Goal: Task Accomplishment & Management: Manage account settings

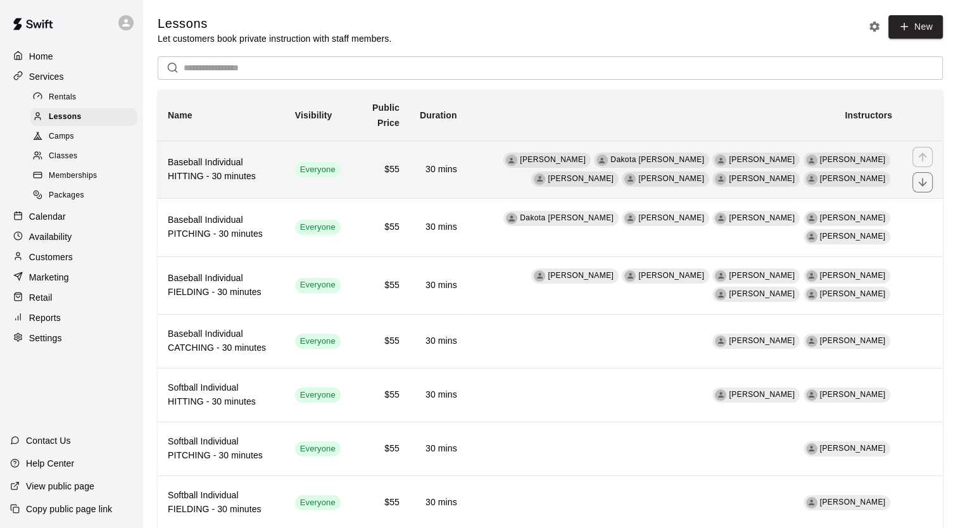
click at [210, 172] on h6 "Baseball Individual HITTING - 30 minutes" at bounding box center [221, 170] width 107 height 28
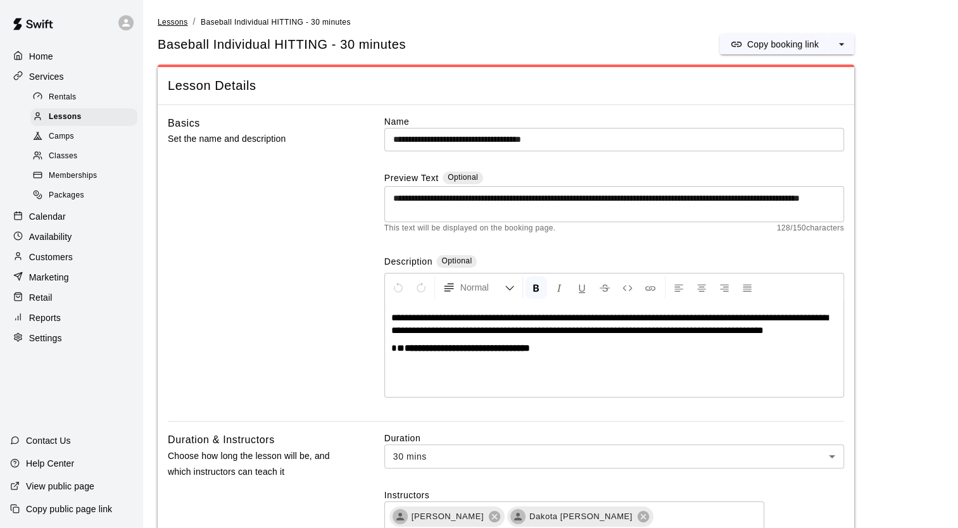
click at [174, 19] on span "Lessons" at bounding box center [173, 22] width 30 height 9
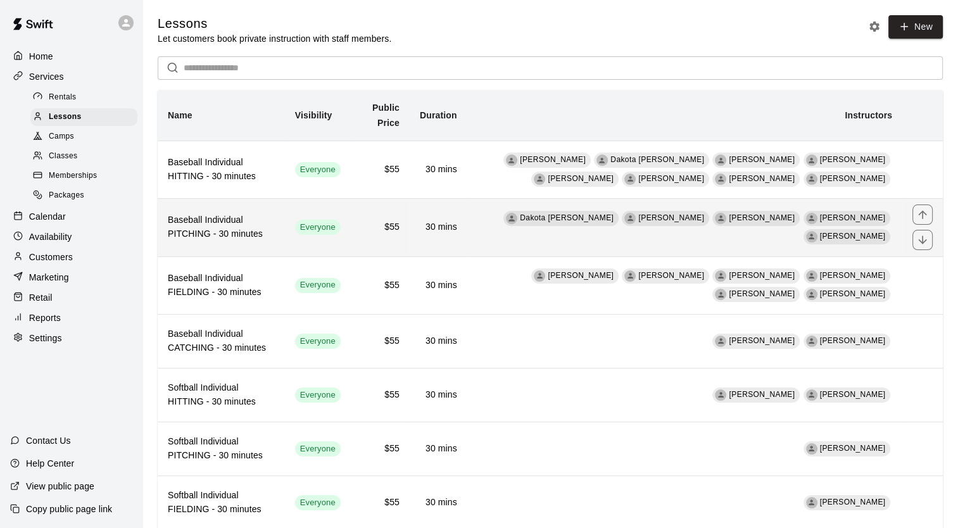
click at [217, 224] on h6 "Baseball Individual PITCHING - 30 minutes" at bounding box center [221, 227] width 107 height 28
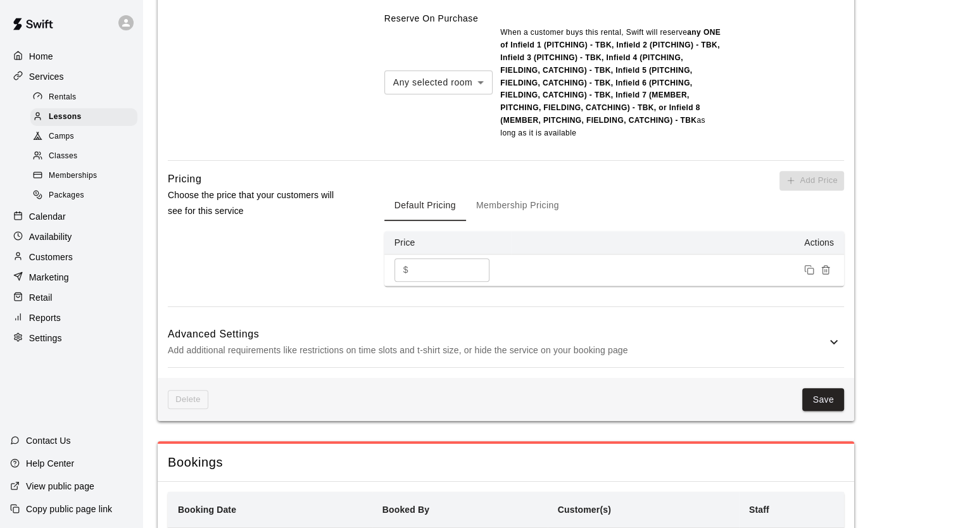
scroll to position [1267, 0]
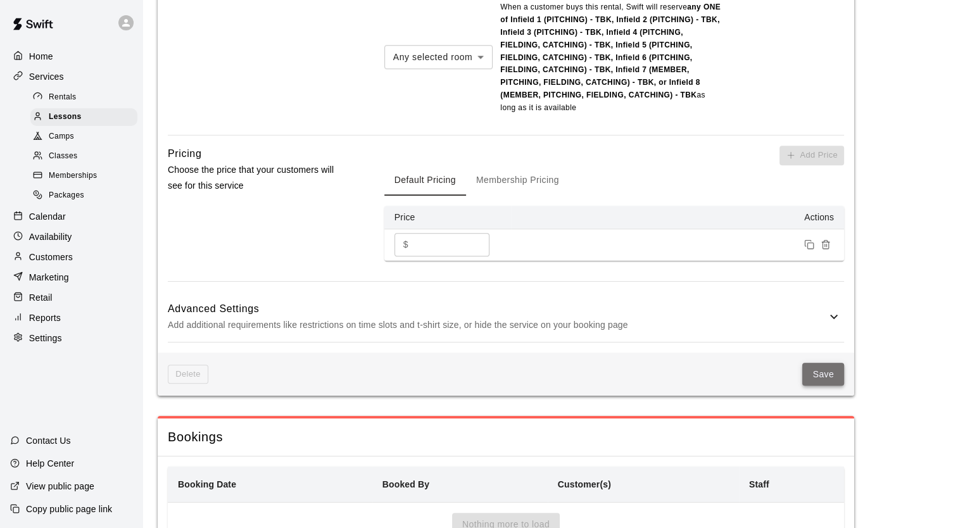
click at [819, 363] on button "Save" at bounding box center [823, 374] width 42 height 23
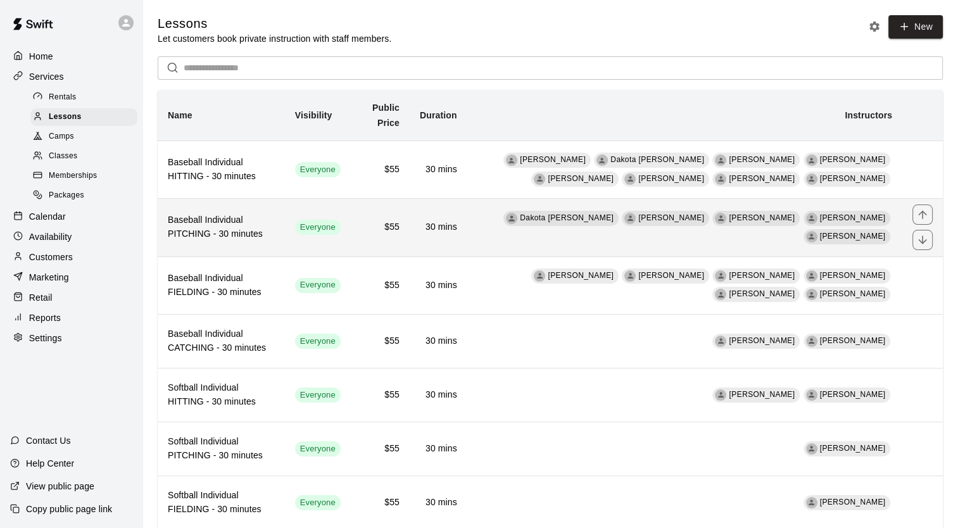
click at [242, 239] on h6 "Baseball Individual PITCHING - 30 minutes" at bounding box center [221, 227] width 107 height 28
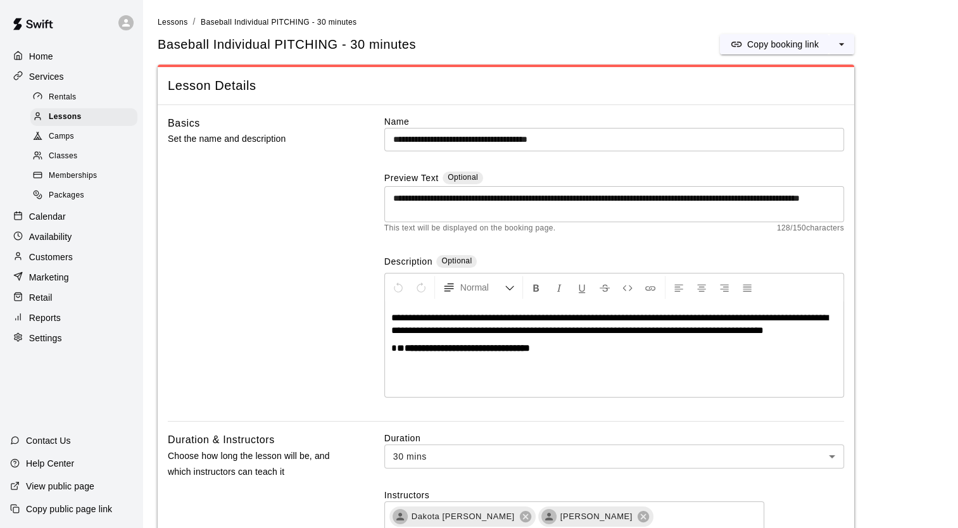
click at [787, 319] on span "**********" at bounding box center [609, 324] width 437 height 22
click at [793, 355] on div "**********" at bounding box center [614, 349] width 458 height 95
click at [170, 22] on span "Lessons" at bounding box center [173, 22] width 30 height 9
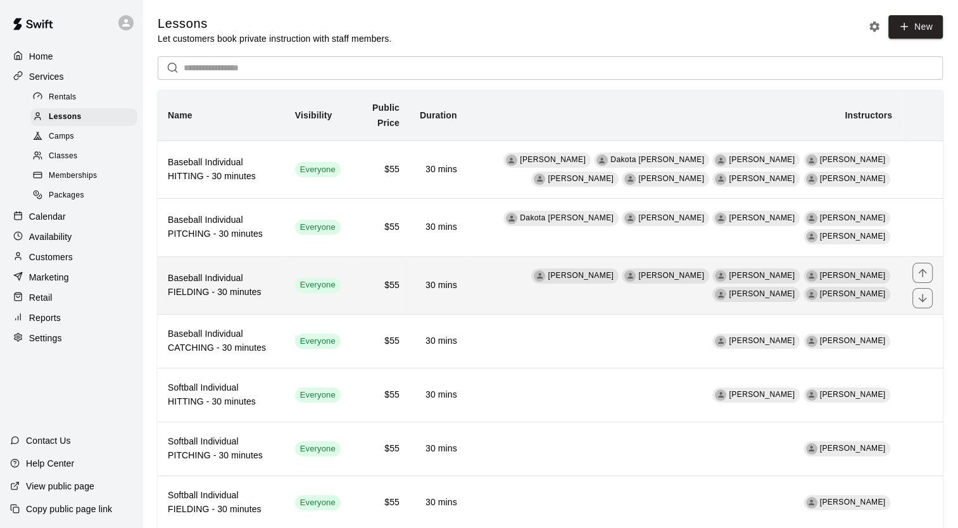
click at [238, 275] on h6 "Baseball Individual FIELDING - 30 minutes" at bounding box center [221, 286] width 107 height 28
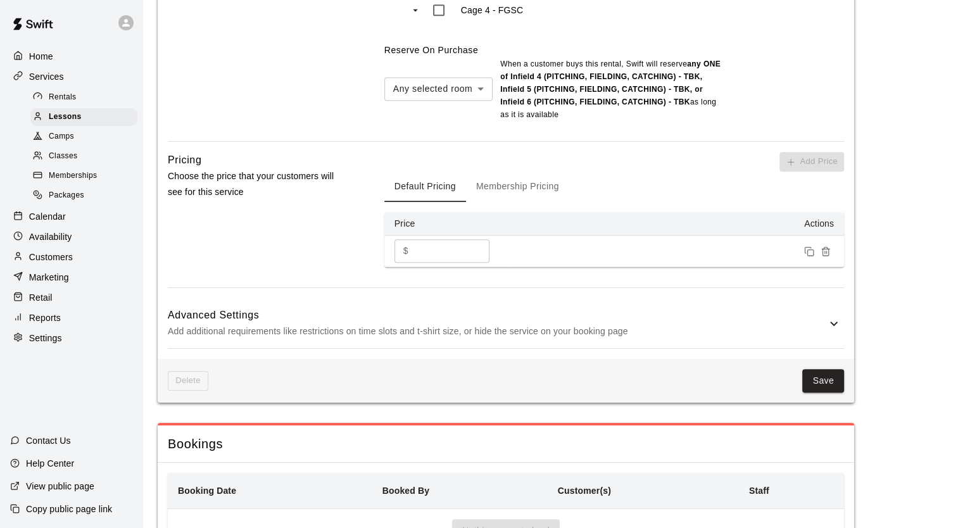
scroll to position [1225, 0]
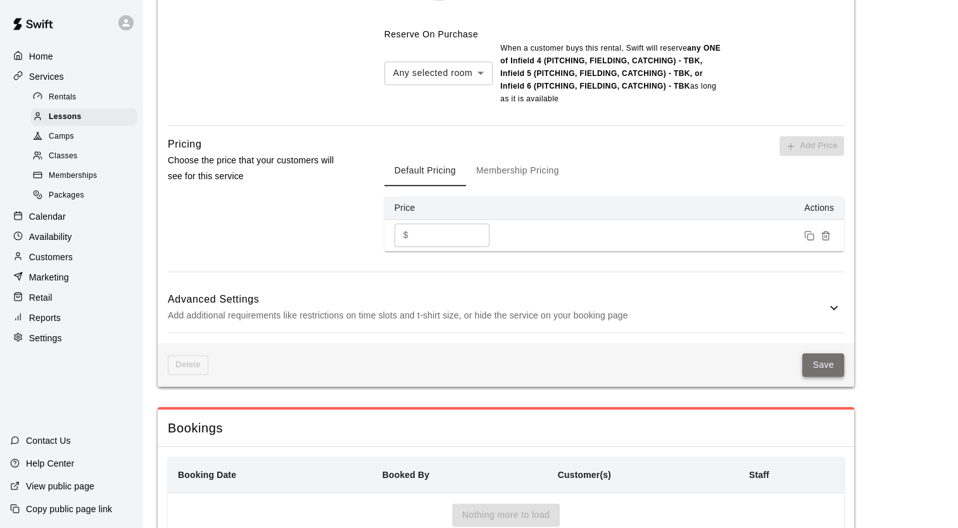
click at [816, 353] on button "Save" at bounding box center [823, 364] width 42 height 23
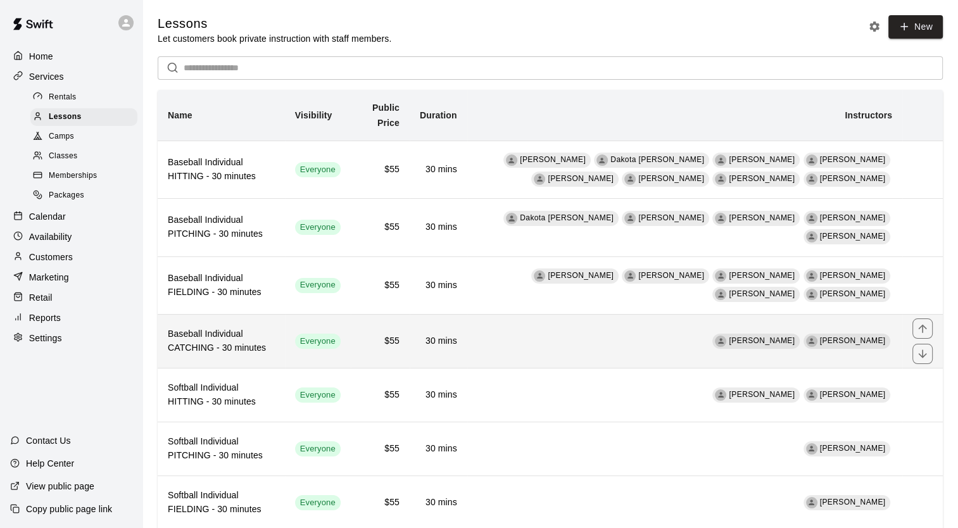
click at [257, 329] on h6 "Baseball Individual CATCHING - 30 minutes" at bounding box center [221, 341] width 107 height 28
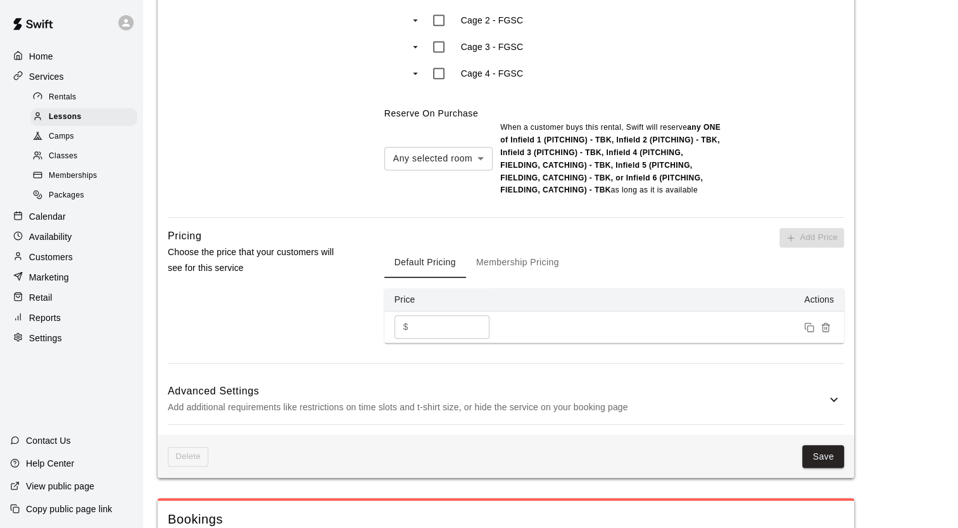
scroll to position [1160, 0]
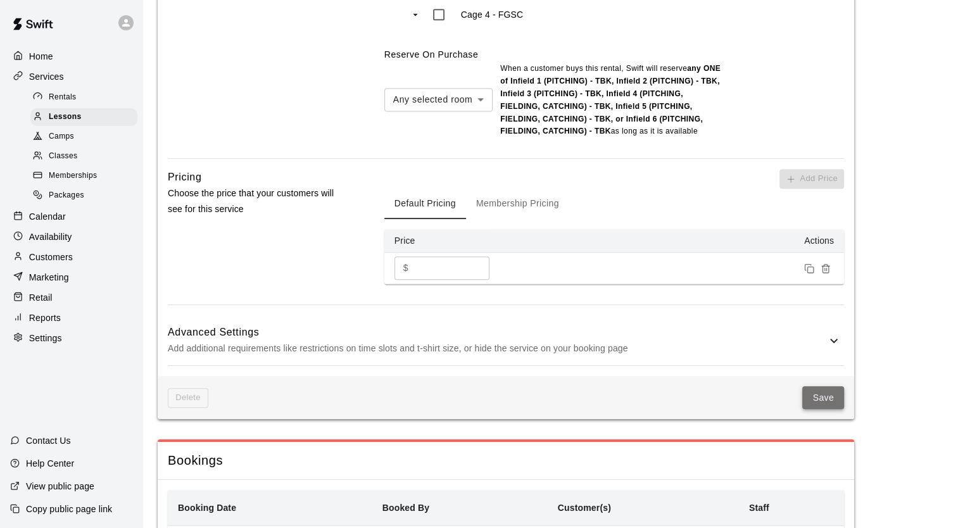
click at [828, 397] on button "Save" at bounding box center [823, 397] width 42 height 23
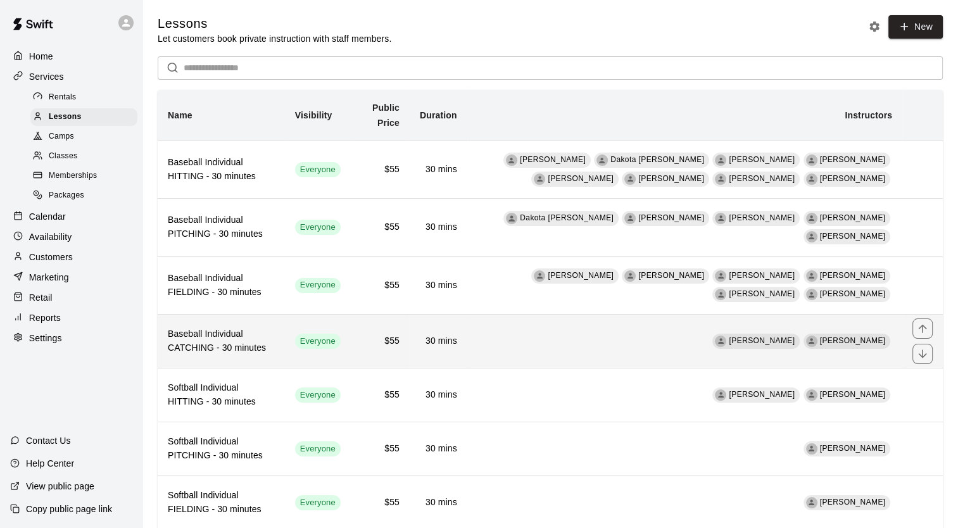
click at [258, 348] on h6 "Baseball Individual CATCHING - 30 minutes" at bounding box center [221, 341] width 107 height 28
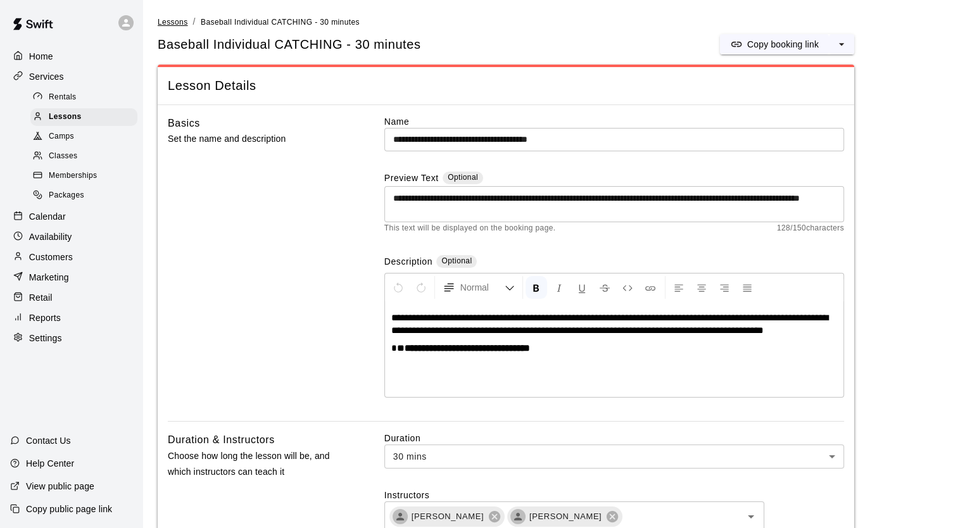
click at [166, 25] on span "Lessons" at bounding box center [173, 22] width 30 height 9
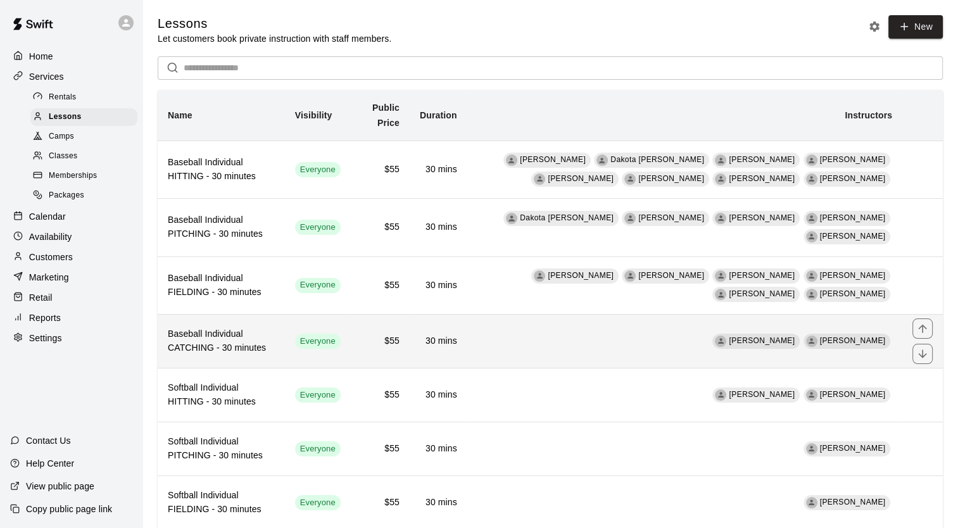
click at [250, 332] on h6 "Baseball Individual CATCHING - 30 minutes" at bounding box center [221, 341] width 107 height 28
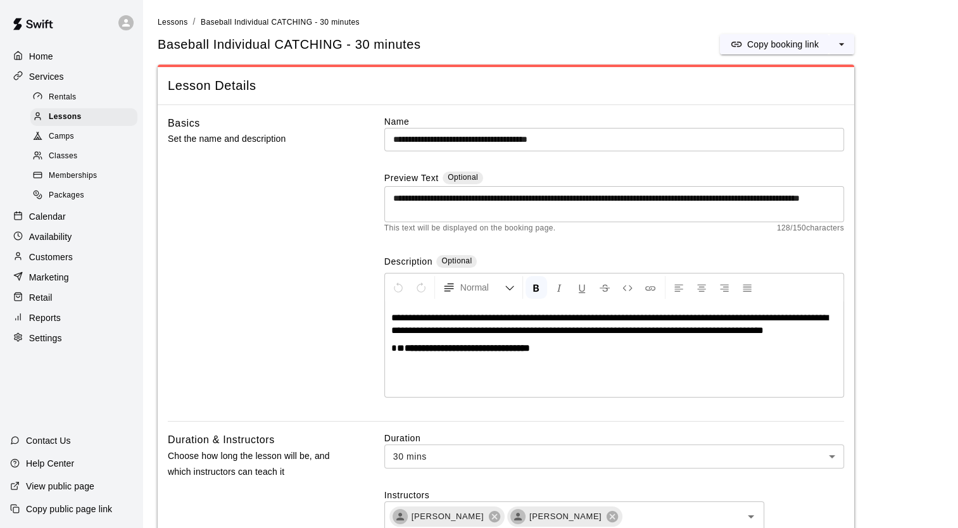
click at [177, 15] on li "Lessons" at bounding box center [173, 22] width 30 height 14
click at [170, 23] on span "Lessons" at bounding box center [173, 22] width 30 height 9
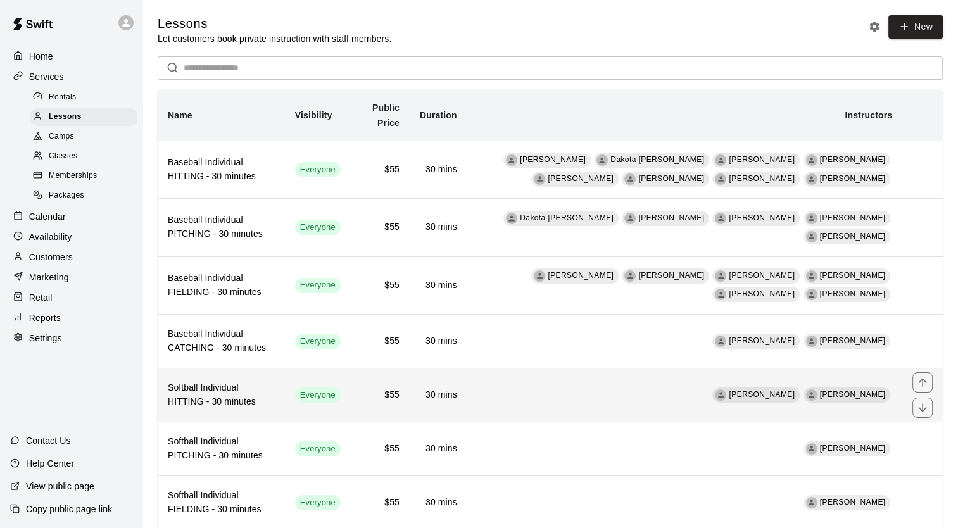
click at [251, 391] on h6 "Softball Individual HITTING - 30 minutes" at bounding box center [221, 395] width 107 height 28
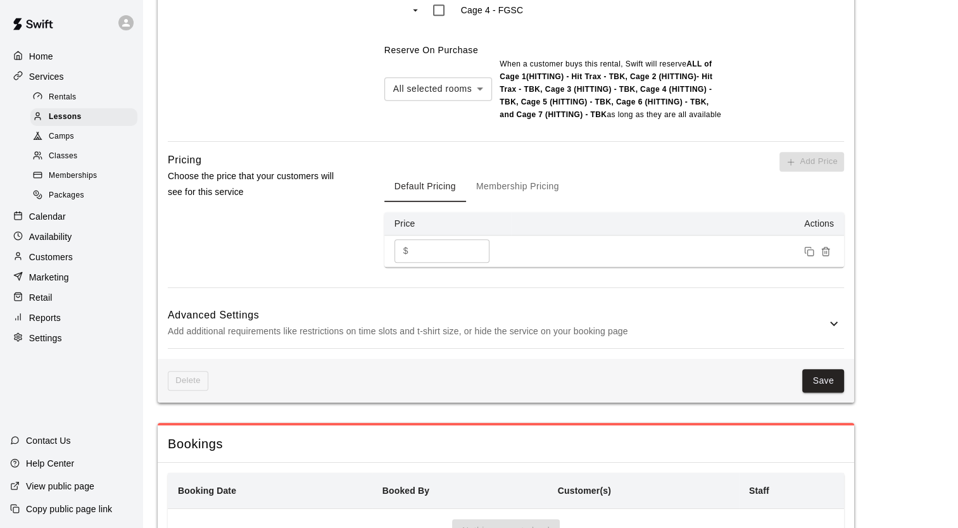
scroll to position [1183, 0]
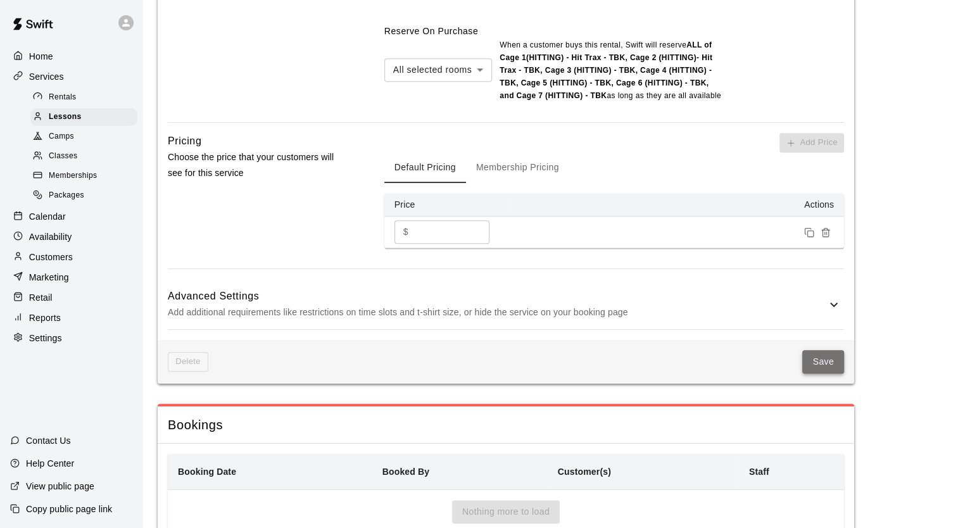
click at [825, 356] on button "Save" at bounding box center [823, 361] width 42 height 23
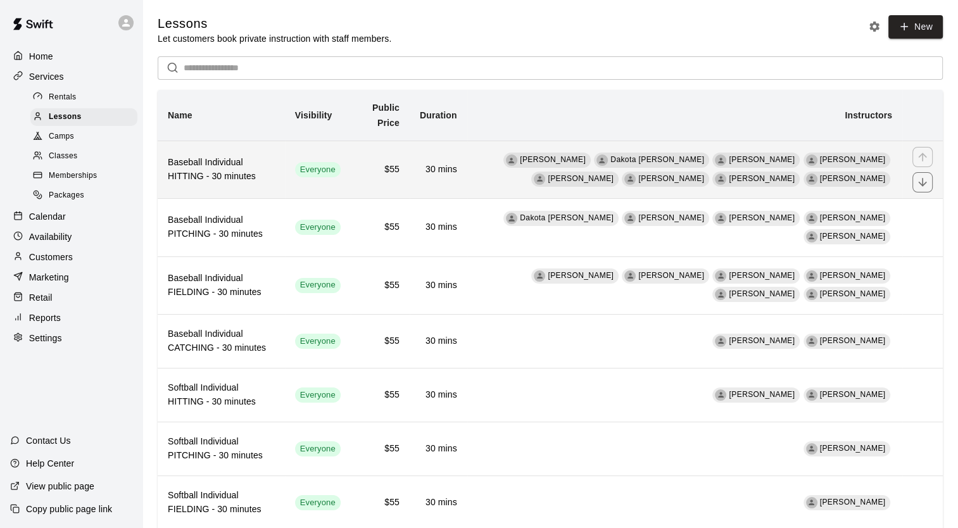
click at [258, 194] on th "Baseball Individual HITTING - 30 minutes" at bounding box center [221, 170] width 127 height 58
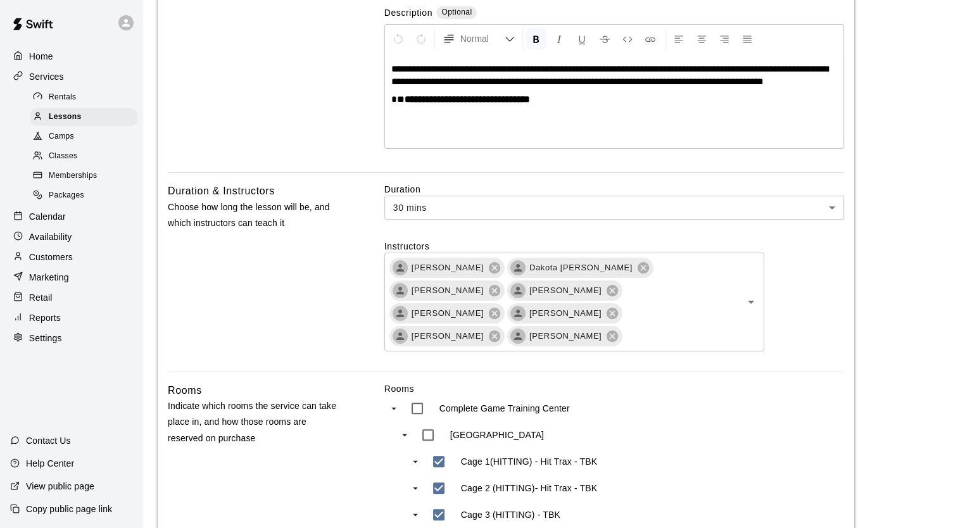
scroll to position [255, 0]
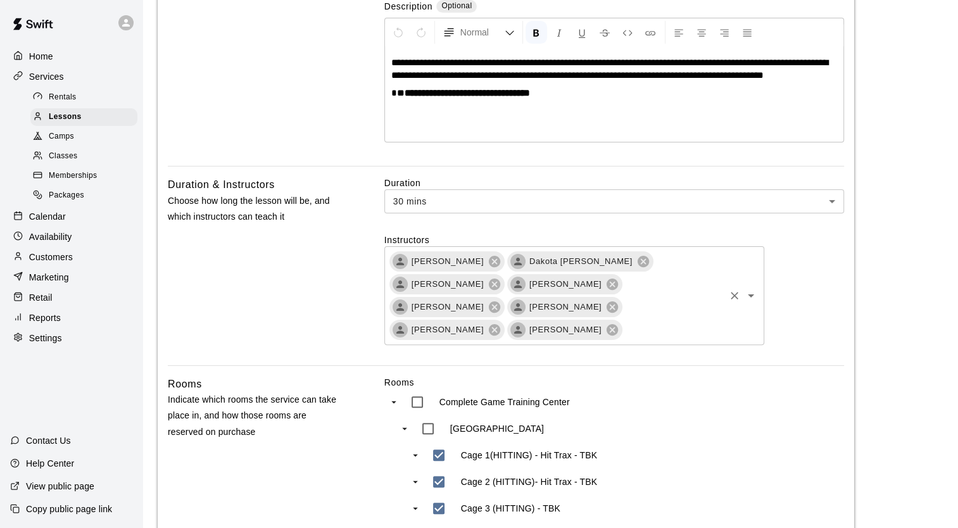
click at [752, 288] on icon "Open" at bounding box center [750, 295] width 15 height 15
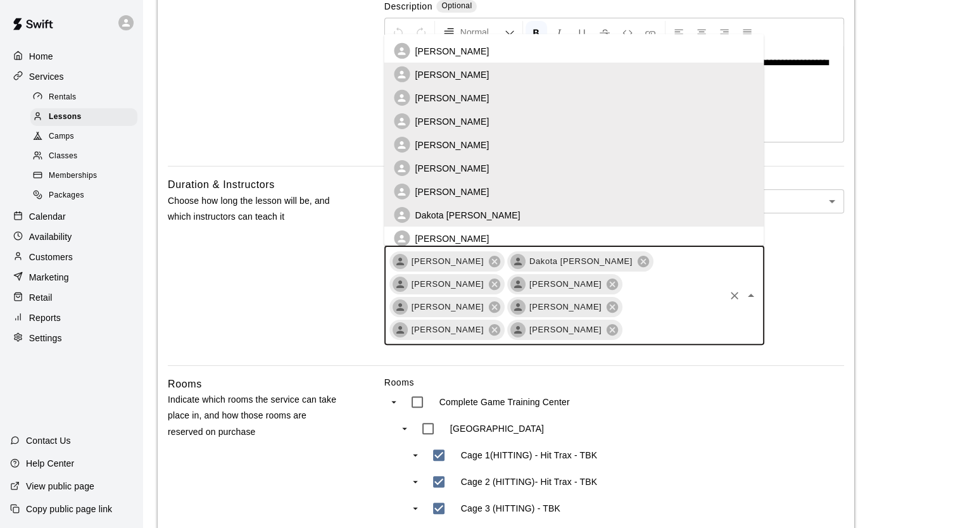
scroll to position [28, 0]
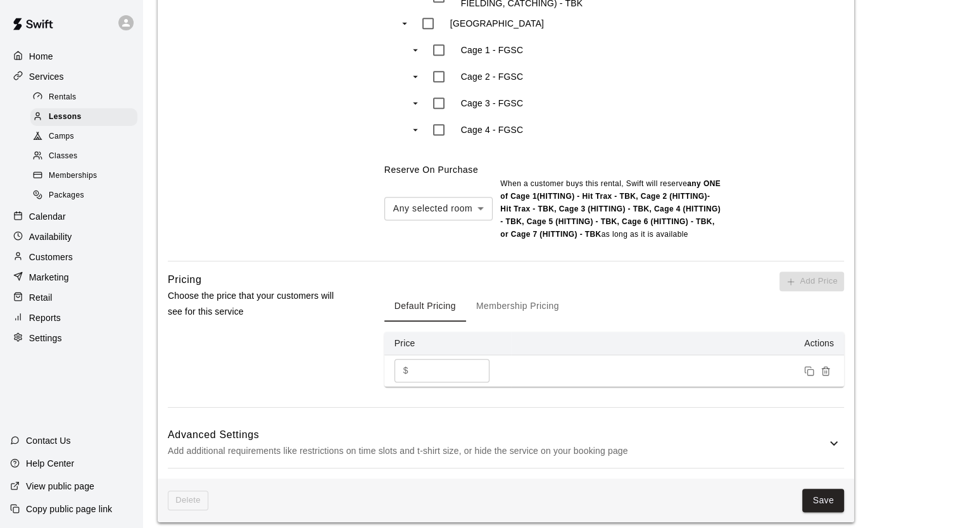
scroll to position [1113, 0]
click at [525, 291] on button "Membership Pricing" at bounding box center [517, 306] width 103 height 30
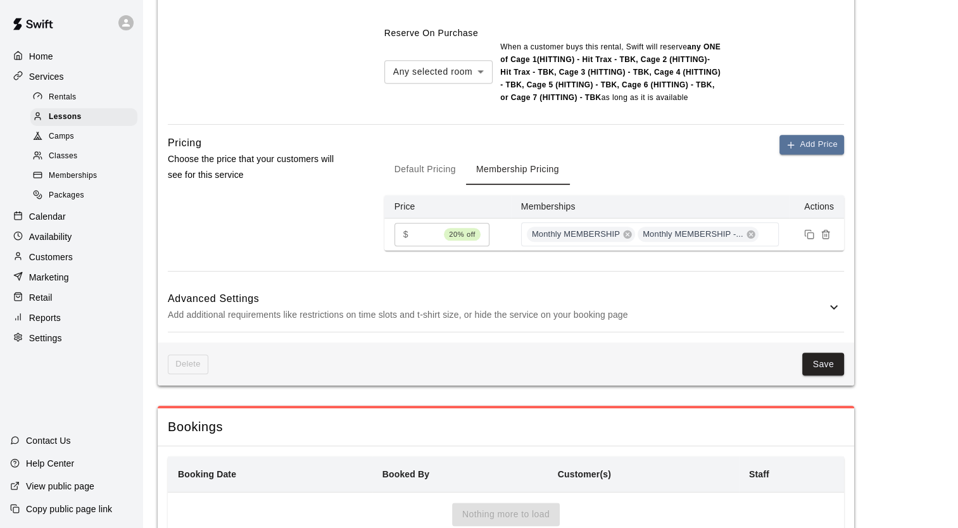
scroll to position [1250, 0]
click at [433, 222] on input "**" at bounding box center [426, 233] width 25 height 23
type input "**"
click at [434, 222] on input "**" at bounding box center [426, 233] width 25 height 23
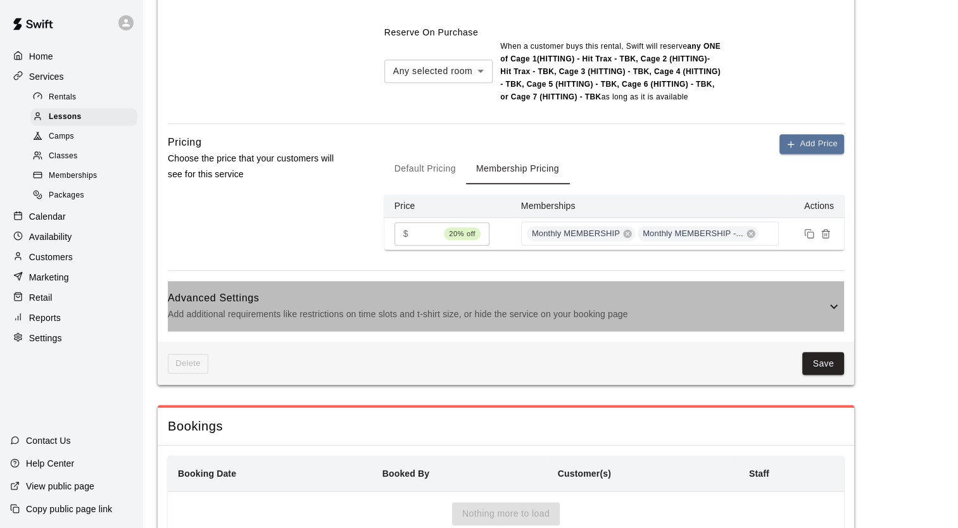
click at [741, 307] on p "Add additional requirements like restrictions on time slots and t-shirt size, o…" at bounding box center [497, 315] width 659 height 16
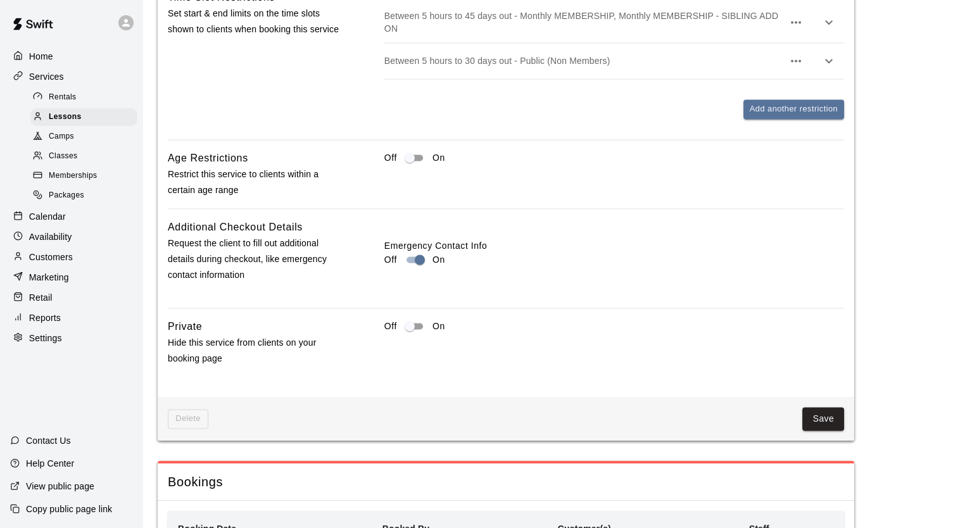
scroll to position [1797, 0]
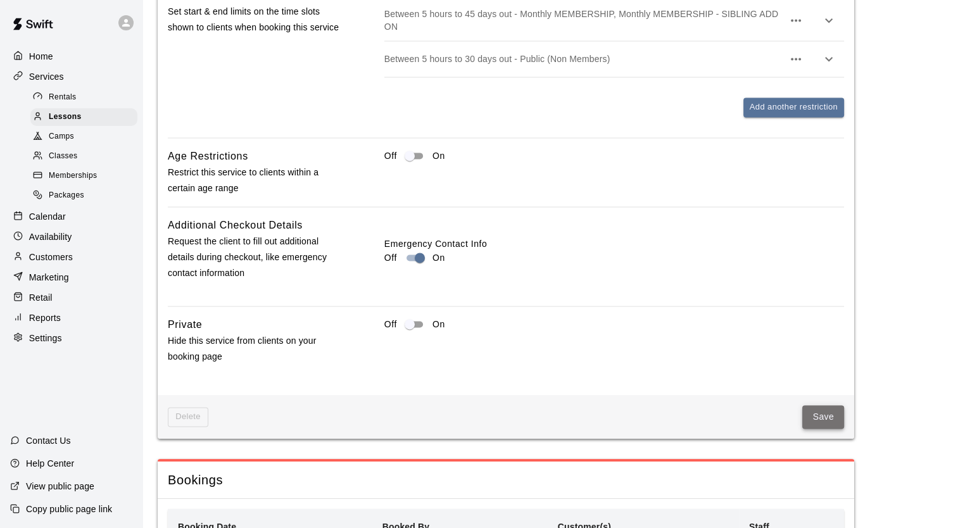
click at [813, 405] on button "Save" at bounding box center [823, 416] width 42 height 23
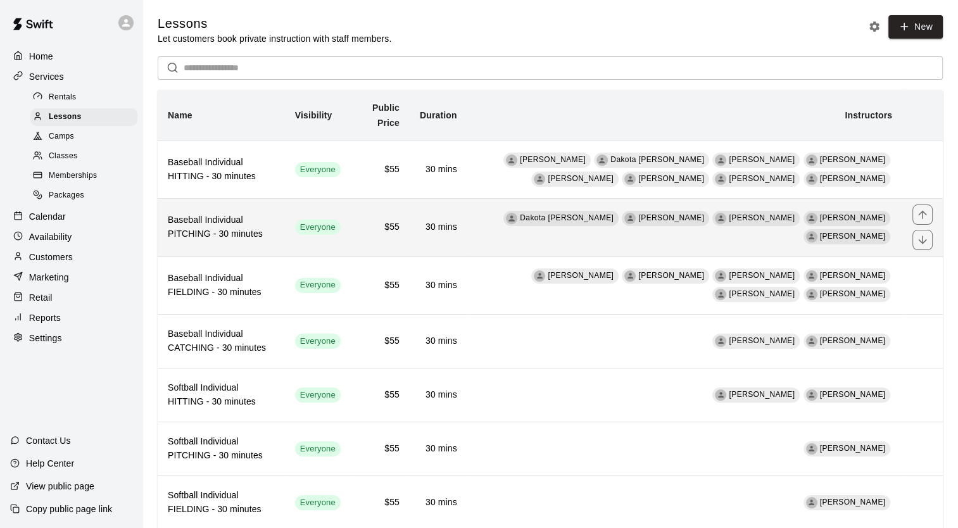
click at [268, 227] on h6 "Baseball Individual PITCHING - 30 minutes" at bounding box center [221, 227] width 107 height 28
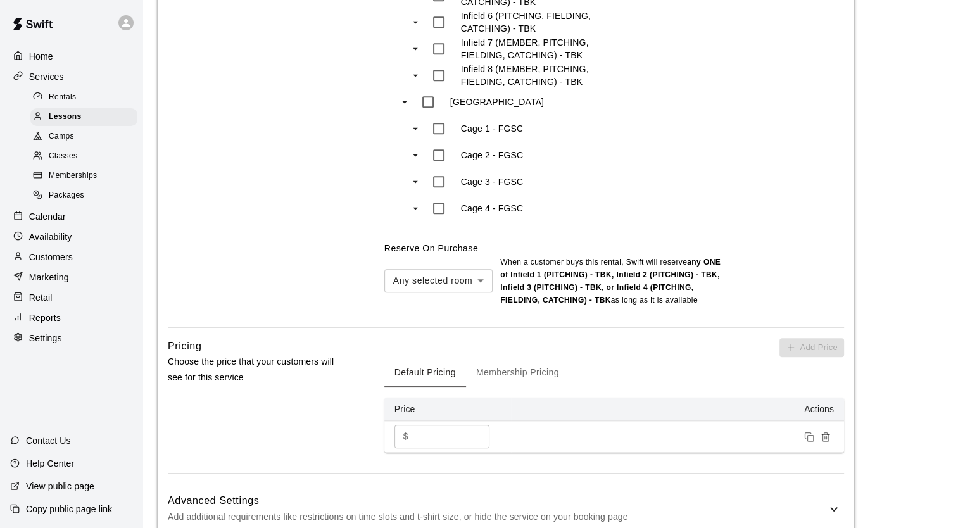
scroll to position [1116, 0]
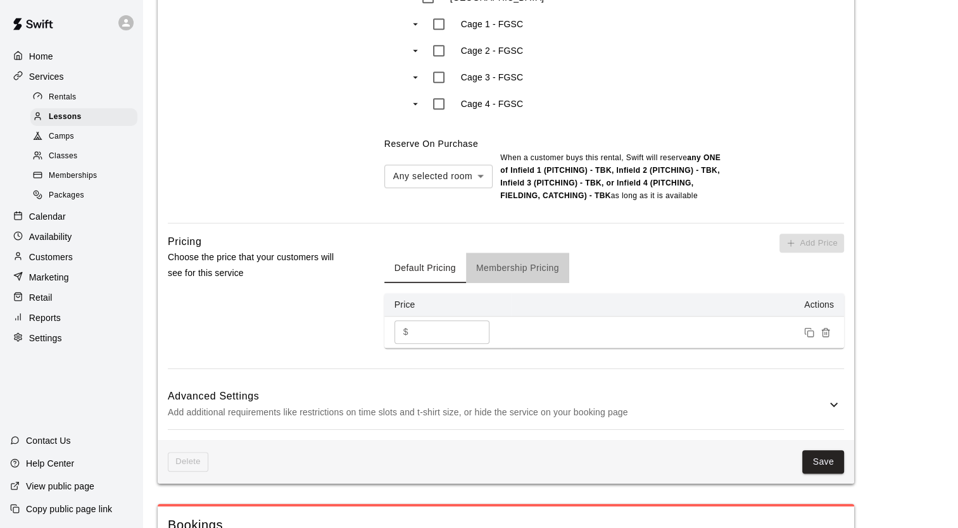
click at [550, 253] on button "Membership Pricing" at bounding box center [517, 268] width 103 height 30
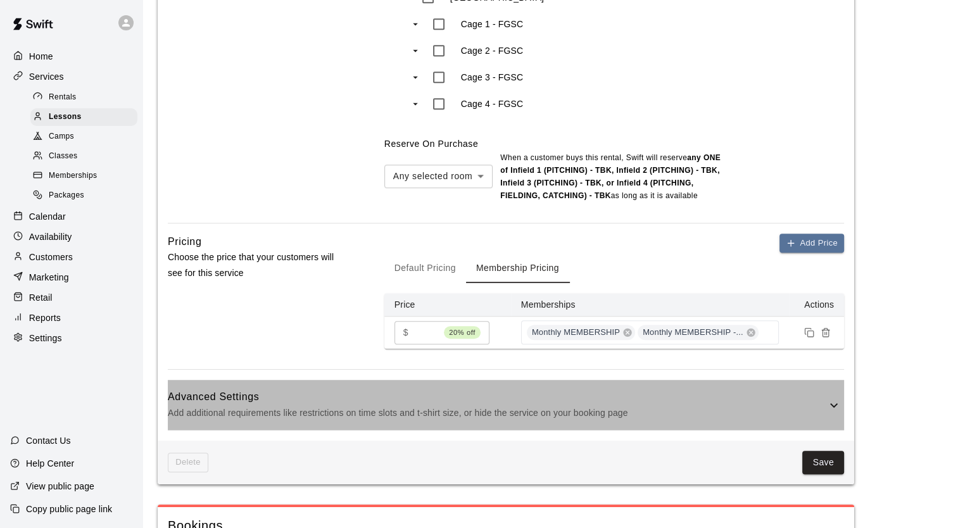
click at [778, 405] on p "Add additional requirements like restrictions on time slots and t-shirt size, o…" at bounding box center [497, 413] width 659 height 16
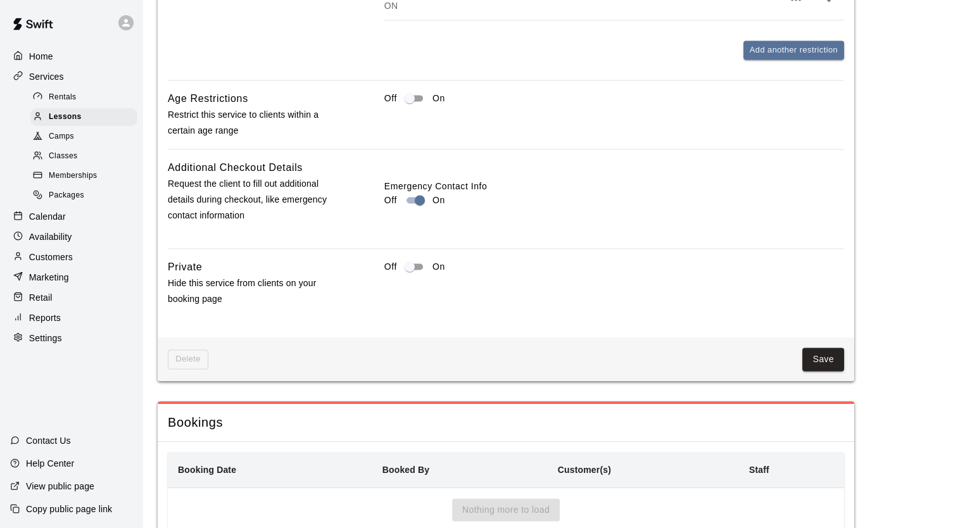
scroll to position [1845, 0]
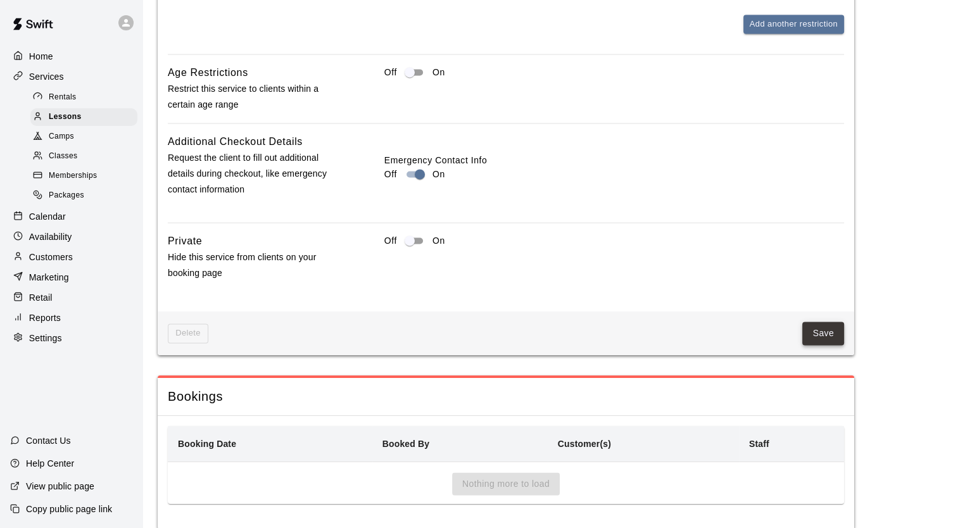
click at [806, 322] on button "Save" at bounding box center [823, 333] width 42 height 23
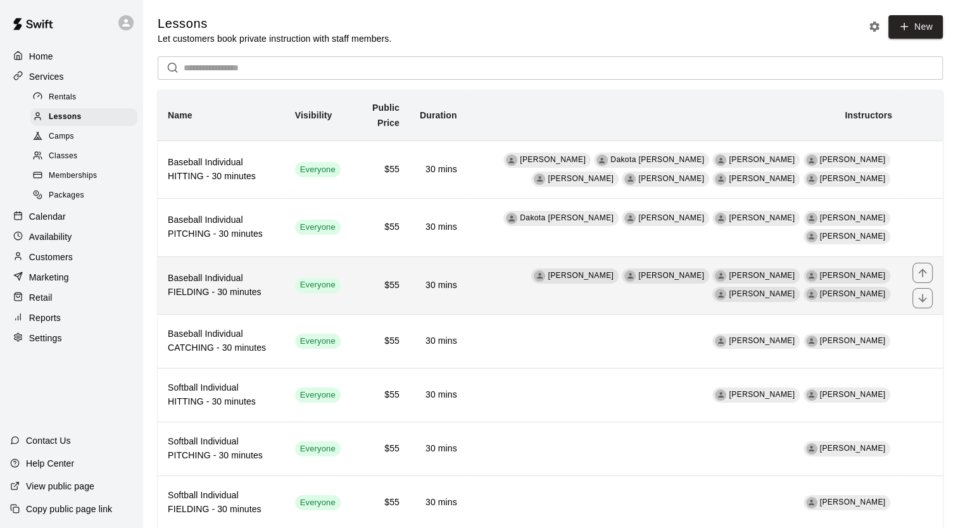
click at [251, 282] on h6 "Baseball Individual FIELDING - 30 minutes" at bounding box center [221, 286] width 107 height 28
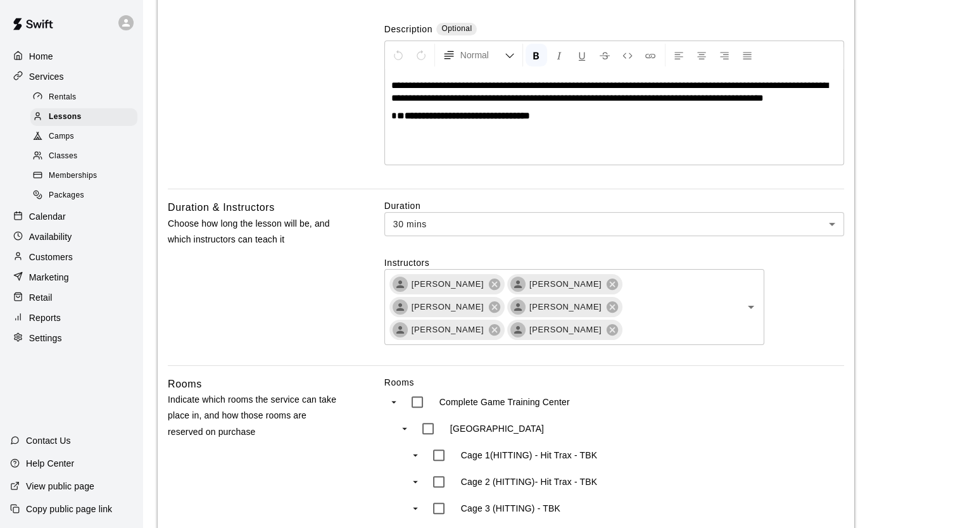
scroll to position [233, 0]
click at [750, 305] on icon "Open" at bounding box center [751, 306] width 6 height 3
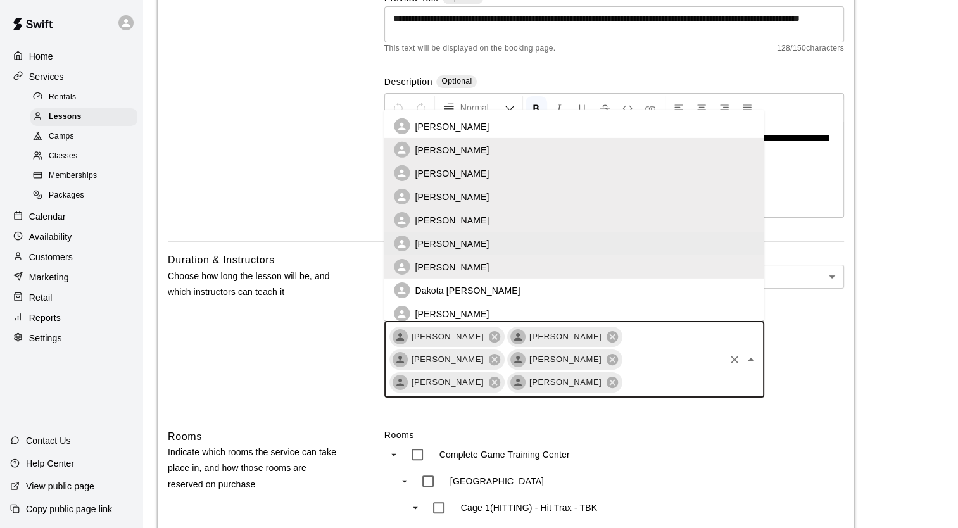
scroll to position [127, 0]
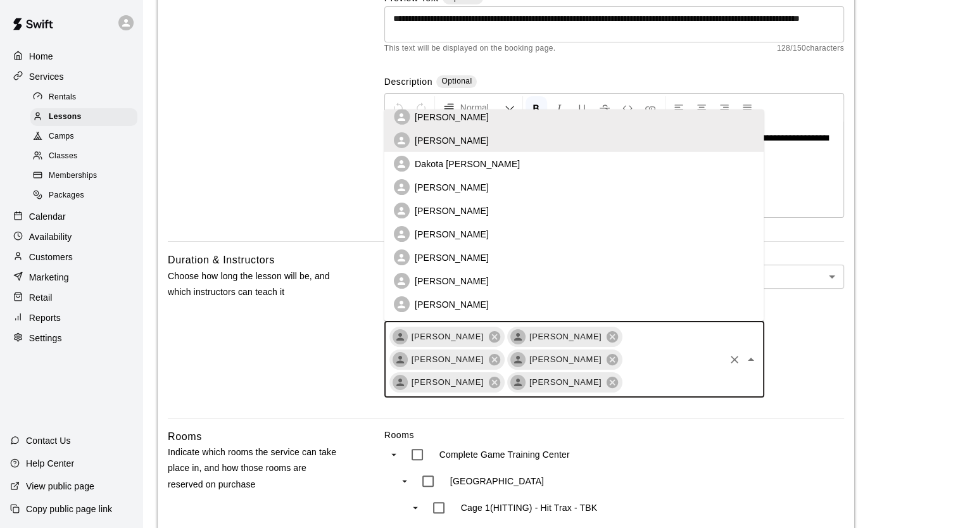
click at [512, 207] on li "[PERSON_NAME]" at bounding box center [574, 210] width 380 height 23
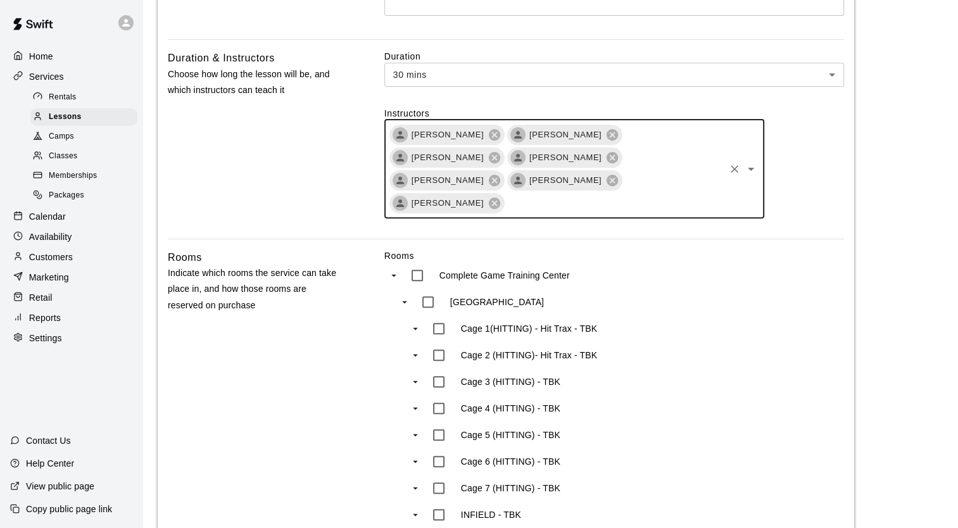
scroll to position [381, 0]
click at [607, 158] on icon at bounding box center [612, 157] width 11 height 11
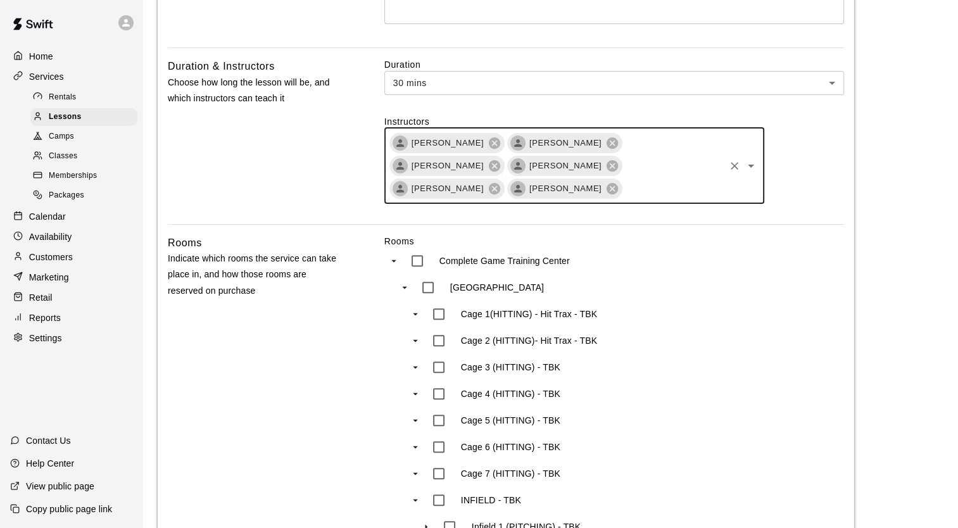
scroll to position [373, 0]
click at [500, 160] on icon at bounding box center [494, 165] width 11 height 11
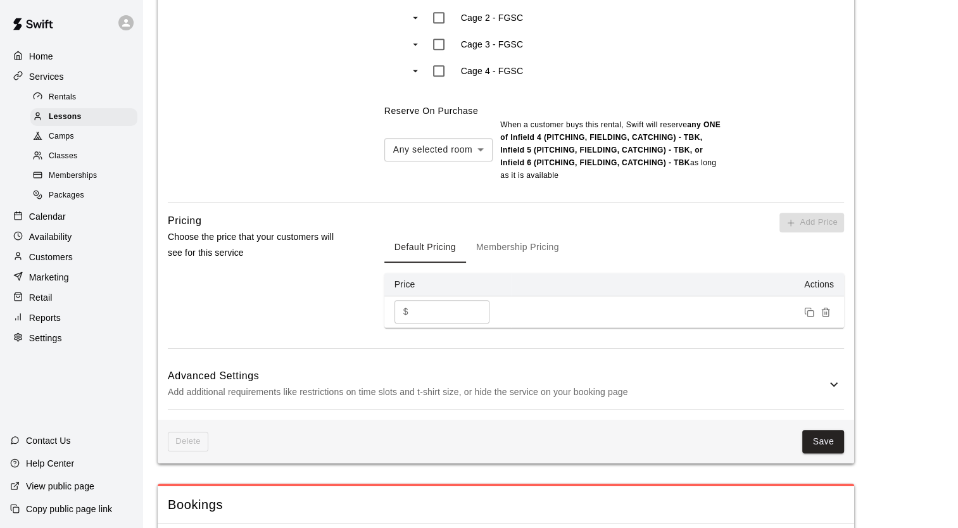
scroll to position [1149, 0]
click at [514, 232] on button "Membership Pricing" at bounding box center [517, 247] width 103 height 30
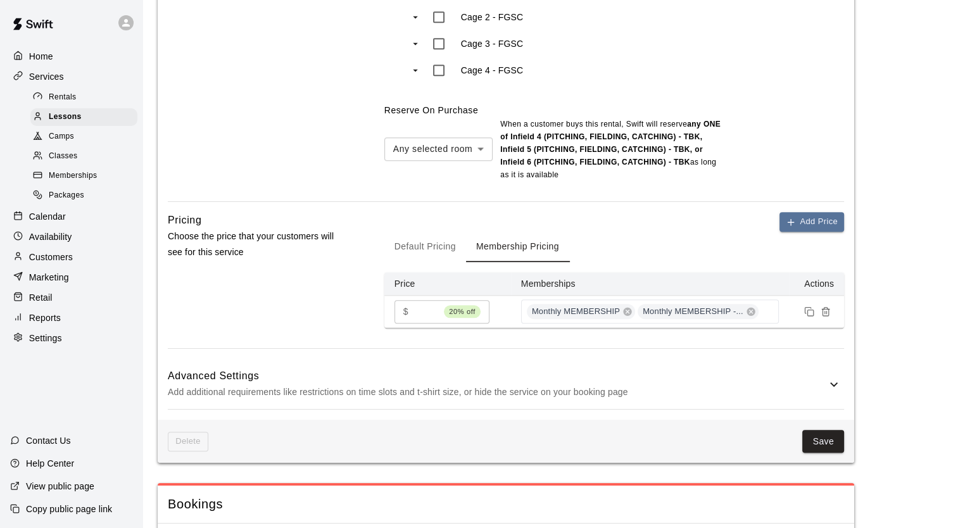
scroll to position [1260, 0]
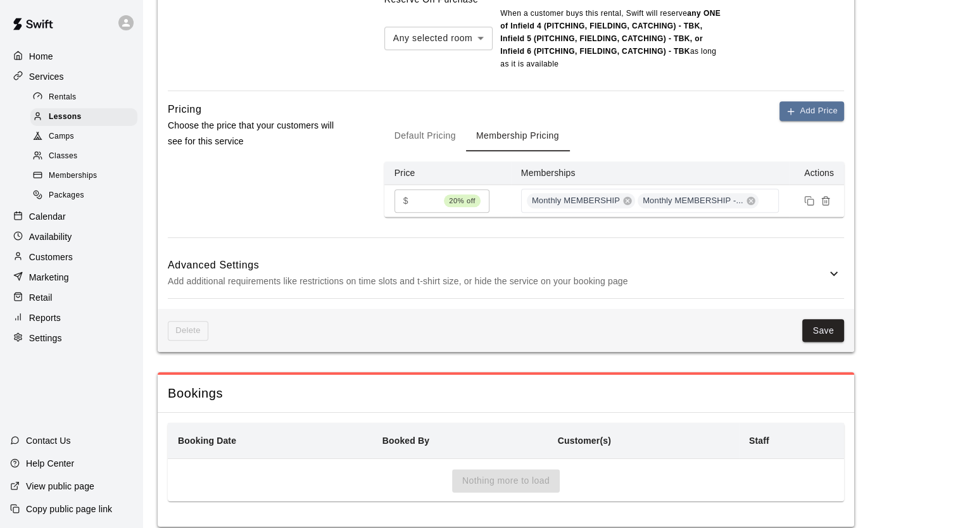
click at [562, 274] on p "Add additional requirements like restrictions on time slots and t-shirt size, o…" at bounding box center [497, 282] width 659 height 16
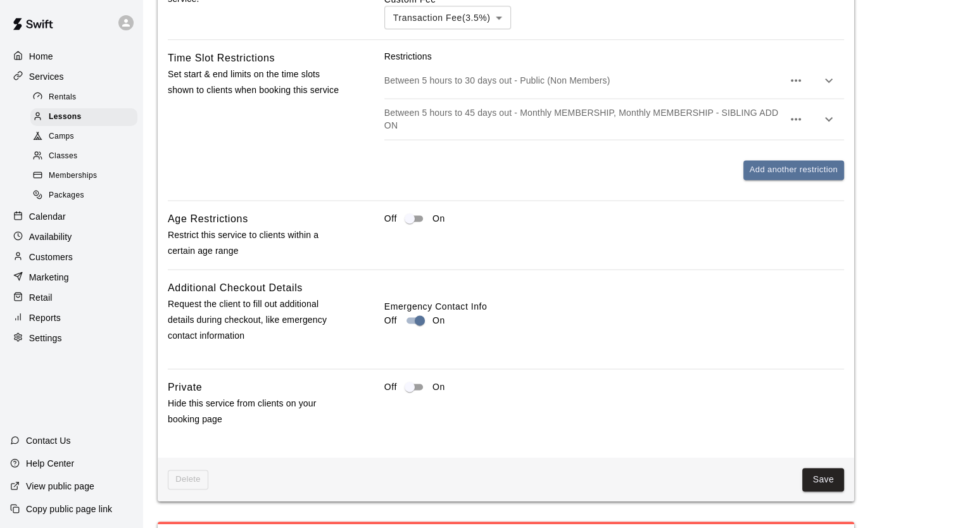
scroll to position [1858, 0]
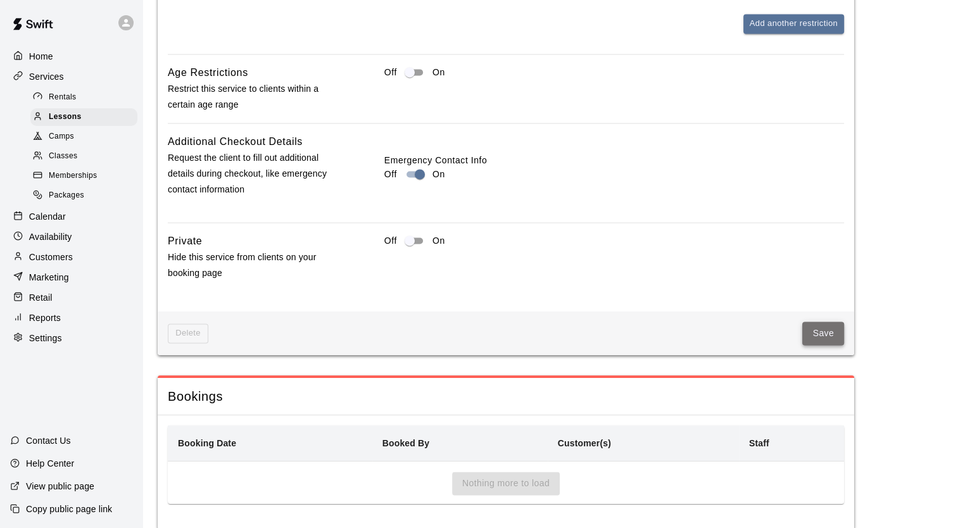
click at [816, 322] on button "Save" at bounding box center [823, 333] width 42 height 23
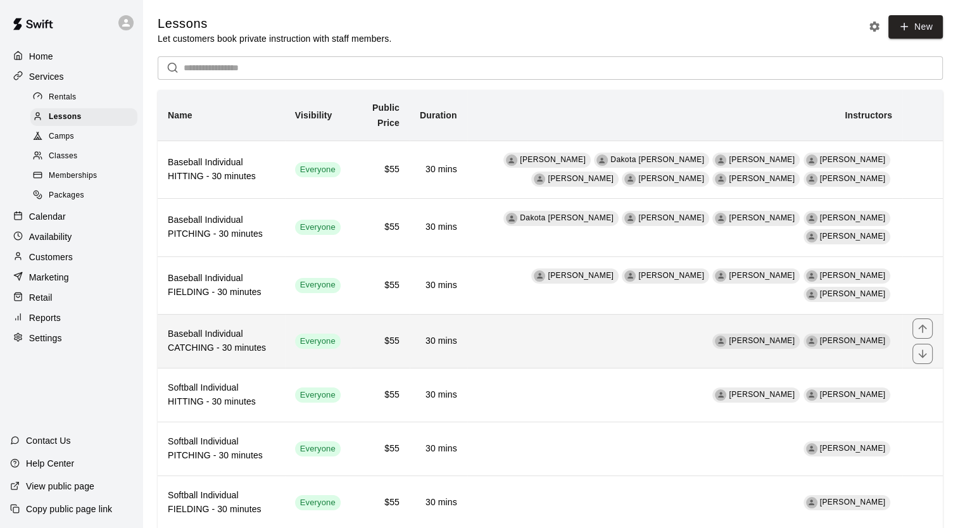
click at [266, 333] on h6 "Baseball Individual CATCHING - 30 minutes" at bounding box center [221, 341] width 107 height 28
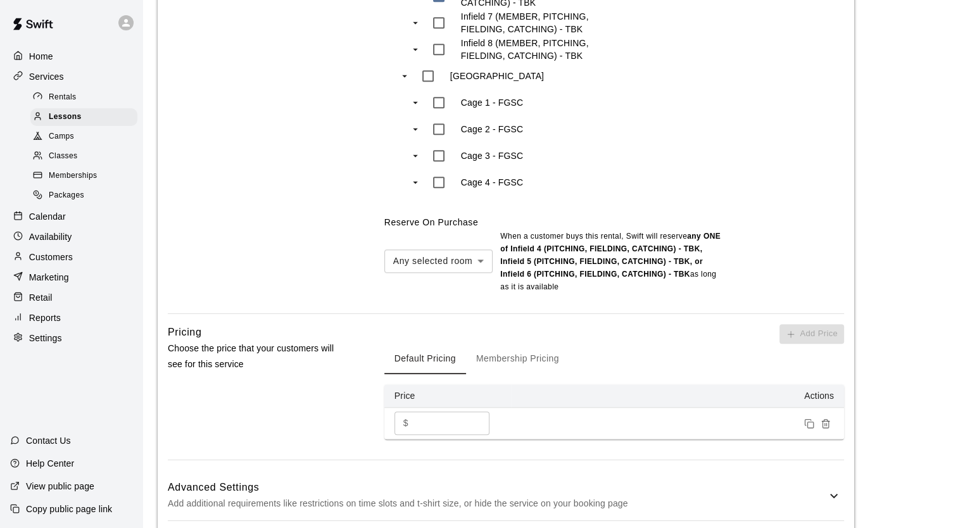
scroll to position [992, 0]
click at [505, 363] on button "Membership Pricing" at bounding box center [517, 358] width 103 height 30
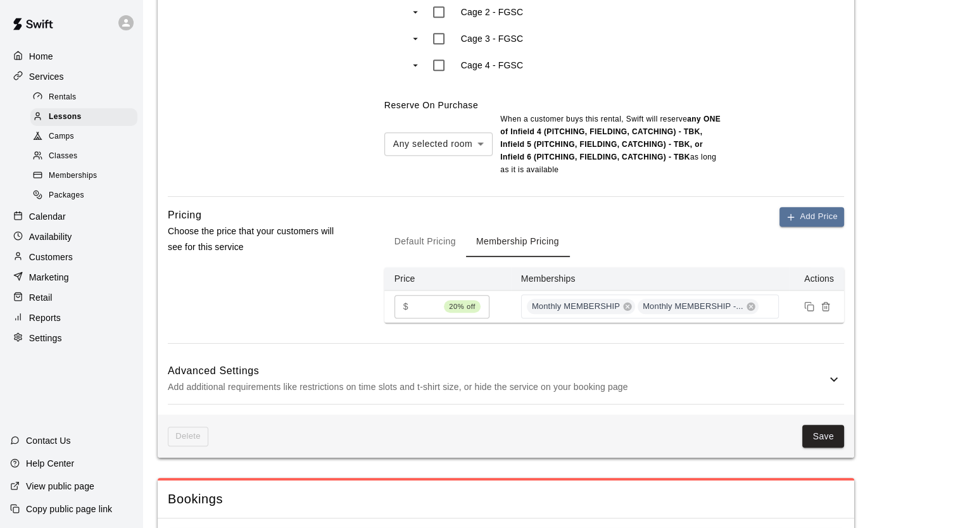
scroll to position [1112, 0]
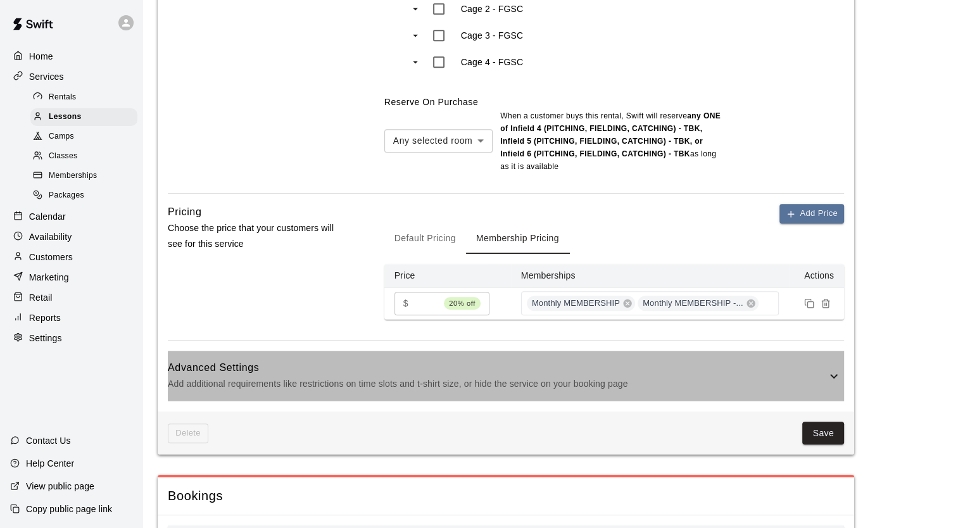
click at [347, 366] on h6 "Advanced Settings" at bounding box center [497, 368] width 659 height 16
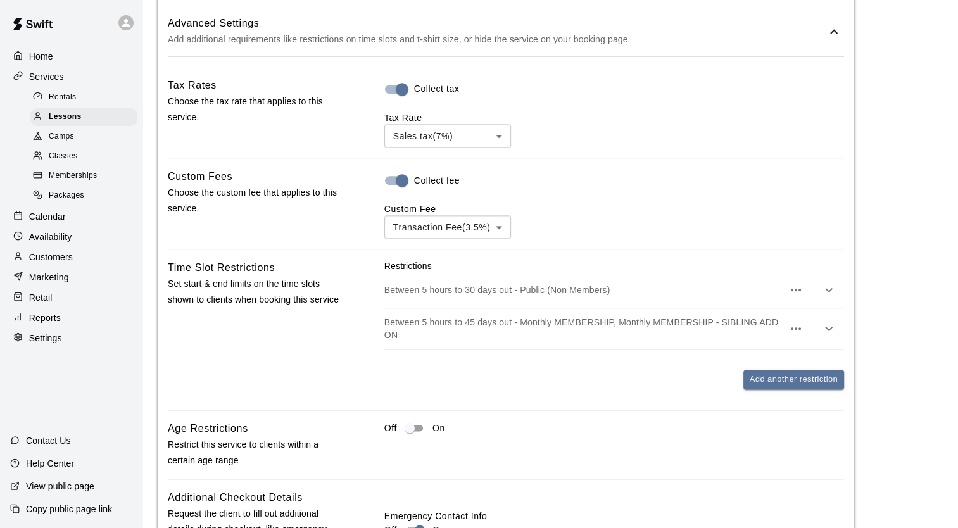
scroll to position [1460, 0]
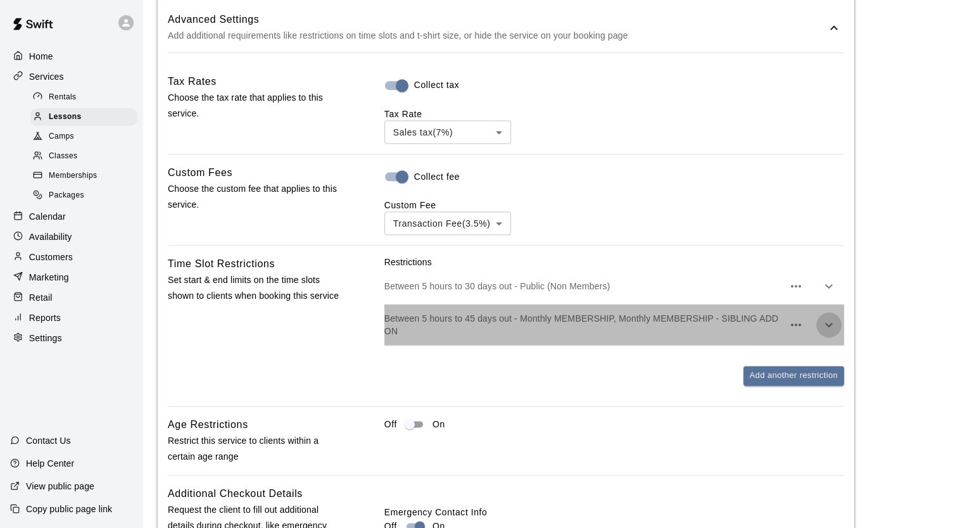
click at [825, 324] on icon "button" at bounding box center [828, 324] width 15 height 15
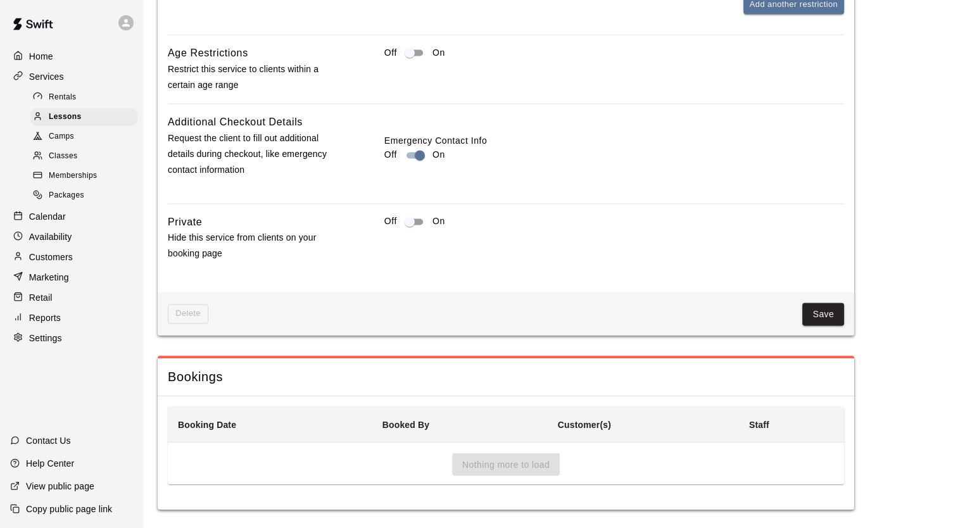
scroll to position [2021, 0]
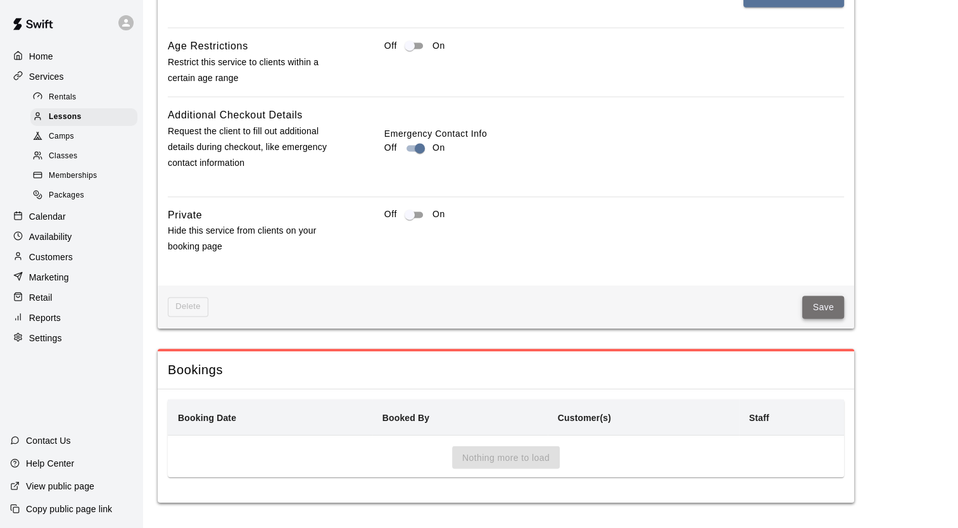
click at [824, 304] on button "Save" at bounding box center [823, 307] width 42 height 23
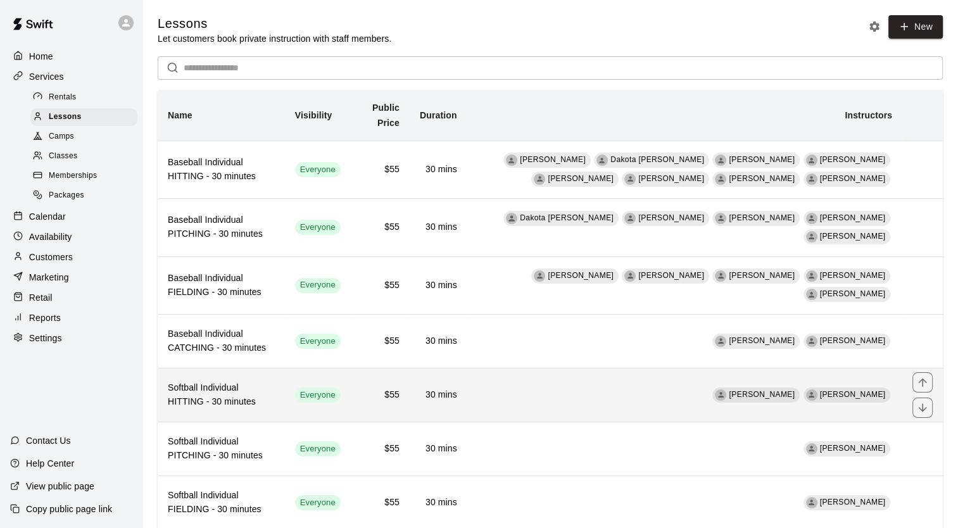
scroll to position [80, 0]
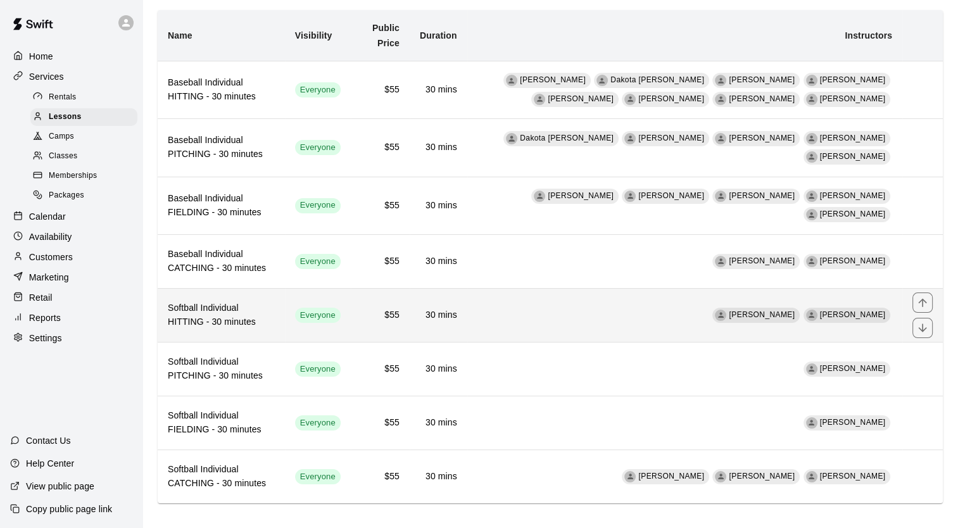
click at [232, 320] on h6 "Softball Individual HITTING - 30 minutes" at bounding box center [221, 315] width 107 height 28
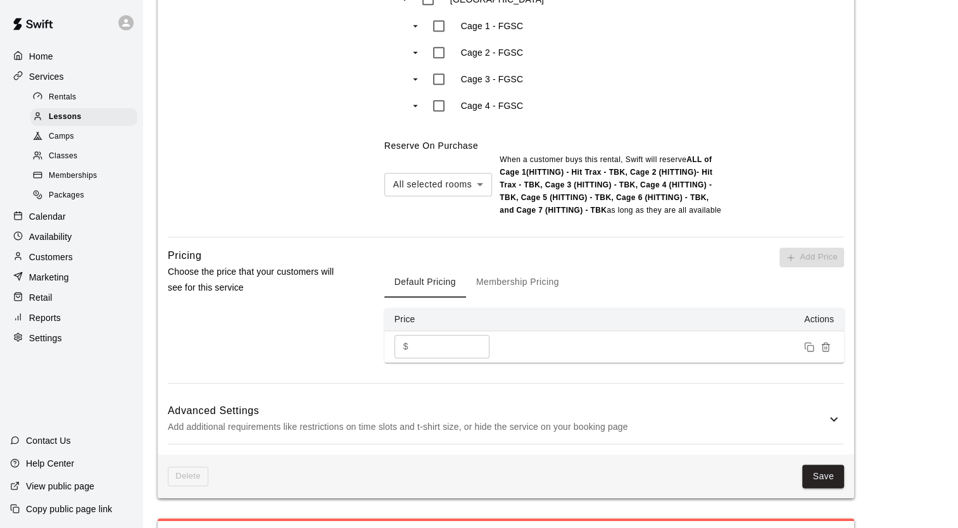
scroll to position [1102, 0]
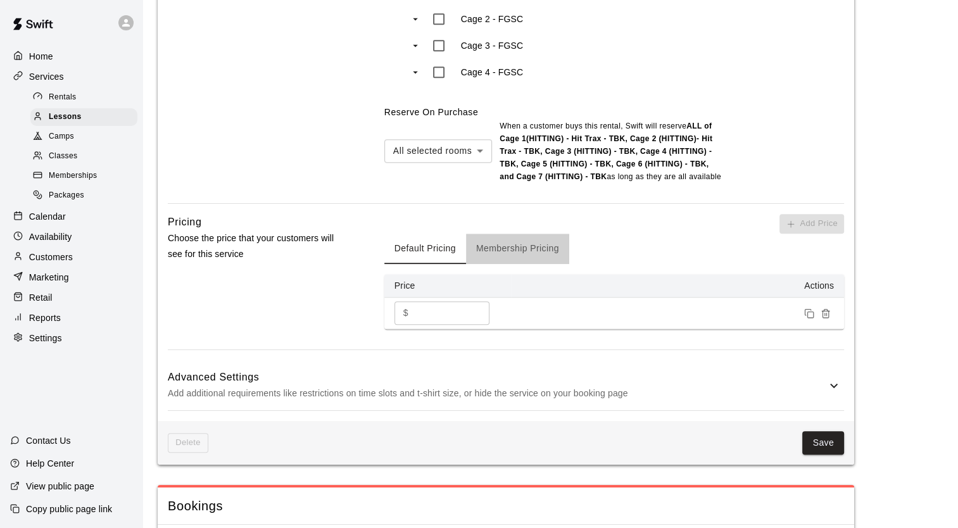
click at [522, 256] on button "Membership Pricing" at bounding box center [517, 249] width 103 height 30
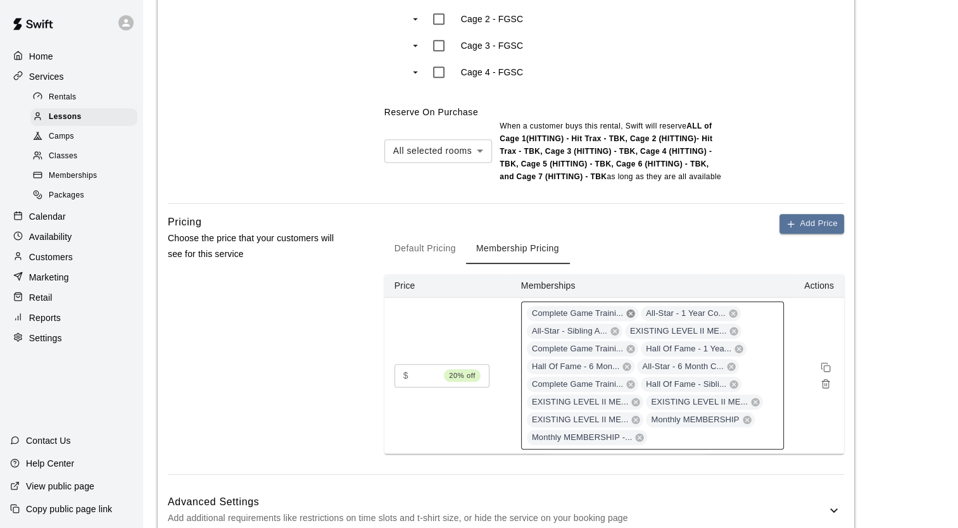
click at [629, 312] on icon at bounding box center [631, 313] width 10 height 10
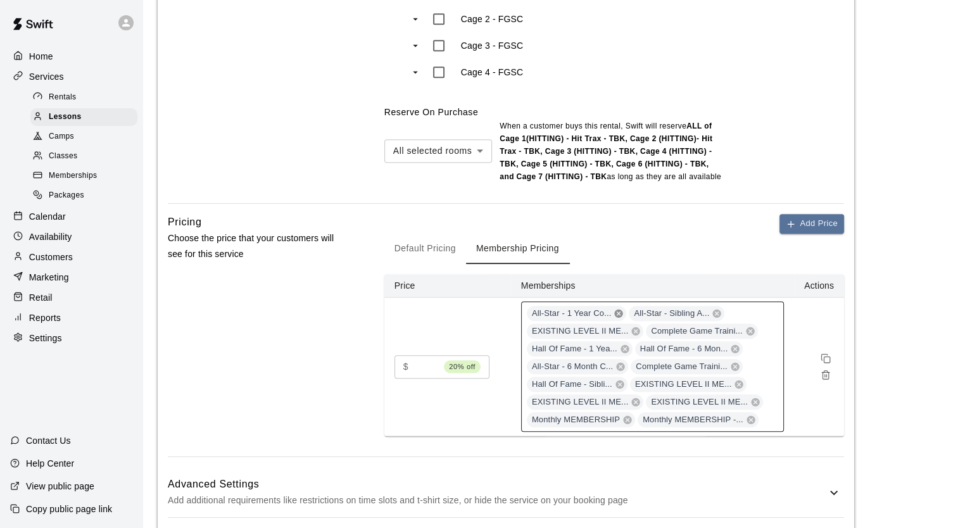
click at [615, 312] on icon at bounding box center [619, 313] width 8 height 8
click at [612, 312] on icon at bounding box center [615, 313] width 10 height 10
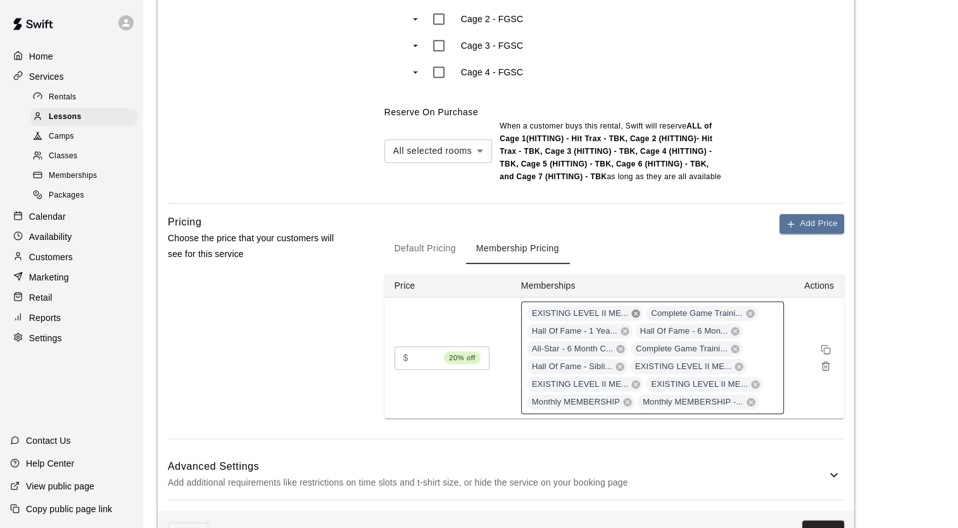
click at [632, 313] on icon at bounding box center [636, 313] width 8 height 8
click at [628, 313] on icon at bounding box center [631, 313] width 10 height 10
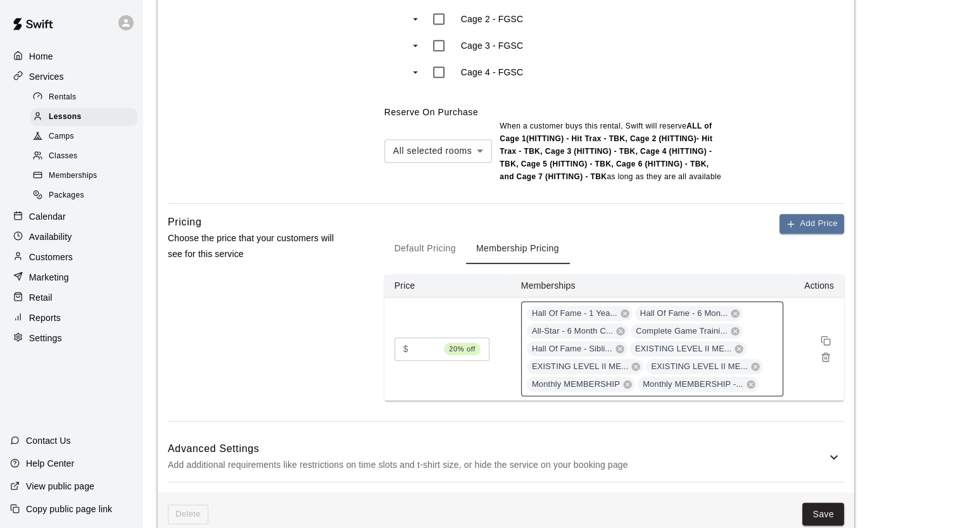
click at [628, 313] on div "Hall Of Fame - 1 Yea..." at bounding box center [580, 313] width 106 height 15
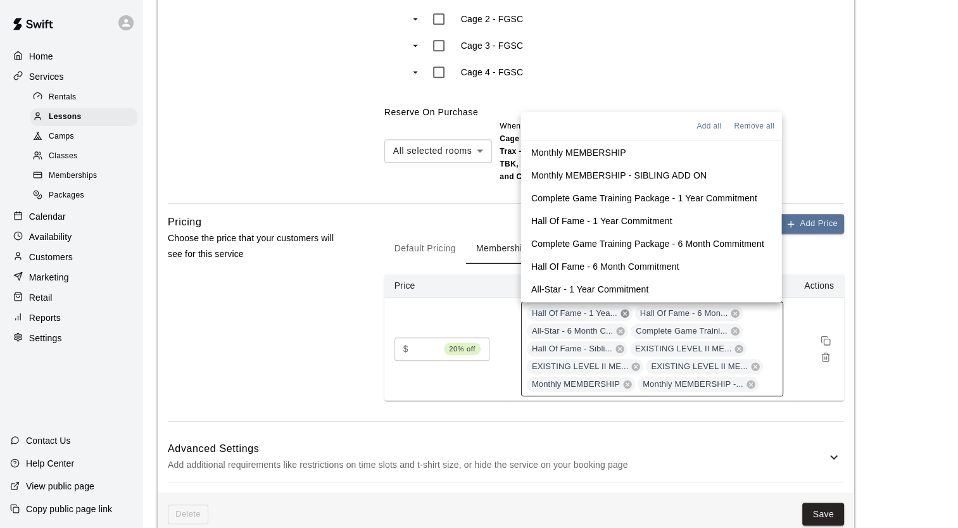
click at [622, 313] on icon at bounding box center [625, 313] width 10 height 10
click at [623, 313] on icon at bounding box center [627, 313] width 8 height 8
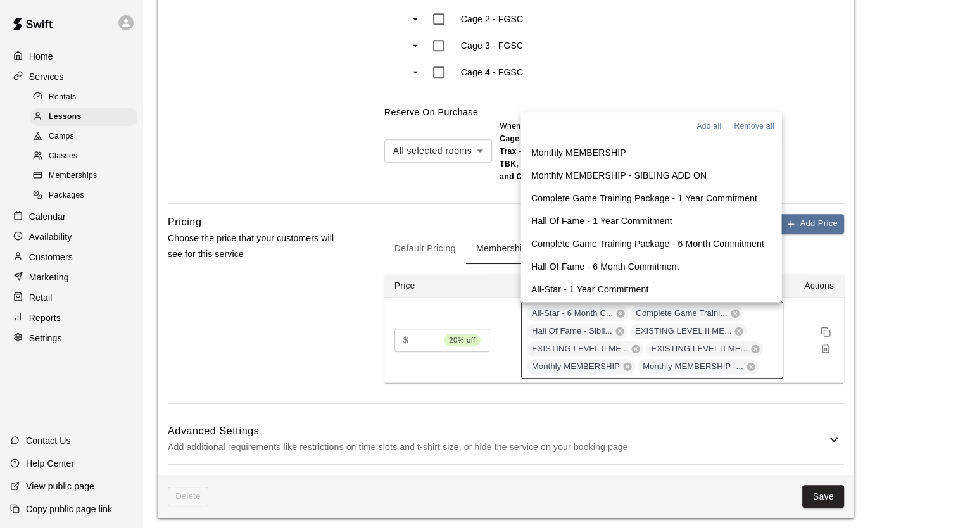
click at [622, 313] on icon at bounding box center [621, 313] width 8 height 8
click at [629, 313] on icon at bounding box center [631, 313] width 10 height 10
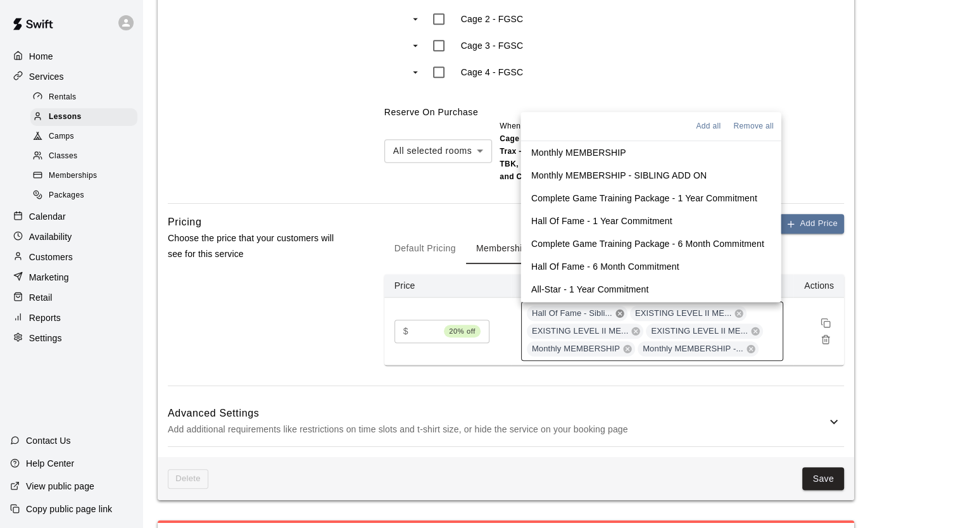
click at [616, 314] on icon at bounding box center [620, 313] width 8 height 8
click at [632, 314] on icon at bounding box center [636, 313] width 8 height 8
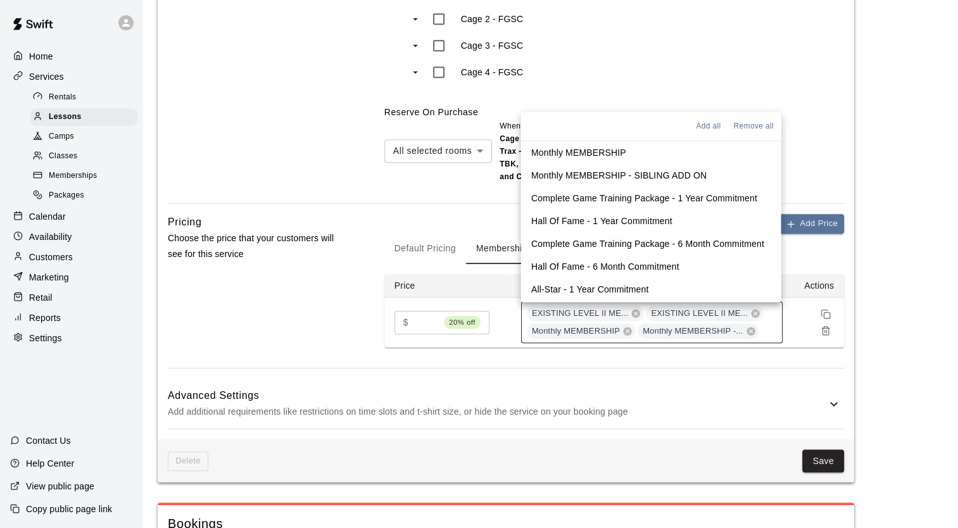
click at [632, 314] on icon at bounding box center [636, 313] width 8 height 8
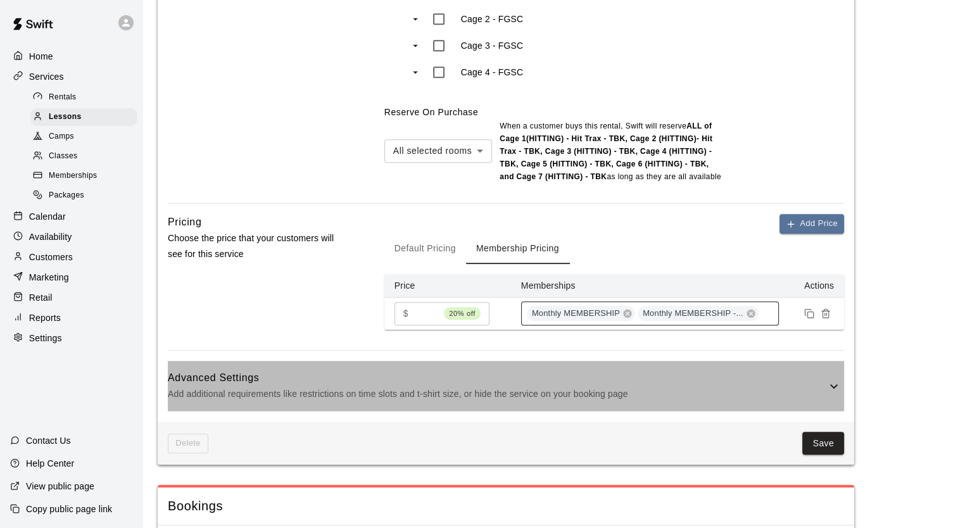
click at [479, 370] on h6 "Advanced Settings" at bounding box center [497, 378] width 659 height 16
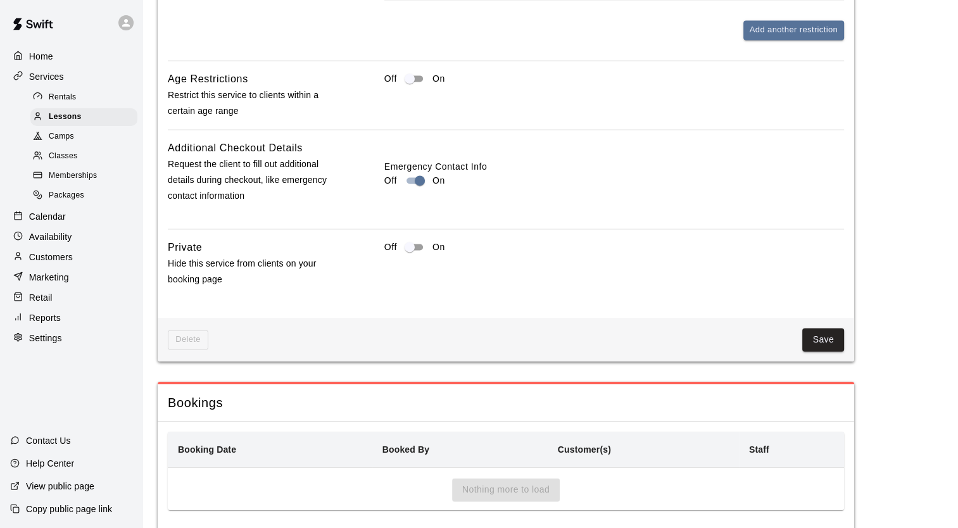
scroll to position [1835, 0]
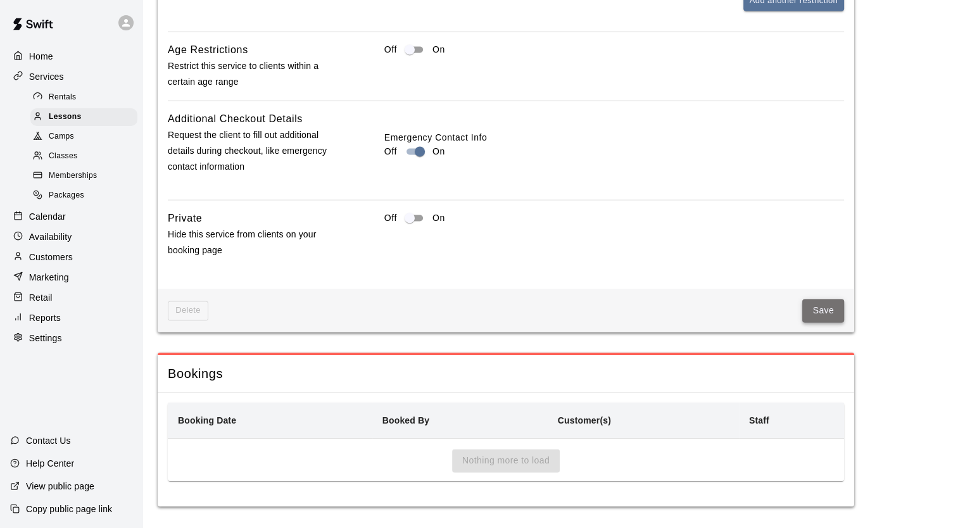
click at [821, 303] on button "Save" at bounding box center [823, 310] width 42 height 23
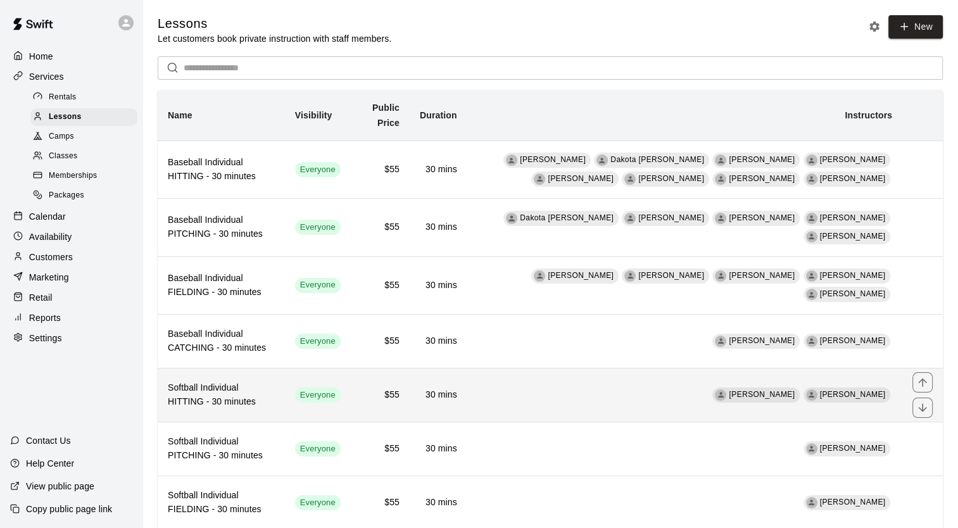
scroll to position [80, 0]
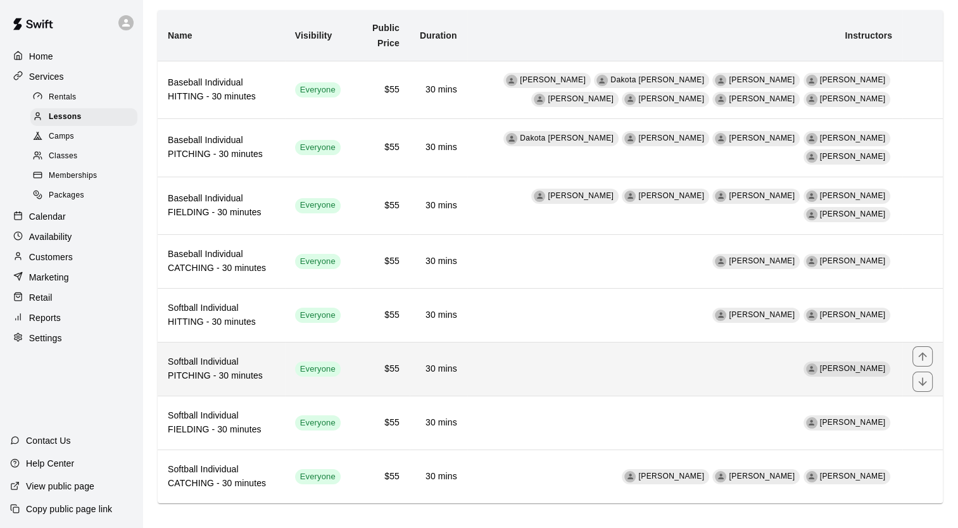
click at [248, 355] on h6 "Softball Individual PITCHING - 30 minutes" at bounding box center [221, 369] width 107 height 28
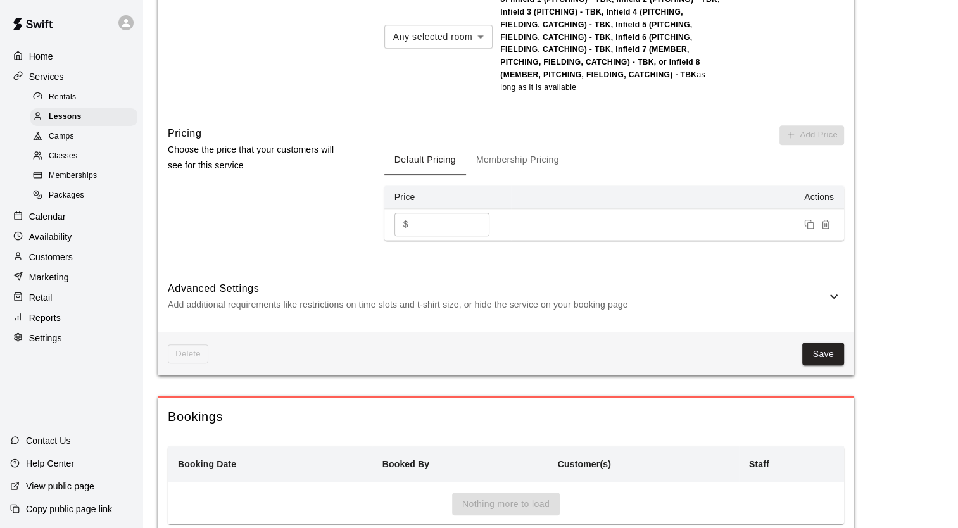
scroll to position [1275, 0]
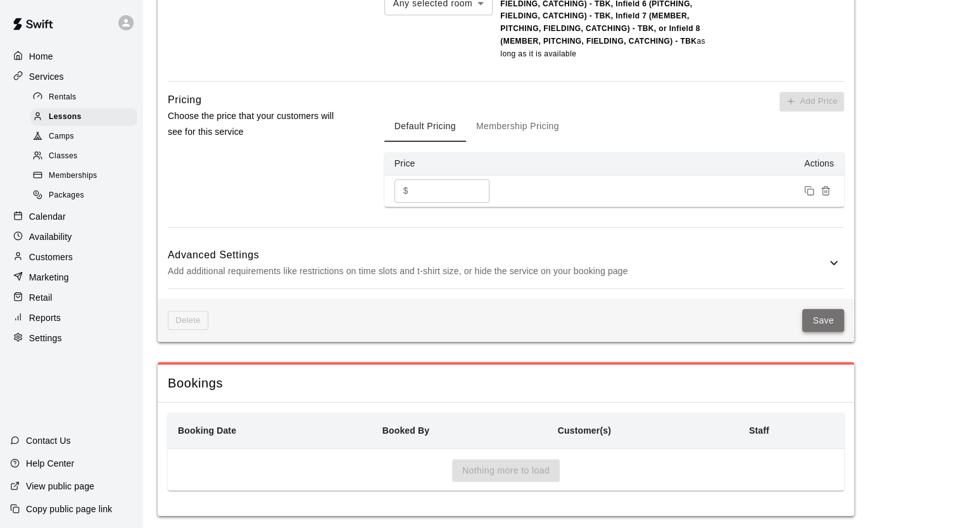
click at [817, 309] on button "Save" at bounding box center [823, 320] width 42 height 23
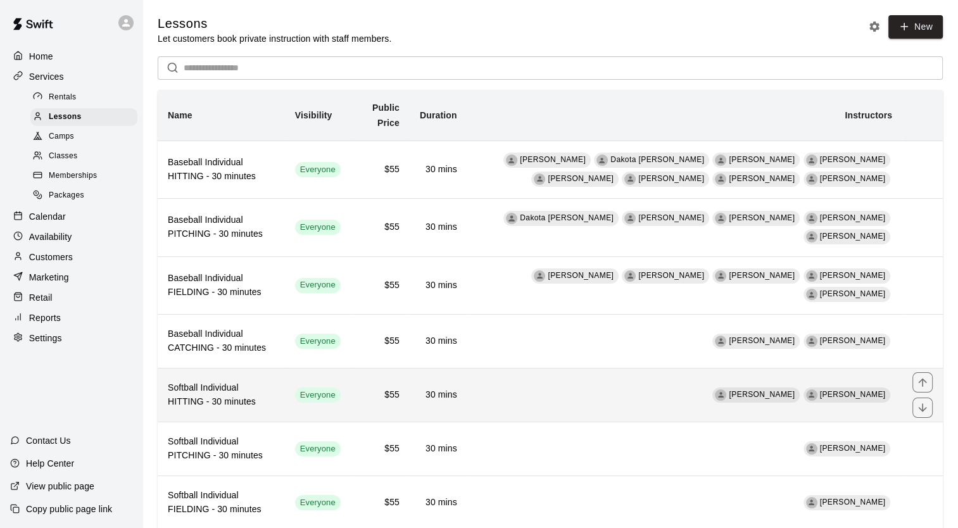
click at [242, 385] on h6 "Softball Individual HITTING - 30 minutes" at bounding box center [221, 395] width 107 height 28
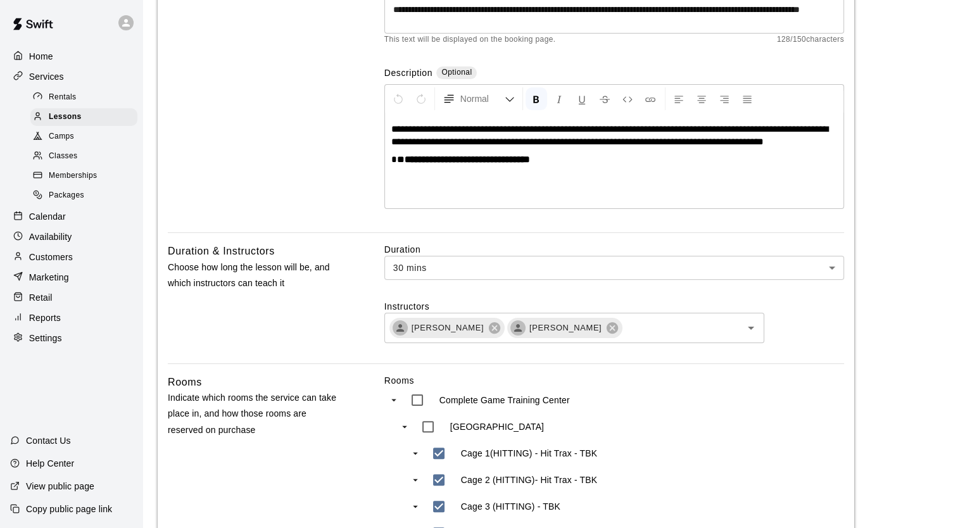
scroll to position [189, 0]
click at [748, 325] on icon "Open" at bounding box center [750, 327] width 15 height 15
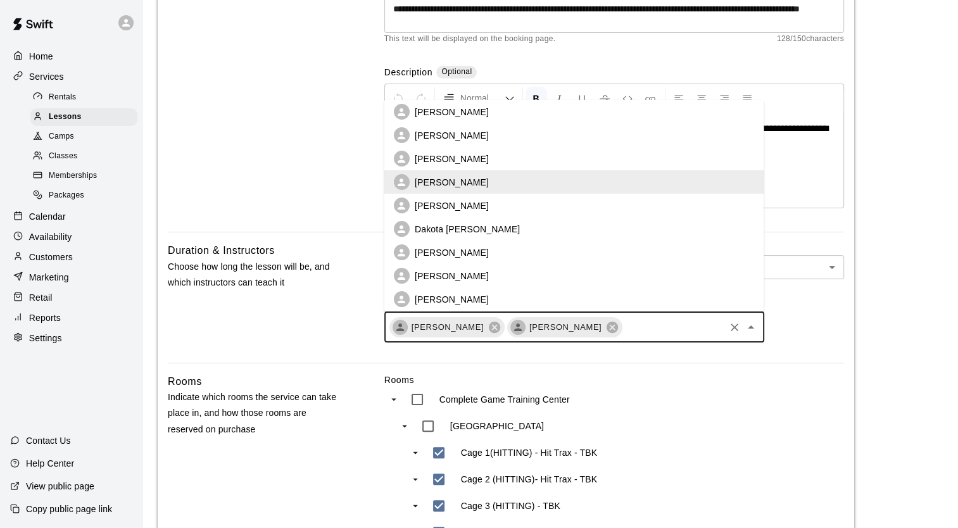
scroll to position [53, 0]
click at [452, 274] on p "[PERSON_NAME]" at bounding box center [452, 275] width 74 height 13
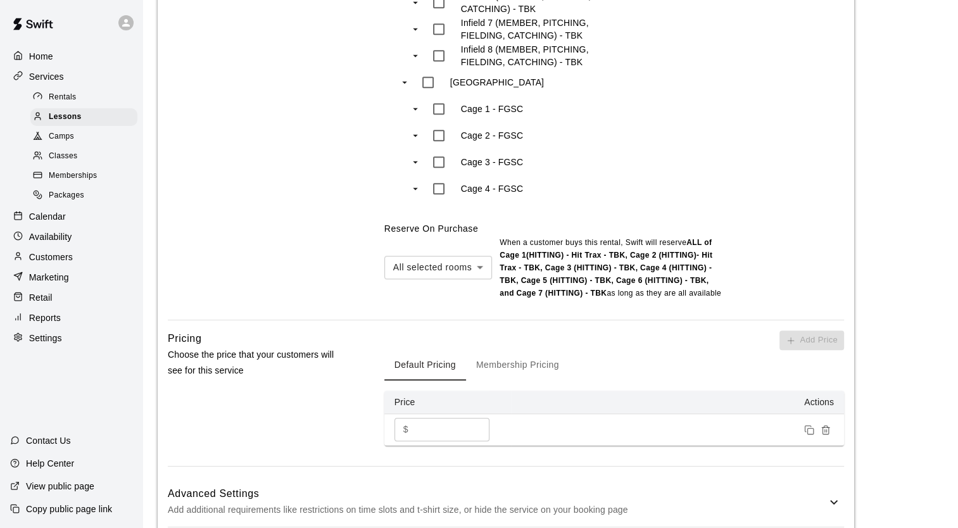
scroll to position [1008, 0]
click at [534, 360] on button "Membership Pricing" at bounding box center [517, 365] width 103 height 30
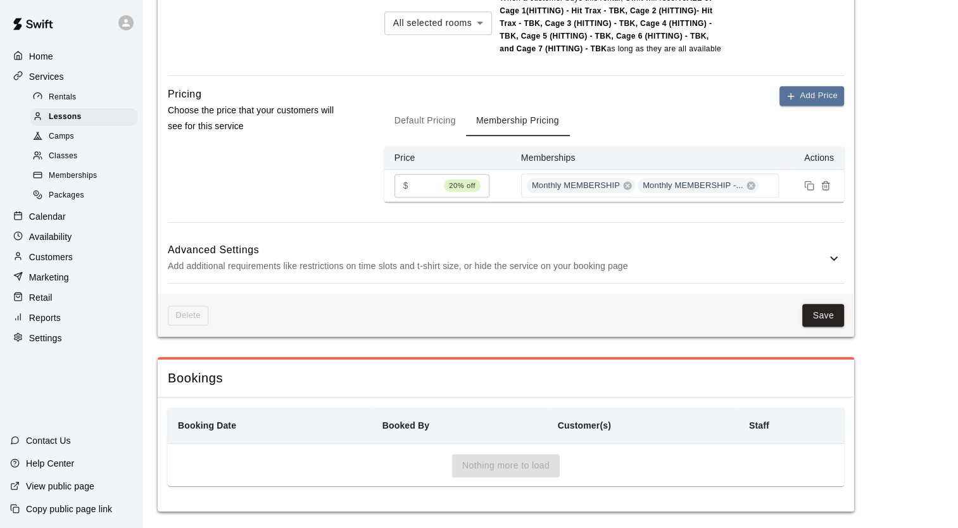
scroll to position [1254, 0]
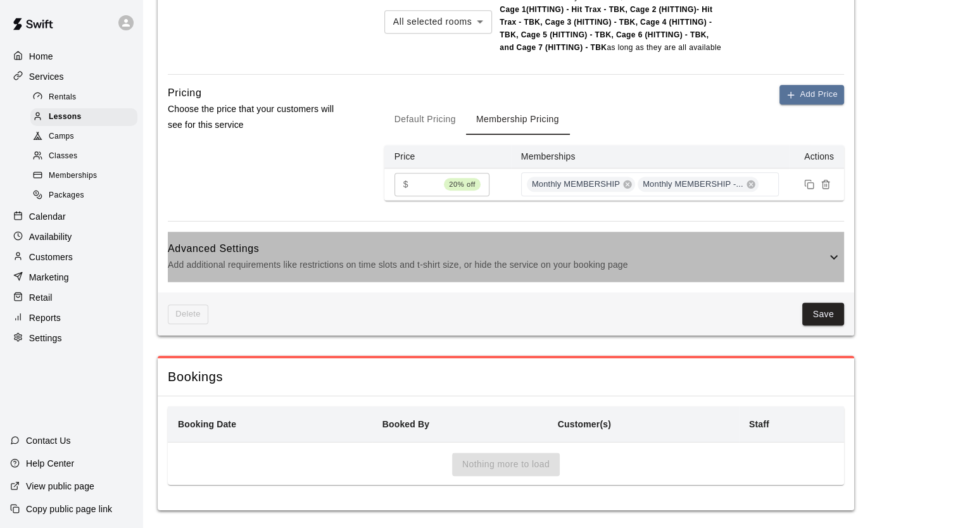
click at [673, 257] on p "Add additional requirements like restrictions on time slots and t-shirt size, o…" at bounding box center [497, 265] width 659 height 16
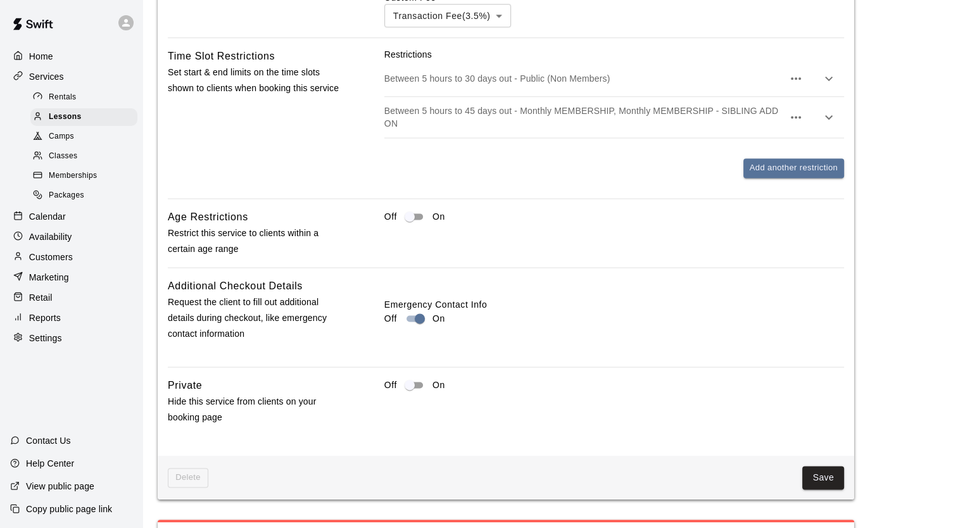
scroll to position [1691, 0]
click at [823, 467] on button "Save" at bounding box center [823, 476] width 42 height 23
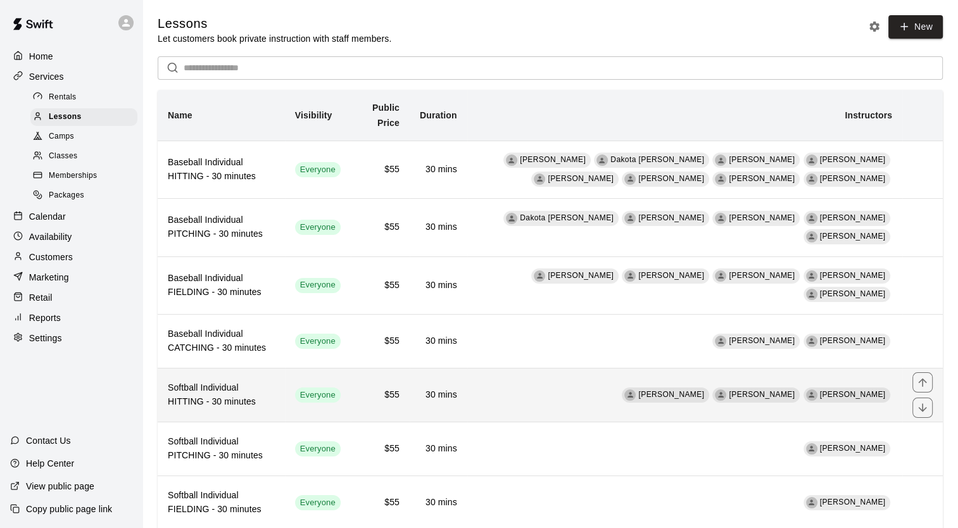
scroll to position [80, 0]
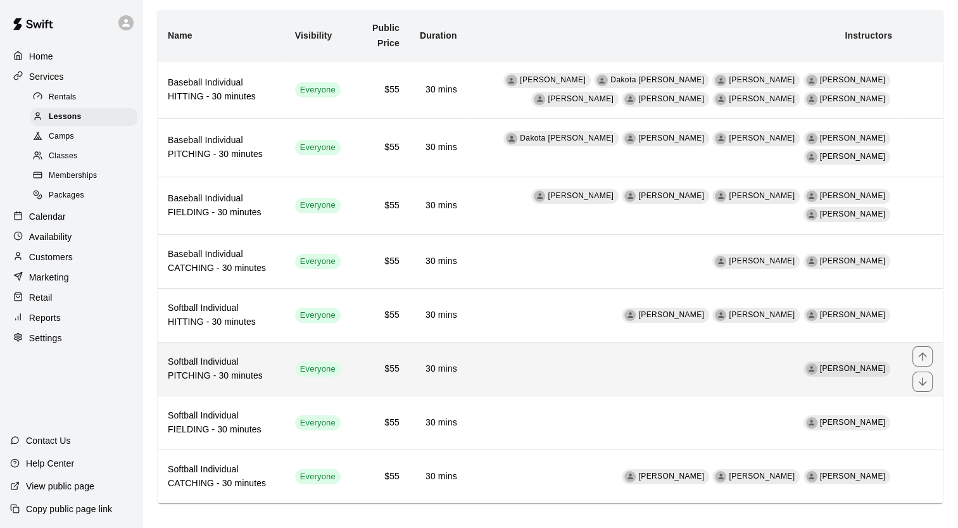
click at [244, 363] on h6 "Softball Individual PITCHING - 30 minutes" at bounding box center [221, 369] width 107 height 28
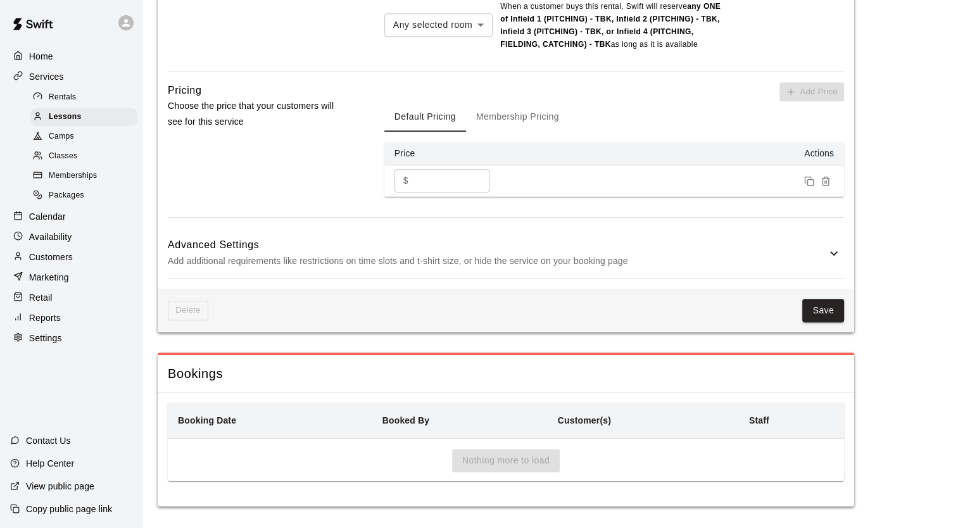
scroll to position [1223, 0]
click at [534, 118] on button "Membership Pricing" at bounding box center [517, 115] width 103 height 30
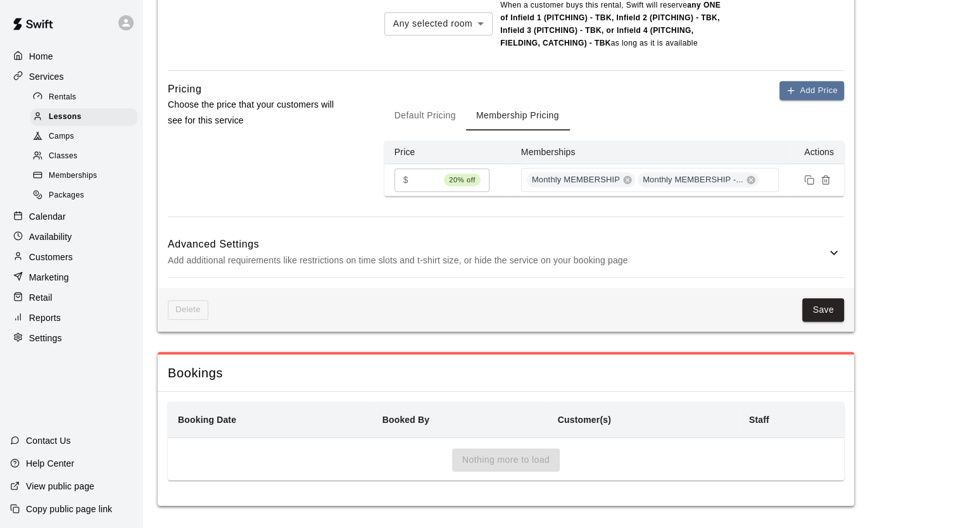
scroll to position [1225, 0]
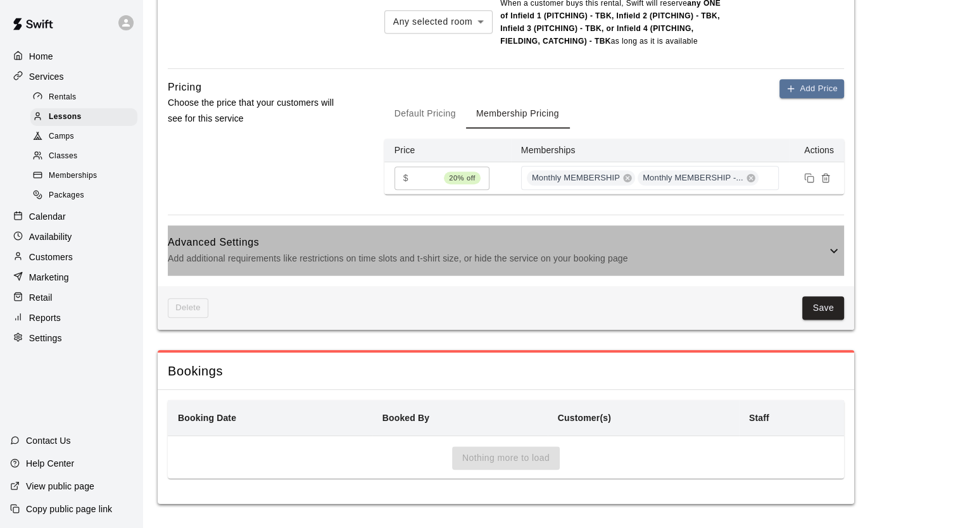
click at [671, 251] on p "Add additional requirements like restrictions on time slots and t-shirt size, o…" at bounding box center [497, 259] width 659 height 16
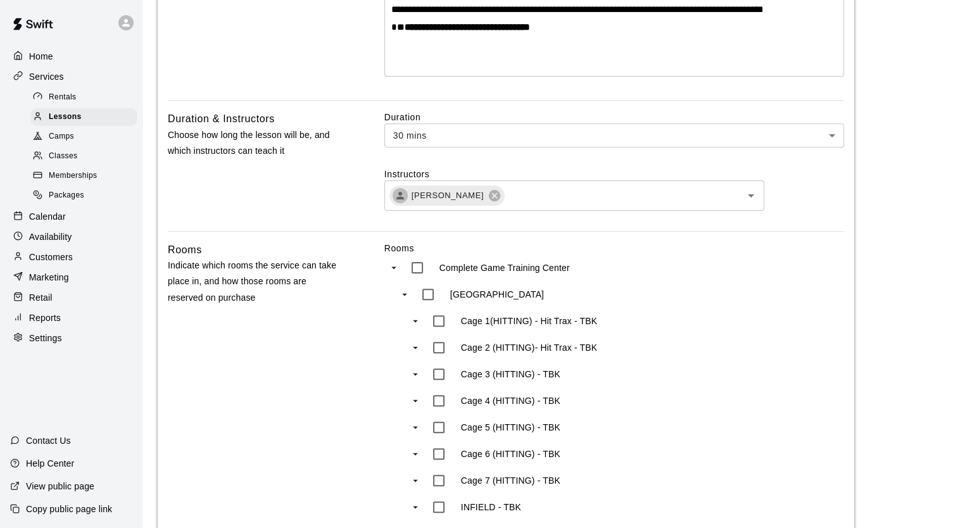
scroll to position [320, 0]
click at [489, 198] on icon at bounding box center [494, 195] width 11 height 11
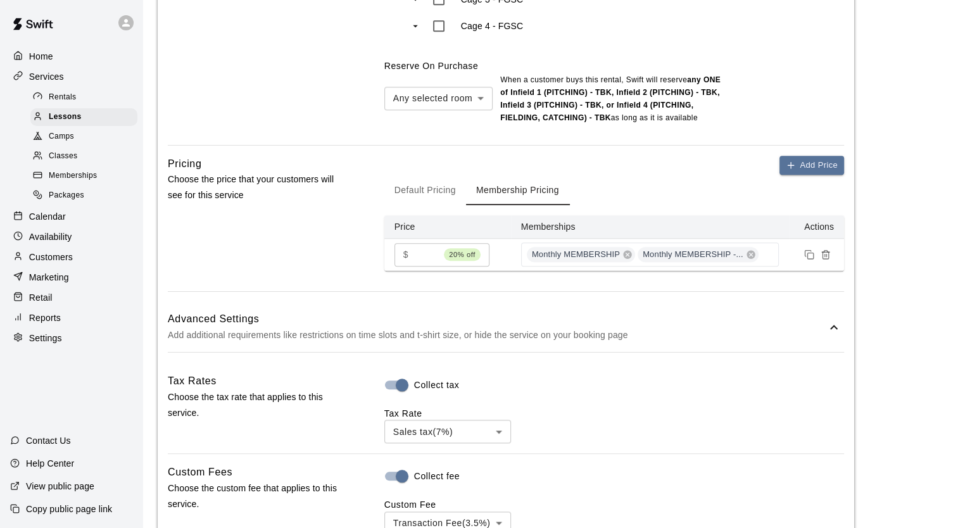
scroll to position [1142, 0]
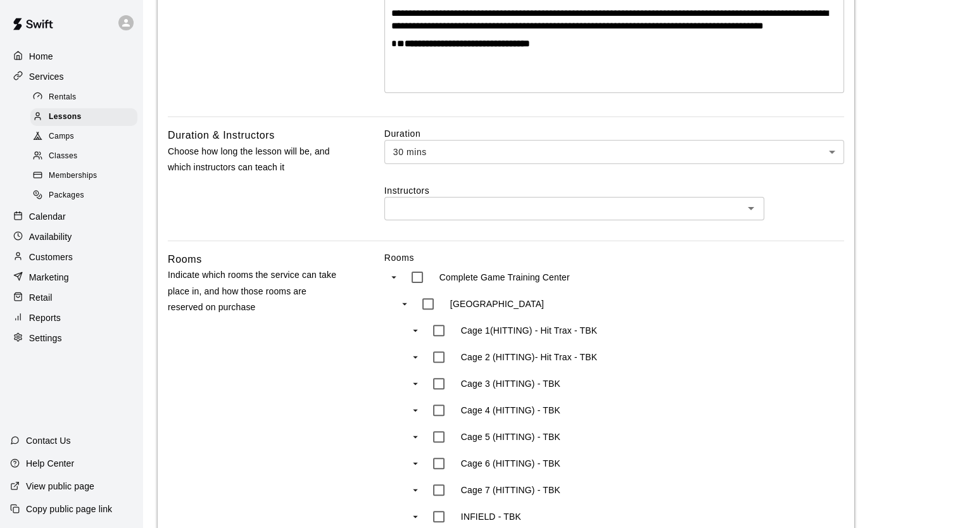
scroll to position [304, 0]
click at [752, 206] on icon "Open" at bounding box center [750, 208] width 15 height 15
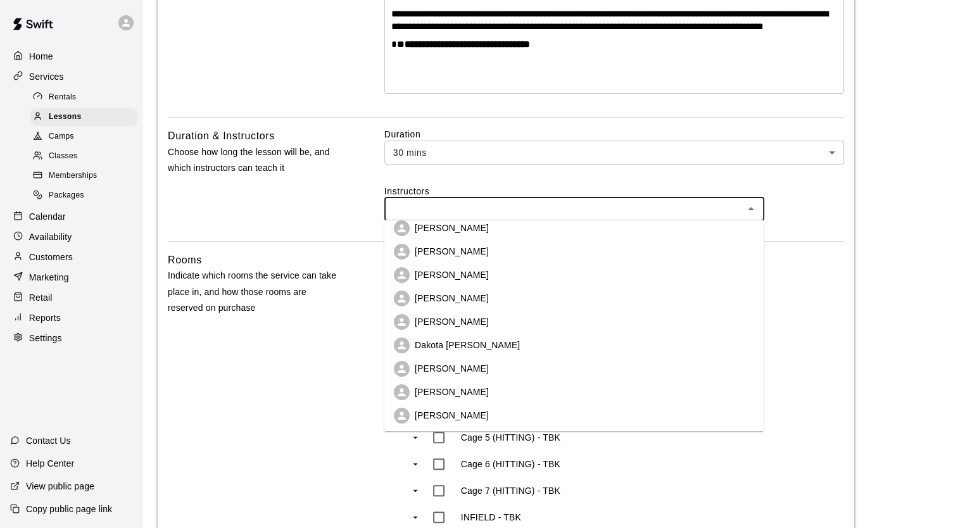
scroll to position [56, 0]
drag, startPoint x: 496, startPoint y: 363, endPoint x: 681, endPoint y: 434, distance: 197.2
click at [579, 367] on li "[PERSON_NAME]" at bounding box center [574, 368] width 380 height 23
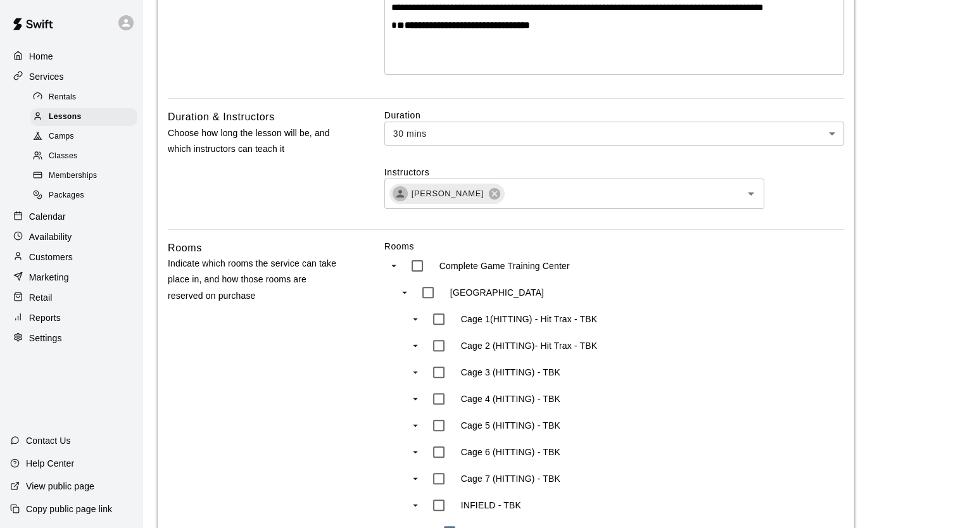
scroll to position [322, 0]
click at [737, 193] on icon "Clear" at bounding box center [734, 194] width 13 height 13
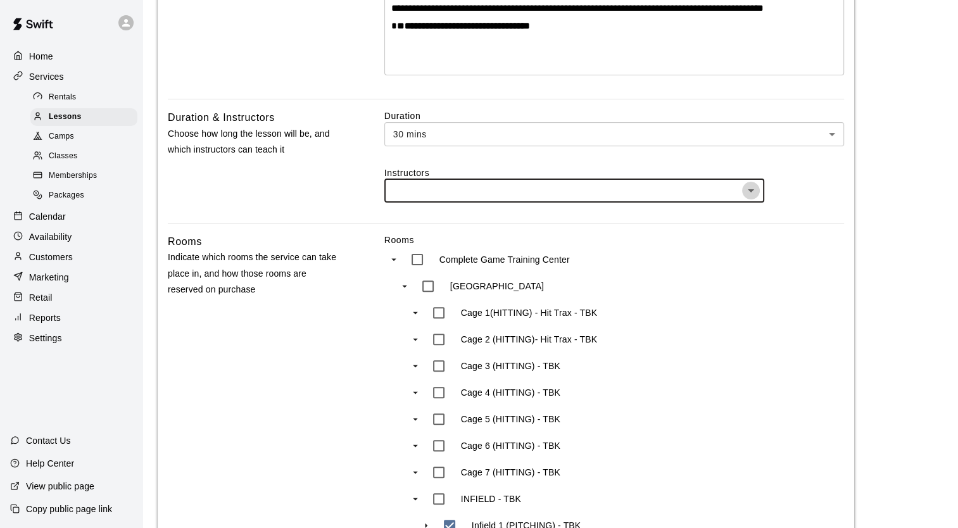
click at [755, 190] on icon "Open" at bounding box center [750, 190] width 15 height 15
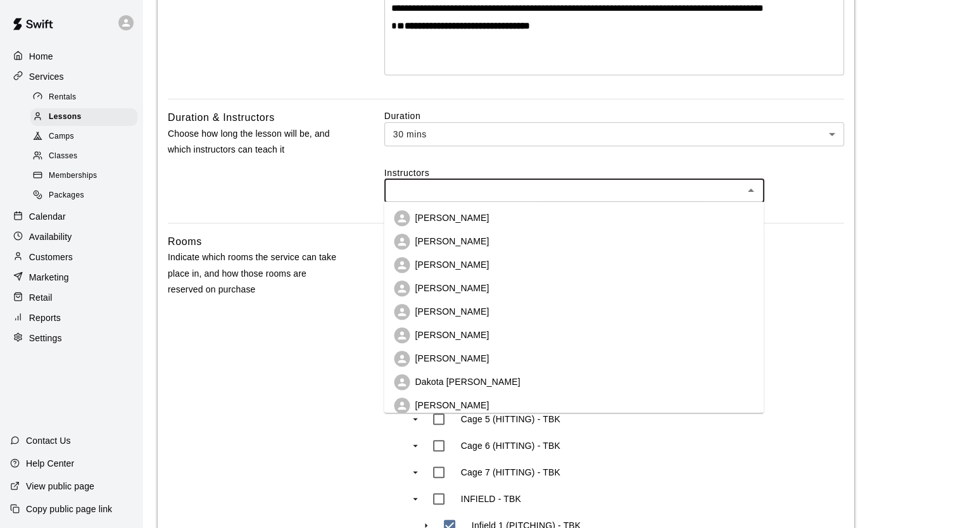
scroll to position [0, 0]
click at [514, 221] on li "[PERSON_NAME]" at bounding box center [574, 217] width 380 height 23
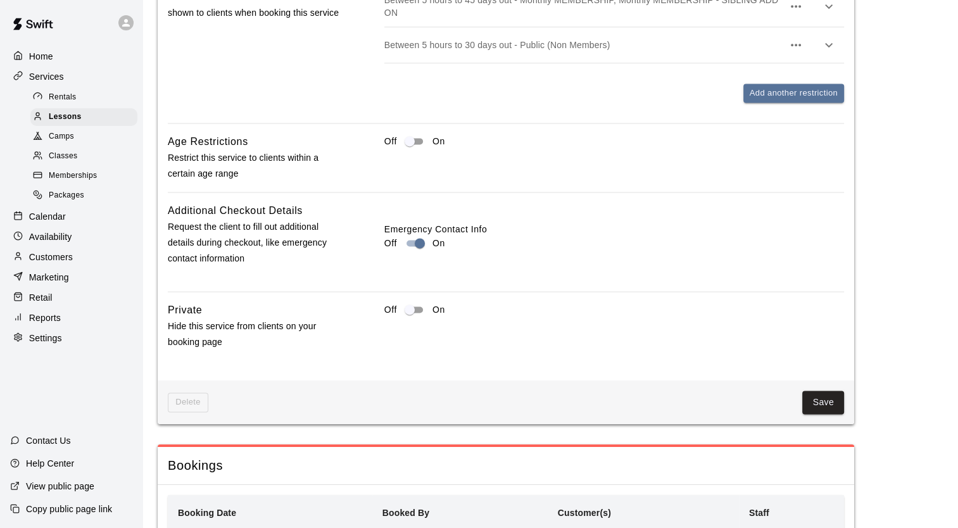
scroll to position [1823, 0]
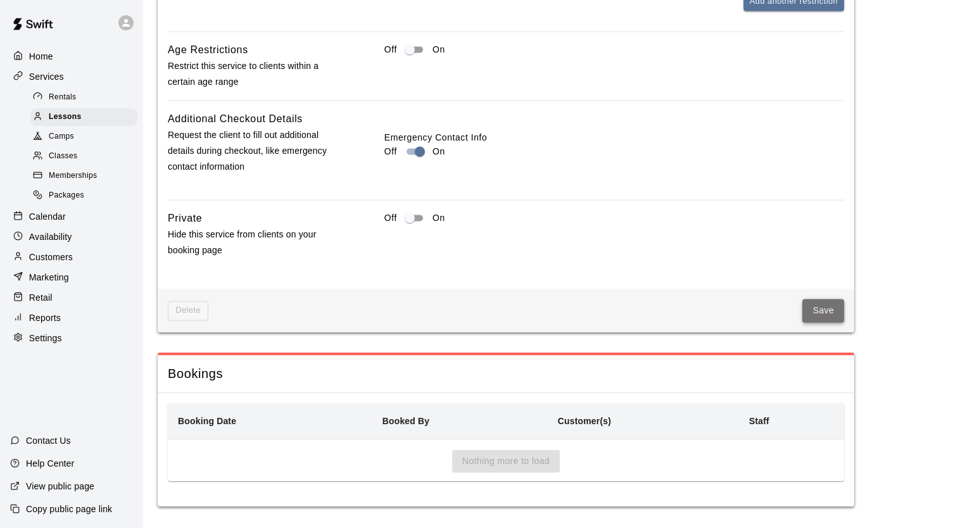
click at [824, 300] on button "Save" at bounding box center [823, 310] width 42 height 23
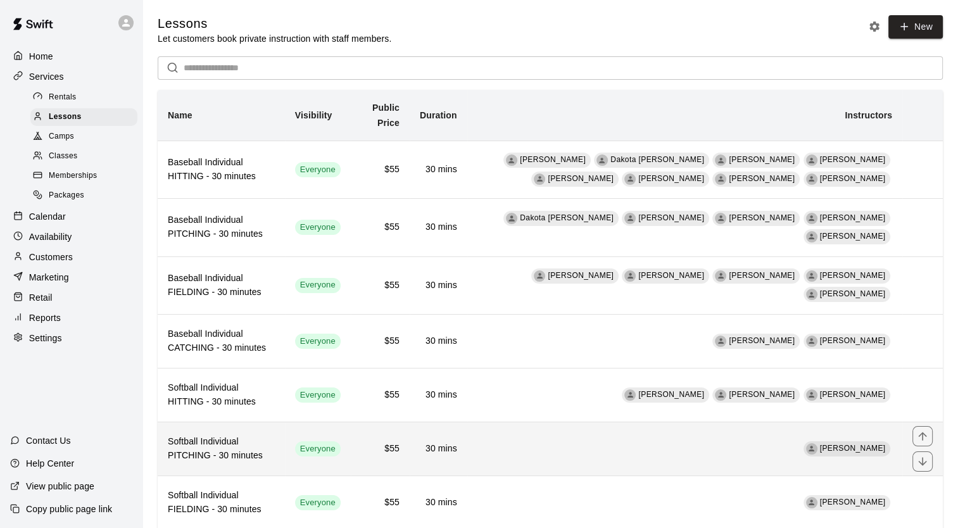
scroll to position [80, 0]
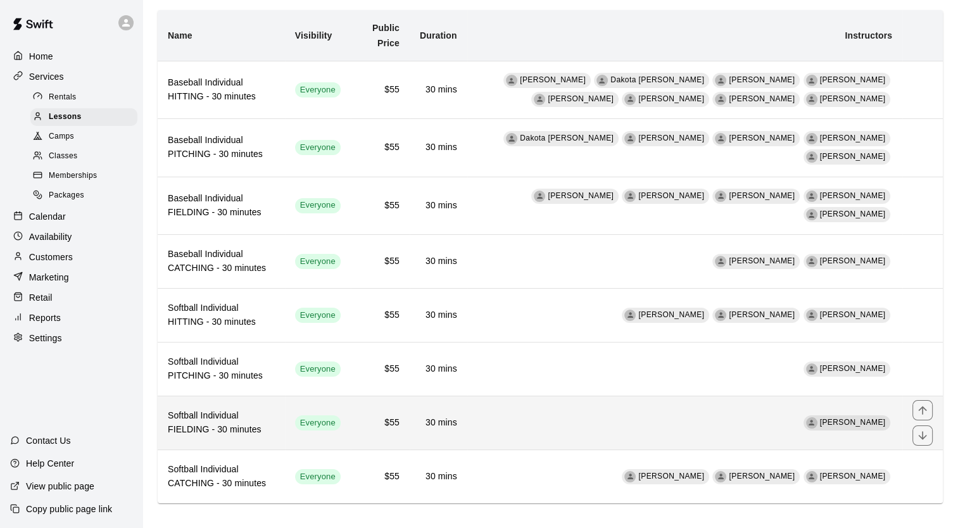
click at [268, 414] on h6 "Softball Individual FIELDING - 30 minutes" at bounding box center [221, 423] width 107 height 28
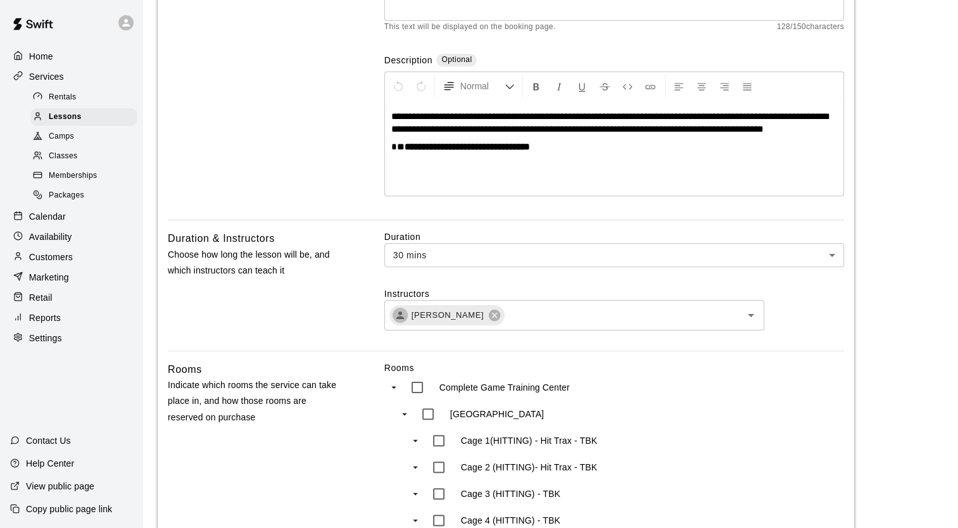
scroll to position [205, 0]
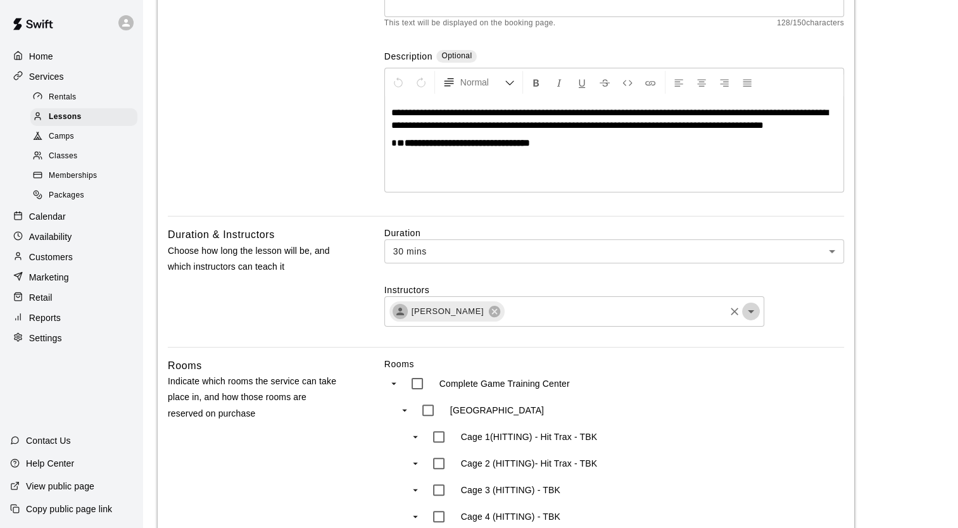
click at [750, 313] on icon "Open" at bounding box center [750, 311] width 15 height 15
click at [301, 333] on div "Duration & Instructors Choose how long the lesson will be, and which instructor…" at bounding box center [256, 287] width 176 height 120
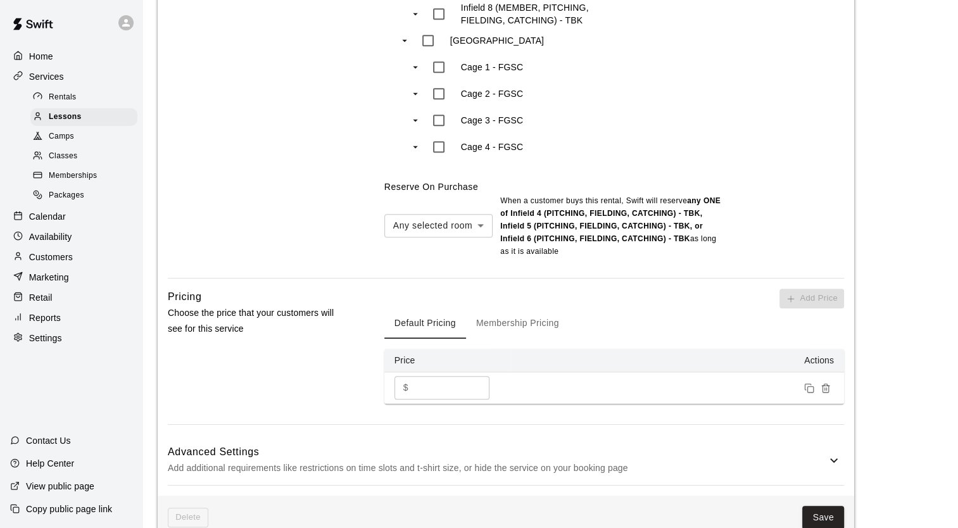
scroll to position [1028, 0]
click at [515, 321] on button "Membership Pricing" at bounding box center [517, 322] width 103 height 30
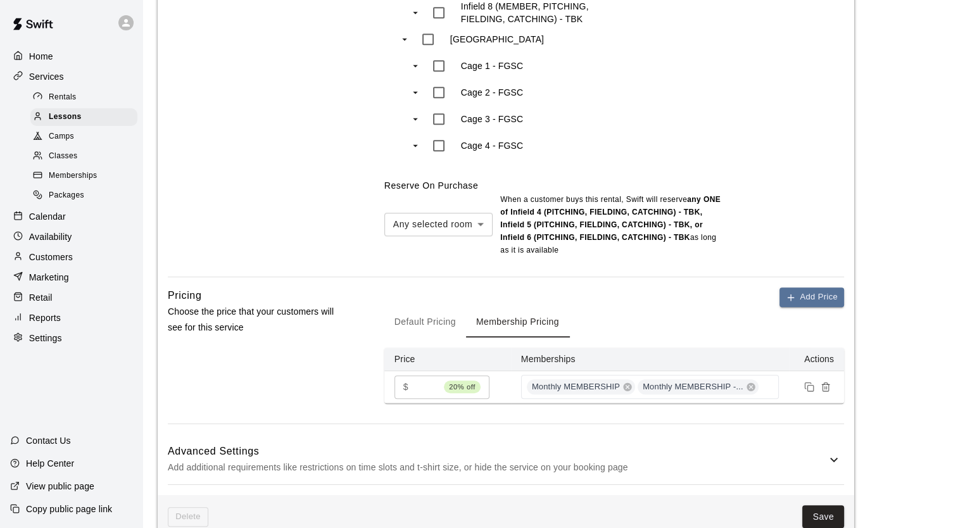
scroll to position [1237, 0]
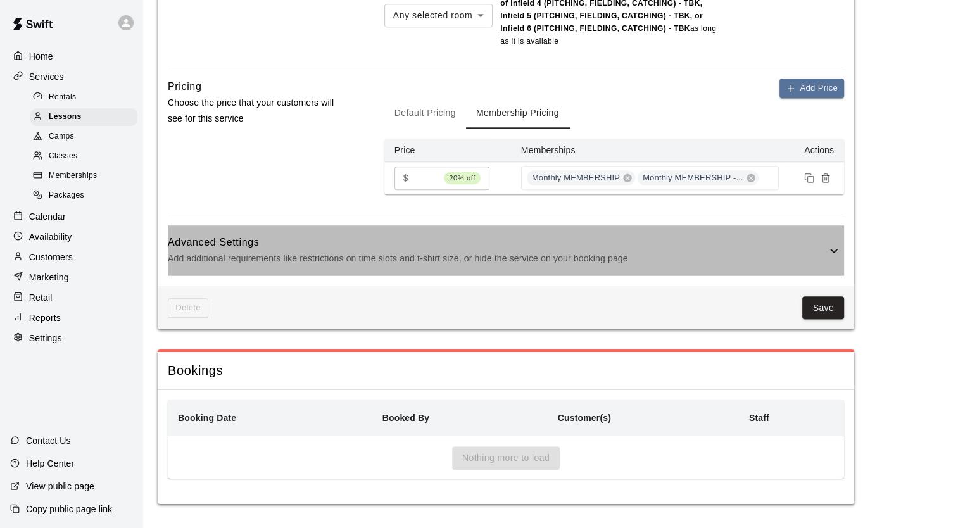
click at [418, 261] on p "Add additional requirements like restrictions on time slots and t-shirt size, o…" at bounding box center [497, 259] width 659 height 16
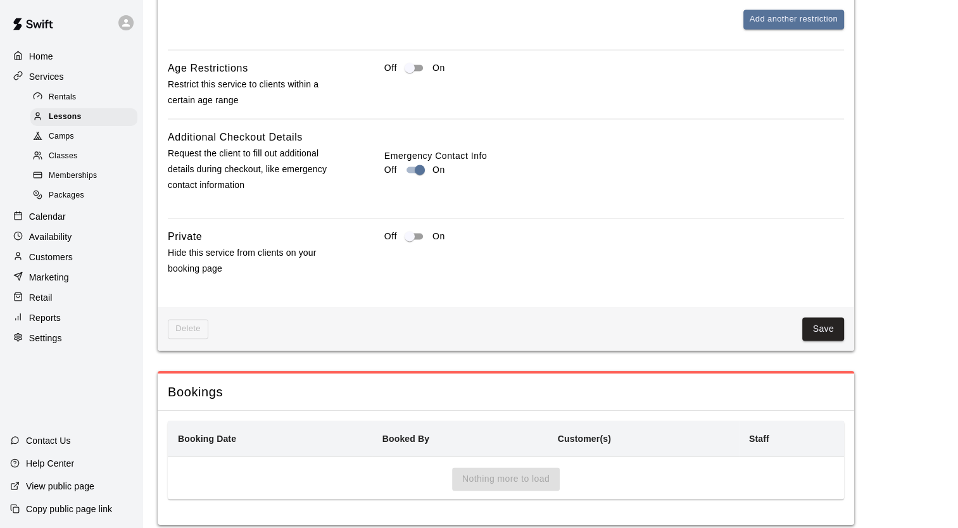
scroll to position [1835, 0]
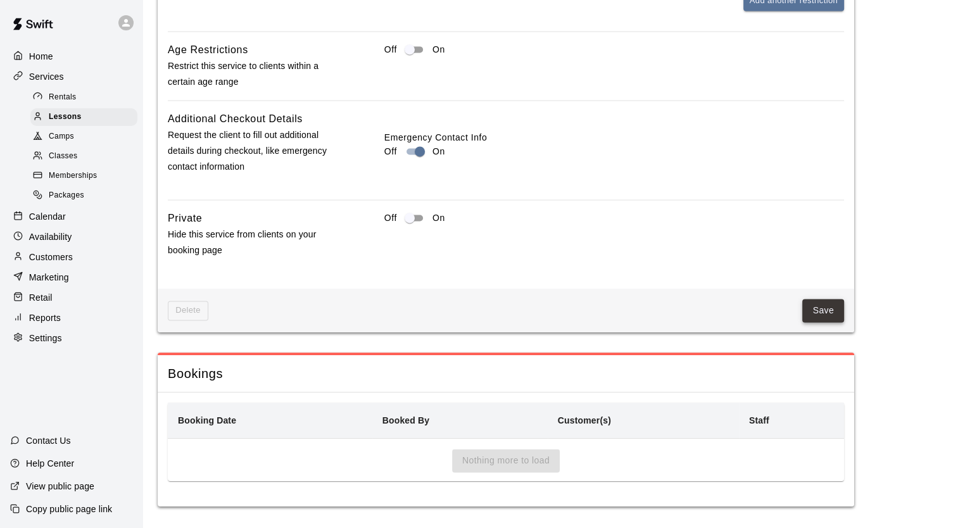
click at [814, 307] on button "Save" at bounding box center [823, 310] width 42 height 23
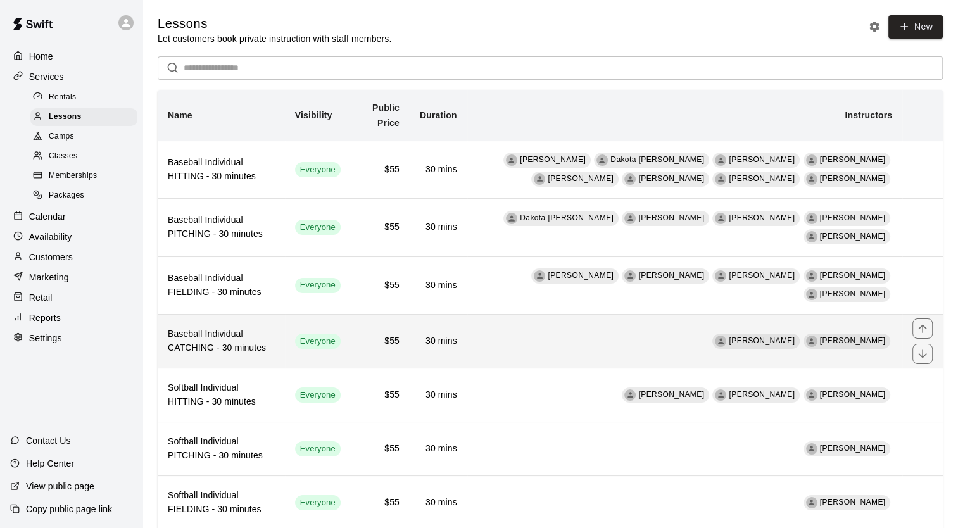
scroll to position [80, 0]
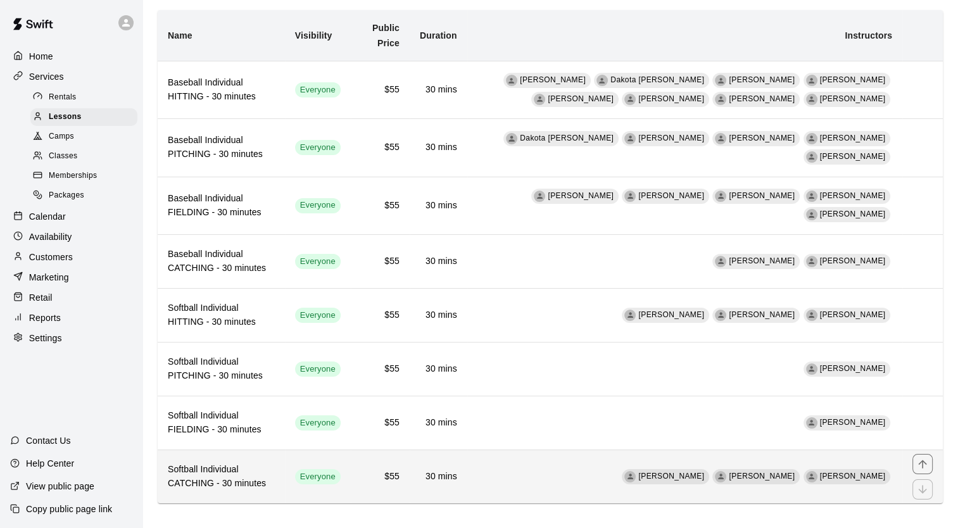
click at [235, 463] on h6 "Softball Individual CATCHING - 30 minutes" at bounding box center [221, 477] width 107 height 28
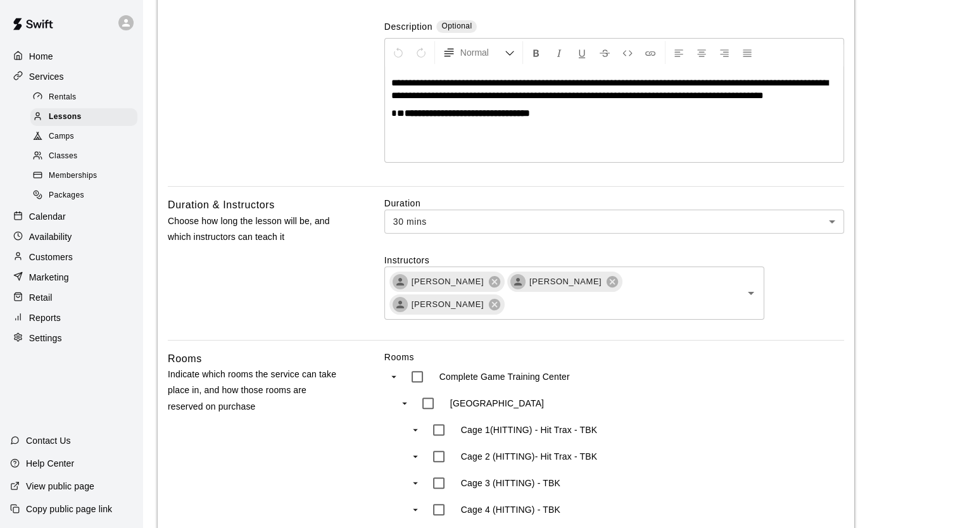
scroll to position [232, 0]
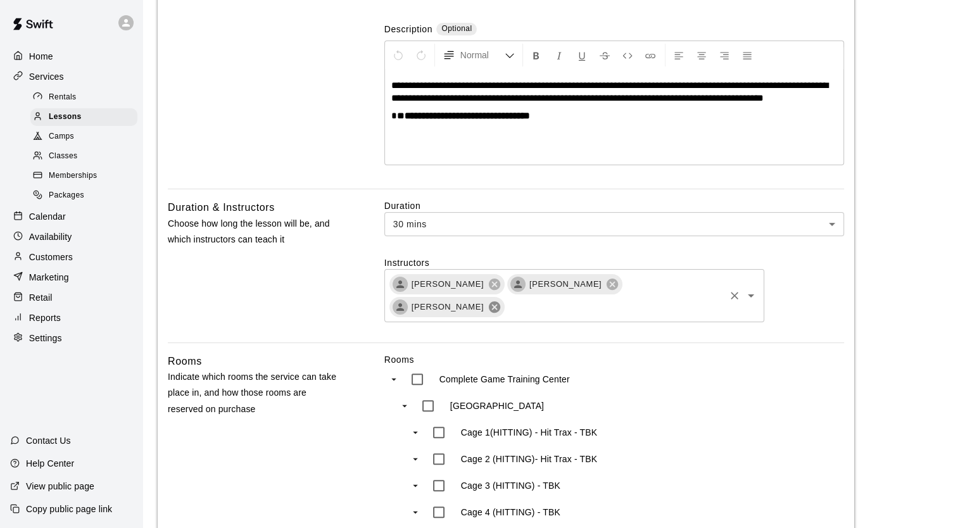
click at [502, 300] on icon at bounding box center [495, 307] width 14 height 14
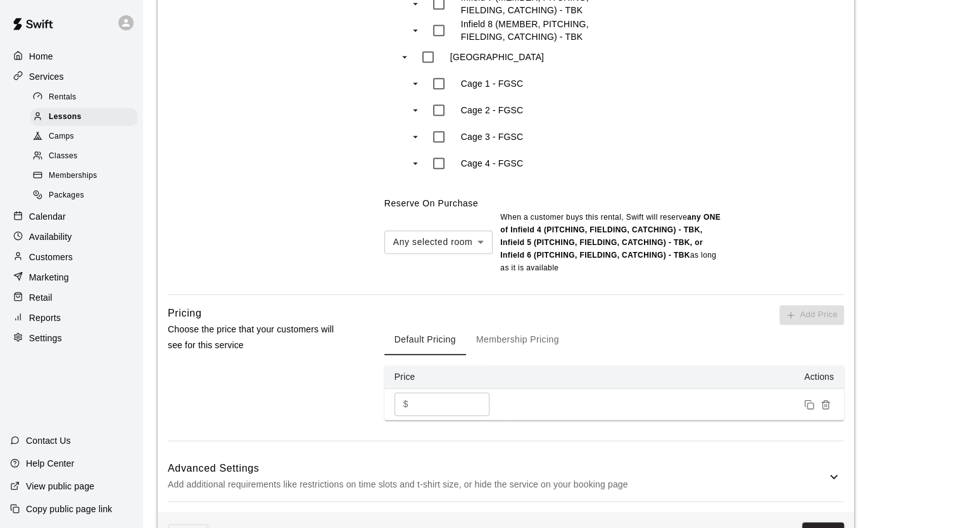
scroll to position [1129, 0]
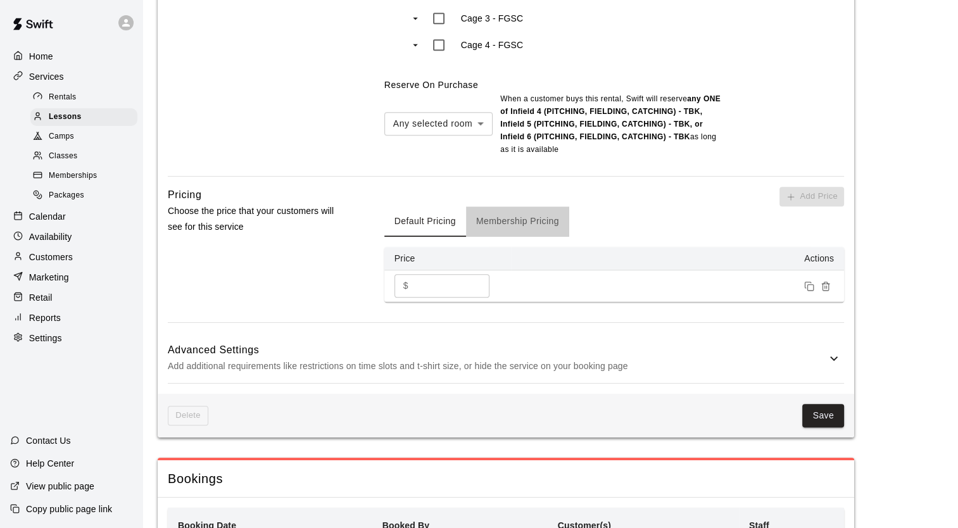
click at [543, 229] on button "Membership Pricing" at bounding box center [517, 221] width 103 height 30
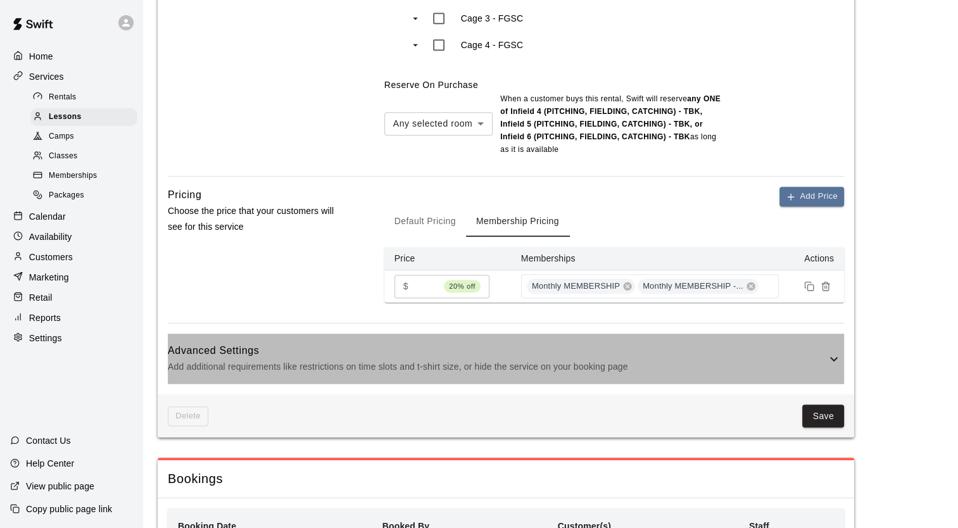
click at [565, 356] on h6 "Advanced Settings" at bounding box center [497, 351] width 659 height 16
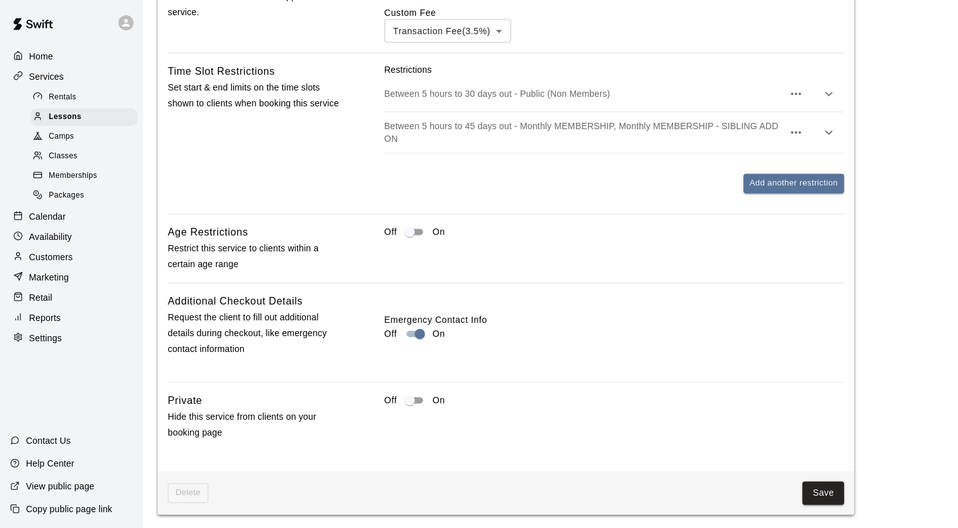
click at [314, 282] on div "Tax Rates Choose the tax rate that applies to this service. Collect tax Tax Rat…" at bounding box center [506, 161] width 676 height 560
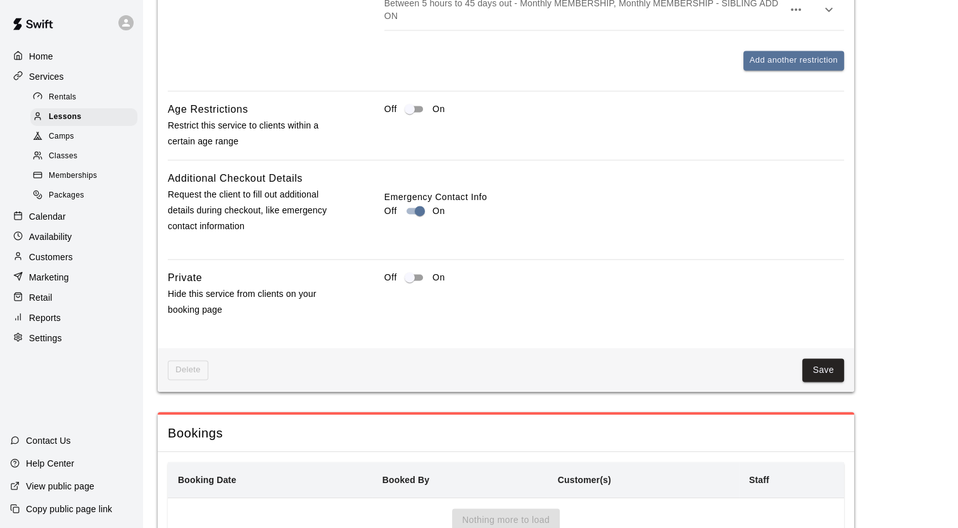
scroll to position [1791, 0]
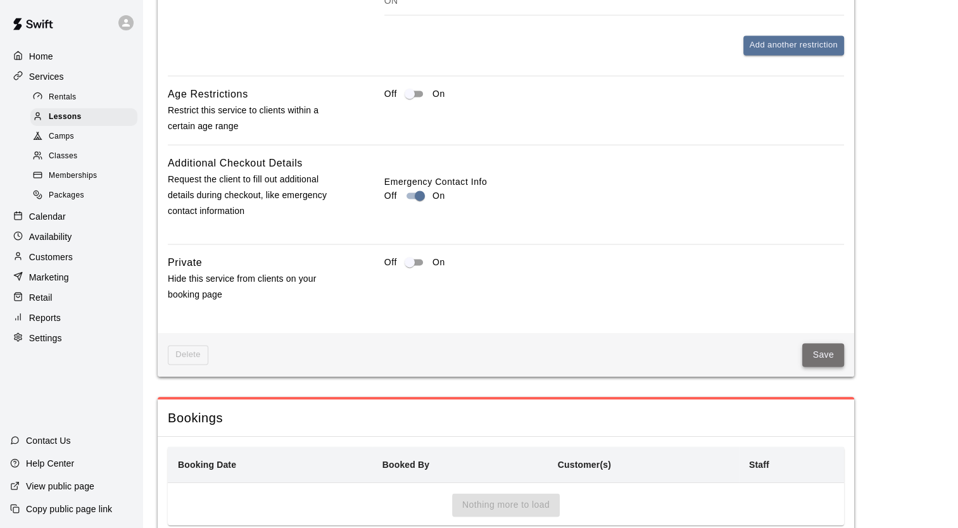
click at [816, 350] on button "Save" at bounding box center [823, 354] width 42 height 23
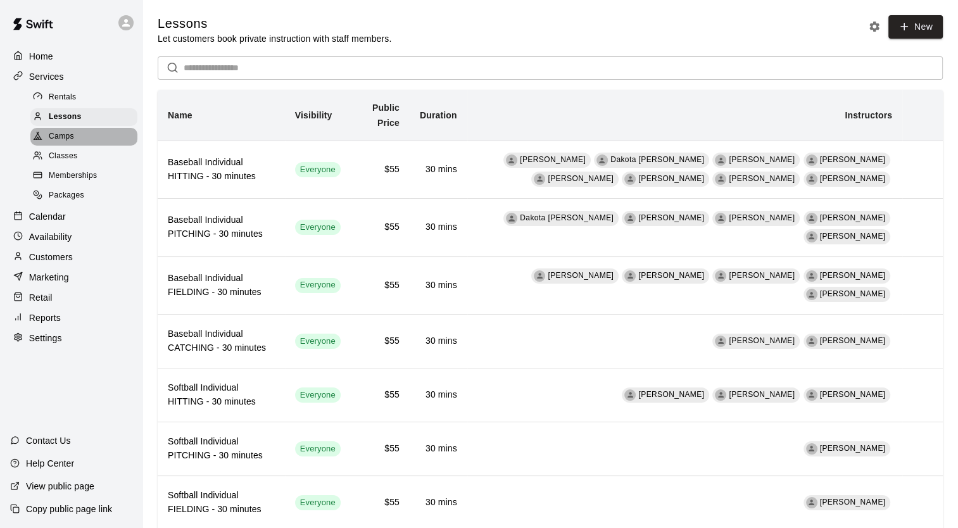
click at [70, 141] on span "Camps" at bounding box center [61, 136] width 25 height 13
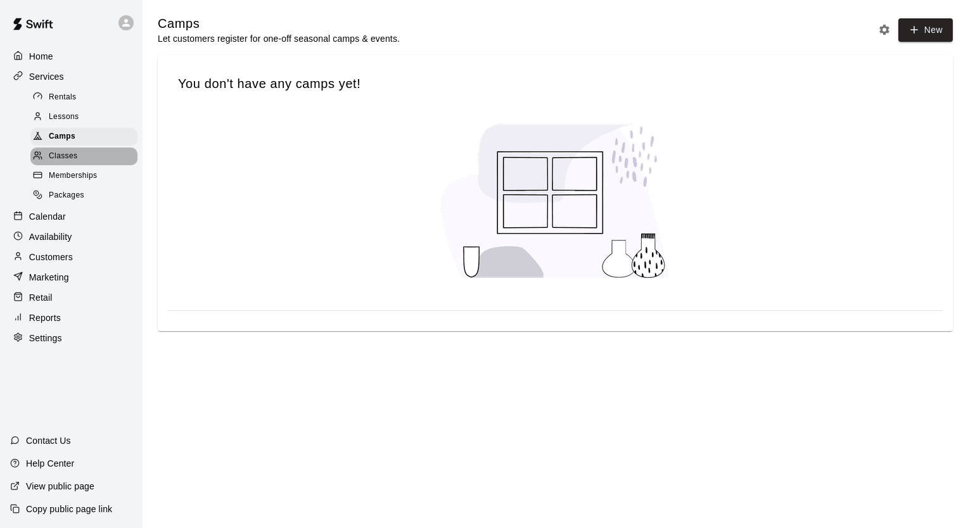
click at [66, 161] on span "Classes" at bounding box center [63, 156] width 28 height 13
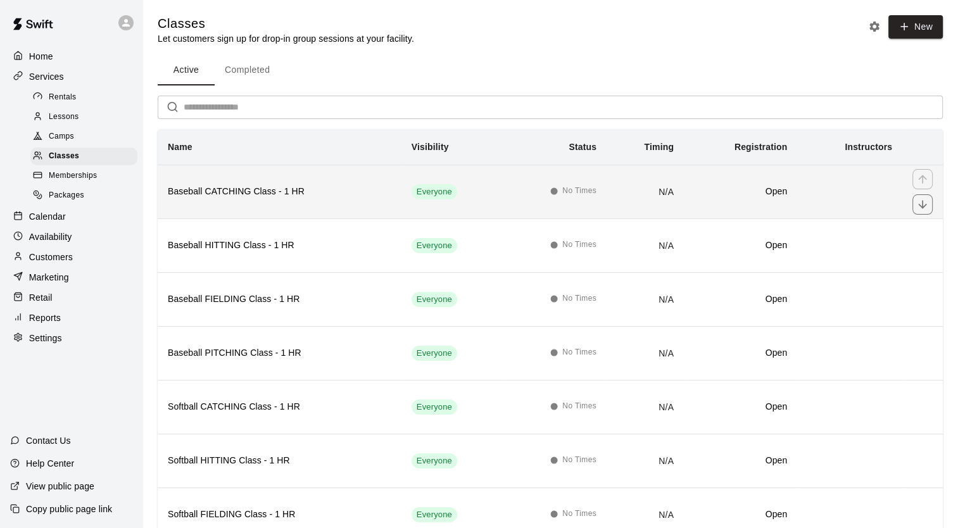
click at [241, 200] on th "Baseball CATCHING Class - 1 HR" at bounding box center [280, 192] width 244 height 54
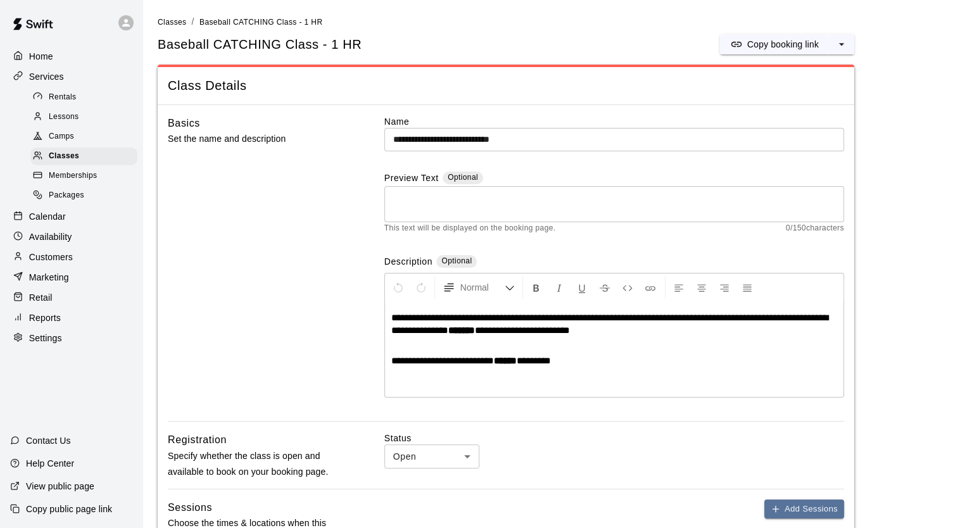
click at [253, 291] on div "Basics Set the name and description" at bounding box center [256, 268] width 176 height 307
click at [237, 219] on div "Basics Set the name and description" at bounding box center [256, 268] width 176 height 307
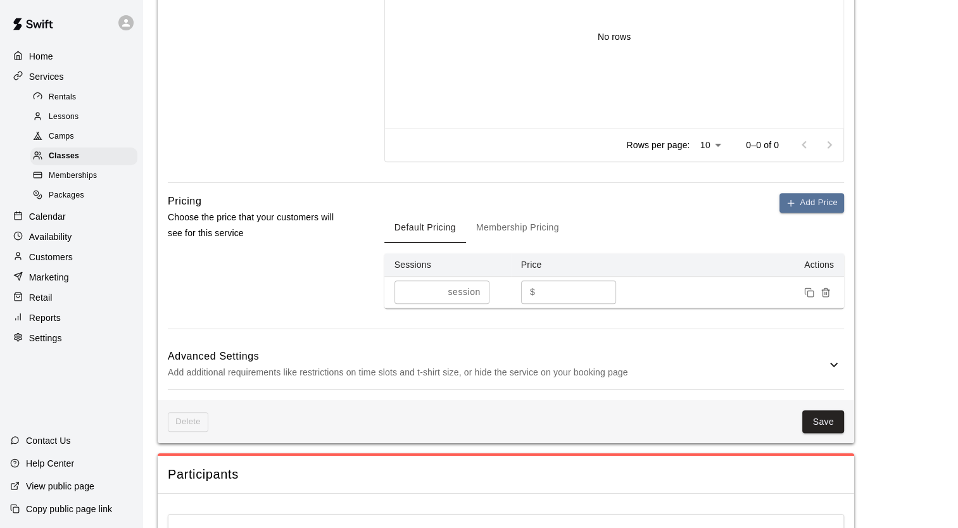
scroll to position [621, 0]
click at [515, 231] on button "Membership Pricing" at bounding box center [517, 227] width 103 height 30
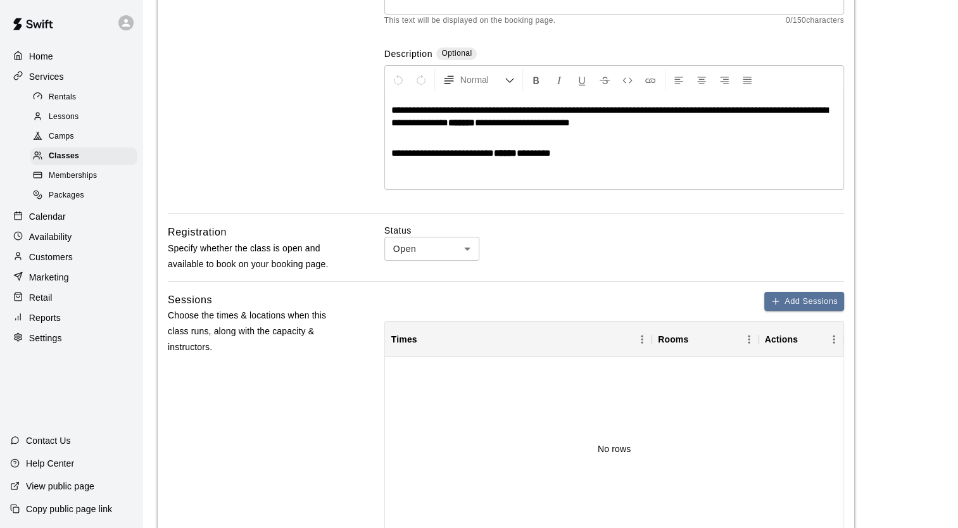
scroll to position [0, 0]
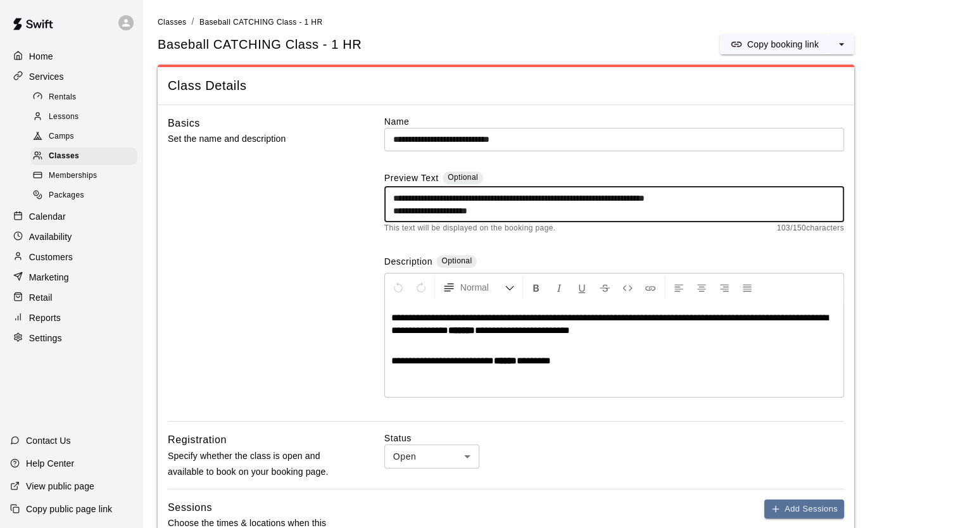
drag, startPoint x: 498, startPoint y: 210, endPoint x: 382, endPoint y: 202, distance: 116.1
click at [382, 202] on div "**********" at bounding box center [506, 268] width 676 height 307
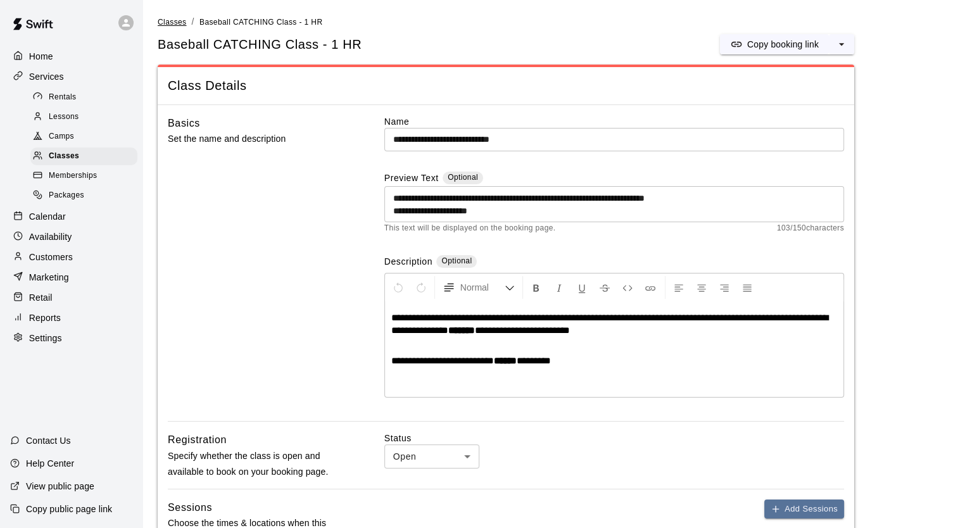
click at [174, 22] on span "Classes" at bounding box center [172, 22] width 28 height 9
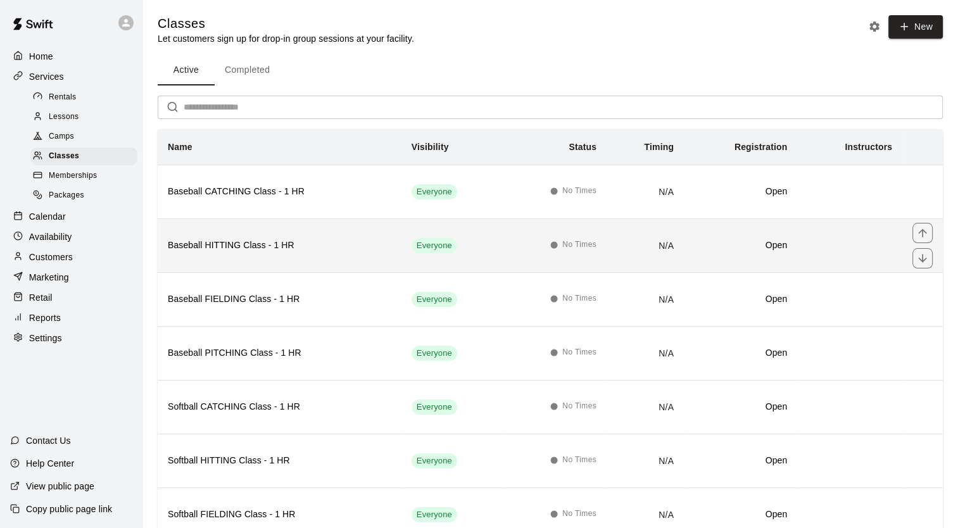
click at [251, 244] on h6 "Baseball HITTING Class - 1 HR" at bounding box center [280, 246] width 224 height 14
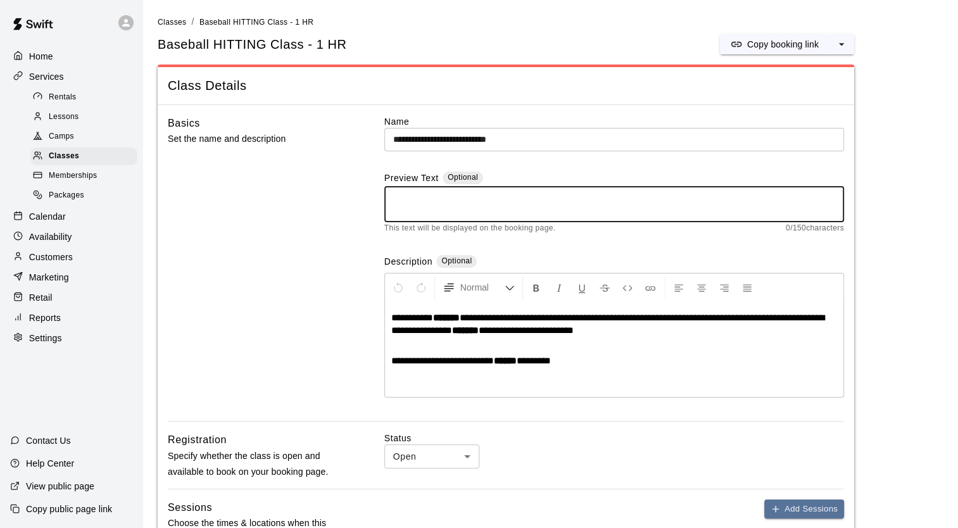
click at [401, 208] on textarea at bounding box center [614, 204] width 442 height 25
paste textarea "**********"
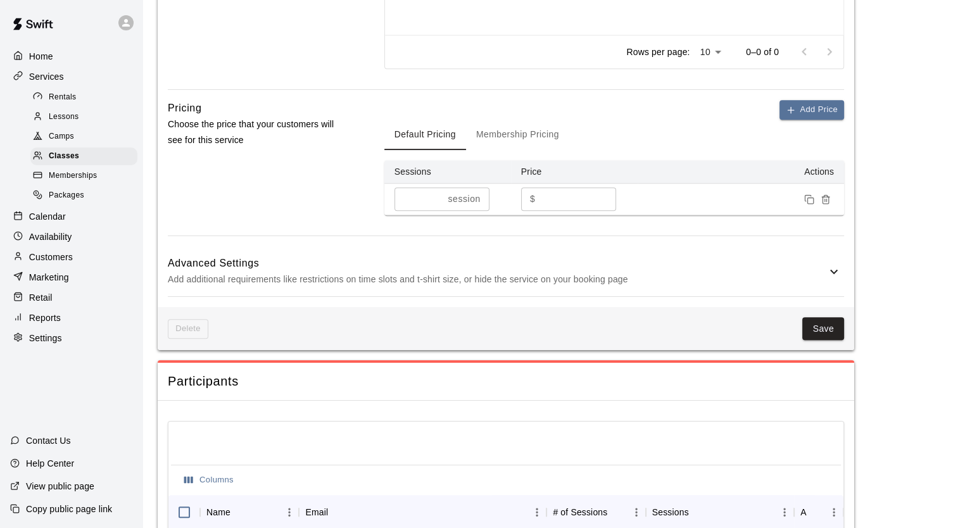
scroll to position [749, 0]
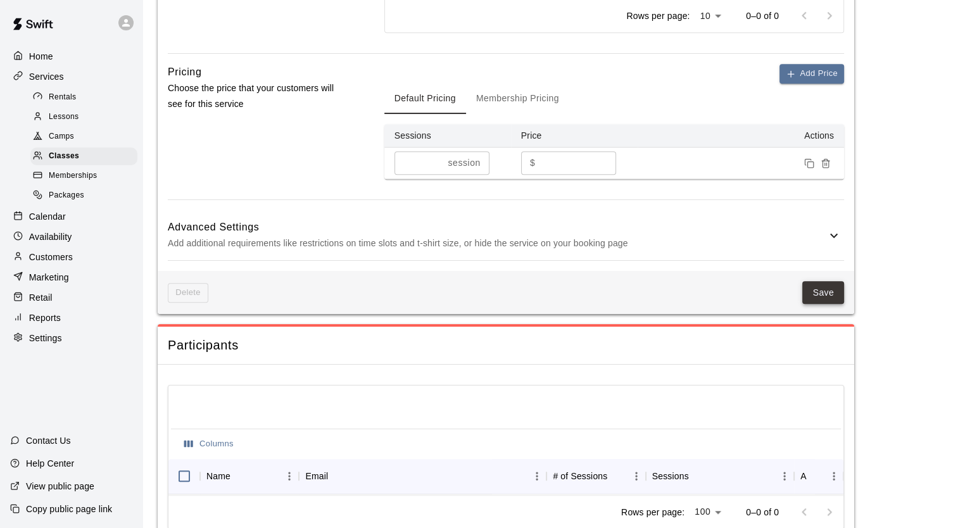
type textarea "**********"
click at [811, 289] on button "Save" at bounding box center [823, 292] width 42 height 23
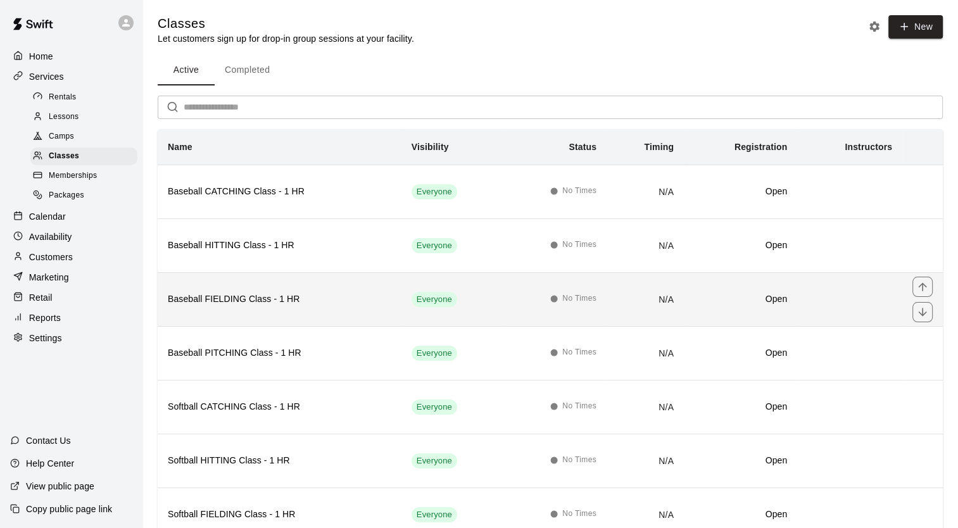
click at [252, 293] on h6 "Baseball FIELDING Class - 1 HR" at bounding box center [280, 300] width 224 height 14
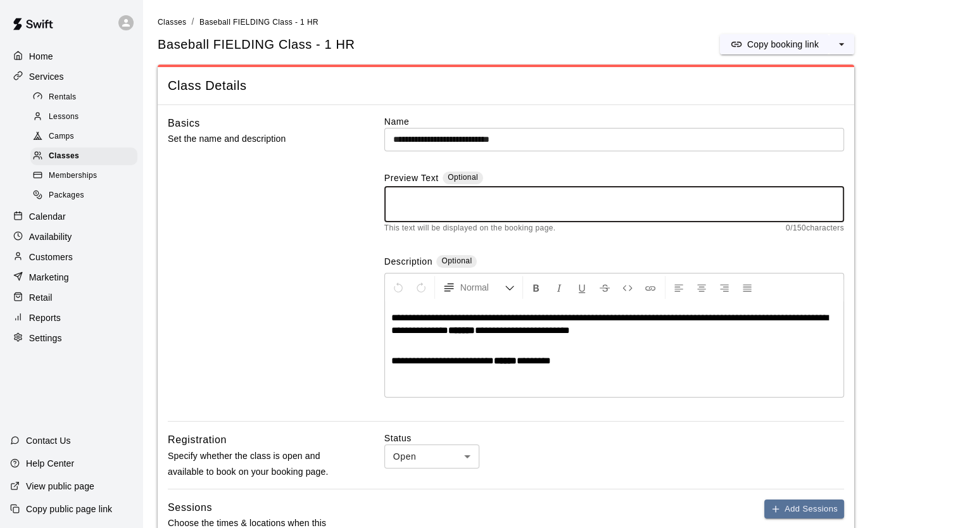
click at [403, 194] on textarea at bounding box center [614, 204] width 442 height 25
paste textarea "**********"
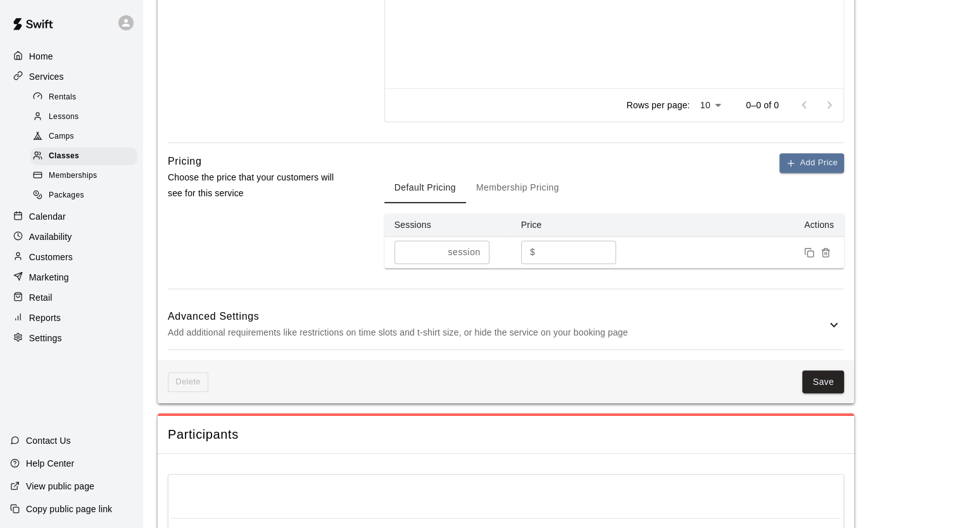
scroll to position [798, 0]
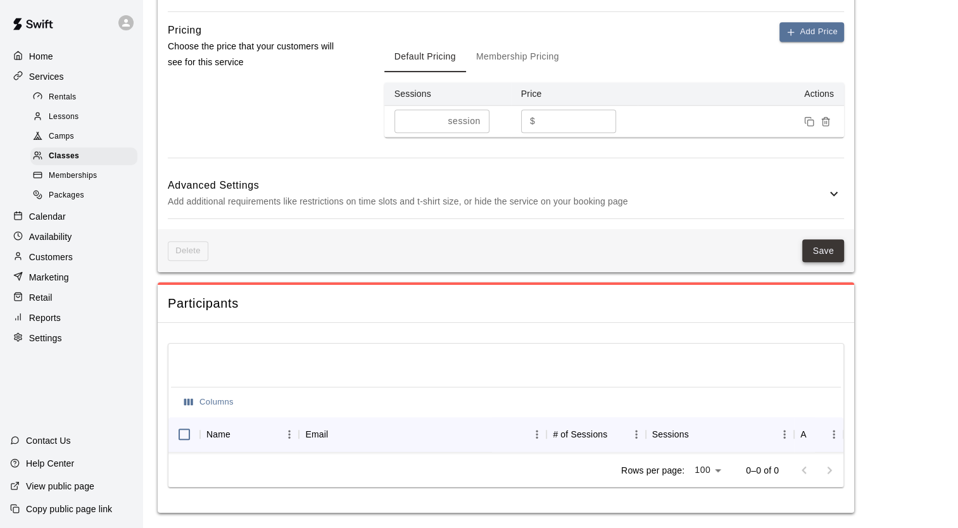
type textarea "**********"
click at [825, 242] on button "Save" at bounding box center [823, 250] width 42 height 23
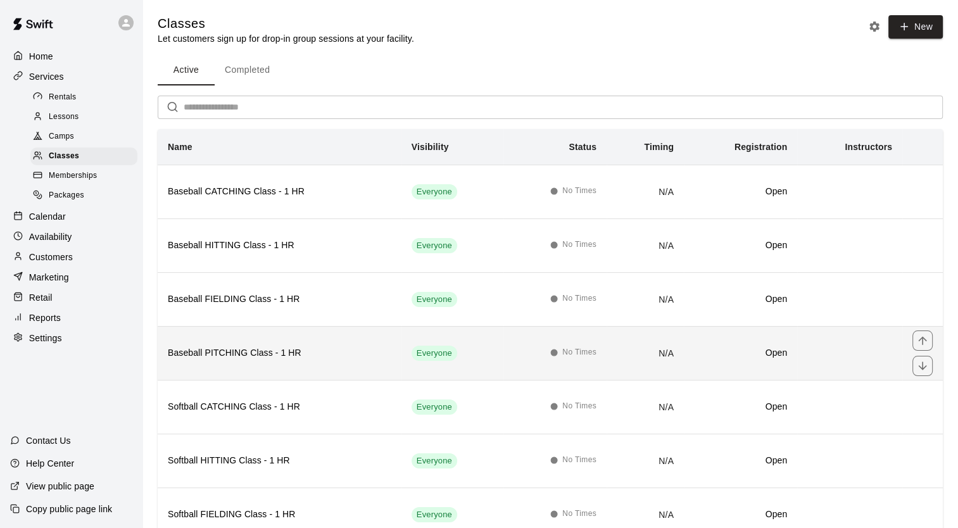
click at [275, 341] on th "Baseball PITCHING Class - 1 HR" at bounding box center [280, 353] width 244 height 54
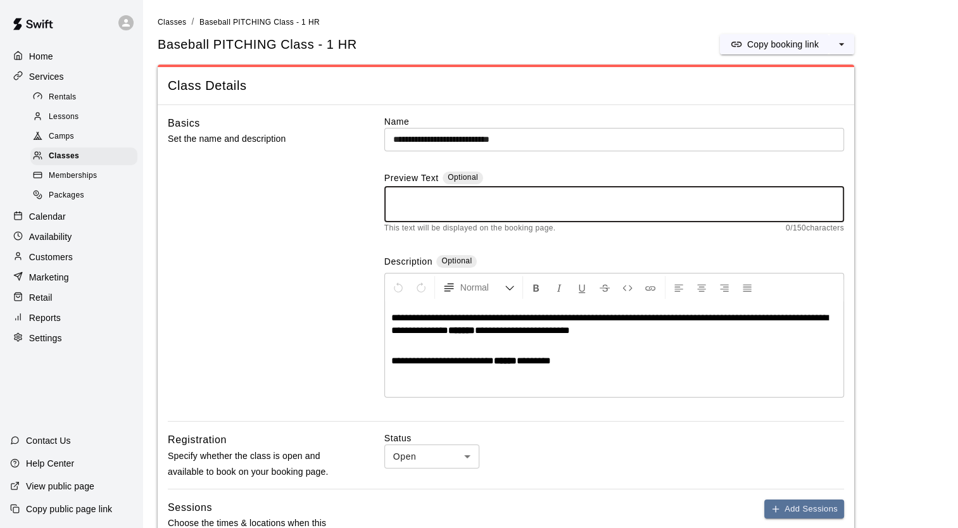
click at [438, 192] on textarea at bounding box center [614, 204] width 442 height 25
paste textarea "**********"
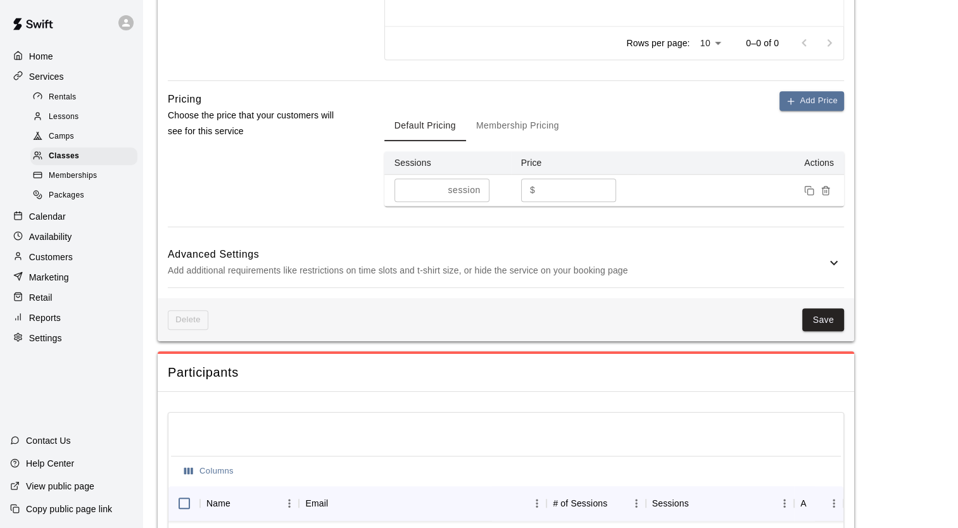
scroll to position [798, 0]
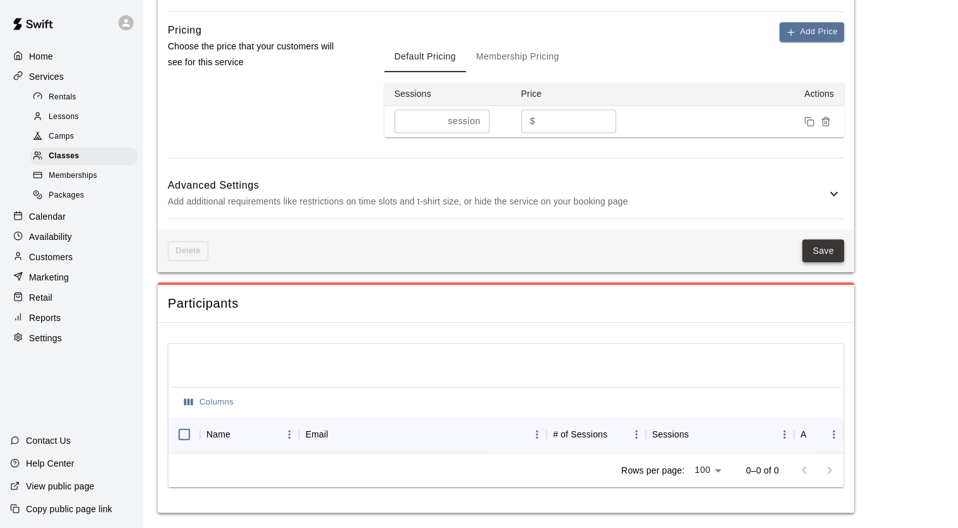
type textarea "**********"
click at [825, 242] on button "Save" at bounding box center [823, 250] width 42 height 23
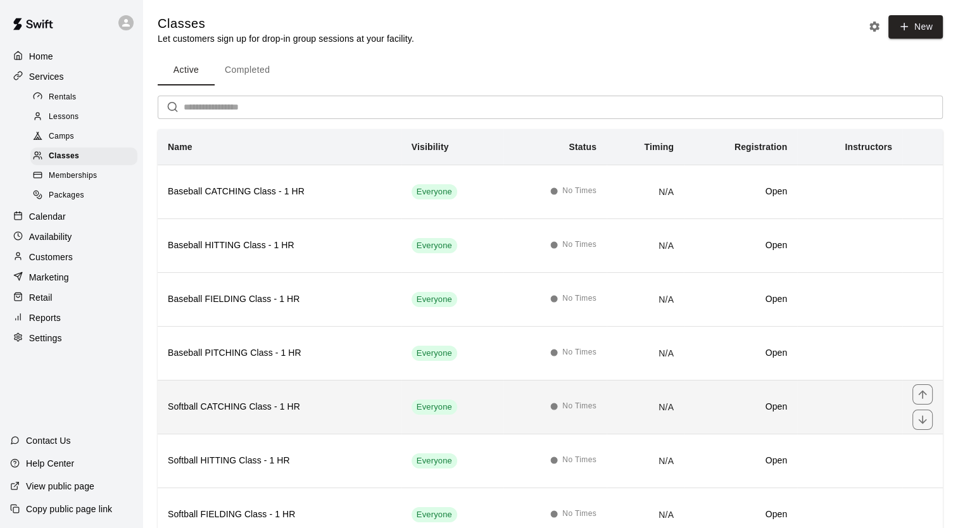
click at [291, 409] on h6 "Softball CATCHING Class - 1 HR" at bounding box center [280, 407] width 224 height 14
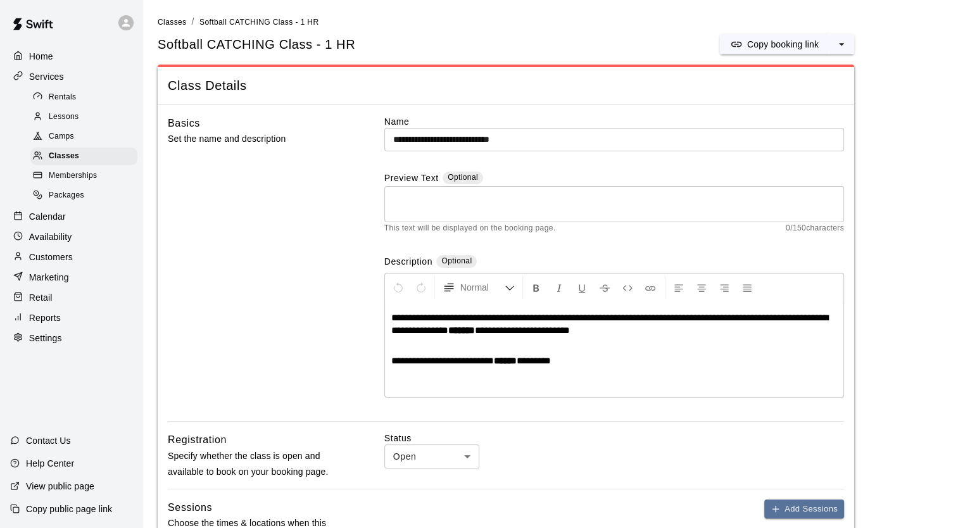
click at [446, 201] on textarea at bounding box center [614, 204] width 442 height 25
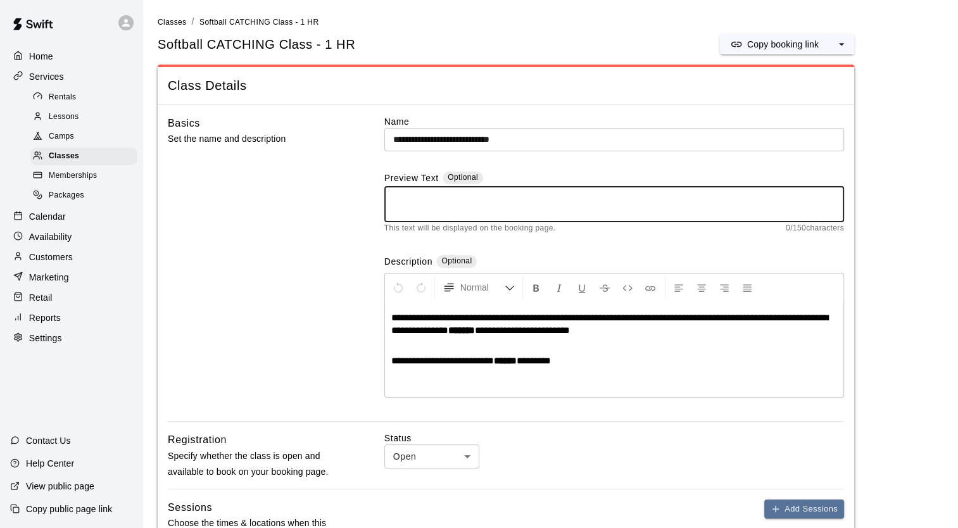
paste textarea "**********"
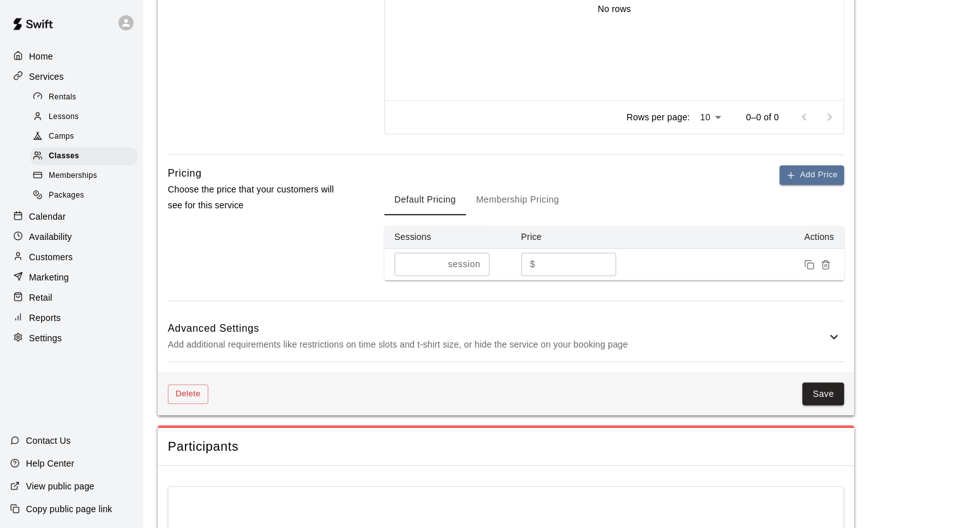
scroll to position [798, 0]
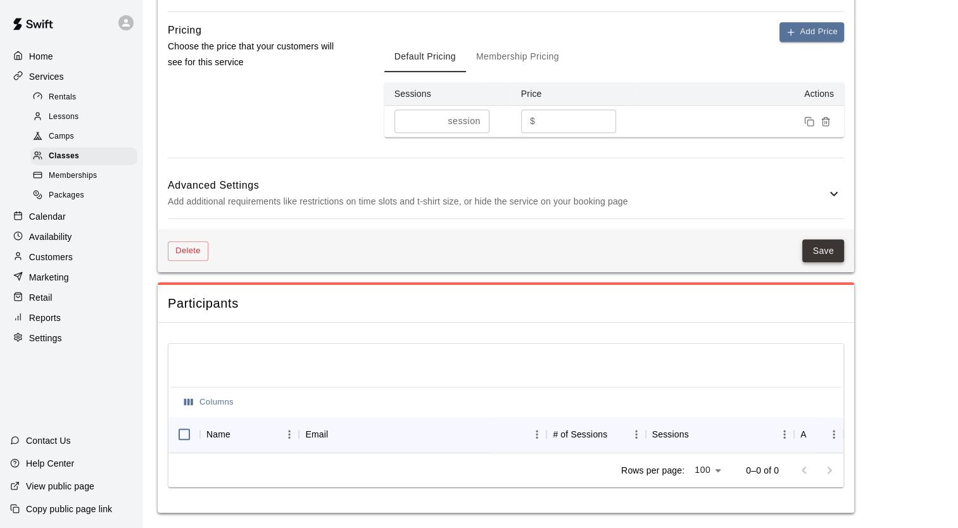
type textarea "**********"
click at [825, 247] on button "Save" at bounding box center [823, 250] width 42 height 23
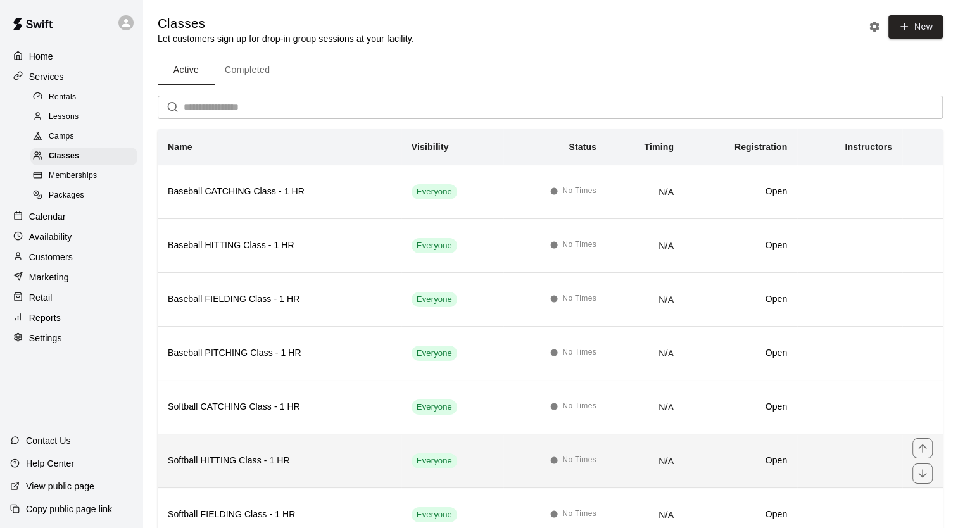
scroll to position [97, 0]
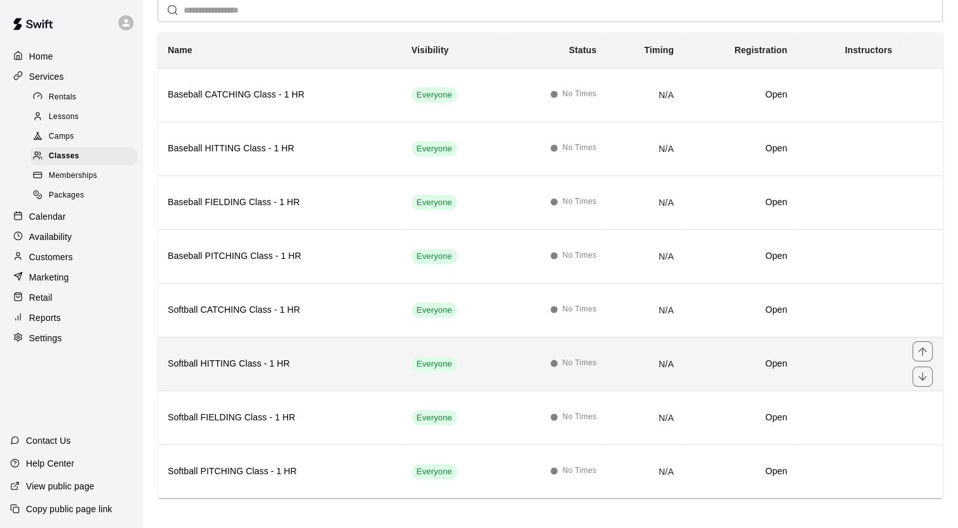
click at [268, 360] on h6 "Softball HITTING Class - 1 HR" at bounding box center [280, 364] width 224 height 14
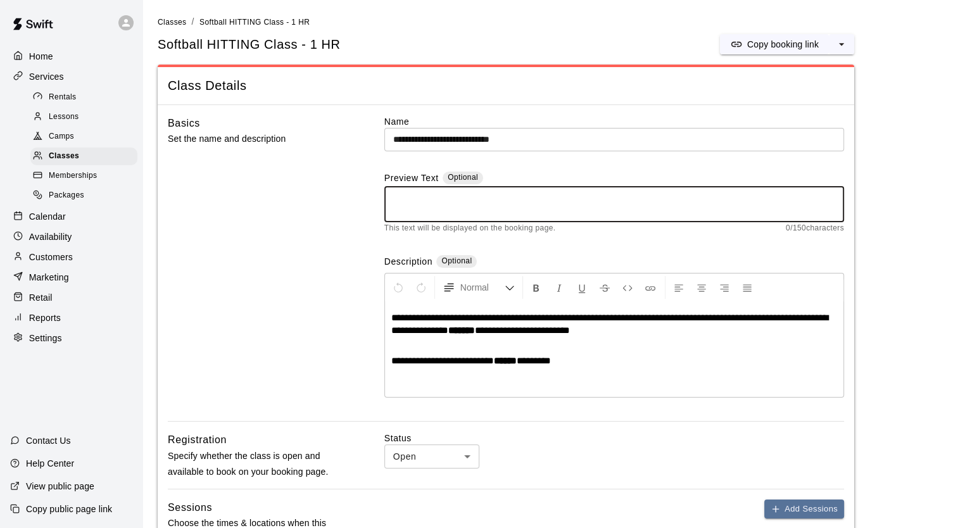
click at [449, 197] on textarea at bounding box center [614, 204] width 442 height 25
paste textarea "**********"
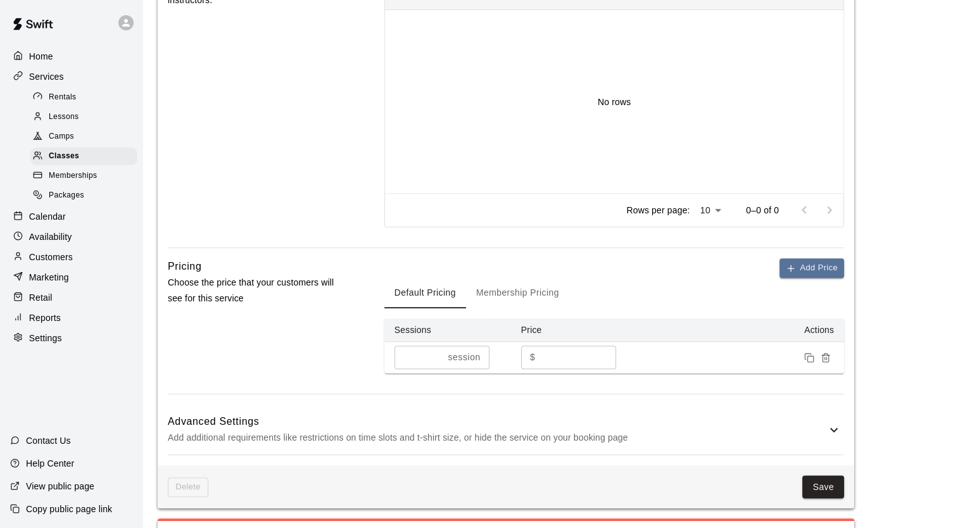
scroll to position [578, 0]
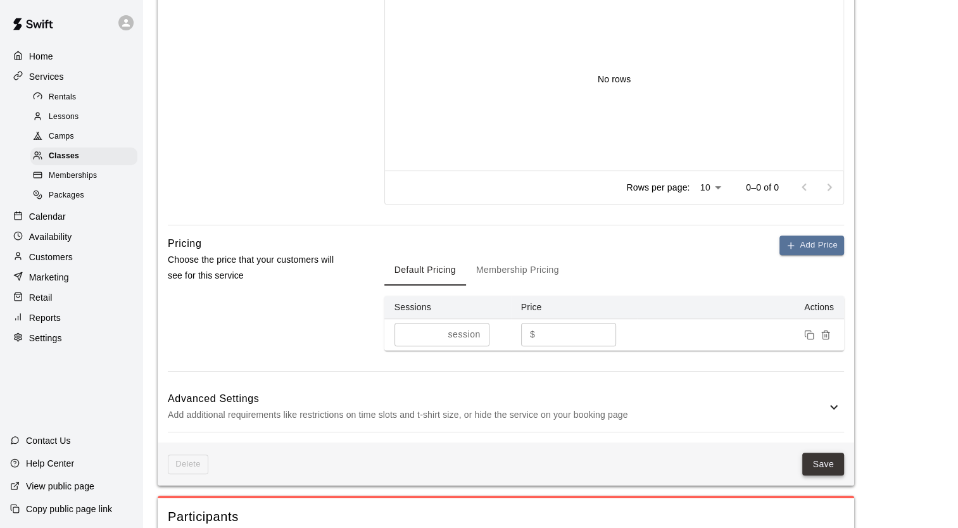
type textarea "**********"
click at [808, 458] on button "Save" at bounding box center [823, 464] width 42 height 23
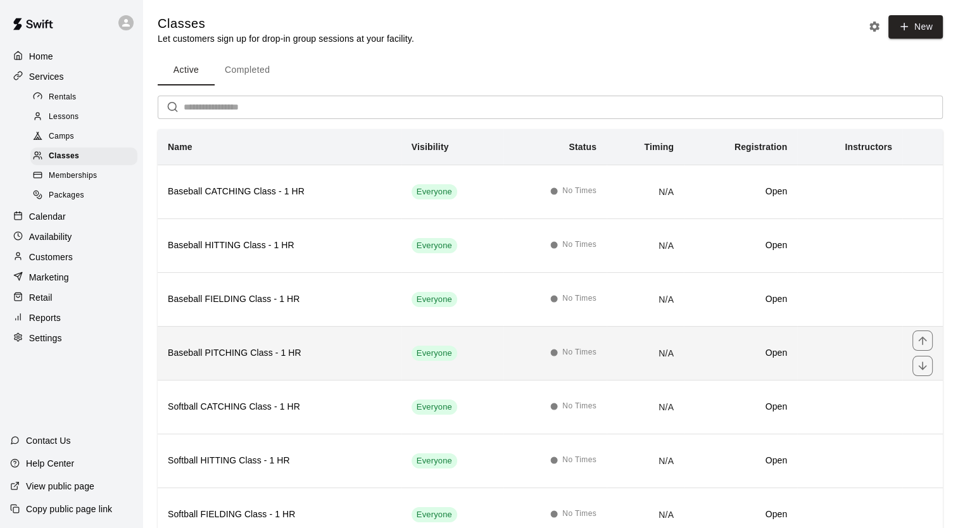
scroll to position [97, 0]
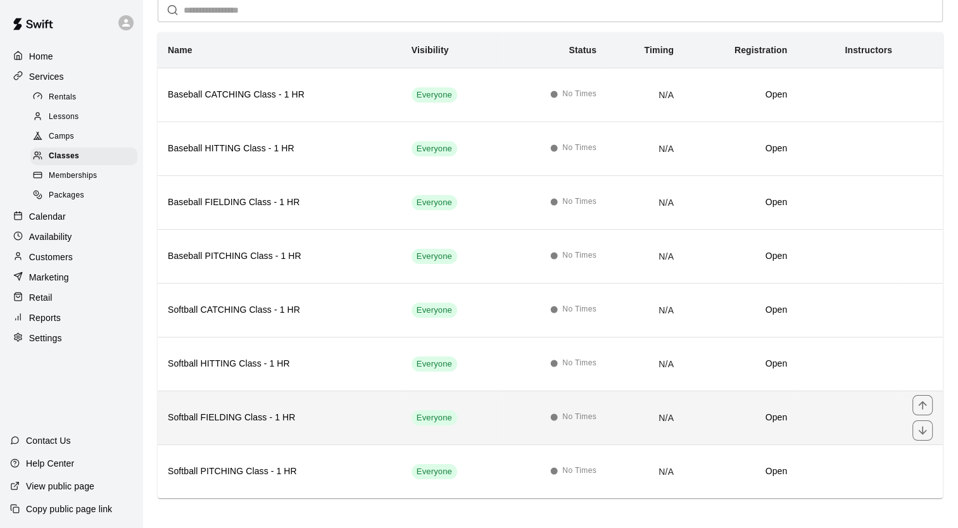
click at [250, 419] on h6 "Softball FIELDING Class - 1 HR" at bounding box center [280, 418] width 224 height 14
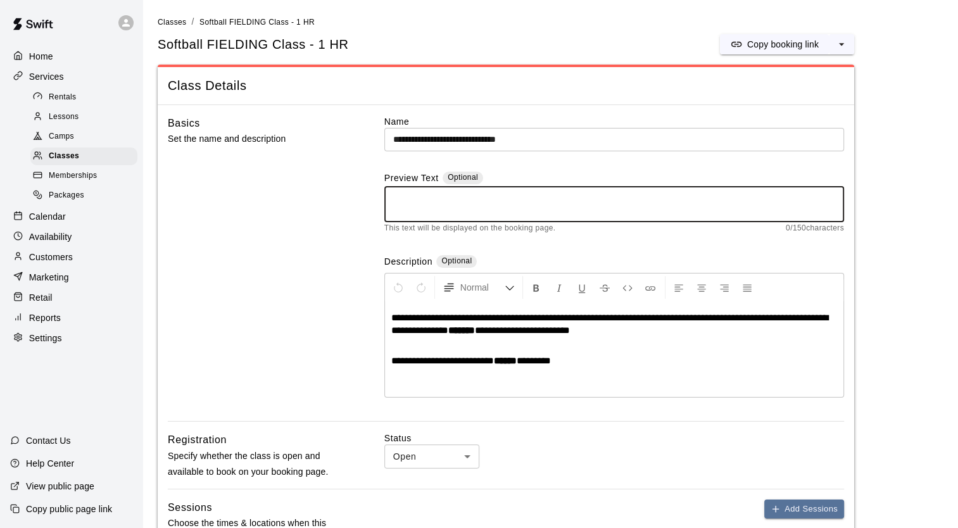
click at [415, 200] on textarea at bounding box center [614, 204] width 442 height 25
paste textarea "**********"
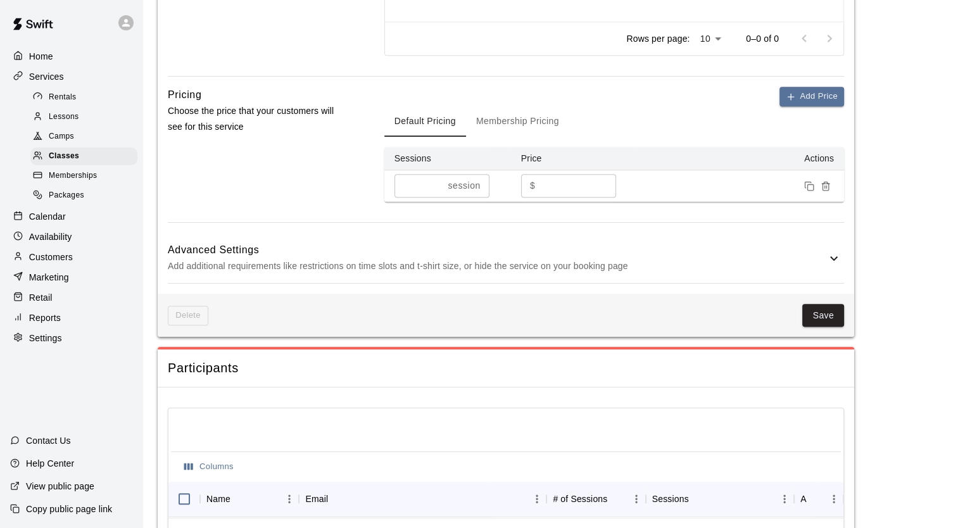
scroll to position [798, 0]
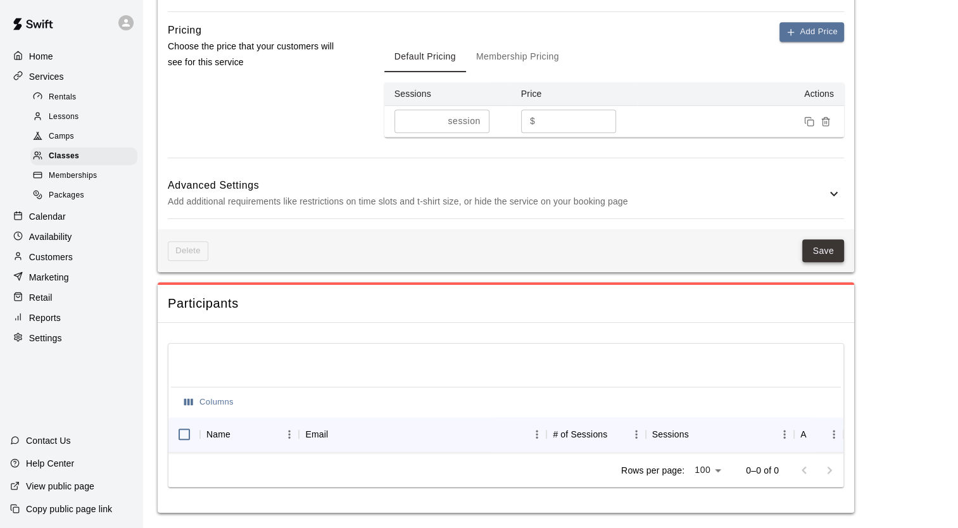
type textarea "**********"
click at [822, 246] on button "Save" at bounding box center [823, 250] width 42 height 23
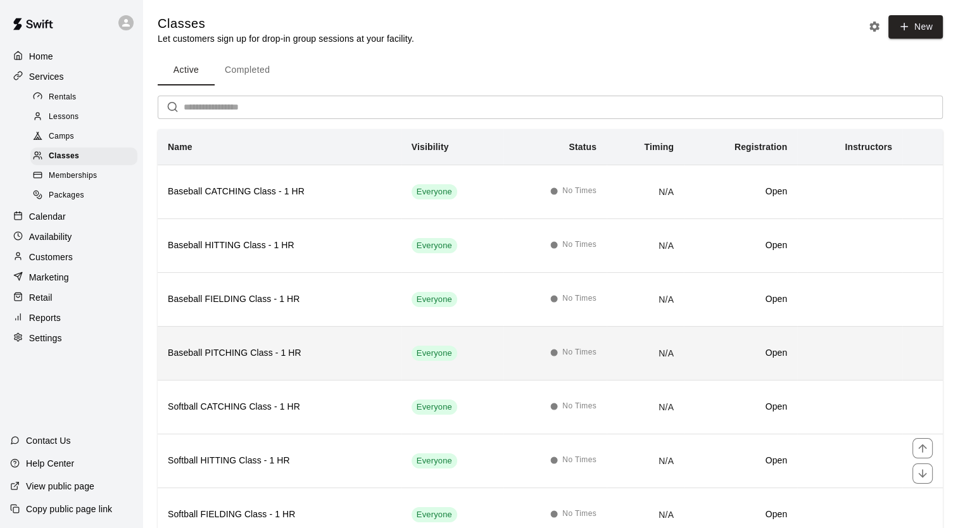
scroll to position [97, 0]
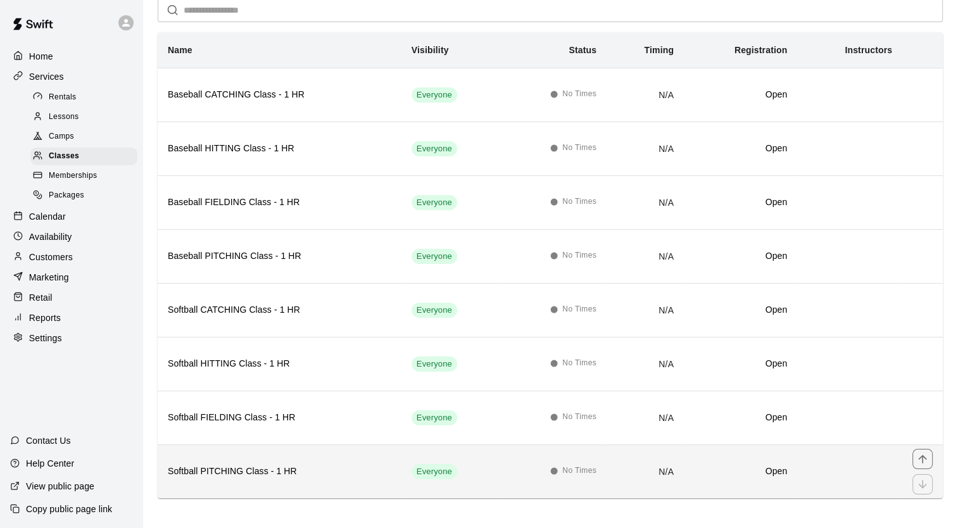
click at [270, 458] on th "Softball PITCHING Class - 1 HR" at bounding box center [280, 472] width 244 height 54
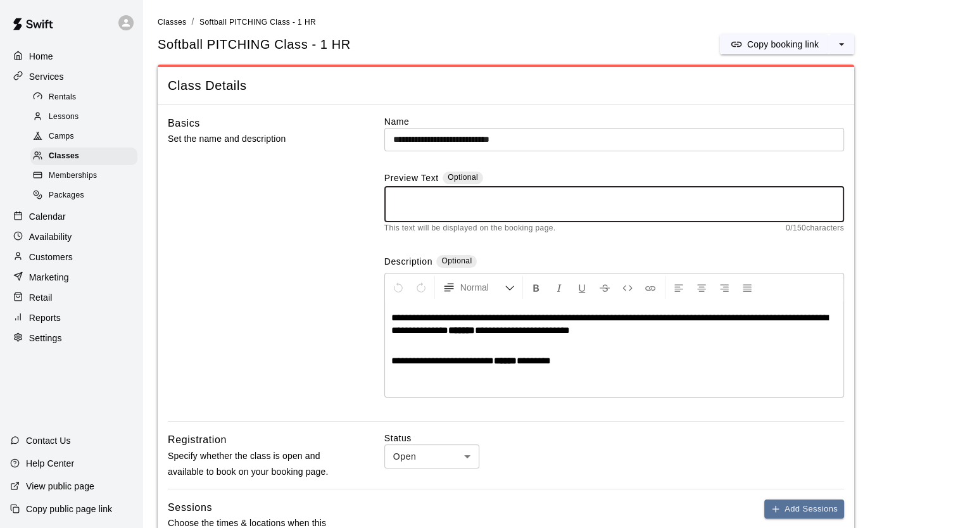
click at [407, 211] on textarea at bounding box center [614, 204] width 442 height 25
paste textarea "**********"
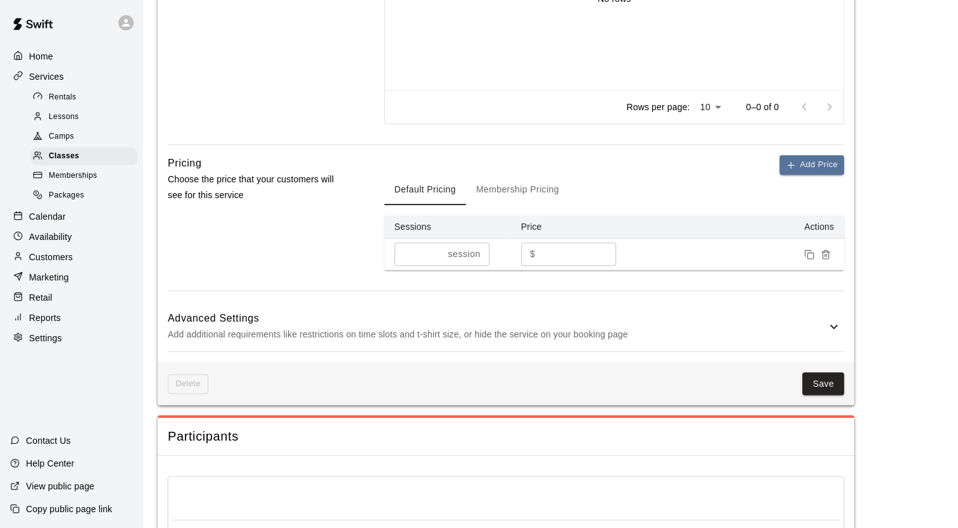
scroll to position [798, 0]
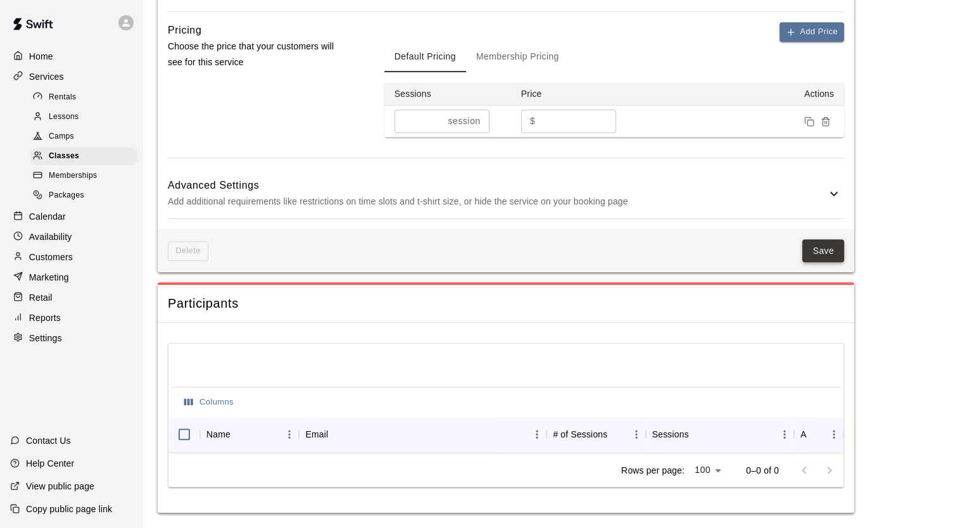
type textarea "**********"
click at [826, 242] on button "Save" at bounding box center [823, 250] width 42 height 23
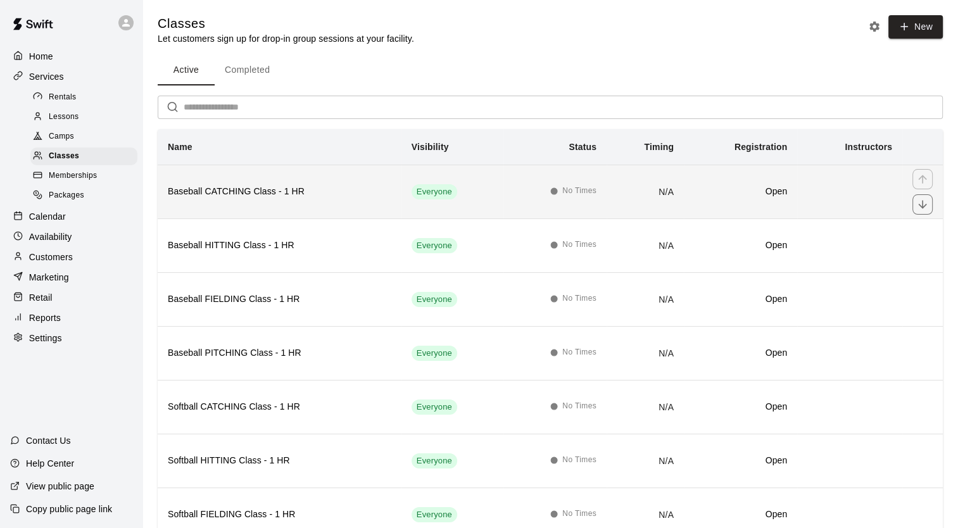
click at [319, 203] on th "Baseball CATCHING Class - 1 HR" at bounding box center [280, 192] width 244 height 54
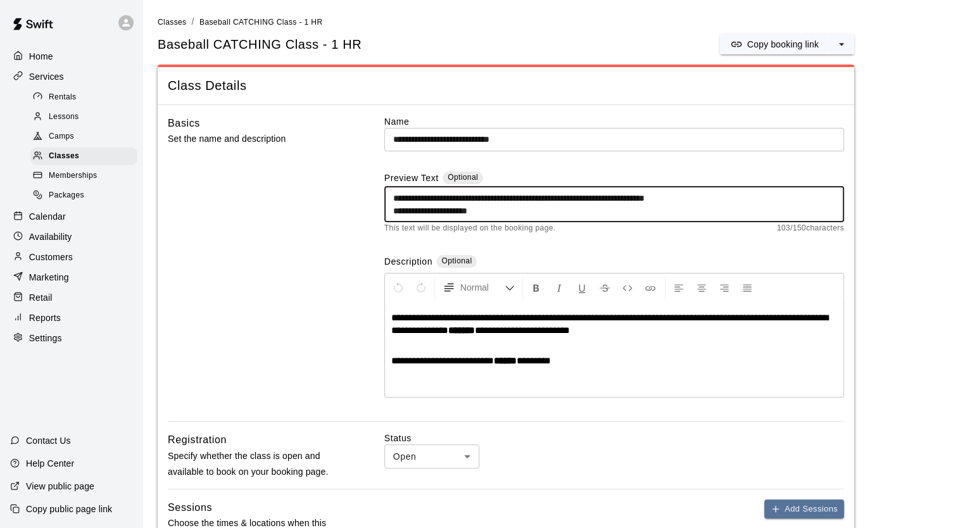
click at [731, 194] on textarea "**********" at bounding box center [614, 204] width 442 height 25
type textarea "**********"
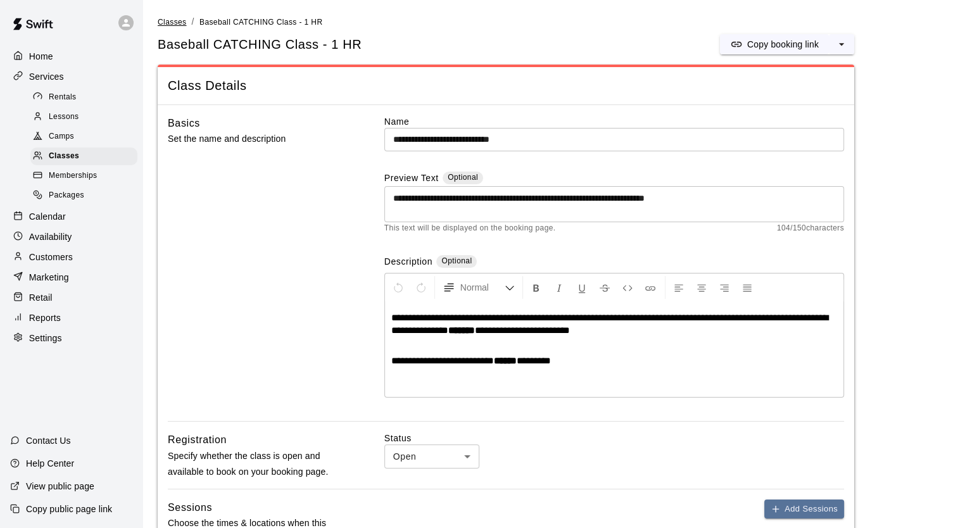
click at [165, 23] on span "Classes" at bounding box center [172, 22] width 28 height 9
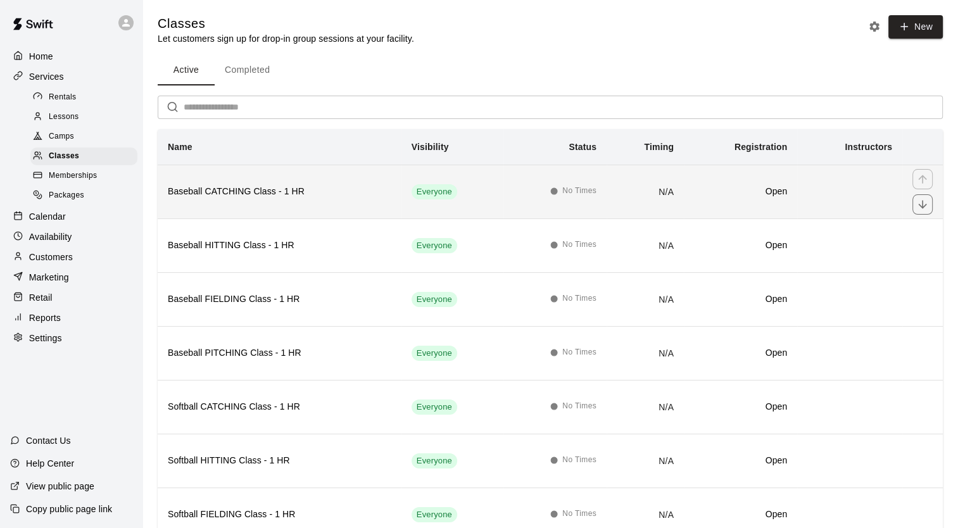
click at [241, 189] on h6 "Baseball CATCHING Class - 1 HR" at bounding box center [280, 192] width 224 height 14
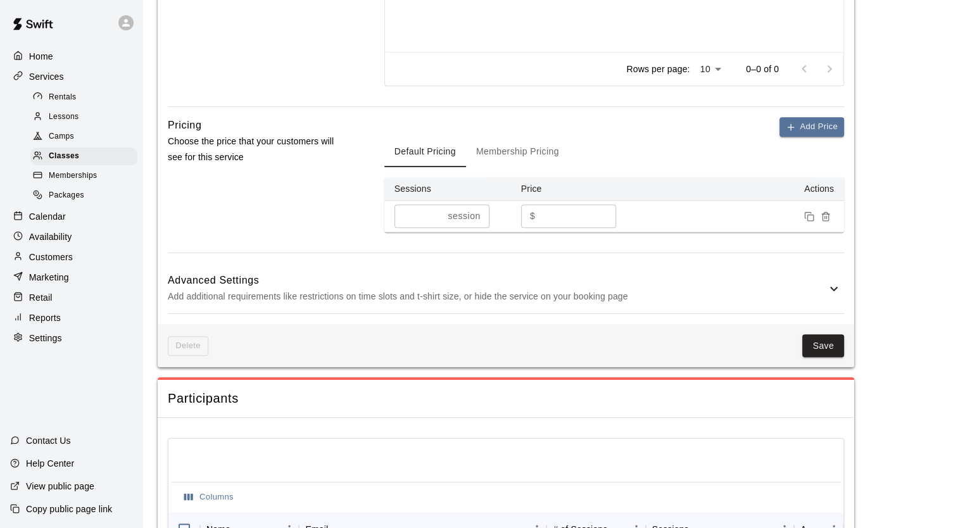
scroll to position [704, 0]
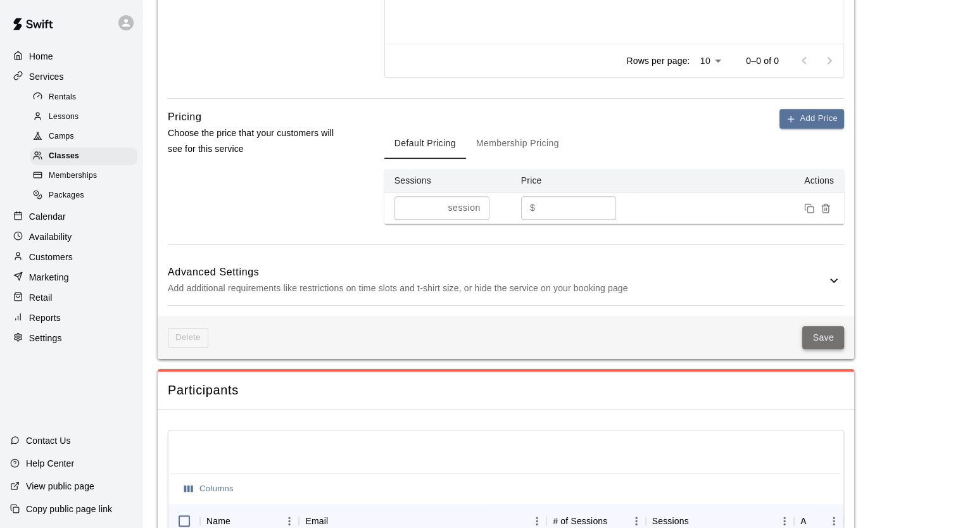
click at [816, 338] on button "Save" at bounding box center [823, 337] width 42 height 23
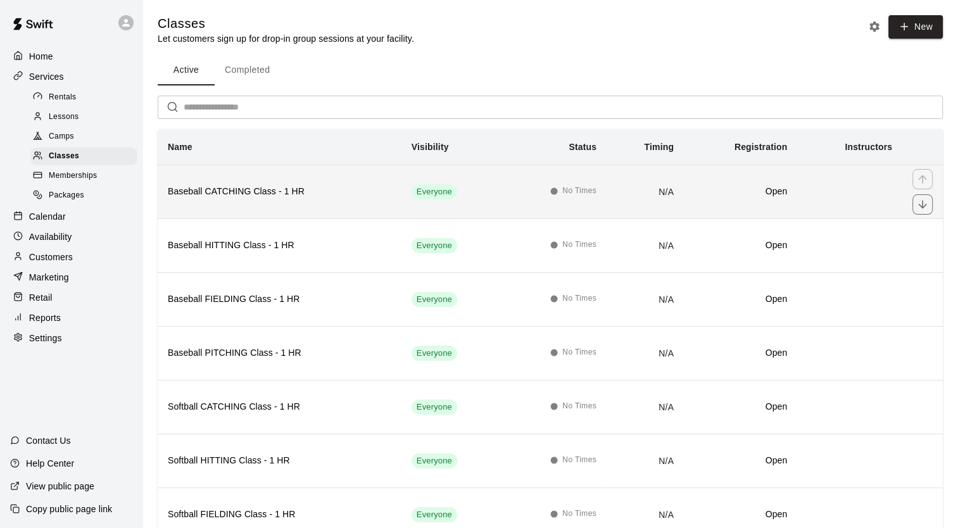
click at [284, 197] on h6 "Baseball CATCHING Class - 1 HR" at bounding box center [280, 192] width 224 height 14
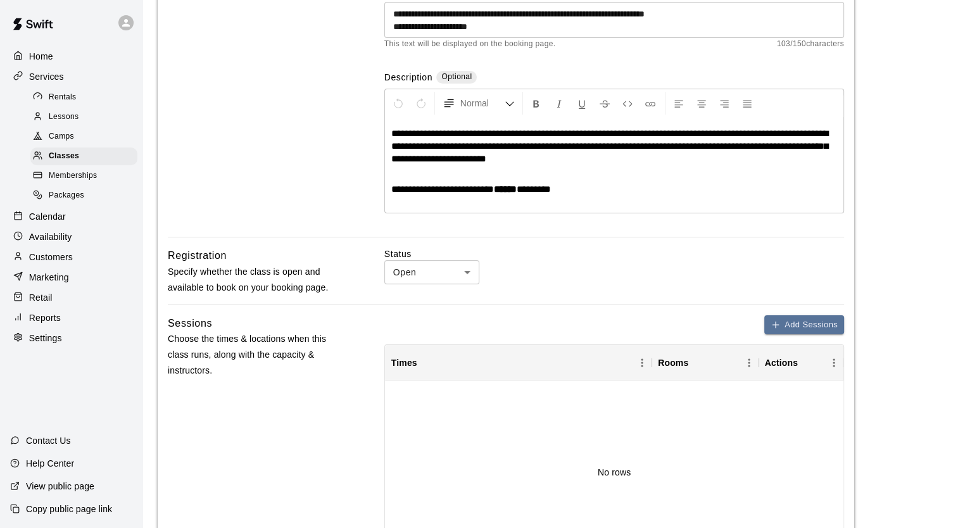
scroll to position [194, 0]
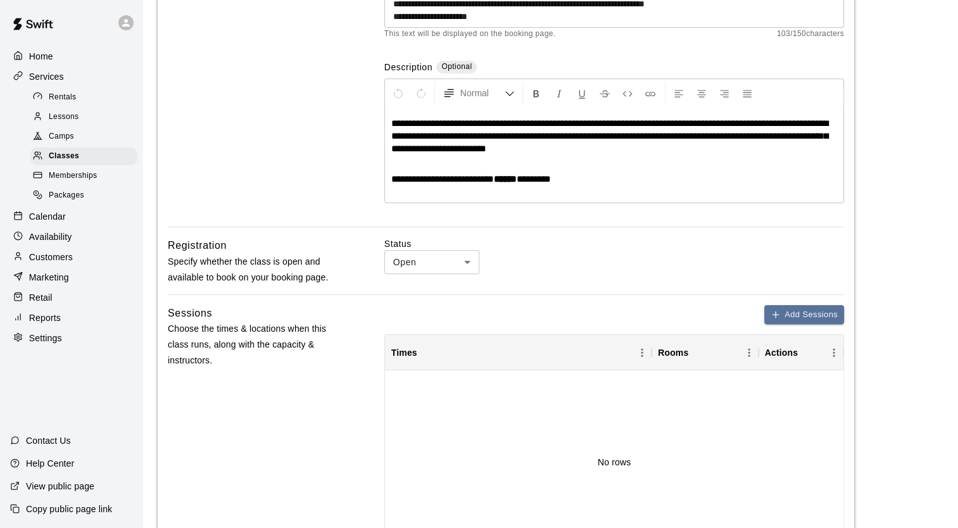
click at [391, 180] on span "**********" at bounding box center [442, 178] width 103 height 9
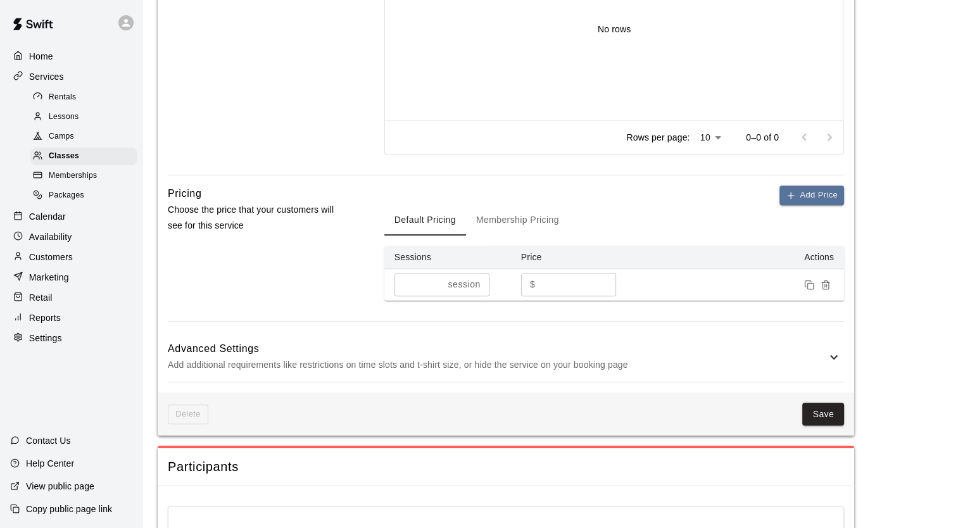
scroll to position [798, 0]
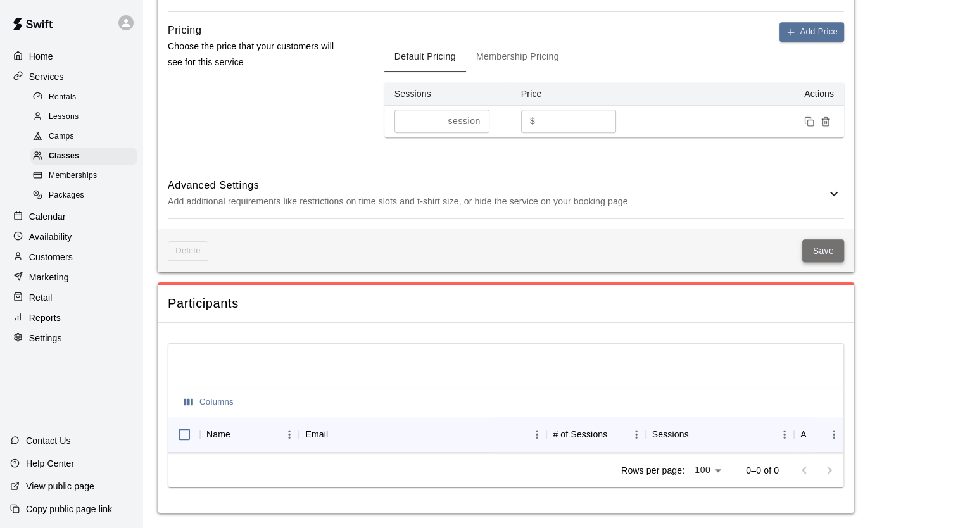
click at [814, 242] on button "Save" at bounding box center [823, 250] width 42 height 23
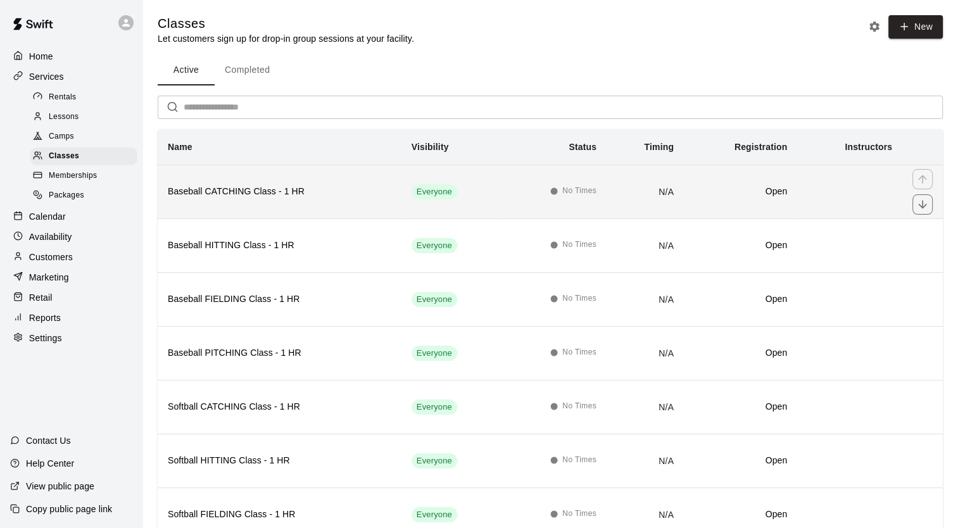
click at [313, 179] on th "Baseball CATCHING Class - 1 HR" at bounding box center [280, 192] width 244 height 54
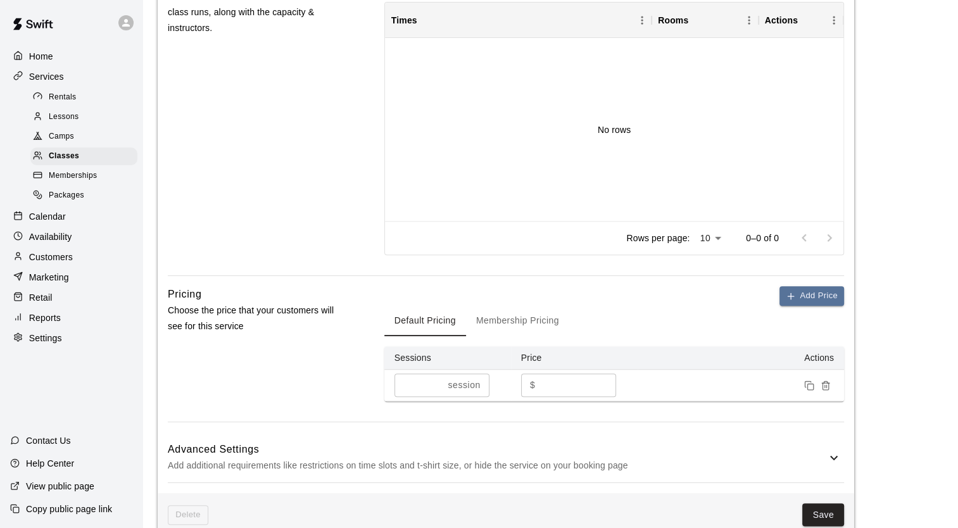
scroll to position [528, 0]
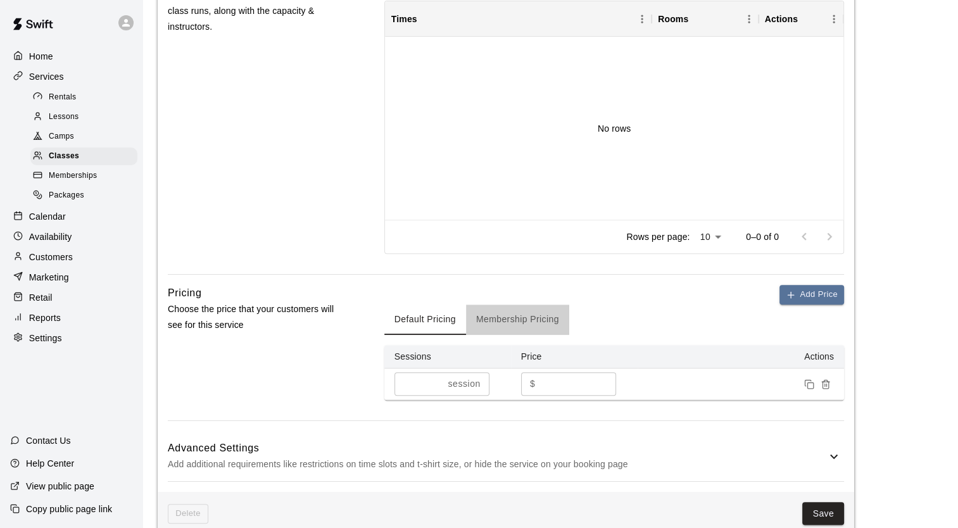
click at [522, 320] on button "Membership Pricing" at bounding box center [517, 320] width 103 height 30
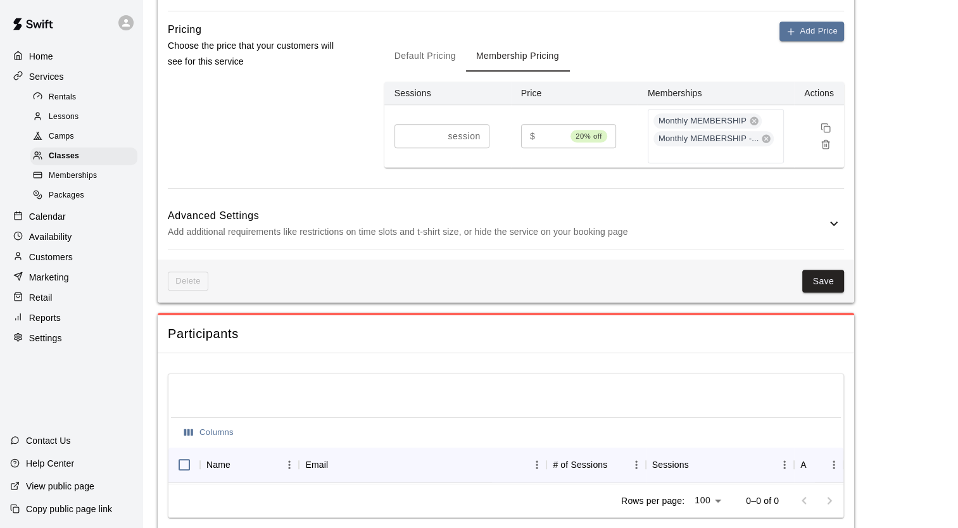
scroll to position [816, 0]
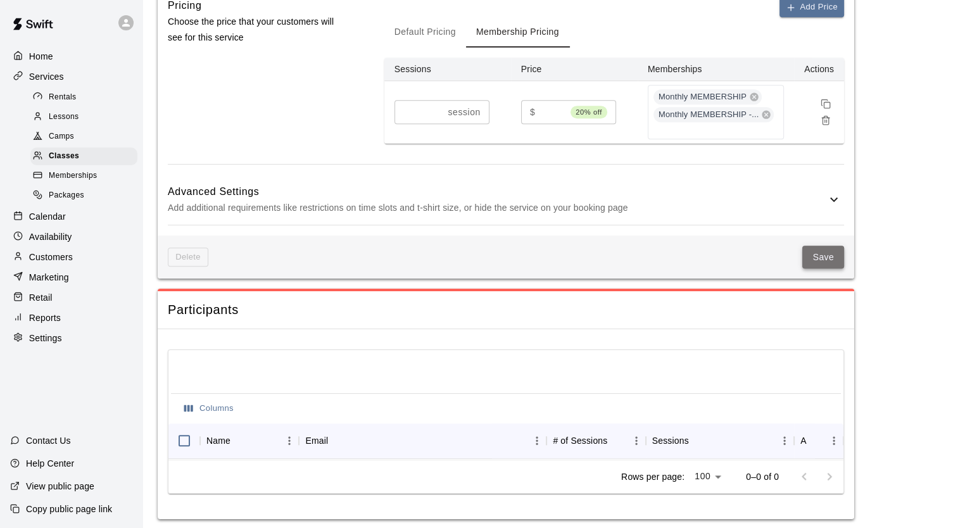
click at [823, 246] on button "Save" at bounding box center [823, 257] width 42 height 23
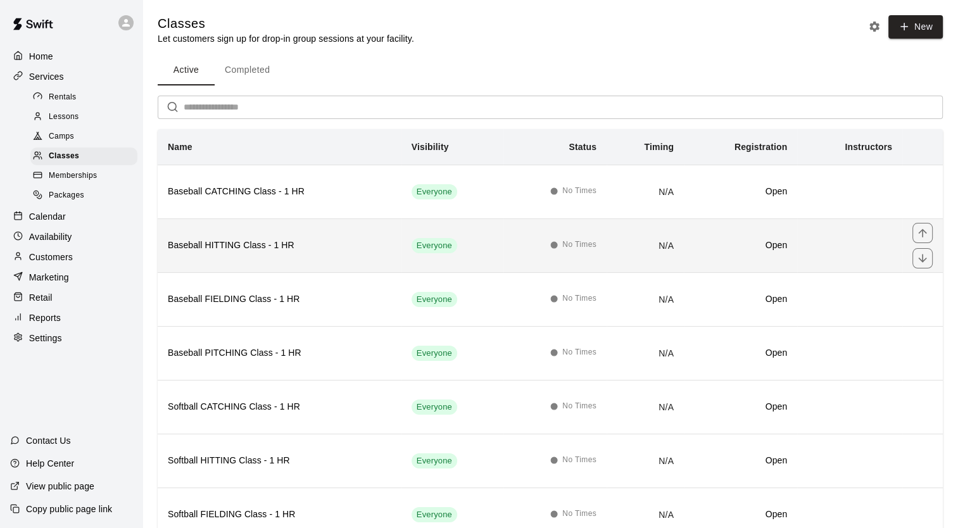
click at [272, 250] on h6 "Baseball HITTING Class - 1 HR" at bounding box center [280, 246] width 224 height 14
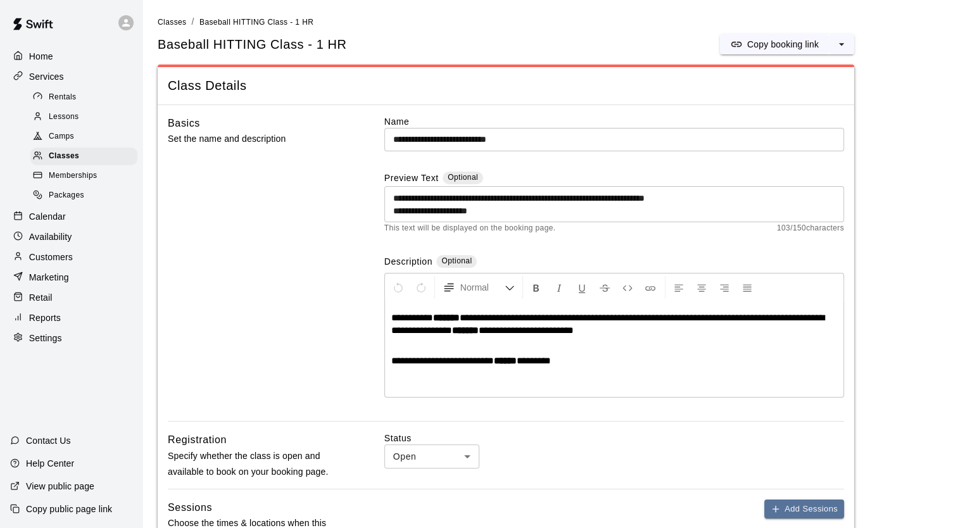
click at [389, 358] on div "**********" at bounding box center [614, 349] width 458 height 95
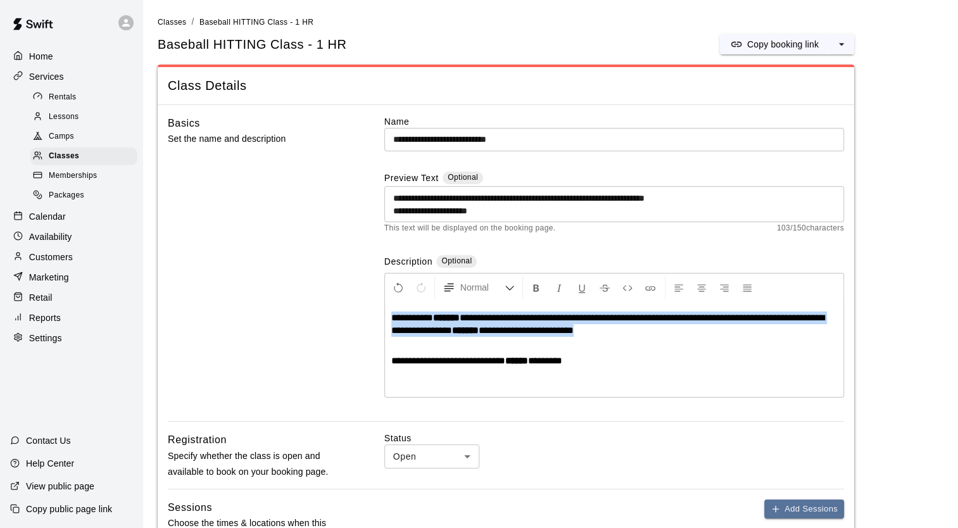
drag, startPoint x: 645, startPoint y: 332, endPoint x: 383, endPoint y: 318, distance: 261.9
click at [383, 318] on div "**********" at bounding box center [506, 268] width 676 height 307
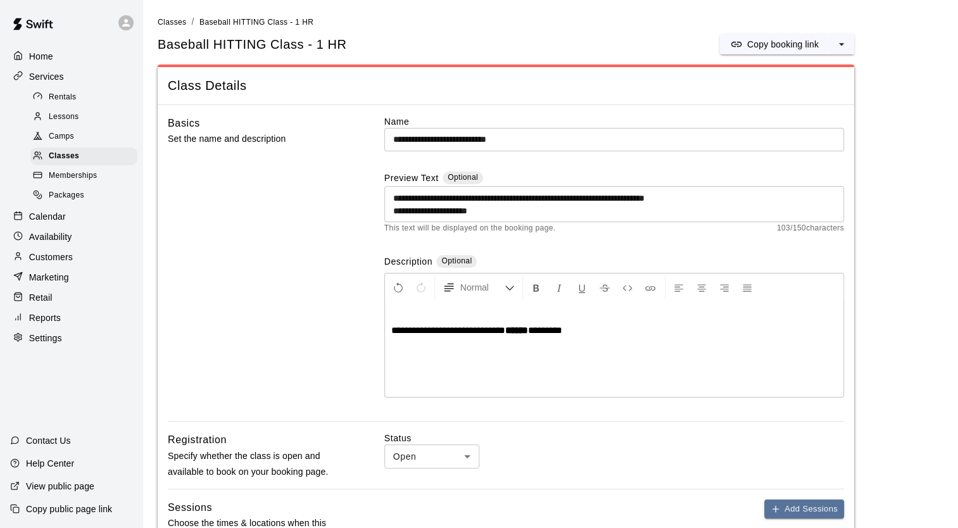
click at [394, 305] on div "**********" at bounding box center [614, 349] width 458 height 95
click at [390, 306] on div "**********" at bounding box center [614, 349] width 458 height 95
click at [708, 318] on p "**********" at bounding box center [614, 324] width 446 height 25
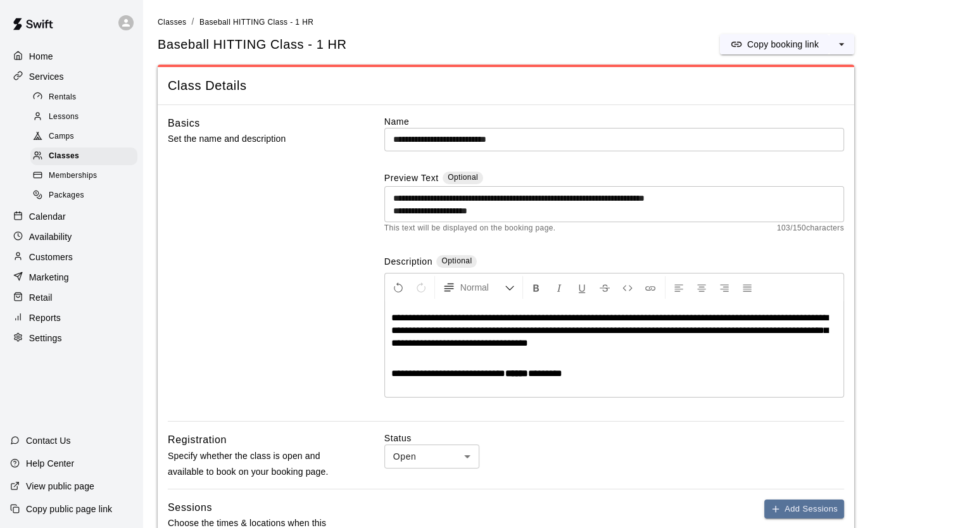
click at [802, 339] on p "**********" at bounding box center [614, 331] width 446 height 38
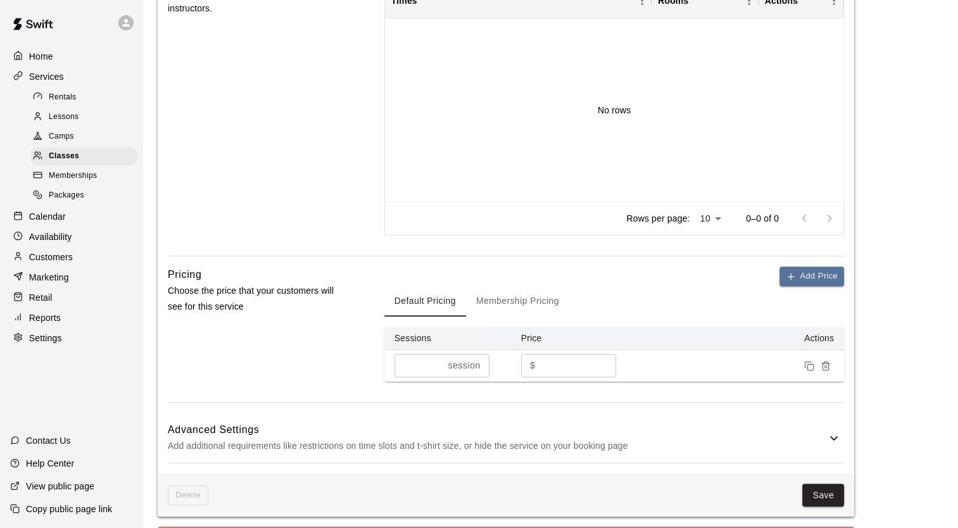
scroll to position [630, 0]
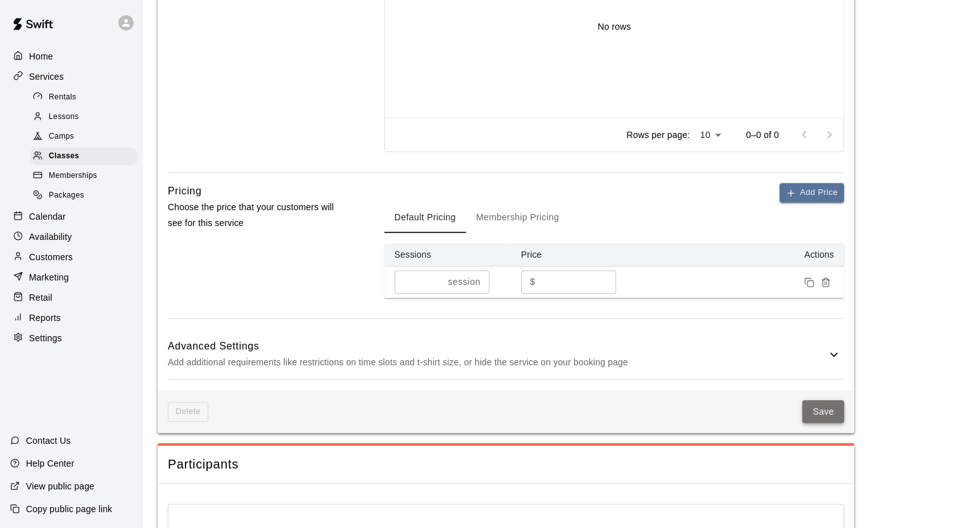
click at [806, 412] on button "Save" at bounding box center [823, 411] width 42 height 23
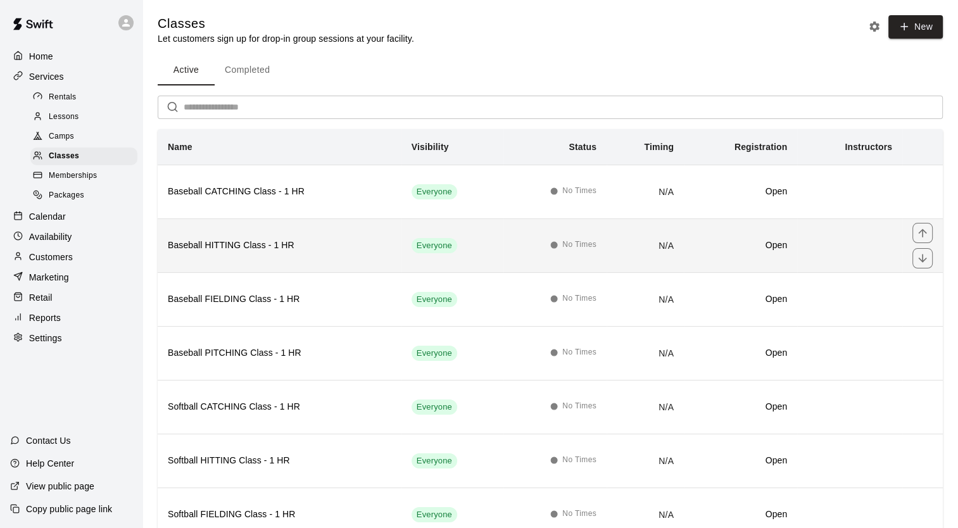
click at [331, 246] on h6 "Baseball HITTING Class - 1 HR" at bounding box center [280, 246] width 224 height 14
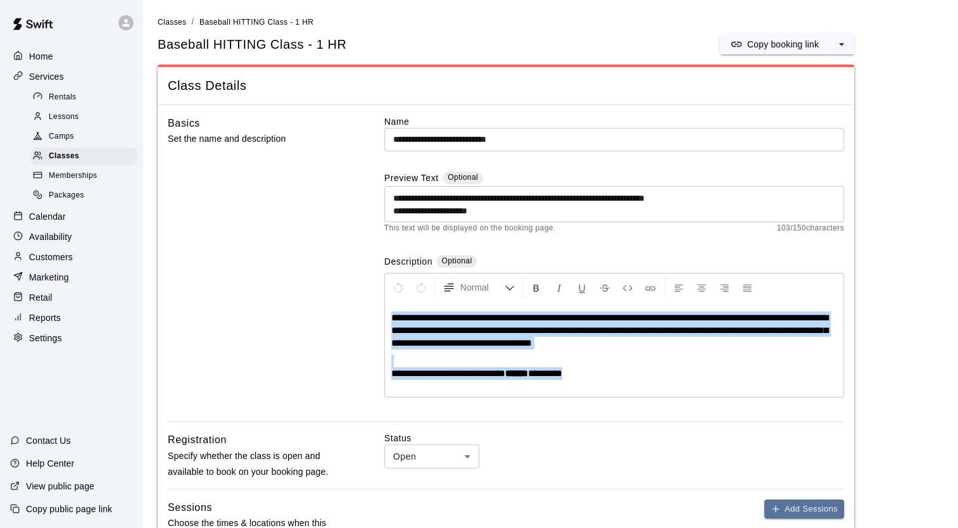
drag, startPoint x: 578, startPoint y: 372, endPoint x: 390, endPoint y: 311, distance: 197.3
click at [390, 311] on div "**********" at bounding box center [614, 349] width 458 height 95
click at [172, 18] on span "Classes" at bounding box center [172, 22] width 28 height 9
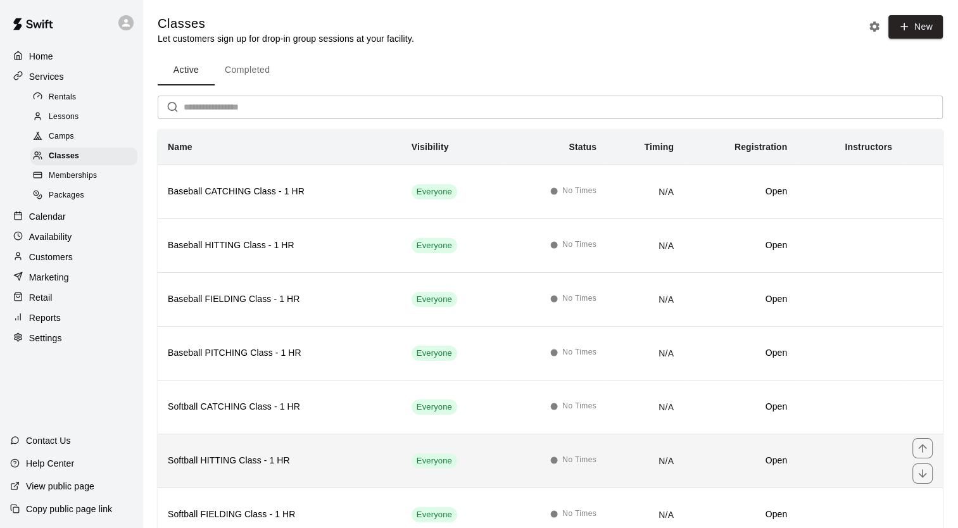
click at [251, 447] on th "Softball HITTING Class - 1 HR" at bounding box center [280, 461] width 244 height 54
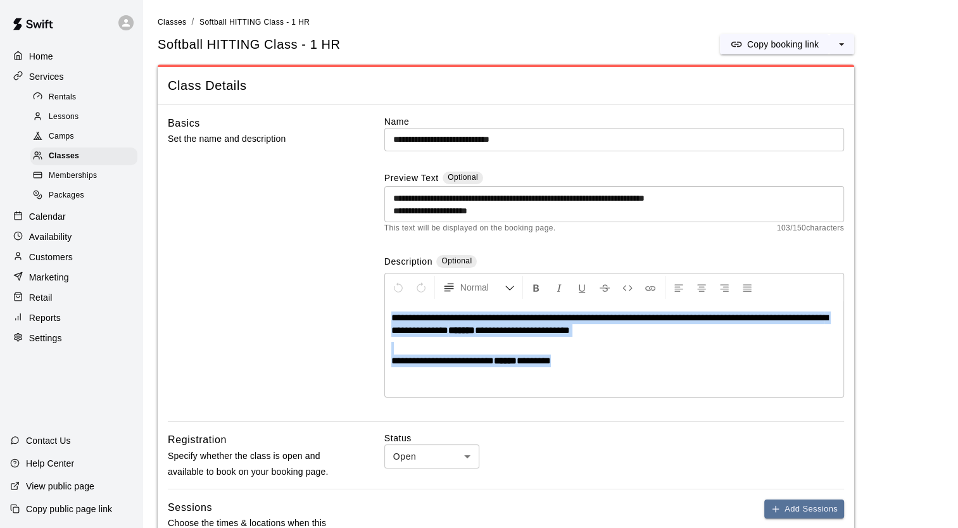
drag, startPoint x: 569, startPoint y: 369, endPoint x: 391, endPoint y: 311, distance: 187.7
click at [391, 311] on div "**********" at bounding box center [614, 349] width 458 height 95
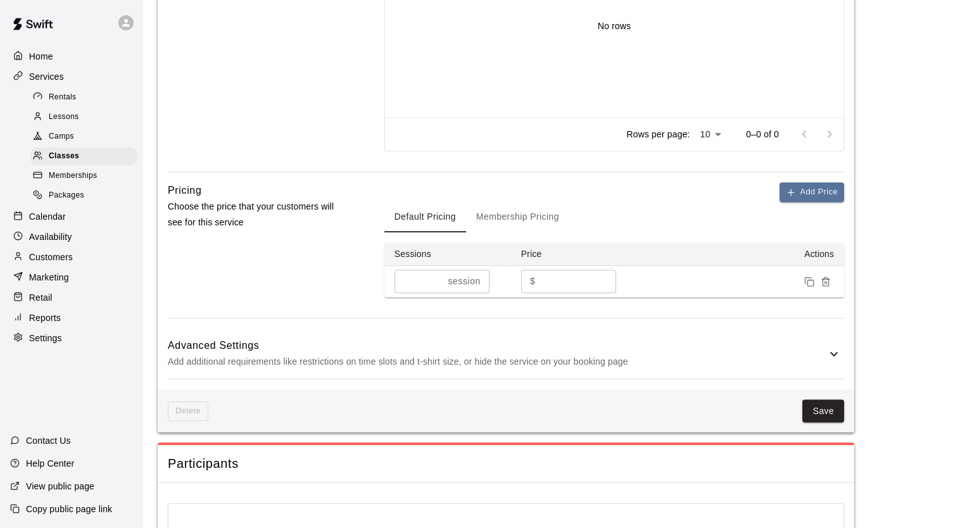
scroll to position [798, 0]
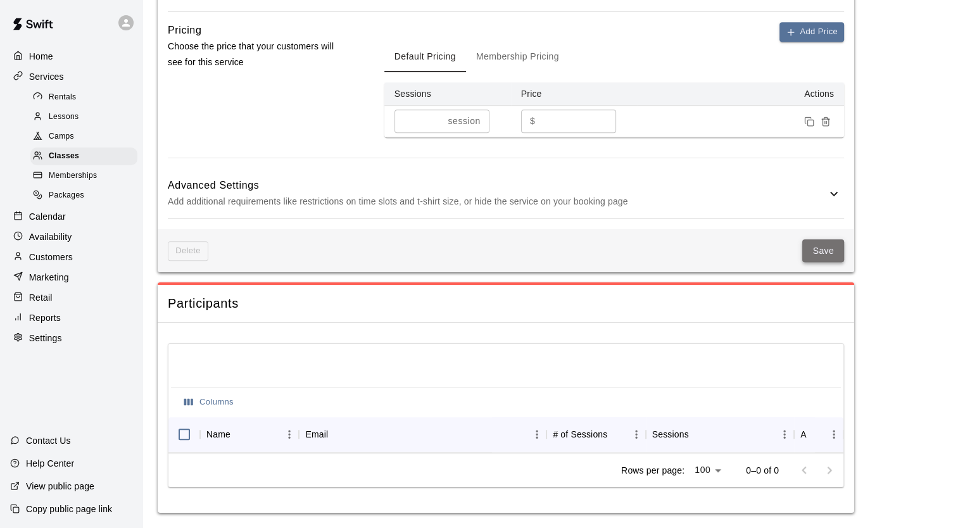
click at [806, 241] on button "Save" at bounding box center [823, 250] width 42 height 23
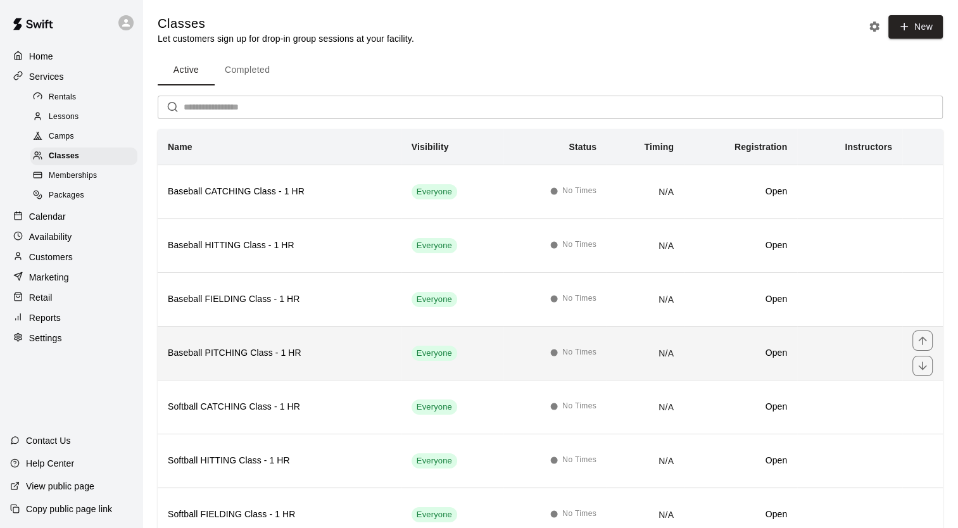
scroll to position [97, 0]
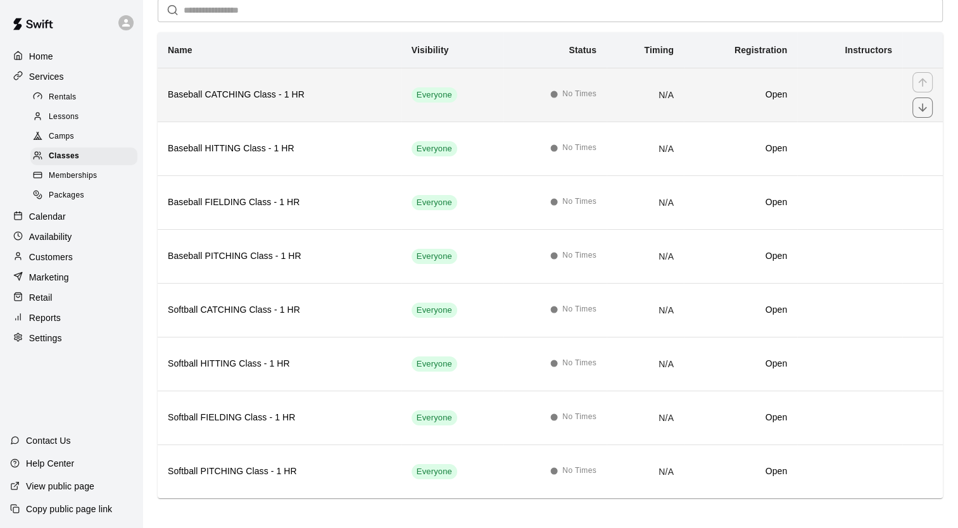
click at [246, 102] on th "Baseball CATCHING Class - 1 HR" at bounding box center [280, 95] width 244 height 54
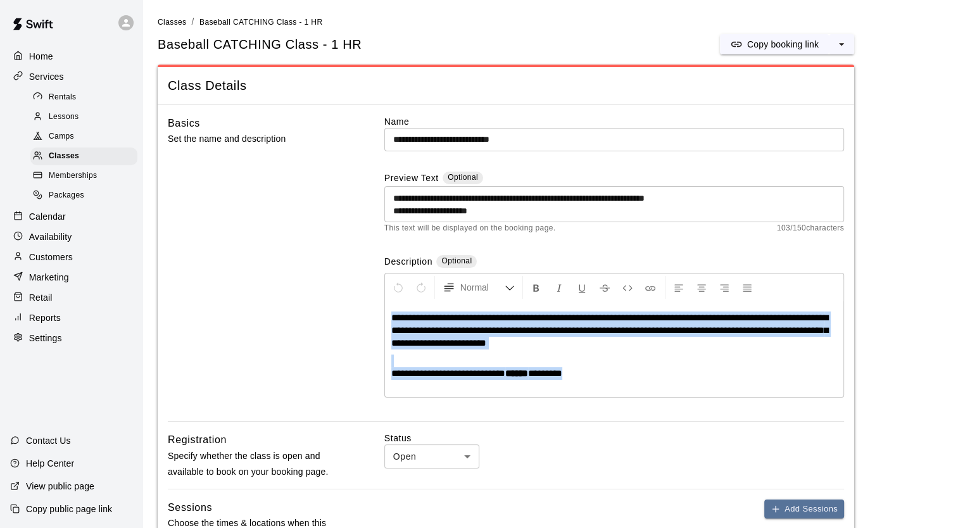
drag, startPoint x: 579, startPoint y: 376, endPoint x: 380, endPoint y: 320, distance: 206.5
click at [380, 320] on div "**********" at bounding box center [506, 268] width 676 height 307
click at [164, 16] on link "Classes" at bounding box center [172, 21] width 28 height 10
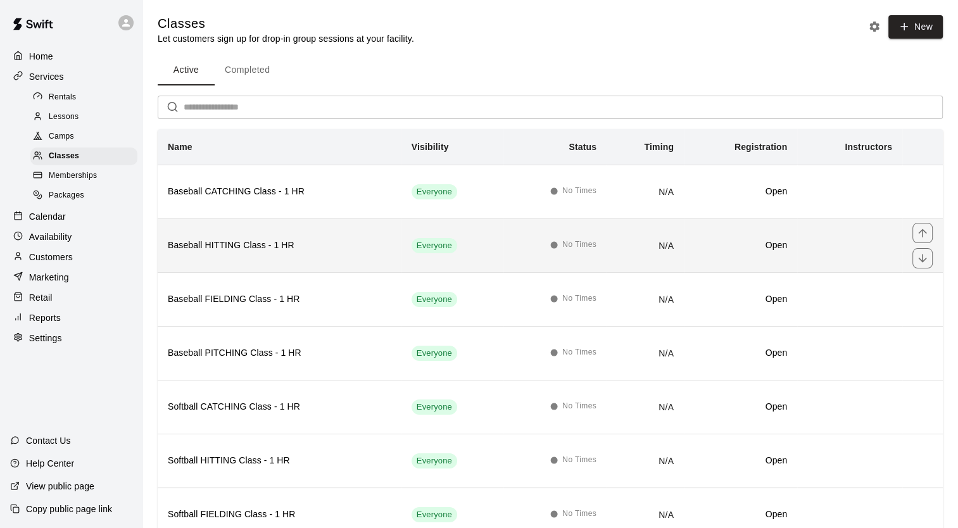
scroll to position [97, 0]
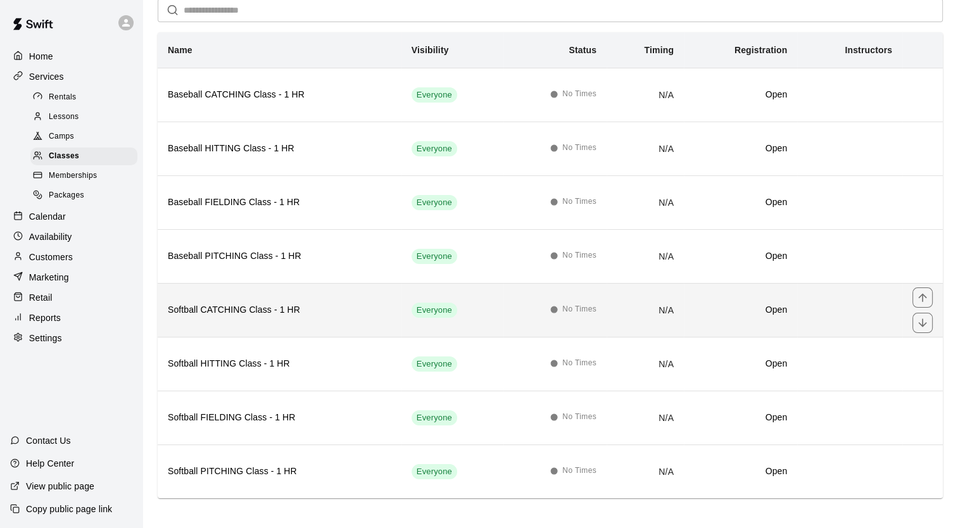
click at [253, 306] on h6 "Softball CATCHING Class - 1 HR" at bounding box center [280, 310] width 224 height 14
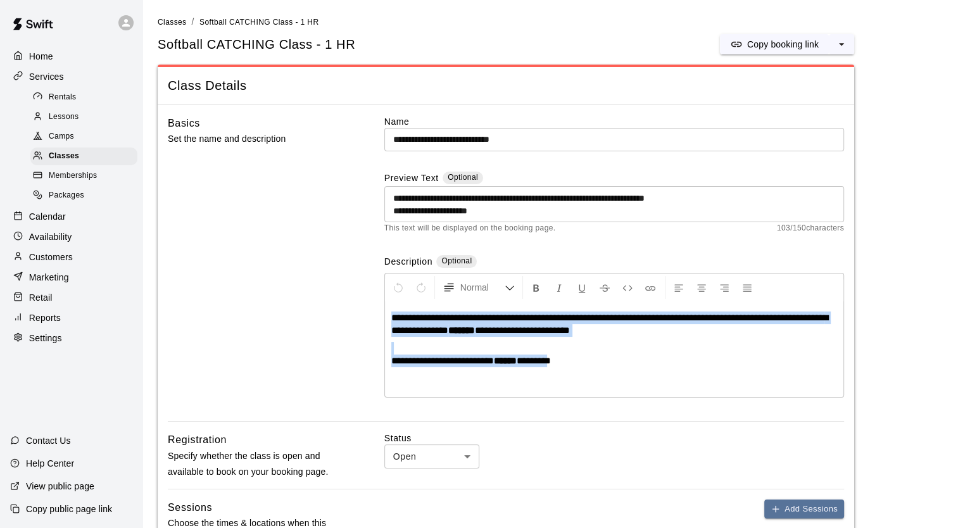
drag, startPoint x: 562, startPoint y: 362, endPoint x: 387, endPoint y: 318, distance: 180.9
click at [387, 318] on div "**********" at bounding box center [614, 349] width 458 height 95
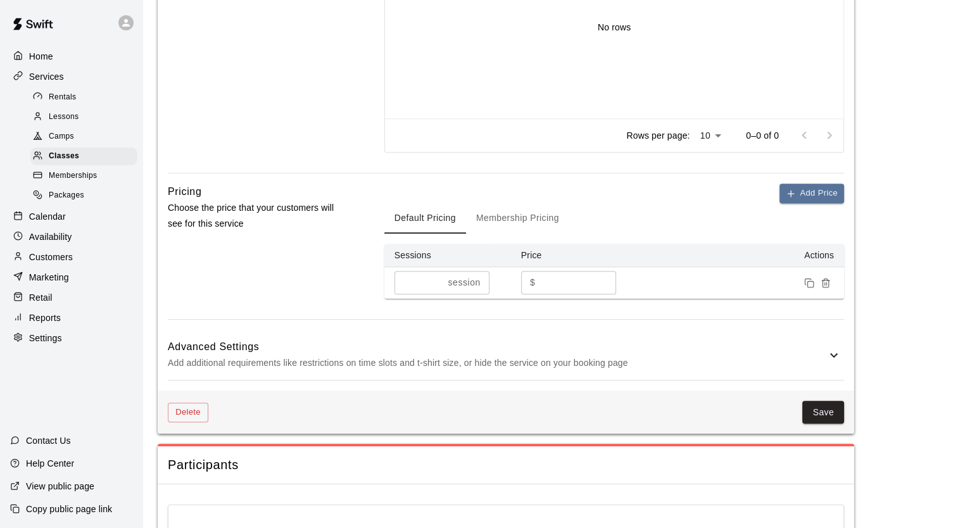
scroll to position [798, 0]
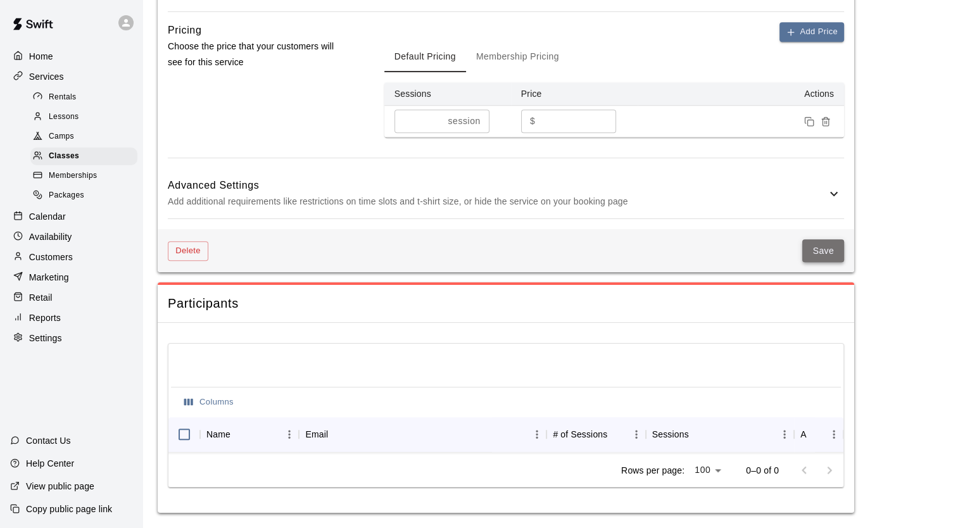
click at [821, 239] on button "Save" at bounding box center [823, 250] width 42 height 23
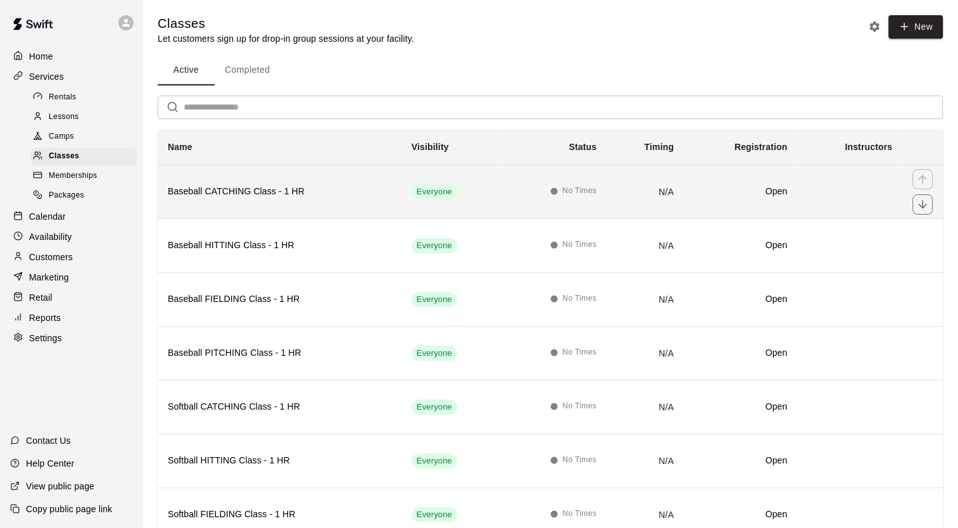
click at [296, 214] on th "Baseball CATCHING Class - 1 HR" at bounding box center [280, 192] width 244 height 54
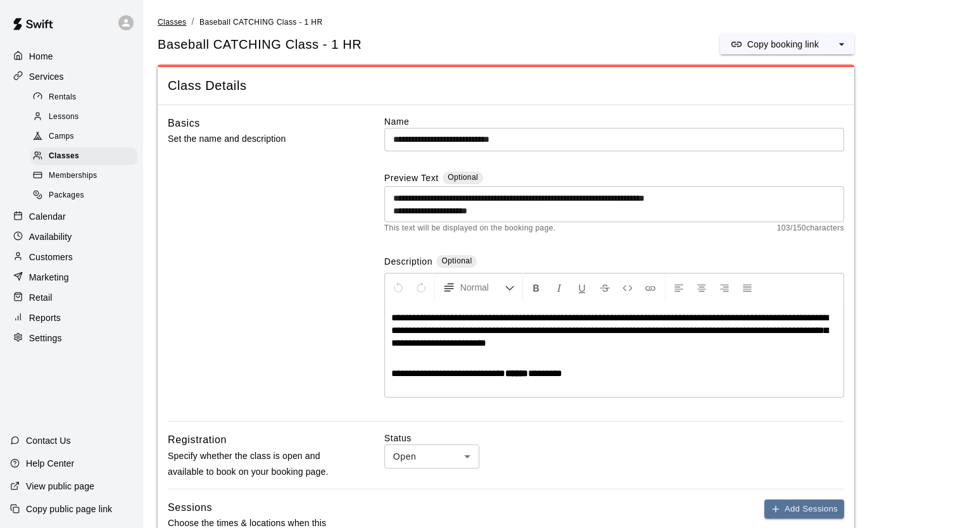
click at [171, 21] on span "Classes" at bounding box center [172, 22] width 28 height 9
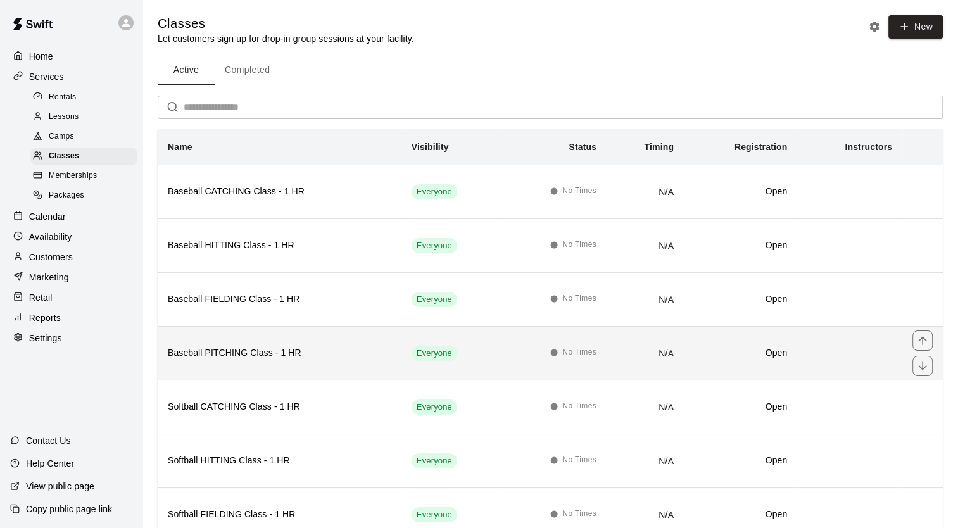
click at [233, 348] on h6 "Baseball PITCHING Class - 1 HR" at bounding box center [280, 353] width 224 height 14
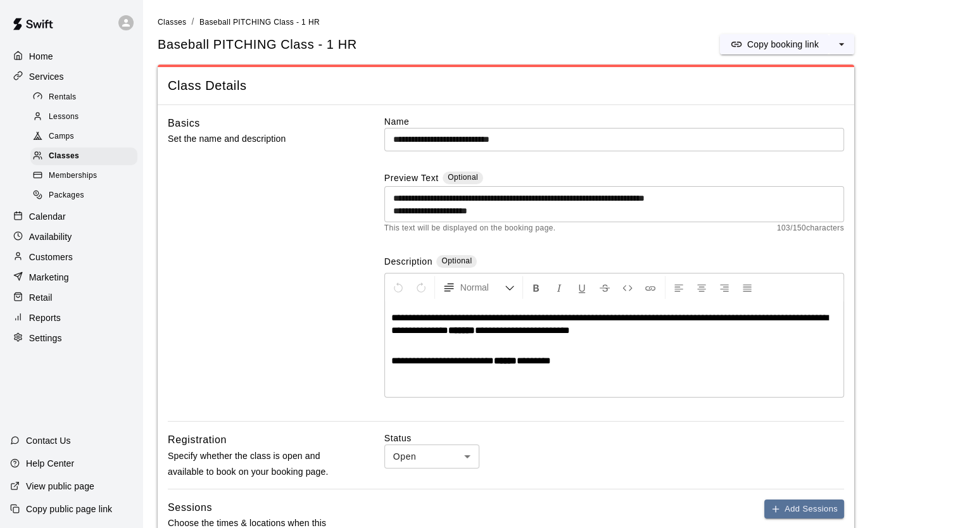
click at [388, 361] on div "**********" at bounding box center [614, 349] width 458 height 95
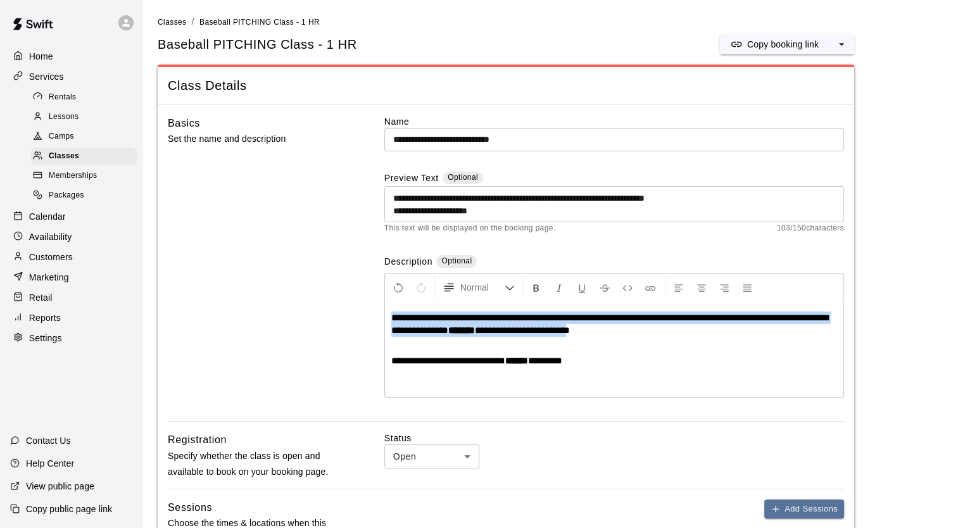
drag, startPoint x: 598, startPoint y: 332, endPoint x: 390, endPoint y: 318, distance: 208.2
click at [391, 318] on p "**********" at bounding box center [614, 324] width 446 height 25
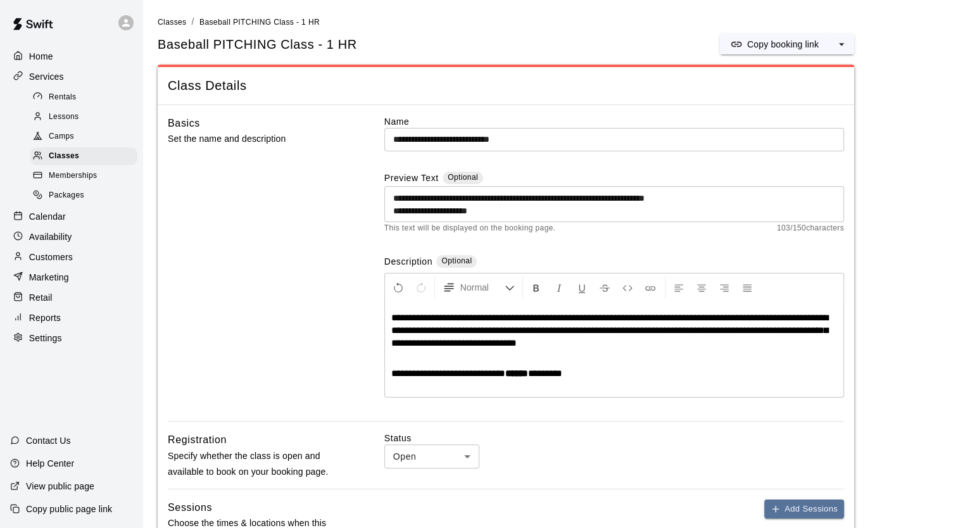
click at [451, 346] on span "**********" at bounding box center [609, 330] width 437 height 35
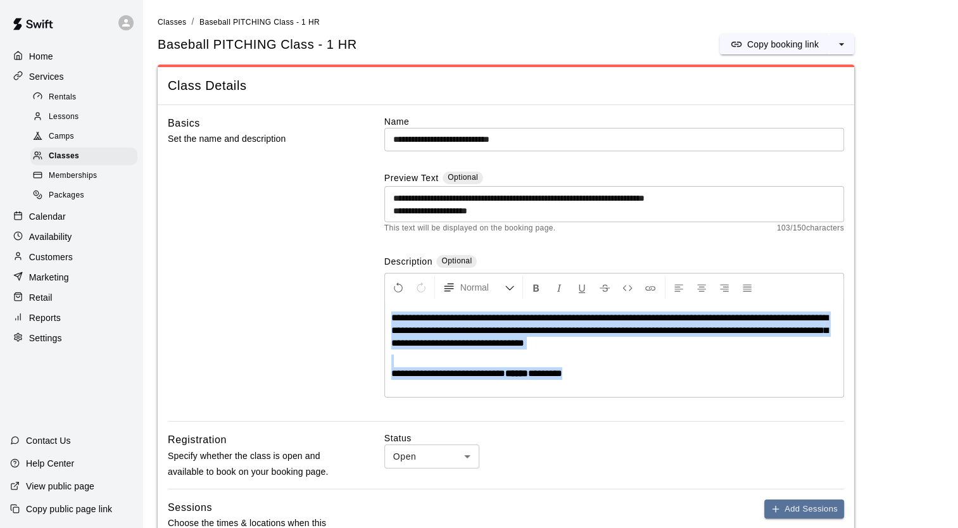
drag, startPoint x: 581, startPoint y: 372, endPoint x: 389, endPoint y: 315, distance: 199.4
click at [389, 315] on div "**********" at bounding box center [614, 349] width 458 height 95
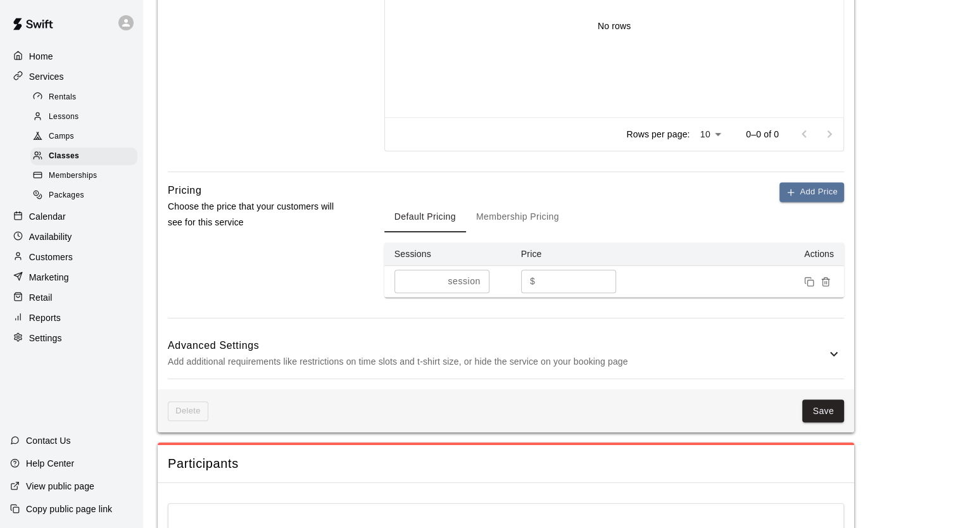
scroll to position [632, 0]
click at [826, 405] on button "Save" at bounding box center [823, 409] width 42 height 23
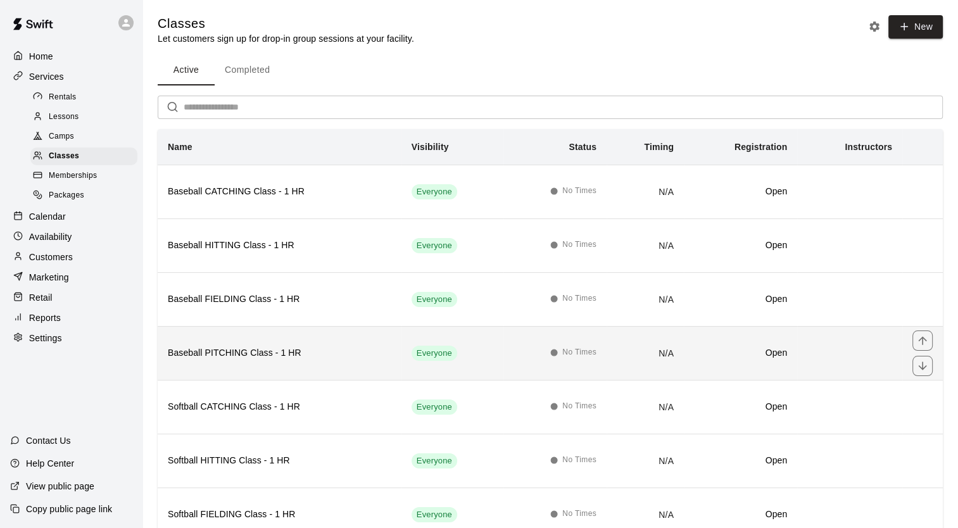
scroll to position [97, 0]
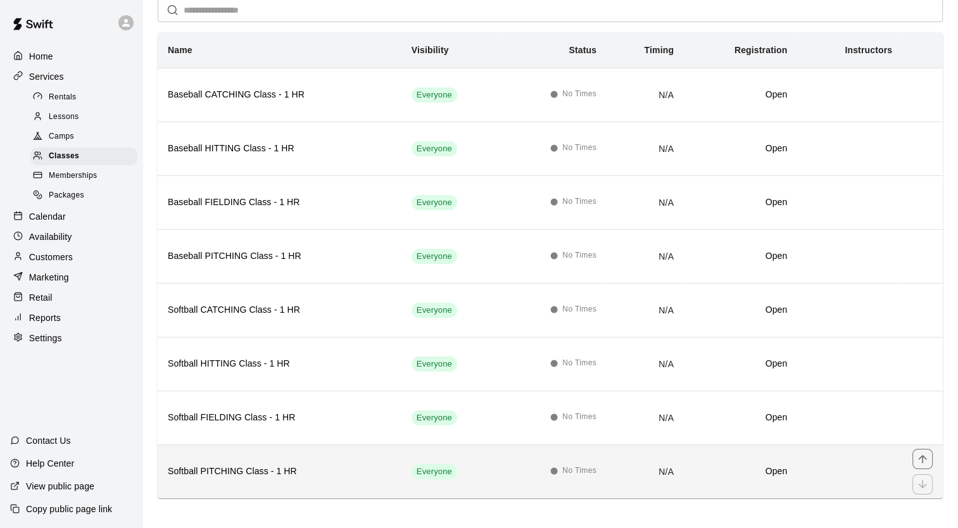
click at [255, 465] on h6 "Softball PITCHING Class - 1 HR" at bounding box center [280, 472] width 224 height 14
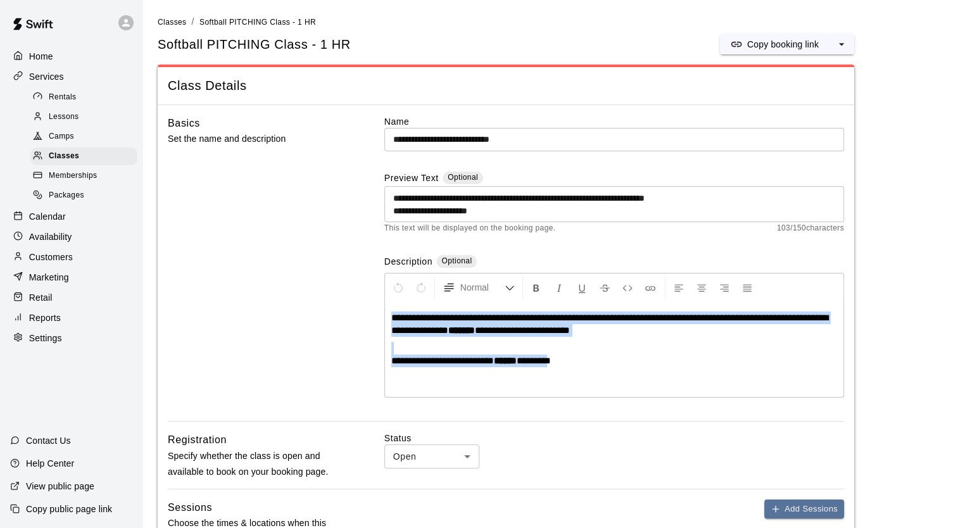
drag, startPoint x: 564, startPoint y: 364, endPoint x: 394, endPoint y: 301, distance: 181.5
click at [394, 302] on div "**********" at bounding box center [614, 349] width 458 height 95
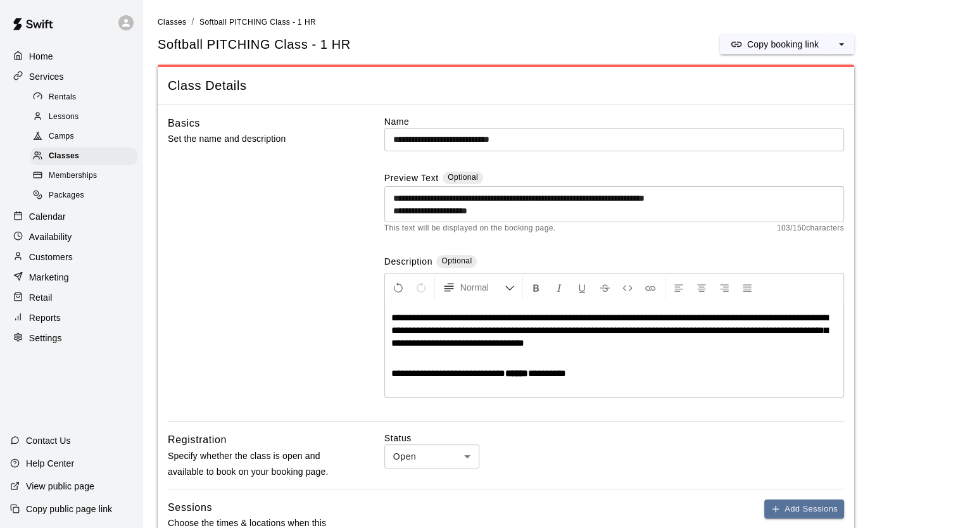
click at [270, 319] on div "Basics Set the name and description" at bounding box center [256, 268] width 176 height 307
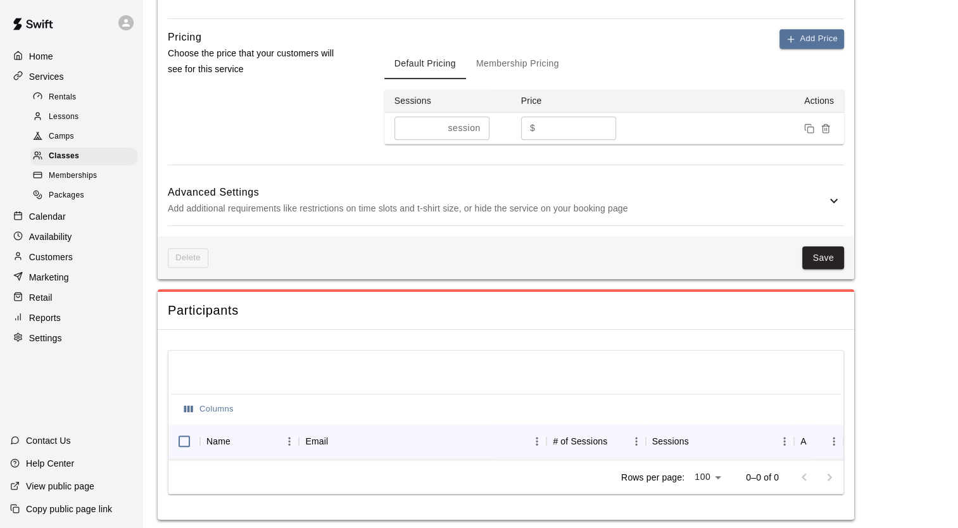
scroll to position [798, 0]
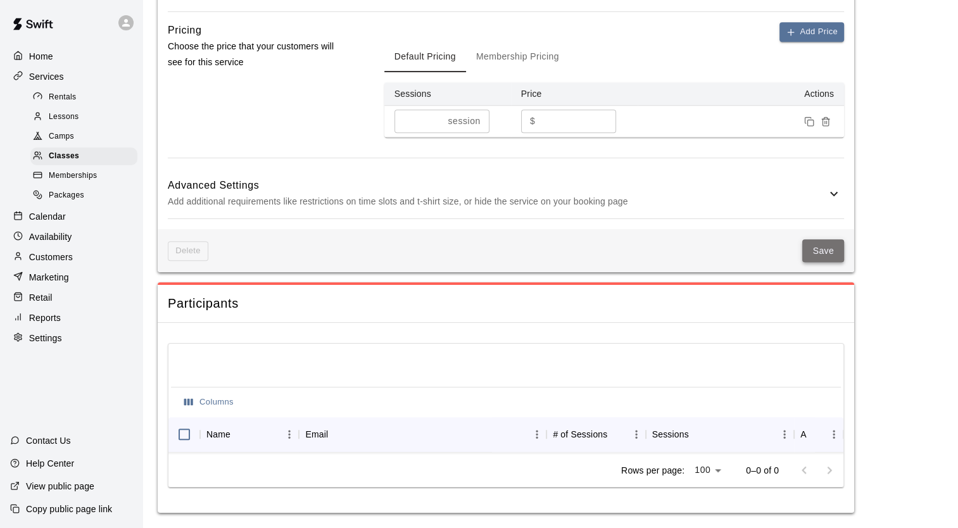
click at [813, 249] on button "Save" at bounding box center [823, 250] width 42 height 23
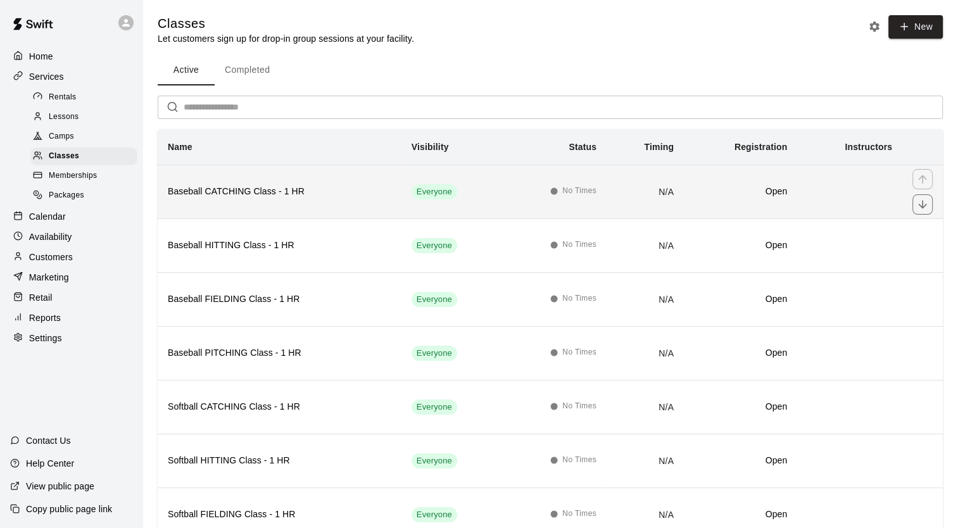
click at [281, 187] on h6 "Baseball CATCHING Class - 1 HR" at bounding box center [280, 192] width 224 height 14
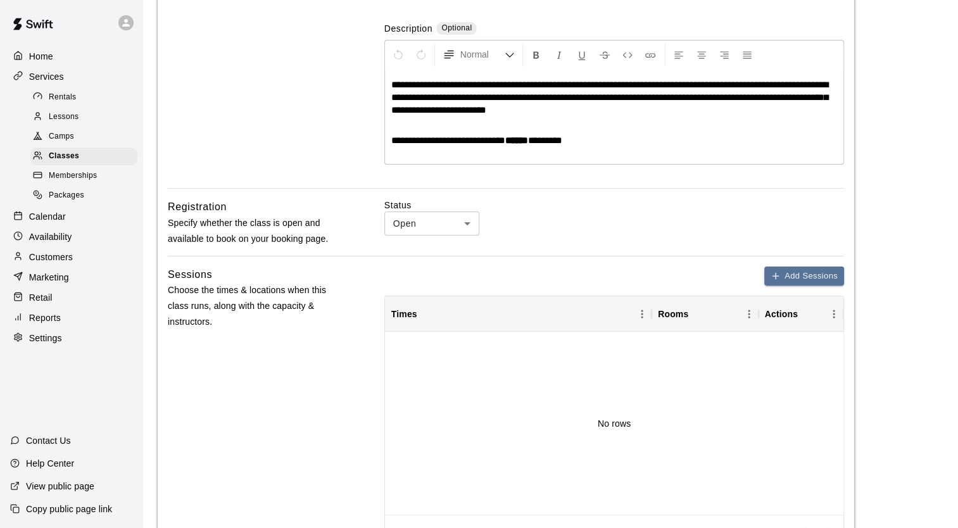
scroll to position [232, 0]
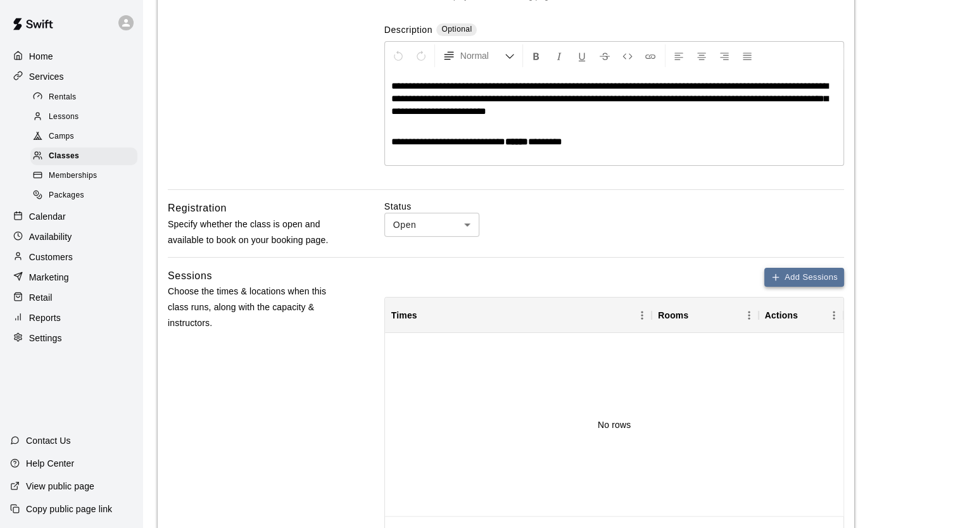
click at [788, 276] on button "Add Sessions" at bounding box center [804, 278] width 80 height 20
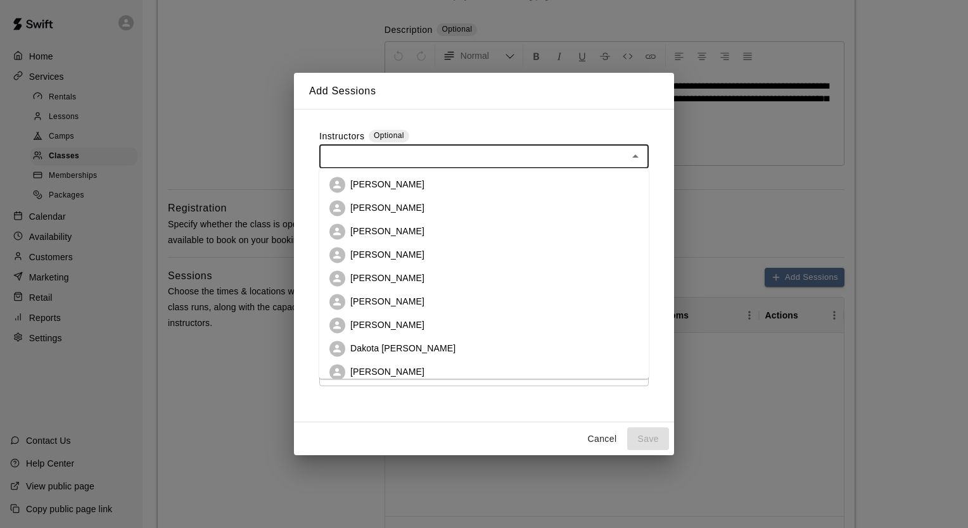
click at [455, 157] on input "text" at bounding box center [473, 156] width 301 height 16
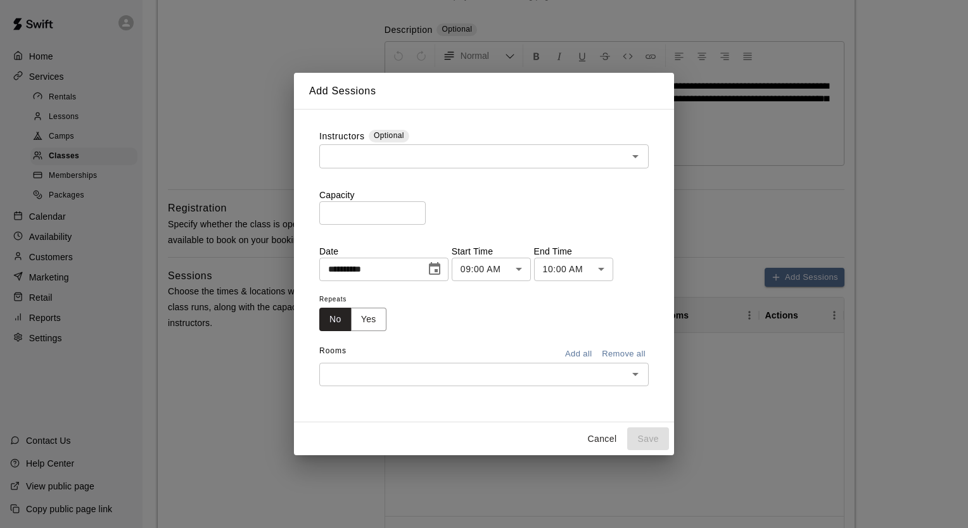
click at [465, 128] on div "**********" at bounding box center [484, 266] width 350 height 292
click at [426, 210] on input "*" at bounding box center [372, 212] width 106 height 23
type input "*"
click at [426, 210] on input "*" at bounding box center [372, 212] width 106 height 23
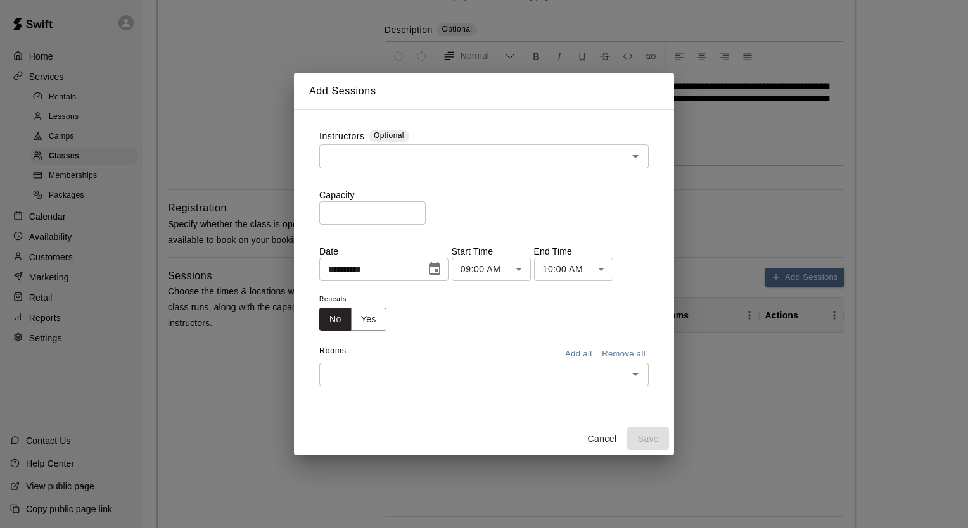
click at [493, 198] on p "Capacity" at bounding box center [483, 195] width 329 height 13
click at [361, 321] on button "Yes" at bounding box center [368, 319] width 35 height 23
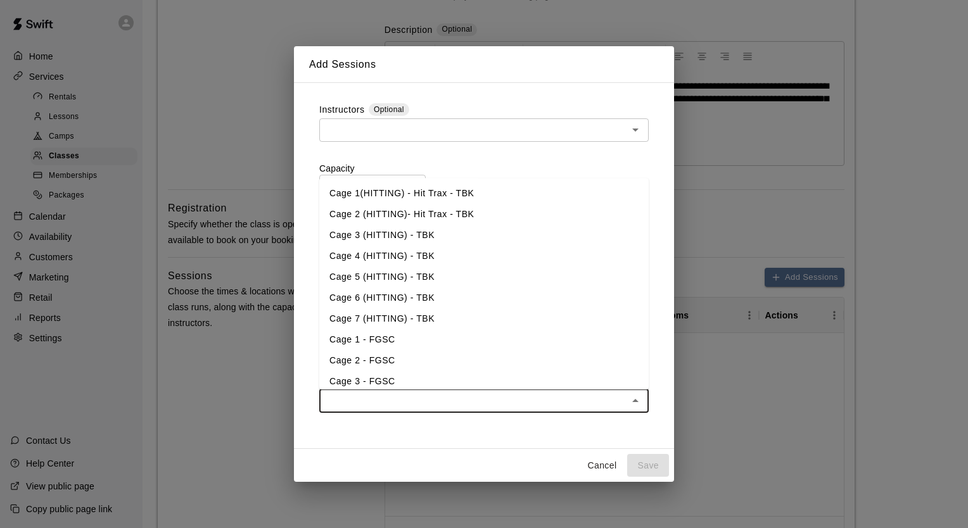
click at [623, 399] on input "text" at bounding box center [473, 401] width 301 height 16
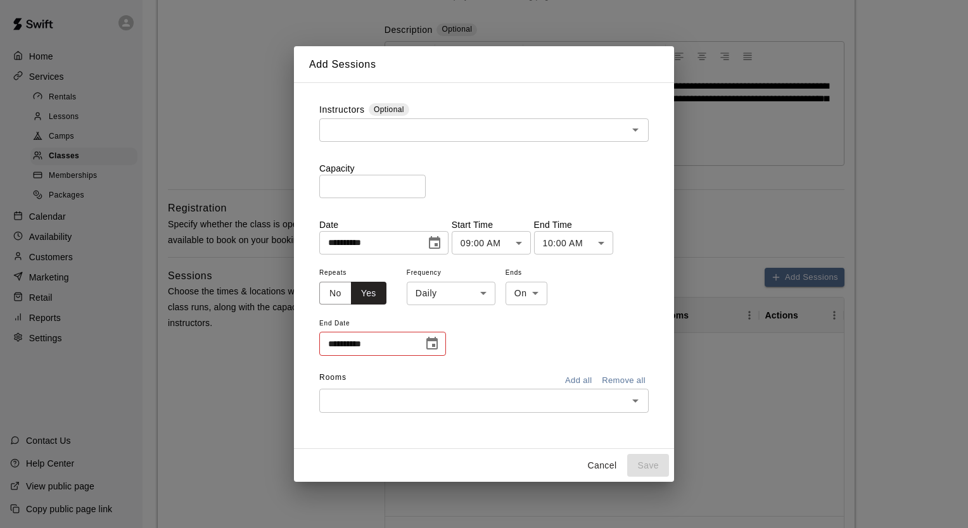
click at [472, 433] on div "**********" at bounding box center [484, 265] width 350 height 344
click at [599, 464] on button "Cancel" at bounding box center [601, 465] width 41 height 23
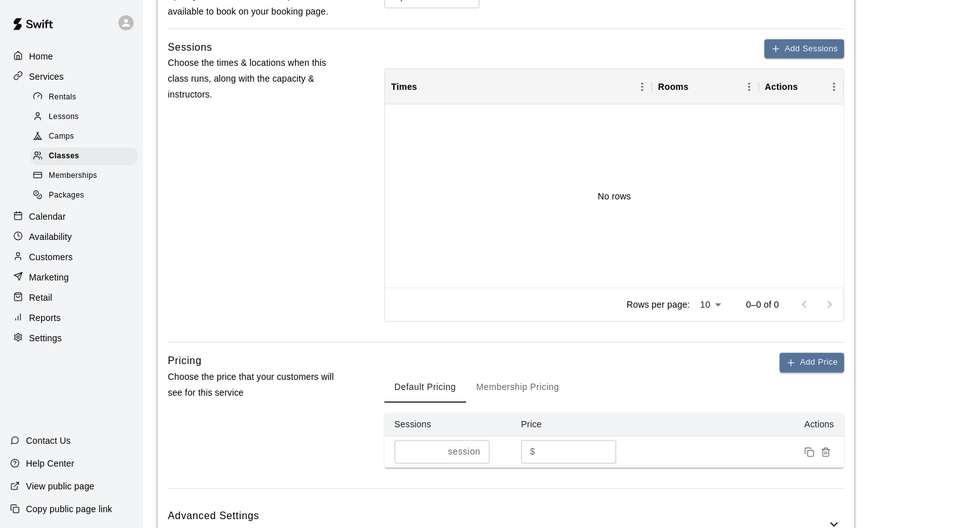
scroll to position [461, 0]
click at [509, 384] on button "Membership Pricing" at bounding box center [517, 387] width 103 height 30
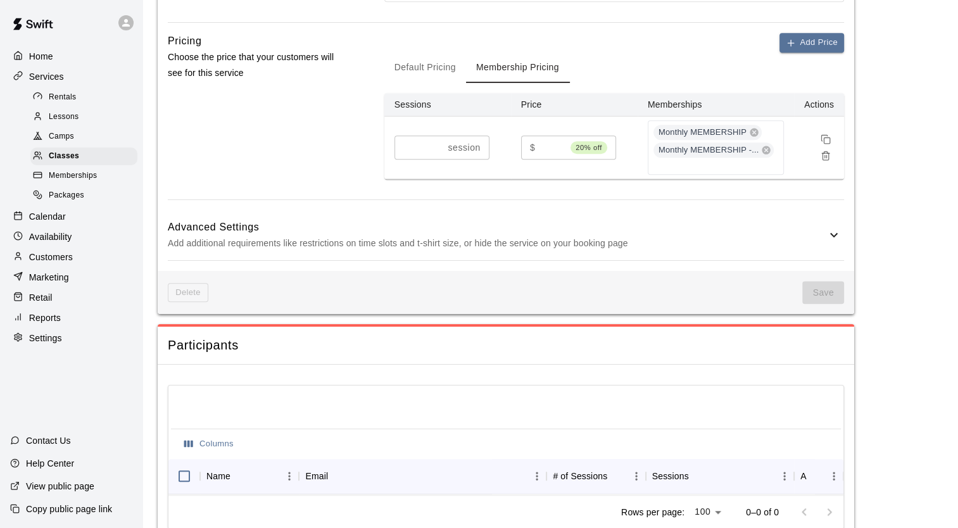
scroll to position [781, 0]
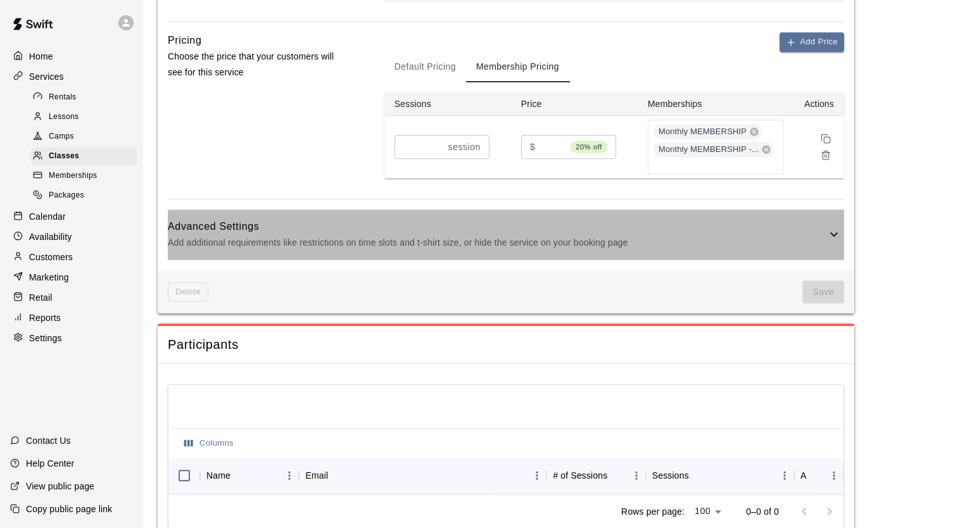
click at [386, 235] on p "Add additional requirements like restrictions on time slots and t-shirt size, o…" at bounding box center [497, 243] width 659 height 16
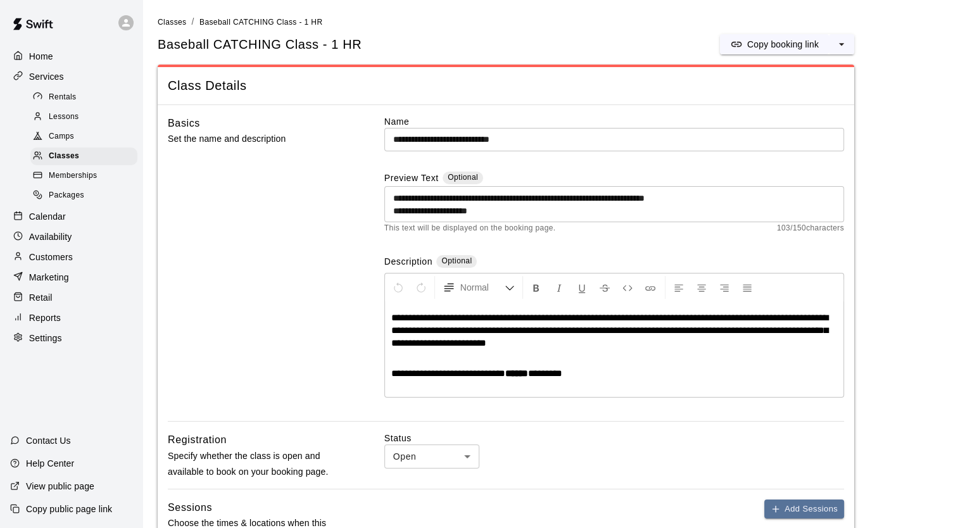
scroll to position [109, 0]
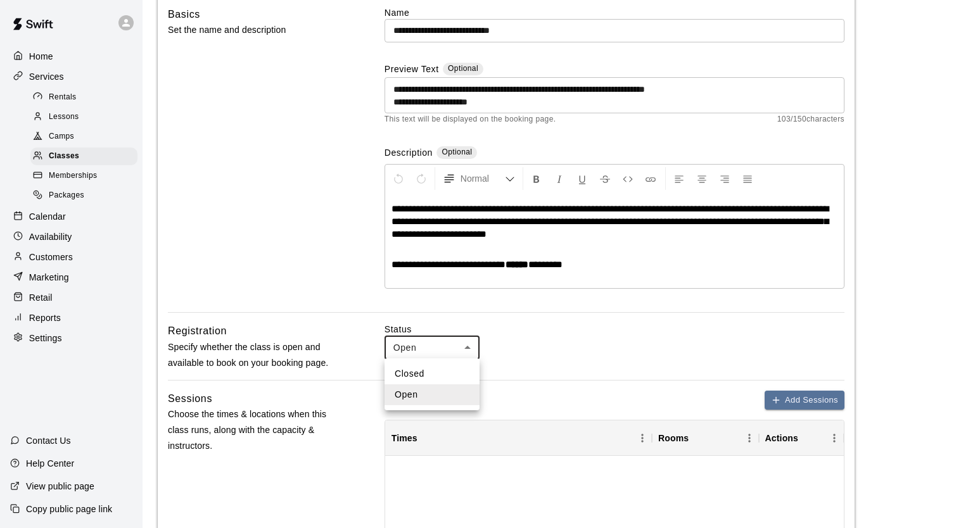
click at [418, 380] on li "Closed" at bounding box center [431, 373] width 95 height 21
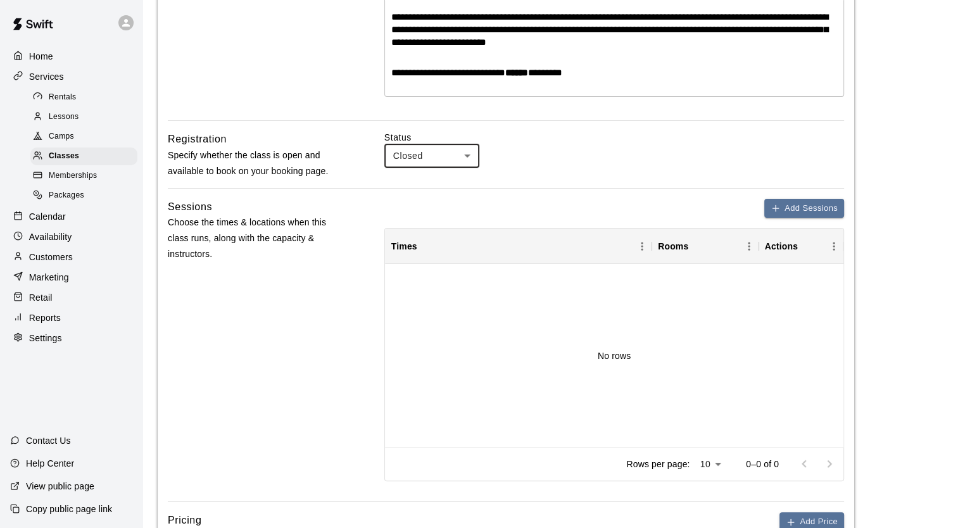
scroll to position [300, 0]
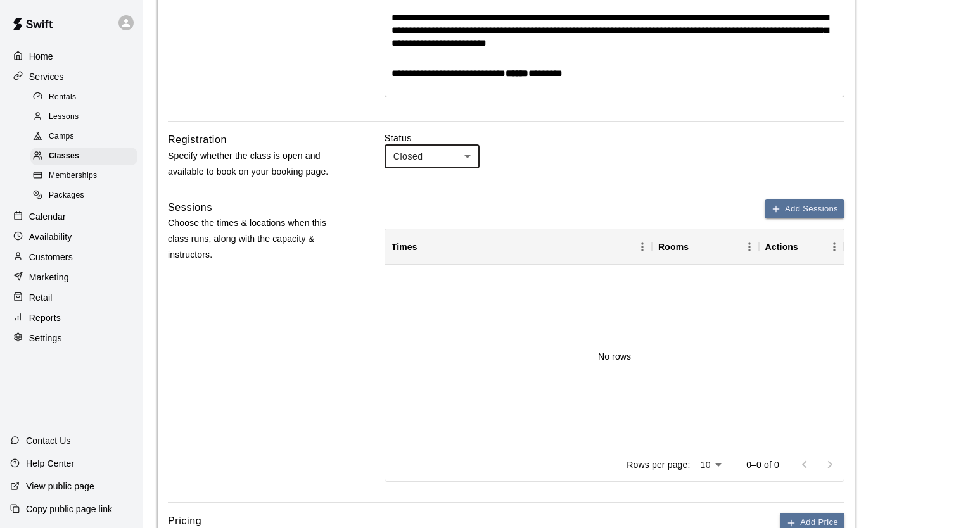
click at [433, 210] on li "Open" at bounding box center [431, 203] width 95 height 21
type input "****"
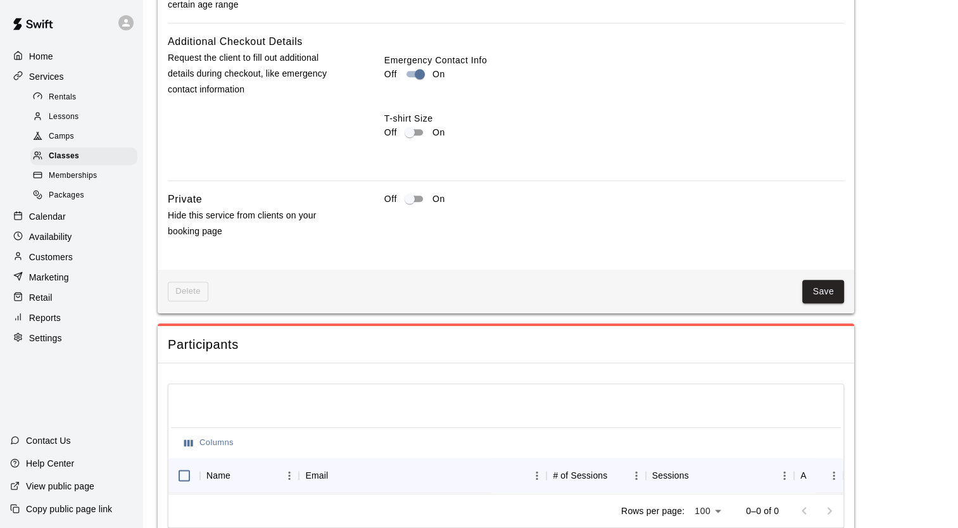
scroll to position [1373, 0]
click at [841, 280] on button "Save" at bounding box center [823, 291] width 42 height 23
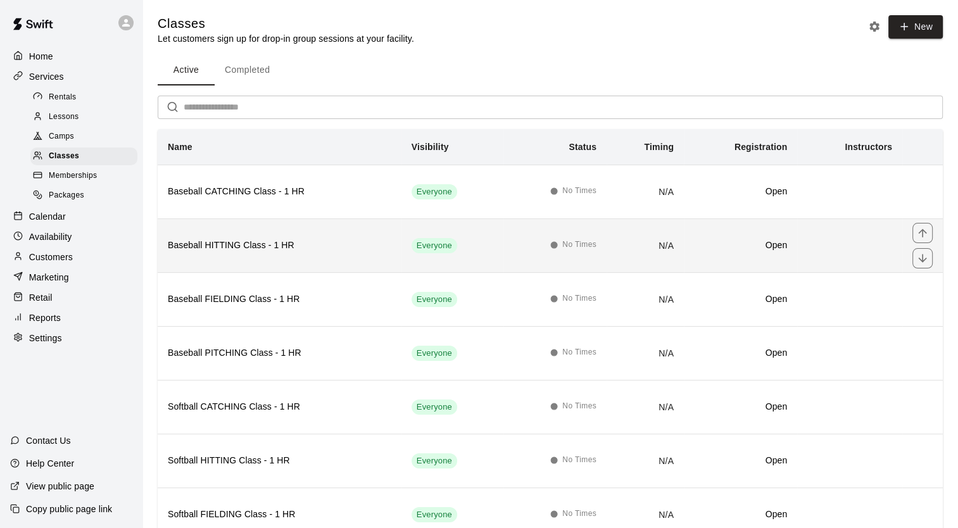
click at [357, 248] on h6 "Baseball HITTING Class - 1 HR" at bounding box center [280, 246] width 224 height 14
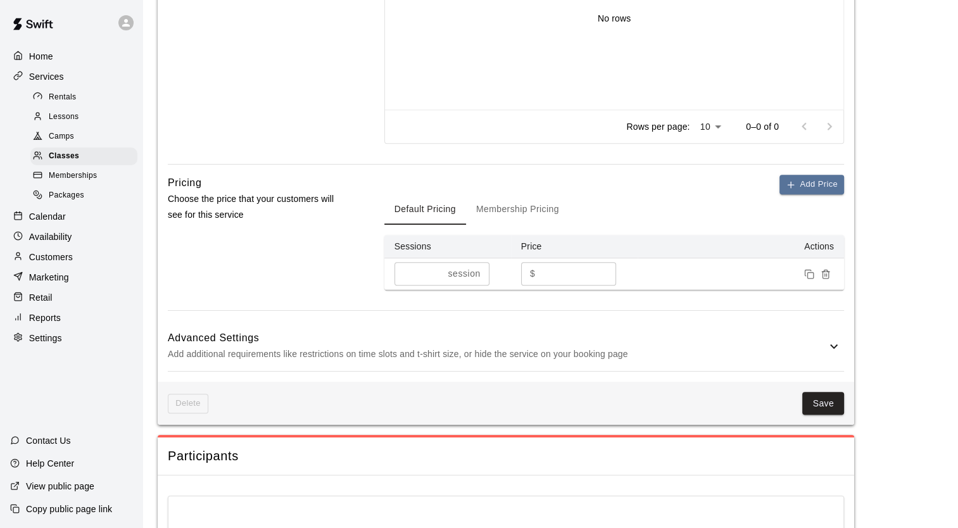
scroll to position [638, 0]
click at [317, 330] on h6 "Advanced Settings" at bounding box center [497, 338] width 659 height 16
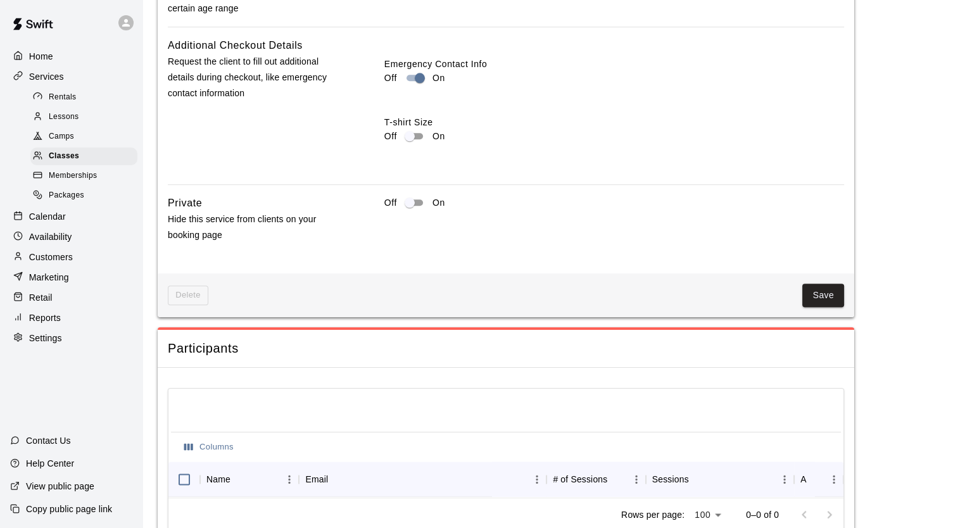
scroll to position [1416, 0]
click at [822, 289] on button "Save" at bounding box center [823, 294] width 42 height 23
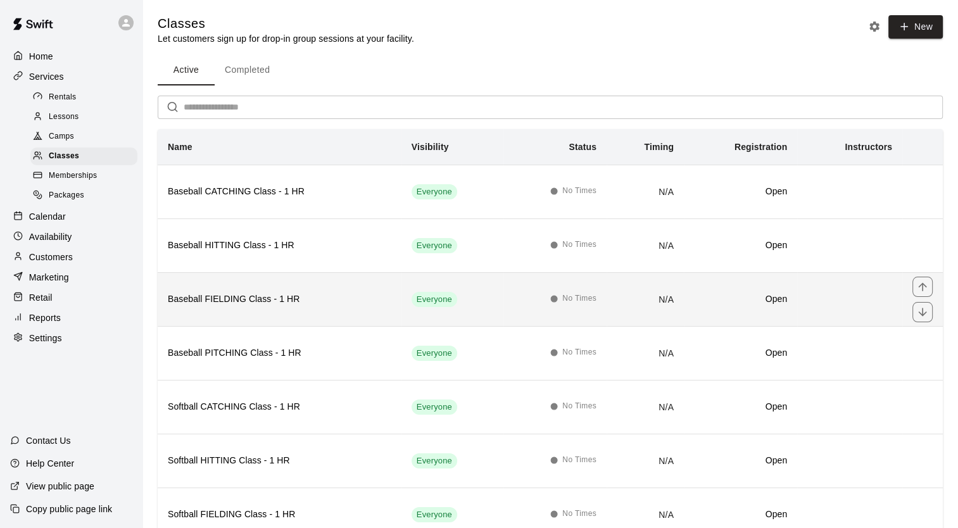
click at [288, 301] on h6 "Baseball FIELDING Class - 1 HR" at bounding box center [280, 300] width 224 height 14
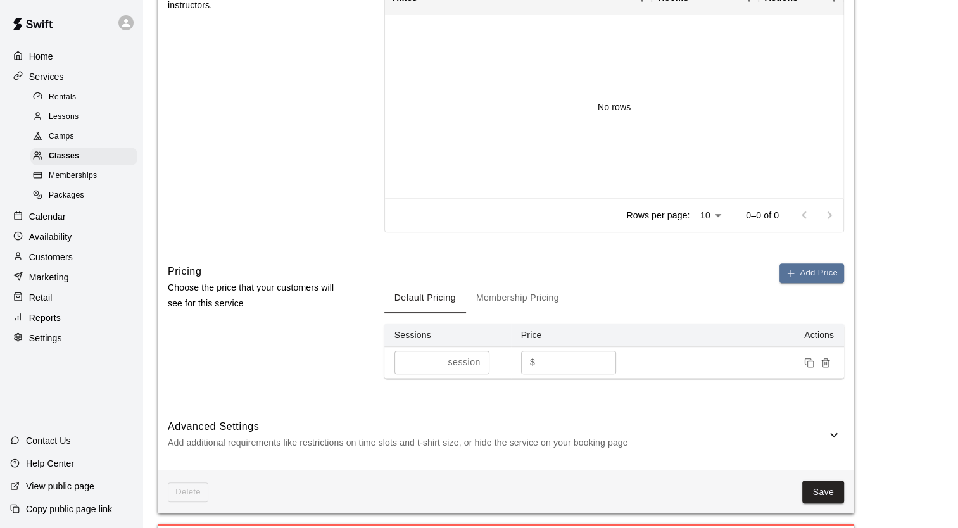
scroll to position [627, 0]
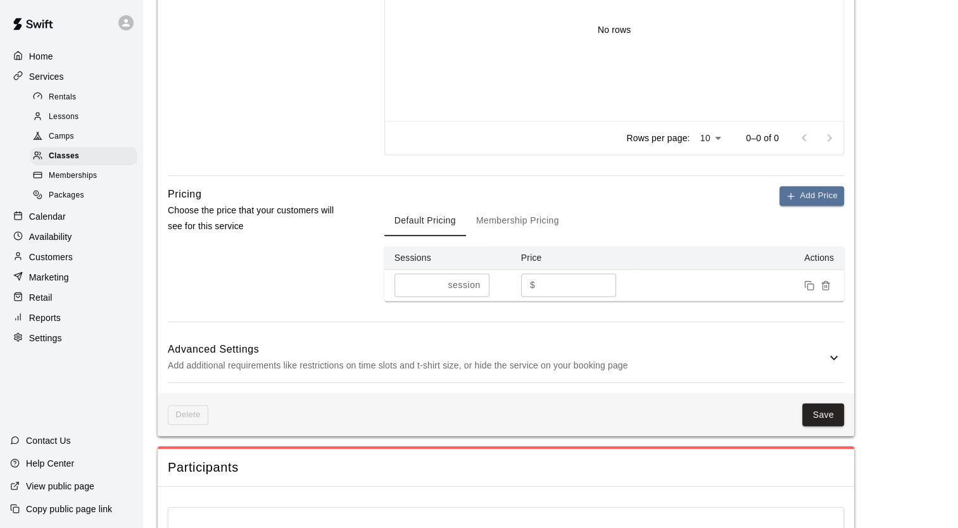
click at [524, 213] on button "Membership Pricing" at bounding box center [517, 221] width 103 height 30
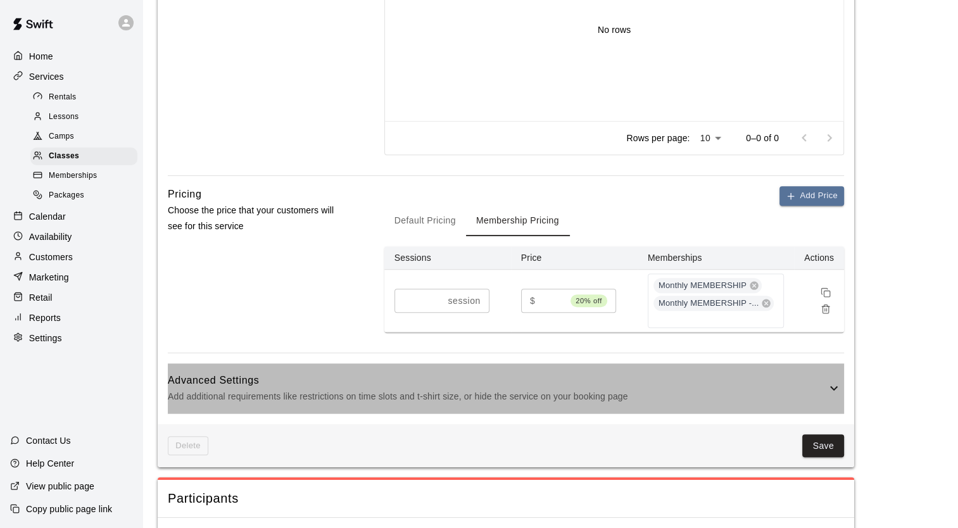
click at [711, 372] on h6 "Advanced Settings" at bounding box center [497, 380] width 659 height 16
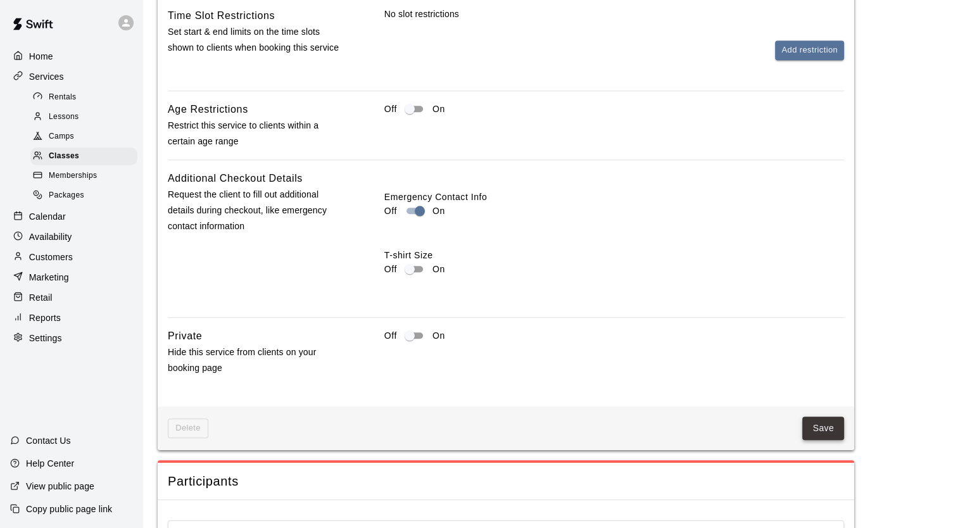
scroll to position [1238, 0]
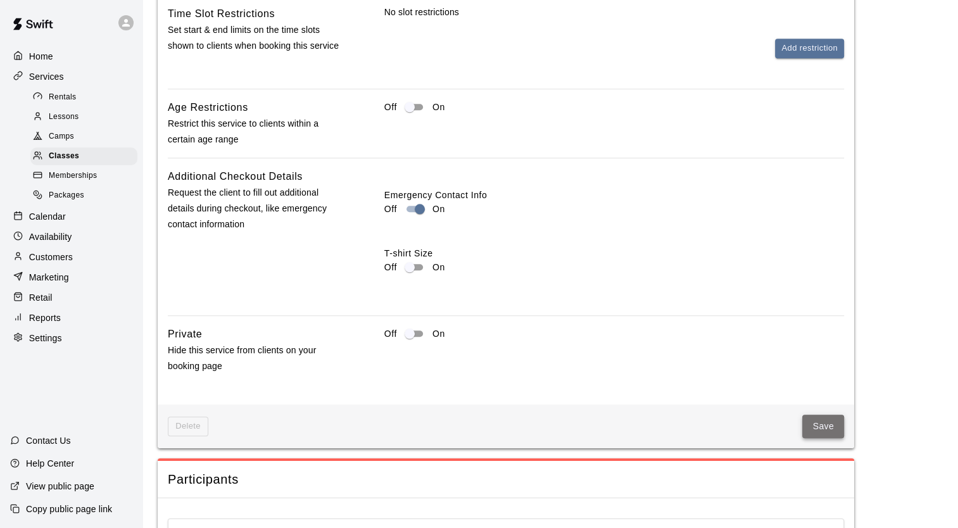
click at [812, 415] on button "Save" at bounding box center [823, 426] width 42 height 23
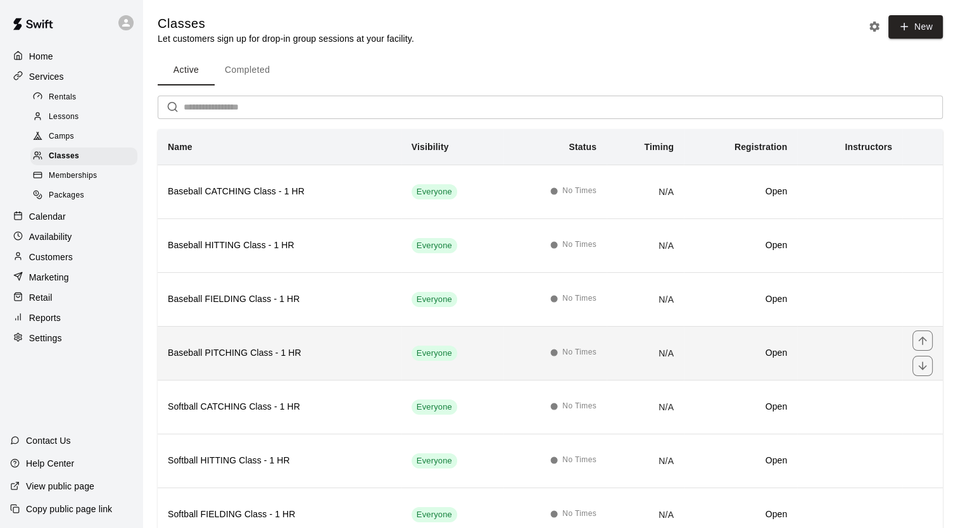
click at [254, 353] on h6 "Baseball PITCHING Class - 1 HR" at bounding box center [280, 353] width 224 height 14
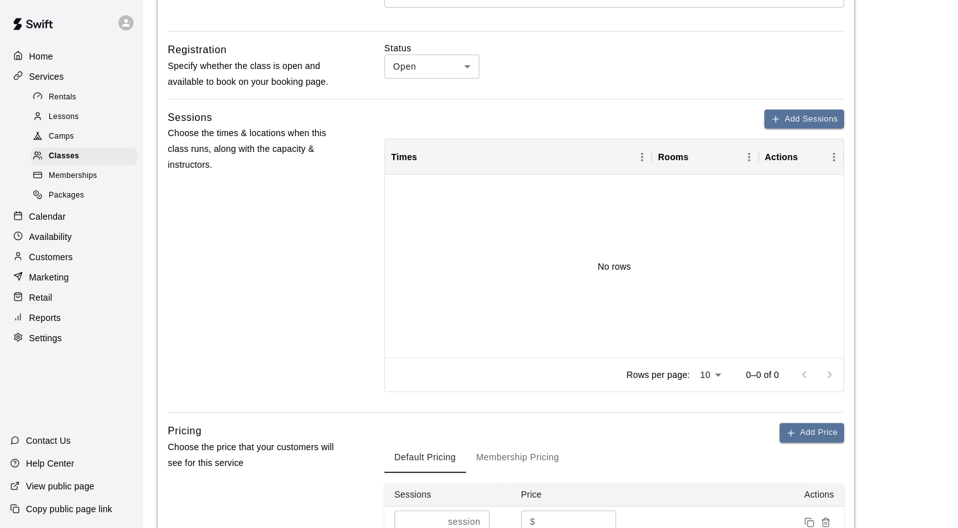
scroll to position [519, 0]
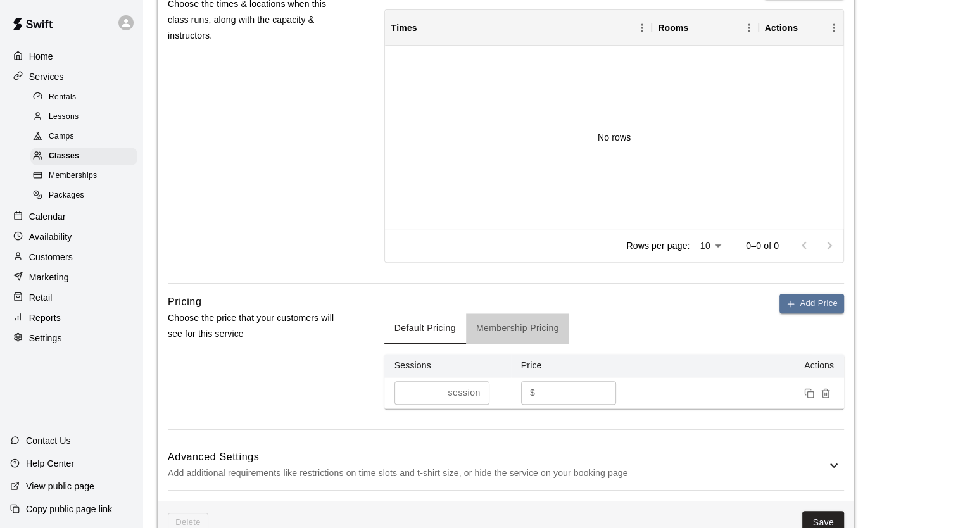
click at [491, 328] on button "Membership Pricing" at bounding box center [517, 328] width 103 height 30
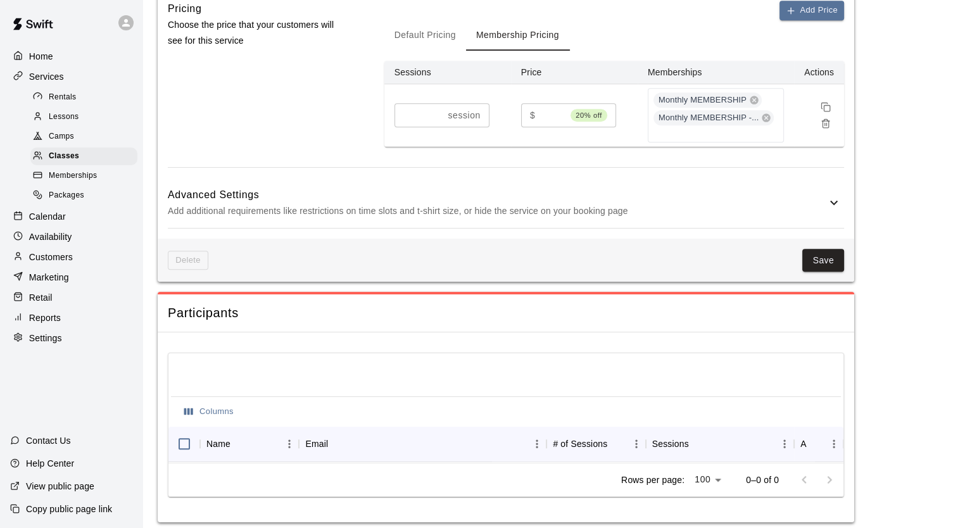
scroll to position [813, 0]
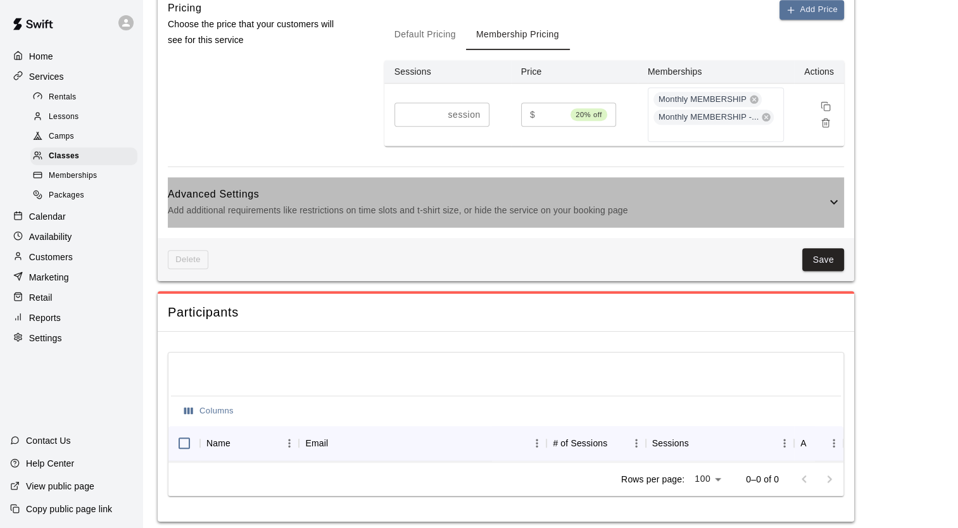
click at [472, 203] on p "Add additional requirements like restrictions on time slots and t-shirt size, o…" at bounding box center [497, 211] width 659 height 16
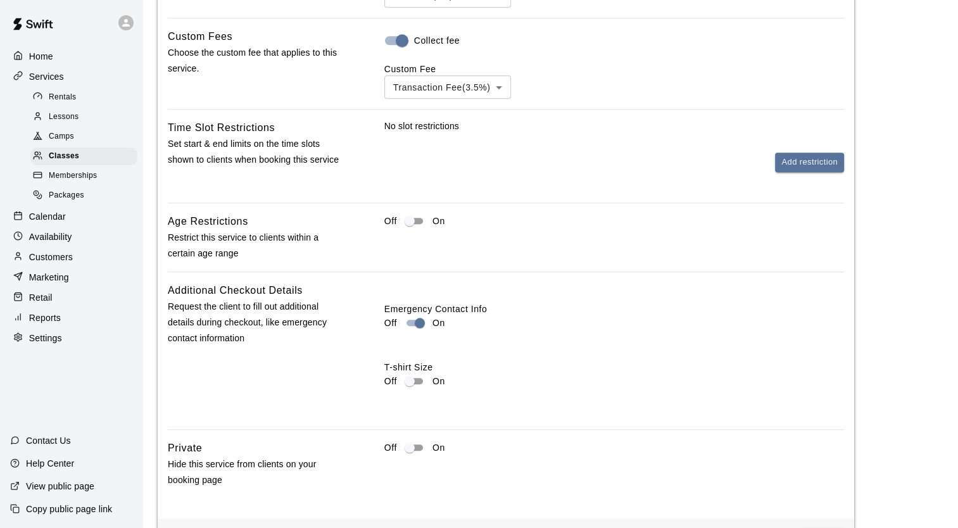
scroll to position [1215, 0]
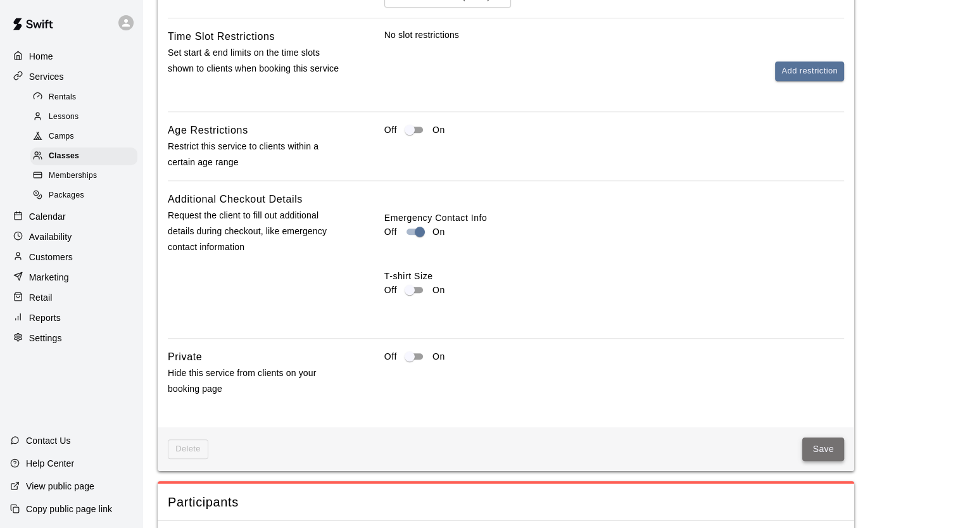
click at [821, 438] on button "Save" at bounding box center [823, 449] width 42 height 23
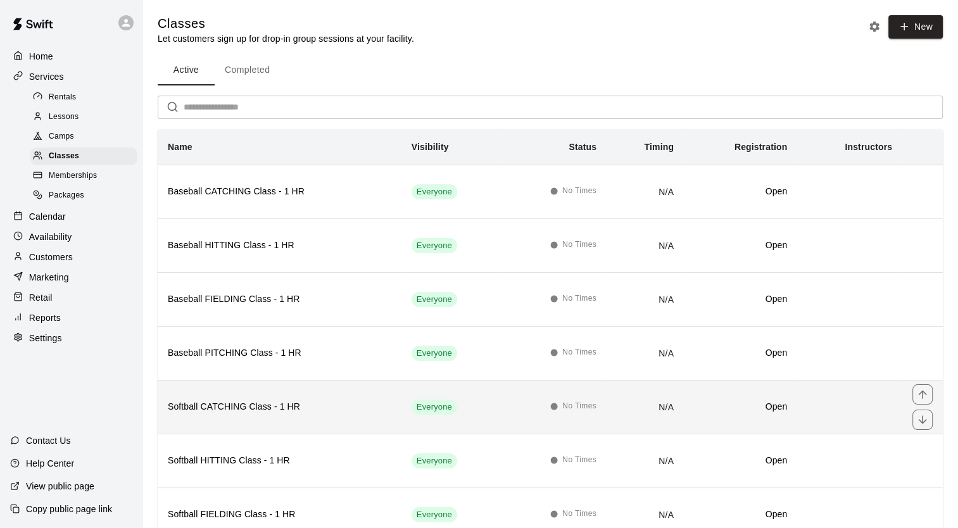
click at [291, 407] on h6 "Softball CATCHING Class - 1 HR" at bounding box center [280, 407] width 224 height 14
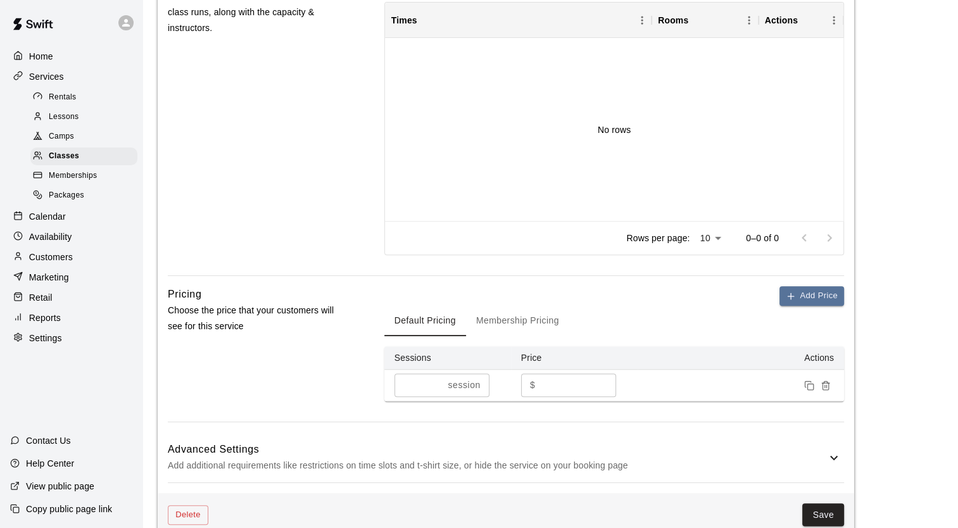
scroll to position [532, 0]
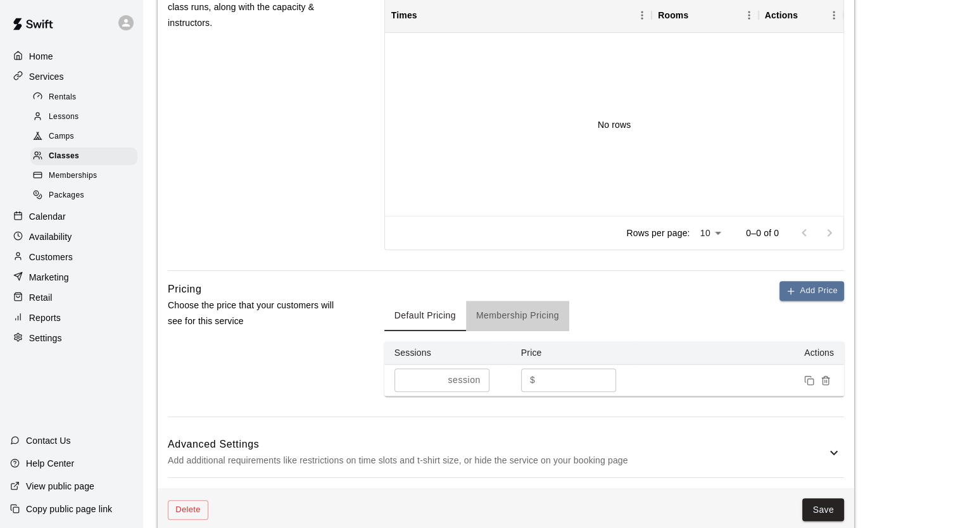
click at [504, 312] on button "Membership Pricing" at bounding box center [517, 316] width 103 height 30
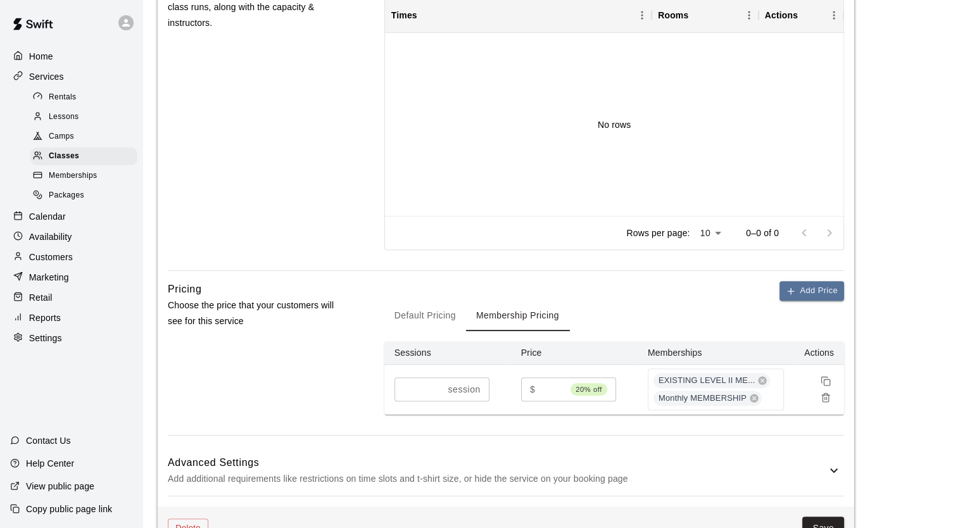
click at [345, 462] on h6 "Advanced Settings" at bounding box center [497, 463] width 659 height 16
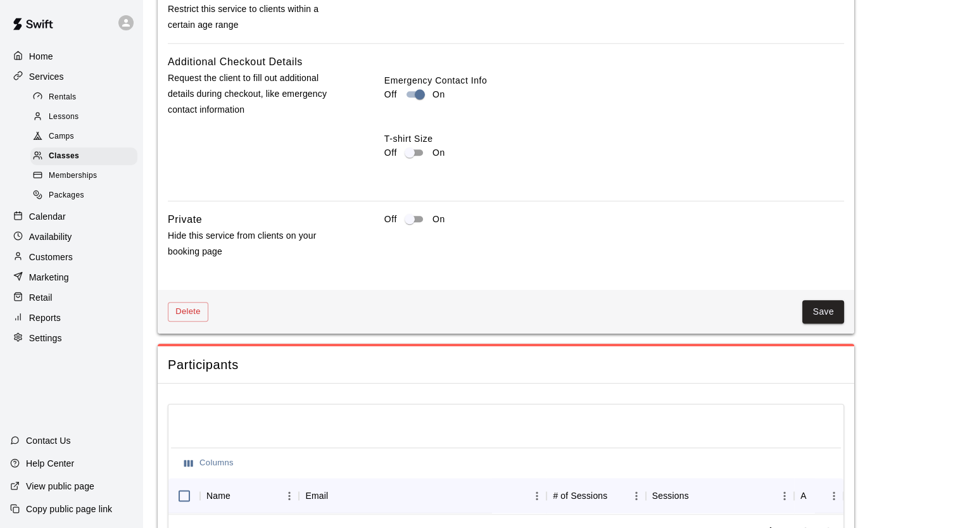
scroll to position [1353, 0]
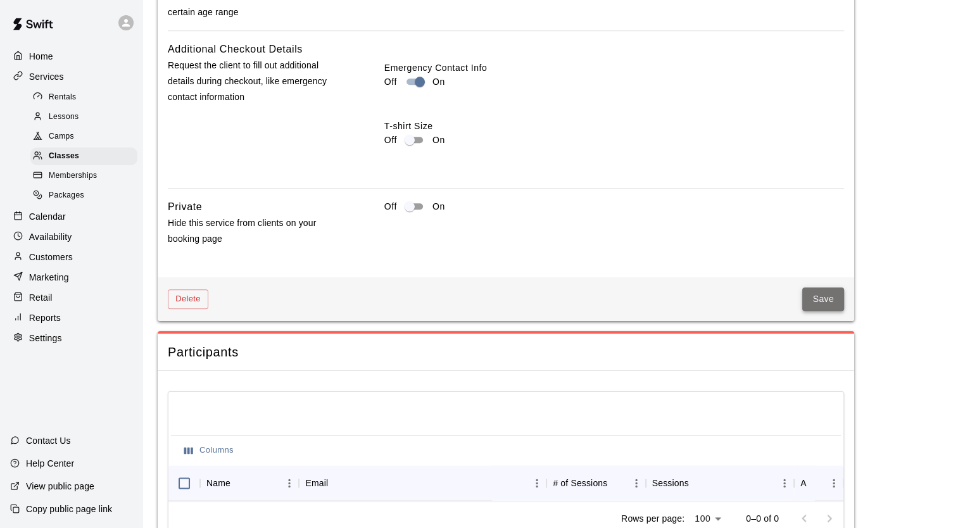
click at [812, 305] on button "Save" at bounding box center [823, 299] width 42 height 23
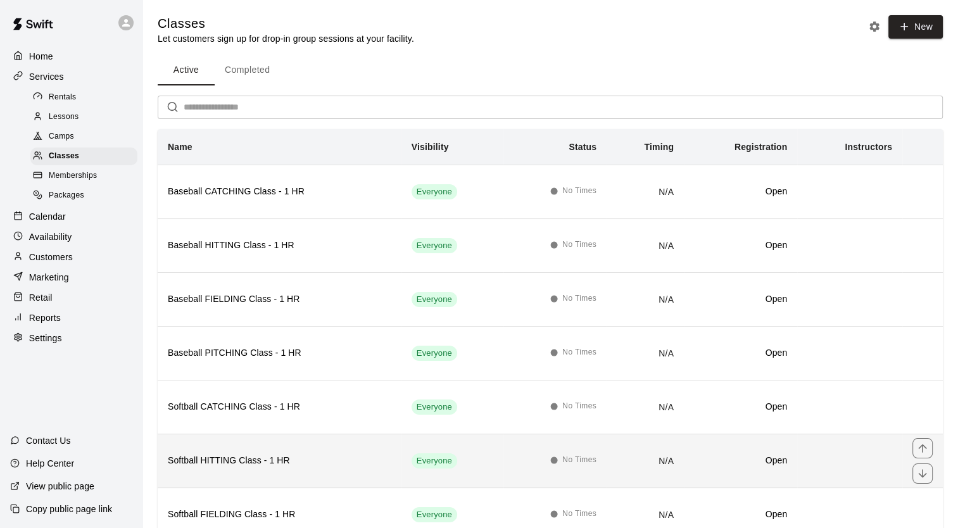
click at [298, 464] on th "Softball HITTING Class - 1 HR" at bounding box center [280, 461] width 244 height 54
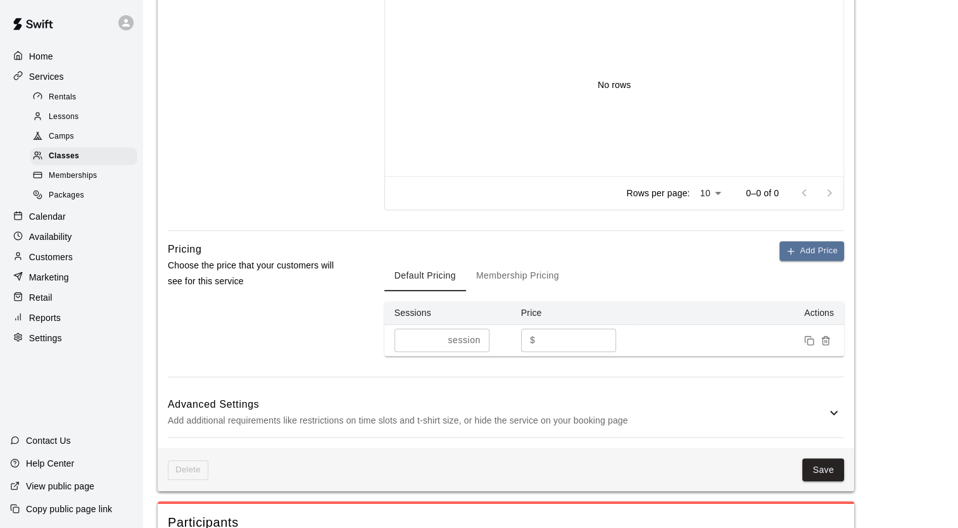
scroll to position [574, 0]
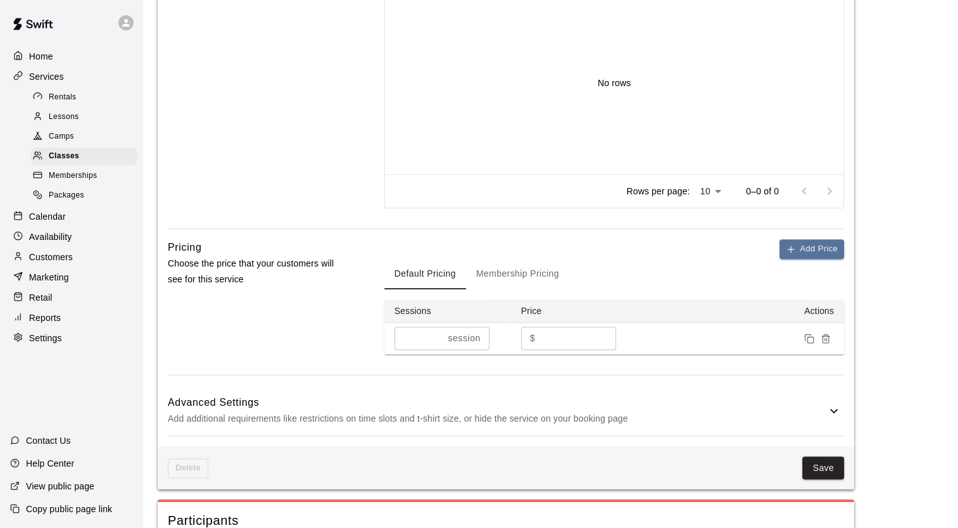
click at [545, 275] on button "Membership Pricing" at bounding box center [517, 274] width 103 height 30
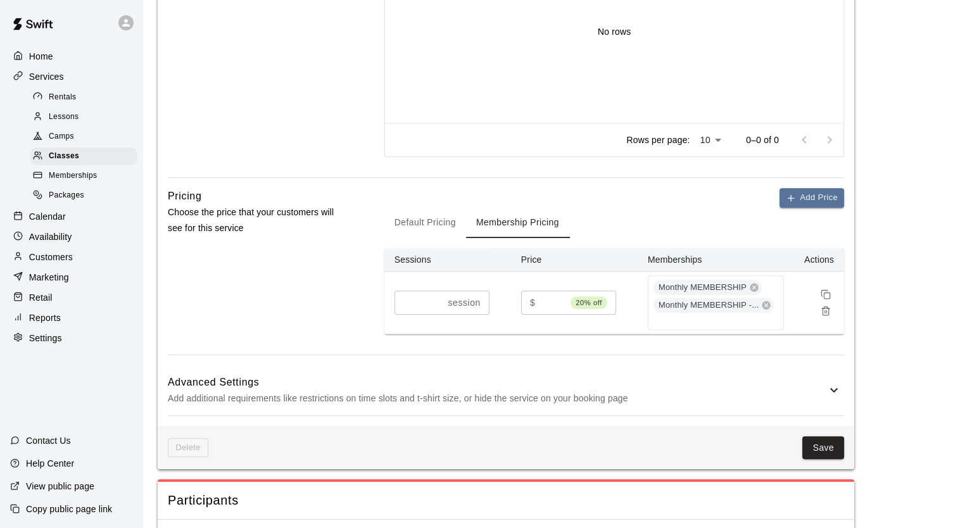
scroll to position [630, 0]
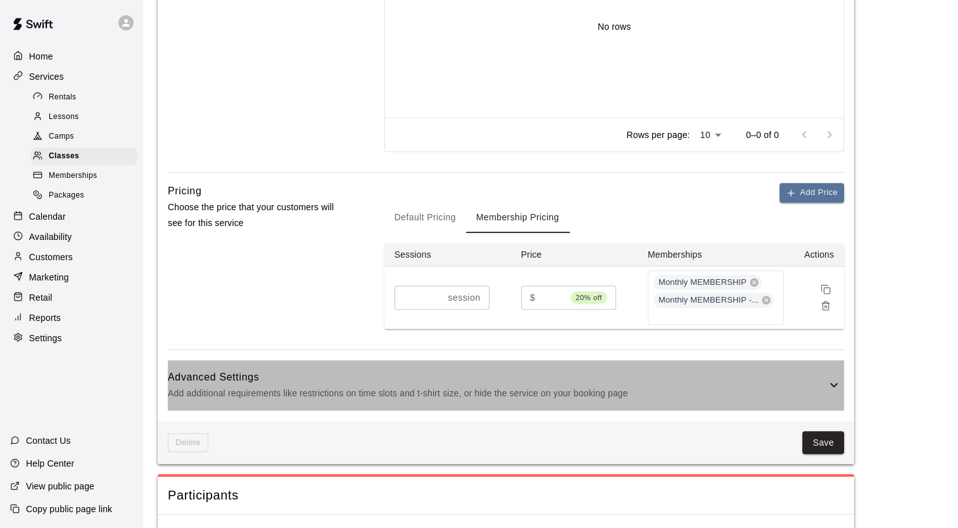
click at [347, 369] on h6 "Advanced Settings" at bounding box center [497, 377] width 659 height 16
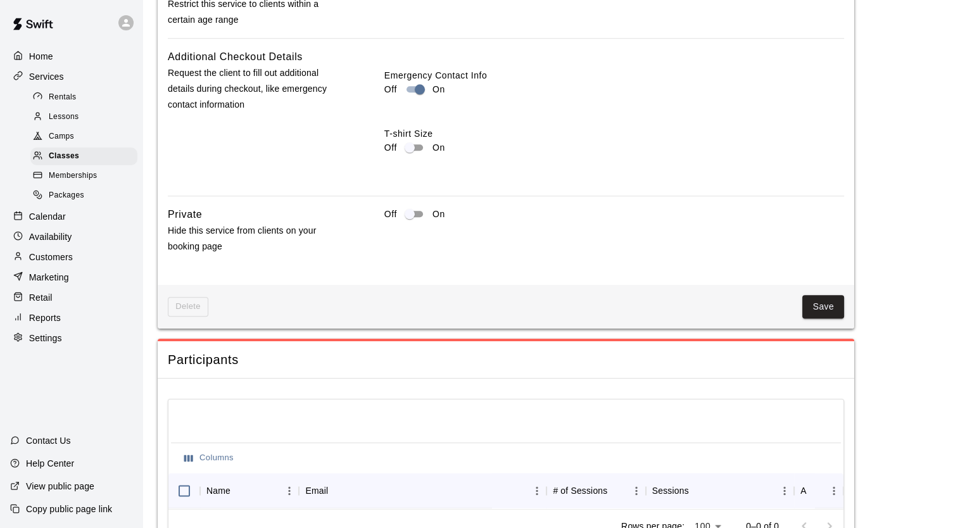
scroll to position [1367, 0]
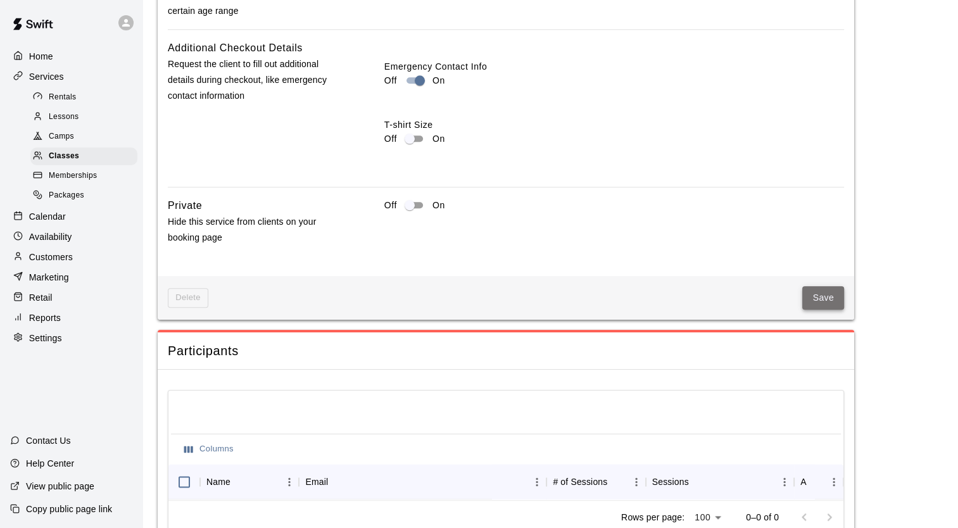
click at [821, 288] on button "Save" at bounding box center [823, 297] width 42 height 23
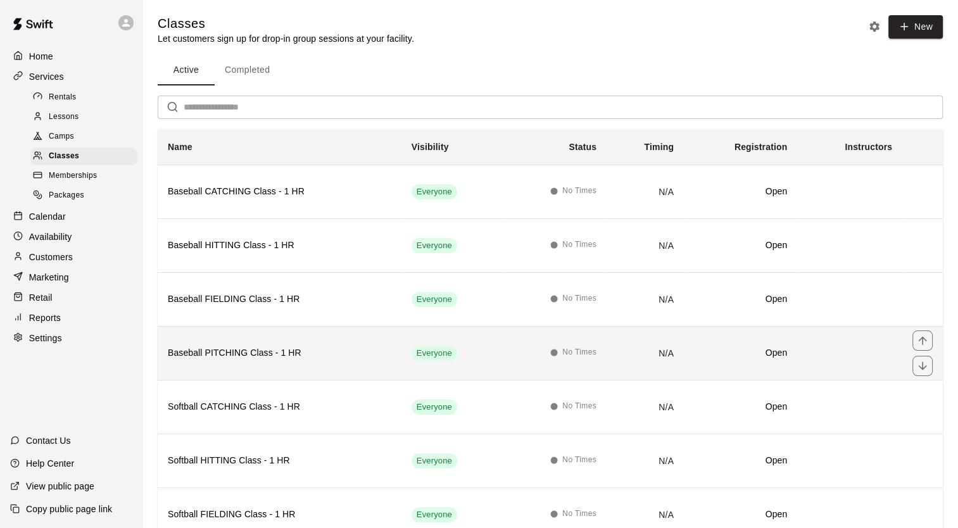
scroll to position [97, 0]
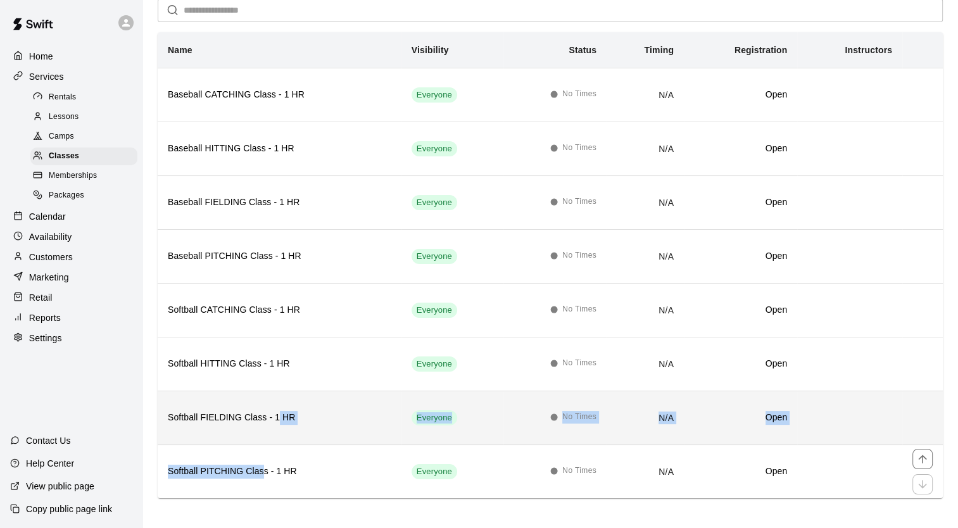
drag, startPoint x: 261, startPoint y: 441, endPoint x: 277, endPoint y: 404, distance: 40.8
click at [277, 404] on tbody "Baseball CATCHING Class - 1 HR Everyone No Times N/A Open Baseball HITTING Clas…" at bounding box center [550, 283] width 785 height 431
click at [277, 404] on th "Softball FIELDING Class - 1 HR" at bounding box center [280, 418] width 244 height 54
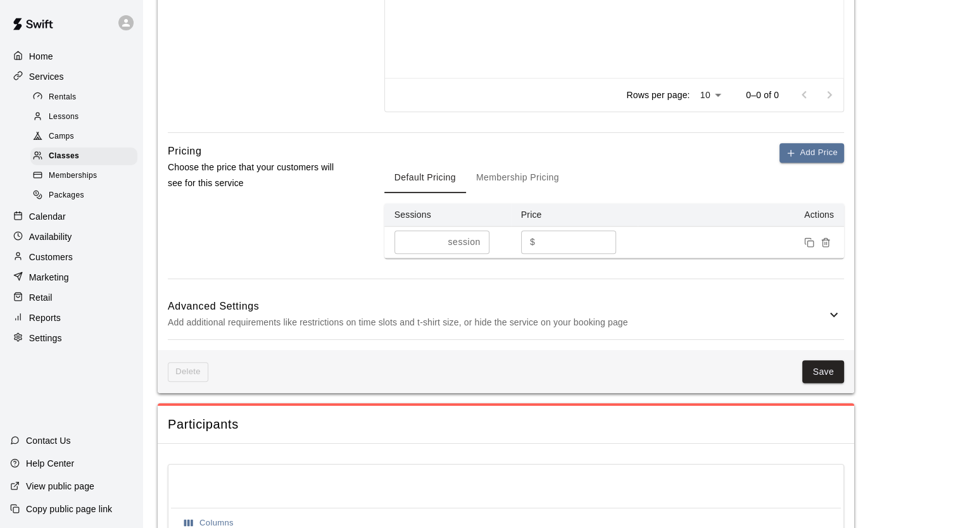
scroll to position [676, 0]
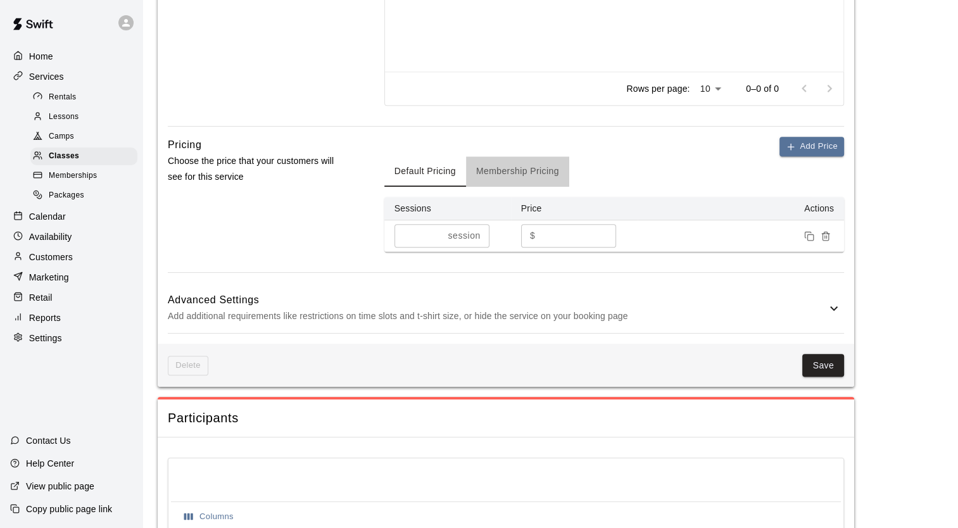
click at [527, 174] on button "Membership Pricing" at bounding box center [517, 171] width 103 height 30
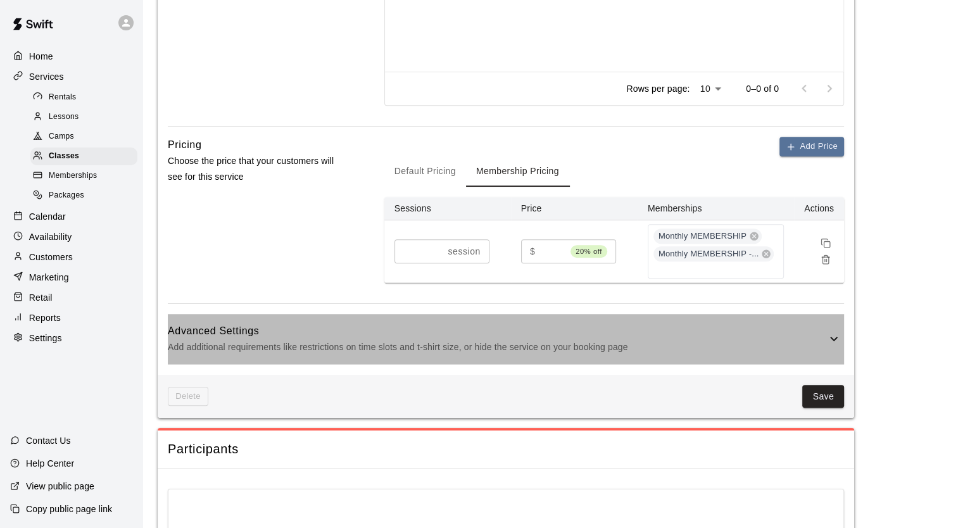
click at [294, 323] on h6 "Advanced Settings" at bounding box center [497, 331] width 659 height 16
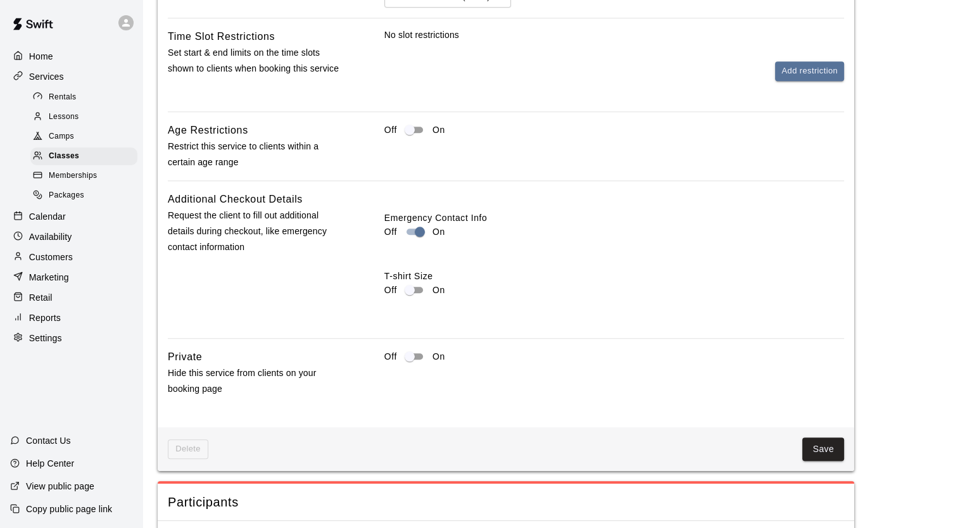
scroll to position [1216, 0]
click at [812, 441] on button "Save" at bounding box center [823, 448] width 42 height 23
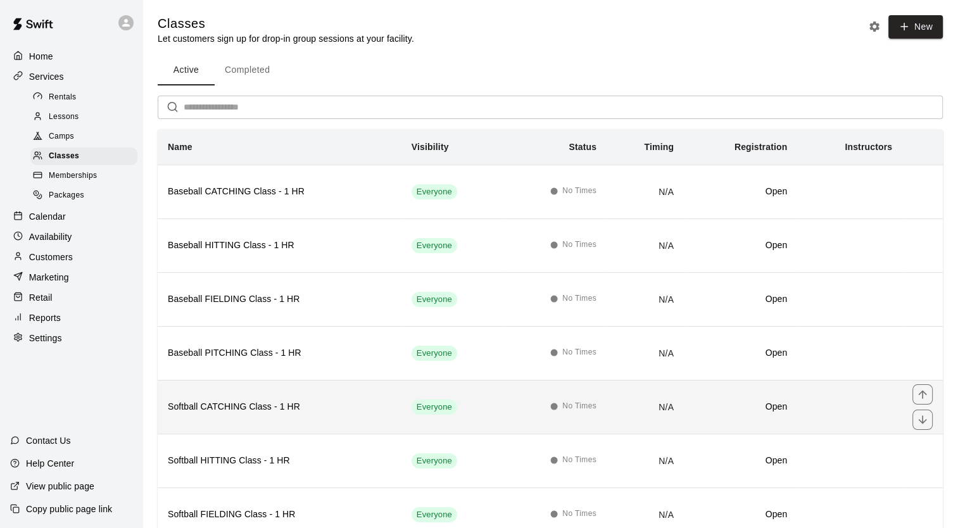
scroll to position [97, 0]
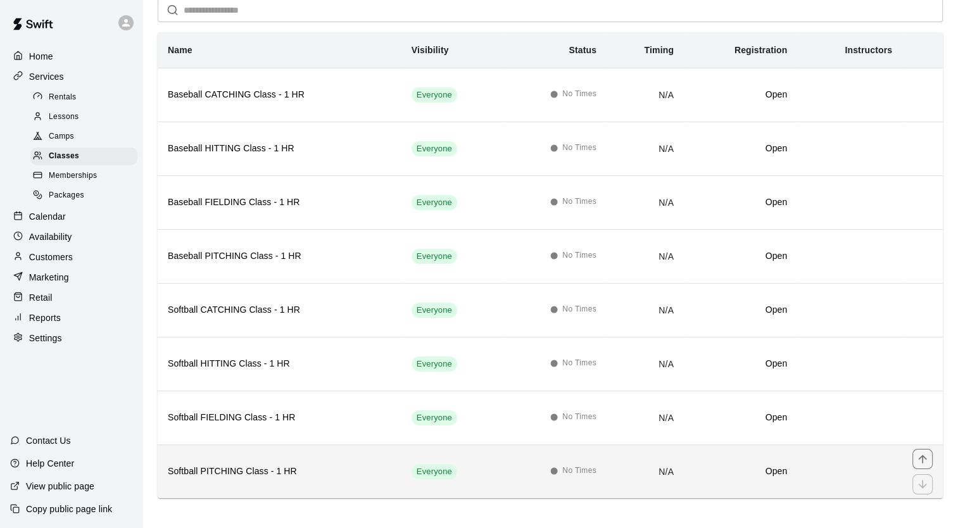
click at [250, 467] on h6 "Softball PITCHING Class - 1 HR" at bounding box center [280, 472] width 224 height 14
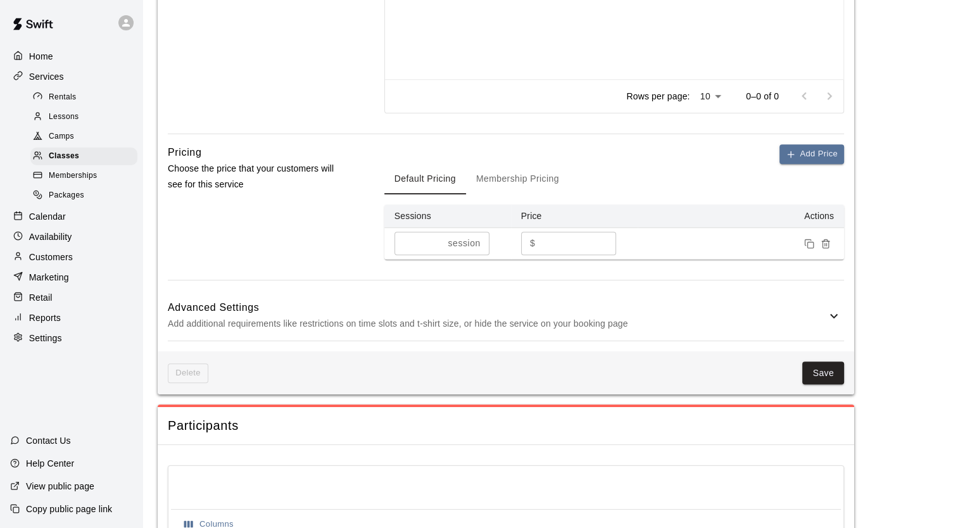
scroll to position [676, 0]
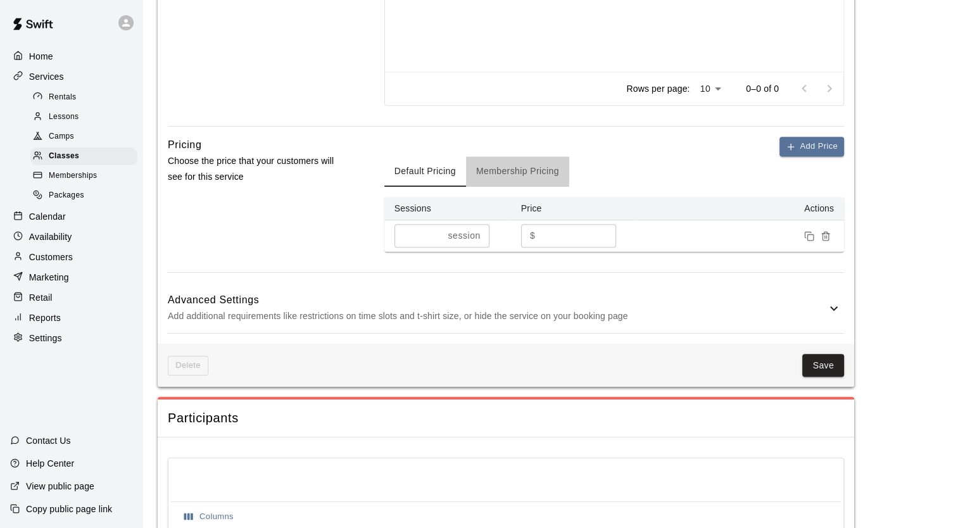
click at [529, 179] on button "Membership Pricing" at bounding box center [517, 171] width 103 height 30
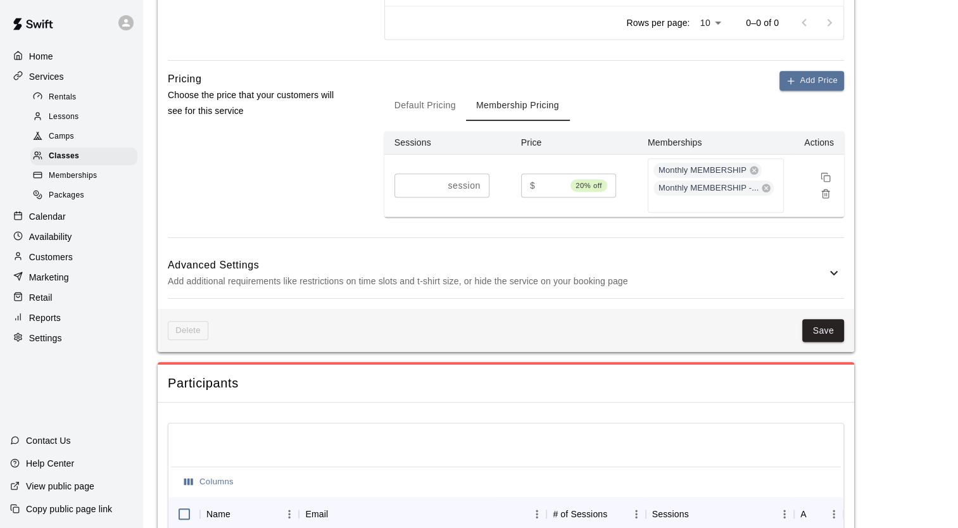
scroll to position [742, 0]
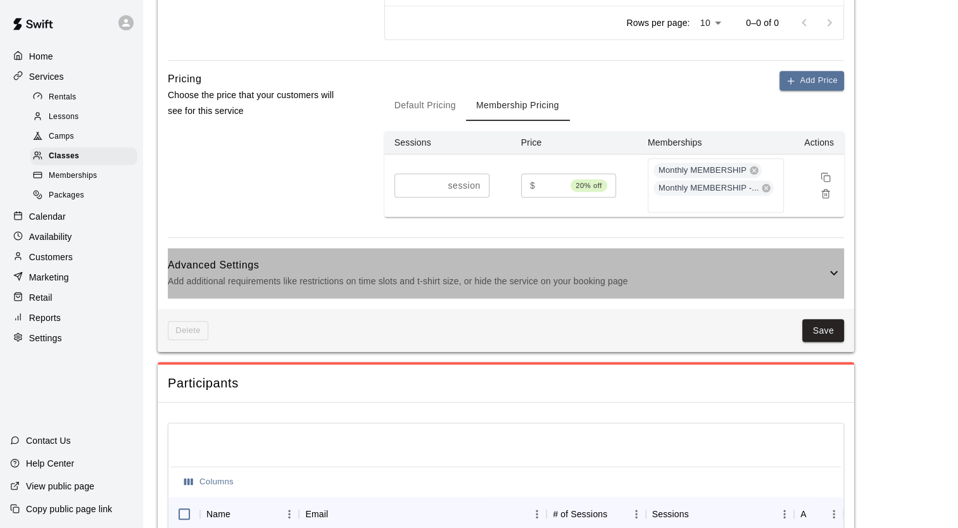
click at [332, 274] on p "Add additional requirements like restrictions on time slots and t-shirt size, o…" at bounding box center [497, 282] width 659 height 16
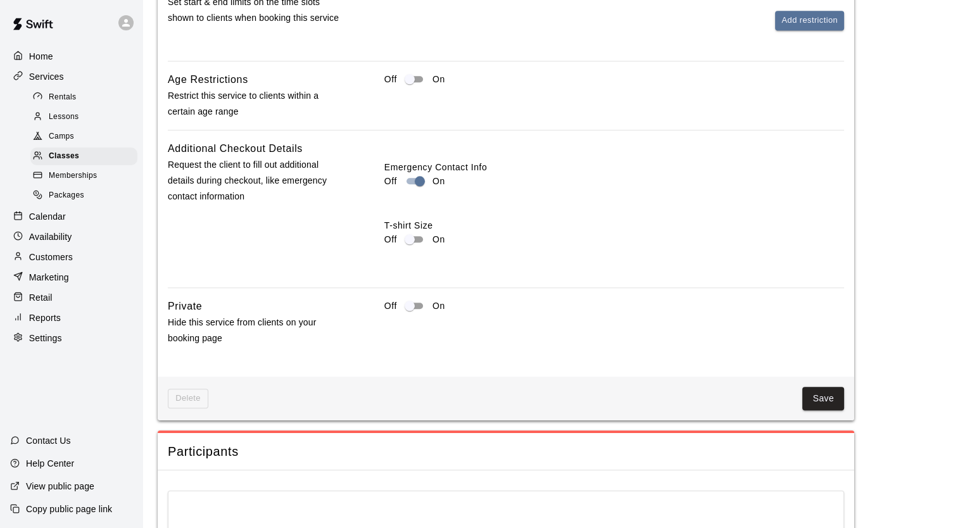
scroll to position [1267, 0]
click at [833, 389] on button "Save" at bounding box center [823, 397] width 42 height 23
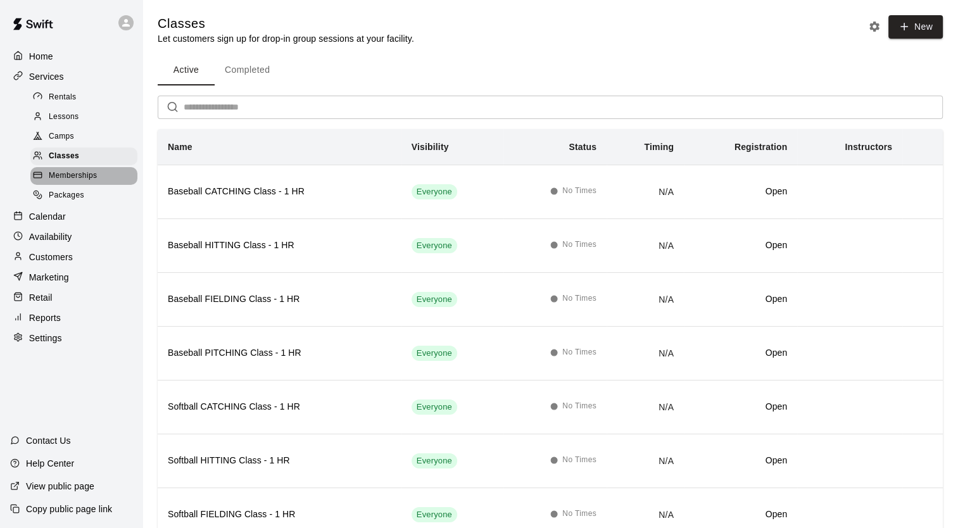
click at [94, 182] on span "Memberships" at bounding box center [73, 176] width 48 height 13
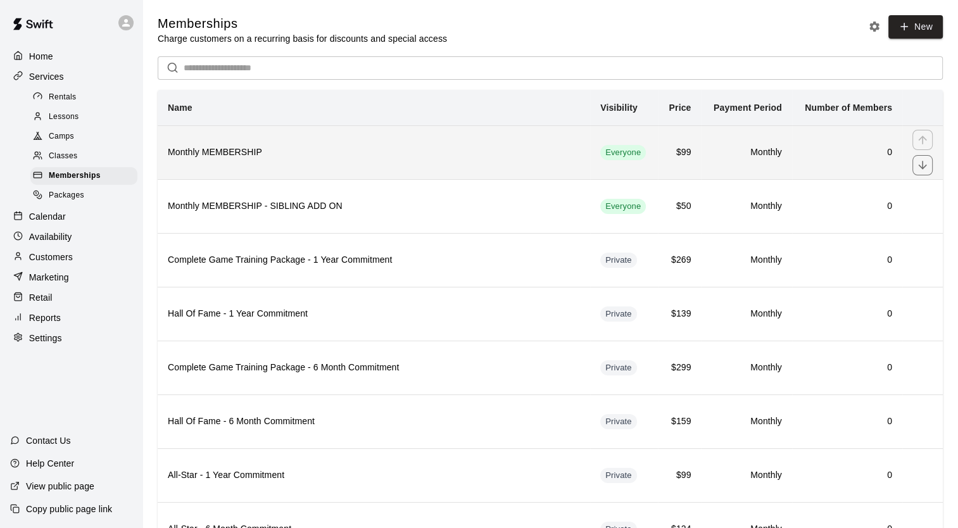
click at [210, 149] on h6 "Monthly MEMBERSHIP" at bounding box center [374, 153] width 412 height 14
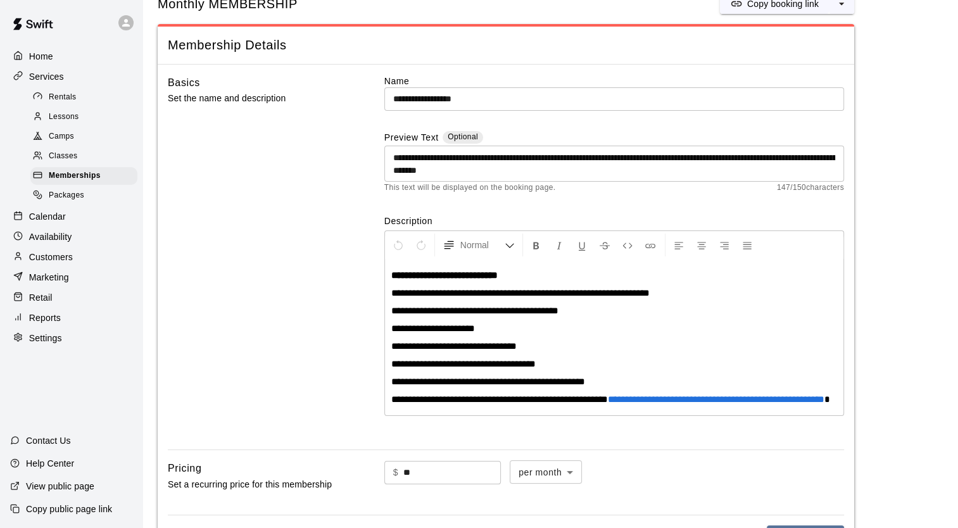
scroll to position [44, 0]
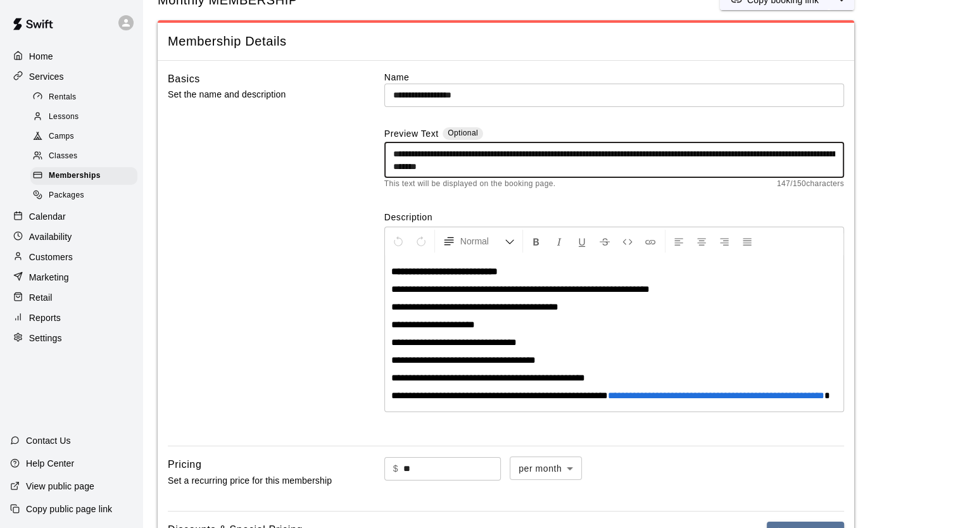
click at [547, 153] on textarea "**********" at bounding box center [614, 160] width 442 height 25
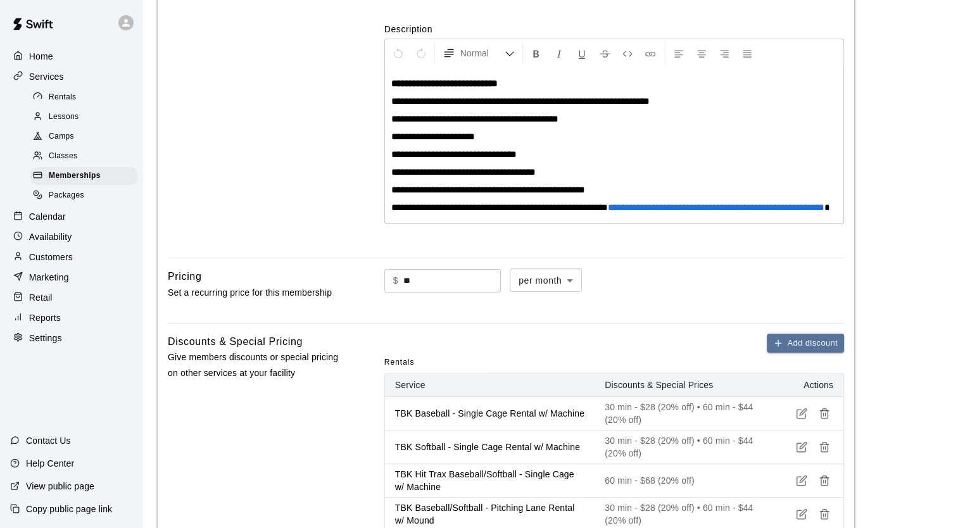
scroll to position [233, 0]
type textarea "**********"
click at [674, 102] on p "**********" at bounding box center [614, 100] width 446 height 13
click at [319, 132] on div "Basics Set the name and description" at bounding box center [256, 64] width 176 height 365
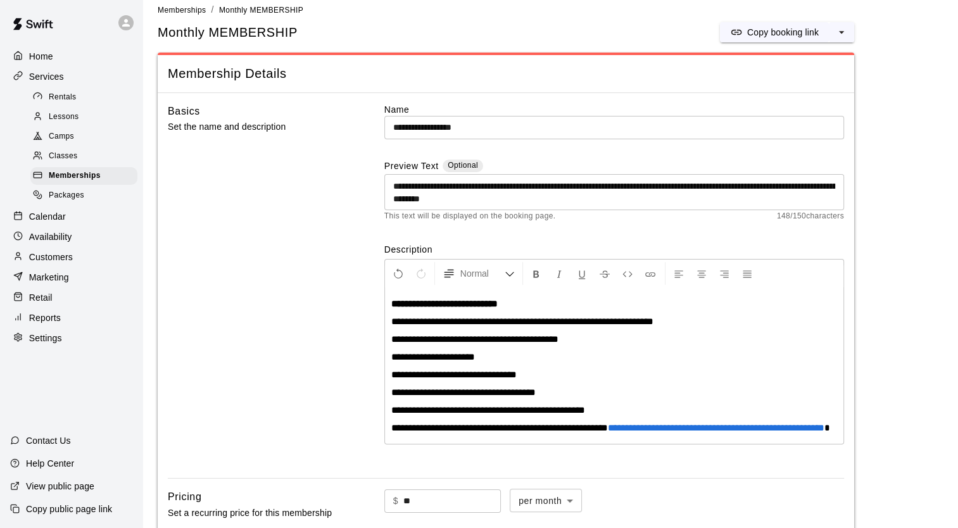
scroll to position [22, 0]
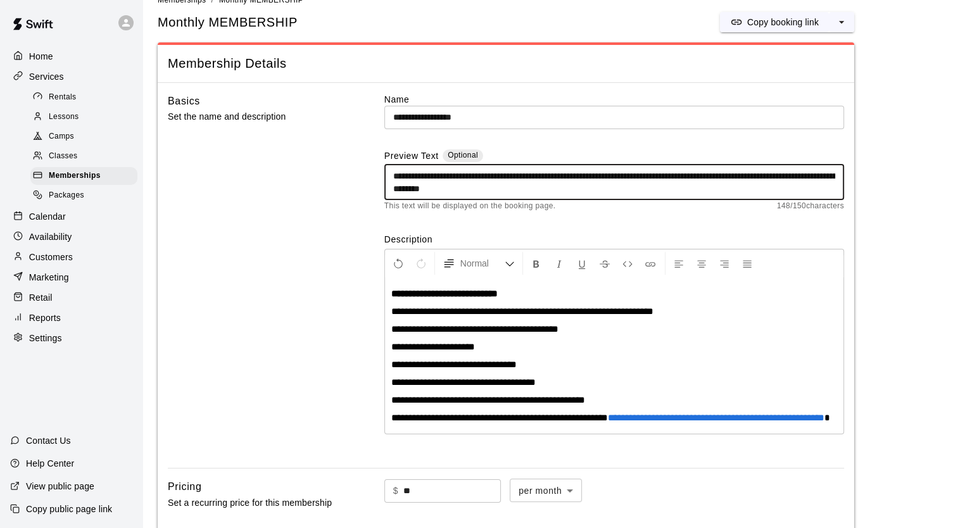
click at [576, 189] on textarea "**********" at bounding box center [614, 182] width 442 height 25
type textarea "**********"
drag, startPoint x: 582, startPoint y: 189, endPoint x: 383, endPoint y: 179, distance: 199.1
click at [383, 179] on div "**********" at bounding box center [506, 275] width 676 height 365
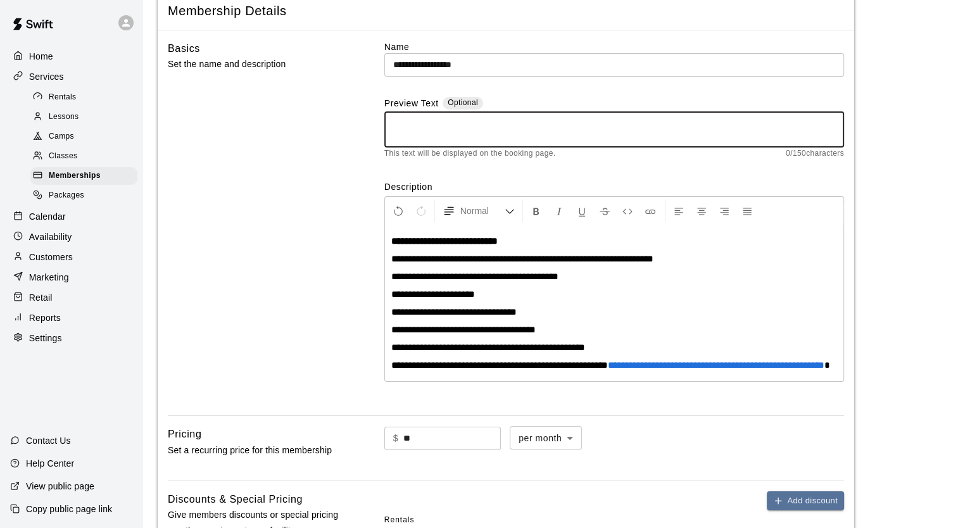
scroll to position [0, 0]
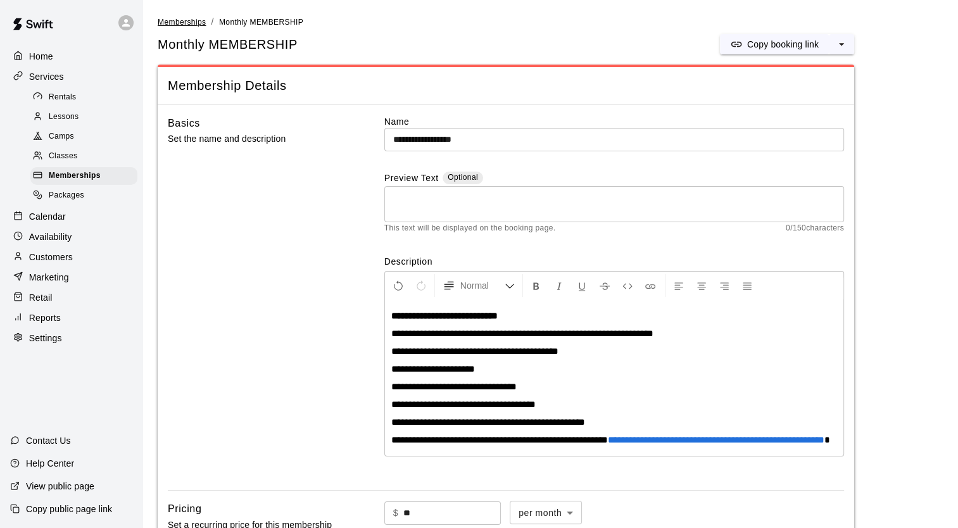
click at [180, 25] on span "Memberships" at bounding box center [182, 22] width 48 height 9
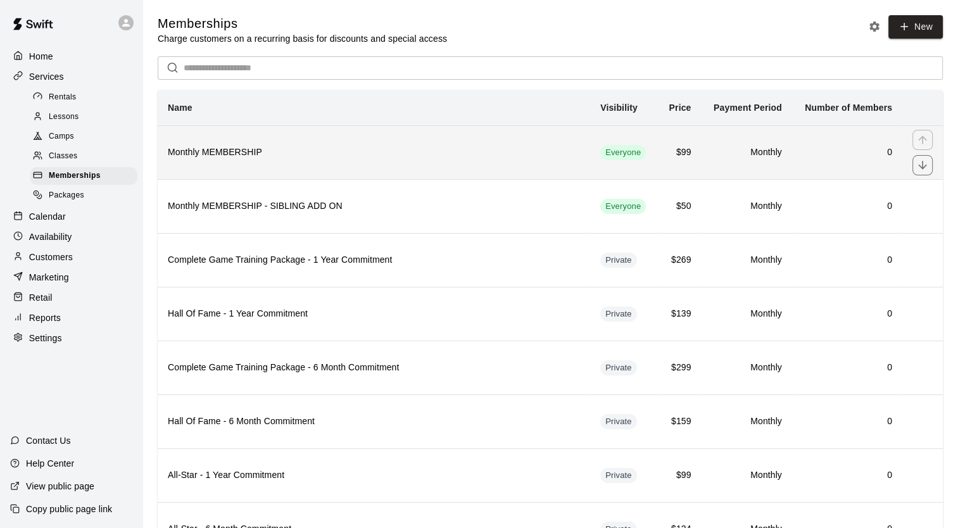
click at [234, 158] on h6 "Monthly MEMBERSHIP" at bounding box center [374, 153] width 412 height 14
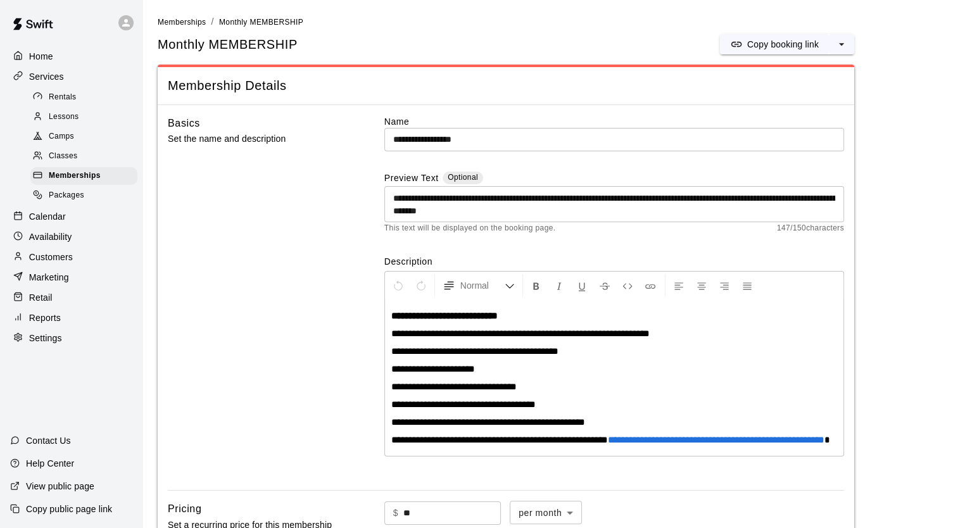
click at [679, 334] on p "**********" at bounding box center [614, 333] width 446 height 13
click at [506, 332] on span "**********" at bounding box center [520, 333] width 258 height 9
click at [719, 343] on div "**********" at bounding box center [614, 378] width 458 height 156
click at [61, 122] on span "Lessons" at bounding box center [64, 117] width 30 height 13
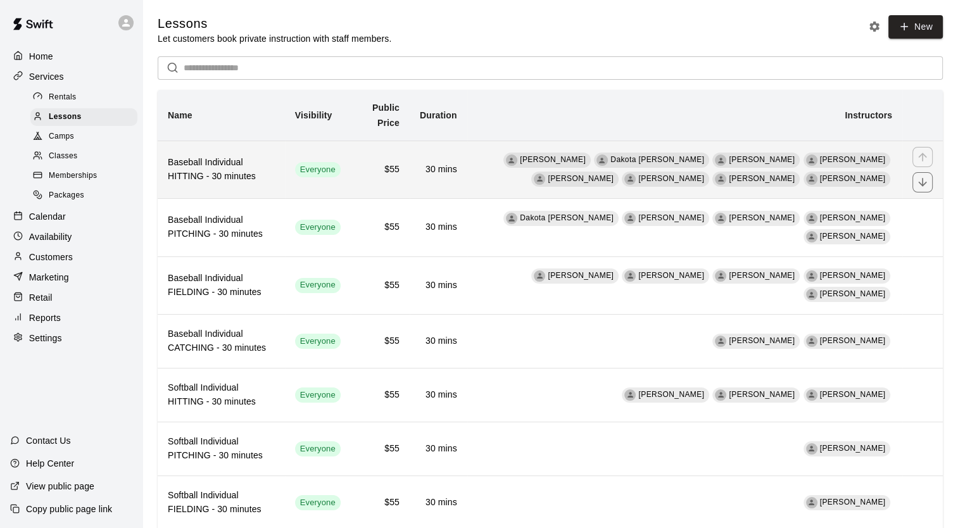
click at [267, 182] on h6 "Baseball Individual HITTING - 30 minutes" at bounding box center [221, 170] width 107 height 28
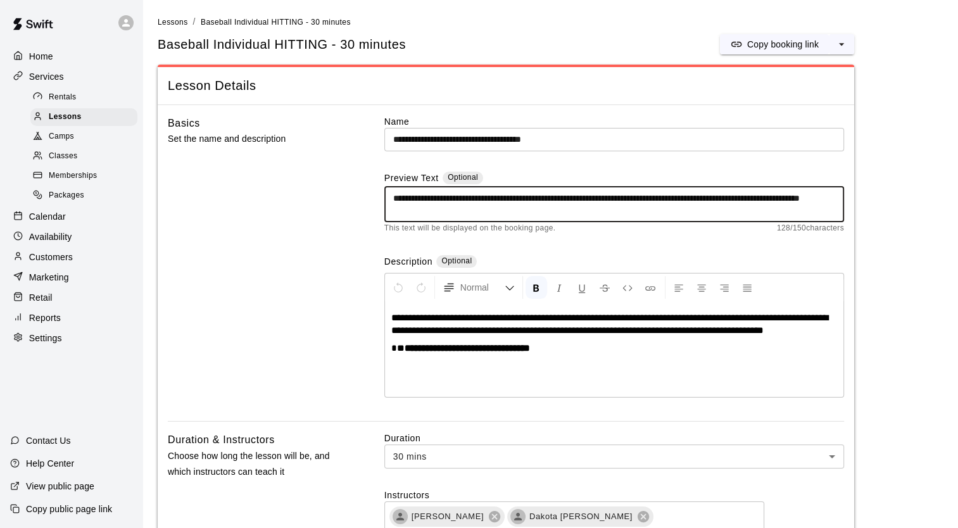
click at [498, 211] on textarea "**********" at bounding box center [614, 204] width 442 height 25
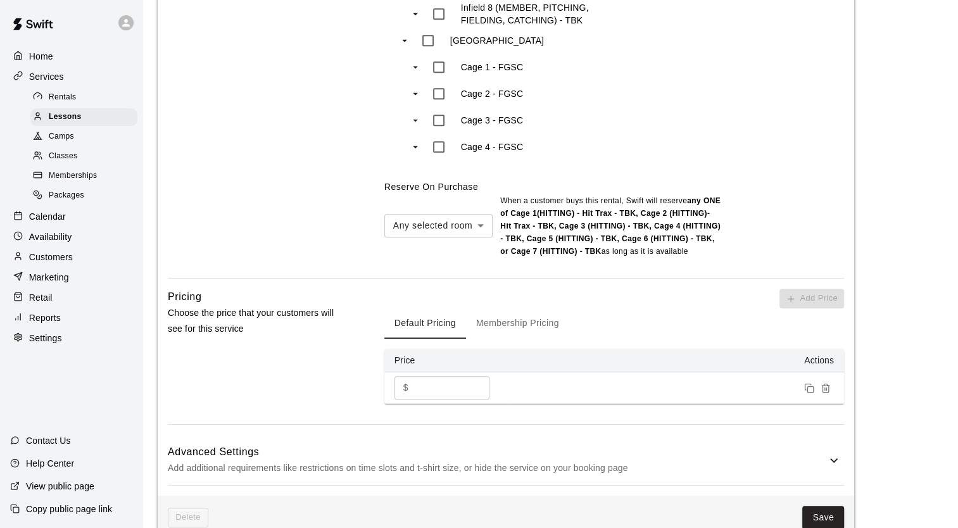
scroll to position [1283, 0]
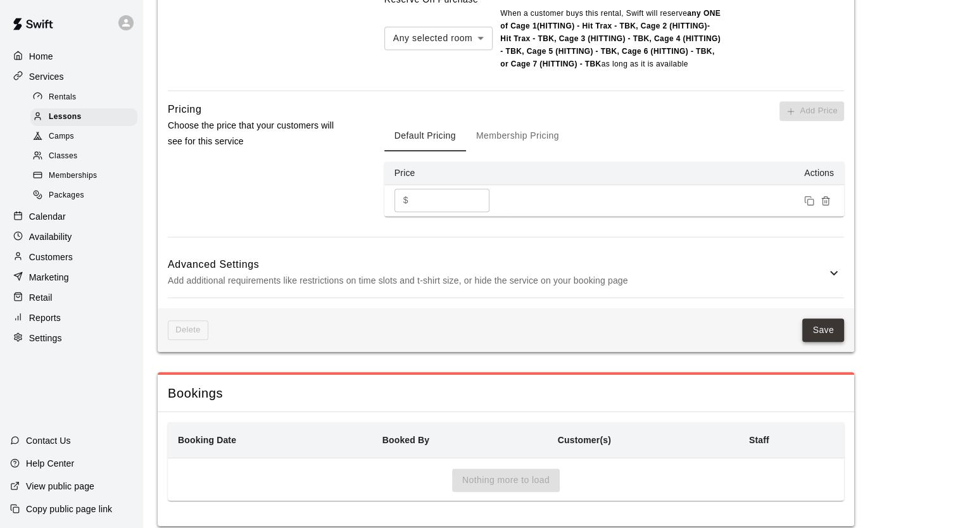
type textarea "**********"
click at [823, 319] on button "Save" at bounding box center [823, 330] width 42 height 23
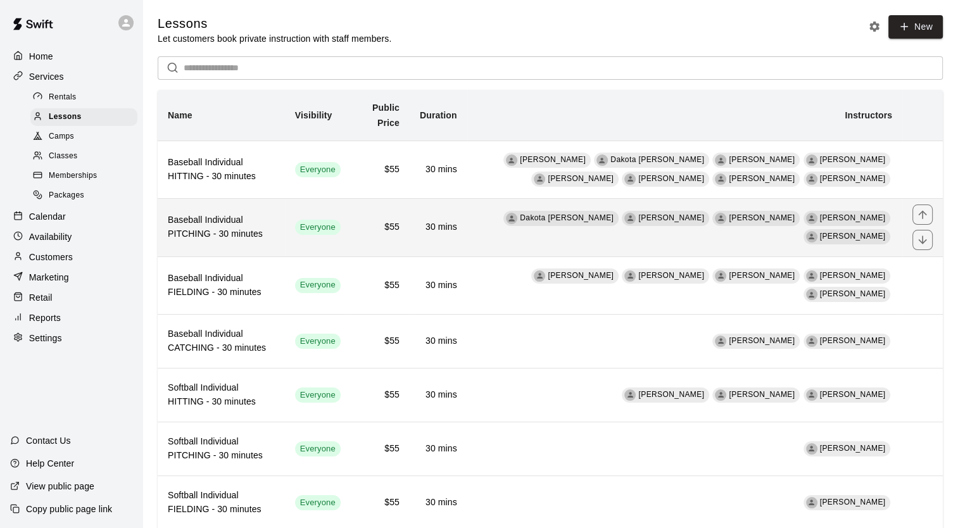
click at [231, 212] on th "Baseball Individual PITCHING - 30 minutes" at bounding box center [221, 228] width 127 height 58
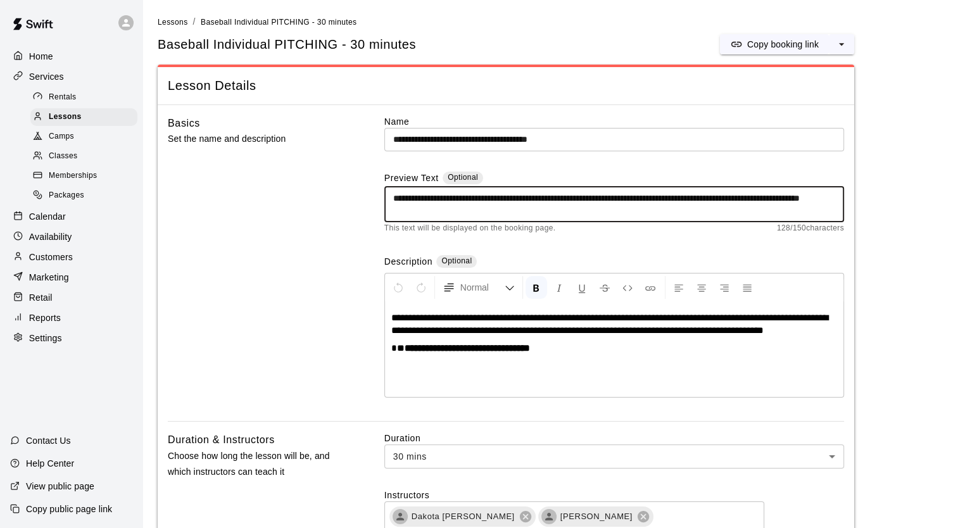
click at [499, 210] on textarea "**********" at bounding box center [614, 204] width 442 height 25
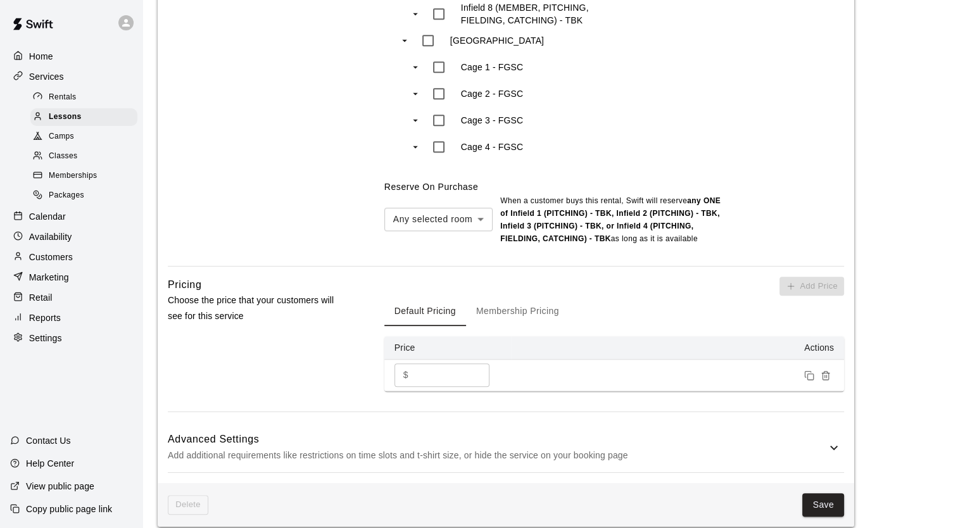
scroll to position [1248, 0]
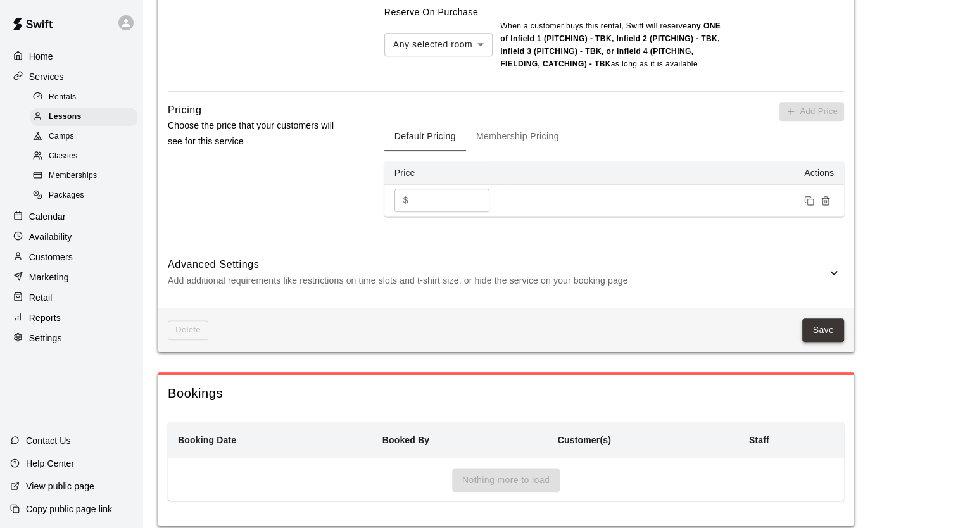
type textarea "**********"
click at [818, 319] on button "Save" at bounding box center [823, 330] width 42 height 23
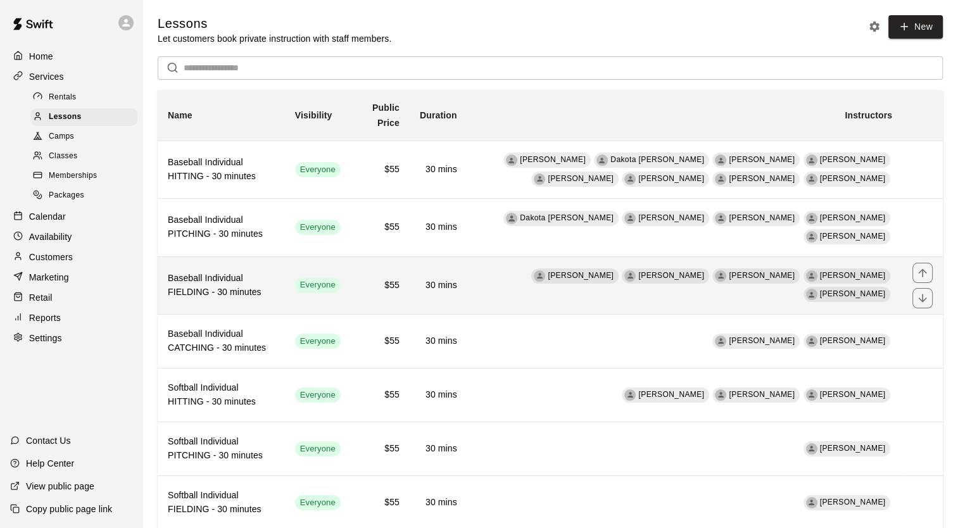
click at [274, 277] on h6 "Baseball Individual FIELDING - 30 minutes" at bounding box center [221, 286] width 107 height 28
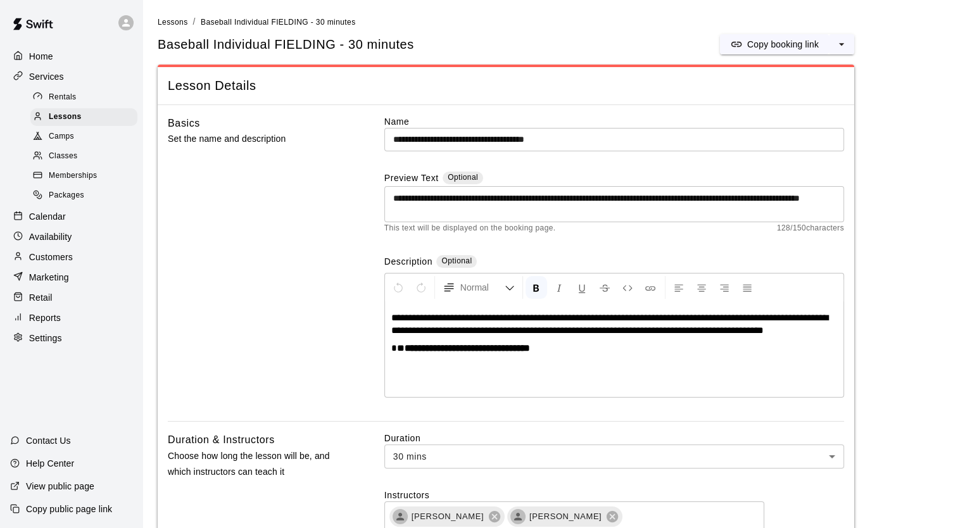
click at [499, 212] on textarea "**********" at bounding box center [614, 204] width 442 height 25
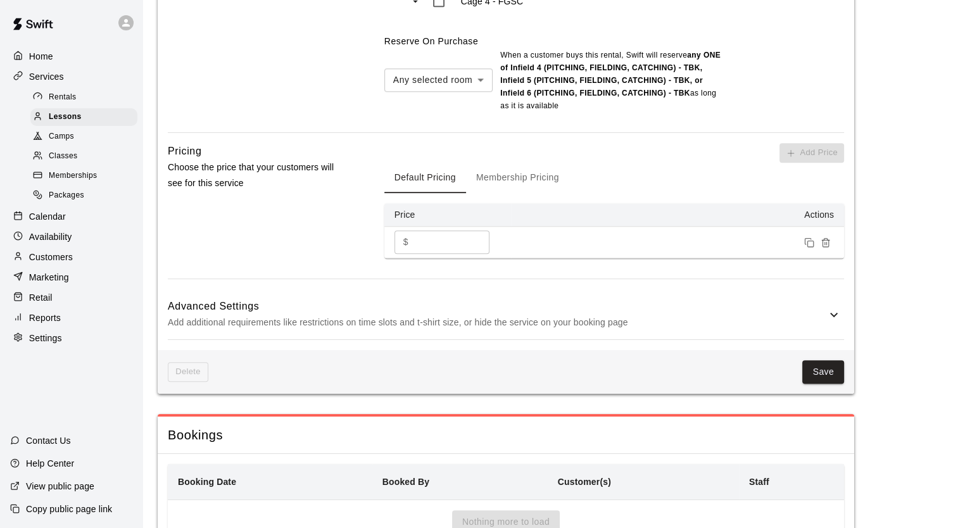
scroll to position [1260, 0]
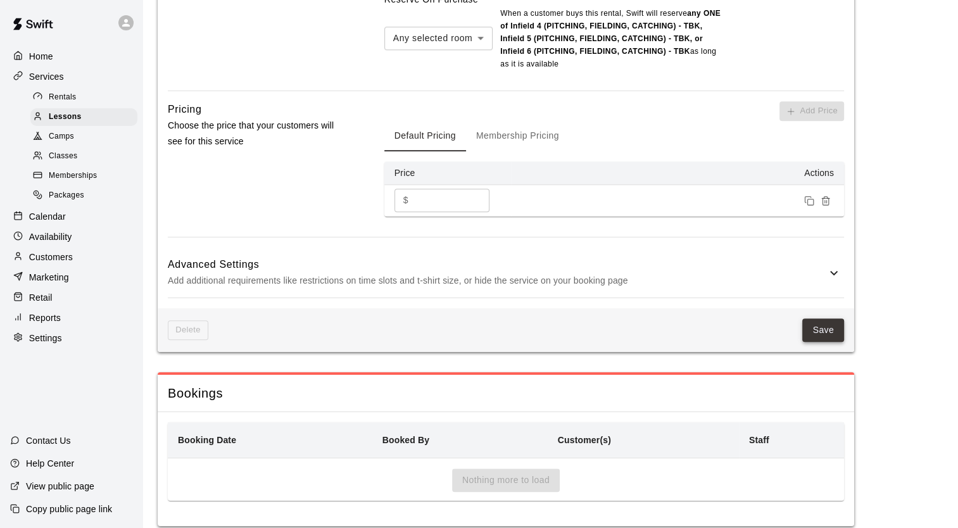
type textarea "**********"
click at [833, 319] on button "Save" at bounding box center [823, 330] width 42 height 23
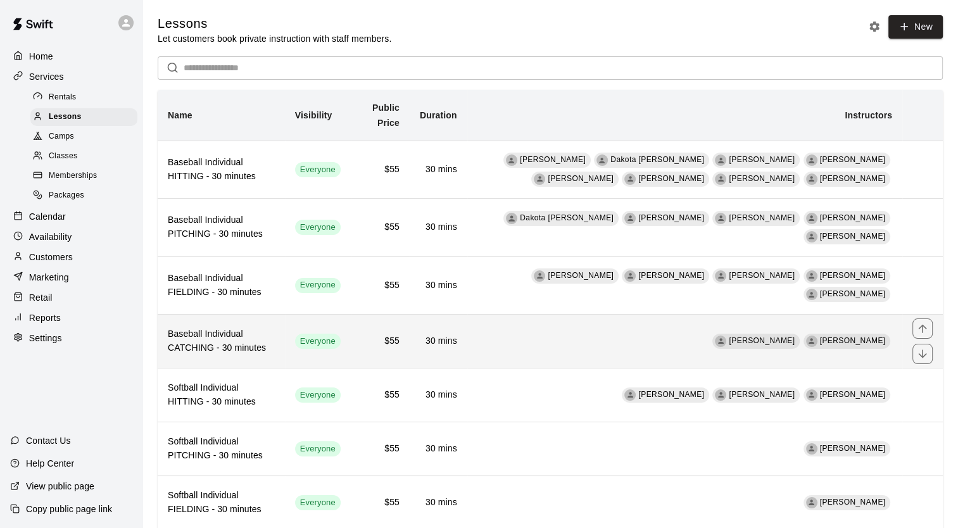
click at [239, 330] on h6 "Baseball Individual CATCHING - 30 minutes" at bounding box center [221, 341] width 107 height 28
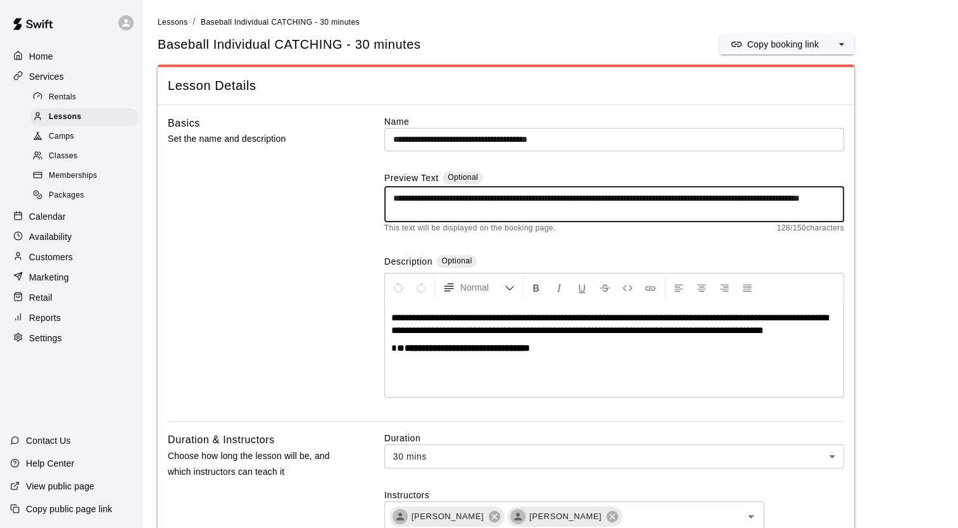
click at [498, 212] on textarea "**********" at bounding box center [614, 204] width 442 height 25
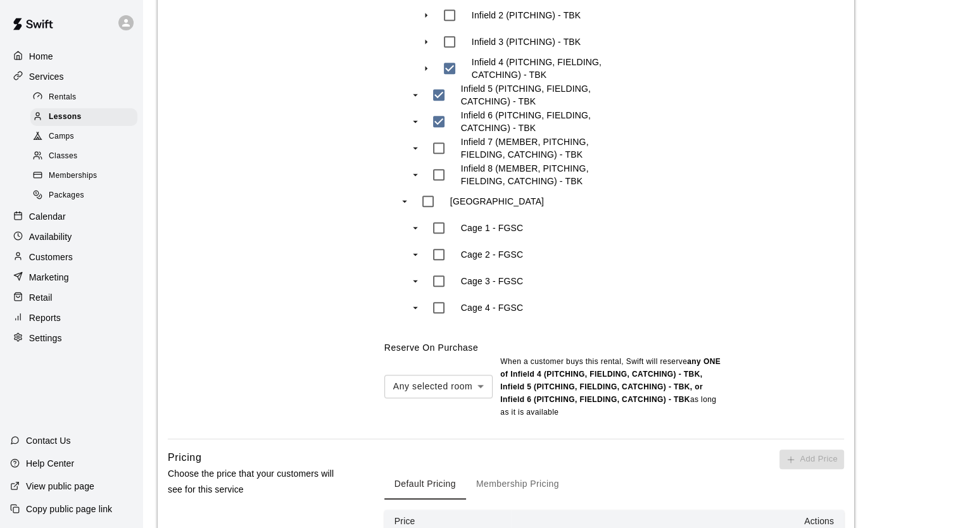
scroll to position [1237, 0]
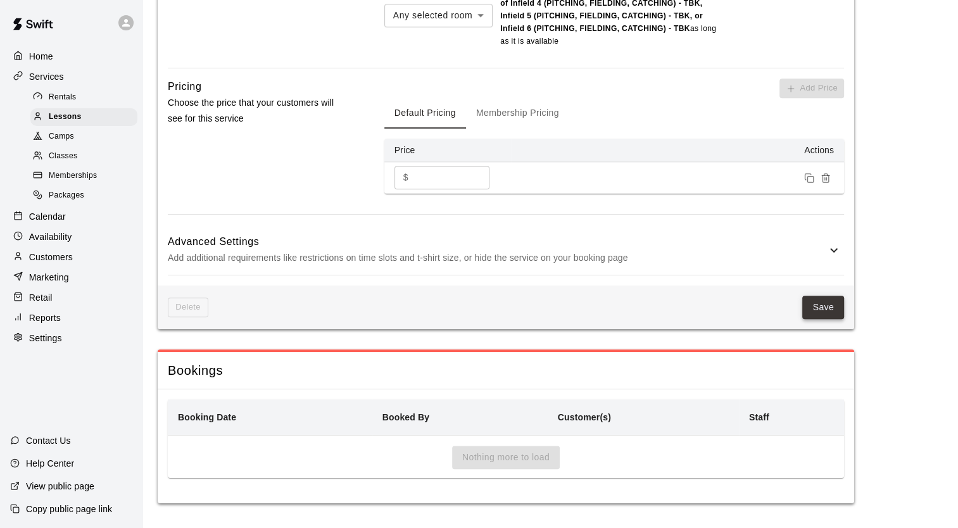
type textarea "**********"
click at [816, 301] on button "Save" at bounding box center [823, 307] width 42 height 23
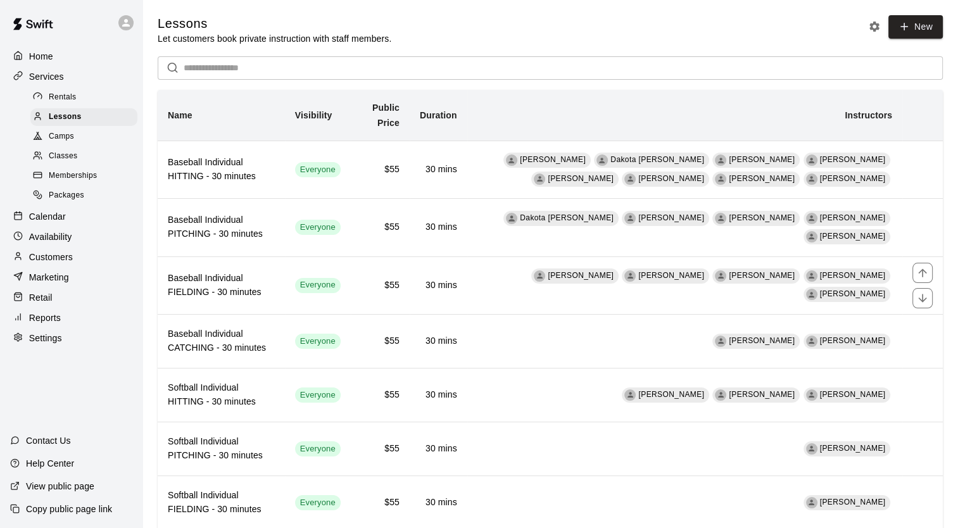
scroll to position [80, 0]
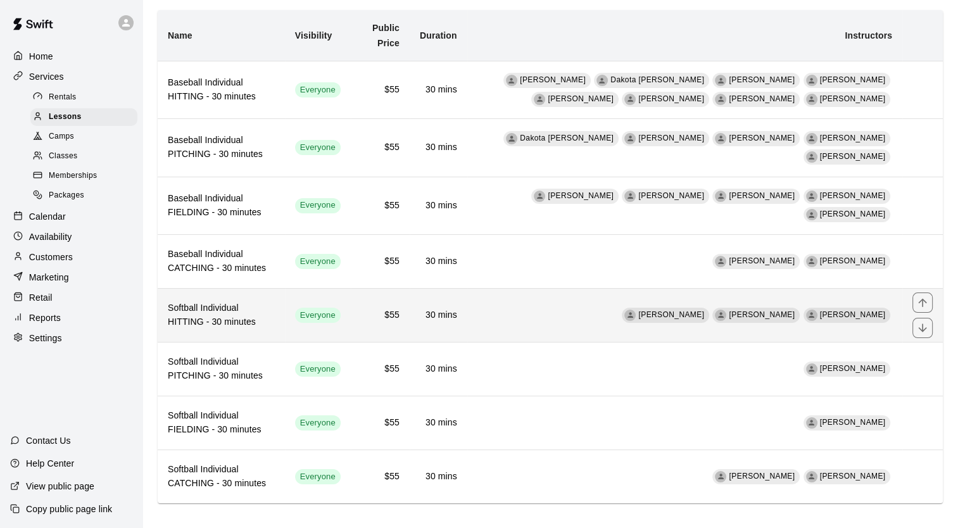
click at [238, 301] on h6 "Softball Individual HITTING - 30 minutes" at bounding box center [221, 315] width 107 height 28
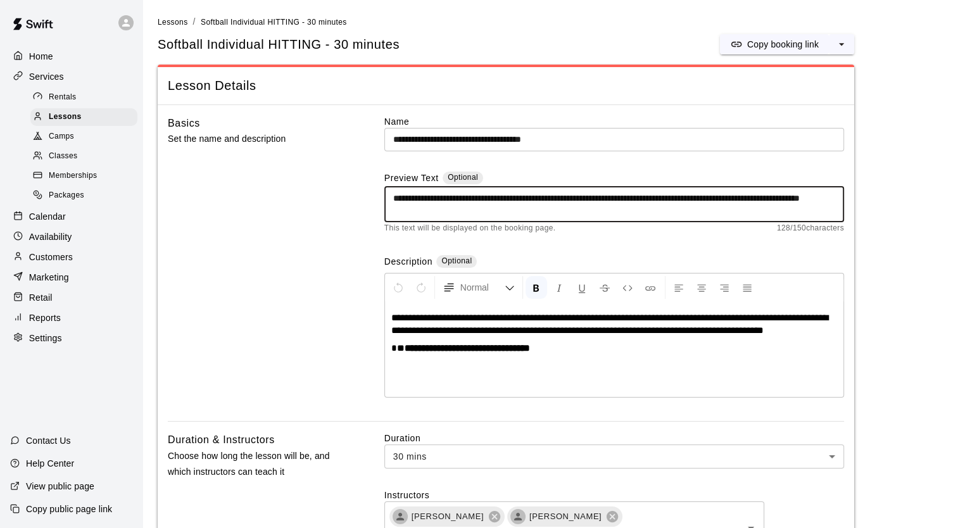
click at [499, 210] on textarea "**********" at bounding box center [614, 204] width 442 height 25
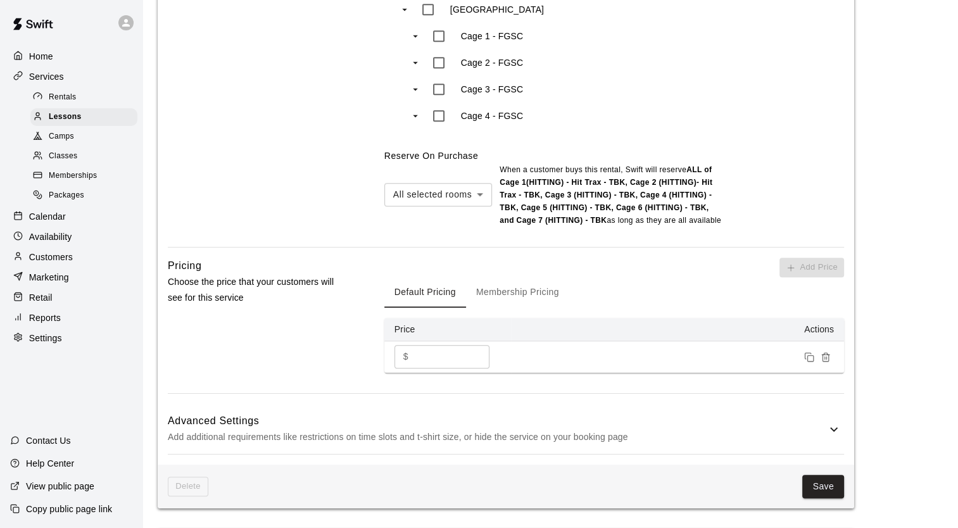
scroll to position [1104, 0]
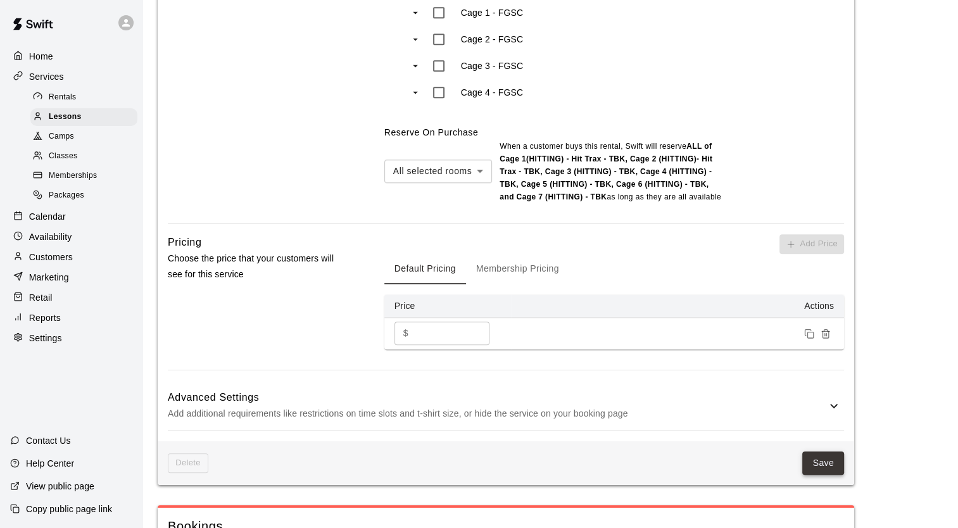
type textarea "**********"
click at [822, 455] on button "Save" at bounding box center [823, 463] width 42 height 23
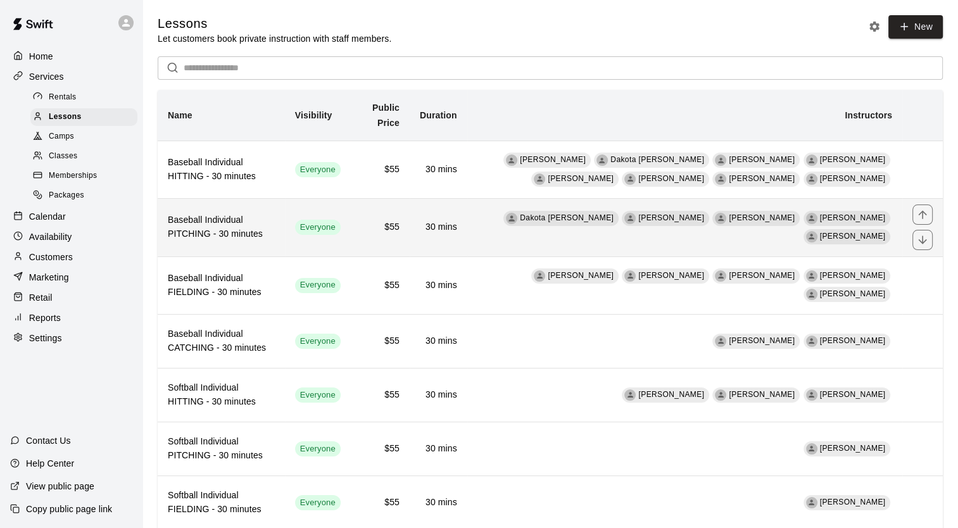
scroll to position [80, 0]
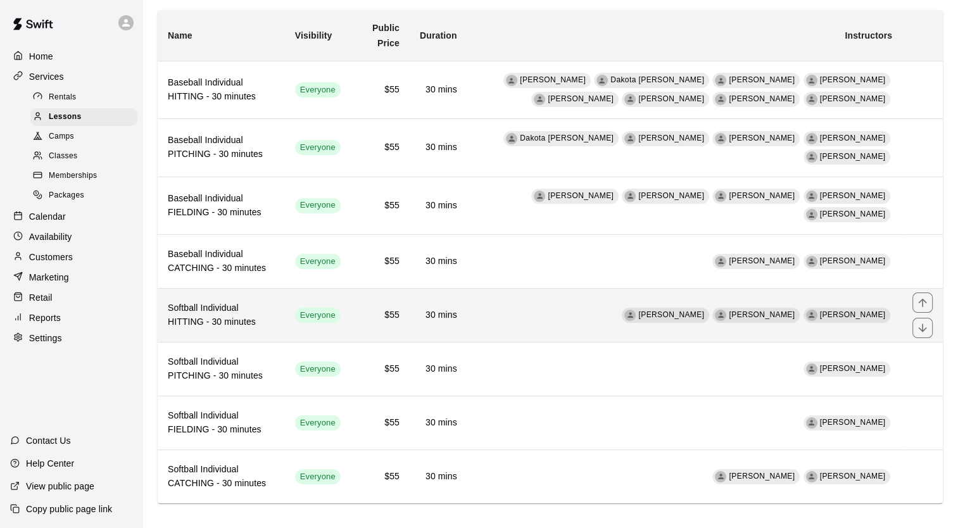
click at [244, 304] on h6 "Softball Individual HITTING - 30 minutes" at bounding box center [221, 315] width 107 height 28
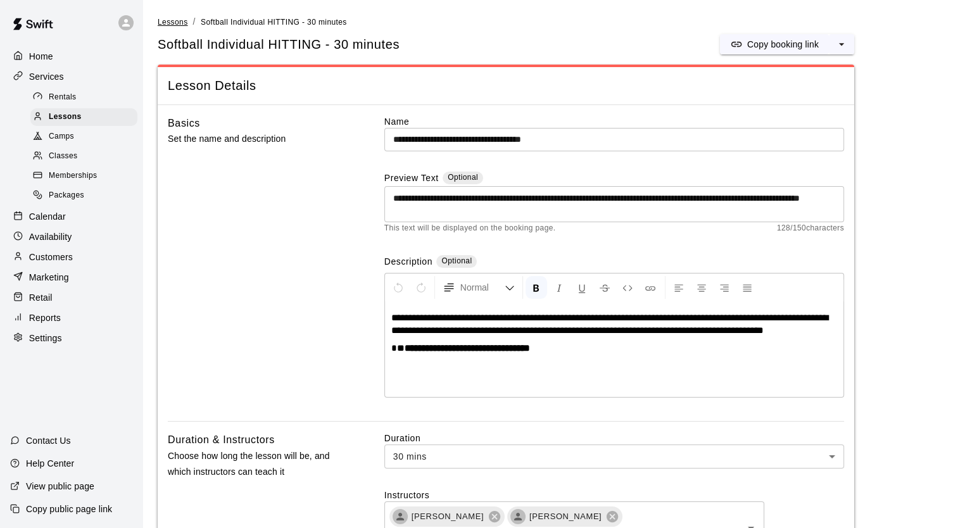
click at [169, 23] on span "Lessons" at bounding box center [173, 22] width 30 height 9
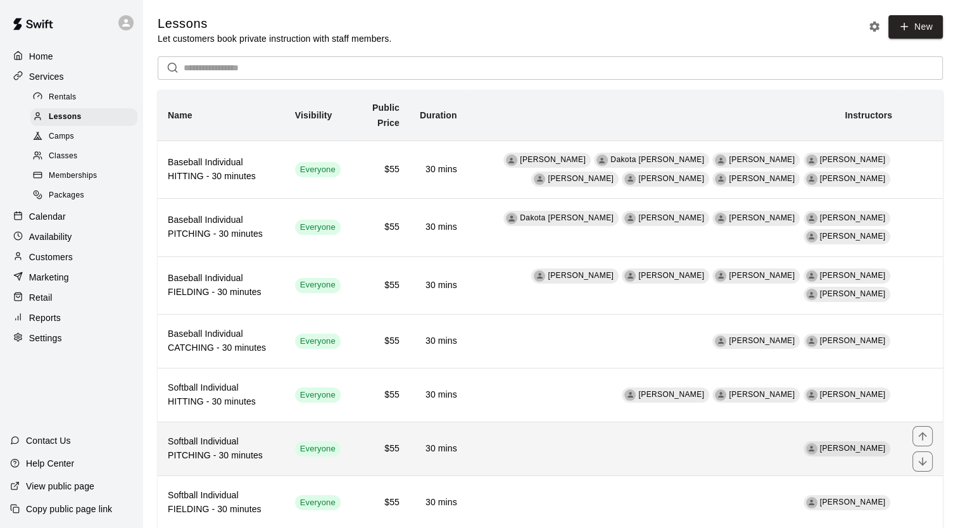
click at [229, 435] on h6 "Softball Individual PITCHING - 30 minutes" at bounding box center [221, 449] width 107 height 28
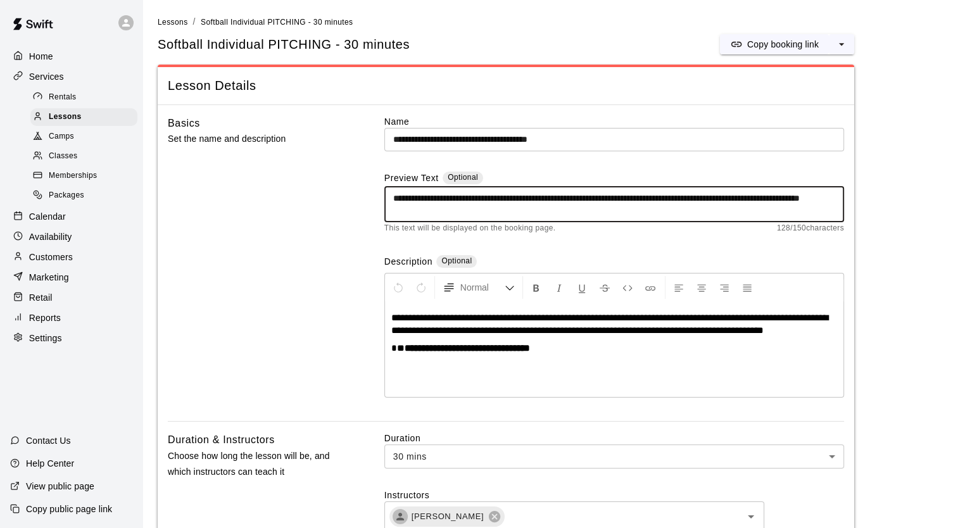
click at [499, 211] on textarea "**********" at bounding box center [614, 204] width 442 height 25
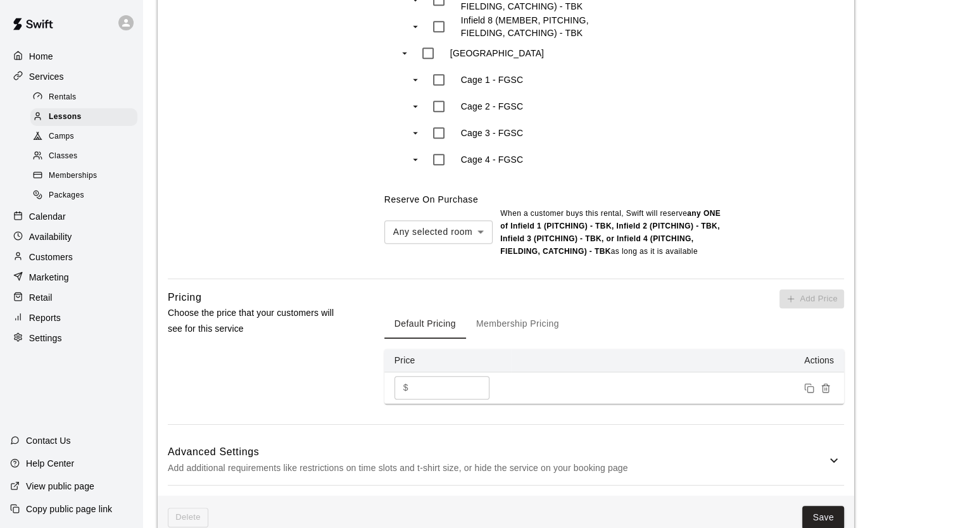
scroll to position [1131, 0]
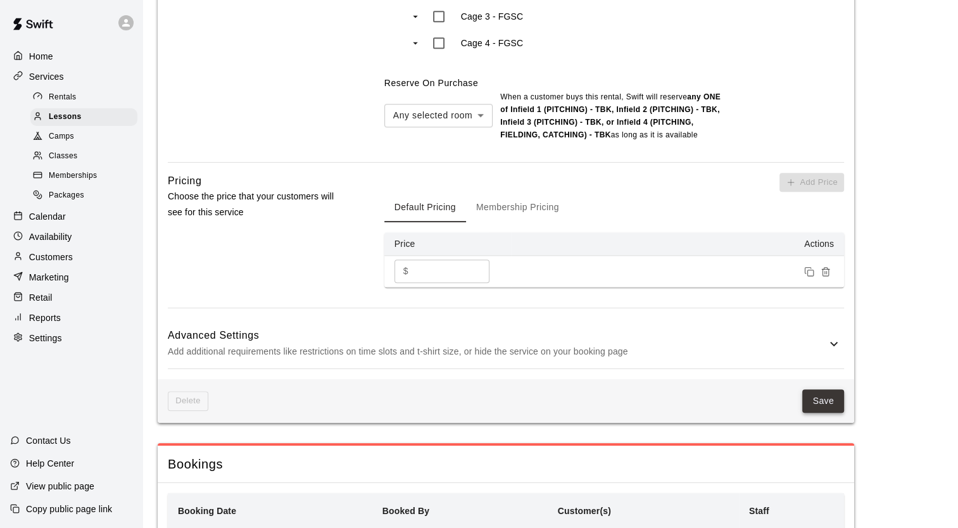
type textarea "**********"
click at [814, 400] on button "Save" at bounding box center [823, 400] width 42 height 23
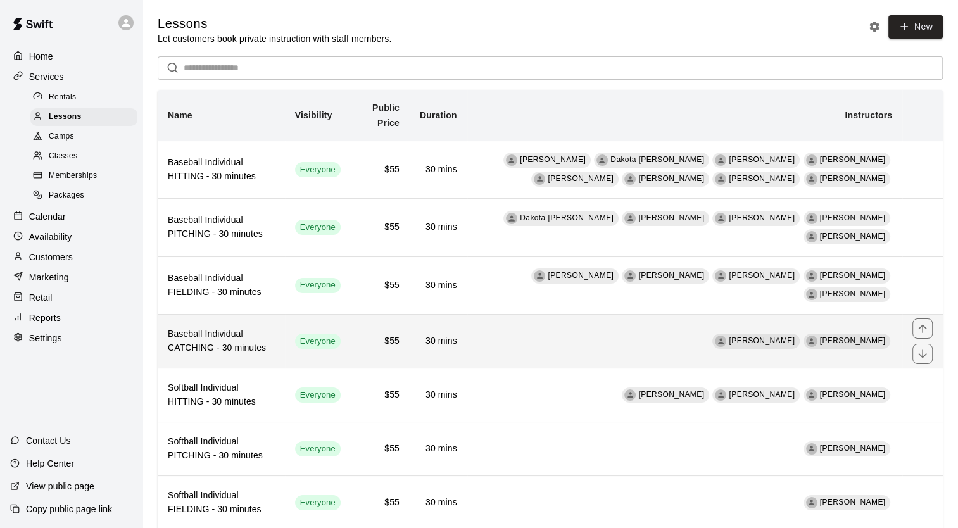
scroll to position [80, 0]
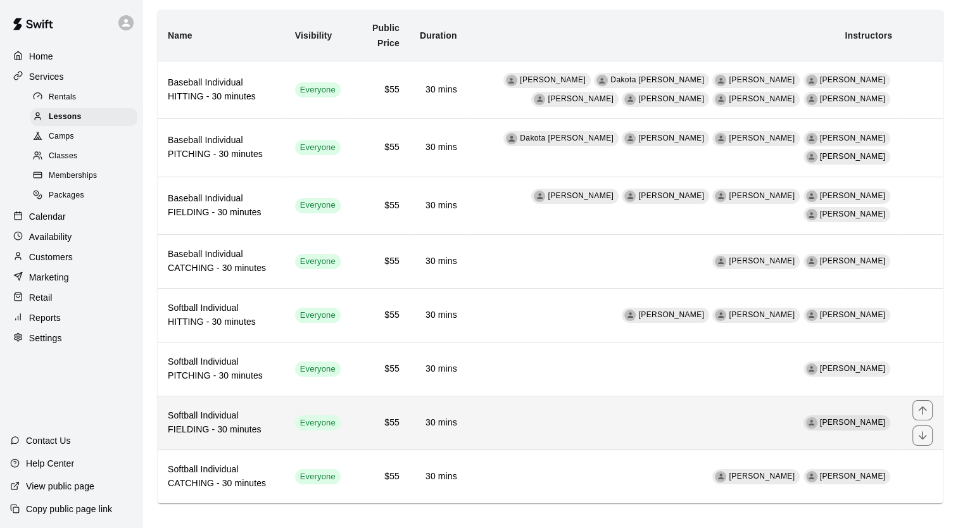
click at [236, 409] on h6 "Softball Individual FIELDING - 30 minutes" at bounding box center [221, 423] width 107 height 28
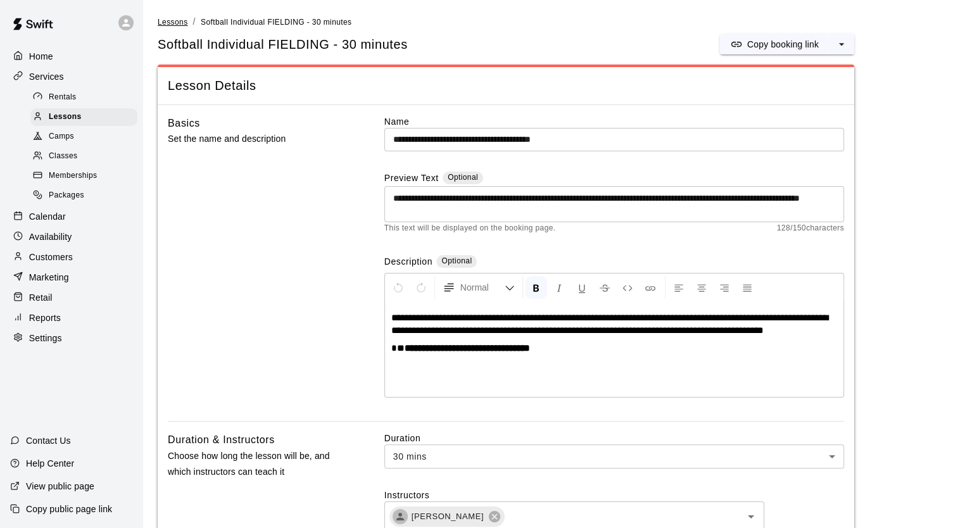
click at [171, 22] on span "Lessons" at bounding box center [173, 22] width 30 height 9
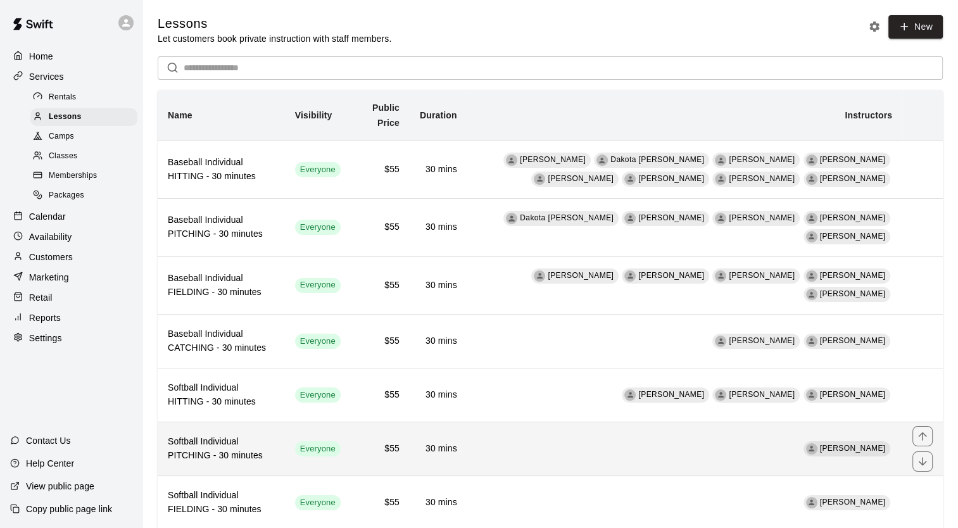
scroll to position [80, 0]
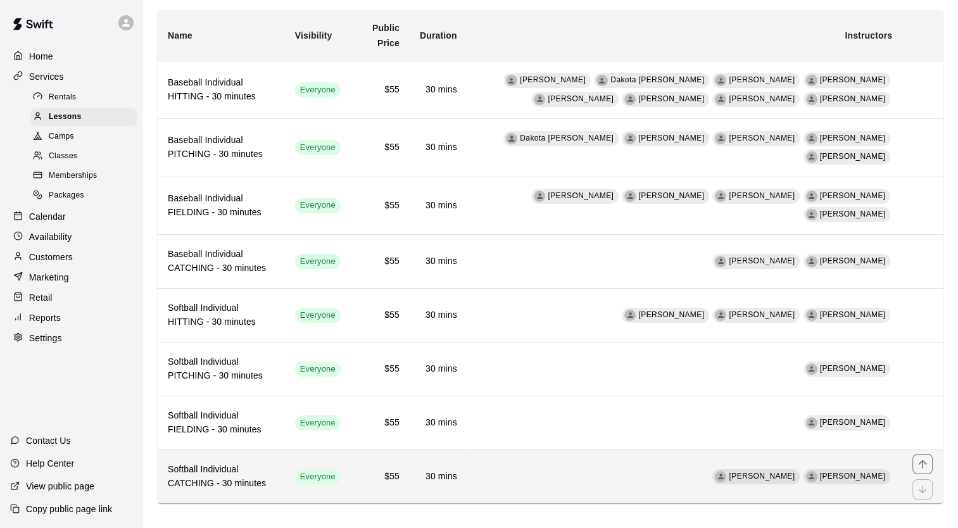
click at [253, 471] on h6 "Softball Individual CATCHING - 30 minutes" at bounding box center [221, 477] width 107 height 28
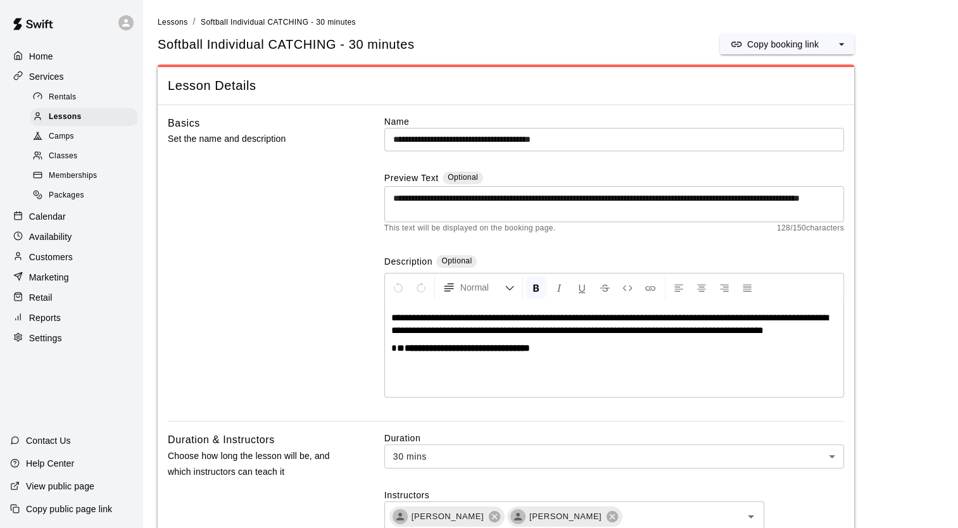
click at [500, 350] on strong "**********" at bounding box center [467, 347] width 125 height 9
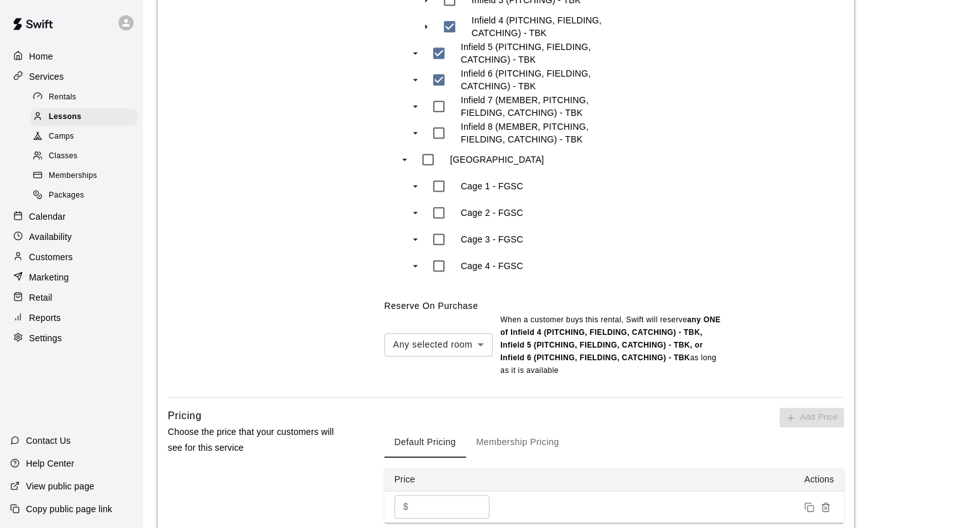
scroll to position [1237, 0]
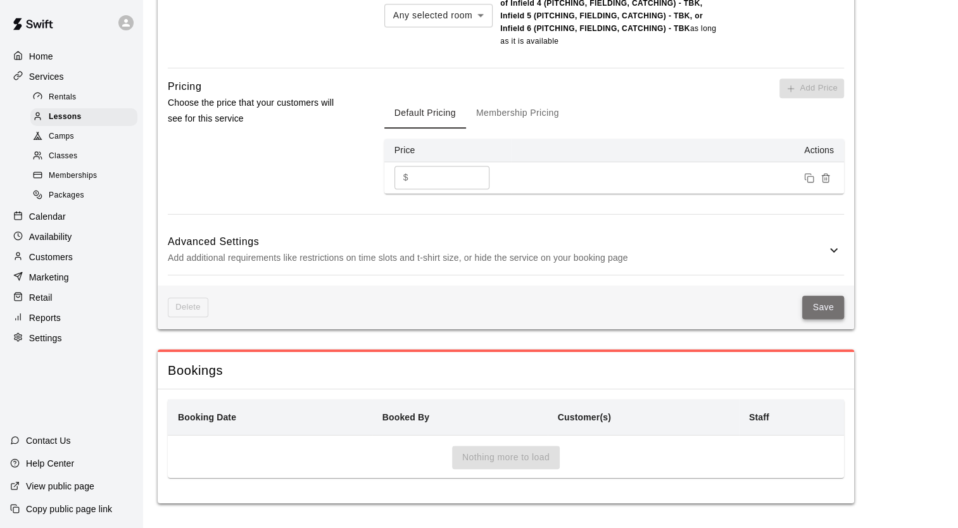
click at [821, 309] on button "Save" at bounding box center [823, 307] width 42 height 23
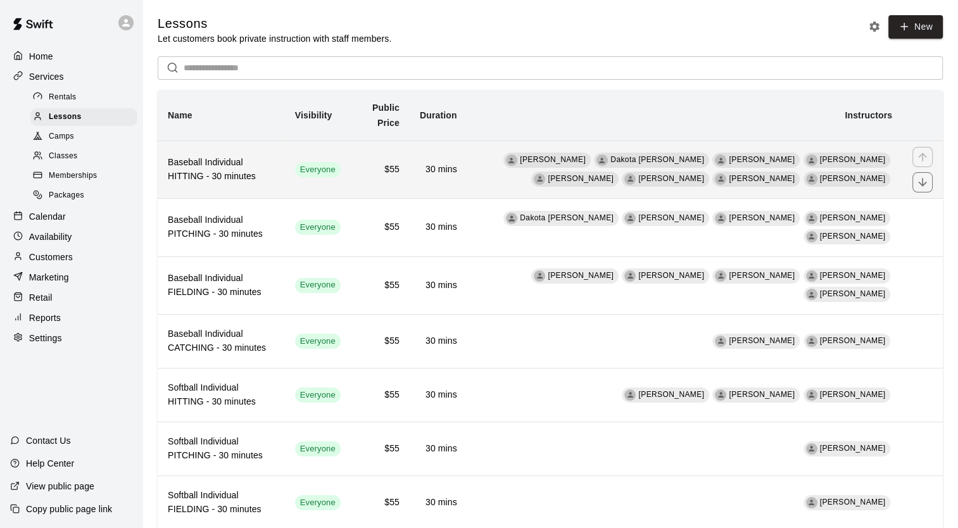
click at [234, 178] on h6 "Baseball Individual HITTING - 30 minutes" at bounding box center [221, 170] width 107 height 28
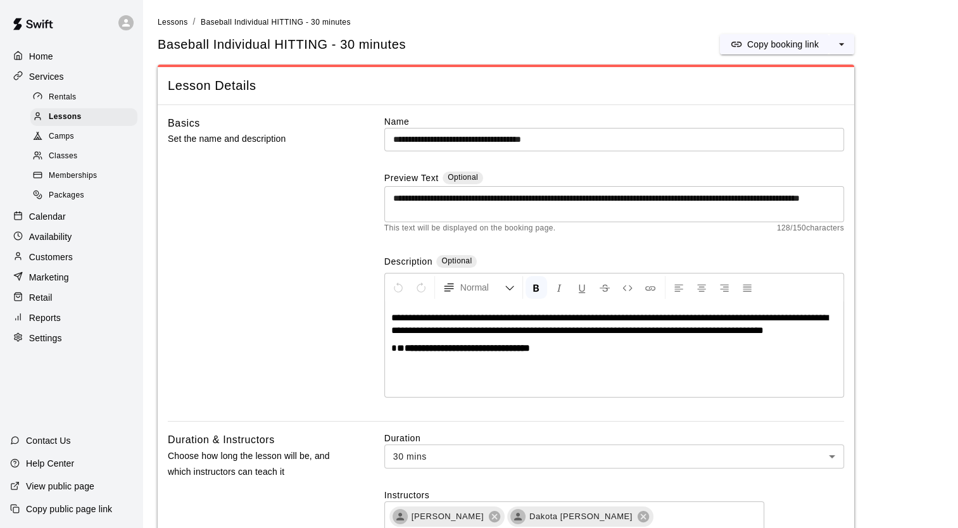
click at [500, 348] on strong "**********" at bounding box center [467, 347] width 125 height 9
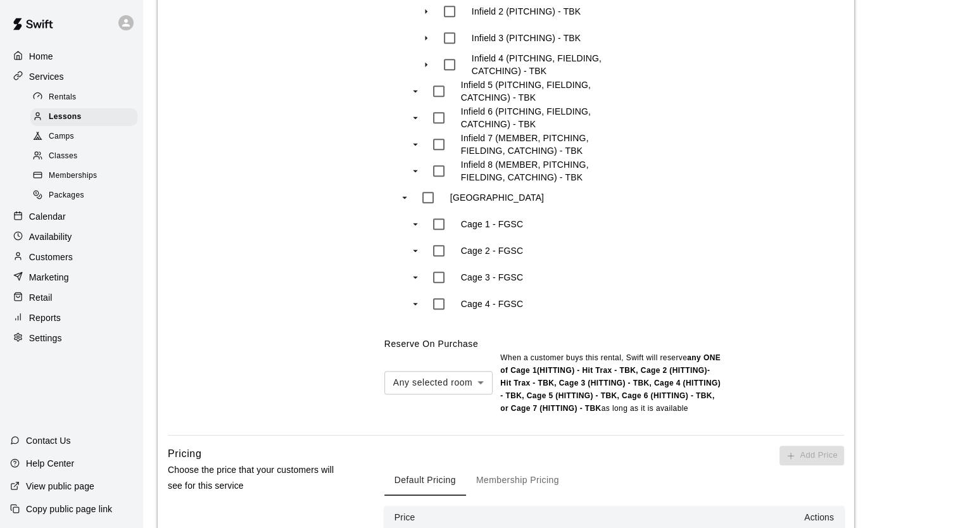
scroll to position [1283, 0]
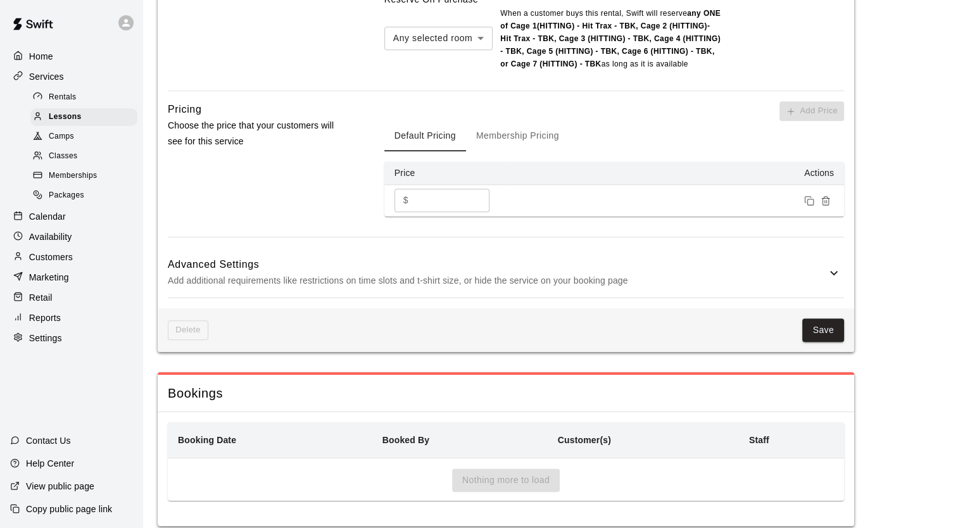
click at [844, 308] on div "Delete Save" at bounding box center [506, 330] width 697 height 44
click at [817, 319] on button "Save" at bounding box center [823, 330] width 42 height 23
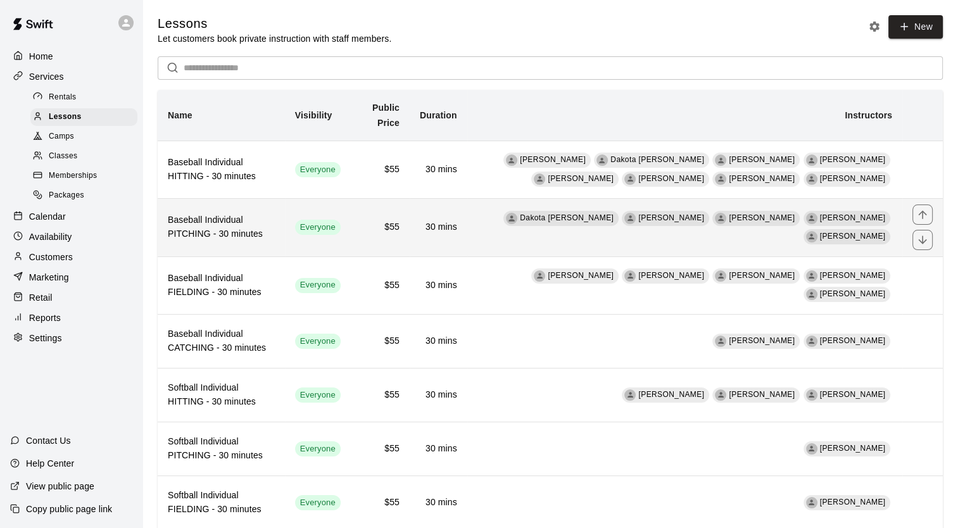
click at [253, 231] on h6 "Baseball Individual PITCHING - 30 minutes" at bounding box center [221, 227] width 107 height 28
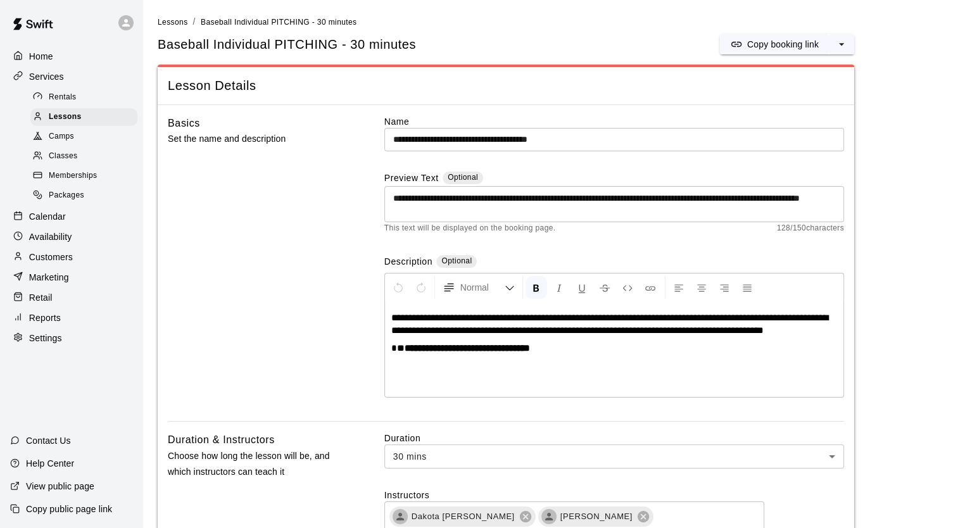
click at [502, 349] on strong "**********" at bounding box center [467, 347] width 125 height 9
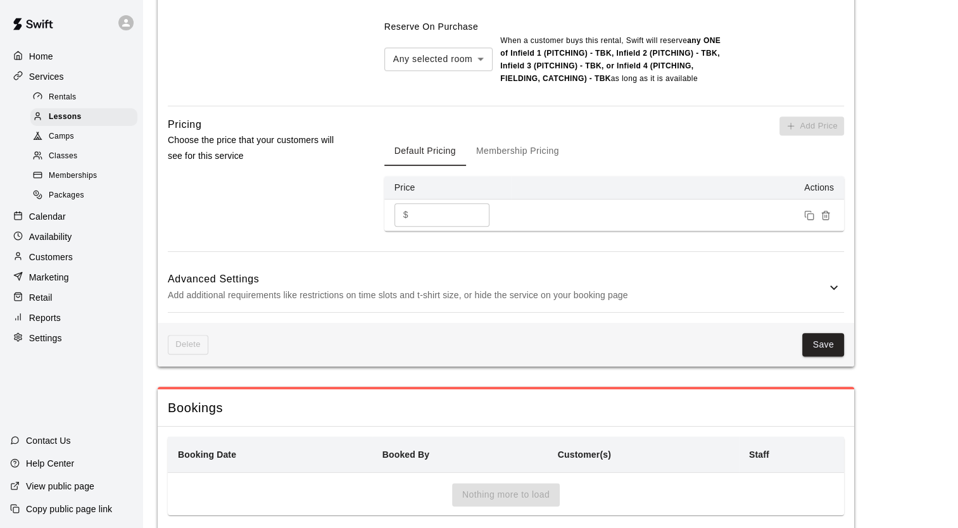
scroll to position [1248, 0]
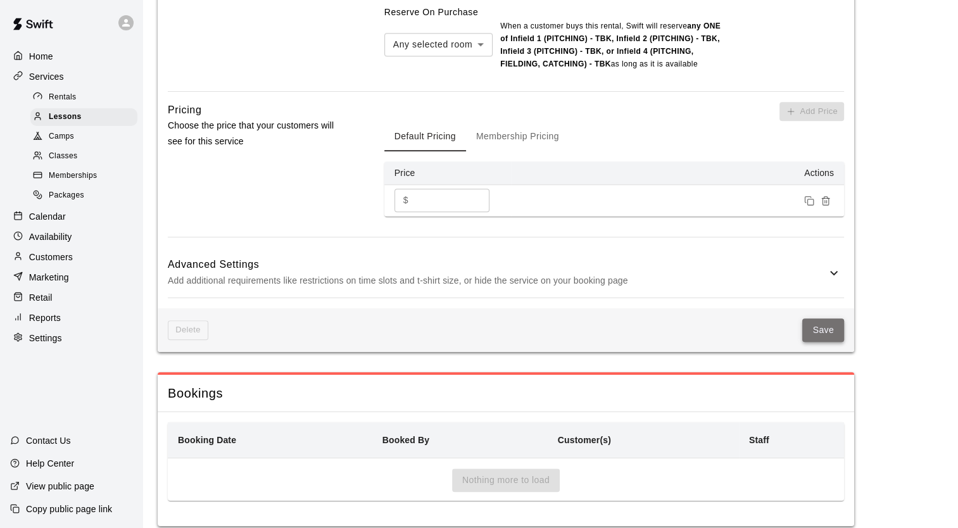
click at [820, 319] on button "Save" at bounding box center [823, 330] width 42 height 23
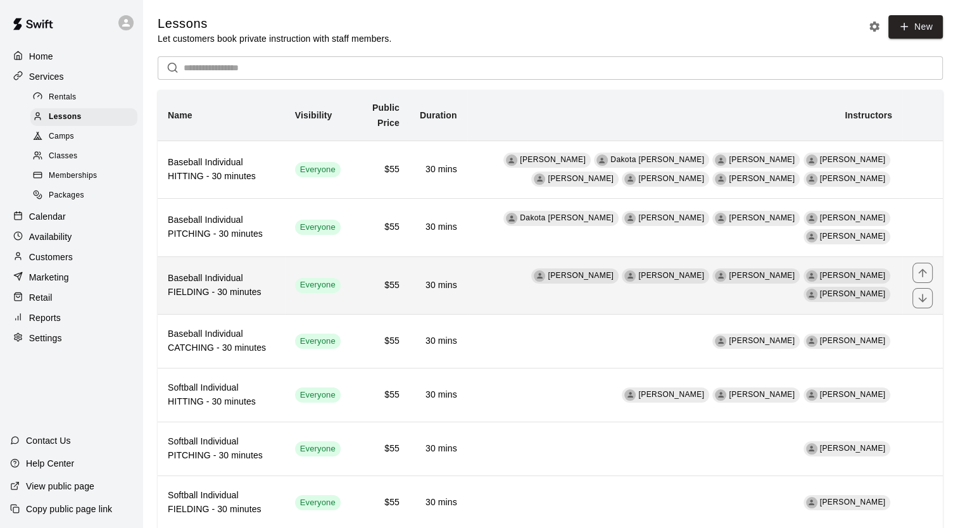
click at [217, 279] on h6 "Baseball Individual FIELDING - 30 minutes" at bounding box center [221, 286] width 107 height 28
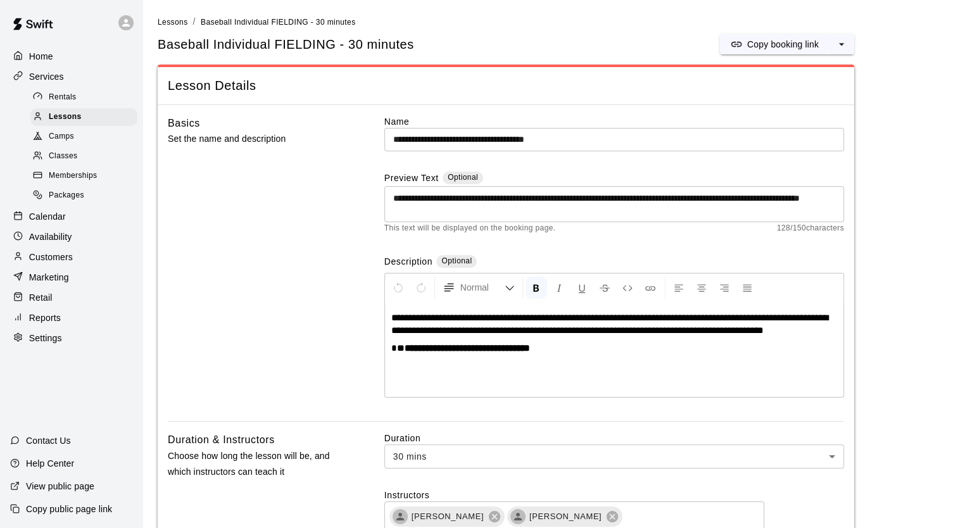
click at [500, 346] on strong "**********" at bounding box center [467, 347] width 125 height 9
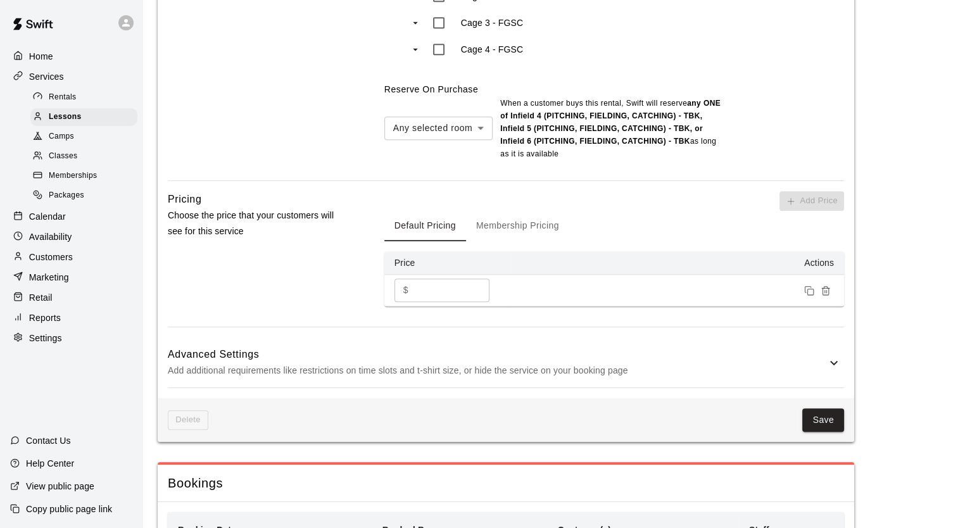
scroll to position [1260, 0]
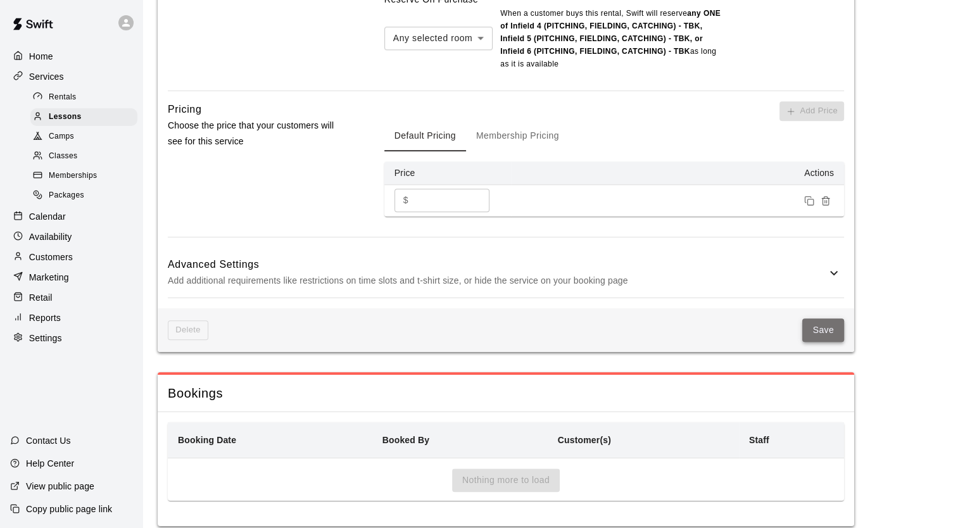
click at [818, 319] on button "Save" at bounding box center [823, 330] width 42 height 23
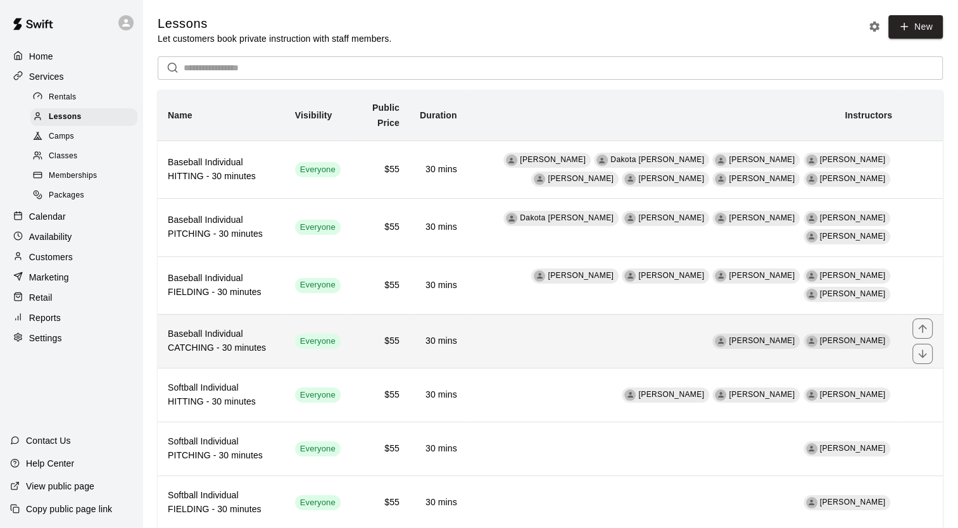
click at [218, 336] on h6 "Baseball Individual CATCHING - 30 minutes" at bounding box center [221, 341] width 107 height 28
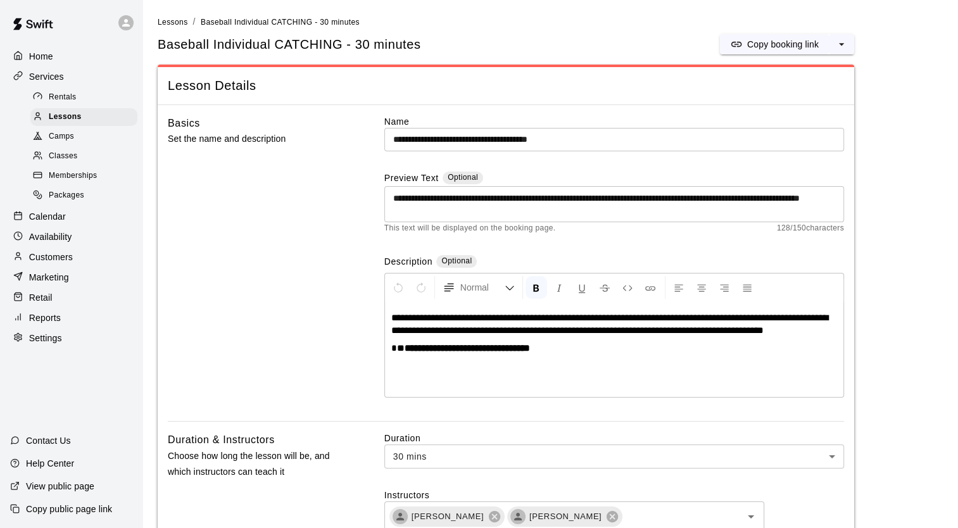
click at [498, 343] on strong "**********" at bounding box center [467, 347] width 125 height 9
click at [500, 348] on strong "**********" at bounding box center [467, 347] width 125 height 9
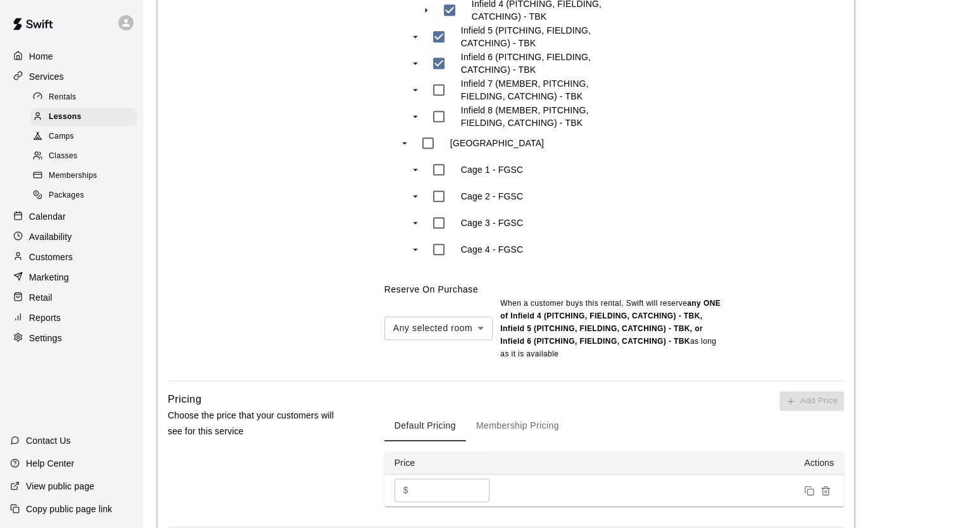
scroll to position [1237, 0]
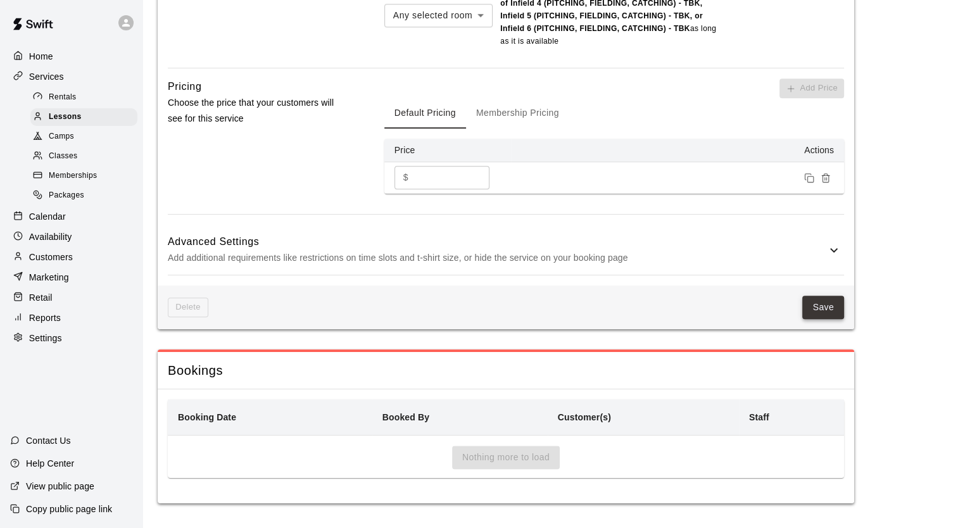
click at [819, 314] on button "Save" at bounding box center [823, 307] width 42 height 23
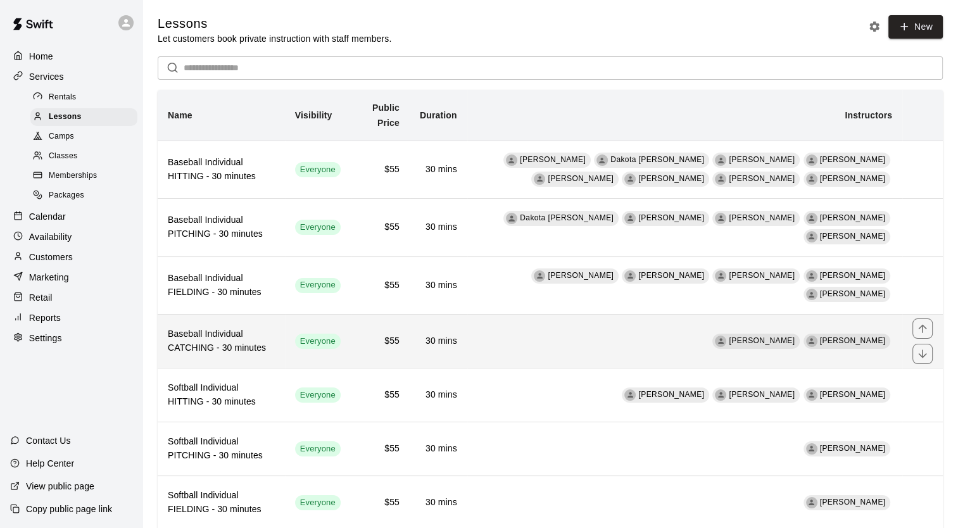
click at [205, 329] on h6 "Baseball Individual CATCHING - 30 minutes" at bounding box center [221, 341] width 107 height 28
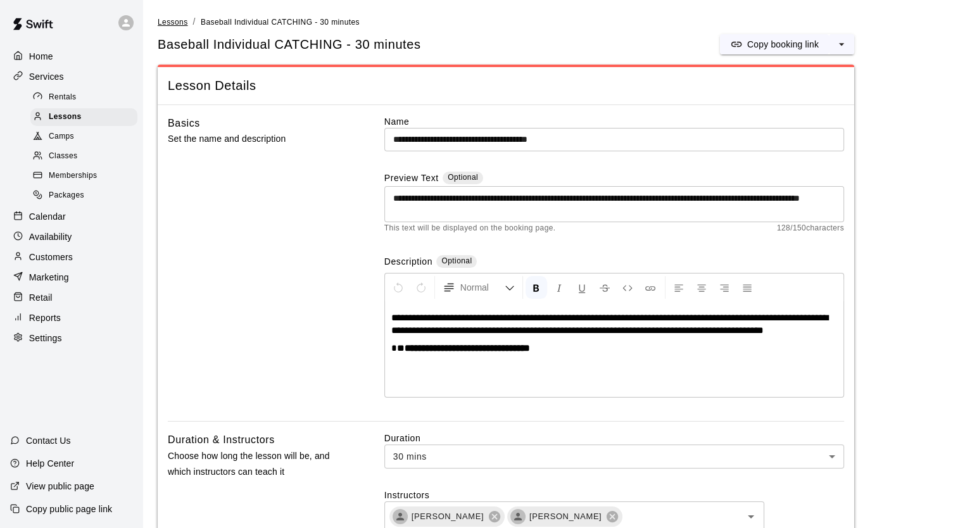
click at [175, 24] on span "Lessons" at bounding box center [173, 22] width 30 height 9
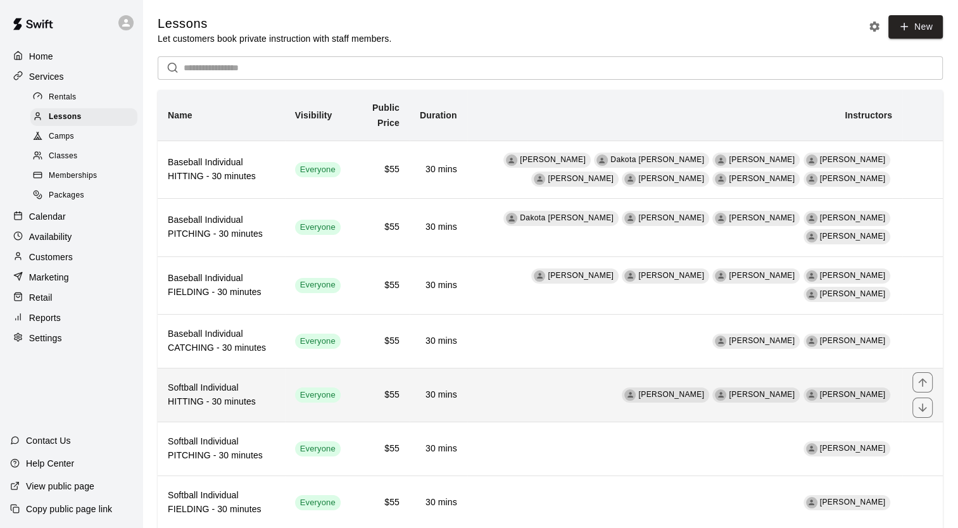
click at [225, 381] on h6 "Softball Individual HITTING - 30 minutes" at bounding box center [221, 395] width 107 height 28
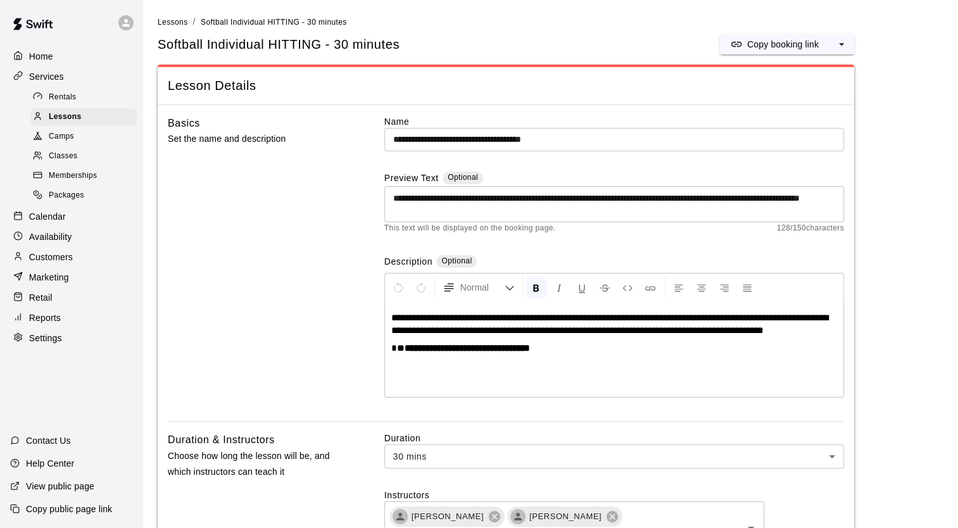
click at [499, 352] on strong "**********" at bounding box center [467, 347] width 125 height 9
click at [501, 351] on strong "**********" at bounding box center [467, 347] width 125 height 9
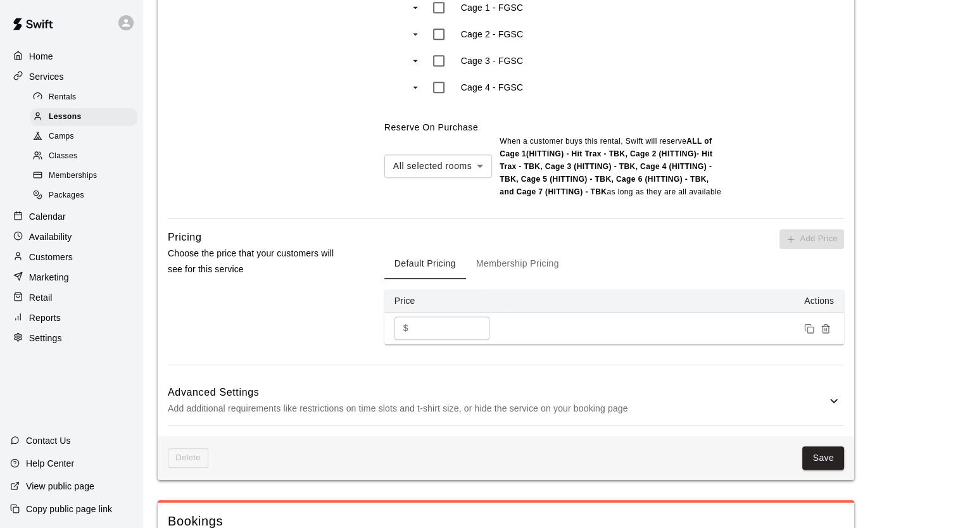
scroll to position [1253, 0]
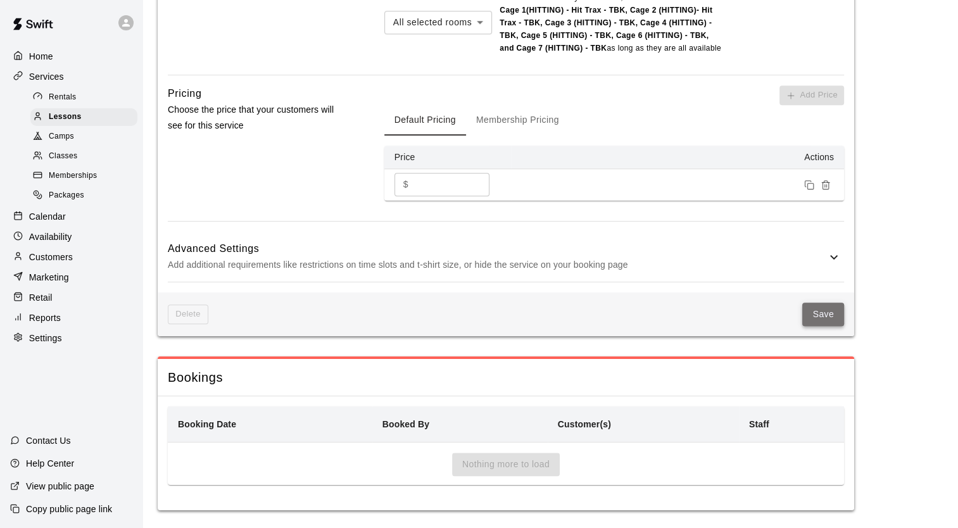
click at [813, 317] on button "Save" at bounding box center [823, 314] width 42 height 23
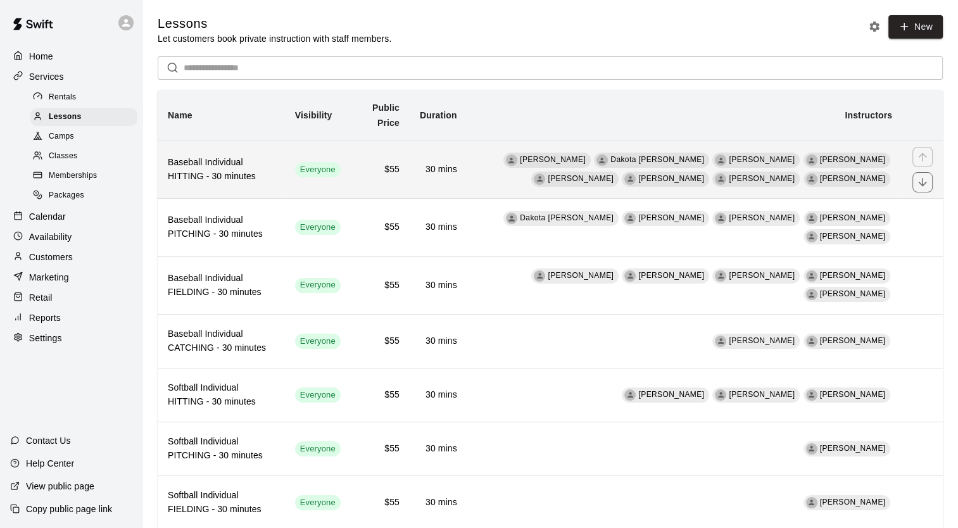
click at [232, 179] on h6 "Baseball Individual HITTING - 30 minutes" at bounding box center [221, 170] width 107 height 28
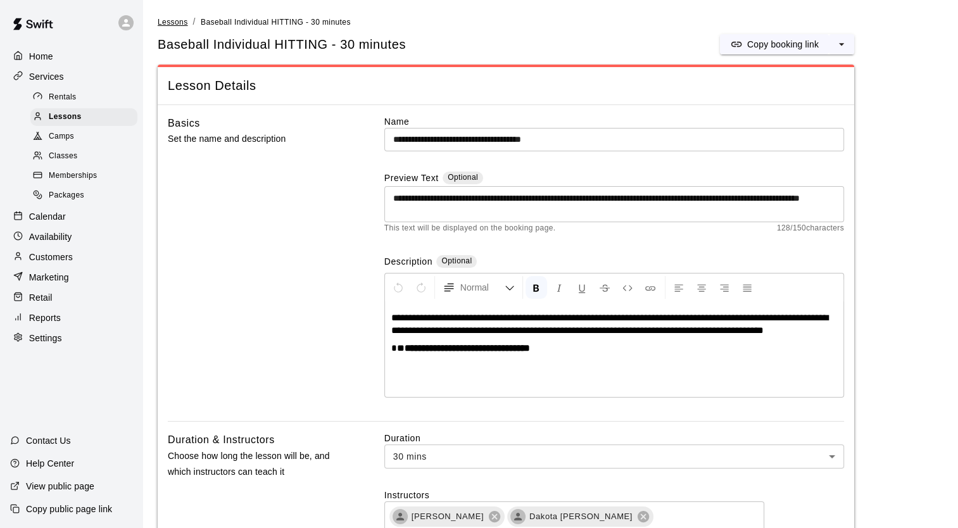
click at [175, 22] on span "Lessons" at bounding box center [173, 22] width 30 height 9
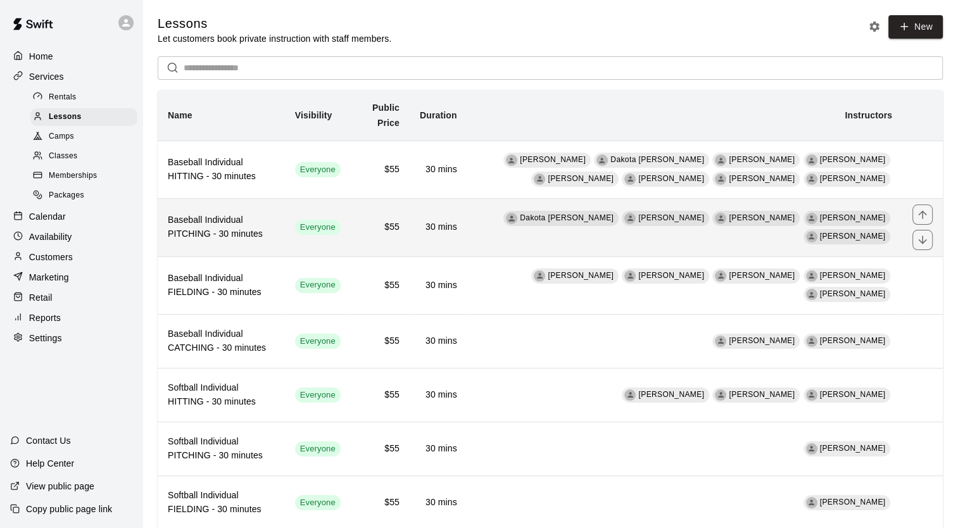
click at [212, 215] on h6 "Baseball Individual PITCHING - 30 minutes" at bounding box center [221, 227] width 107 height 28
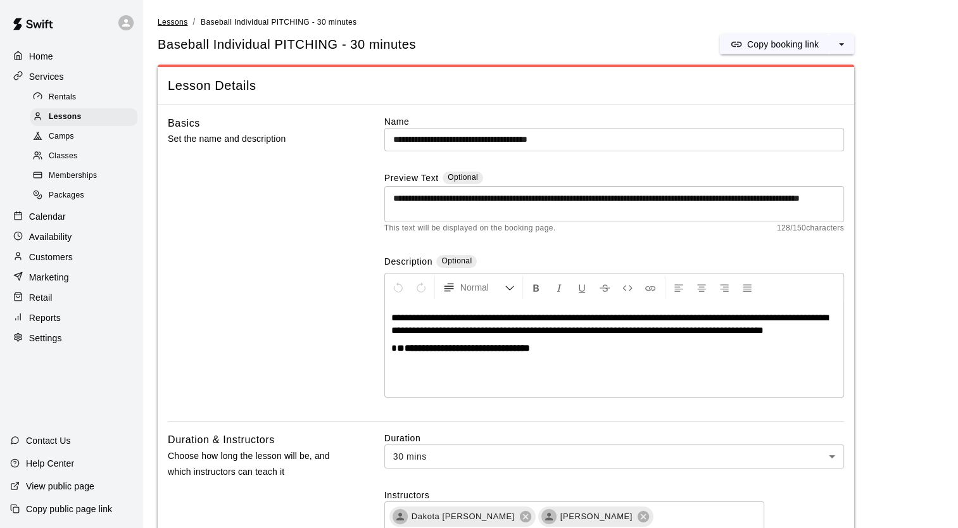
click at [167, 23] on span "Lessons" at bounding box center [173, 22] width 30 height 9
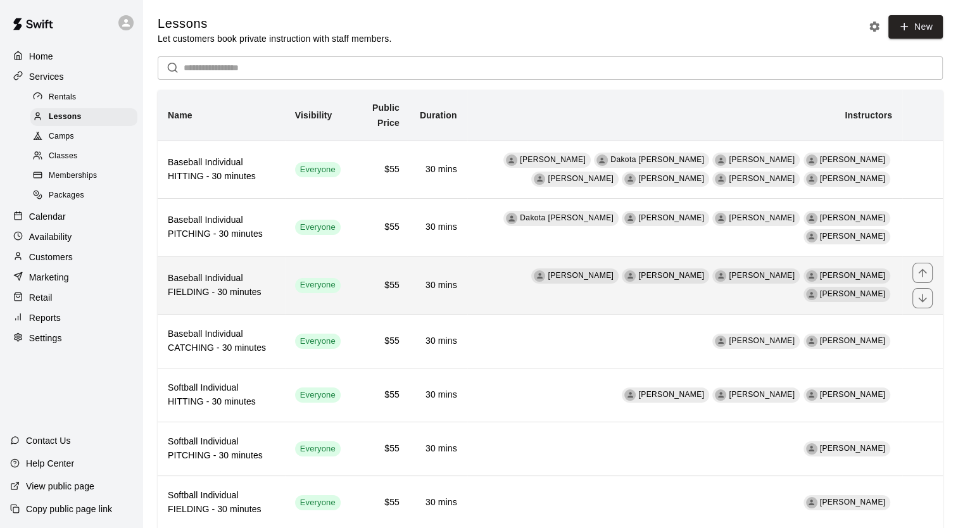
click at [199, 279] on h6 "Baseball Individual FIELDING - 30 minutes" at bounding box center [221, 286] width 107 height 28
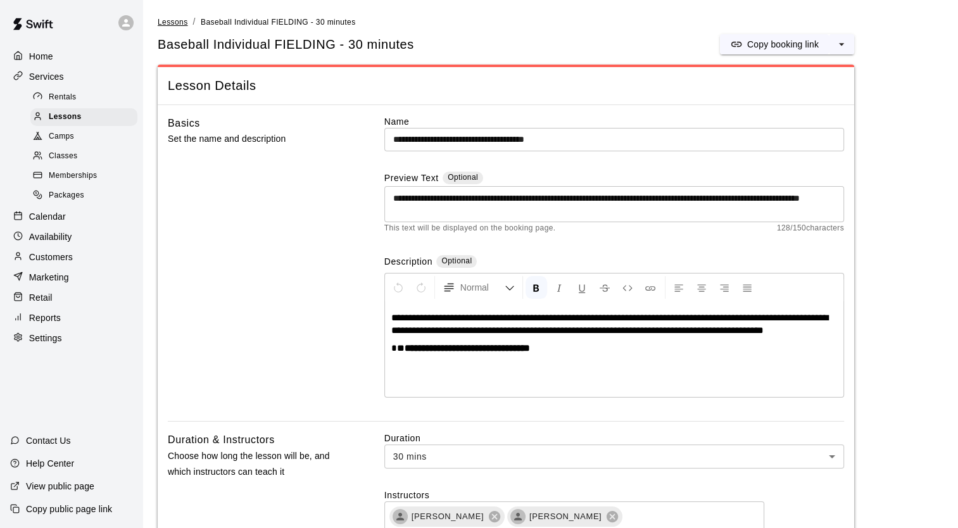
click at [174, 19] on span "Lessons" at bounding box center [173, 22] width 30 height 9
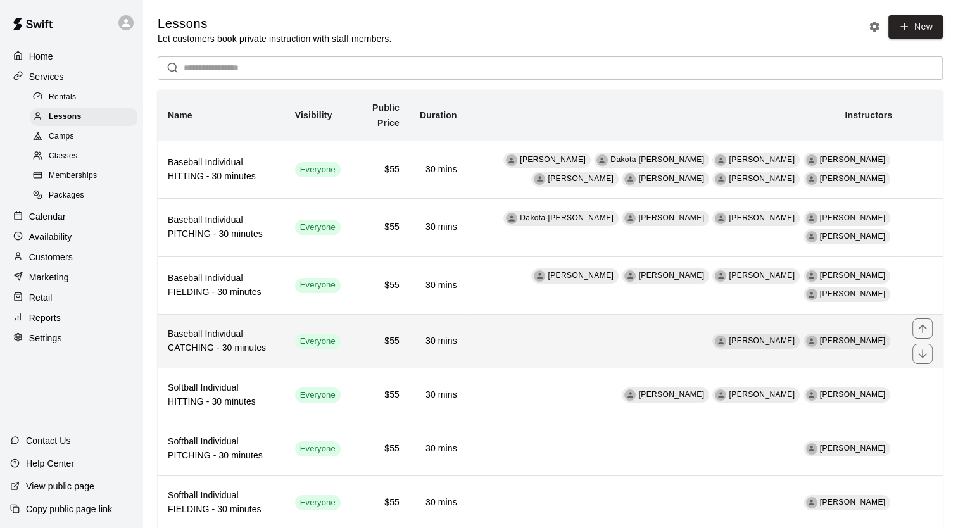
click at [211, 331] on h6 "Baseball Individual CATCHING - 30 minutes" at bounding box center [221, 341] width 107 height 28
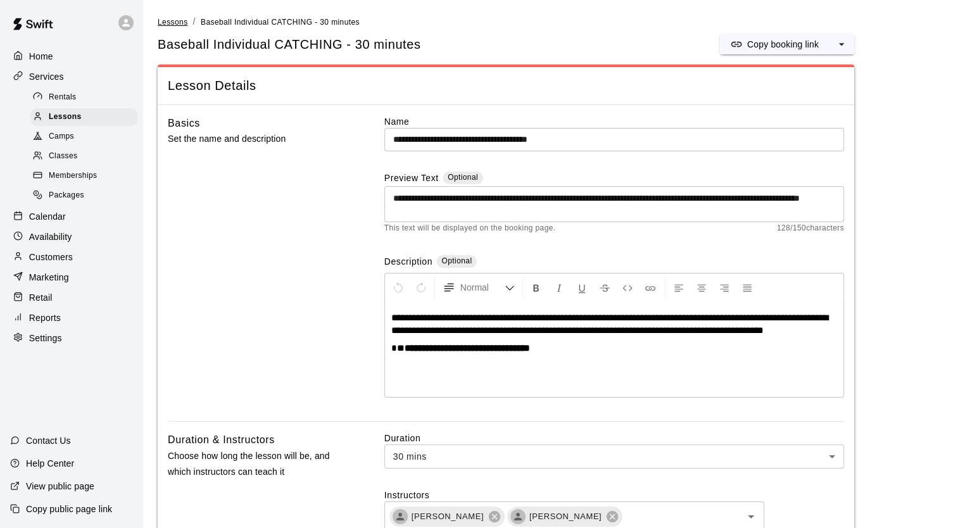
click at [174, 22] on span "Lessons" at bounding box center [173, 22] width 30 height 9
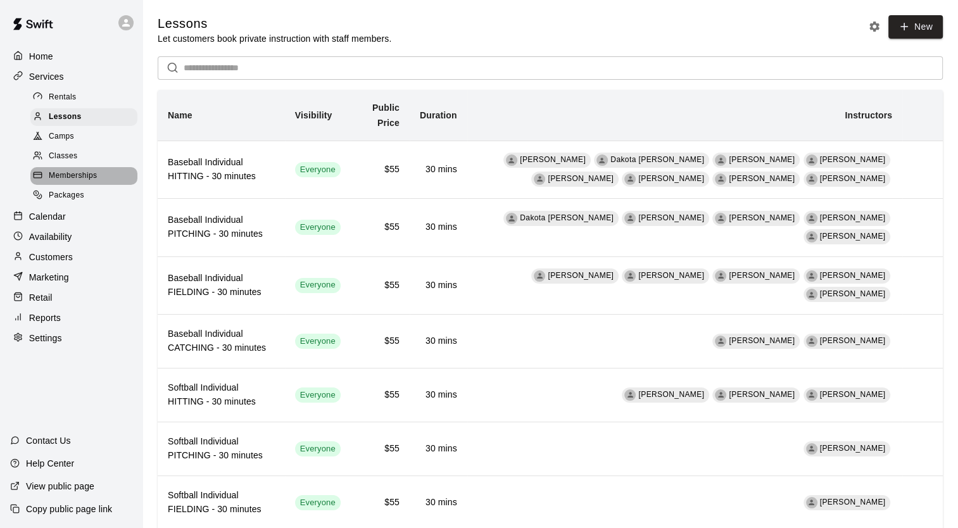
click at [70, 181] on span "Memberships" at bounding box center [73, 176] width 48 height 13
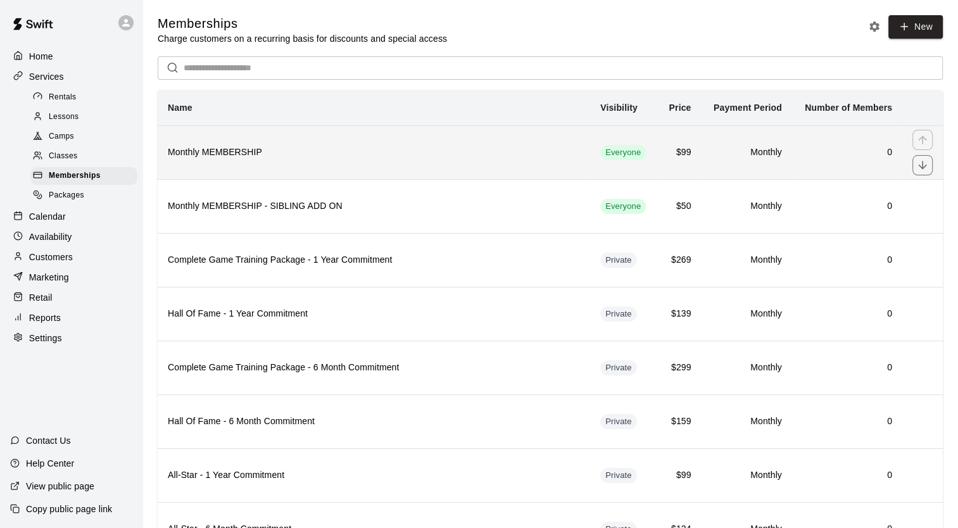
click at [217, 161] on th "Monthly MEMBERSHIP" at bounding box center [374, 152] width 433 height 54
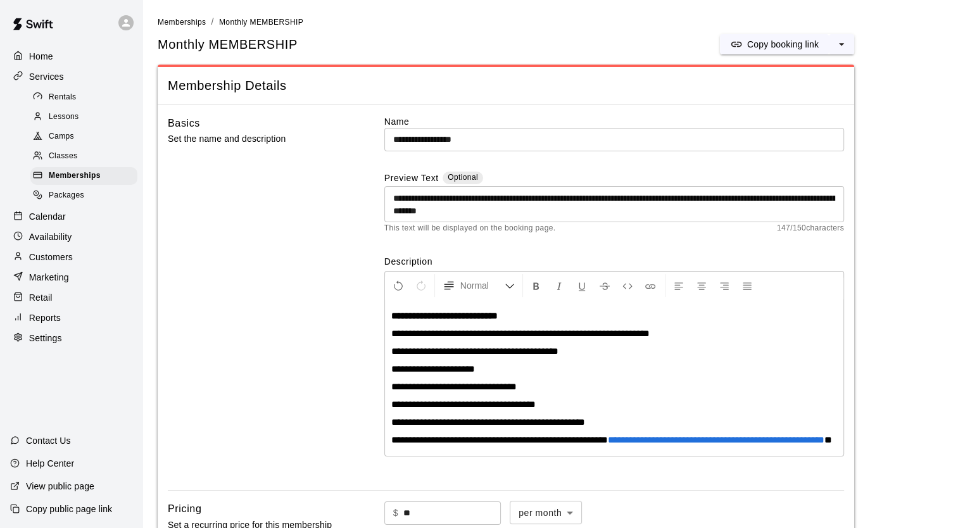
click at [608, 439] on span "**********" at bounding box center [499, 439] width 217 height 9
click at [681, 353] on p "**********" at bounding box center [614, 351] width 446 height 13
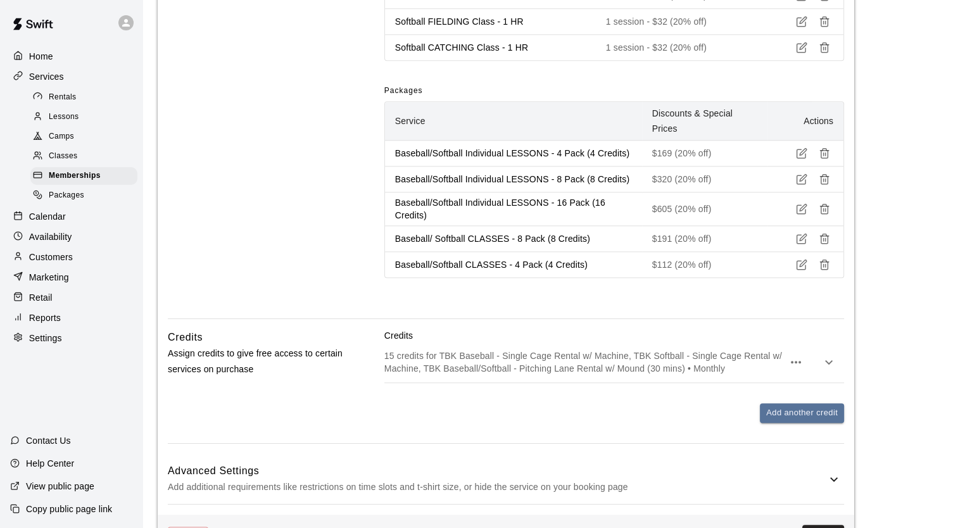
scroll to position [1379, 0]
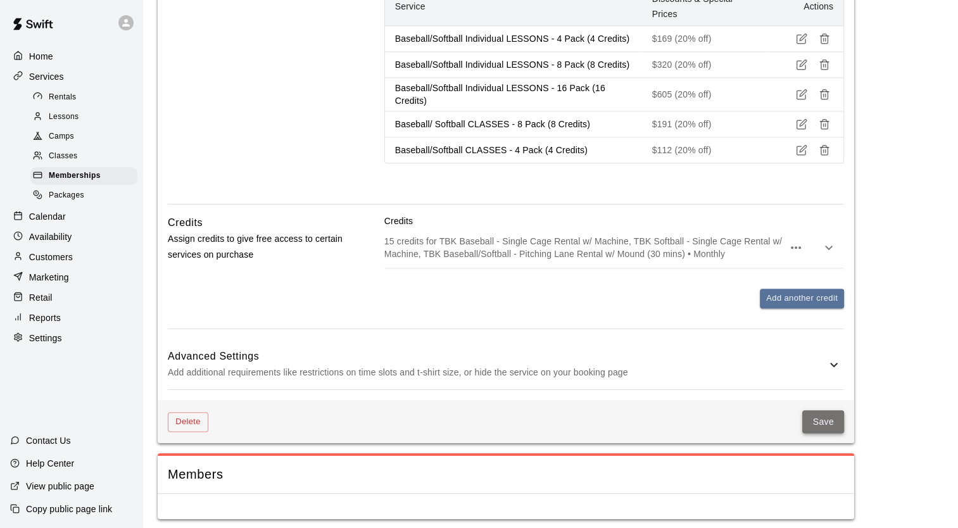
click at [826, 419] on button "Save" at bounding box center [823, 421] width 42 height 23
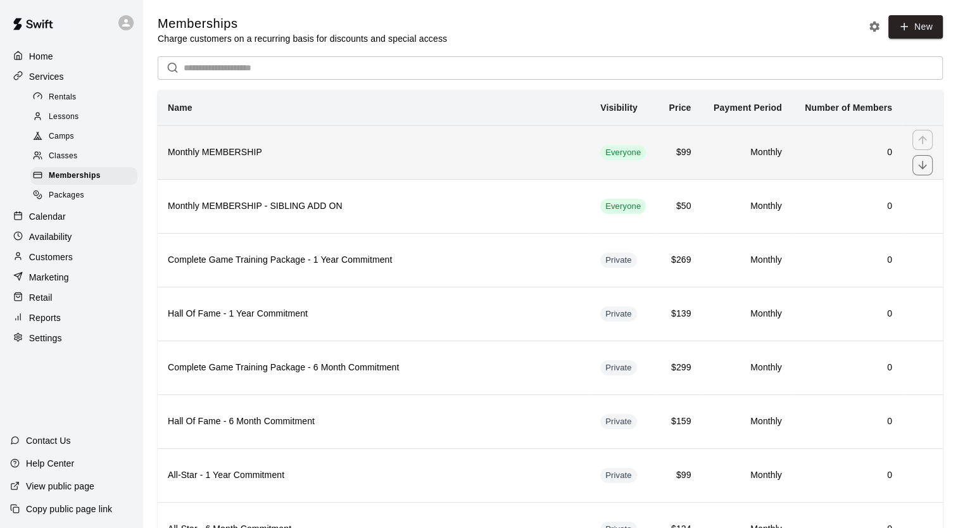
click at [339, 145] on th "Monthly MEMBERSHIP" at bounding box center [374, 152] width 433 height 54
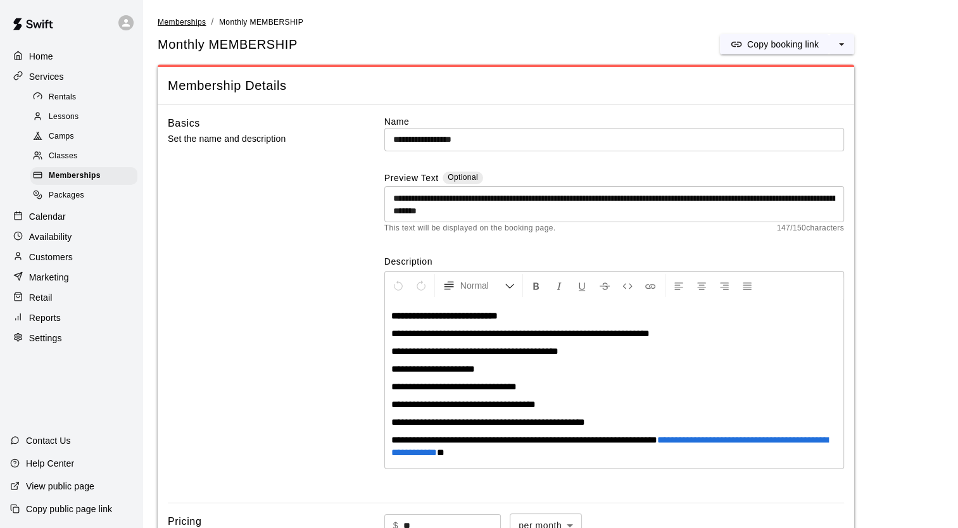
click at [186, 22] on span "Memberships" at bounding box center [182, 22] width 48 height 9
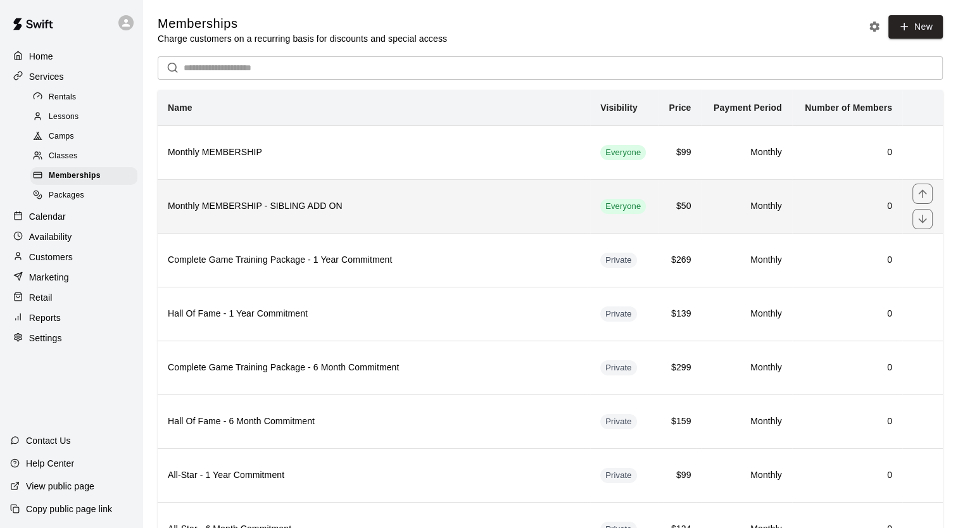
click at [269, 212] on h6 "Monthly MEMBERSHIP - SIBLING ADD ON" at bounding box center [374, 206] width 412 height 14
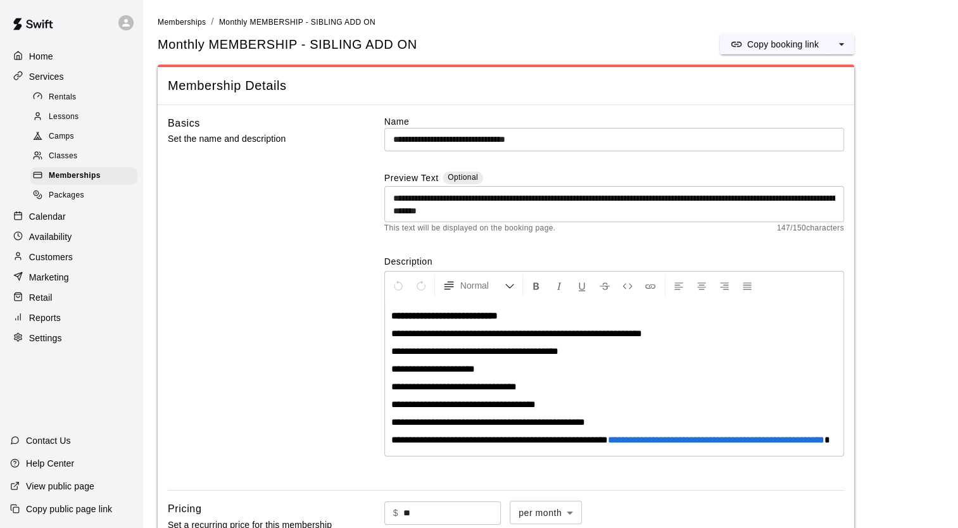
click at [608, 439] on span "**********" at bounding box center [499, 439] width 217 height 9
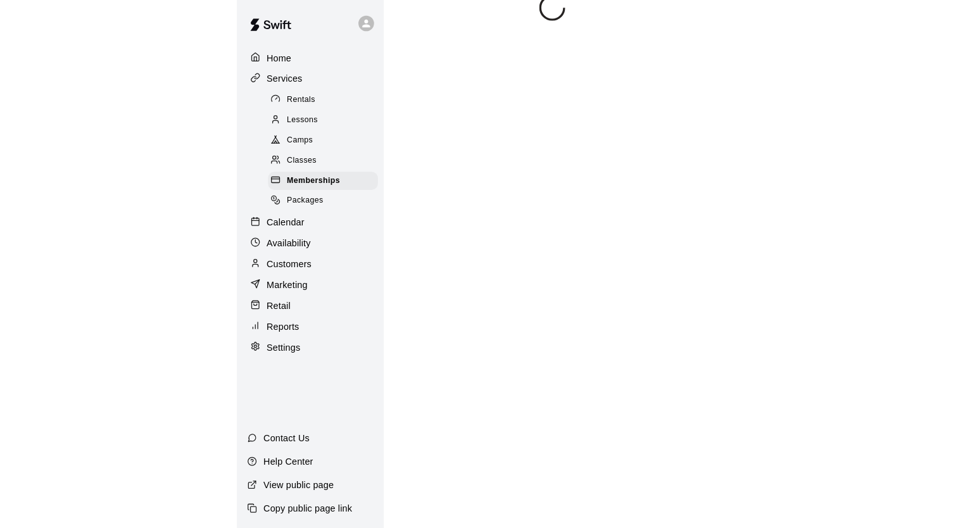
scroll to position [20, 0]
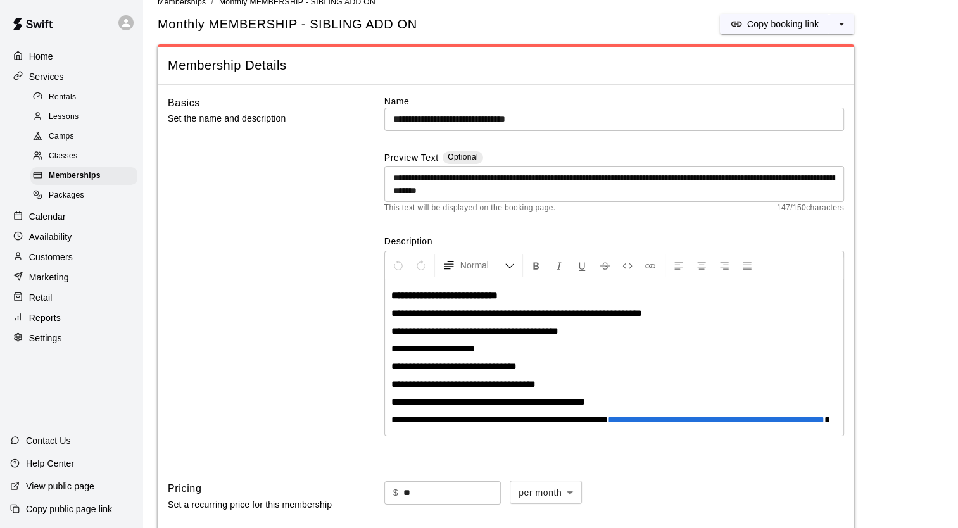
click at [608, 419] on span "**********" at bounding box center [499, 419] width 217 height 9
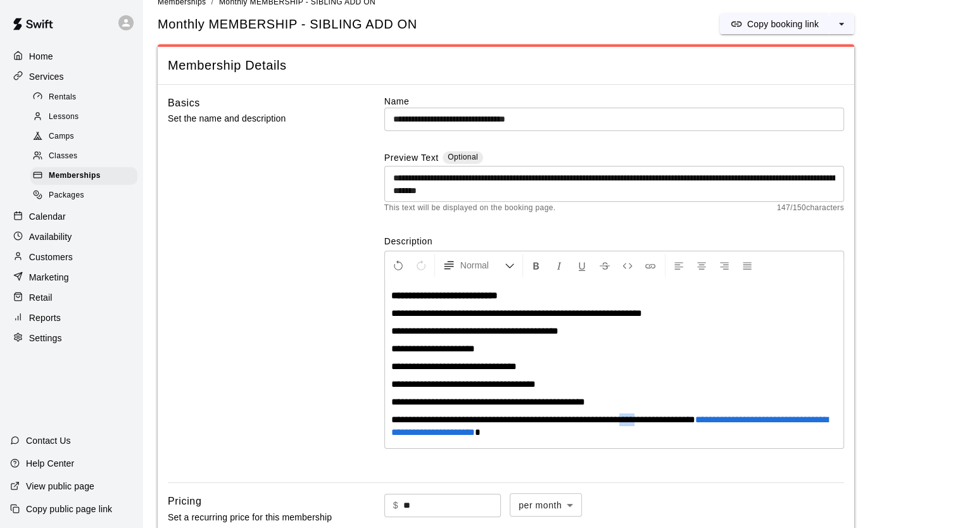
drag, startPoint x: 658, startPoint y: 419, endPoint x: 638, endPoint y: 424, distance: 20.7
click at [638, 424] on span "**********" at bounding box center [543, 419] width 304 height 9
click at [533, 267] on icon "Format Bold" at bounding box center [536, 265] width 11 height 11
click at [337, 417] on div "Basics Set the name and description" at bounding box center [256, 284] width 176 height 378
drag, startPoint x: 712, startPoint y: 419, endPoint x: 664, endPoint y: 425, distance: 48.5
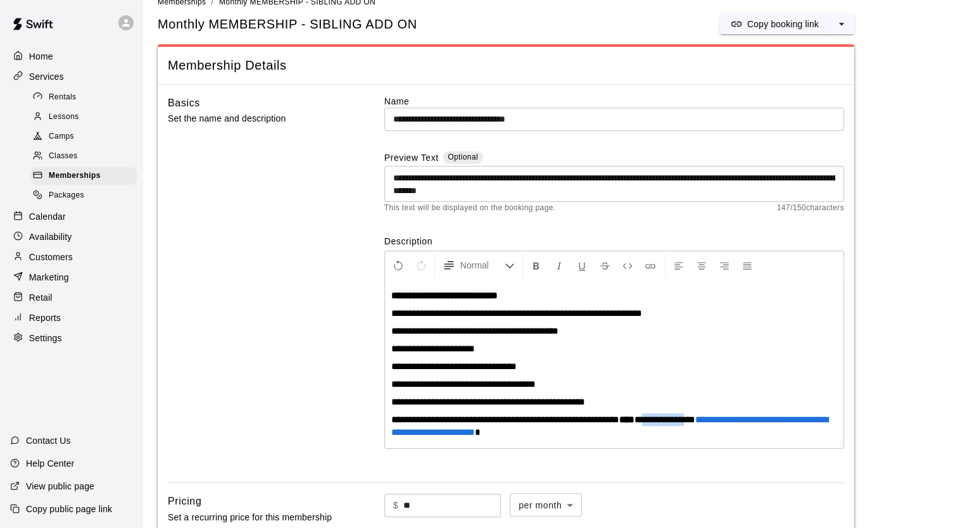
click at [664, 424] on span "**********" at bounding box center [665, 419] width 61 height 9
click at [558, 269] on icon "Format Italics" at bounding box center [558, 265] width 11 height 11
click at [324, 348] on div "Basics Set the name and description" at bounding box center [256, 284] width 176 height 378
drag, startPoint x: 714, startPoint y: 419, endPoint x: 637, endPoint y: 422, distance: 77.3
click at [637, 422] on p "**********" at bounding box center [614, 426] width 446 height 25
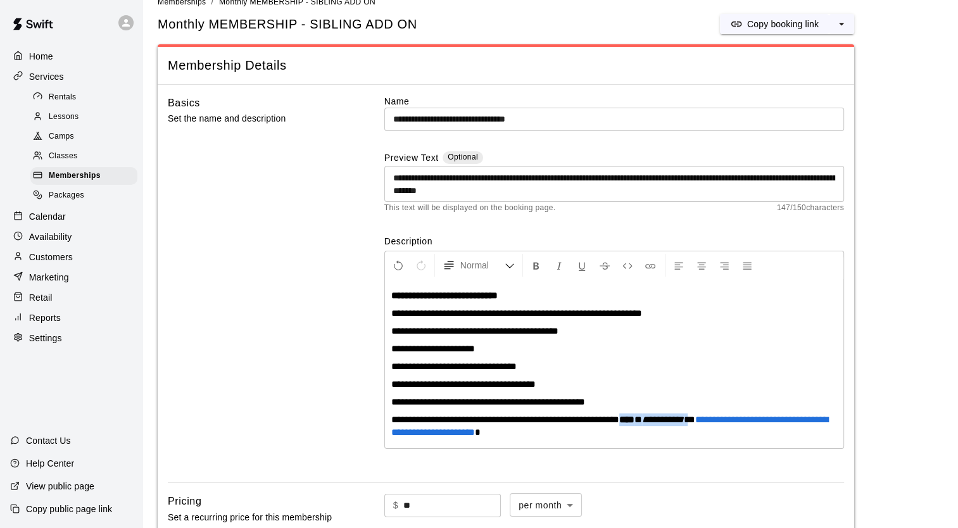
copy p "**********"
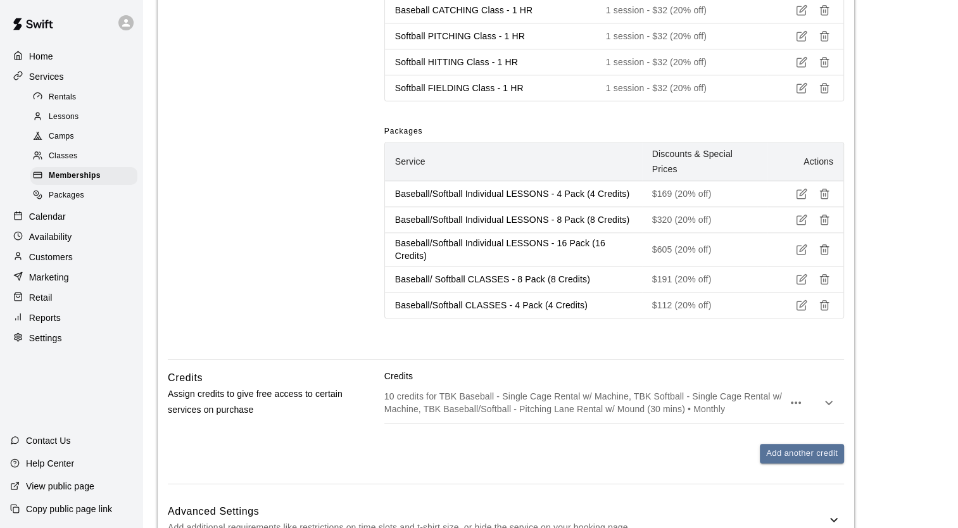
scroll to position [1353, 0]
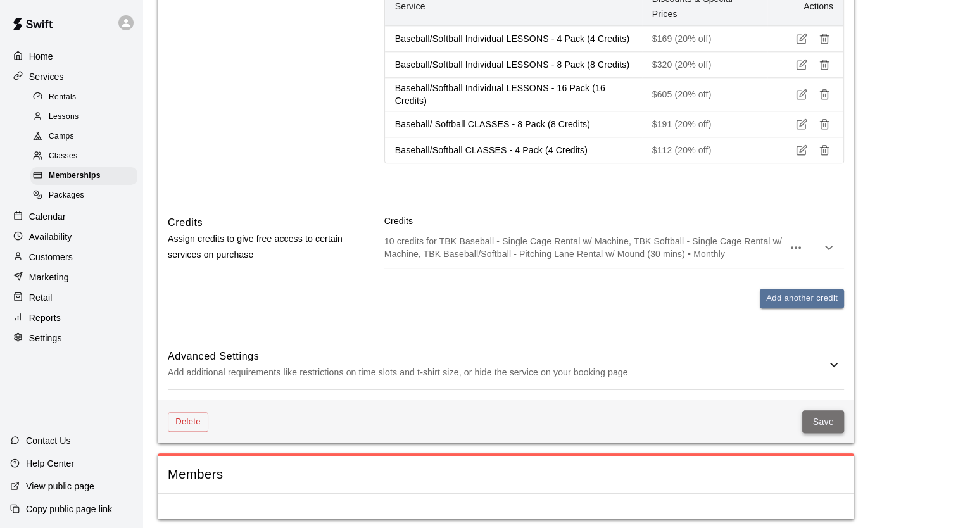
click at [826, 417] on button "Save" at bounding box center [823, 421] width 42 height 23
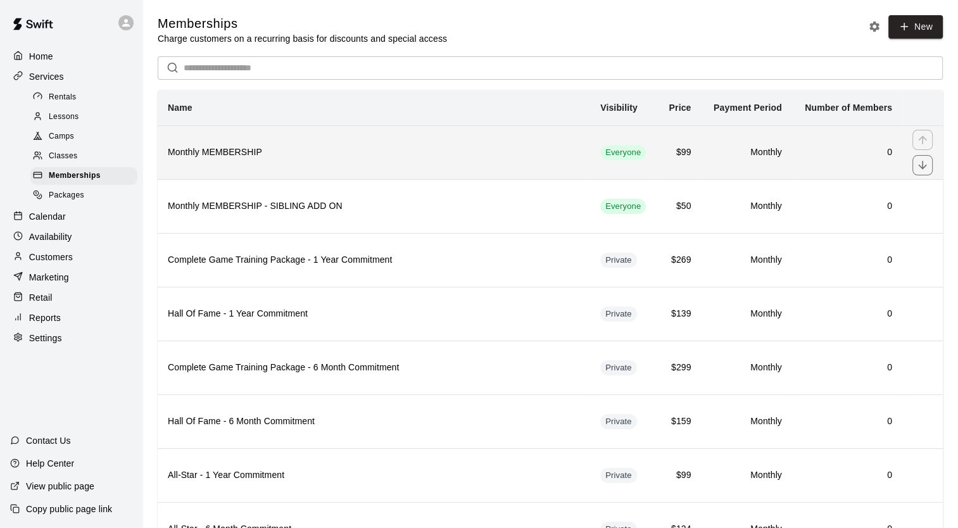
click at [270, 171] on th "Monthly MEMBERSHIP" at bounding box center [374, 152] width 433 height 54
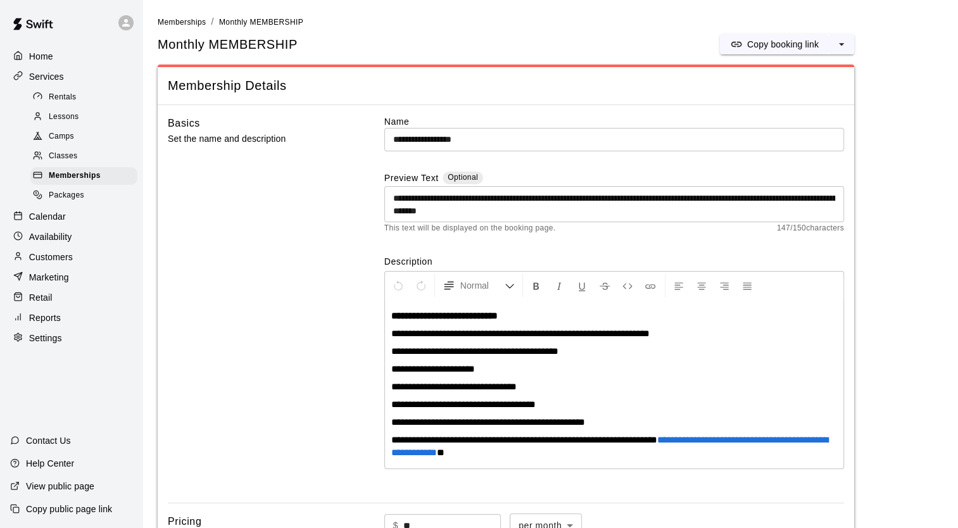
click at [657, 440] on span "**********" at bounding box center [524, 439] width 266 height 9
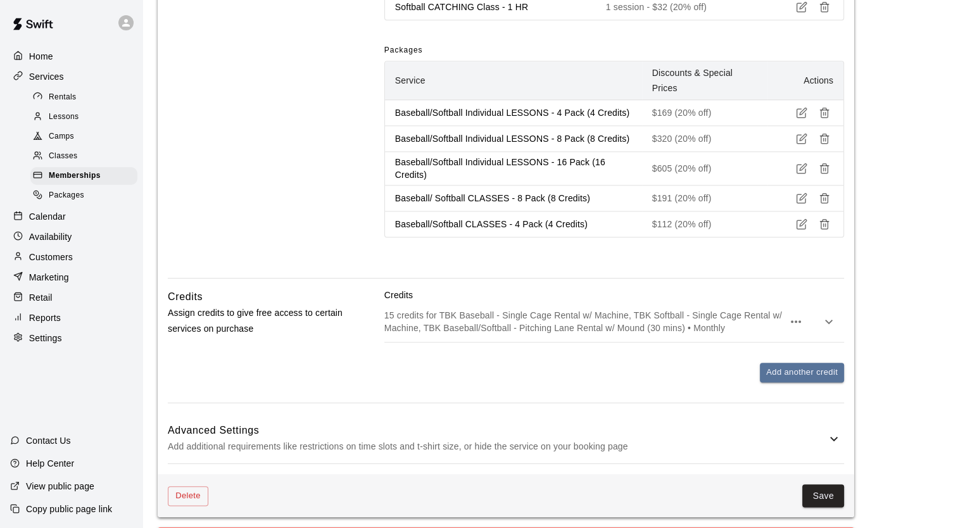
scroll to position [1379, 0]
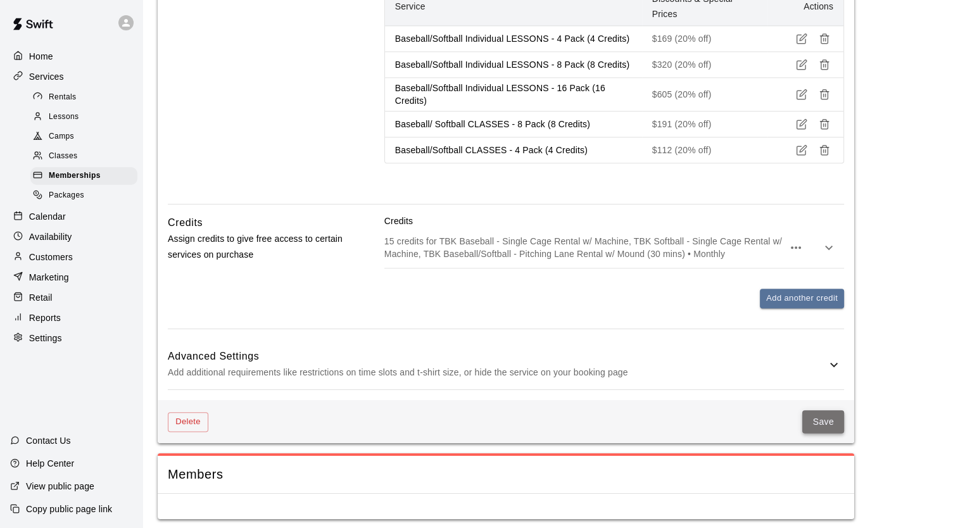
click at [821, 422] on button "Save" at bounding box center [823, 421] width 42 height 23
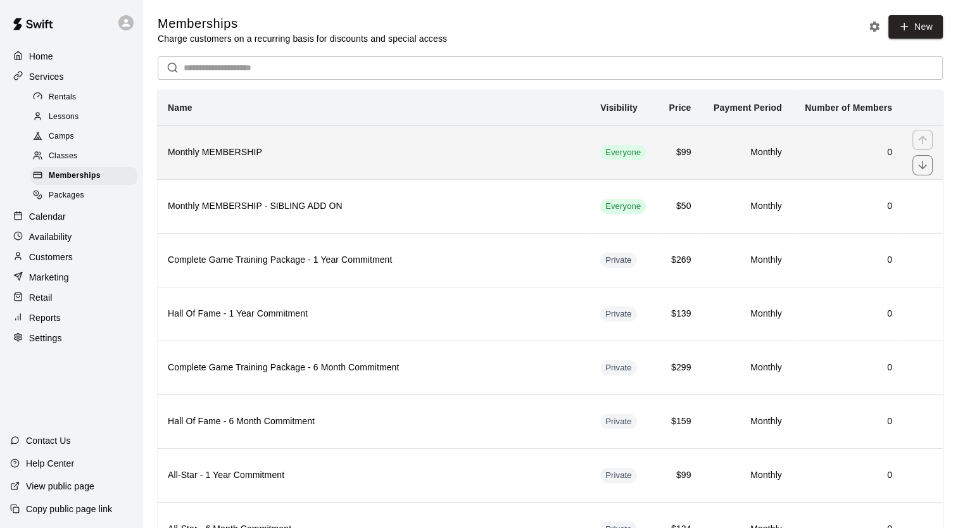
click at [358, 168] on th "Monthly MEMBERSHIP" at bounding box center [374, 152] width 433 height 54
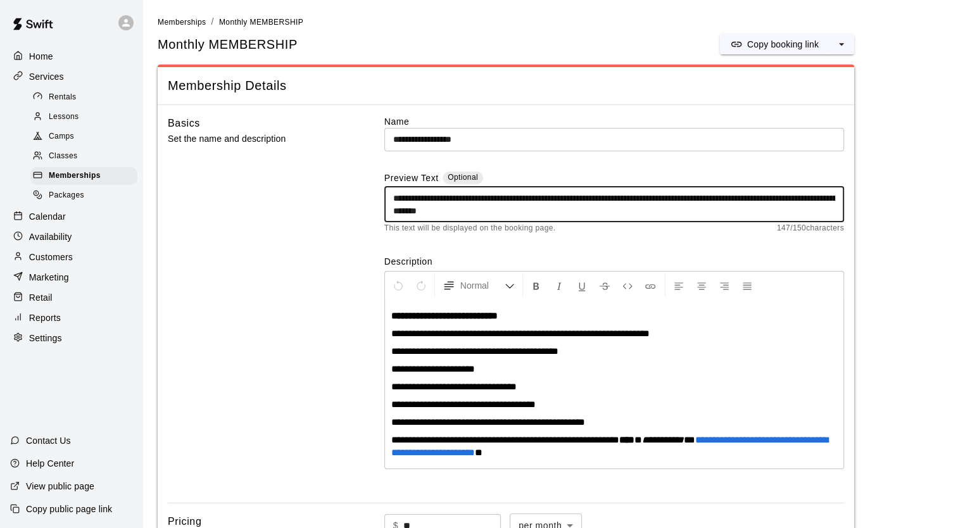
drag, startPoint x: 574, startPoint y: 214, endPoint x: 384, endPoint y: 199, distance: 190.5
click at [384, 199] on div "**********" at bounding box center [614, 204] width 460 height 36
drag, startPoint x: 563, startPoint y: 213, endPoint x: 509, endPoint y: 218, distance: 54.1
click at [509, 218] on div "**********" at bounding box center [614, 204] width 460 height 36
click at [550, 212] on textarea "**********" at bounding box center [614, 204] width 442 height 25
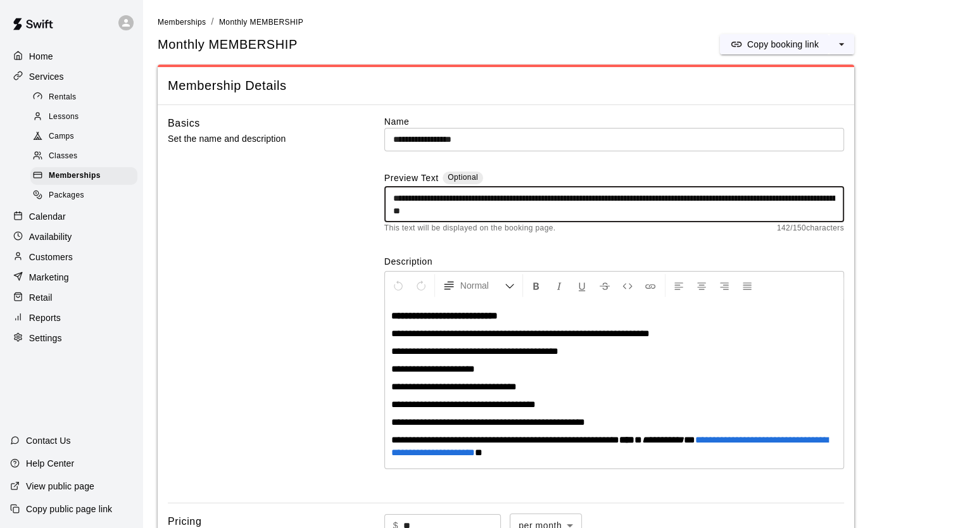
click at [554, 212] on textarea "**********" at bounding box center [614, 204] width 442 height 25
click at [570, 210] on textarea "**********" at bounding box center [614, 204] width 442 height 25
drag, startPoint x: 570, startPoint y: 210, endPoint x: 386, endPoint y: 196, distance: 184.8
click at [386, 196] on div "**********" at bounding box center [614, 204] width 460 height 36
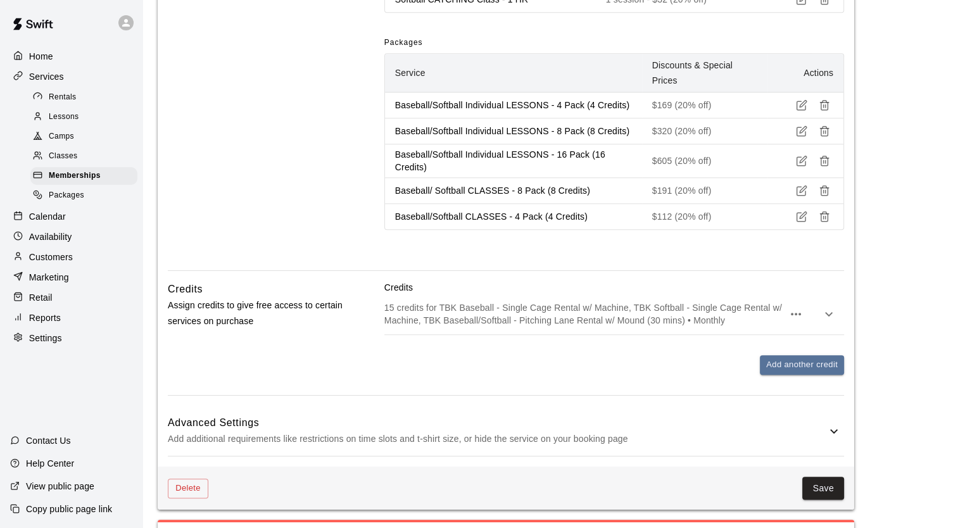
scroll to position [1379, 0]
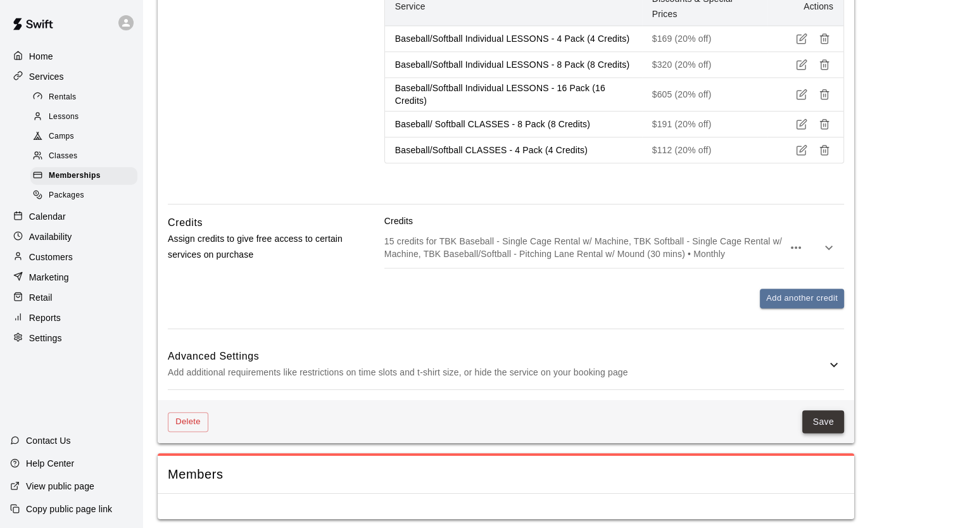
type textarea "**********"
click at [826, 412] on button "Save" at bounding box center [823, 421] width 42 height 23
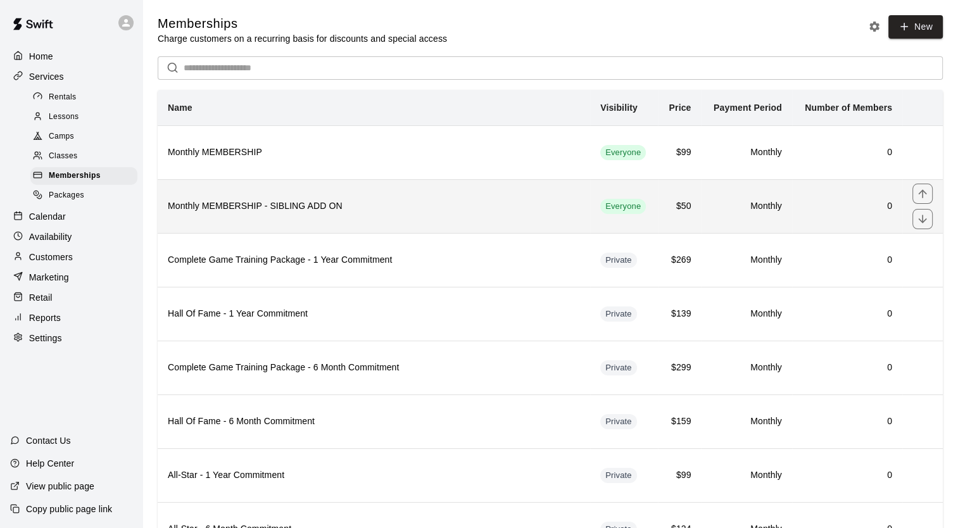
click at [358, 201] on h6 "Monthly MEMBERSHIP - SIBLING ADD ON" at bounding box center [374, 206] width 412 height 14
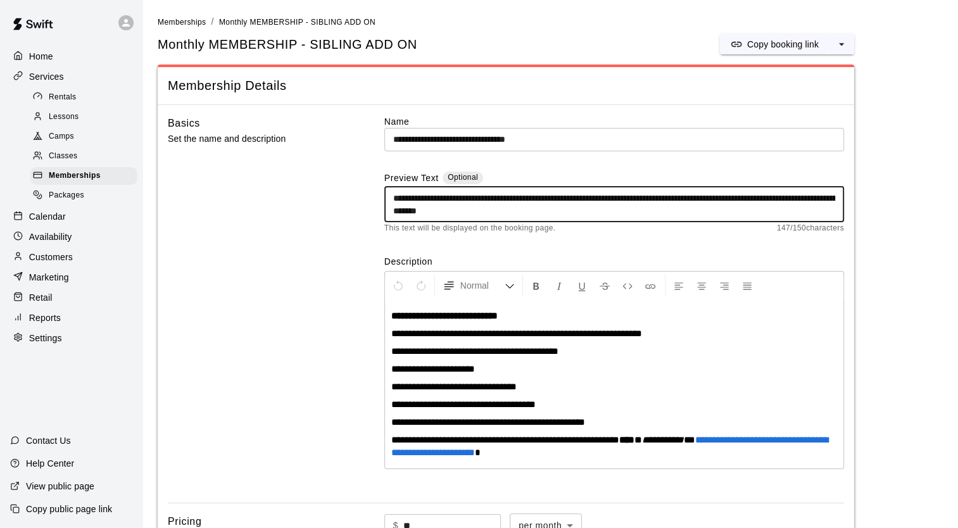
drag, startPoint x: 570, startPoint y: 210, endPoint x: 388, endPoint y: 191, distance: 182.8
click at [388, 191] on div "**********" at bounding box center [614, 204] width 460 height 36
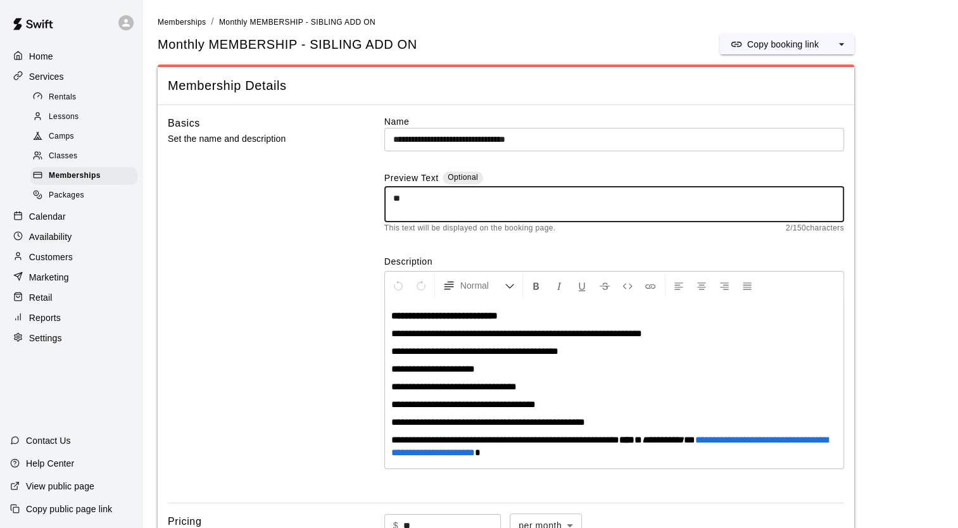
paste textarea "**********"
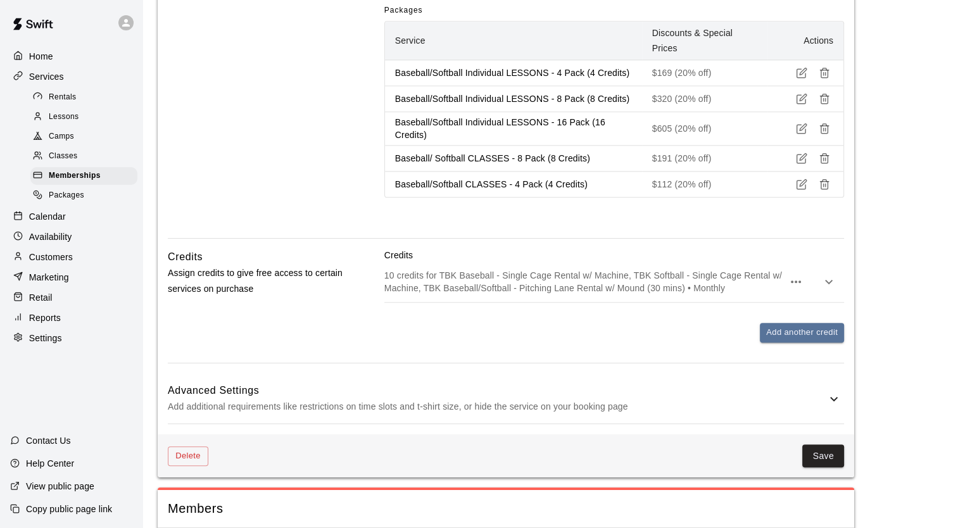
scroll to position [1353, 0]
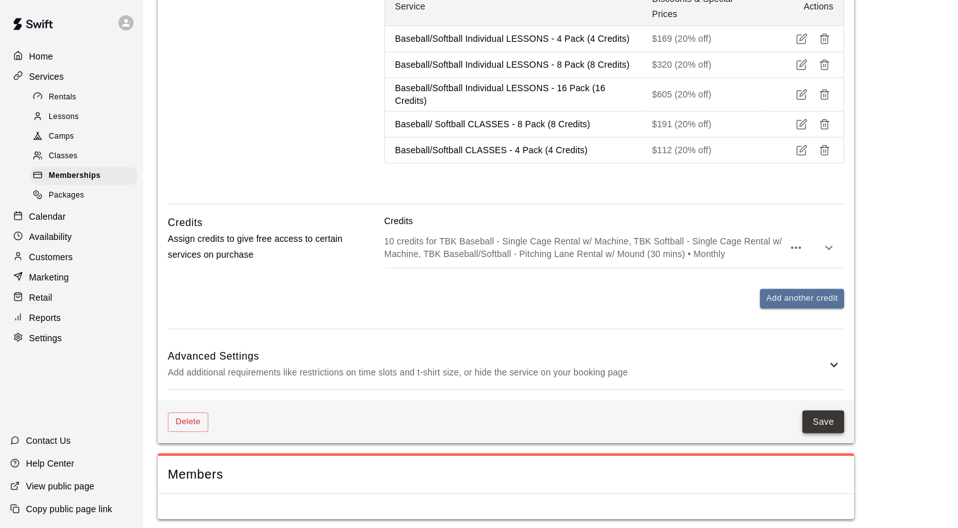
type textarea "**********"
click at [819, 419] on button "Save" at bounding box center [823, 421] width 42 height 23
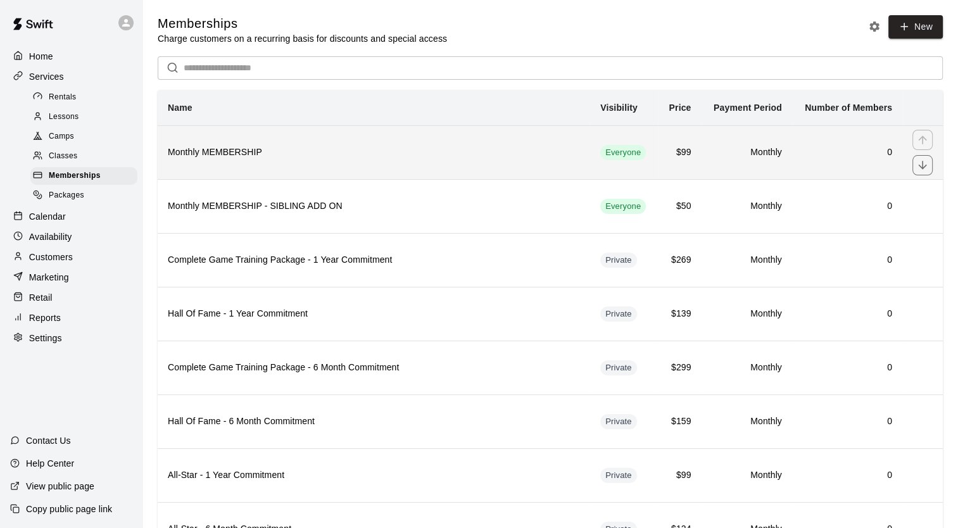
click at [342, 151] on h6 "Monthly MEMBERSHIP" at bounding box center [374, 153] width 412 height 14
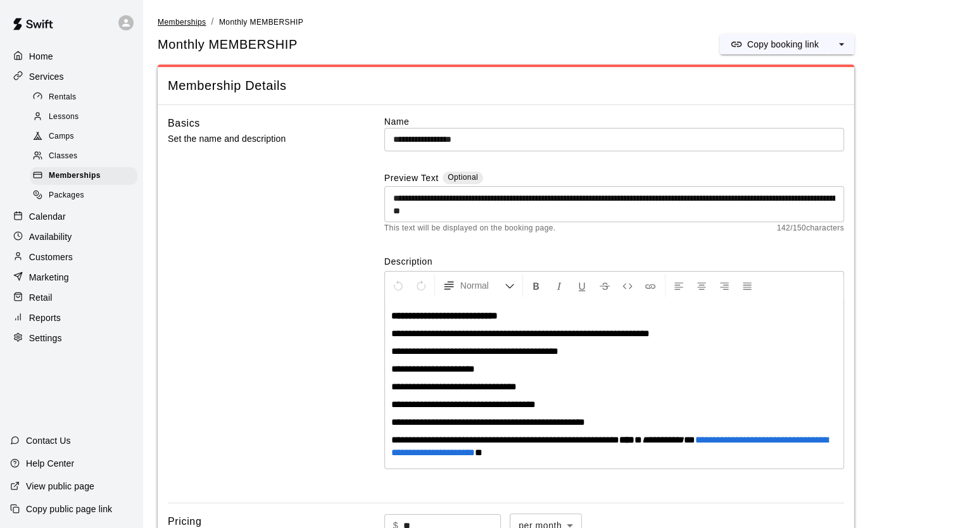
click at [191, 24] on span "Memberships" at bounding box center [182, 22] width 48 height 9
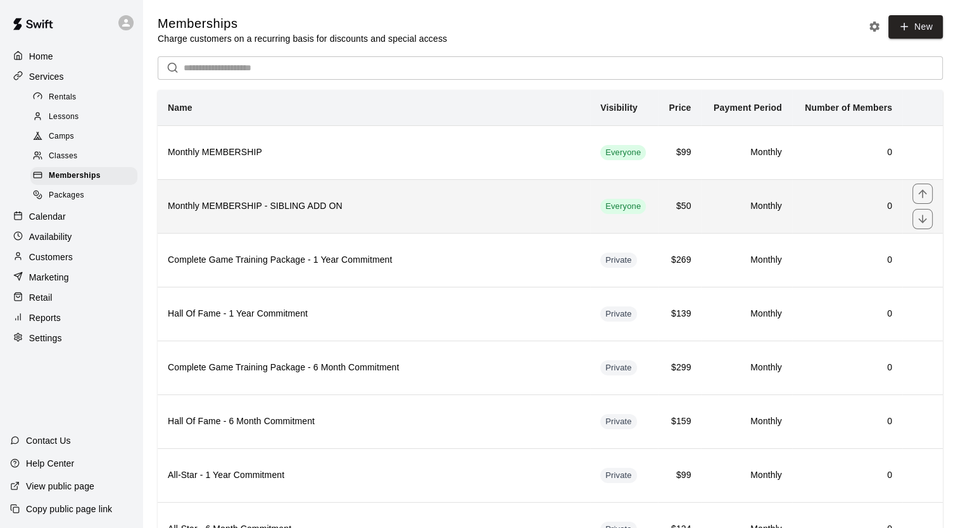
click at [263, 208] on h6 "Monthly MEMBERSHIP - SIBLING ADD ON" at bounding box center [374, 206] width 412 height 14
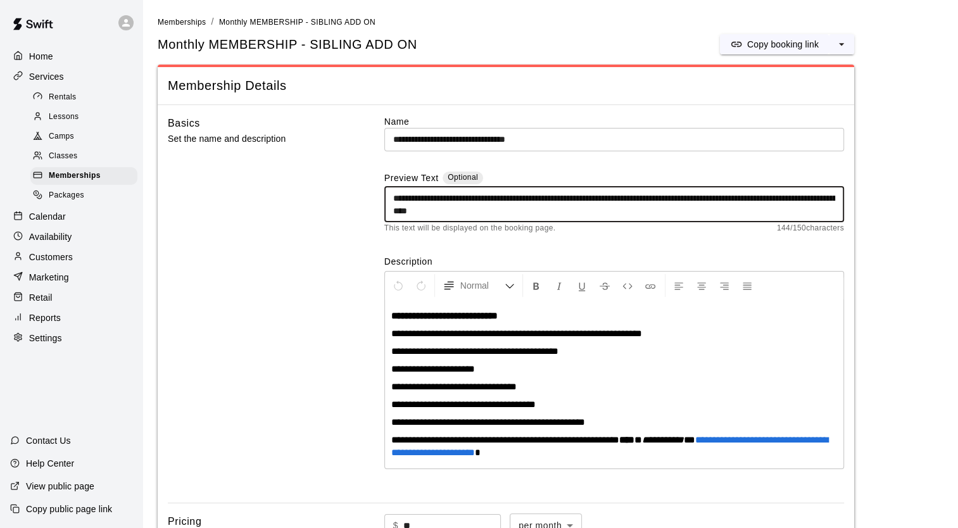
click at [575, 210] on textarea "**********" at bounding box center [614, 204] width 442 height 25
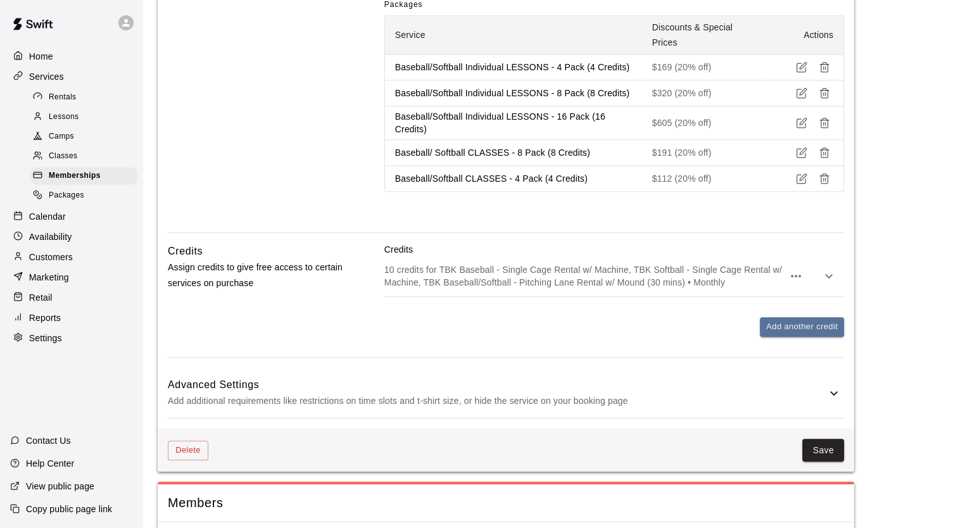
scroll to position [1353, 0]
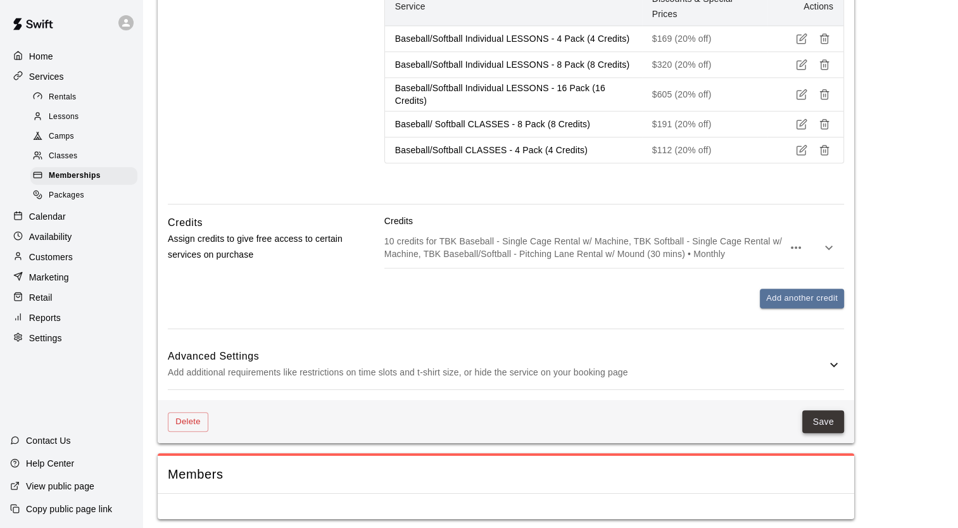
type textarea "**********"
click at [825, 414] on button "Save" at bounding box center [823, 421] width 42 height 23
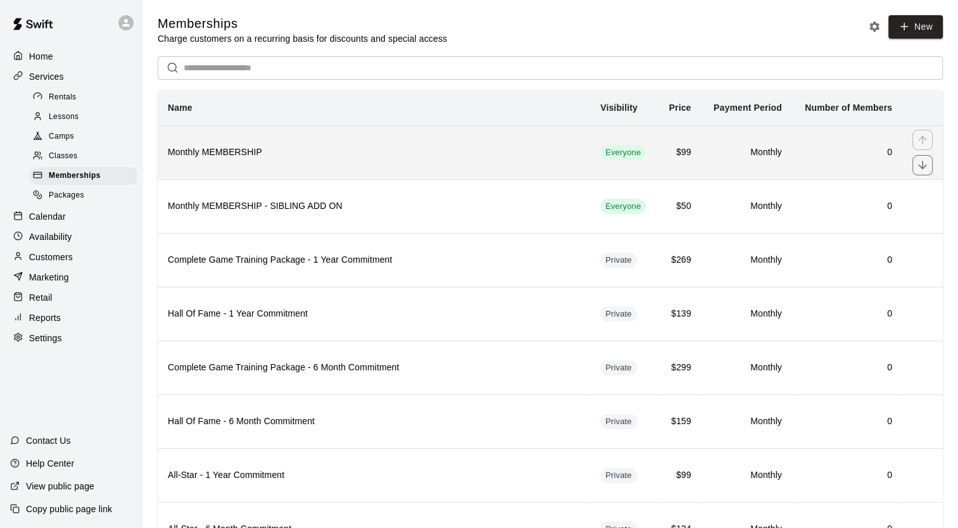
click at [278, 165] on th "Monthly MEMBERSHIP" at bounding box center [374, 152] width 433 height 54
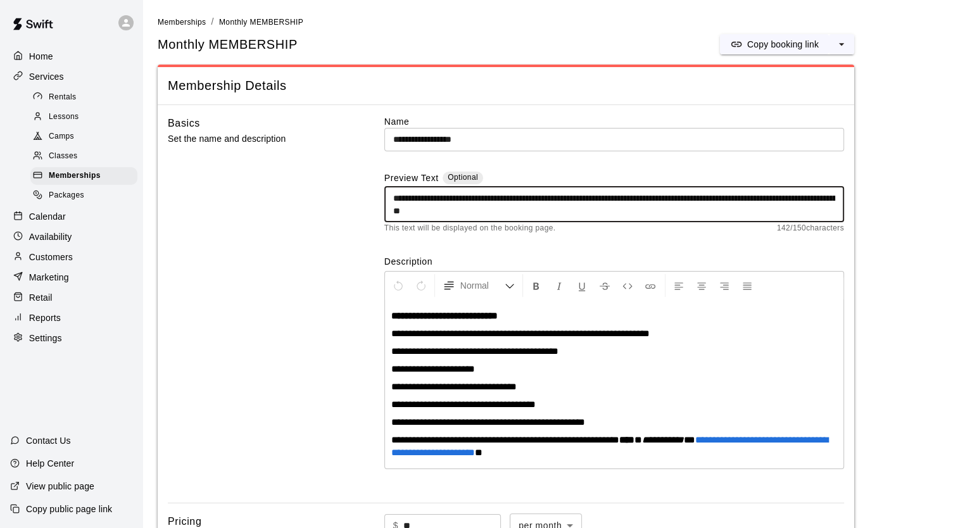
click at [570, 210] on textarea "**********" at bounding box center [614, 204] width 442 height 25
type textarea "**********"
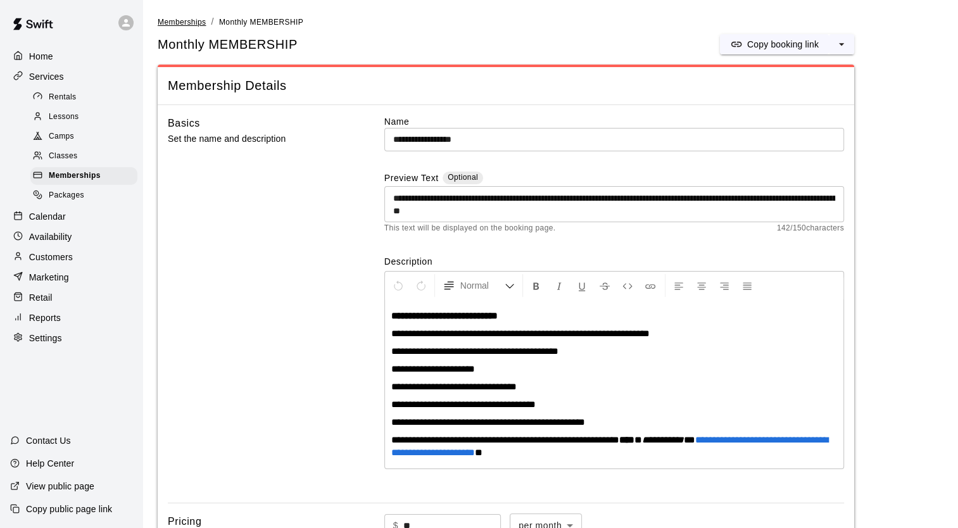
click at [191, 24] on span "Memberships" at bounding box center [182, 22] width 48 height 9
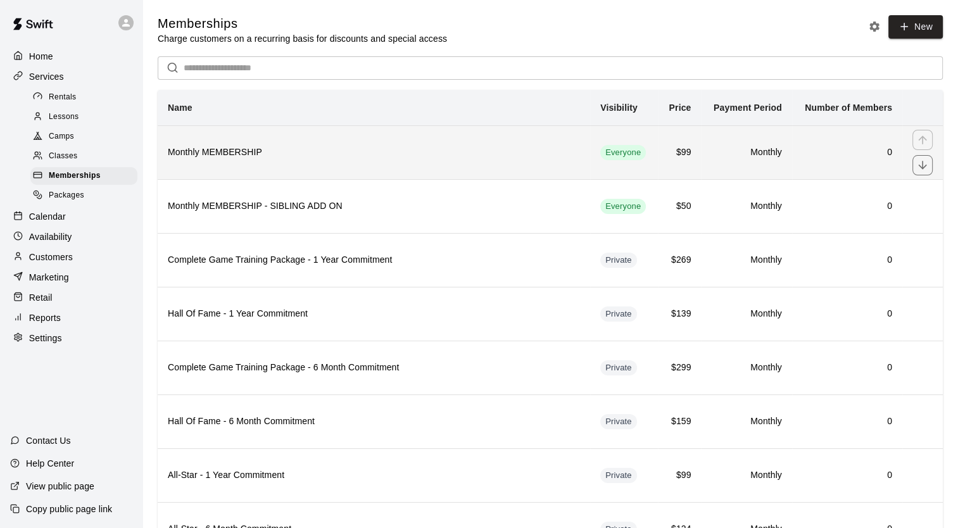
click at [237, 167] on th "Monthly MEMBERSHIP" at bounding box center [374, 152] width 433 height 54
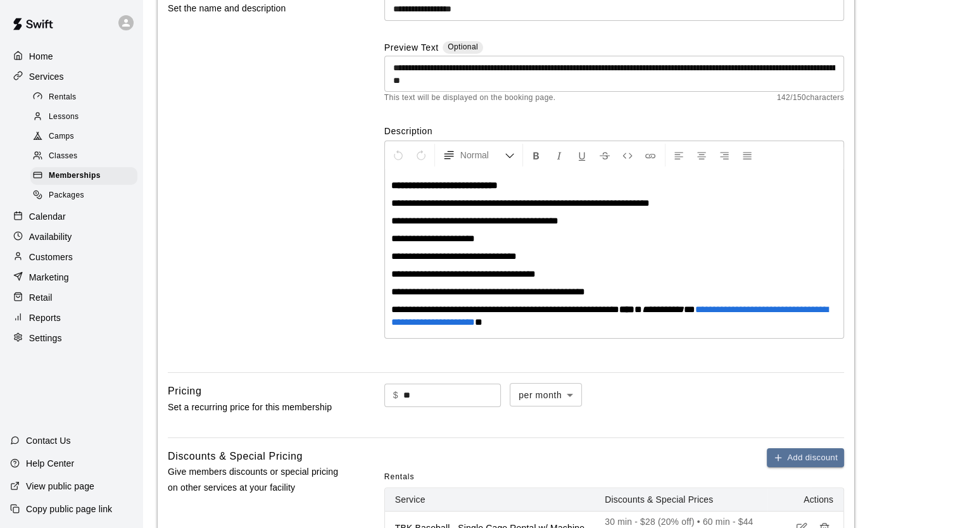
scroll to position [131, 0]
click at [427, 203] on span "**********" at bounding box center [520, 202] width 258 height 9
click at [63, 103] on span "Rentals" at bounding box center [63, 97] width 28 height 13
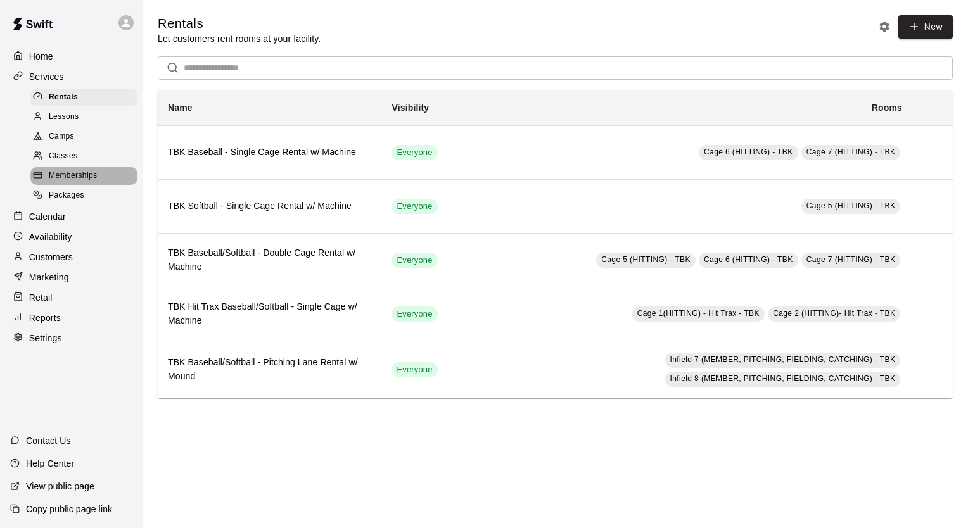
click at [85, 182] on span "Memberships" at bounding box center [73, 176] width 48 height 13
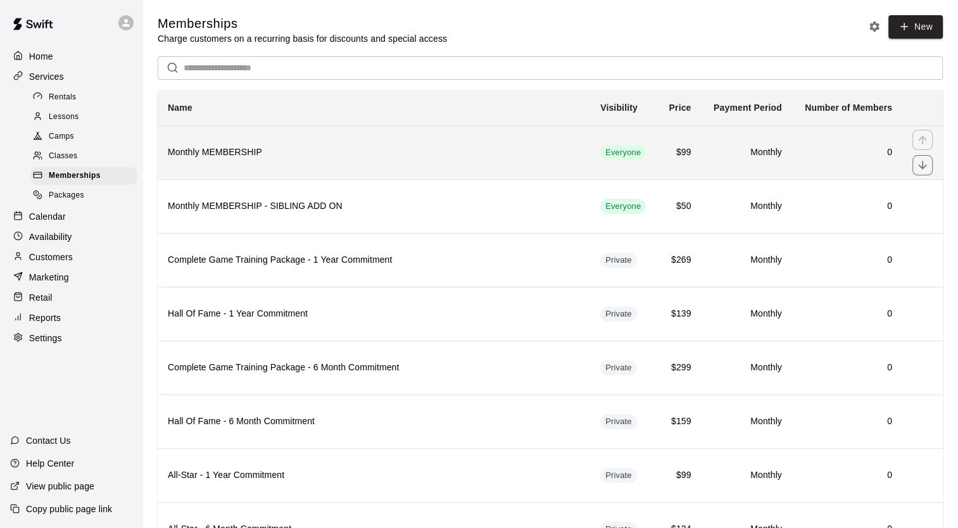
click at [237, 158] on h6 "Monthly MEMBERSHIP" at bounding box center [374, 153] width 412 height 14
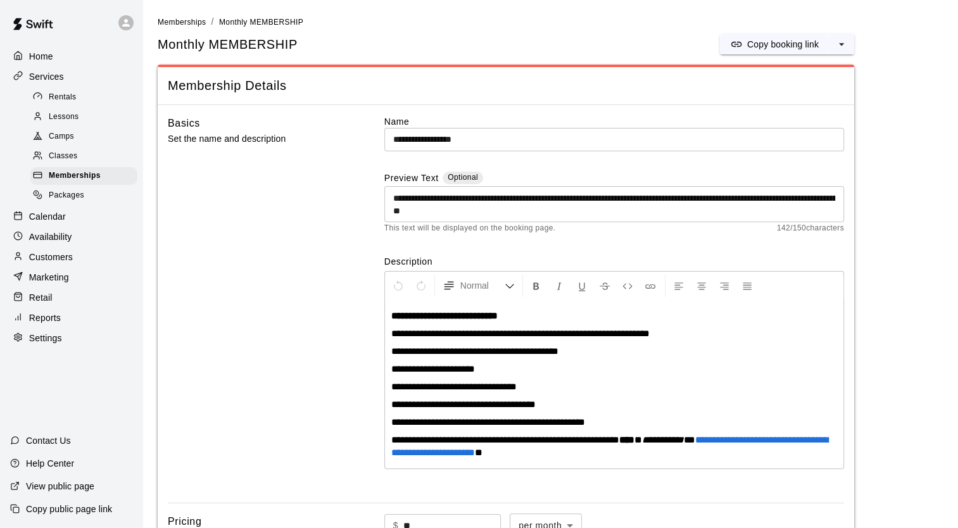
click at [427, 333] on span "**********" at bounding box center [520, 333] width 258 height 9
click at [659, 336] on span "**********" at bounding box center [529, 333] width 277 height 9
click at [723, 331] on p "**********" at bounding box center [614, 333] width 446 height 13
click at [539, 318] on p "**********" at bounding box center [614, 316] width 446 height 13
click at [476, 340] on p "**********" at bounding box center [614, 333] width 446 height 13
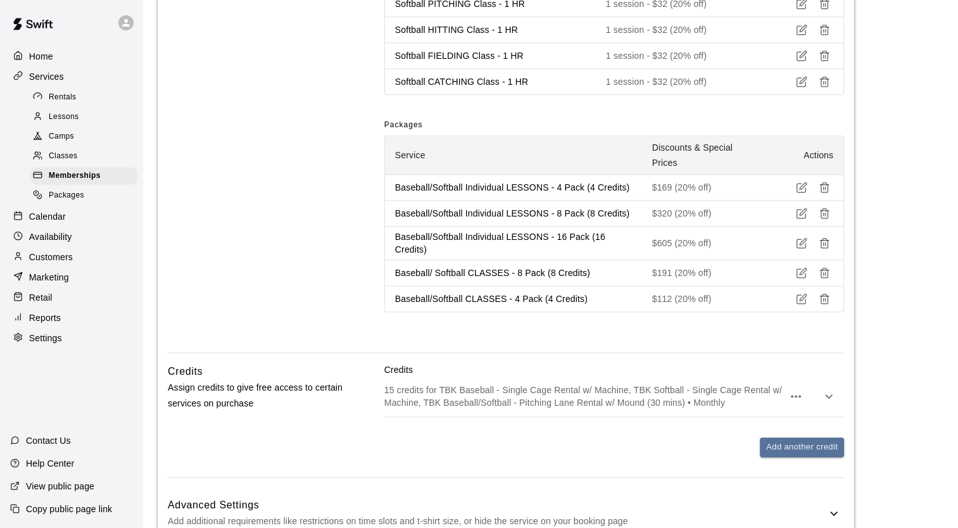
scroll to position [1391, 0]
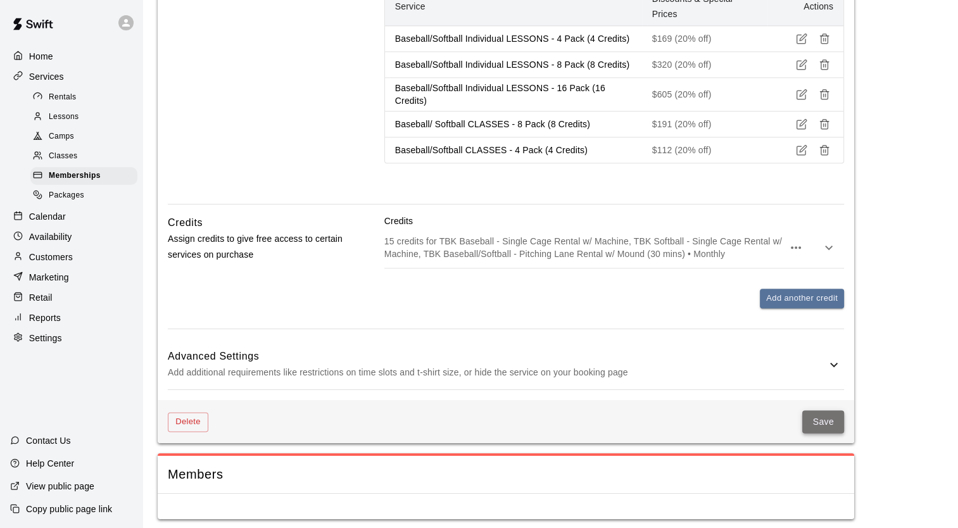
click at [825, 412] on button "Save" at bounding box center [823, 421] width 42 height 23
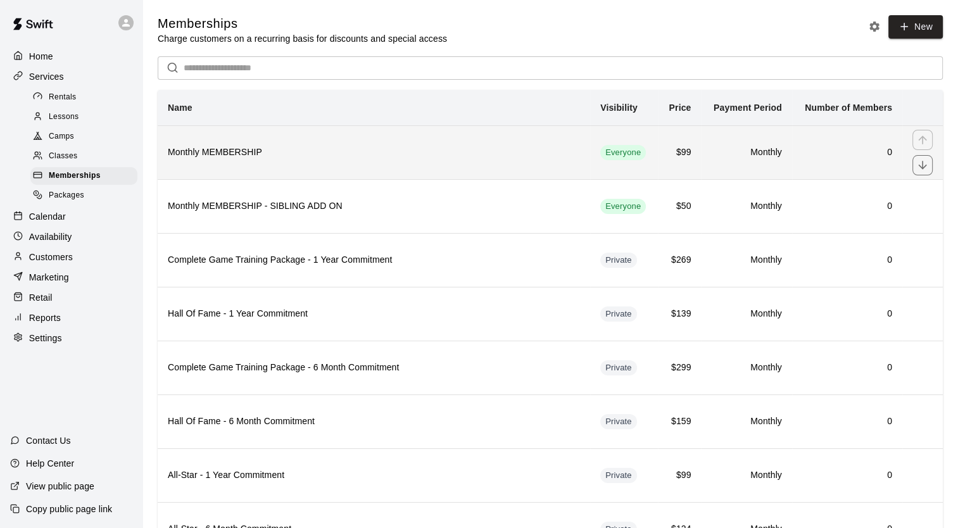
click at [298, 158] on h6 "Monthly MEMBERSHIP" at bounding box center [374, 153] width 412 height 14
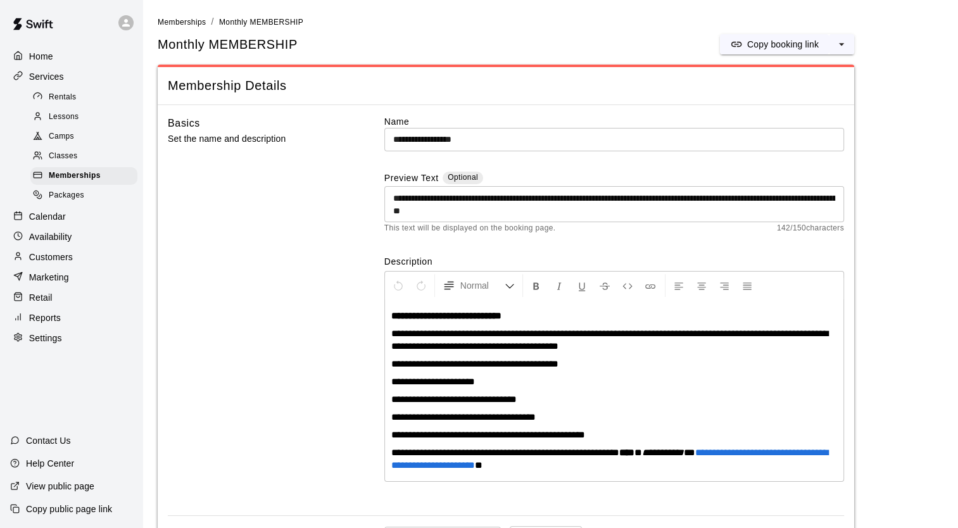
click at [514, 345] on span "**********" at bounding box center [609, 340] width 437 height 22
click at [685, 348] on p "**********" at bounding box center [614, 339] width 446 height 25
drag, startPoint x: 461, startPoint y: 346, endPoint x: 684, endPoint y: 348, distance: 222.9
click at [684, 348] on p "**********" at bounding box center [614, 339] width 446 height 25
copy span "**********"
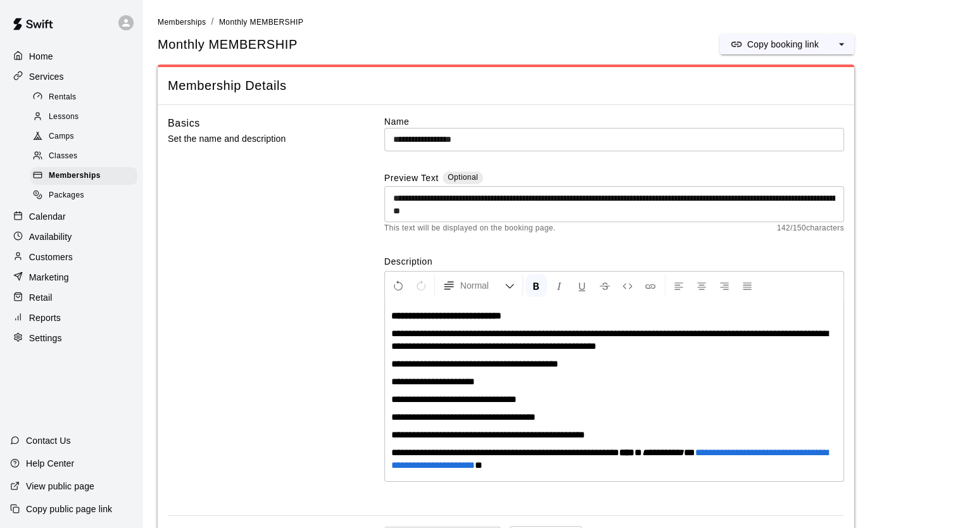
click at [427, 305] on div "**********" at bounding box center [614, 390] width 458 height 181
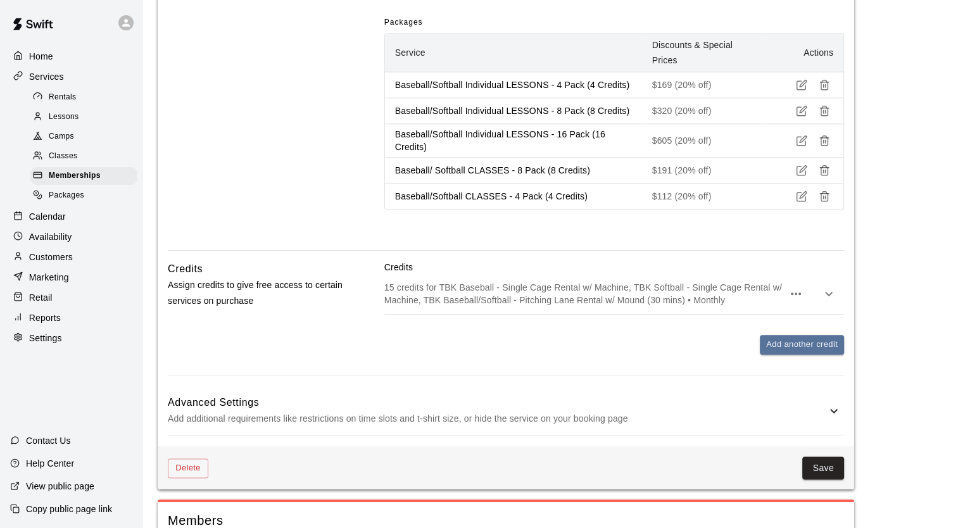
scroll to position [1391, 0]
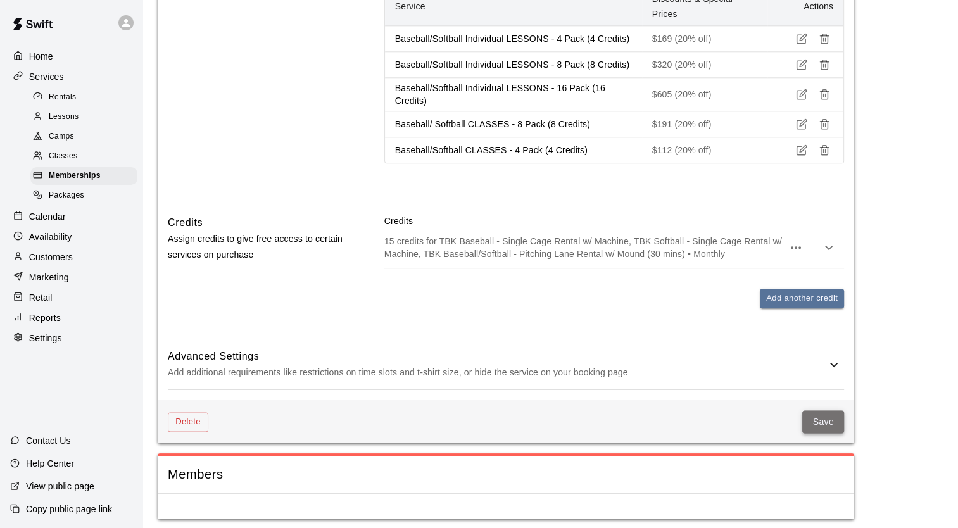
click at [816, 413] on button "Save" at bounding box center [823, 421] width 42 height 23
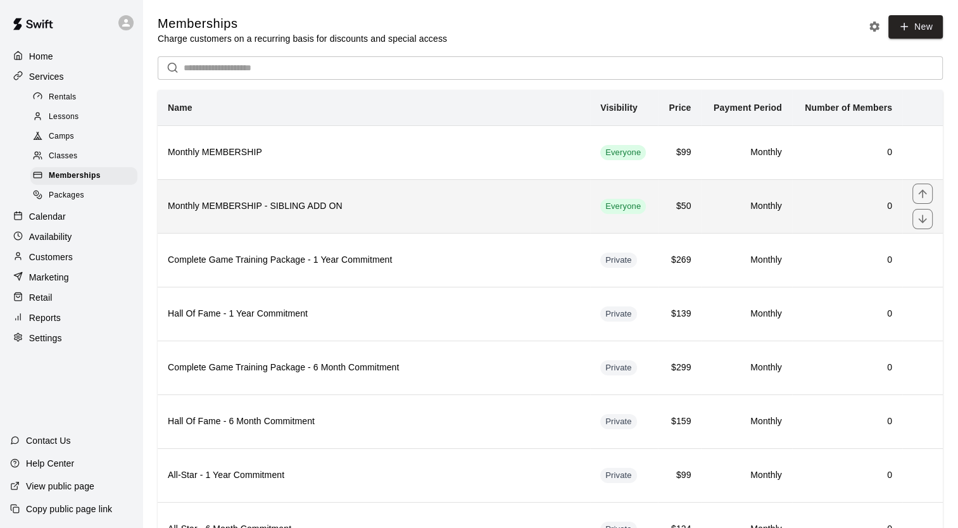
click at [233, 206] on h6 "Monthly MEMBERSHIP - SIBLING ADD ON" at bounding box center [374, 206] width 412 height 14
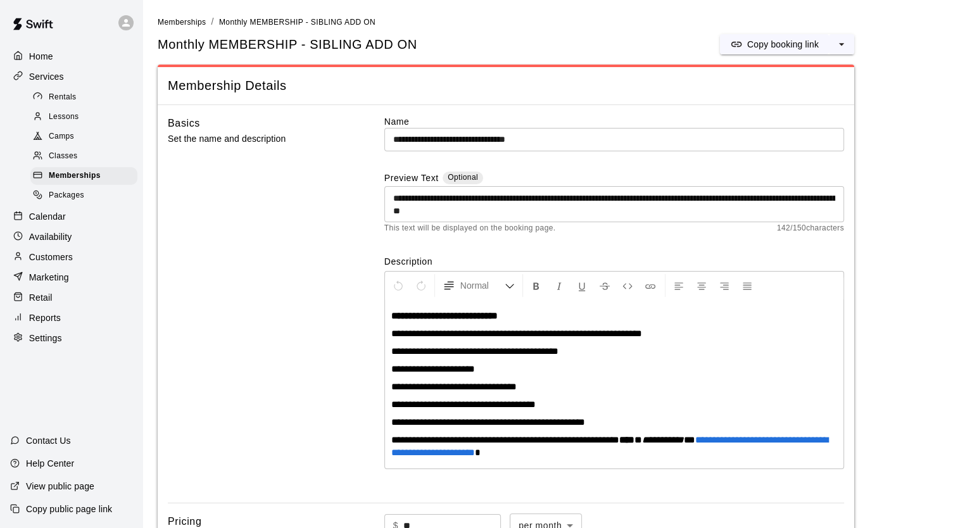
click at [403, 332] on span "**********" at bounding box center [516, 333] width 251 height 9
click at [177, 23] on span "Memberships" at bounding box center [182, 22] width 48 height 9
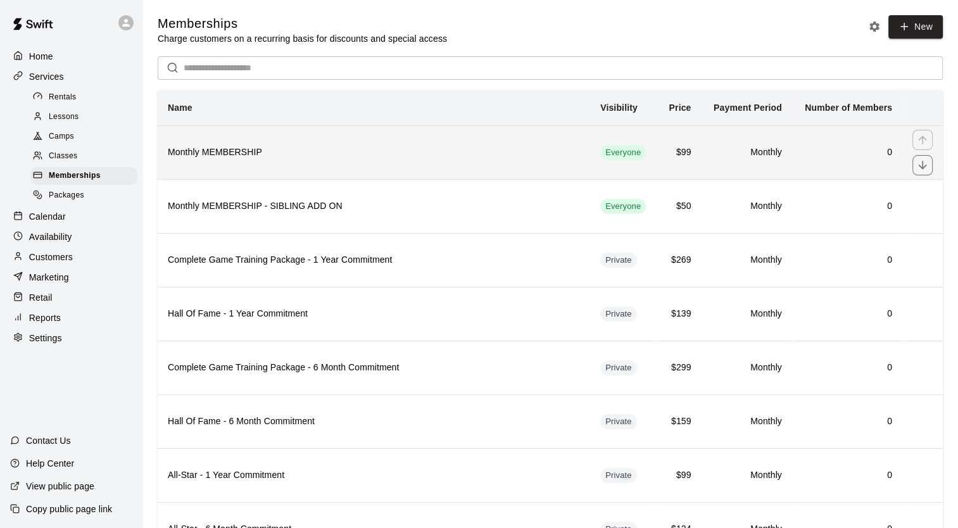
click at [245, 153] on h6 "Monthly MEMBERSHIP" at bounding box center [374, 153] width 412 height 14
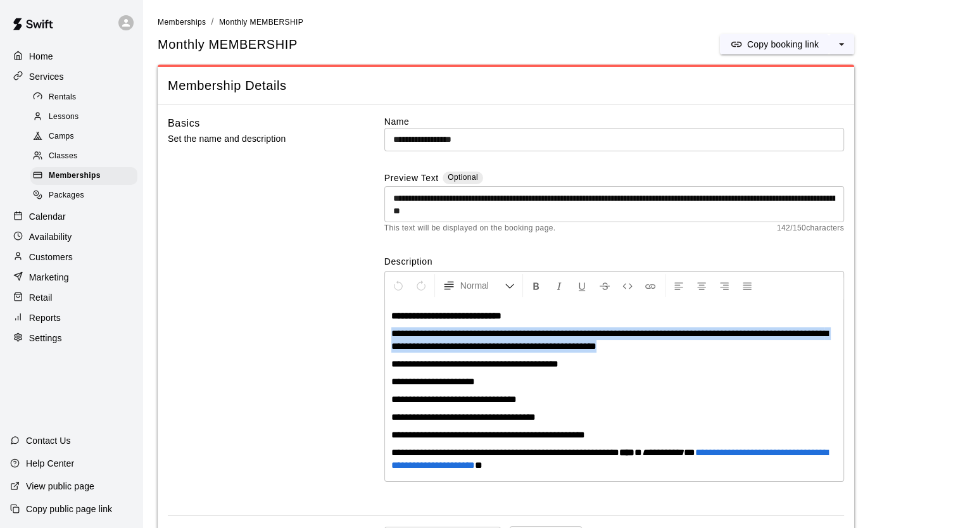
drag, startPoint x: 389, startPoint y: 333, endPoint x: 709, endPoint y: 350, distance: 319.6
click at [709, 350] on div "**********" at bounding box center [614, 390] width 458 height 181
copy span "**********"
click at [191, 21] on span "Memberships" at bounding box center [182, 22] width 48 height 9
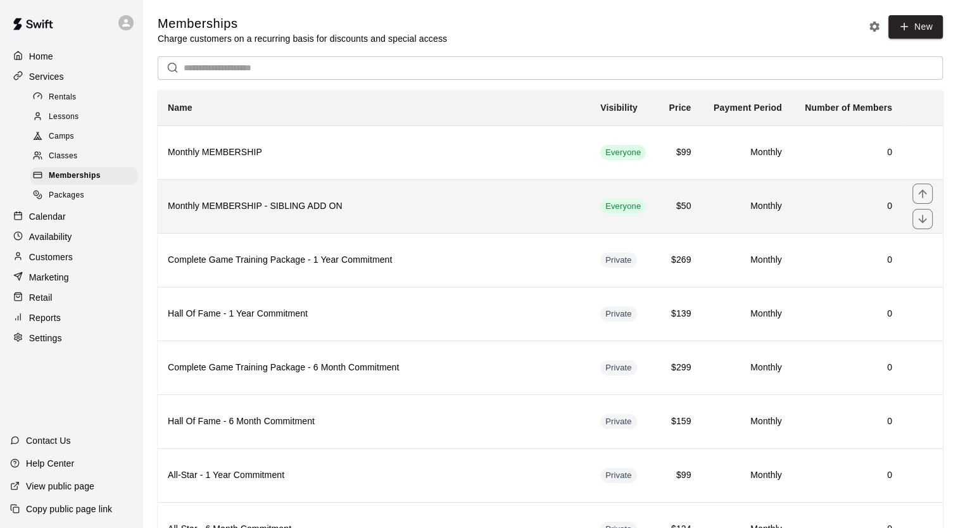
click at [236, 212] on h6 "Monthly MEMBERSHIP - SIBLING ADD ON" at bounding box center [374, 206] width 412 height 14
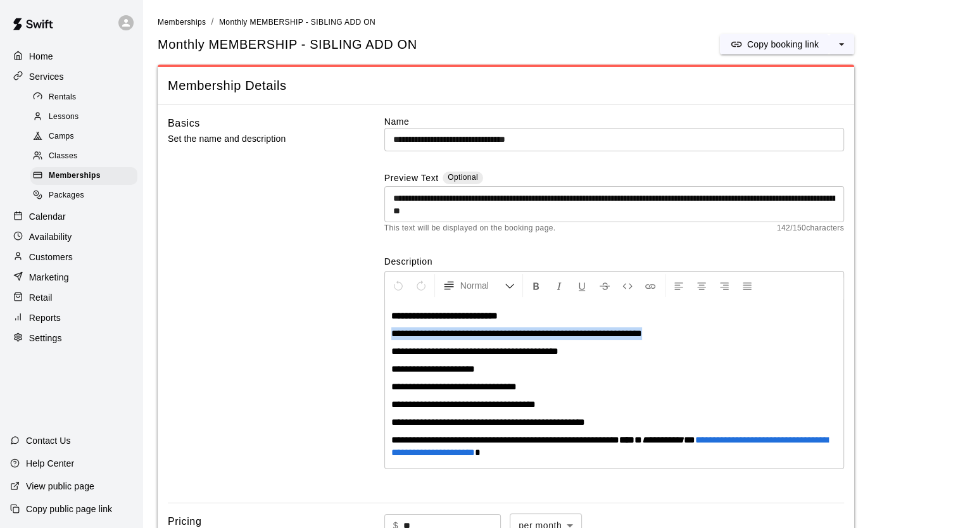
drag, startPoint x: 670, startPoint y: 332, endPoint x: 389, endPoint y: 332, distance: 281.2
click at [389, 332] on div "**********" at bounding box center [614, 384] width 458 height 168
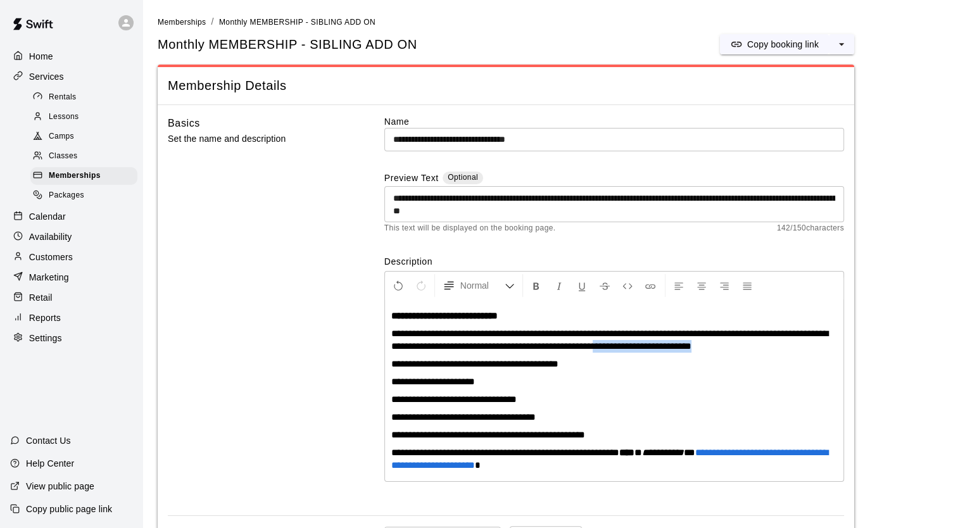
drag, startPoint x: 787, startPoint y: 347, endPoint x: 677, endPoint y: 348, distance: 110.2
click at [677, 348] on p "**********" at bounding box center [614, 339] width 446 height 25
copy span "**********"
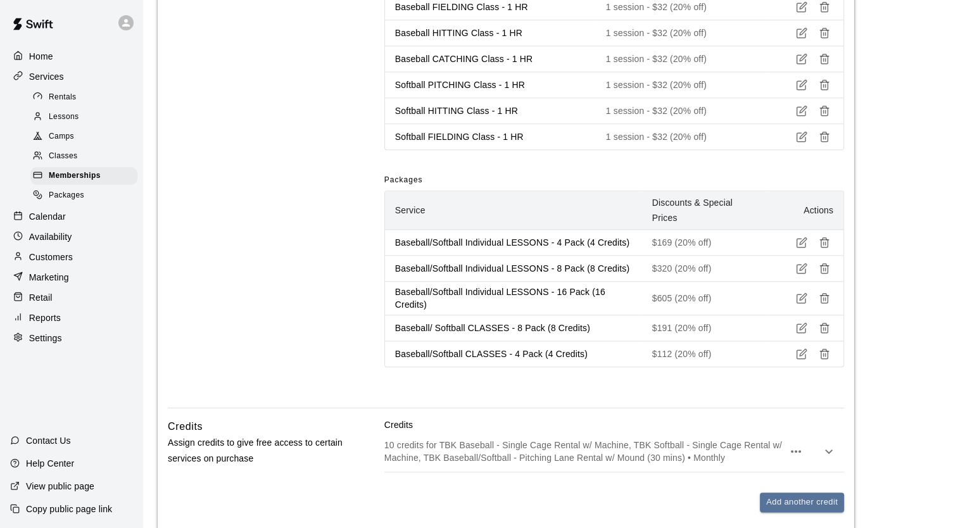
scroll to position [1365, 0]
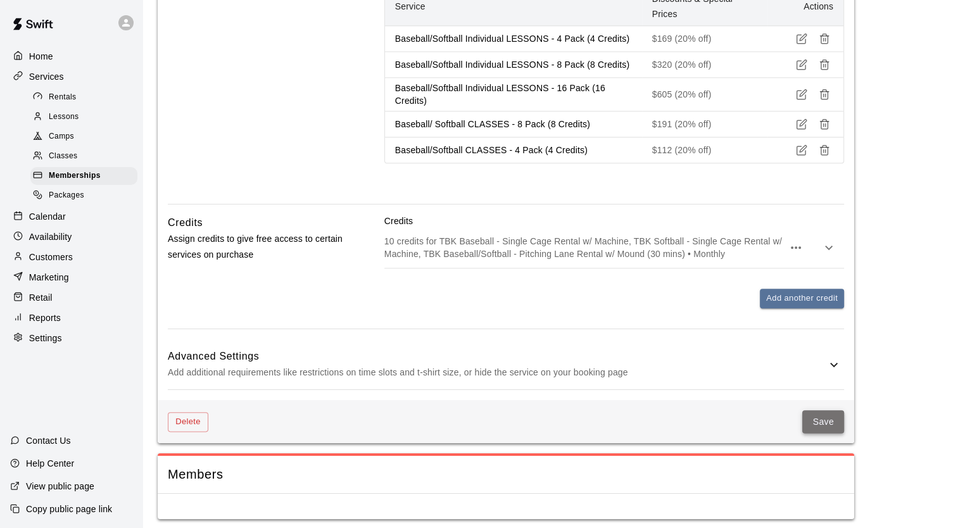
click at [816, 418] on button "Save" at bounding box center [823, 421] width 42 height 23
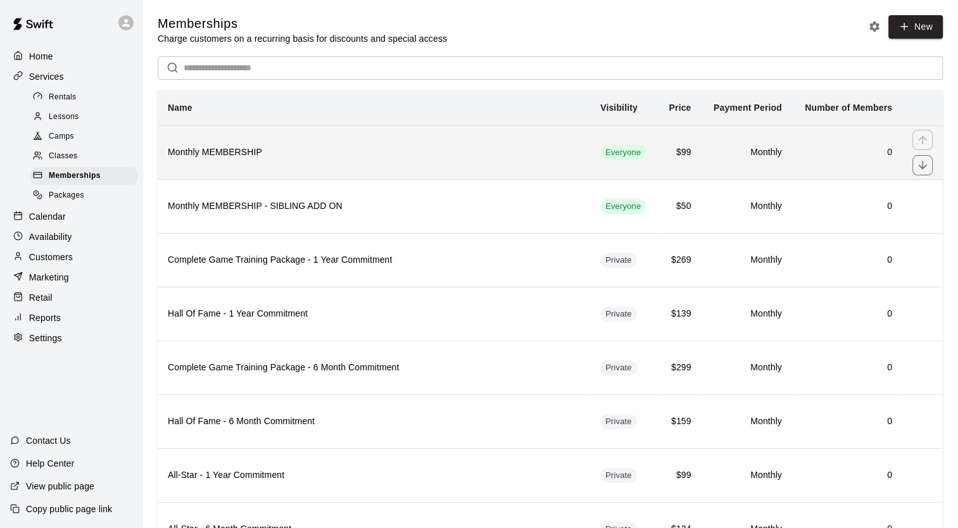
click at [264, 158] on h6 "Monthly MEMBERSHIP" at bounding box center [374, 153] width 412 height 14
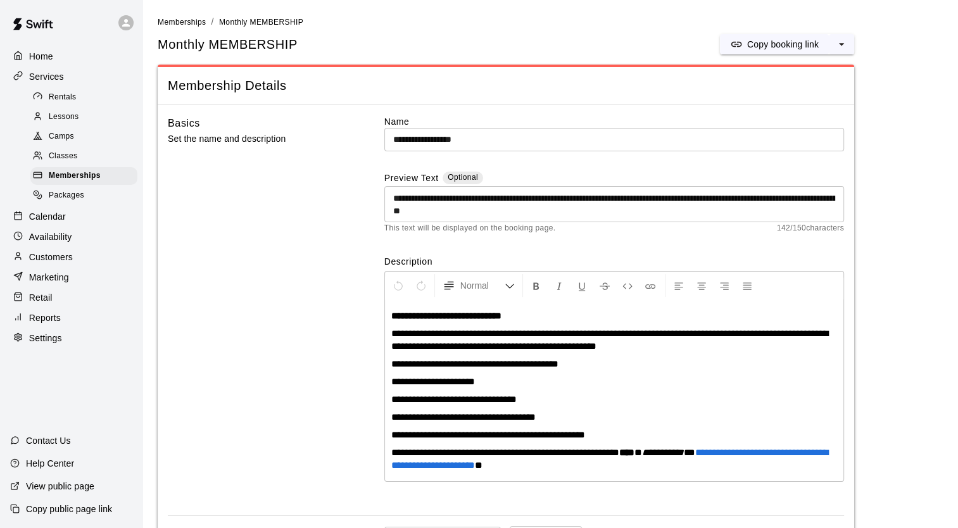
click at [678, 346] on span "**********" at bounding box center [609, 340] width 437 height 22
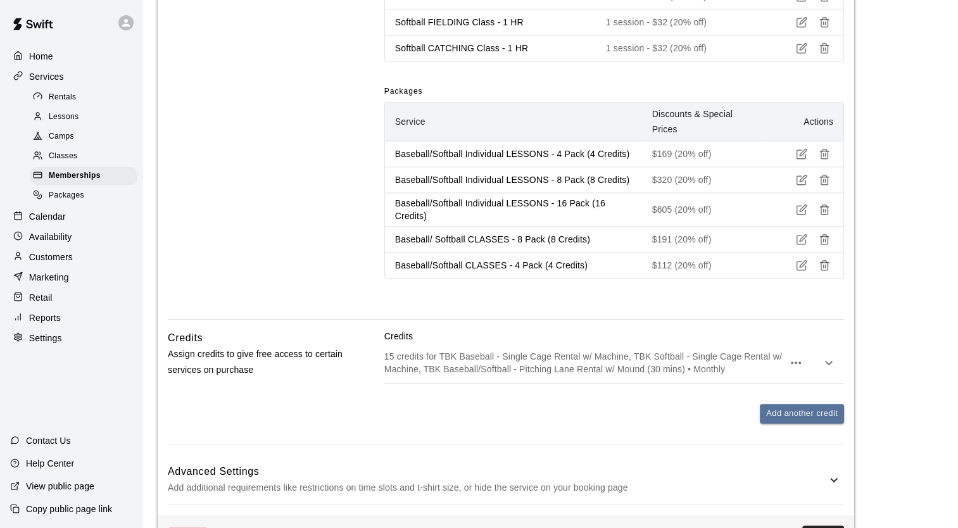
scroll to position [1391, 0]
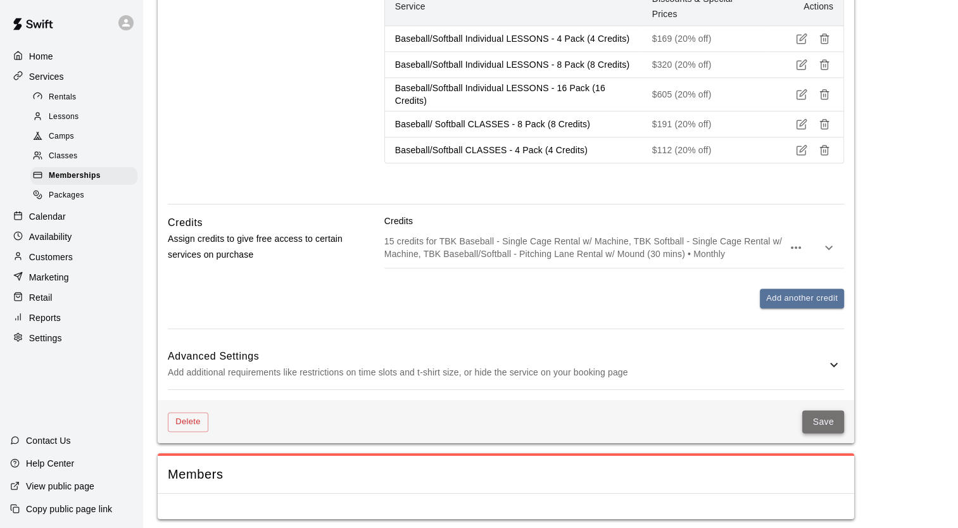
click at [825, 419] on button "Save" at bounding box center [823, 421] width 42 height 23
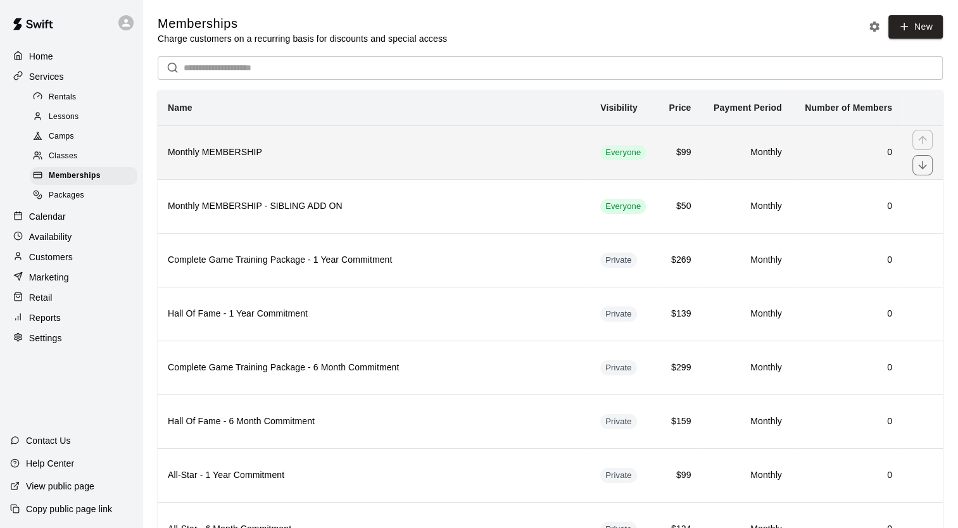
click at [308, 153] on h6 "Monthly MEMBERSHIP" at bounding box center [374, 153] width 412 height 14
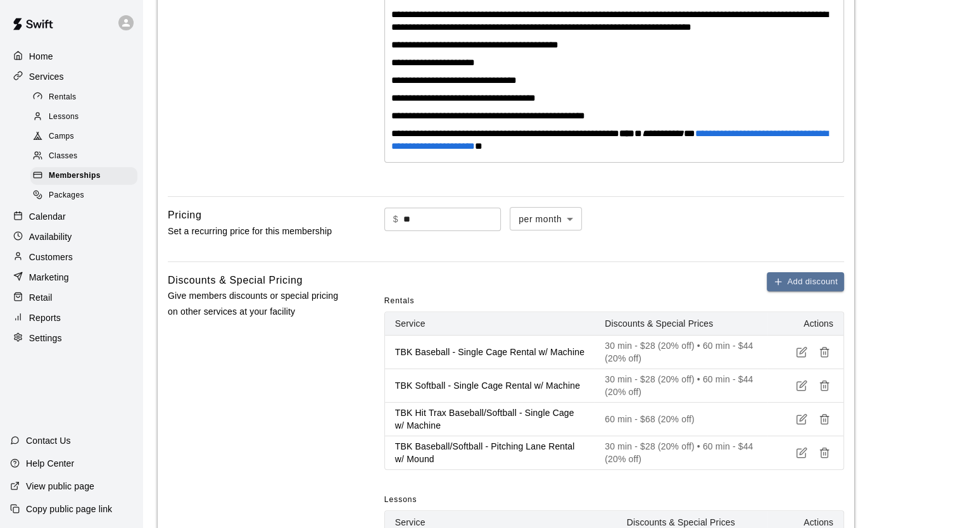
scroll to position [320, 0]
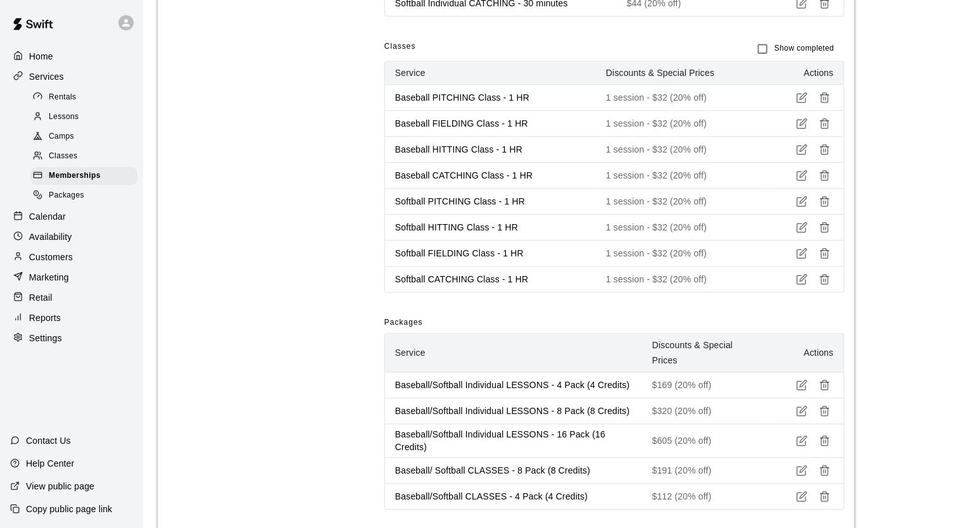
scroll to position [1156, 0]
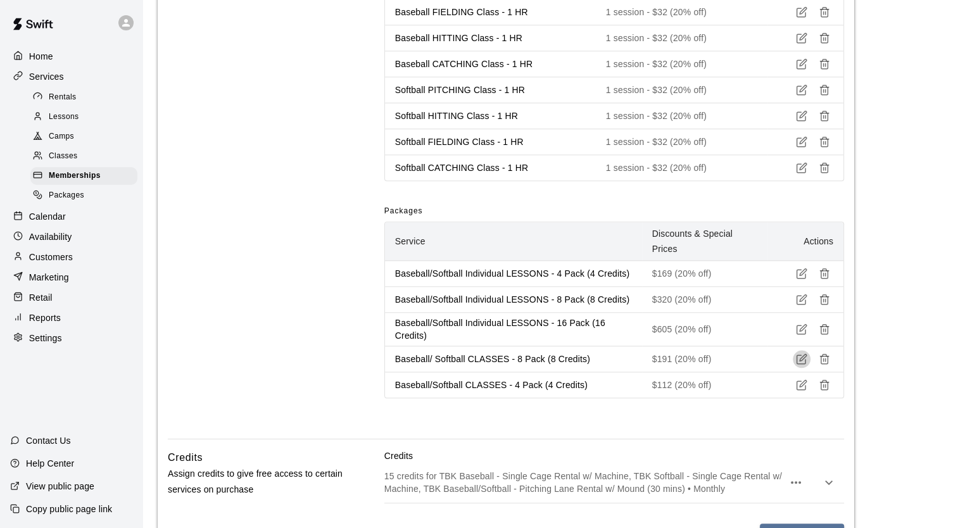
click at [798, 355] on icon "button" at bounding box center [801, 358] width 11 height 11
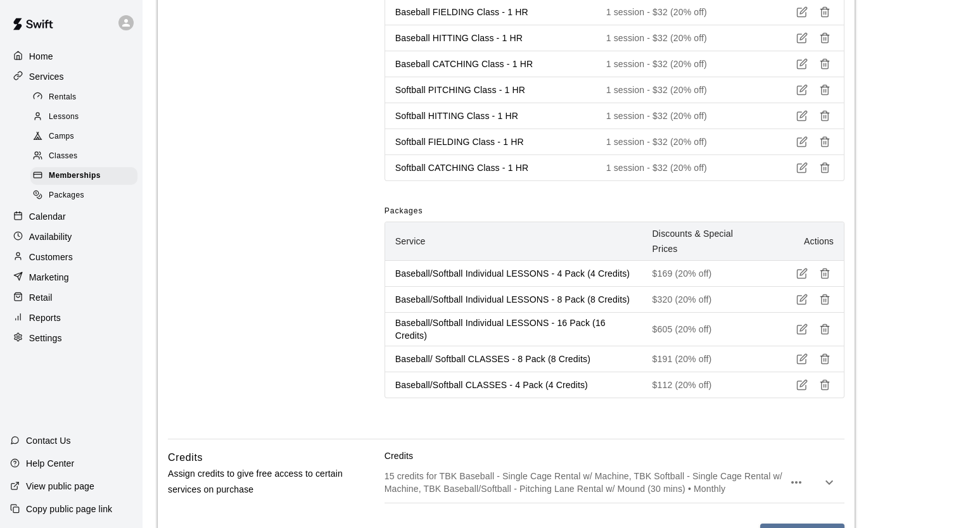
type input "**********"
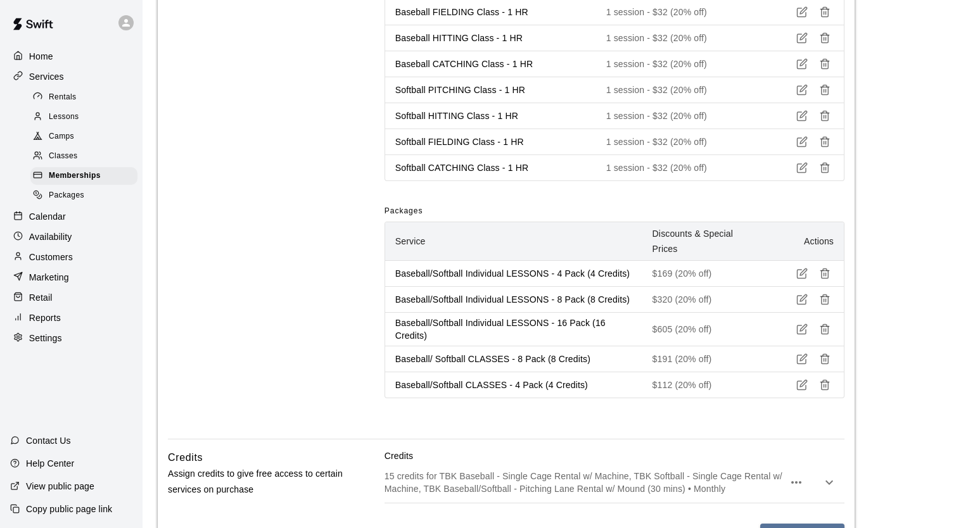
type input "***"
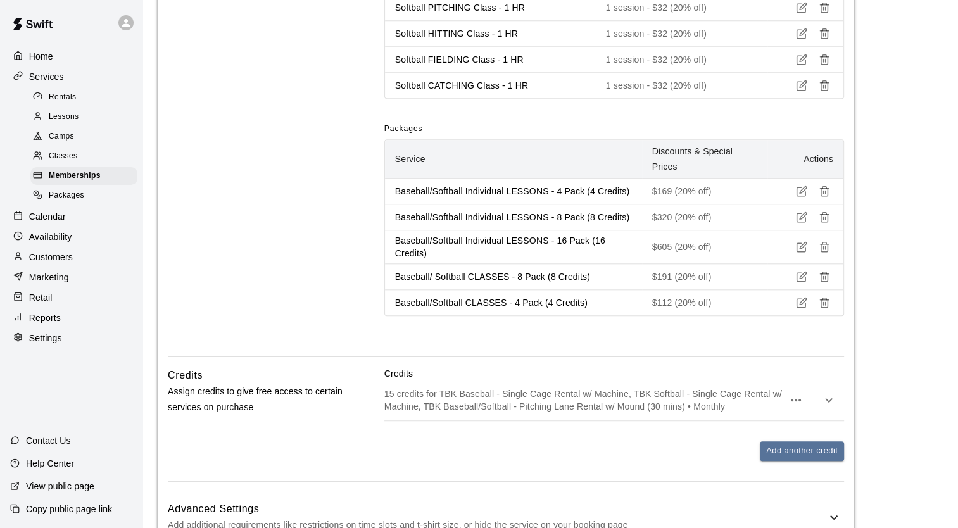
scroll to position [1286, 0]
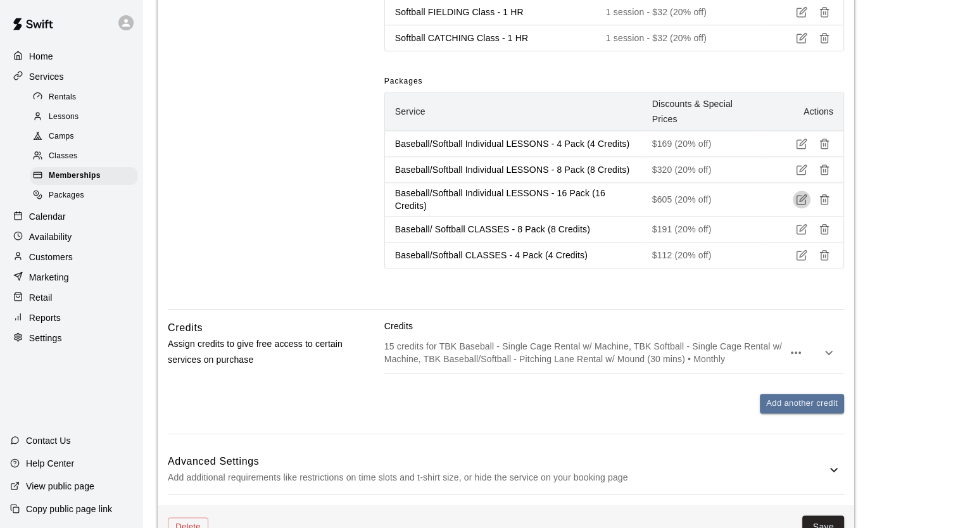
click at [800, 195] on icon "button" at bounding box center [803, 198] width 7 height 7
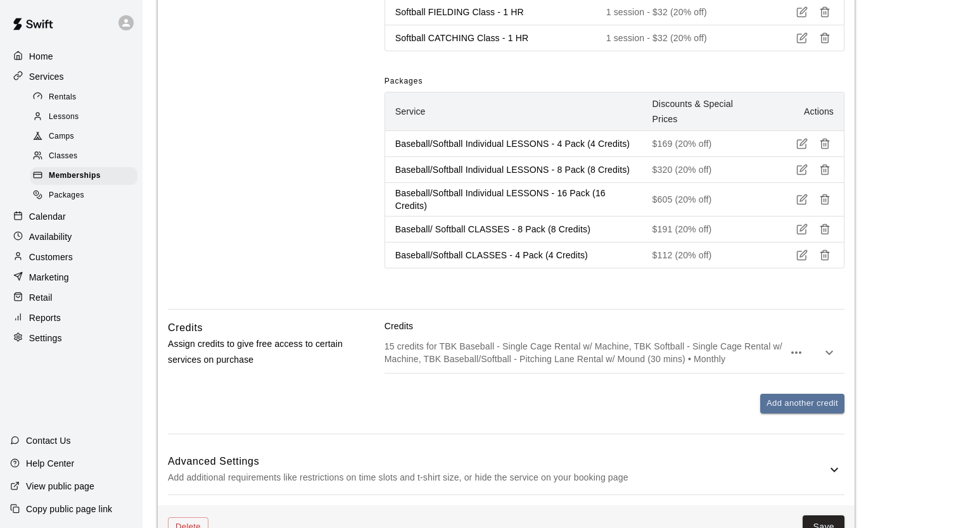
type input "**********"
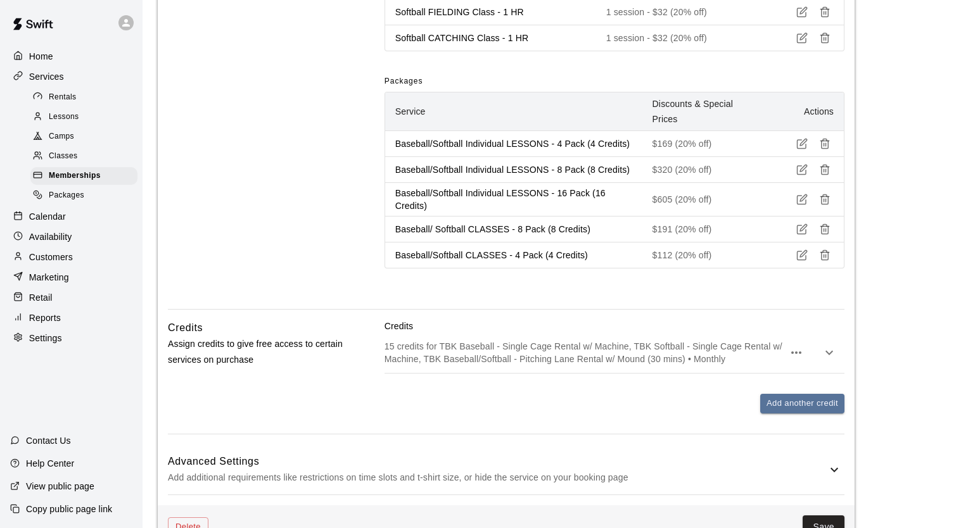
type input "***"
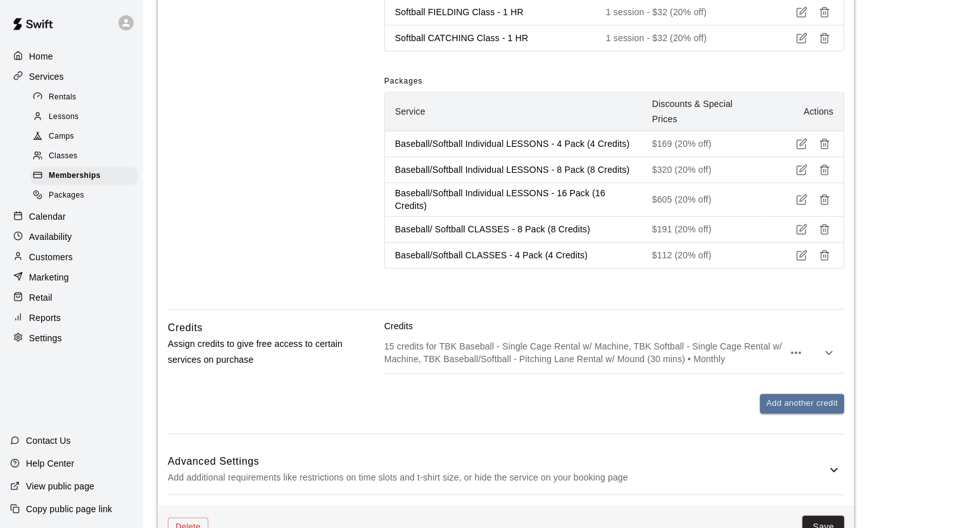
scroll to position [1391, 0]
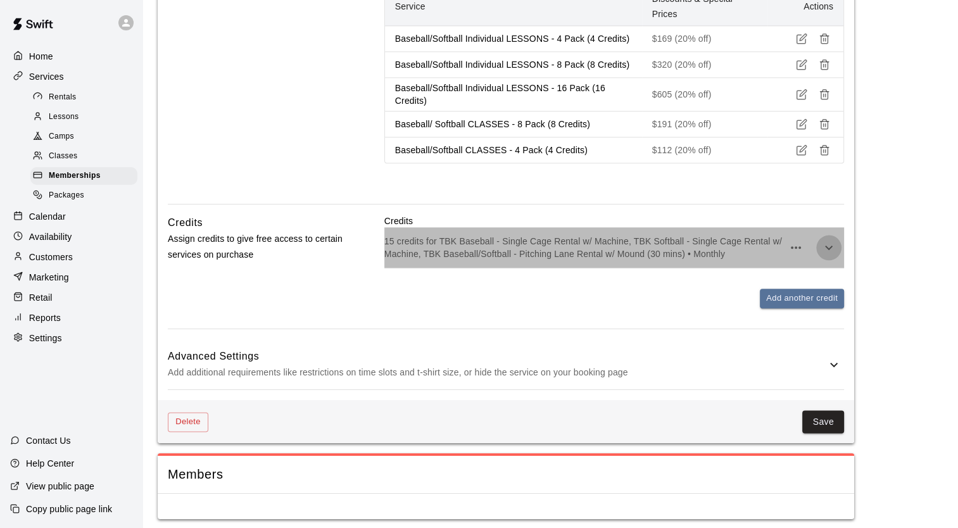
click at [828, 242] on icon "button" at bounding box center [828, 247] width 15 height 15
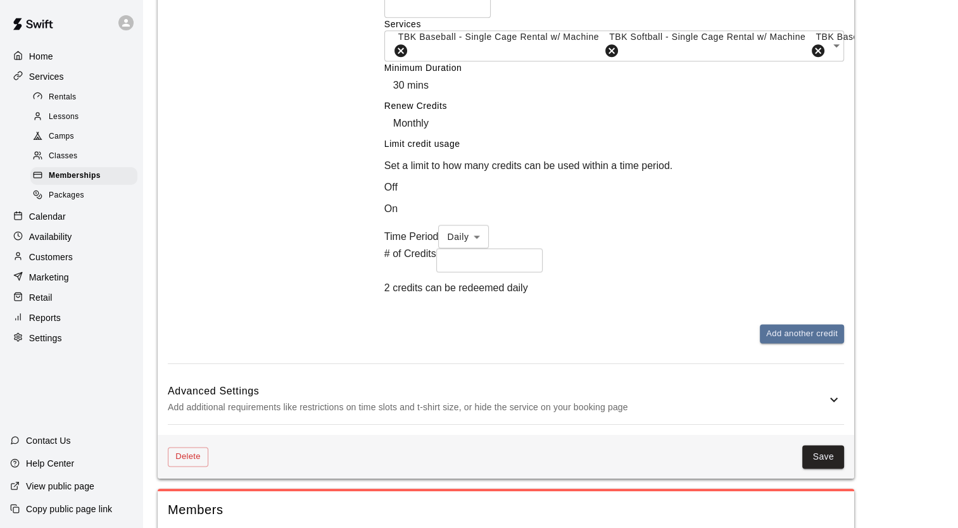
scroll to position [1767, 0]
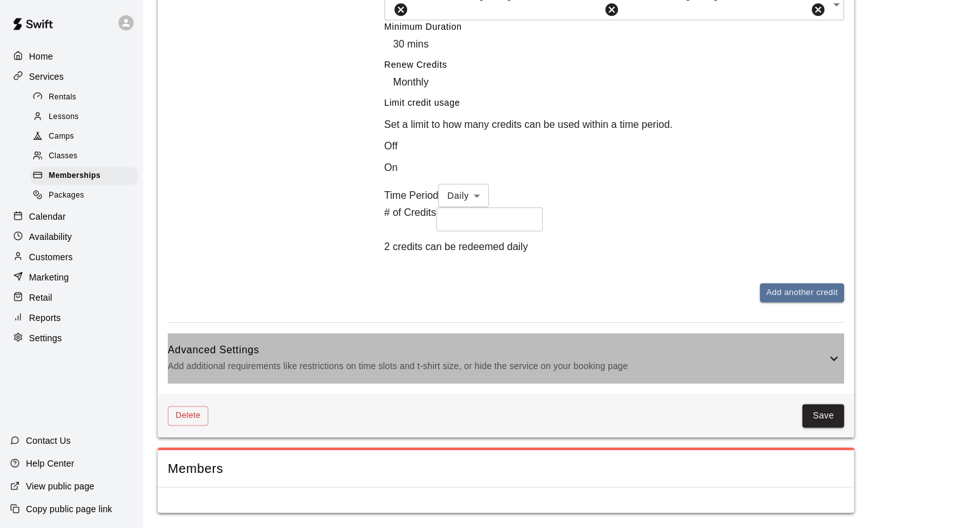
click at [655, 371] on p "Add additional requirements like restrictions on time slots and t-shirt size, o…" at bounding box center [497, 366] width 659 height 16
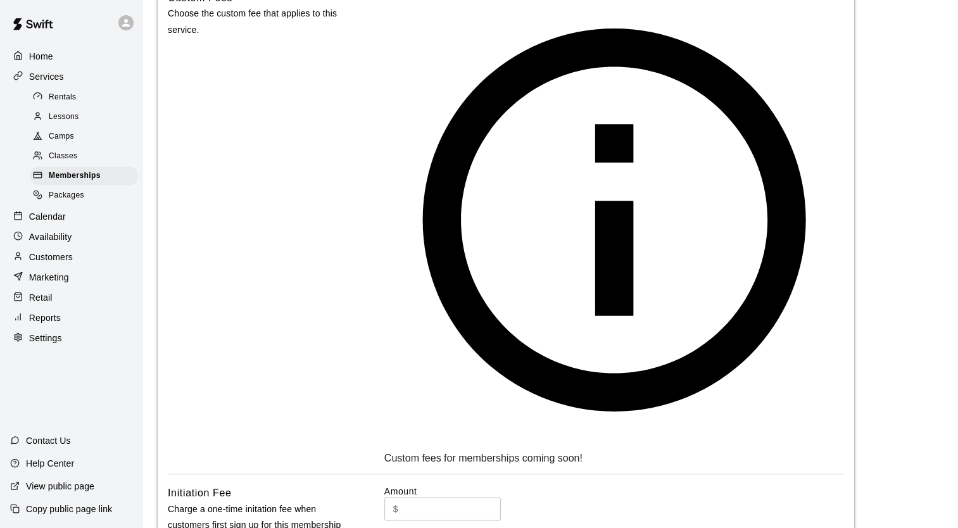
scroll to position [2370, 0]
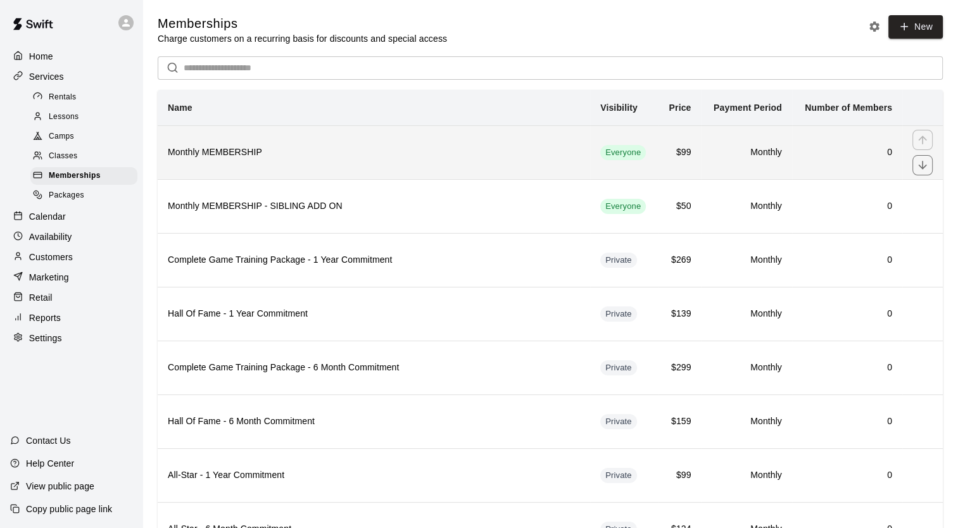
click at [292, 170] on th "Monthly MEMBERSHIP" at bounding box center [374, 152] width 433 height 54
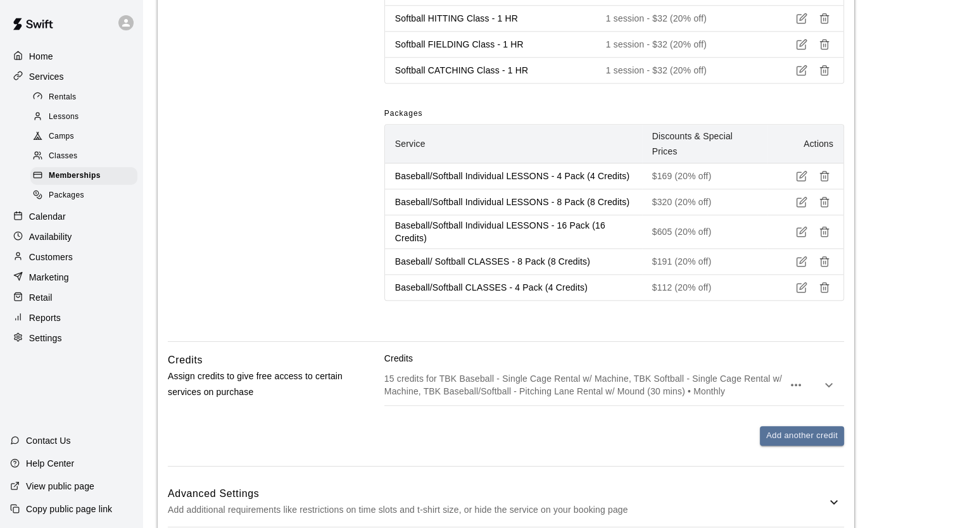
scroll to position [1391, 0]
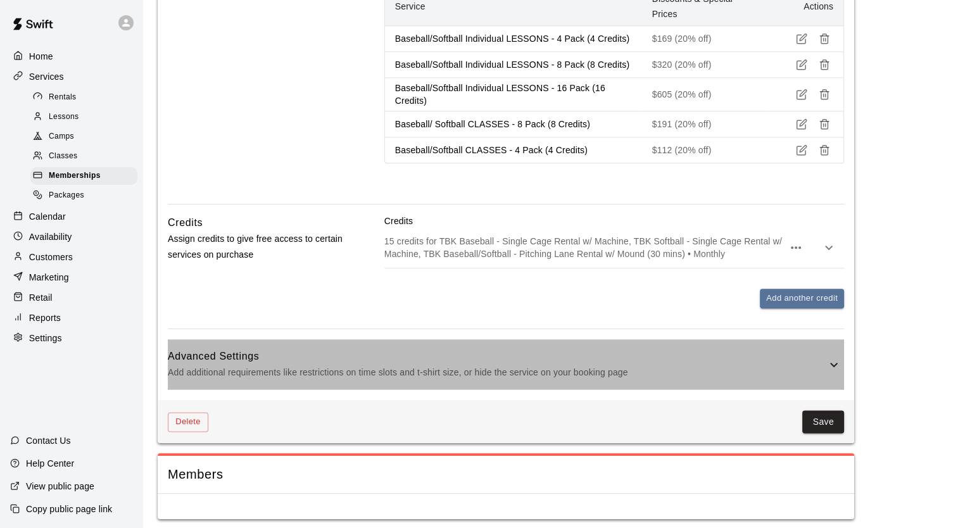
click at [320, 355] on h6 "Advanced Settings" at bounding box center [497, 356] width 659 height 16
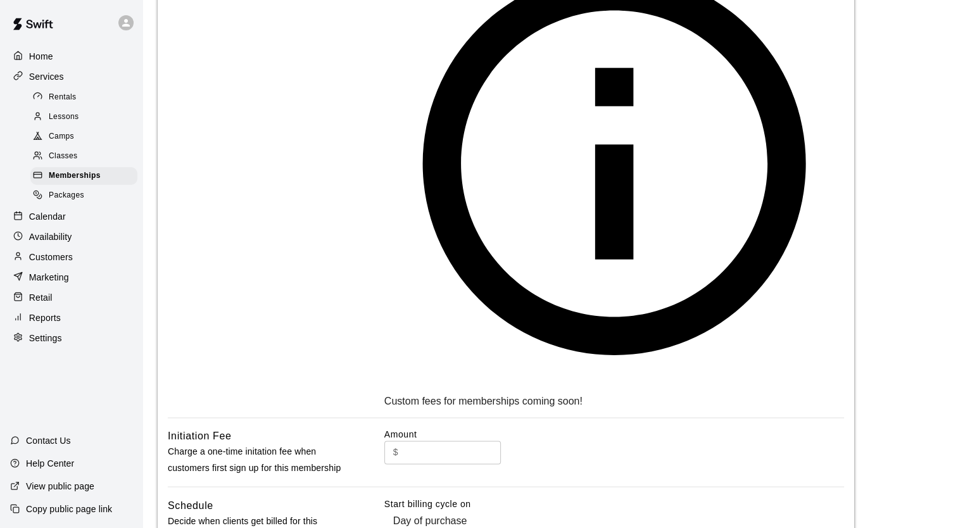
scroll to position [1995, 0]
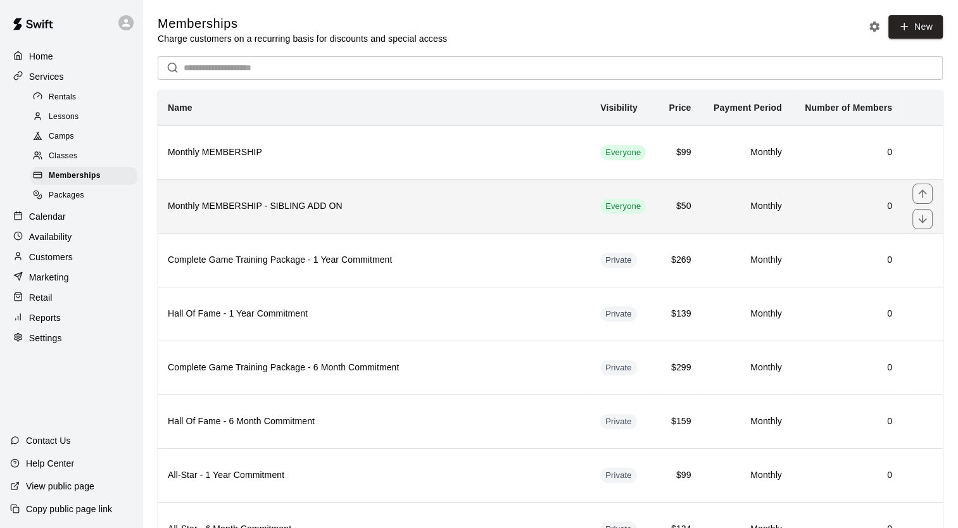
click at [313, 206] on h6 "Monthly MEMBERSHIP - SIBLING ADD ON" at bounding box center [374, 206] width 412 height 14
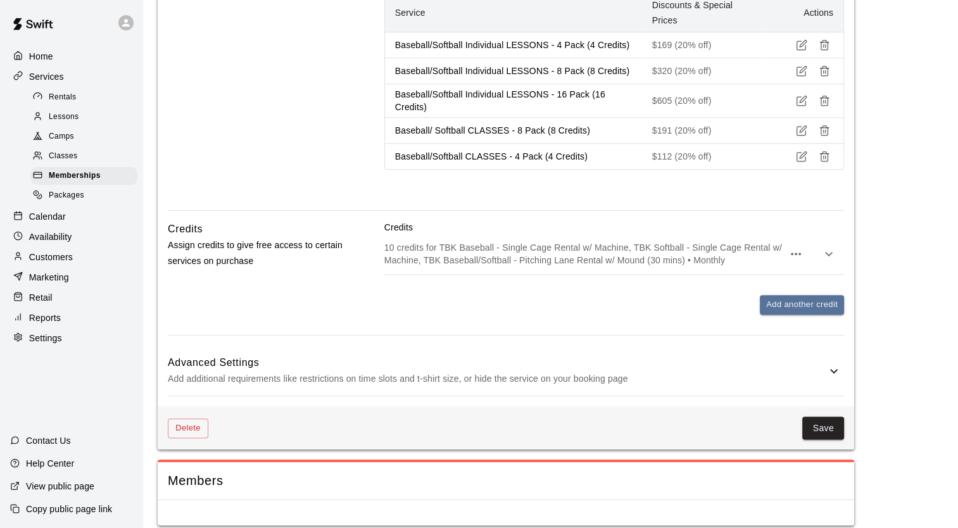
scroll to position [1365, 0]
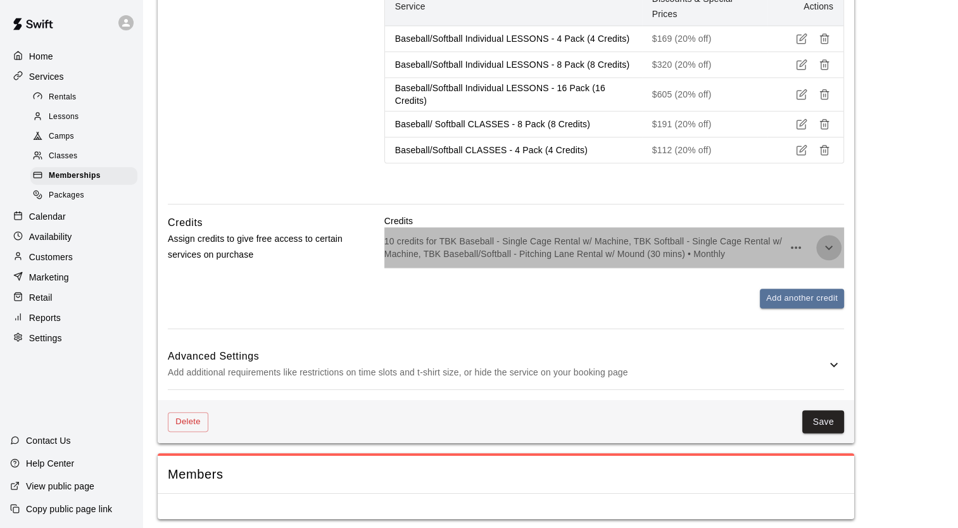
click at [831, 240] on icon "button" at bounding box center [828, 247] width 15 height 15
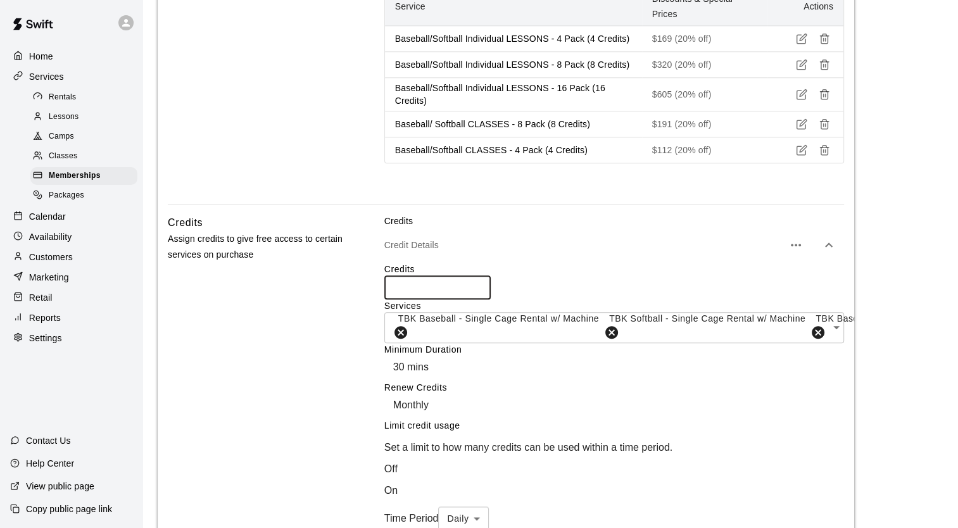
click at [405, 289] on input "**" at bounding box center [437, 286] width 106 height 23
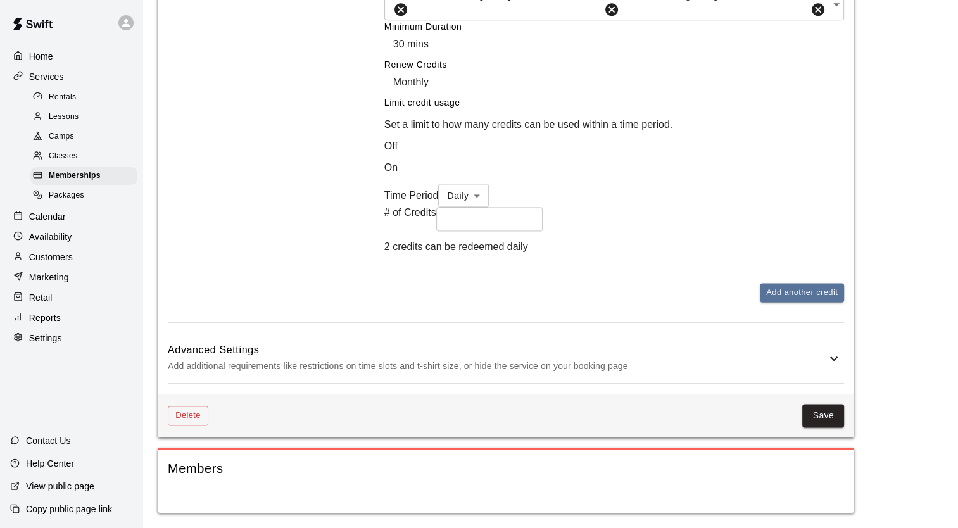
scroll to position [1741, 0]
type input "**"
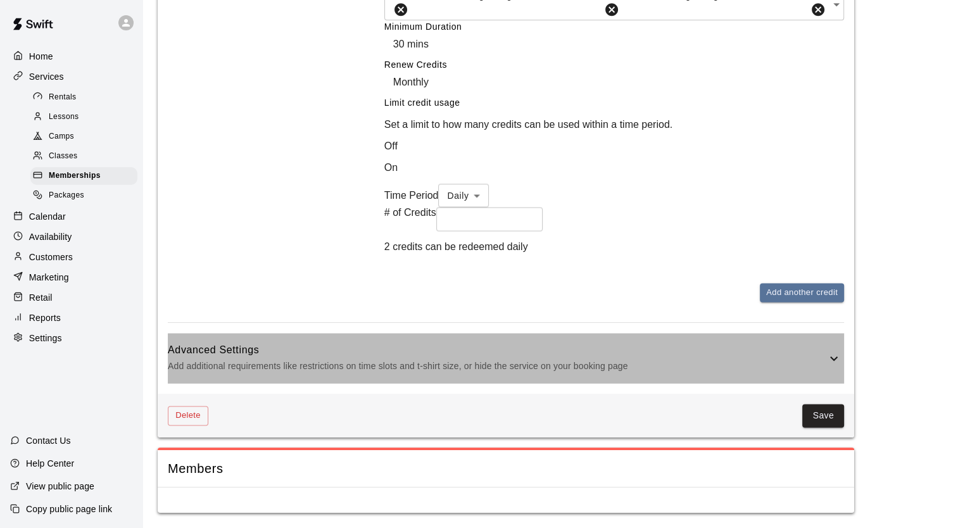
click at [296, 358] on h6 "Advanced Settings" at bounding box center [497, 350] width 659 height 16
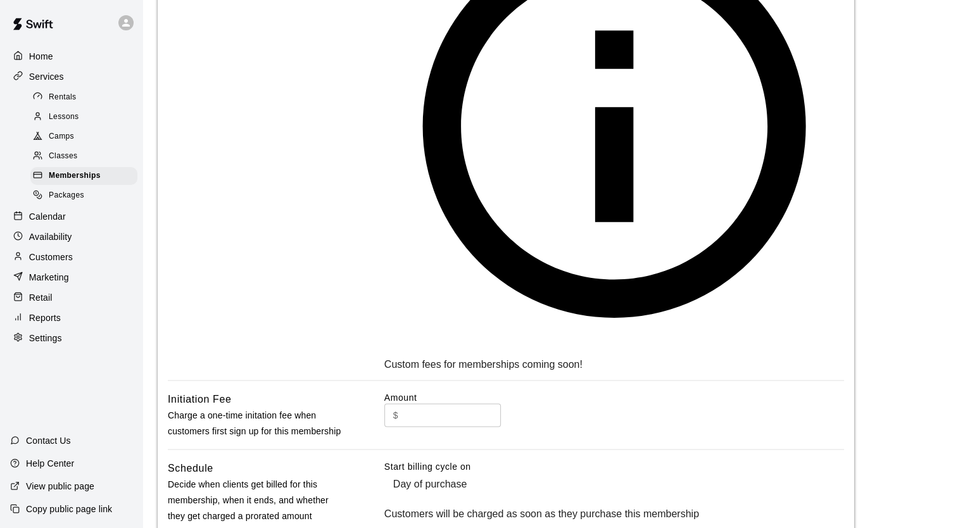
scroll to position [2344, 0]
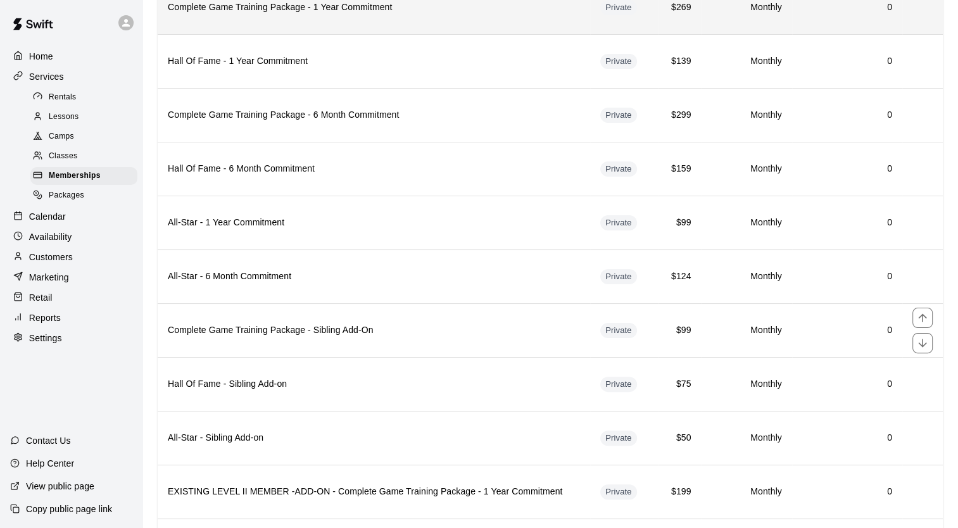
scroll to position [433, 0]
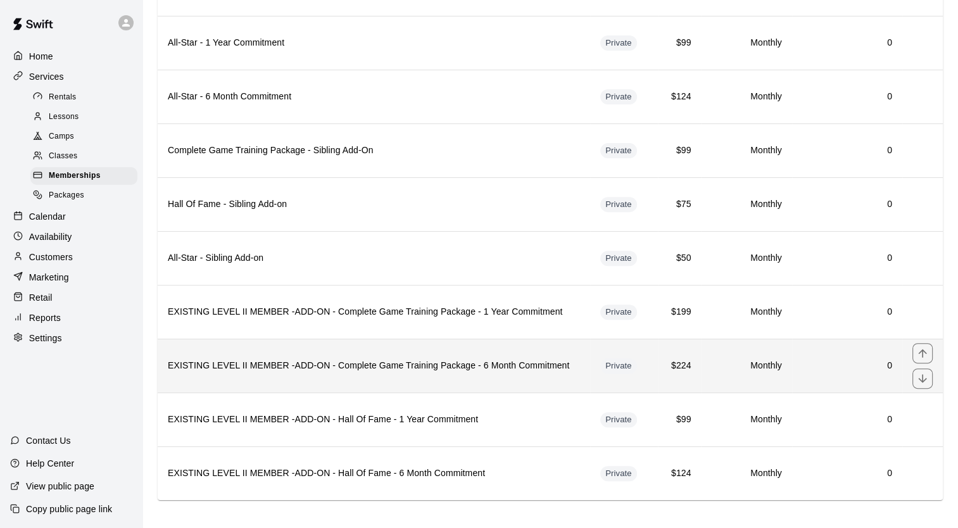
click at [320, 369] on th "EXISTING LEVEL II MEMBER -ADD-ON - Complete Game Training Package - 6 Month Com…" at bounding box center [374, 366] width 433 height 54
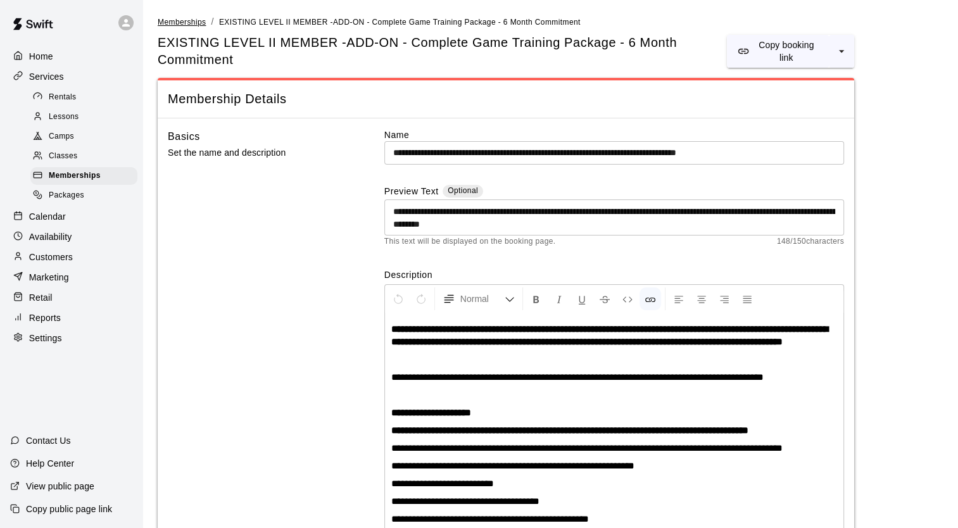
click at [177, 24] on span "Memberships" at bounding box center [182, 22] width 48 height 9
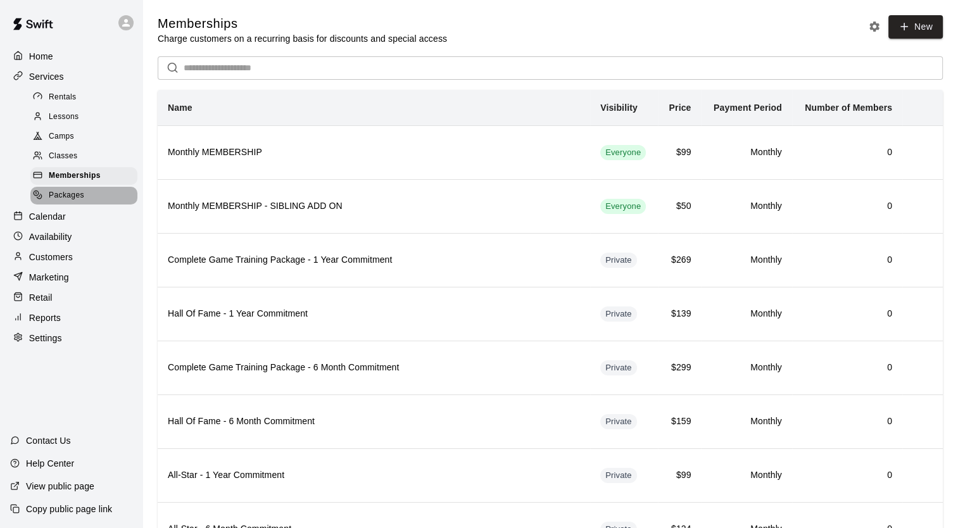
click at [68, 201] on span "Packages" at bounding box center [66, 195] width 35 height 13
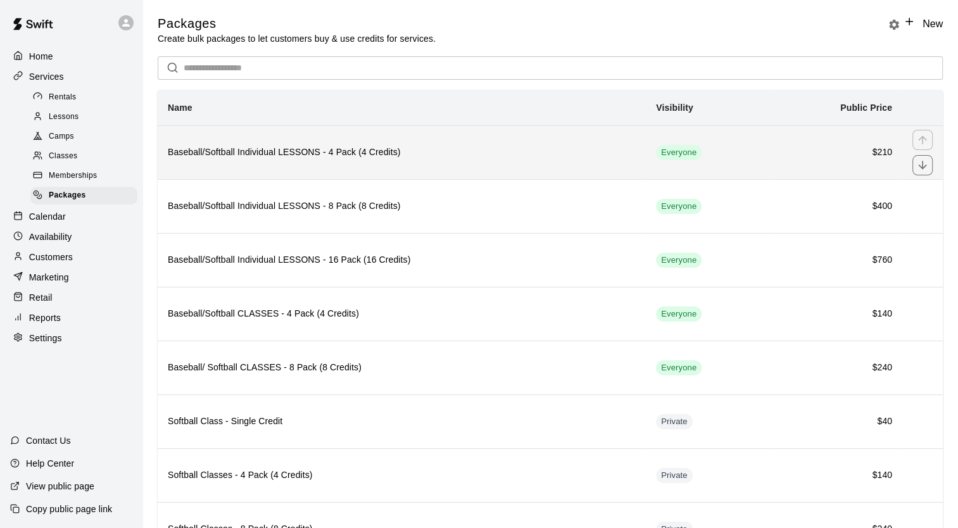
click at [231, 168] on th "Baseball/Softball Individual LESSONS - 4 Pack (4 Credits)" at bounding box center [402, 152] width 488 height 54
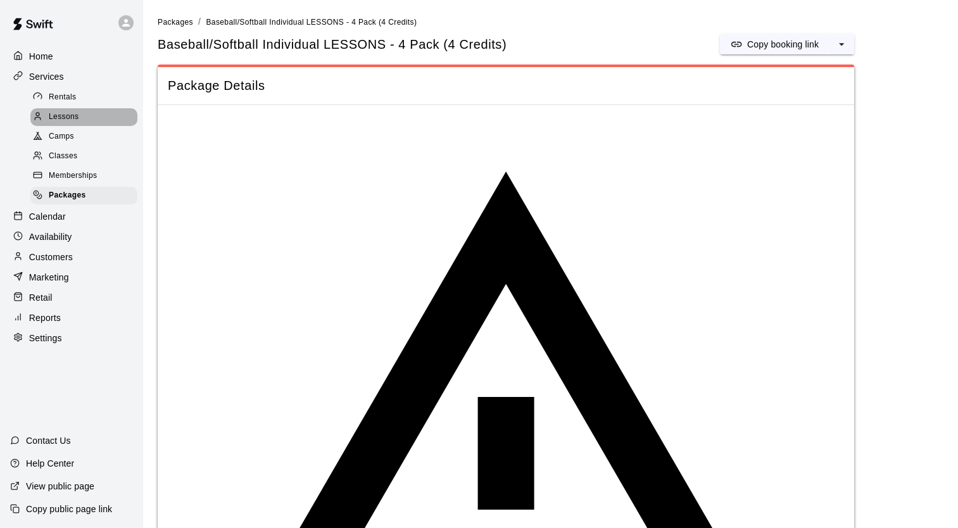
click at [73, 122] on span "Lessons" at bounding box center [64, 117] width 30 height 13
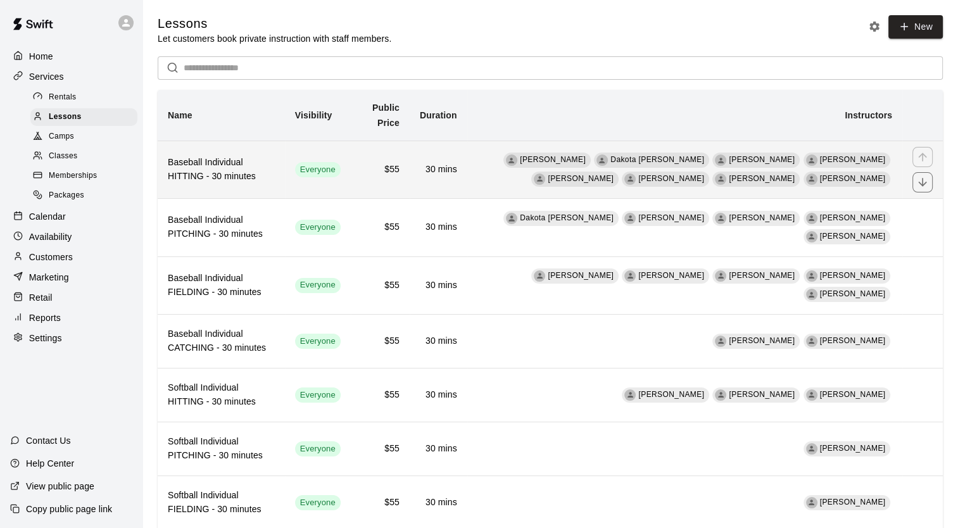
click at [247, 171] on h6 "Baseball Individual HITTING - 30 minutes" at bounding box center [221, 170] width 107 height 28
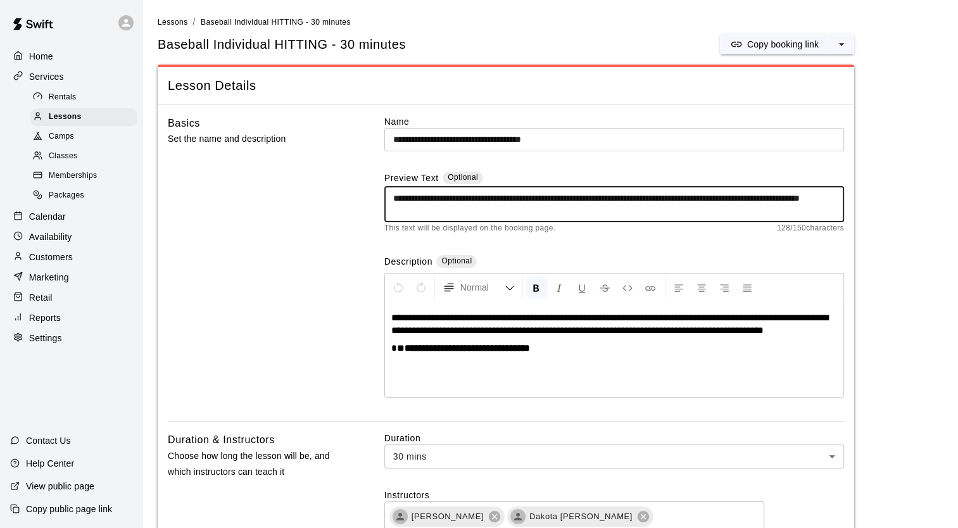
drag, startPoint x: 748, startPoint y: 198, endPoint x: 387, endPoint y: 199, distance: 361.0
click at [387, 199] on div "**********" at bounding box center [614, 204] width 460 height 36
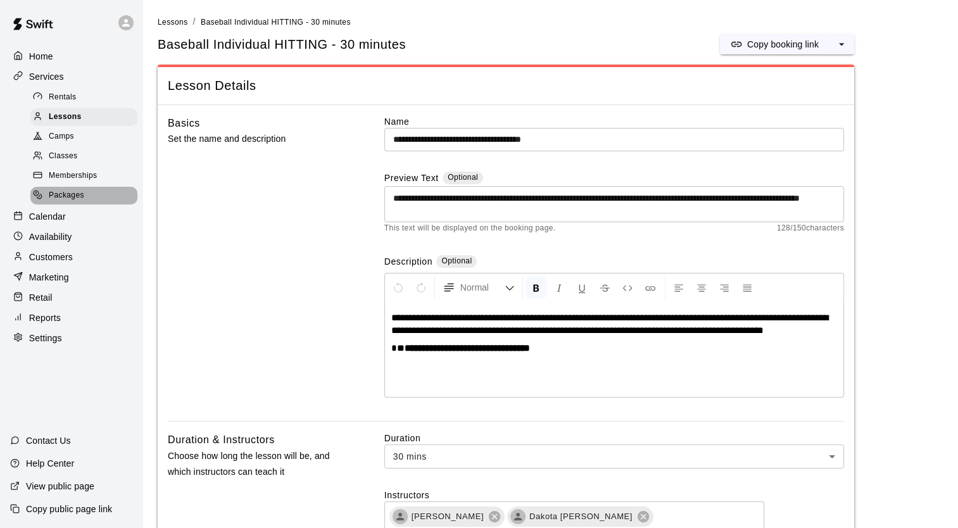
click at [66, 202] on span "Packages" at bounding box center [66, 195] width 35 height 13
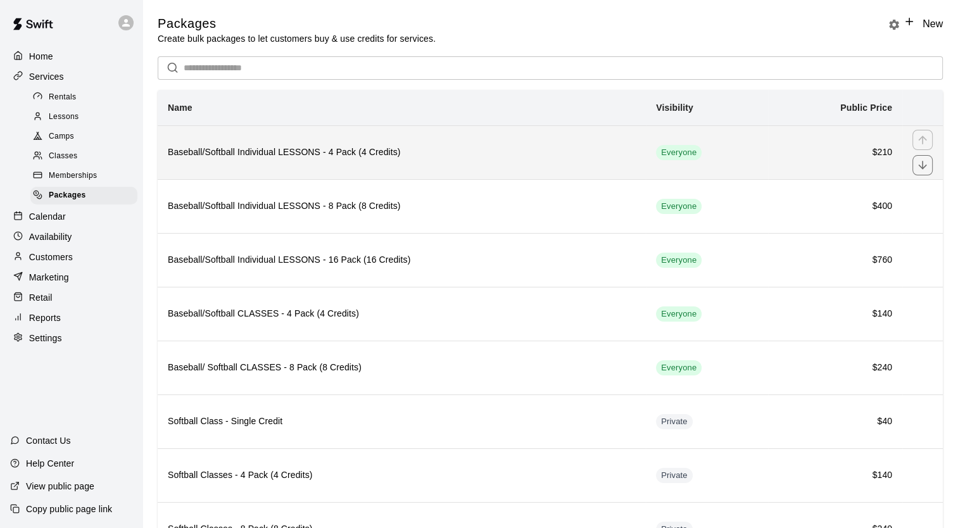
click at [327, 166] on th "Baseball/Softball Individual LESSONS - 4 Pack (4 Credits)" at bounding box center [402, 152] width 488 height 54
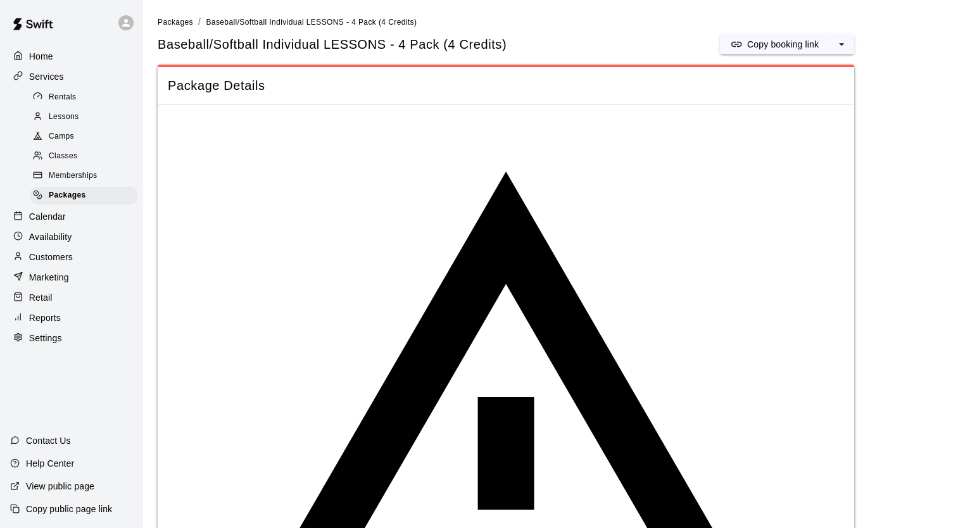
drag, startPoint x: 740, startPoint y: 237, endPoint x: 381, endPoint y: 234, distance: 359.7
paste textarea "**********"
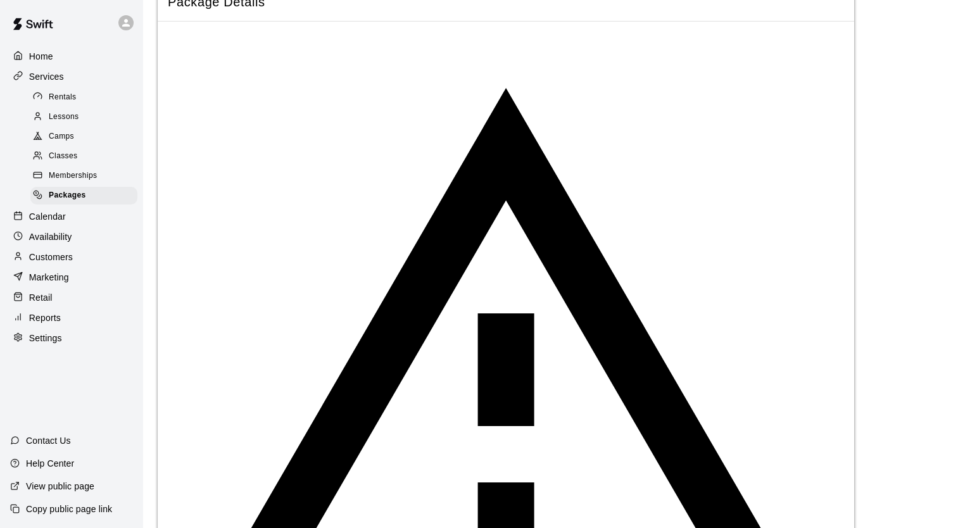
scroll to position [86, 0]
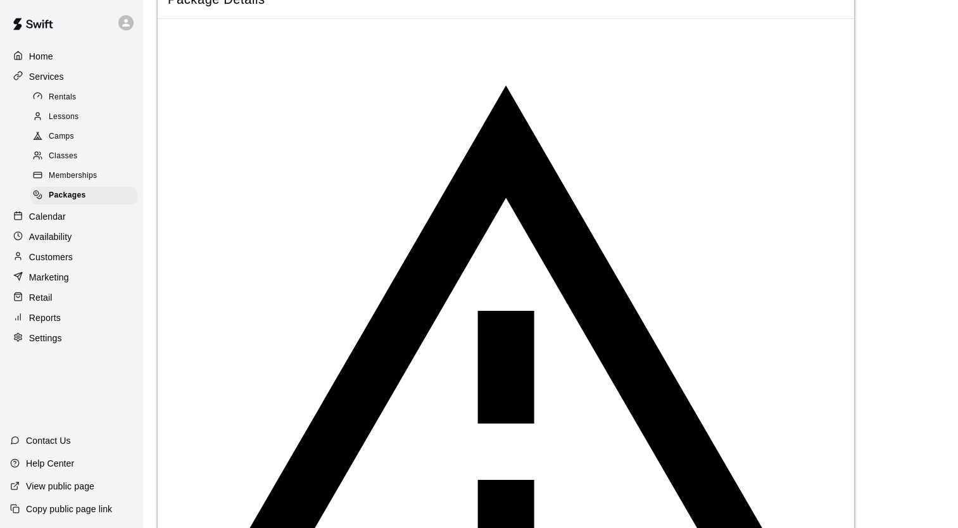
type textarea "**********"
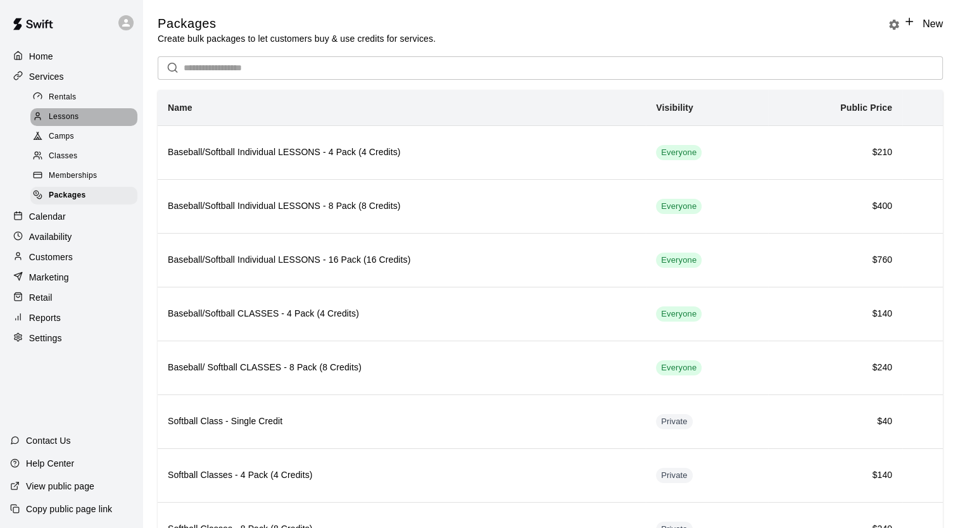
click at [72, 121] on span "Lessons" at bounding box center [64, 117] width 30 height 13
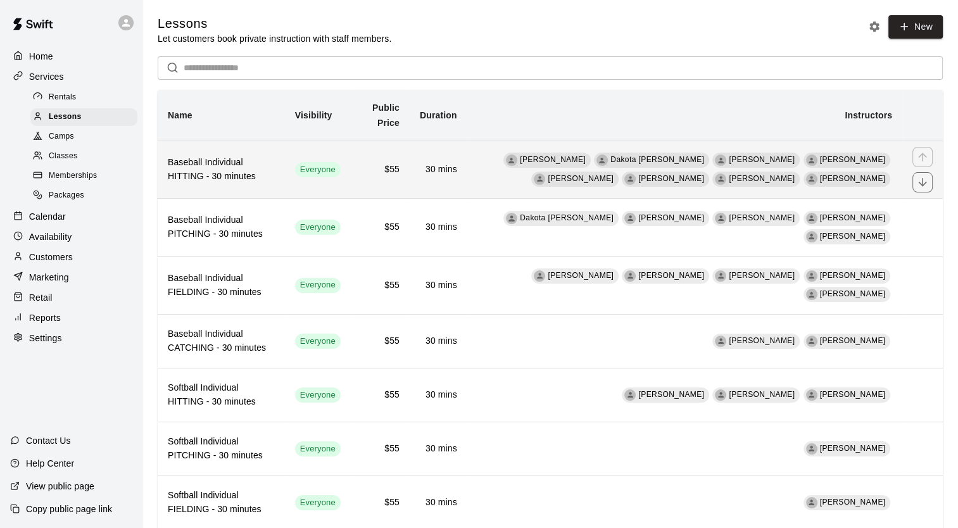
click at [263, 180] on h6 "Baseball Individual HITTING - 30 minutes" at bounding box center [221, 170] width 107 height 28
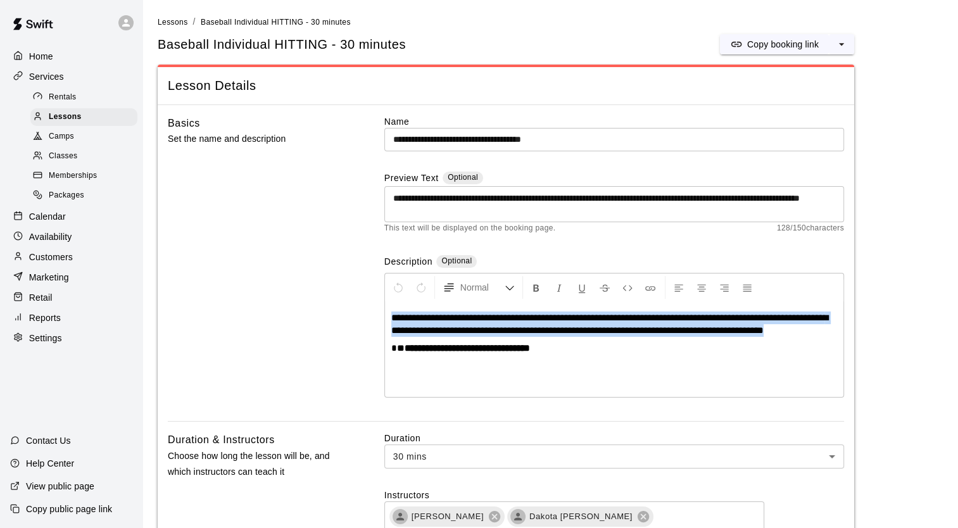
drag, startPoint x: 828, startPoint y: 333, endPoint x: 395, endPoint y: 317, distance: 433.5
click at [395, 317] on p "**********" at bounding box center [614, 324] width 446 height 25
copy span "**********"
click at [75, 201] on span "Packages" at bounding box center [66, 195] width 35 height 13
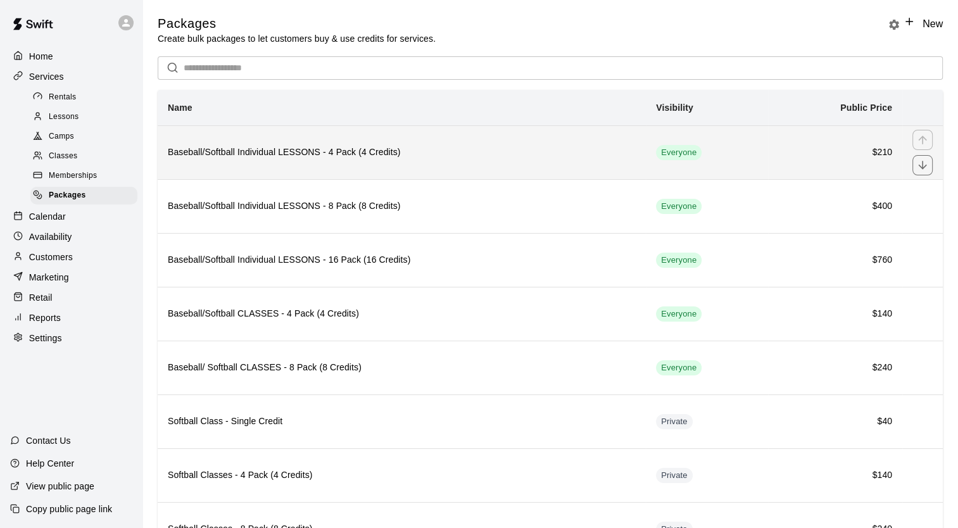
click at [339, 169] on th "Baseball/Softball Individual LESSONS - 4 Pack (4 Credits)" at bounding box center [402, 152] width 488 height 54
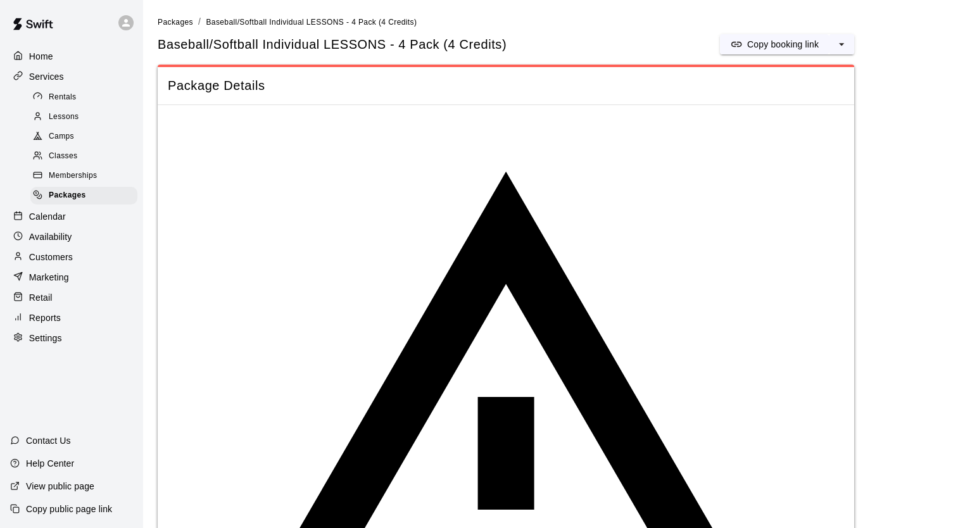
drag, startPoint x: 590, startPoint y: 402, endPoint x: 384, endPoint y: 358, distance: 210.5
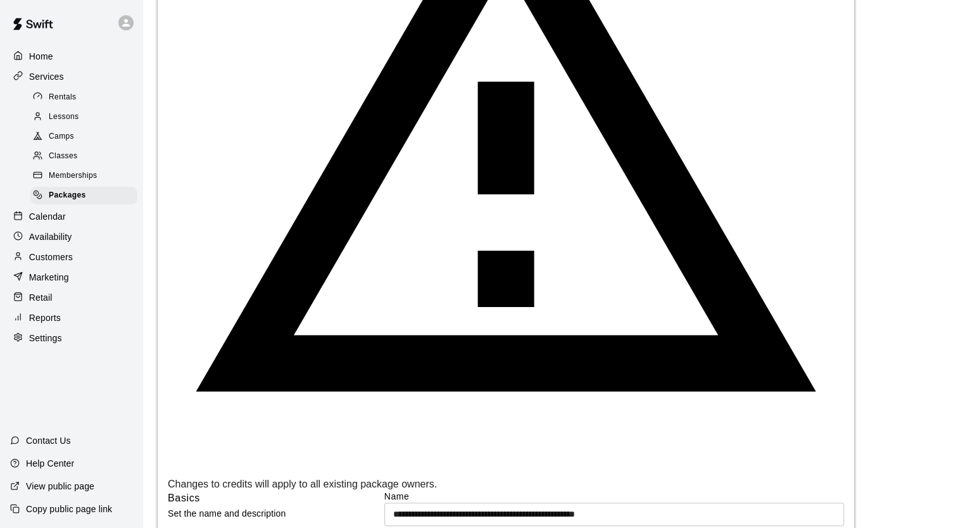
scroll to position [357, 0]
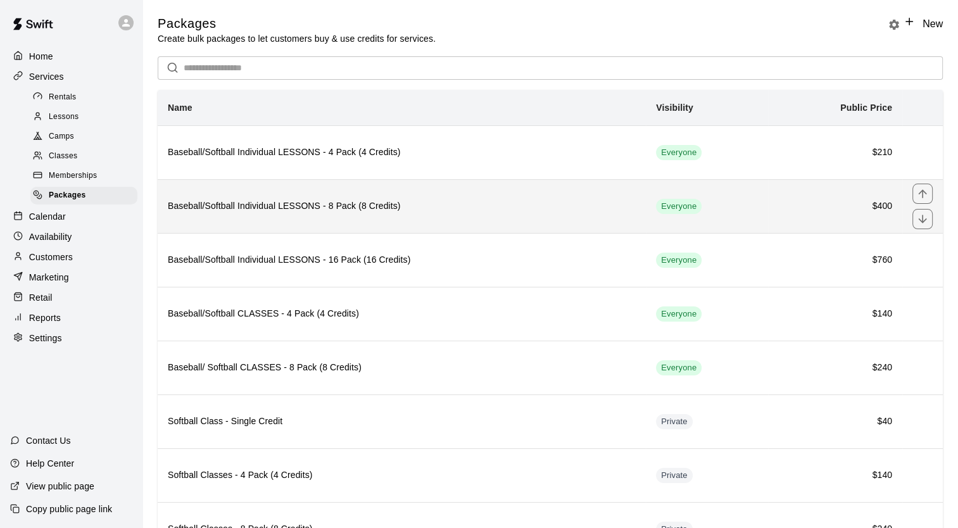
click at [251, 205] on h6 "Baseball/Softball Individual LESSONS - 8 Pack (8 Credits)" at bounding box center [402, 206] width 468 height 14
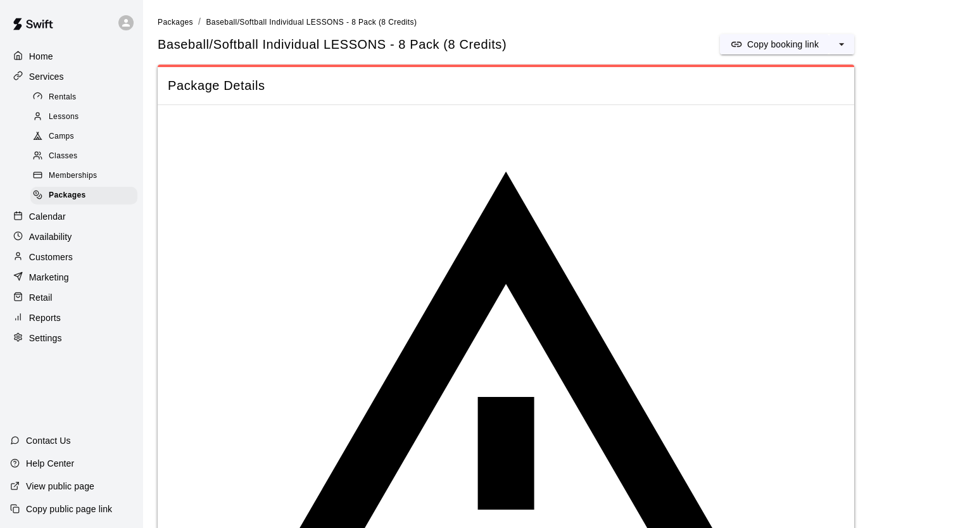
drag, startPoint x: 597, startPoint y: 401, endPoint x: 392, endPoint y: 351, distance: 210.7
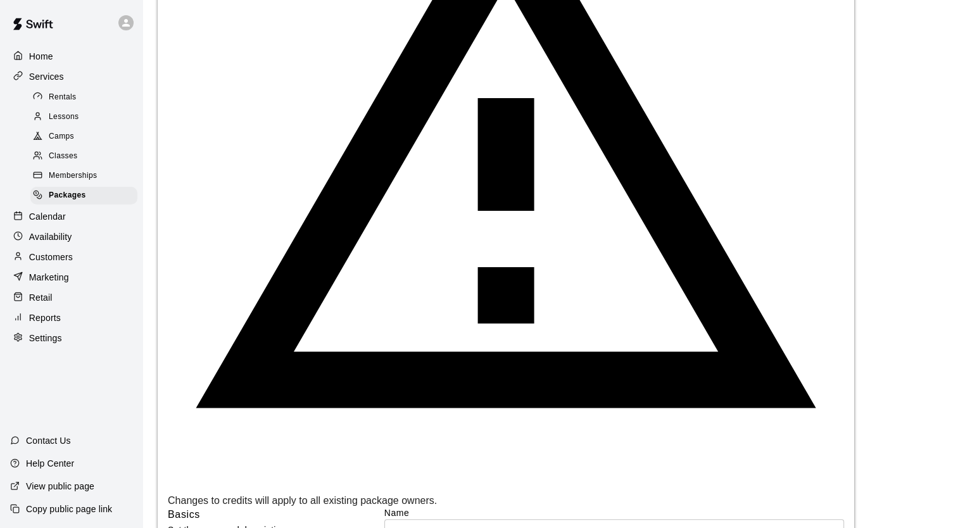
scroll to position [357, 0]
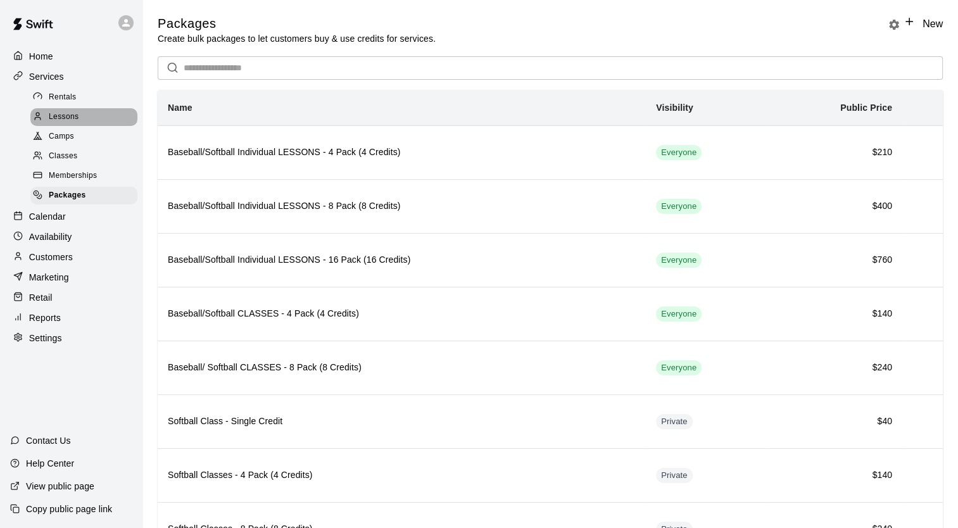
click at [79, 118] on div "Lessons" at bounding box center [83, 117] width 107 height 18
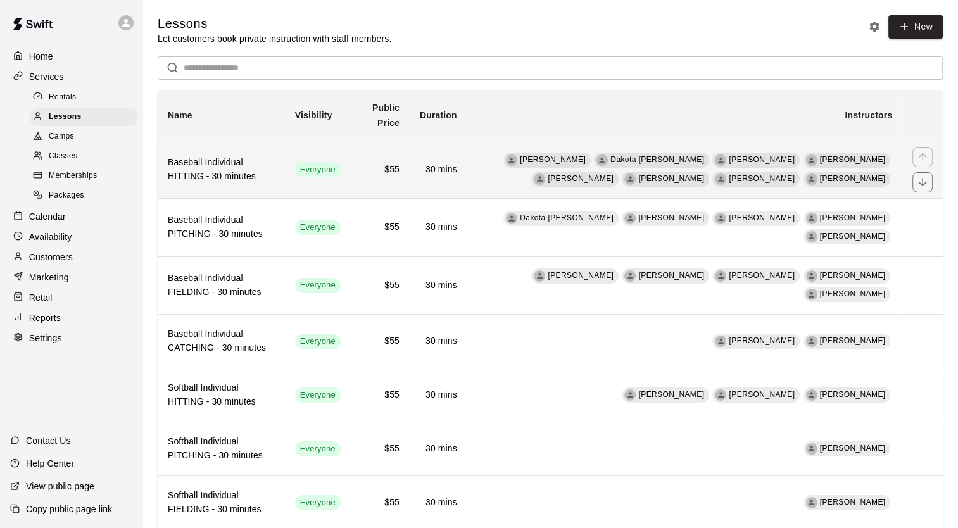
click at [243, 167] on h6 "Baseball Individual HITTING - 30 minutes" at bounding box center [221, 170] width 107 height 28
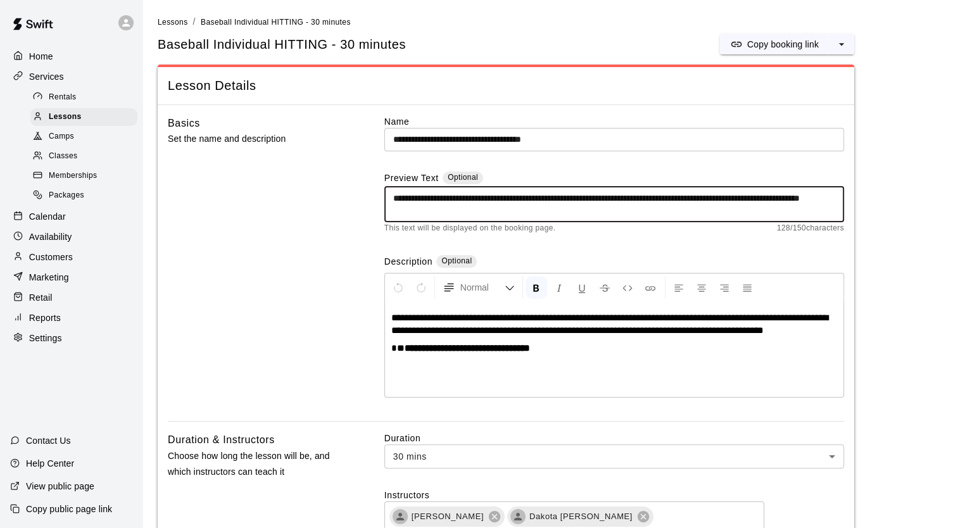
drag, startPoint x: 750, startPoint y: 196, endPoint x: 388, endPoint y: 187, distance: 361.7
click at [388, 187] on div "**********" at bounding box center [614, 204] width 460 height 36
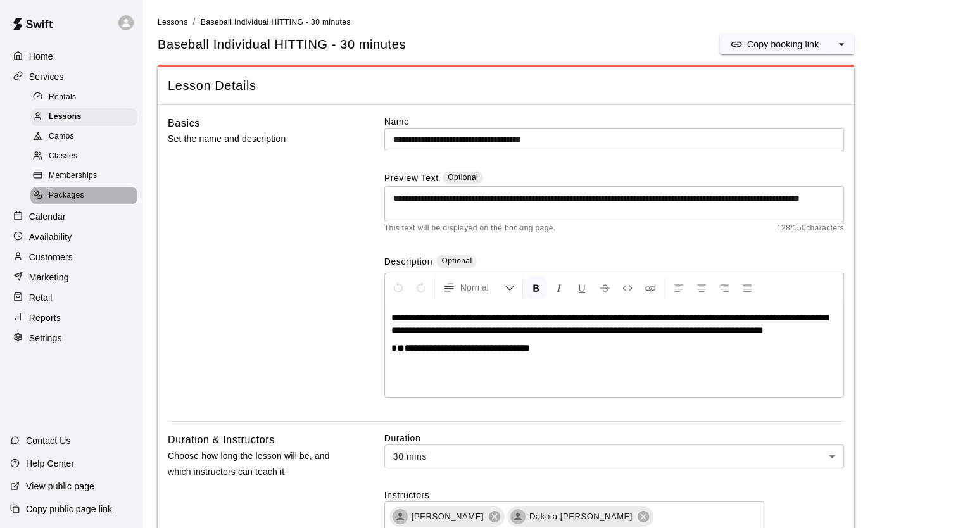
click at [73, 202] on span "Packages" at bounding box center [66, 195] width 35 height 13
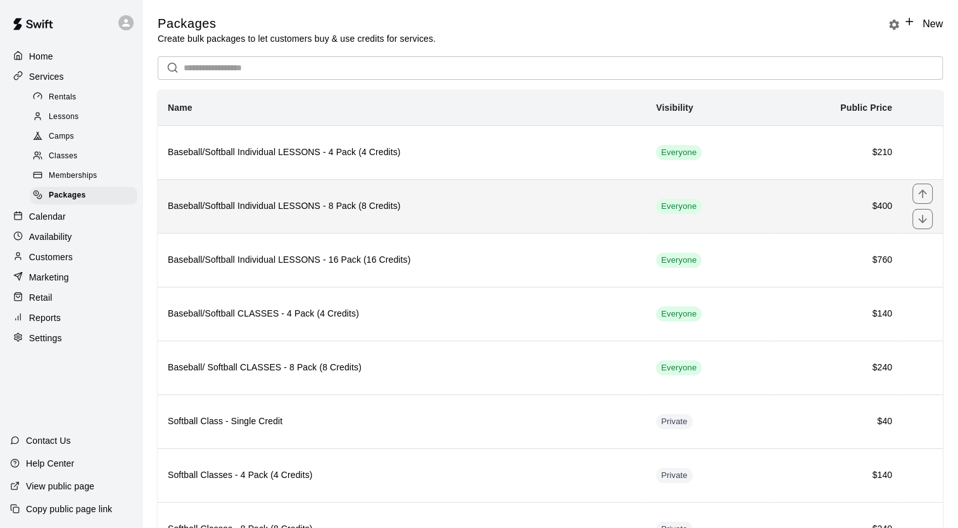
click at [324, 217] on th "Baseball/Softball Individual LESSONS - 8 Pack (8 Credits)" at bounding box center [402, 206] width 488 height 54
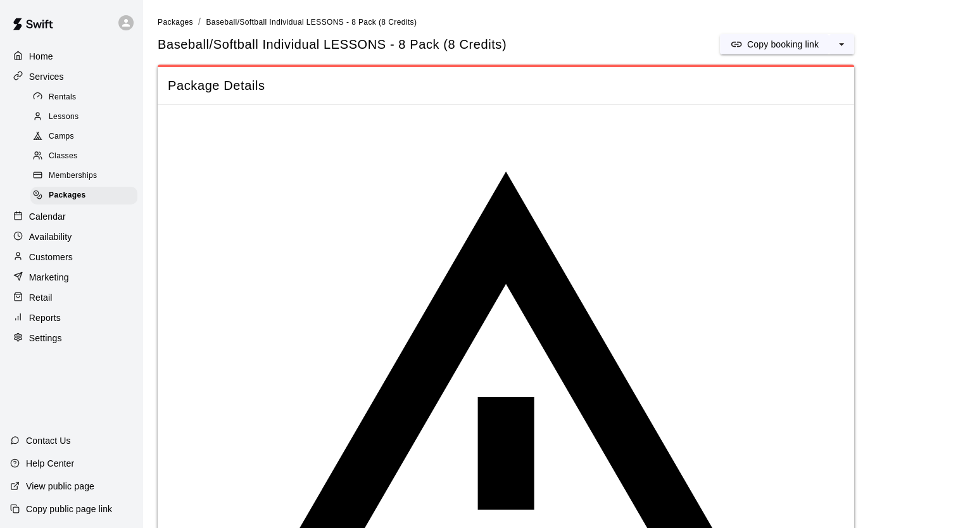
drag, startPoint x: 747, startPoint y: 237, endPoint x: 391, endPoint y: 239, distance: 356.5
paste textarea "**"
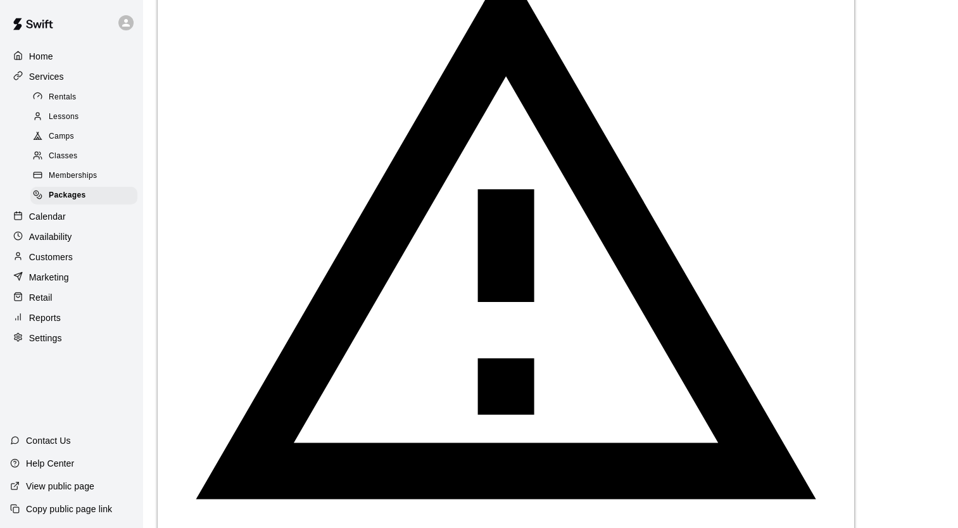
scroll to position [210, 0]
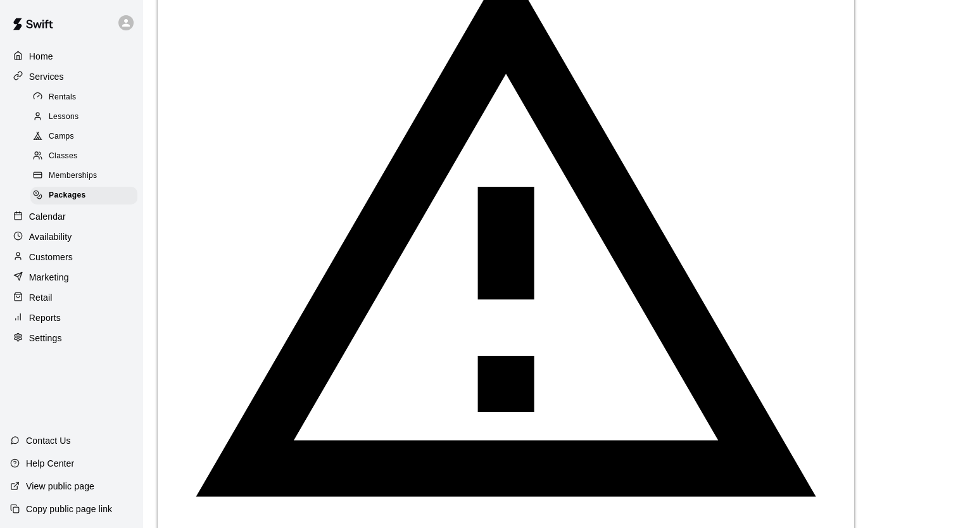
type textarea "**********"
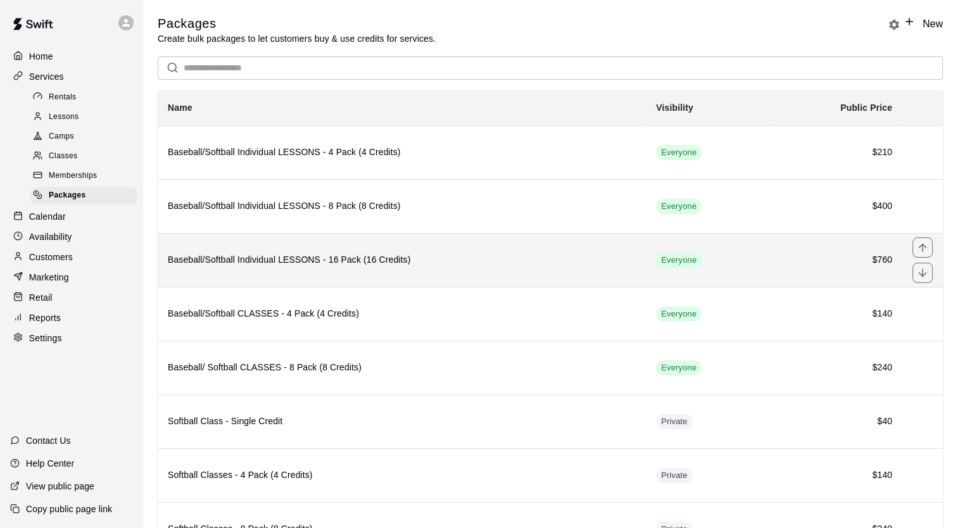
click at [357, 262] on h6 "Baseball/Softball Individual LESSONS - 16 Pack (16 Credits)" at bounding box center [402, 260] width 468 height 14
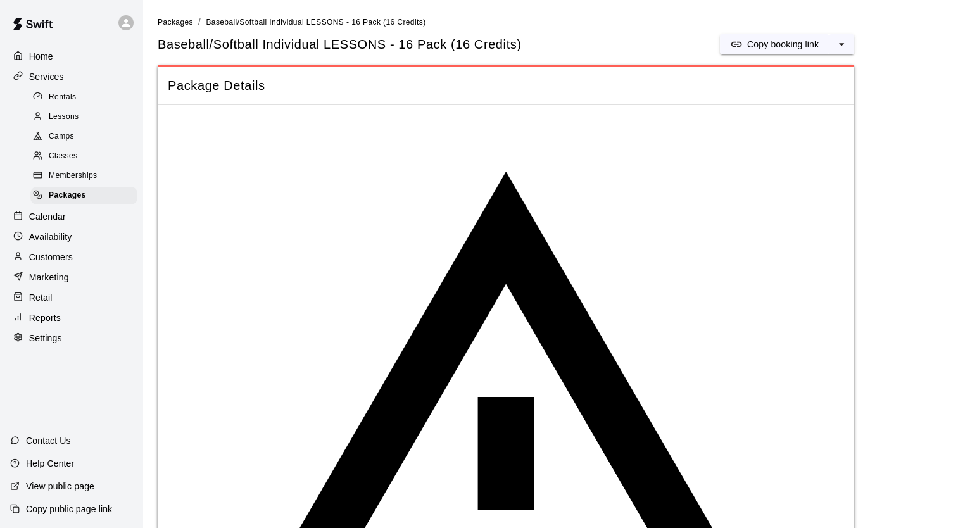
drag, startPoint x: 750, startPoint y: 236, endPoint x: 387, endPoint y: 234, distance: 363.5
paste textarea "*"
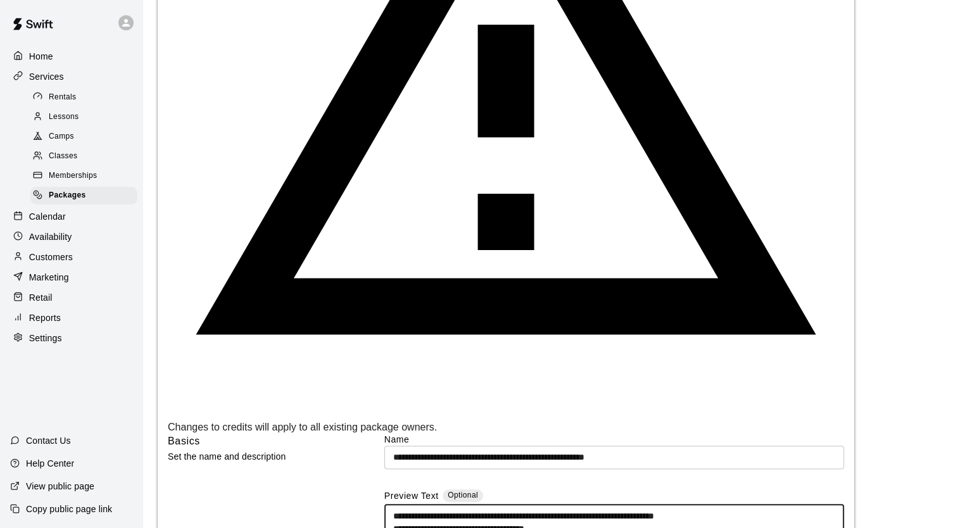
type textarea "**********"
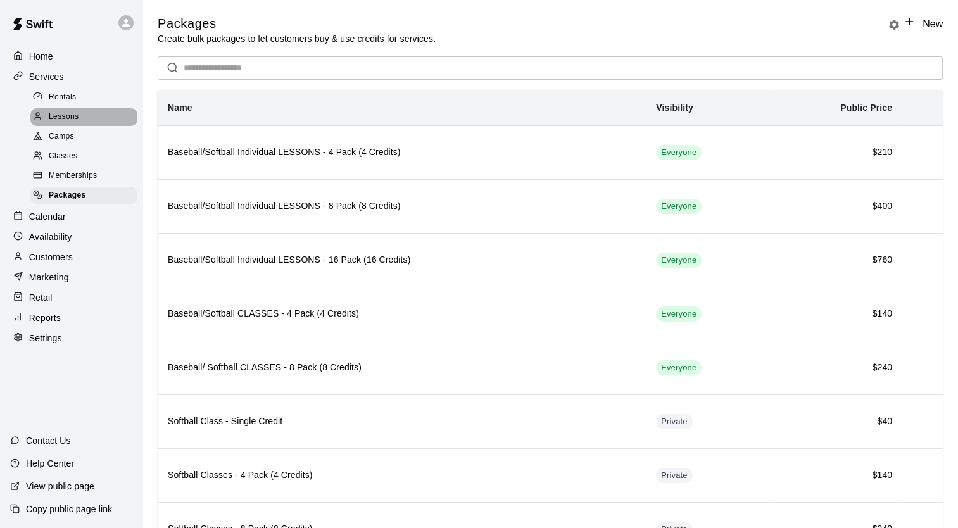
click at [61, 122] on span "Lessons" at bounding box center [64, 117] width 30 height 13
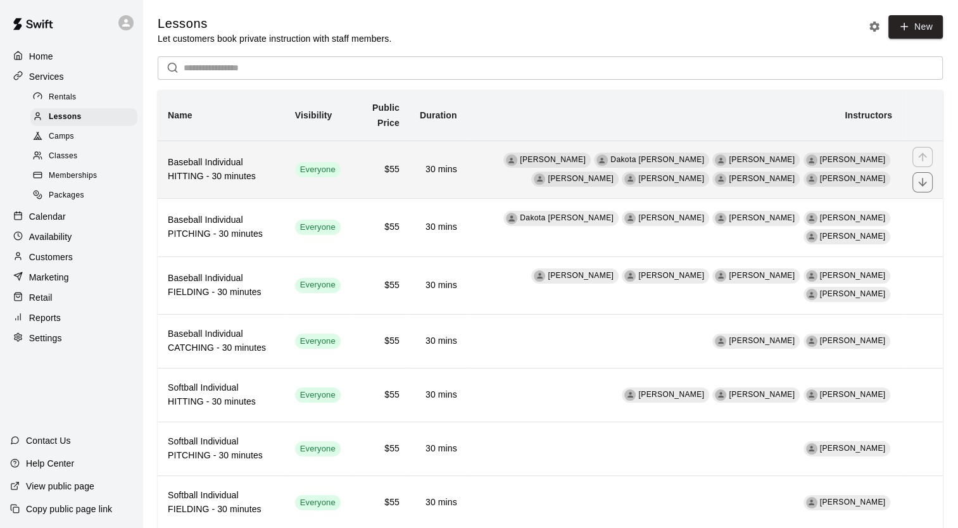
click at [193, 174] on h6 "Baseball Individual HITTING - 30 minutes" at bounding box center [221, 170] width 107 height 28
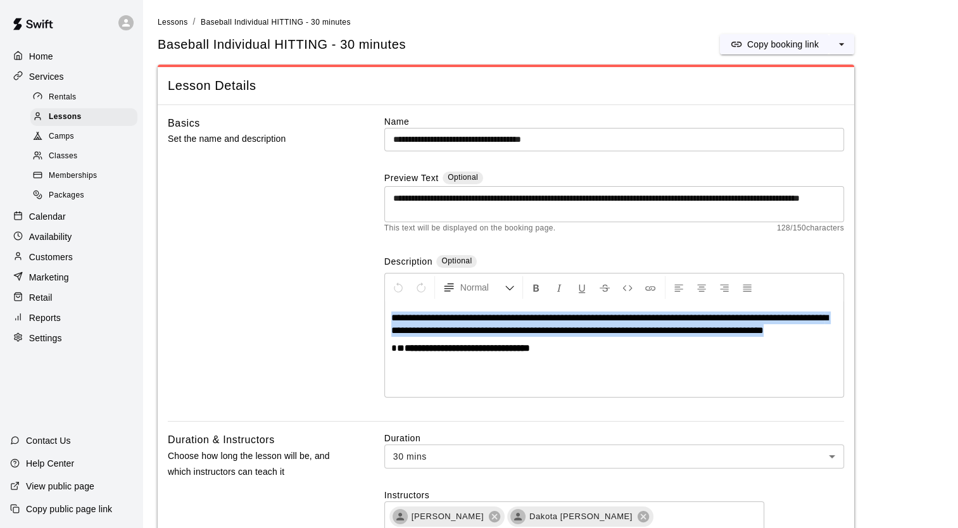
drag, startPoint x: 833, startPoint y: 329, endPoint x: 391, endPoint y: 317, distance: 441.6
click at [391, 317] on p "**********" at bounding box center [614, 324] width 446 height 25
copy span "**********"
click at [96, 182] on span "Memberships" at bounding box center [73, 176] width 48 height 13
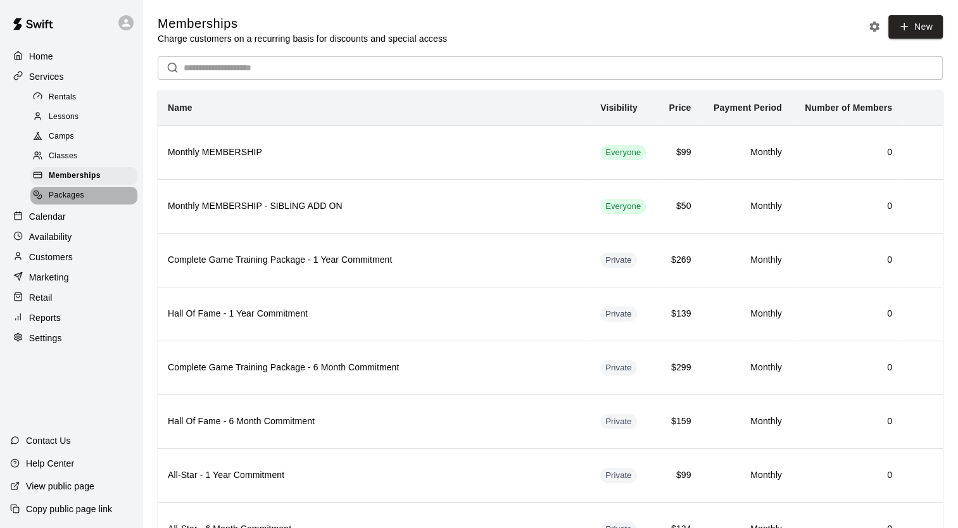
click at [81, 201] on span "Packages" at bounding box center [66, 195] width 35 height 13
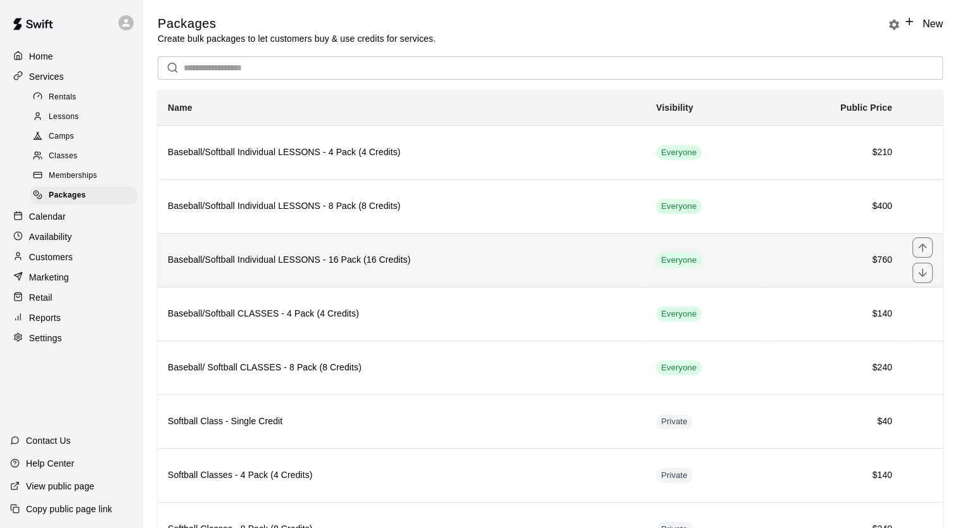
click at [247, 247] on th "Baseball/Softball Individual LESSONS - 16 Pack (16 Credits)" at bounding box center [402, 260] width 488 height 54
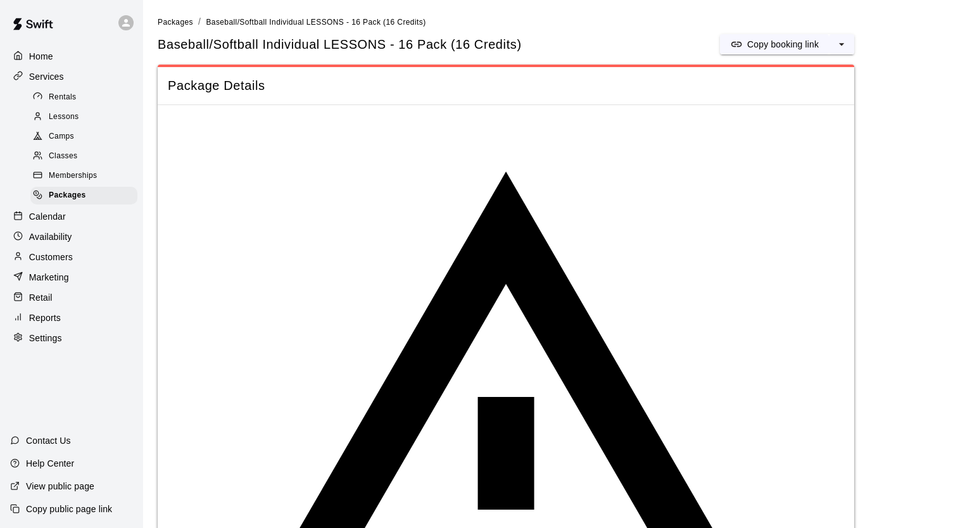
drag, startPoint x: 603, startPoint y: 405, endPoint x: 381, endPoint y: 357, distance: 227.3
click at [170, 19] on span "Packages" at bounding box center [175, 22] width 35 height 9
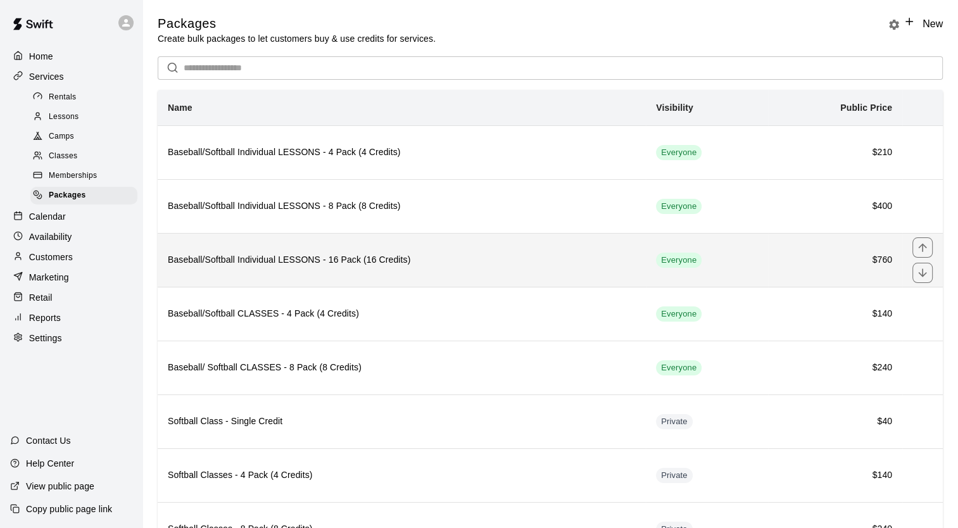
click at [263, 258] on h6 "Baseball/Softball Individual LESSONS - 16 Pack (16 Credits)" at bounding box center [402, 260] width 468 height 14
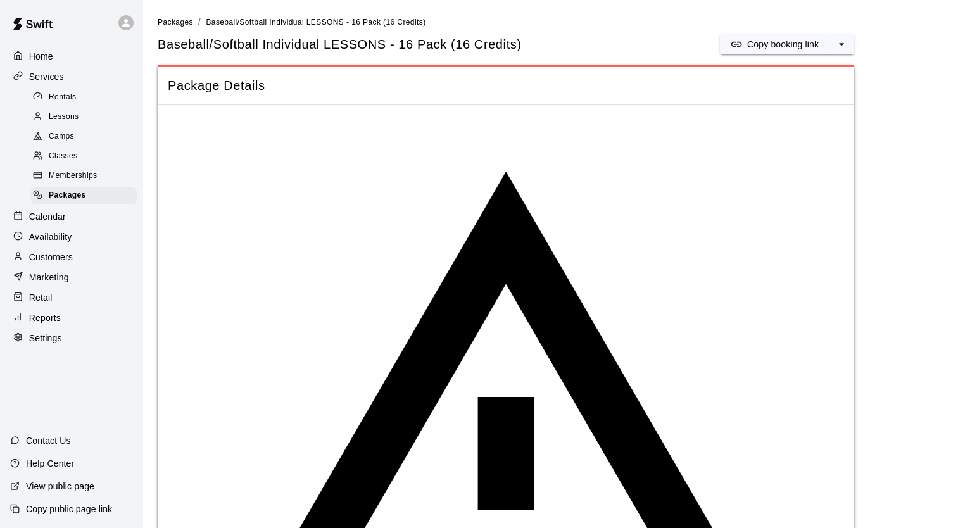
drag, startPoint x: 591, startPoint y: 397, endPoint x: 385, endPoint y: 400, distance: 206.5
drag, startPoint x: 778, startPoint y: 373, endPoint x: 382, endPoint y: 361, distance: 395.3
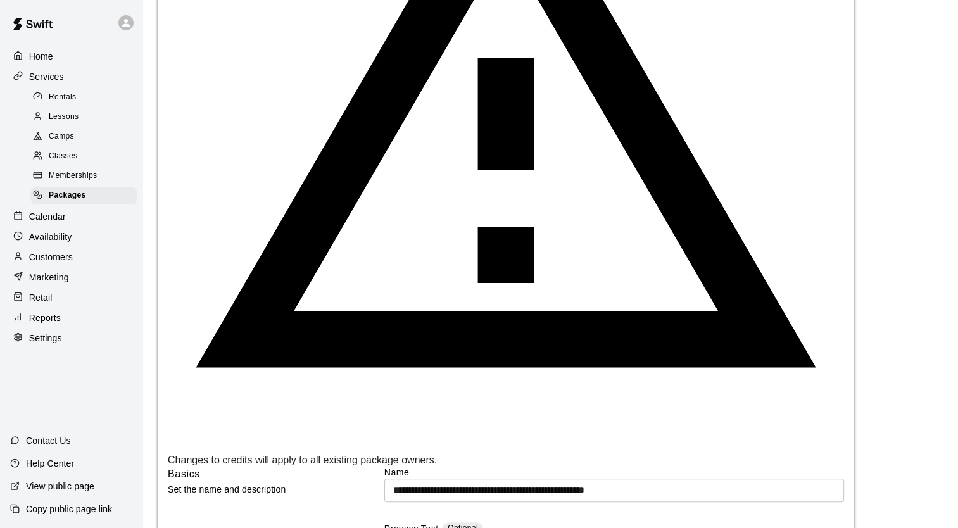
scroll to position [357, 0]
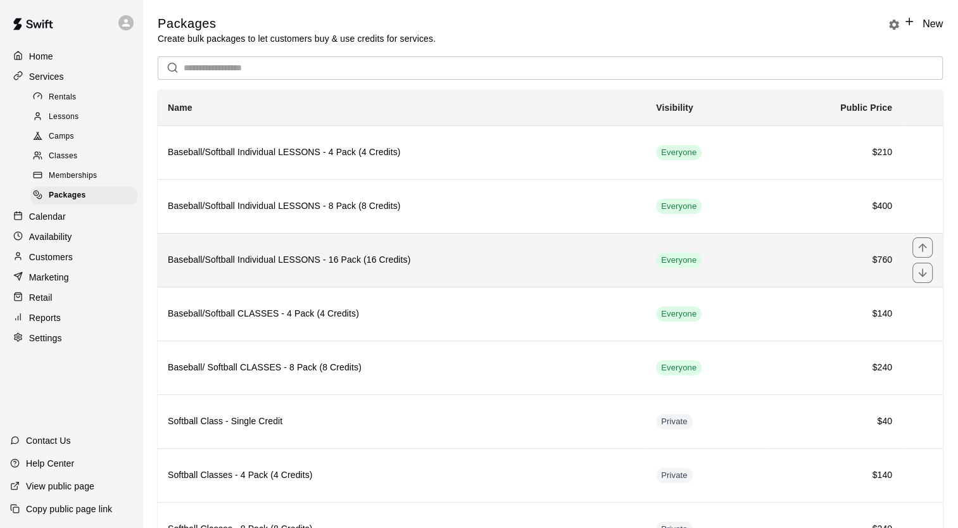
click at [347, 246] on th "Baseball/Softball Individual LESSONS - 16 Pack (16 Credits)" at bounding box center [402, 260] width 488 height 54
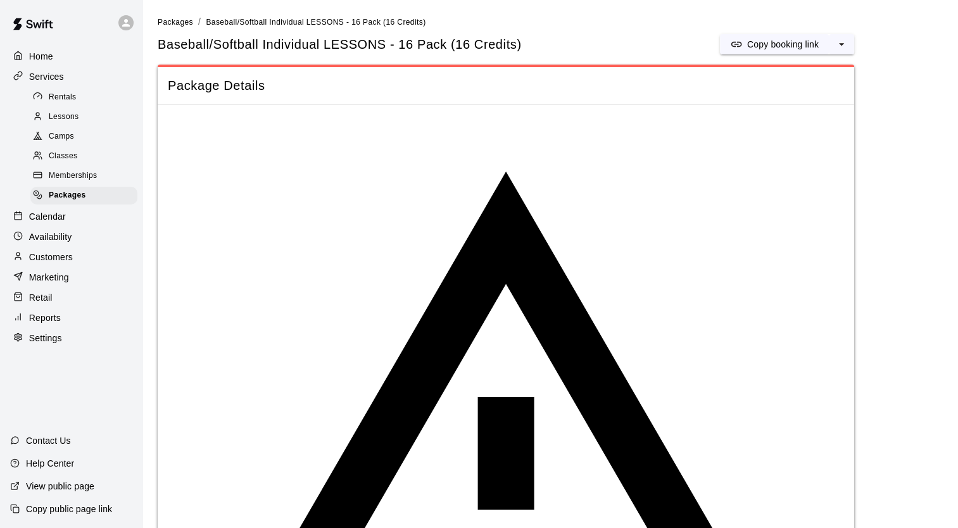
drag, startPoint x: 601, startPoint y: 401, endPoint x: 391, endPoint y: 393, distance: 209.8
click at [176, 22] on span "Packages" at bounding box center [175, 22] width 35 height 9
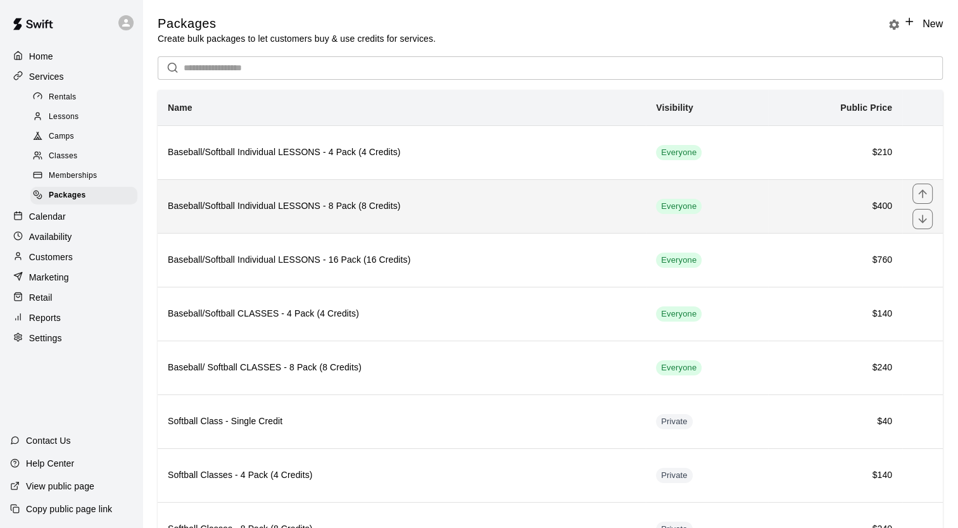
click at [306, 218] on th "Baseball/Softball Individual LESSONS - 8 Pack (8 Credits)" at bounding box center [402, 206] width 488 height 54
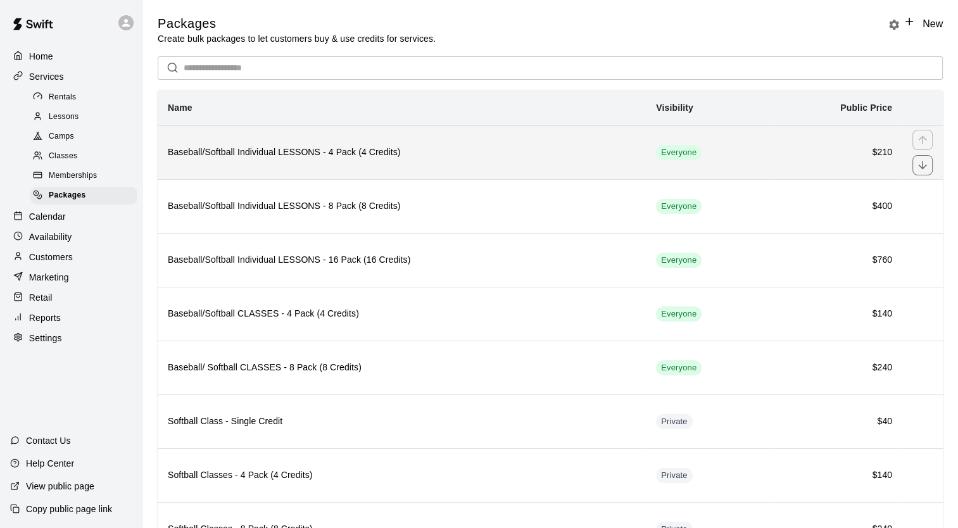
click at [249, 160] on h6 "Baseball/Softball Individual LESSONS - 4 Pack (4 Credits)" at bounding box center [402, 153] width 468 height 14
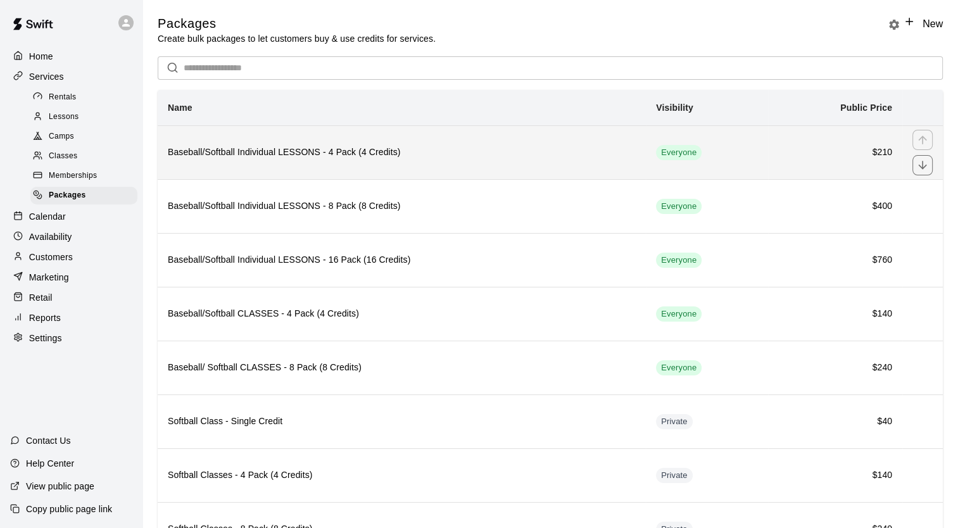
click at [358, 168] on th "Baseball/Softball Individual LESSONS - 4 Pack (4 Credits)" at bounding box center [402, 152] width 488 height 54
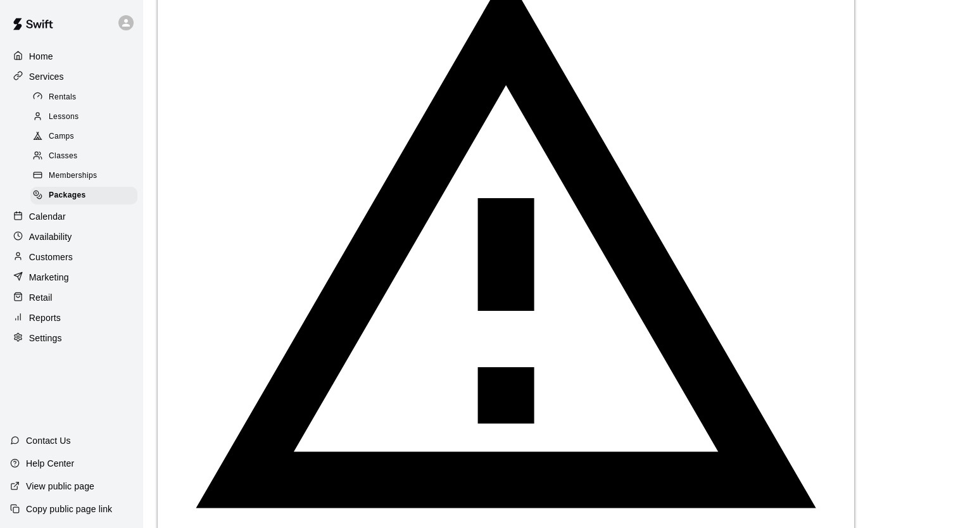
scroll to position [200, 0]
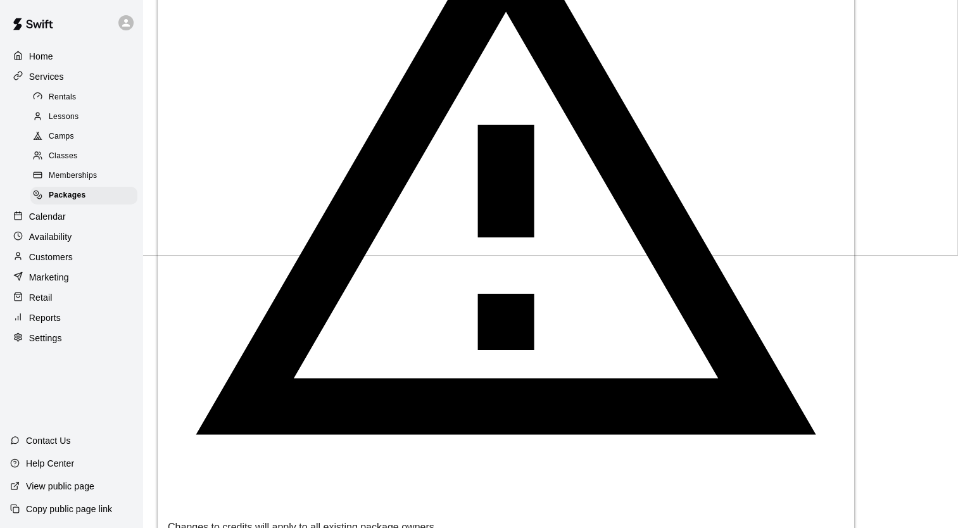
scroll to position [274, 0]
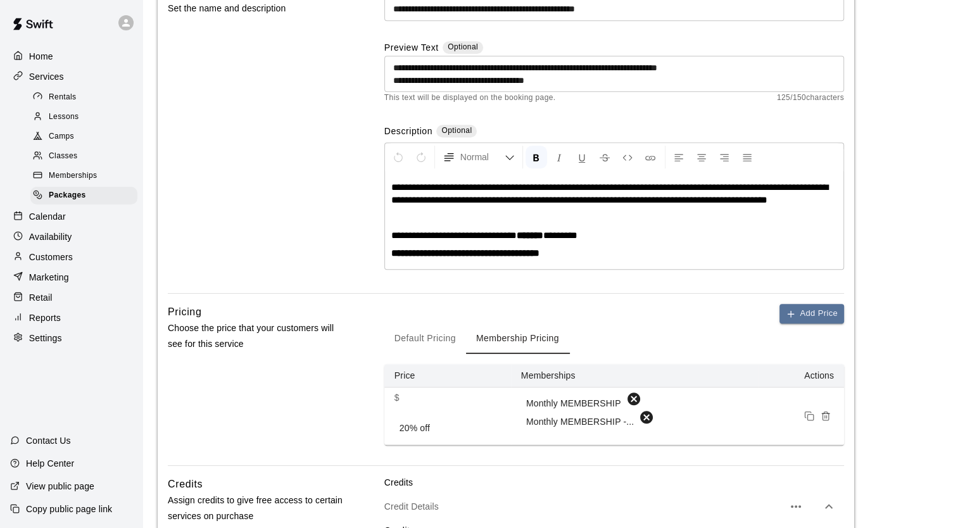
scroll to position [826, 0]
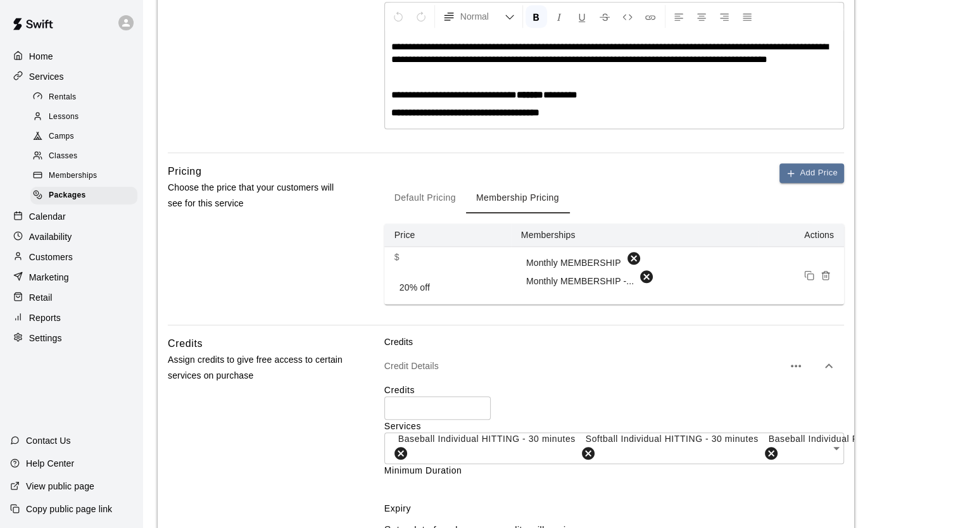
scroll to position [1099, 0]
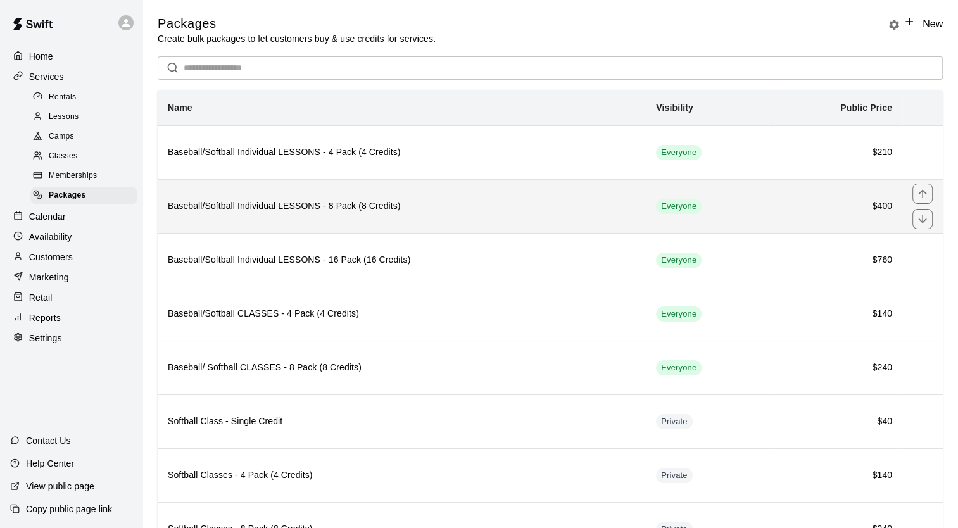
click at [367, 213] on h6 "Baseball/Softball Individual LESSONS - 8 Pack (8 Credits)" at bounding box center [402, 206] width 468 height 14
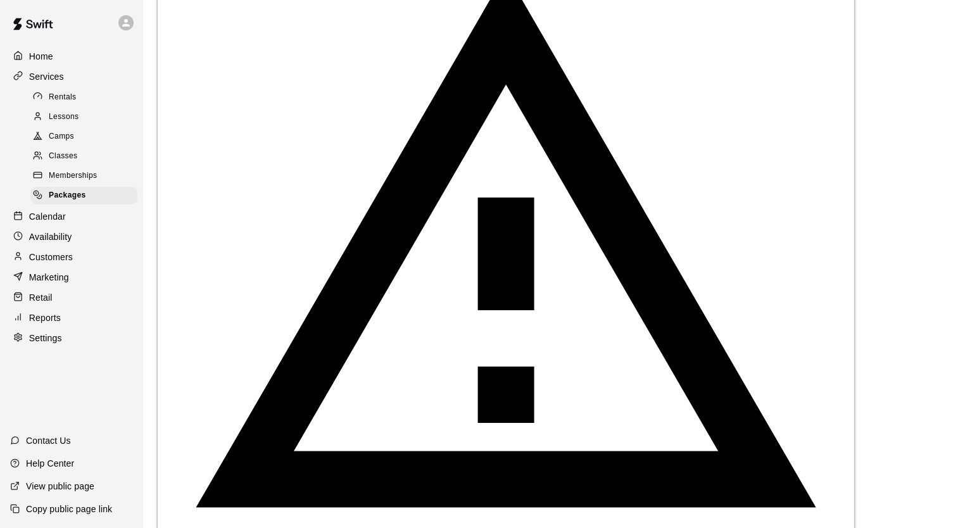
scroll to position [200, 0]
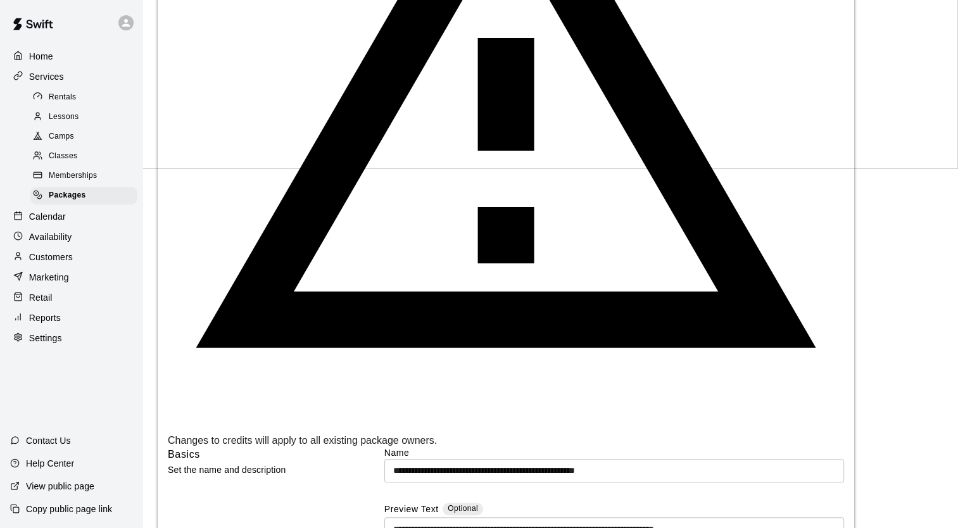
scroll to position [360, 0]
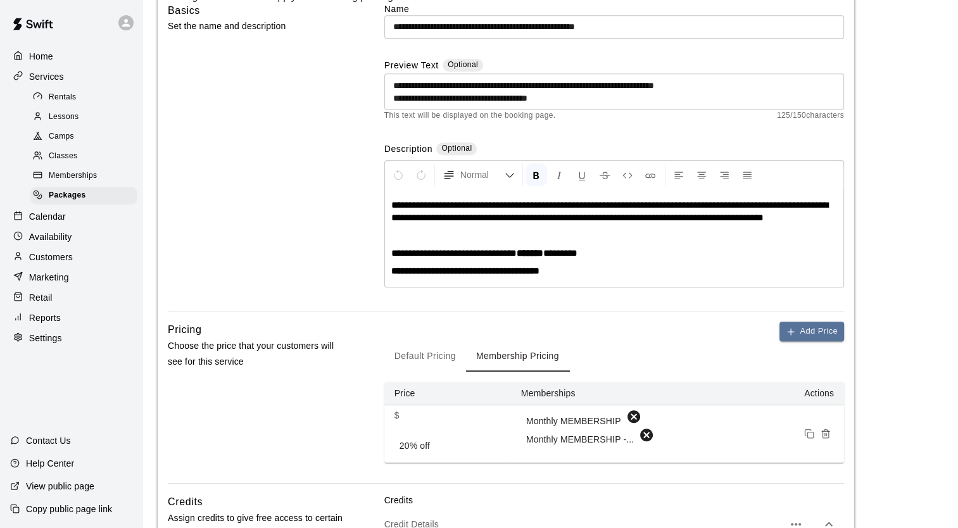
scroll to position [826, 0]
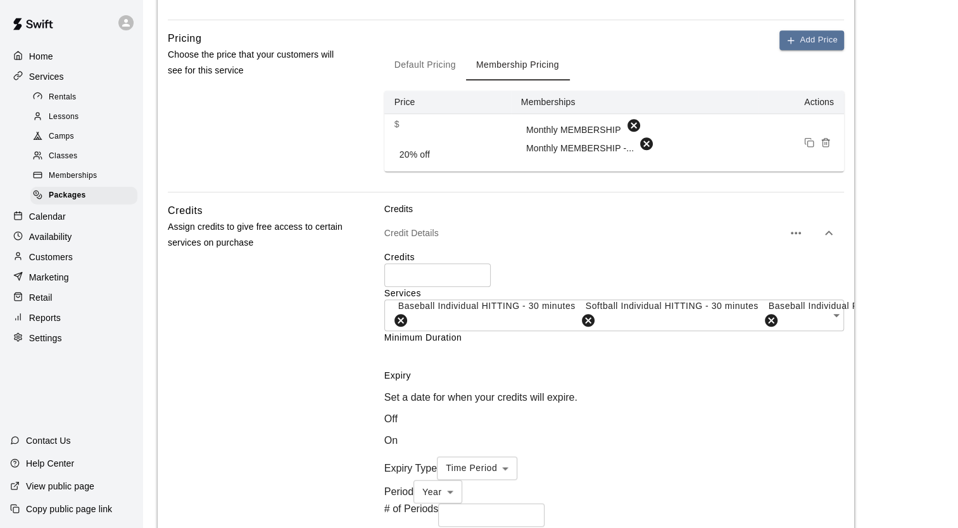
scroll to position [1099, 0]
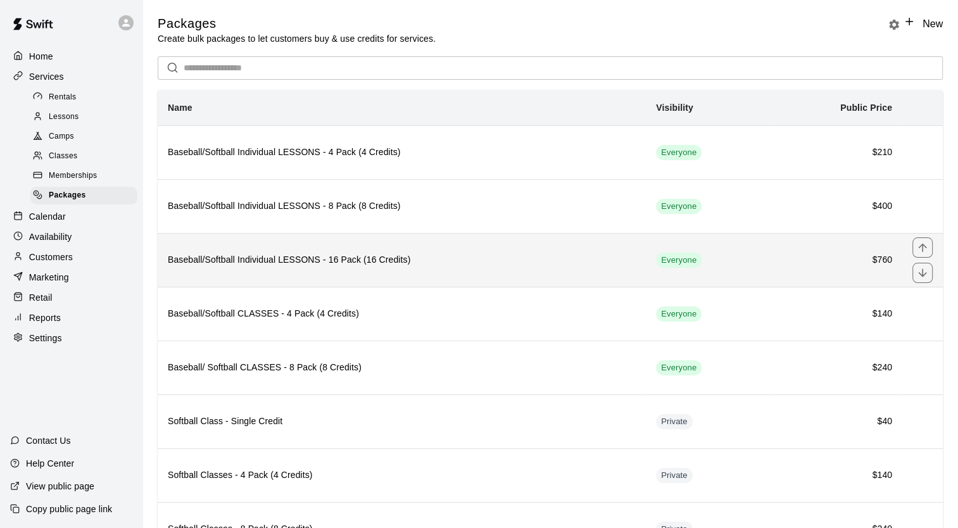
click at [433, 253] on h6 "Baseball/Softball Individual LESSONS - 16 Pack (16 Credits)" at bounding box center [402, 260] width 468 height 14
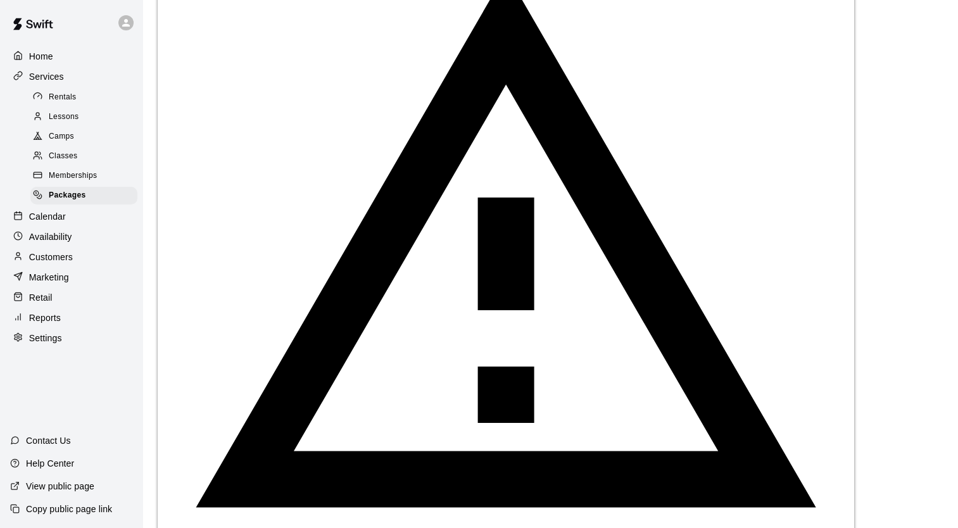
scroll to position [203, 0]
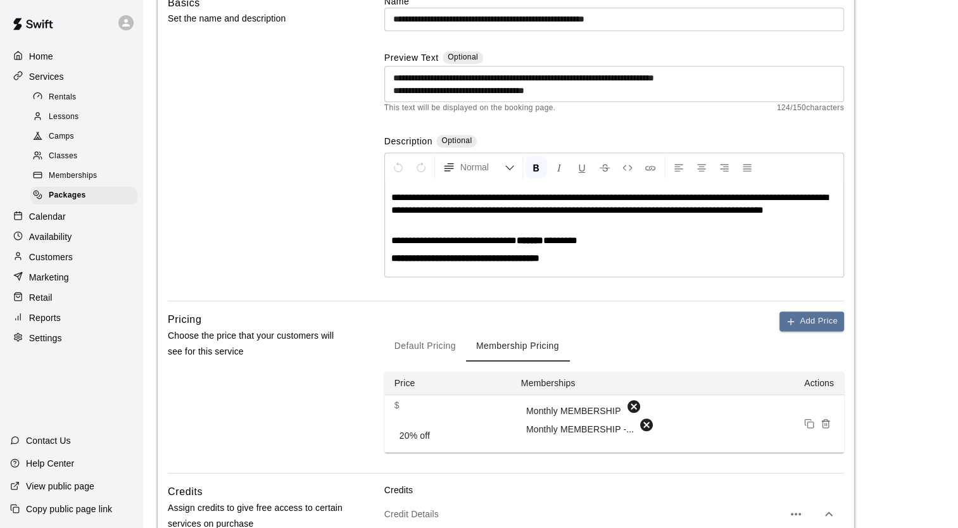
scroll to position [823, 0]
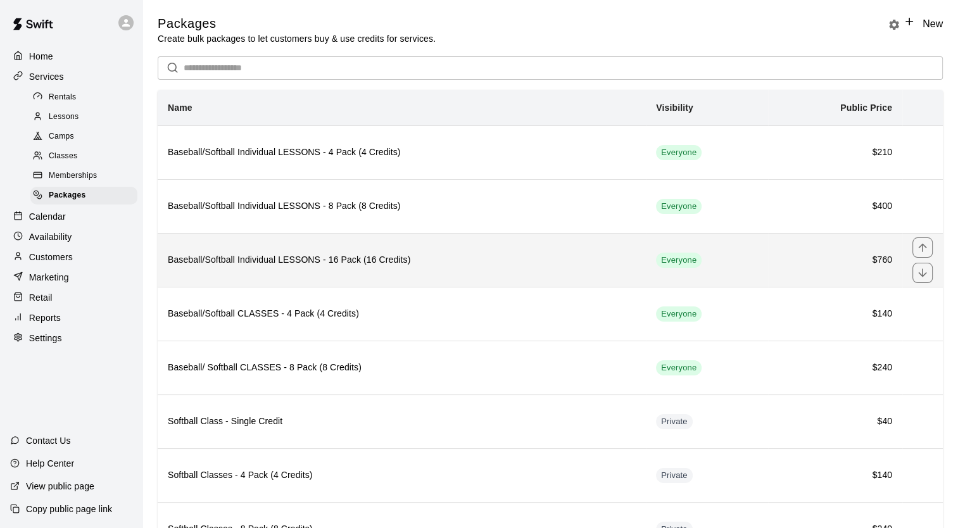
click at [443, 279] on th "Baseball/Softball Individual LESSONS - 16 Pack (16 Credits)" at bounding box center [402, 260] width 488 height 54
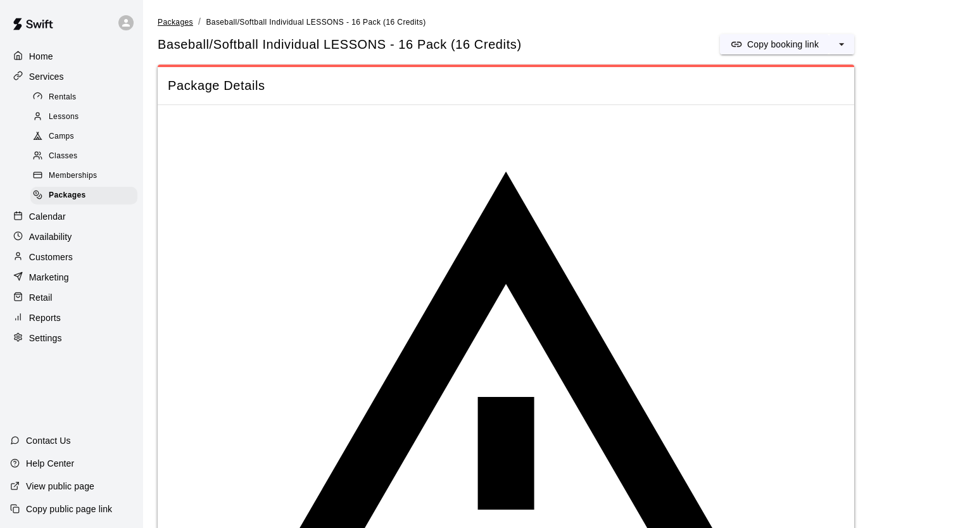
click at [178, 18] on span "Packages" at bounding box center [175, 22] width 35 height 9
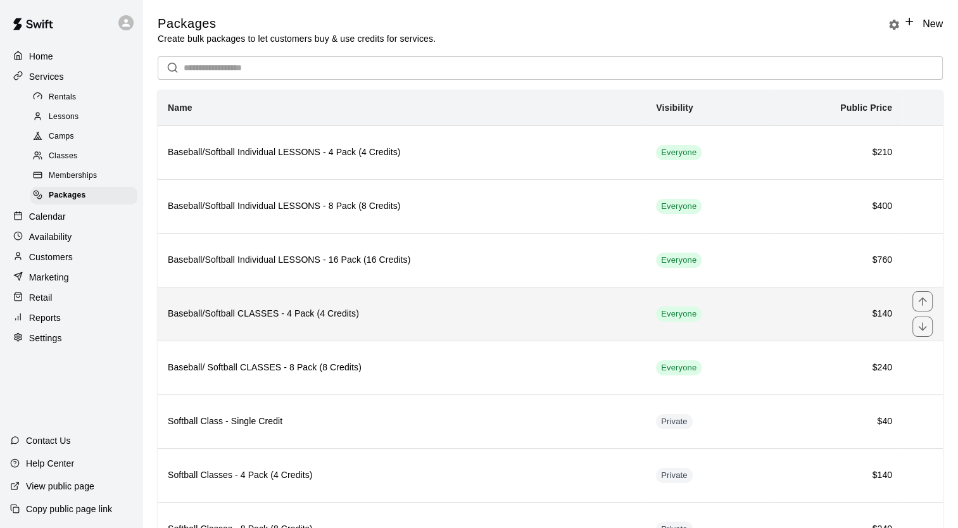
click at [237, 305] on th "Baseball/Softball CLASSES - 4 Pack (4 Credits)" at bounding box center [402, 314] width 488 height 54
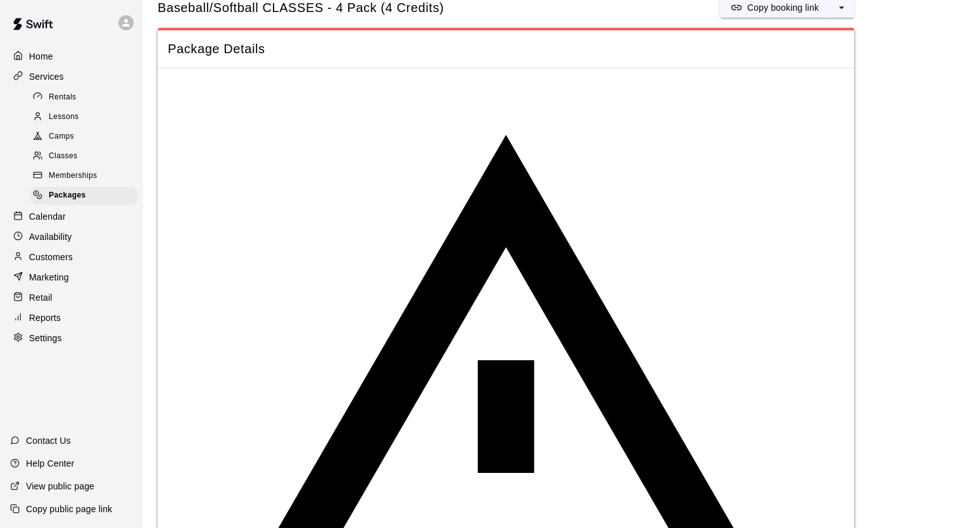
scroll to position [35, 0]
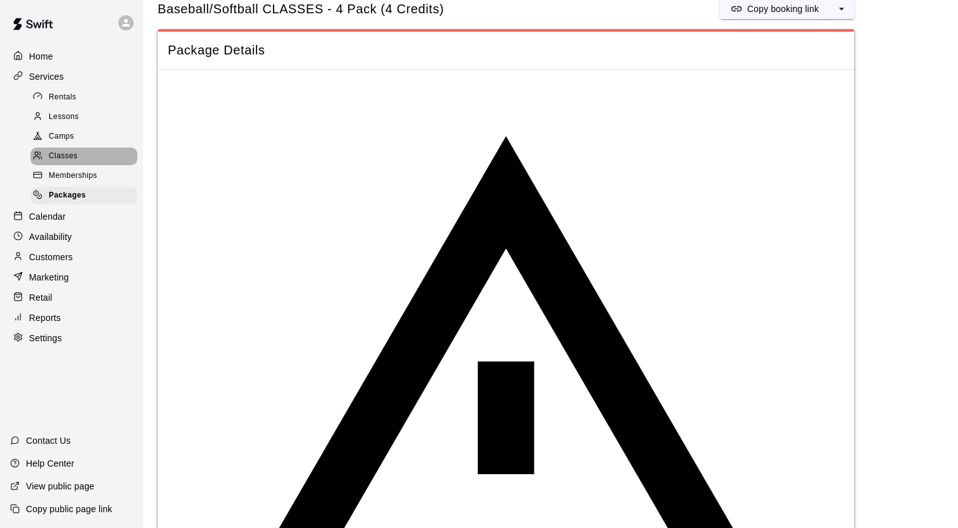
click at [73, 158] on span "Classes" at bounding box center [63, 156] width 28 height 13
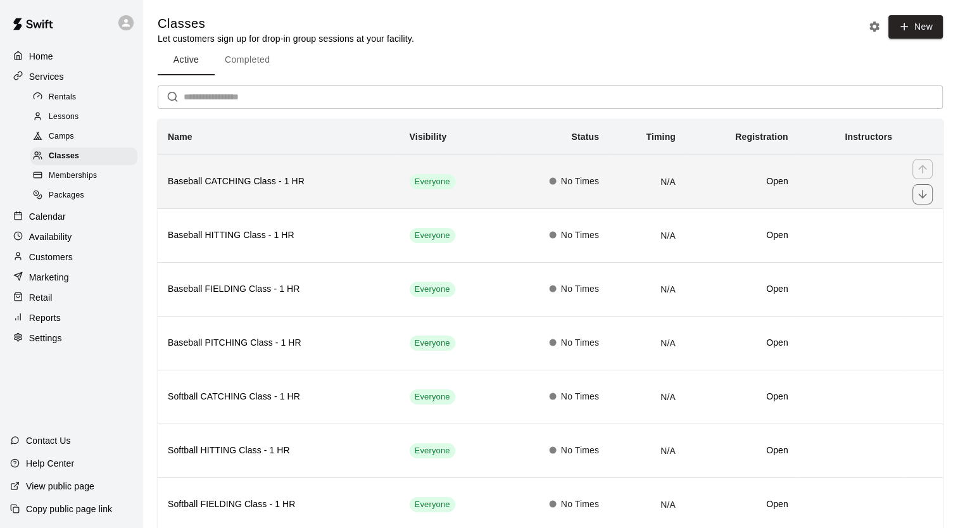
click at [249, 204] on th "Baseball CATCHING Class - 1 HR" at bounding box center [279, 182] width 242 height 54
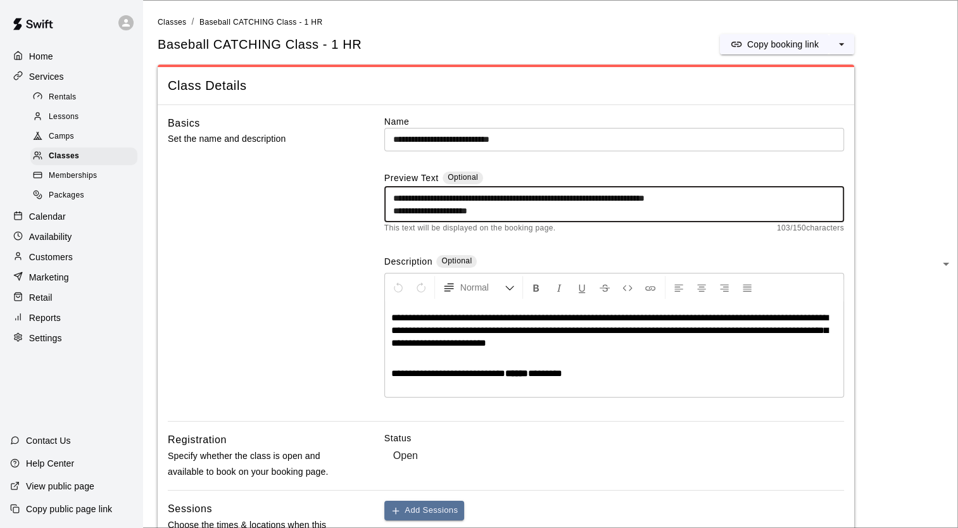
drag, startPoint x: 733, startPoint y: 196, endPoint x: 387, endPoint y: 188, distance: 346.5
click at [387, 188] on div "**********" at bounding box center [614, 204] width 460 height 36
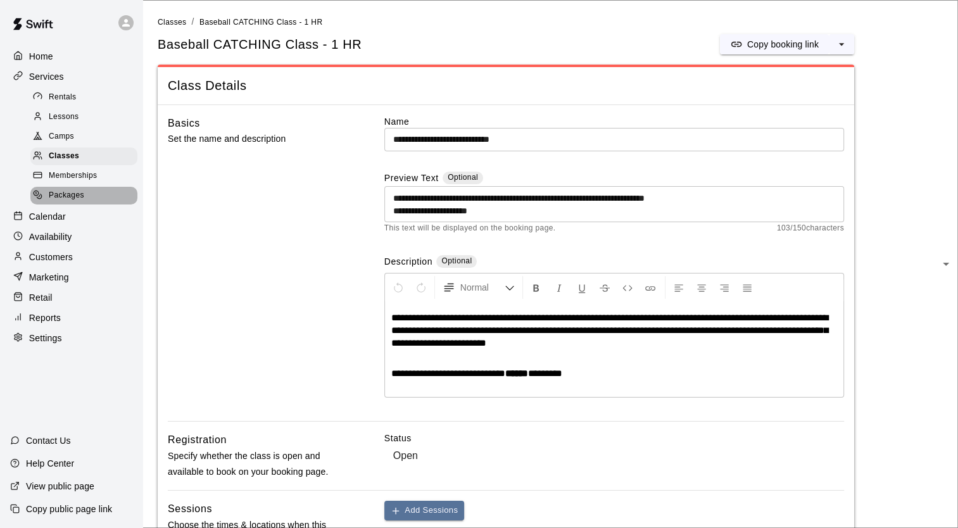
click at [77, 201] on span "Packages" at bounding box center [66, 195] width 35 height 13
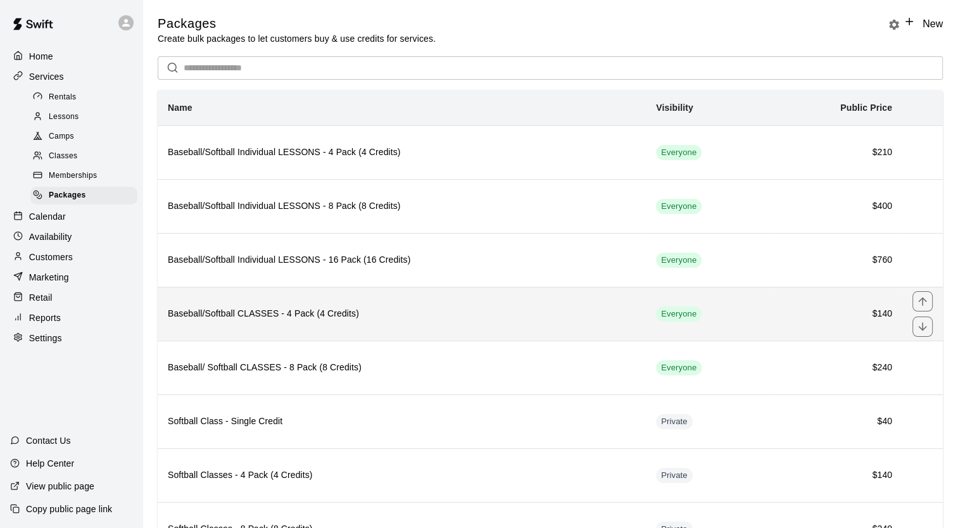
click at [301, 310] on h6 "Baseball/Softball CLASSES - 4 Pack (4 Credits)" at bounding box center [402, 314] width 468 height 14
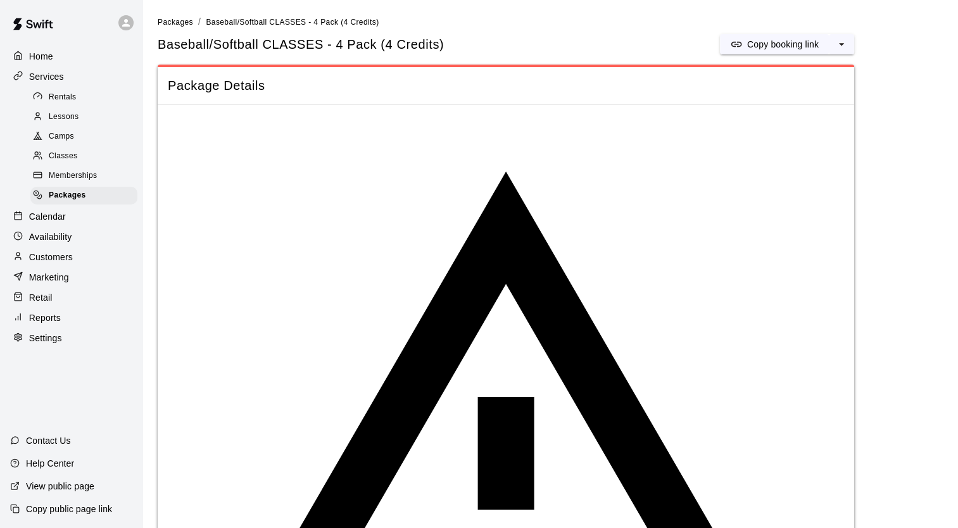
drag, startPoint x: 757, startPoint y: 237, endPoint x: 385, endPoint y: 236, distance: 371.7
paste textarea
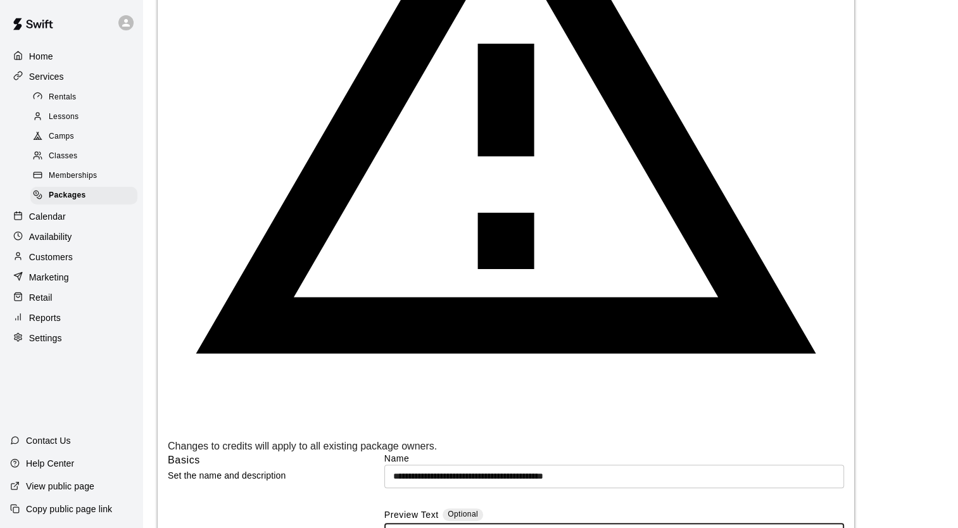
scroll to position [372, 0]
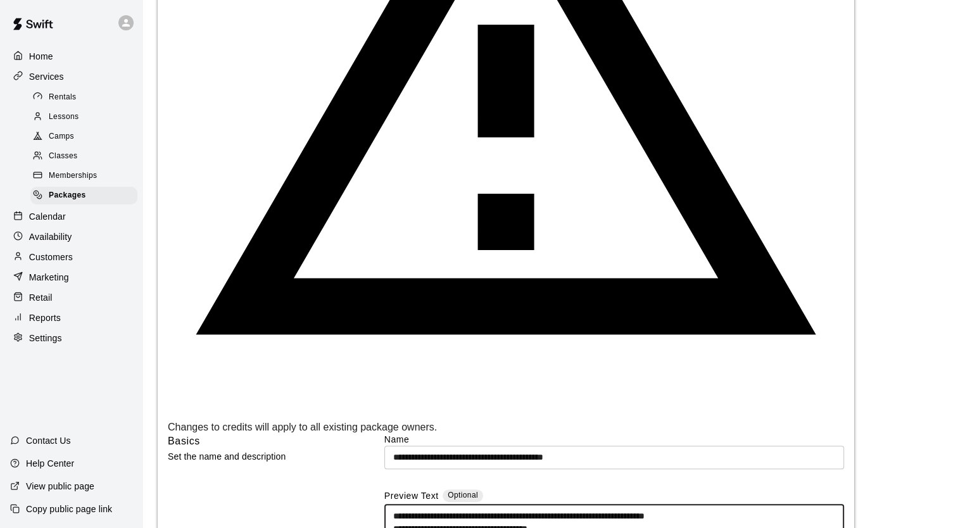
type textarea "**********"
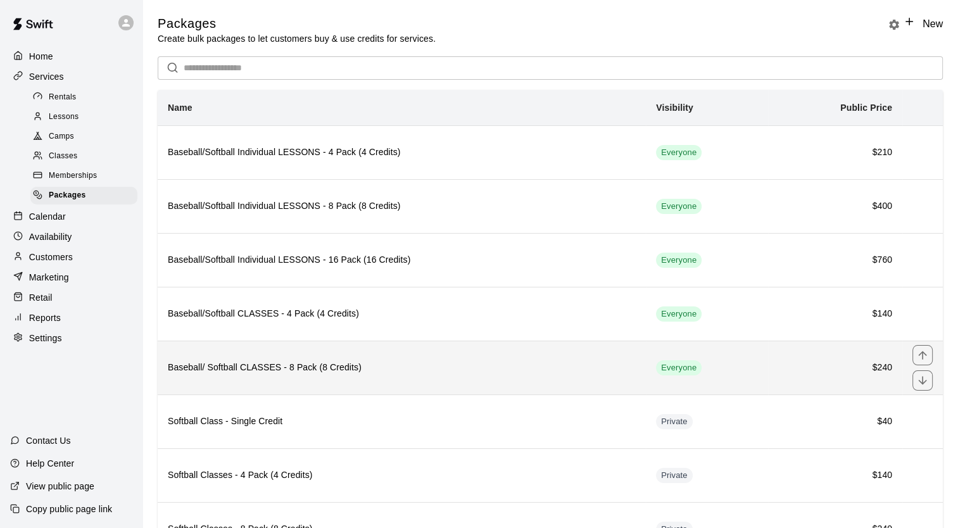
click at [356, 369] on h6 "Baseball/ Softball CLASSES - 8 Pack (8 Credits)" at bounding box center [402, 368] width 468 height 14
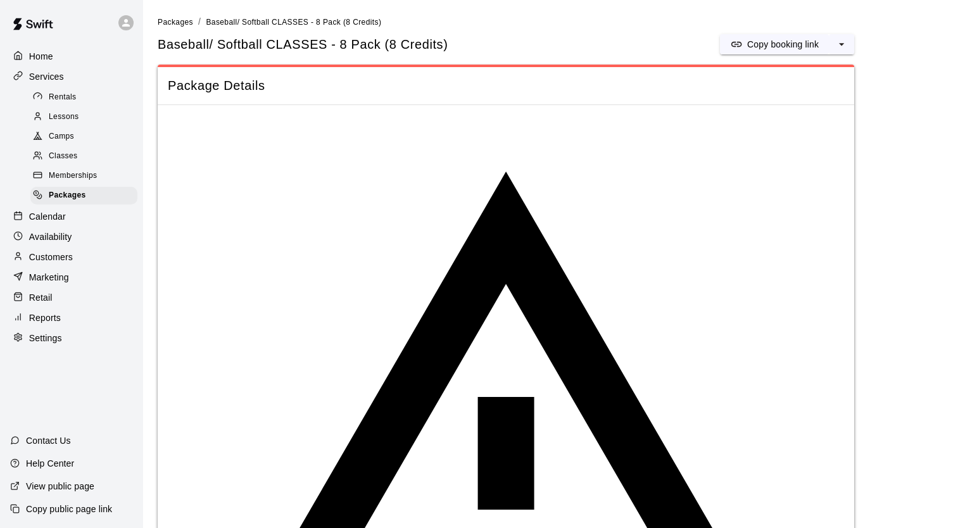
drag, startPoint x: 768, startPoint y: 236, endPoint x: 389, endPoint y: 228, distance: 378.8
paste textarea
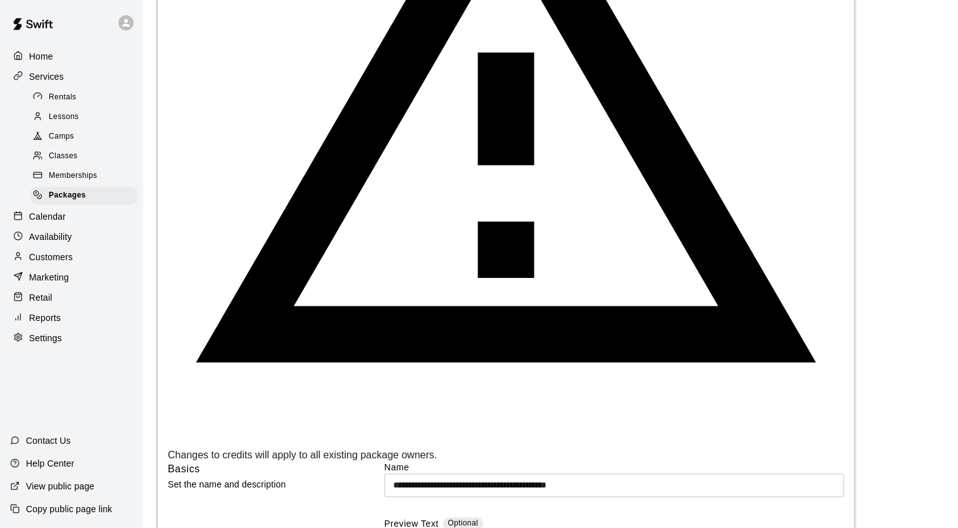
scroll to position [362, 0]
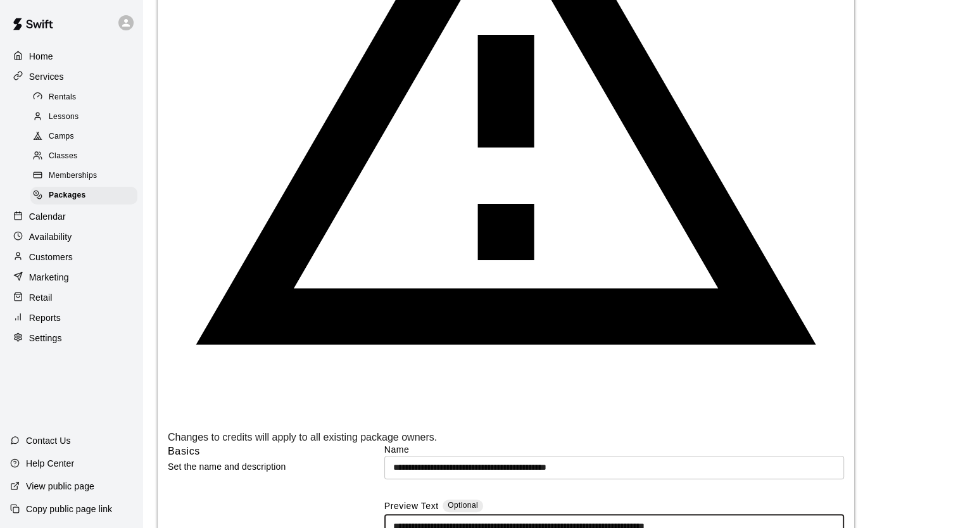
type textarea "**********"
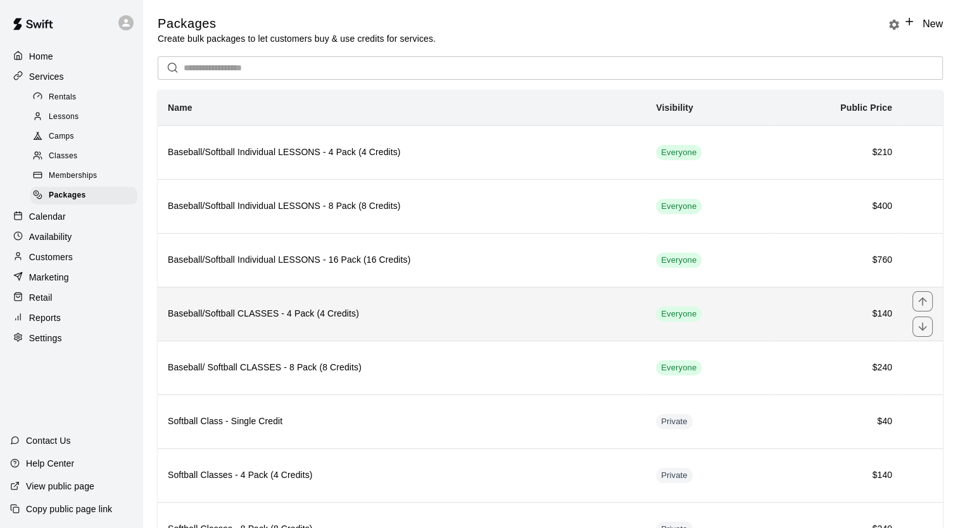
click at [460, 332] on th "Baseball/Softball CLASSES - 4 Pack (4 Credits)" at bounding box center [402, 314] width 488 height 54
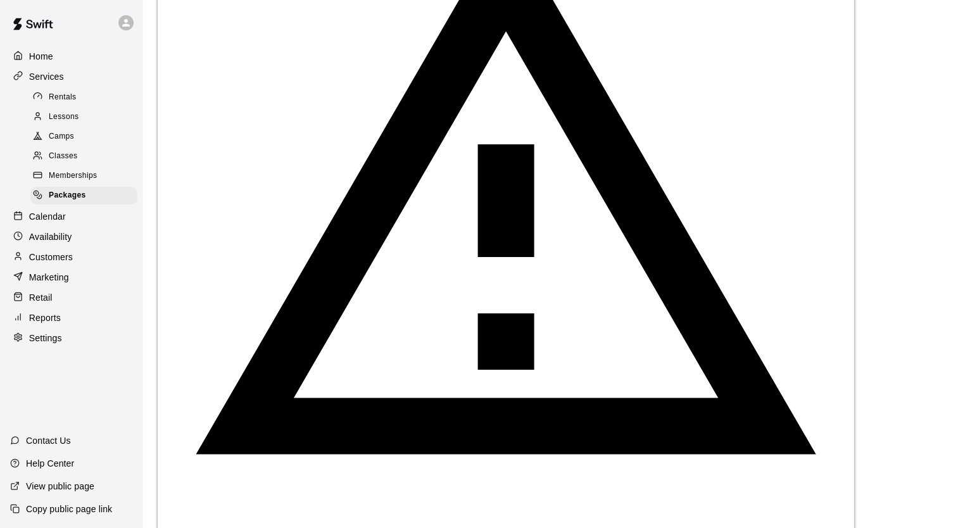
scroll to position [275, 0]
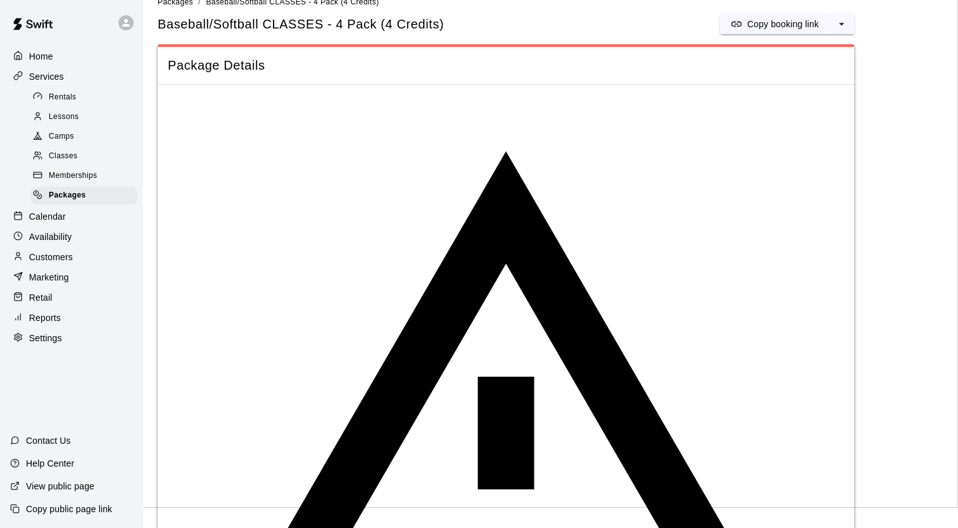
scroll to position [16, 0]
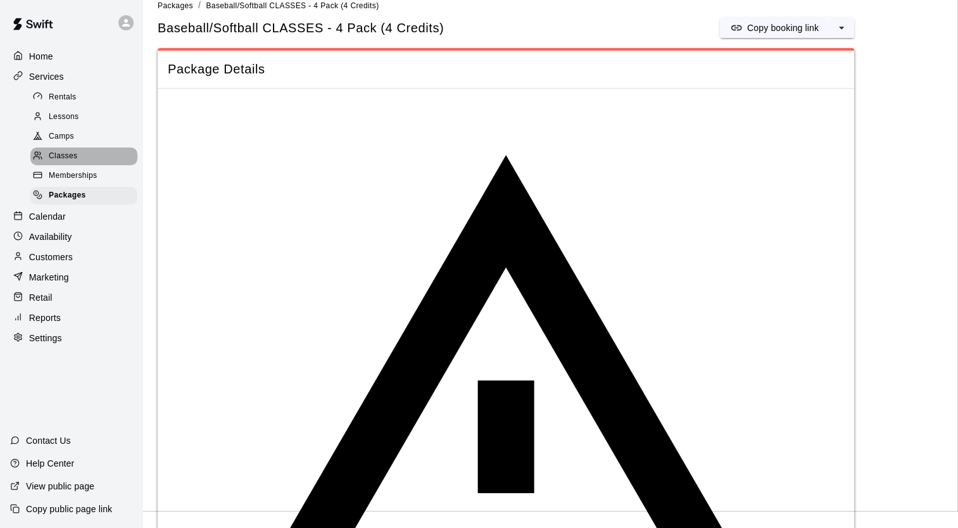
click at [79, 158] on div "Classes" at bounding box center [83, 157] width 107 height 18
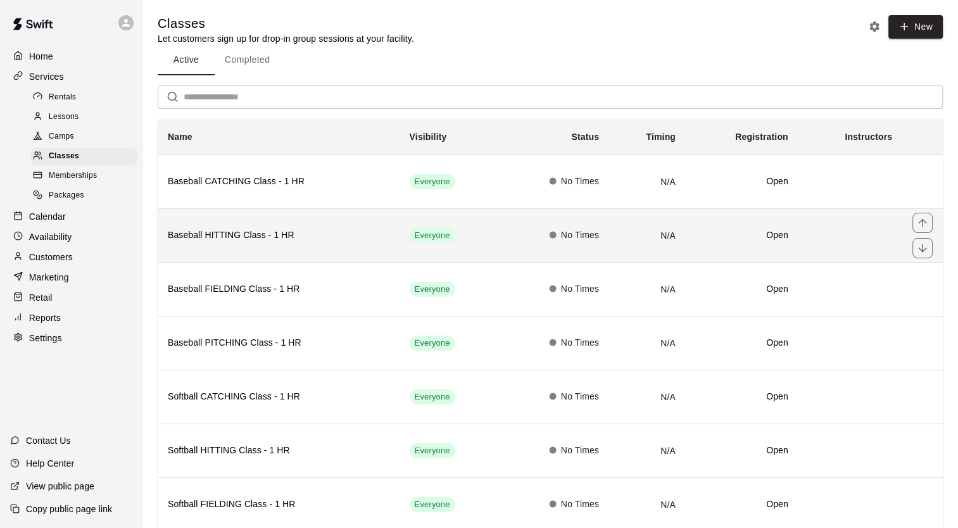
click at [220, 260] on th "Baseball HITTING Class - 1 HR" at bounding box center [279, 235] width 242 height 54
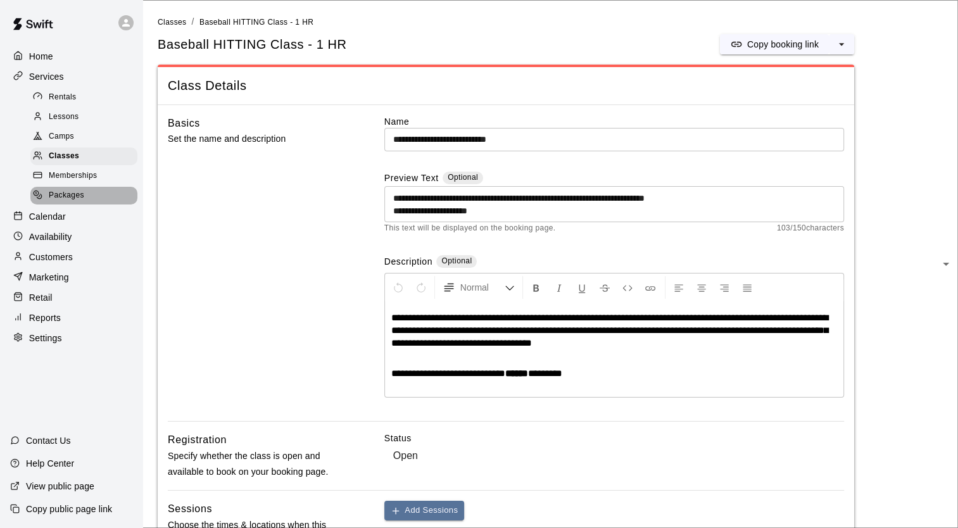
click at [66, 202] on span "Packages" at bounding box center [66, 195] width 35 height 13
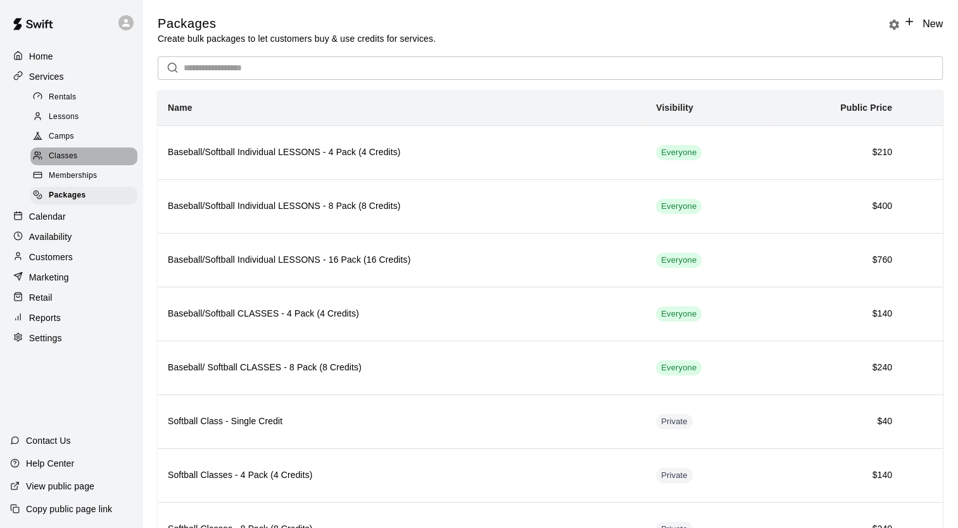
click at [63, 163] on span "Classes" at bounding box center [63, 156] width 28 height 13
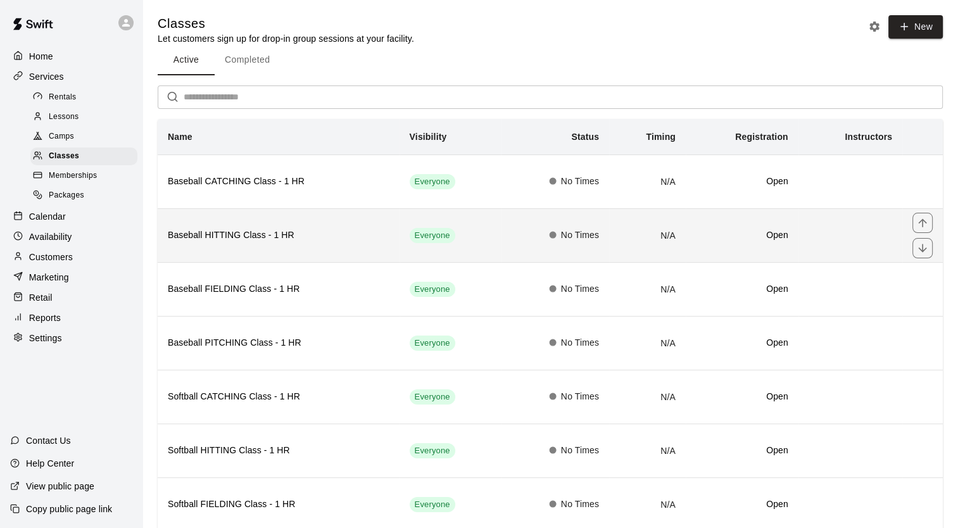
click at [270, 237] on h6 "Baseball HITTING Class - 1 HR" at bounding box center [279, 236] width 222 height 14
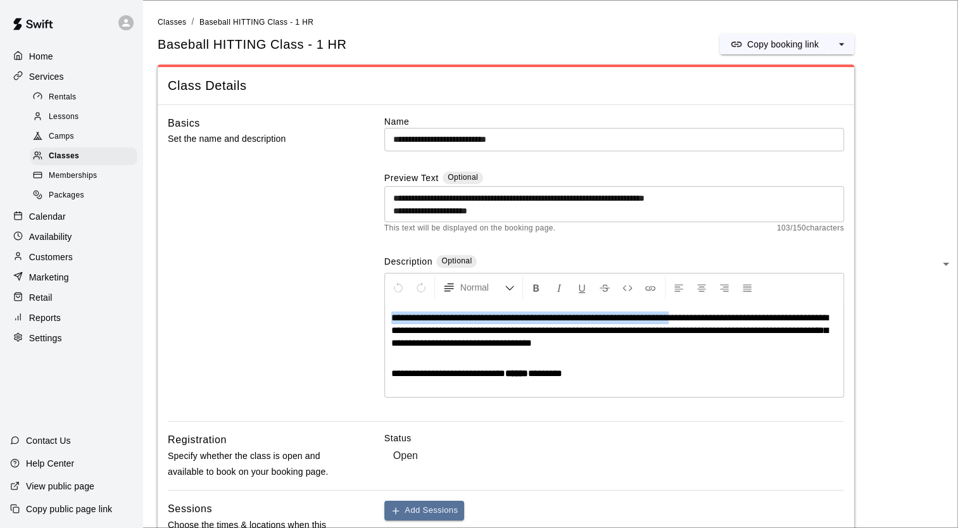
drag, startPoint x: 708, startPoint y: 318, endPoint x: 381, endPoint y: 303, distance: 327.7
click at [381, 303] on div "**********" at bounding box center [506, 268] width 676 height 307
copy span "**********"
click at [75, 198] on span "Packages" at bounding box center [66, 195] width 35 height 13
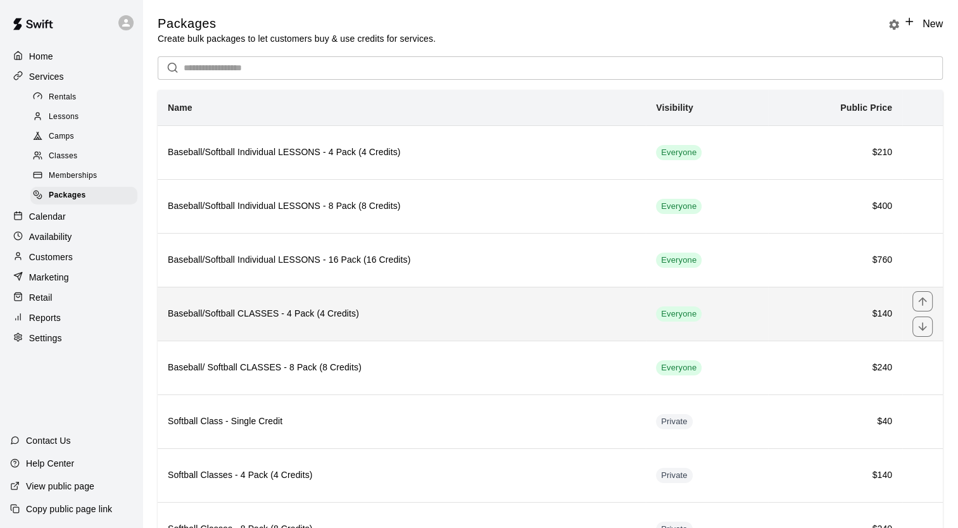
click at [271, 307] on h6 "Baseball/Softball CLASSES - 4 Pack (4 Credits)" at bounding box center [402, 314] width 468 height 14
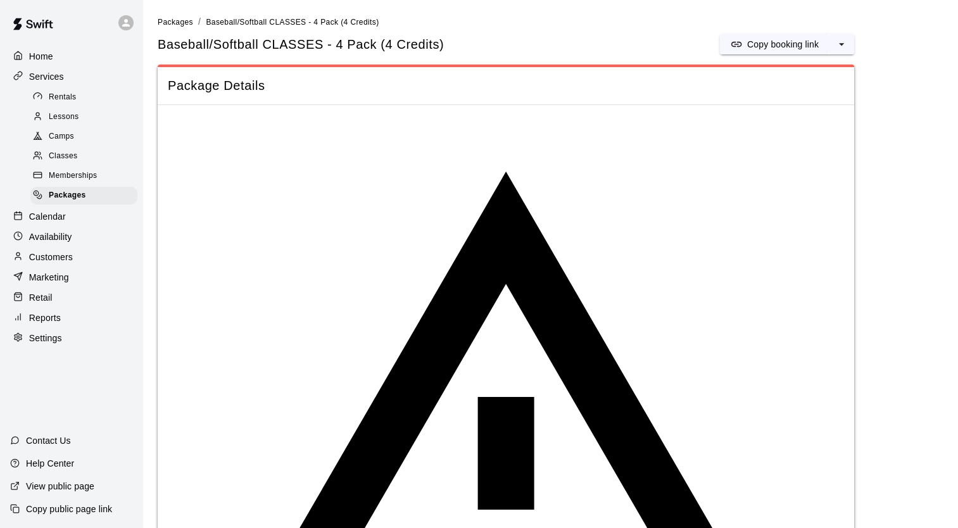
drag, startPoint x: 638, startPoint y: 375, endPoint x: 386, endPoint y: 360, distance: 252.5
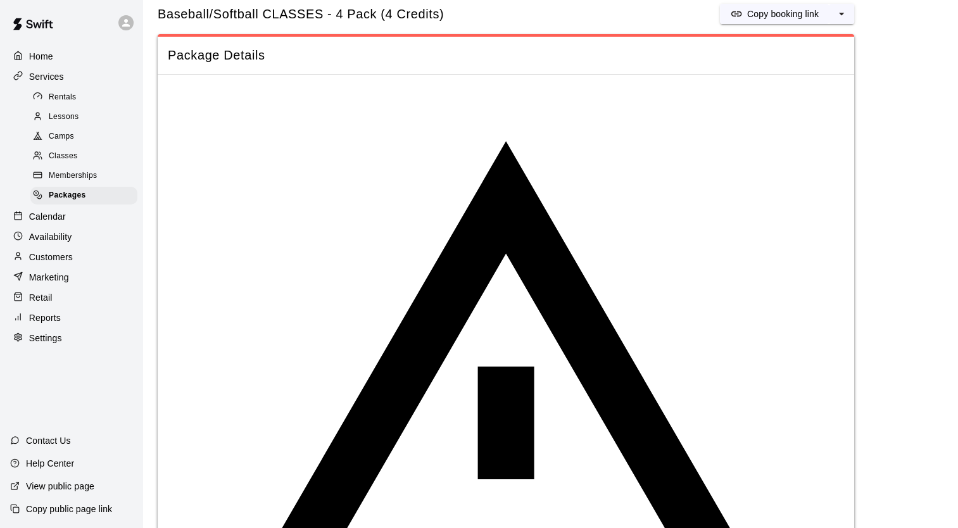
scroll to position [35, 0]
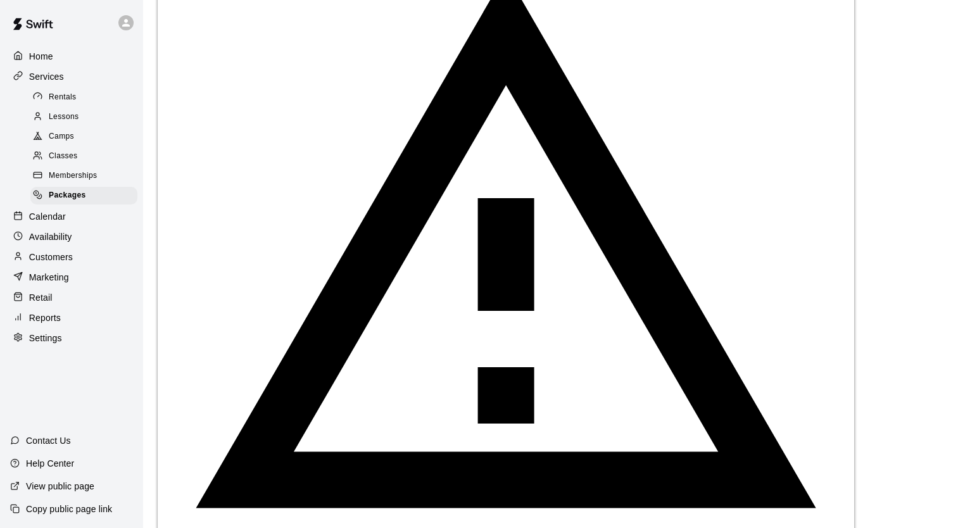
scroll to position [200, 0]
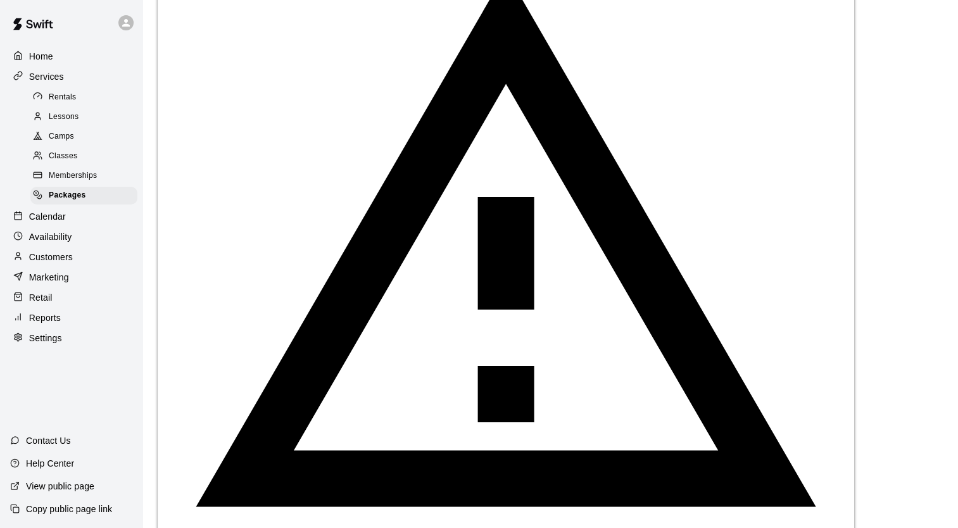
type input "**********"
type input "*"
type input "***"
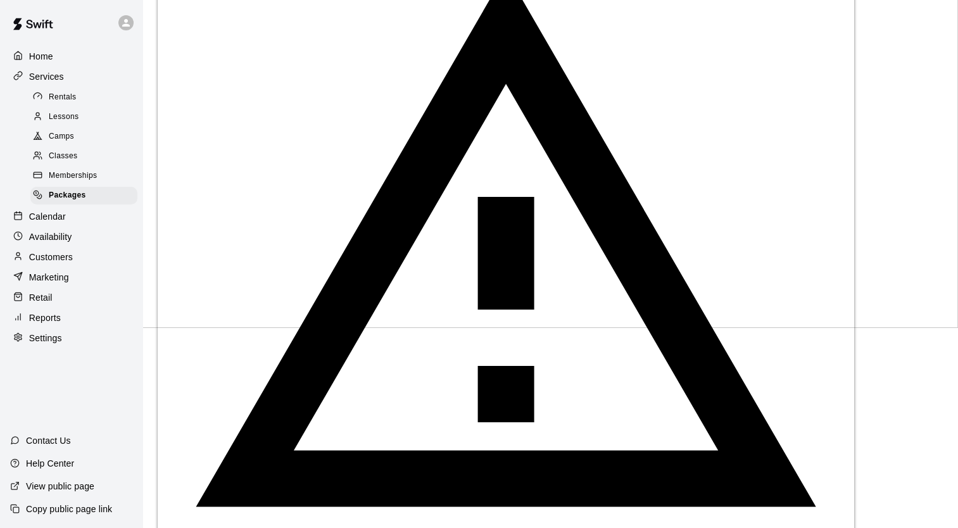
type input "***"
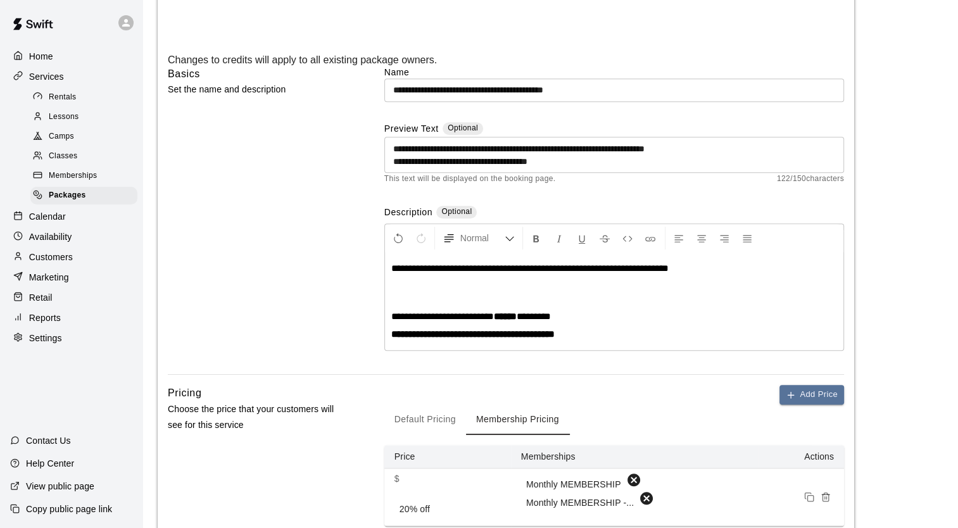
scroll to position [809, 0]
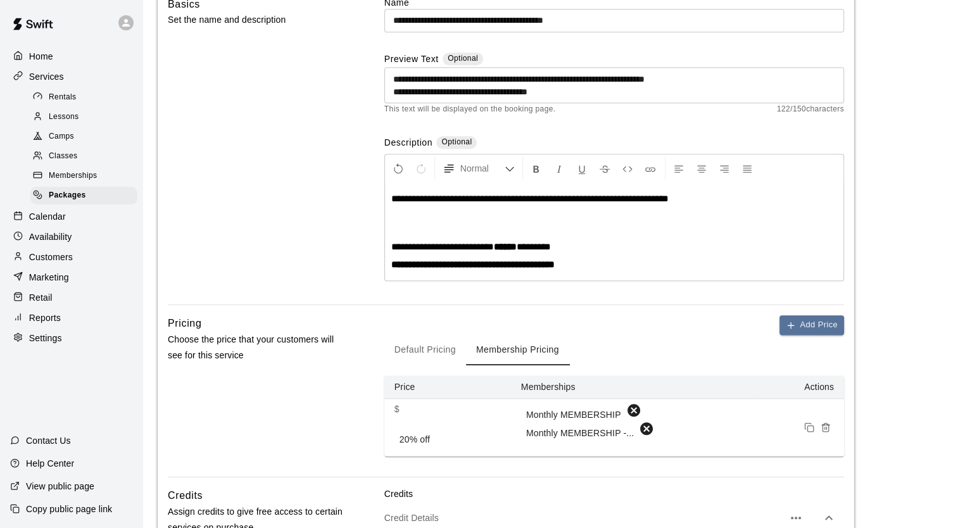
type input "*"
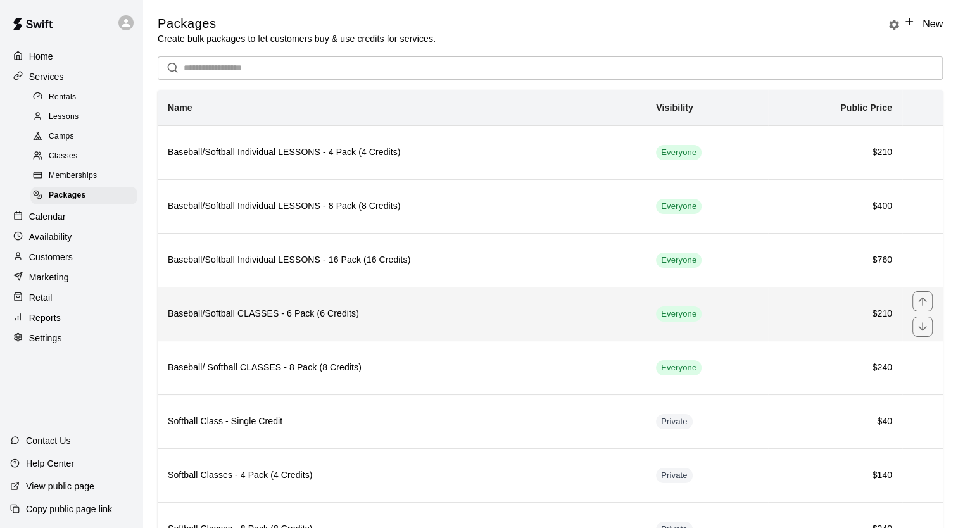
click at [388, 320] on h6 "Baseball/Softball CLASSES - 6 Pack (6 Credits)" at bounding box center [402, 314] width 468 height 14
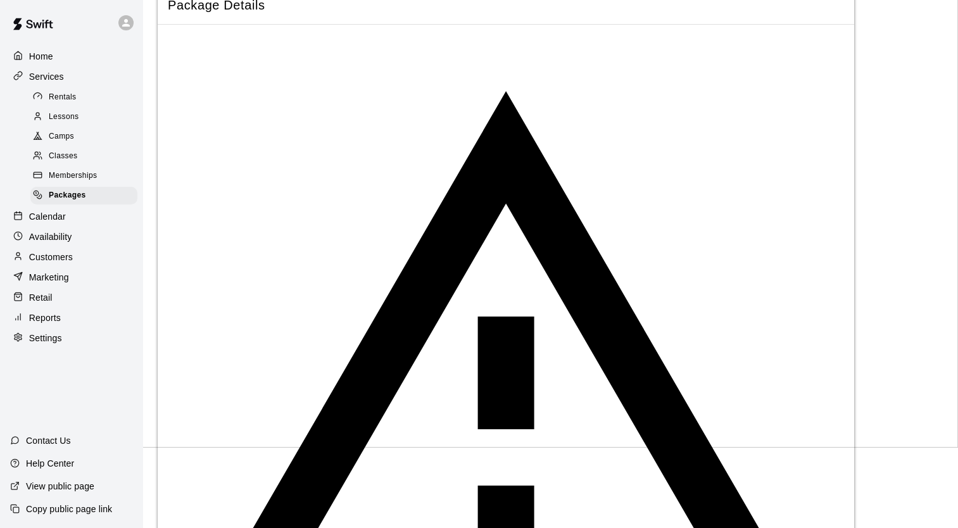
scroll to position [81, 0]
type textarea "**********"
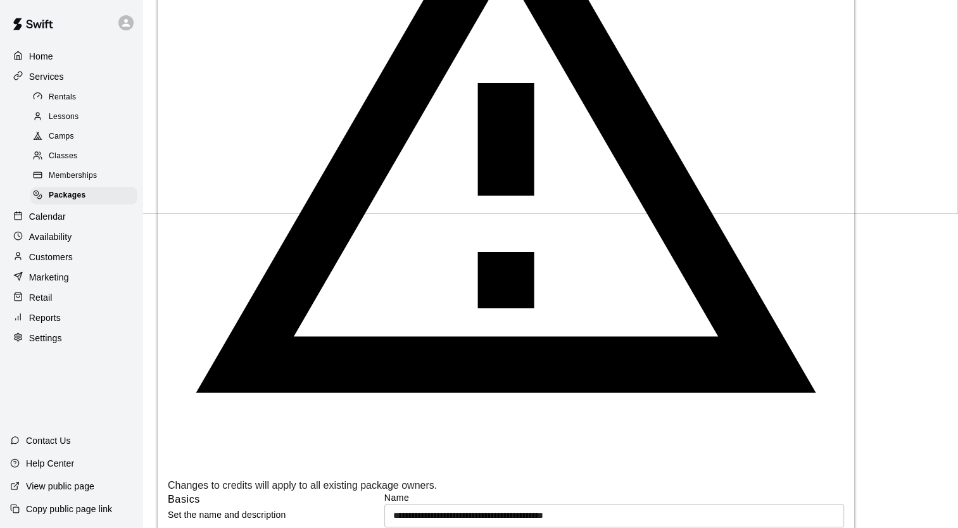
scroll to position [357, 0]
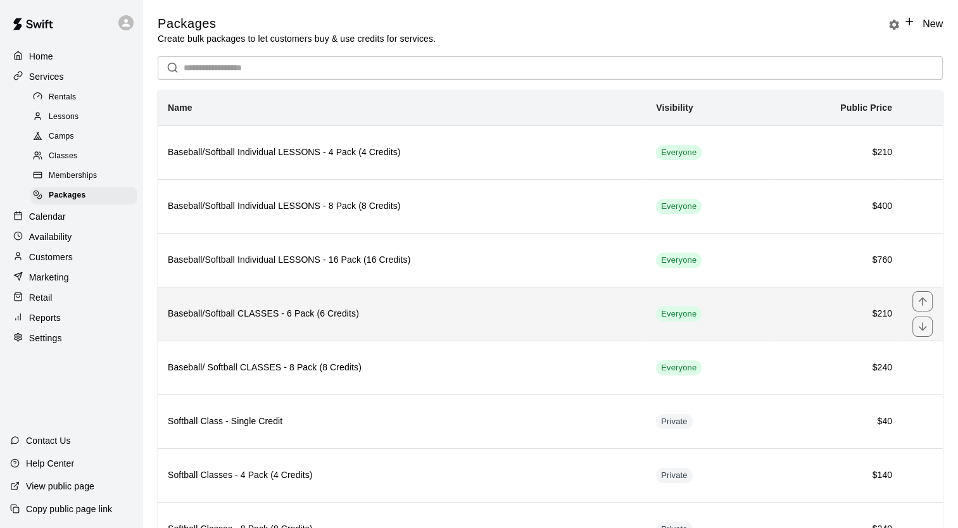
click at [400, 318] on h6 "Baseball/Softball CLASSES - 6 Pack (6 Credits)" at bounding box center [402, 314] width 468 height 14
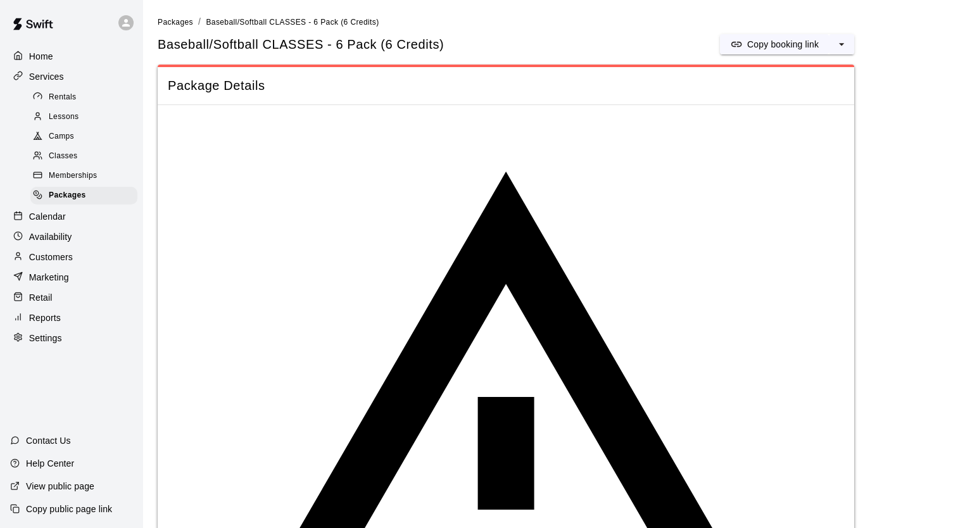
click at [177, 27] on li "Packages" at bounding box center [175, 22] width 35 height 14
click at [175, 23] on span "Packages" at bounding box center [175, 22] width 35 height 9
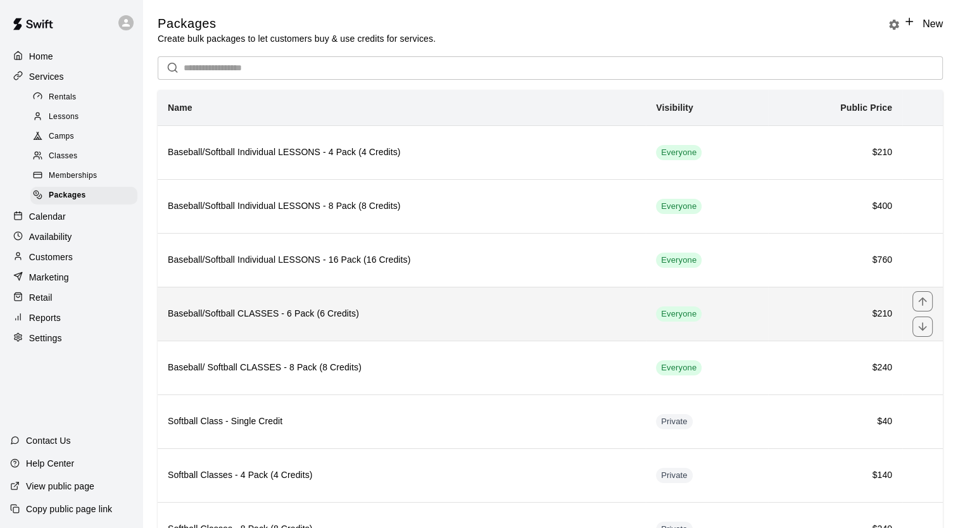
click at [244, 315] on h6 "Baseball/Softball CLASSES - 6 Pack (6 Credits)" at bounding box center [402, 314] width 468 height 14
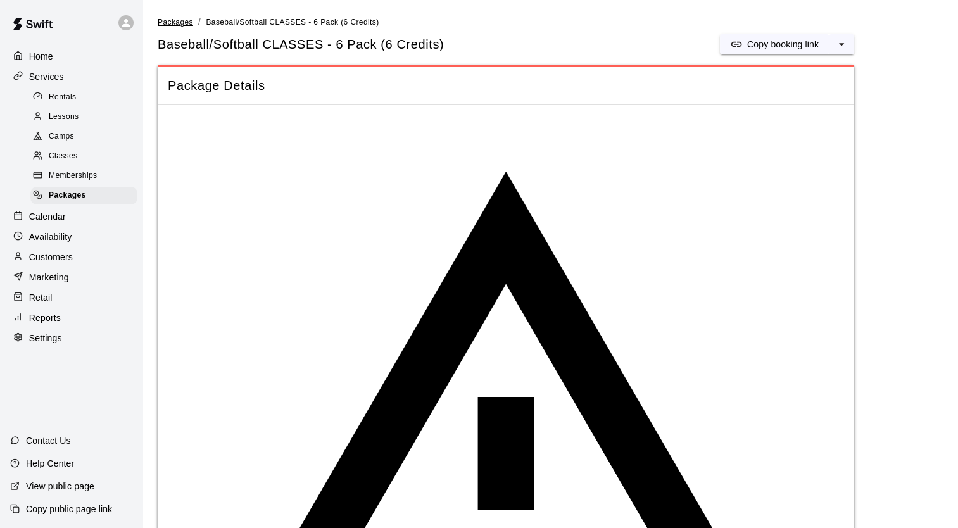
click at [175, 23] on span "Packages" at bounding box center [175, 22] width 35 height 9
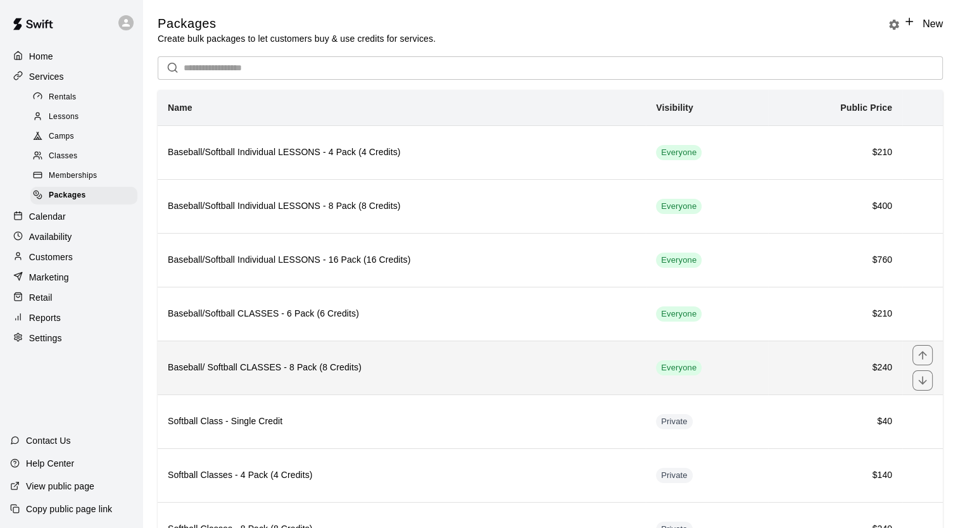
click at [243, 365] on h6 "Baseball/ Softball CLASSES - 8 Pack (8 Credits)" at bounding box center [402, 368] width 468 height 14
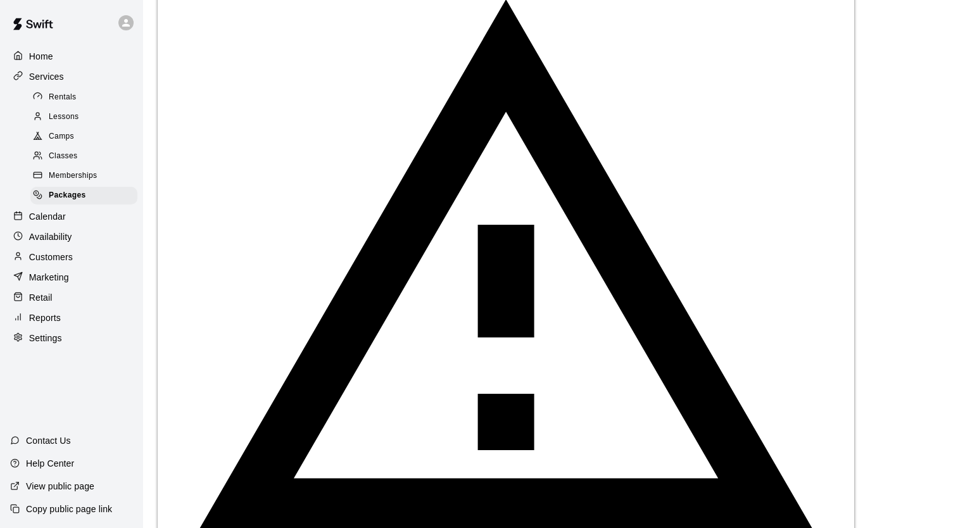
scroll to position [174, 0]
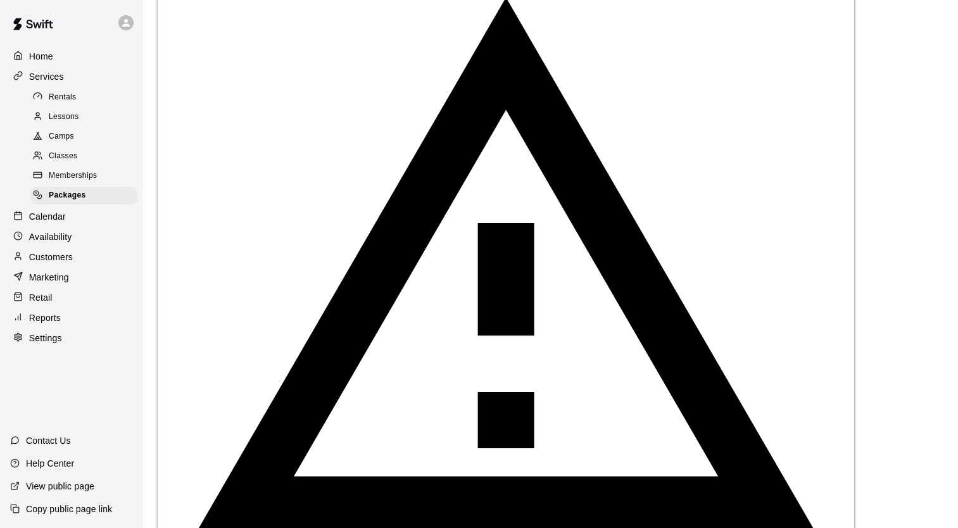
type input "**********"
type input "*"
type input "***"
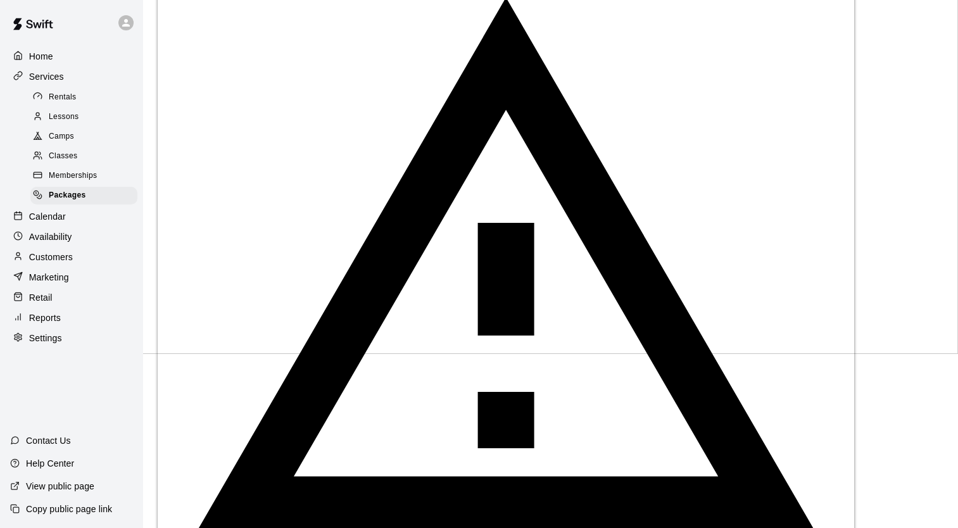
type input "***"
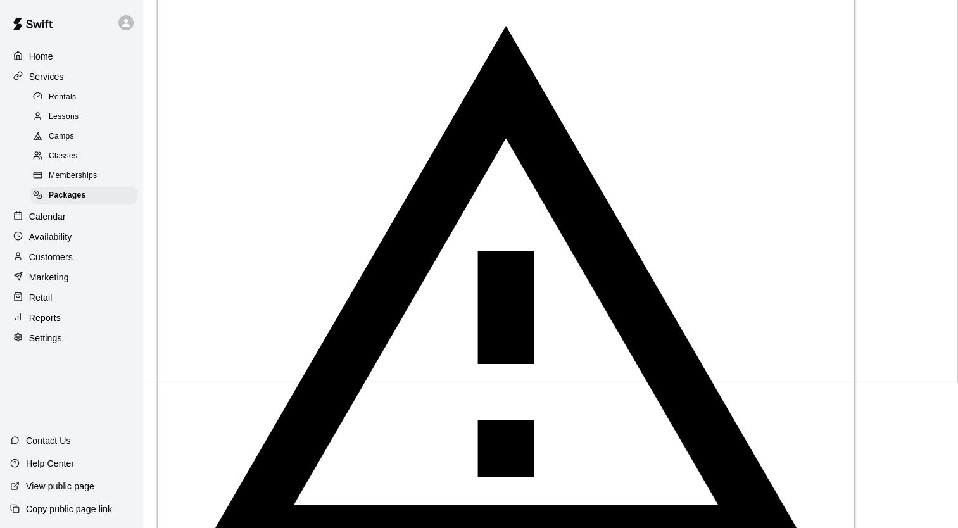
scroll to position [144, 0]
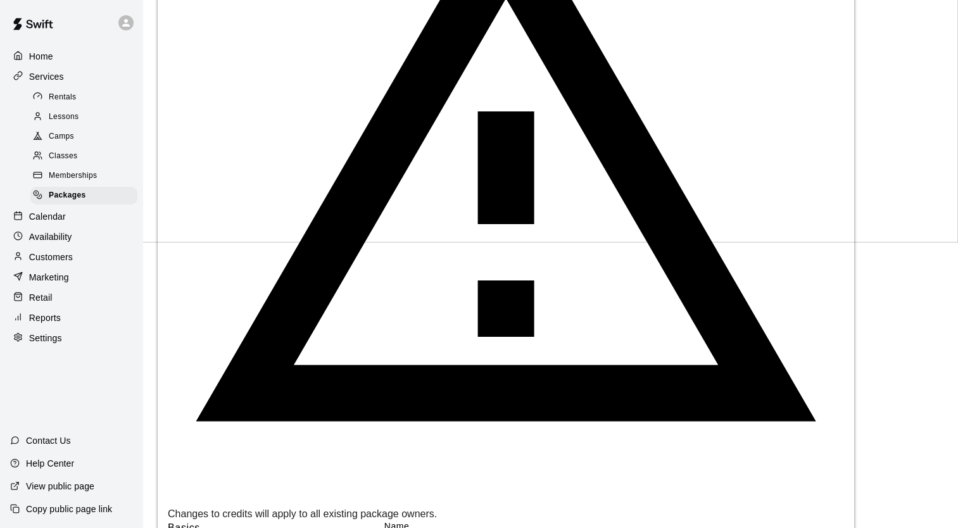
scroll to position [332, 0]
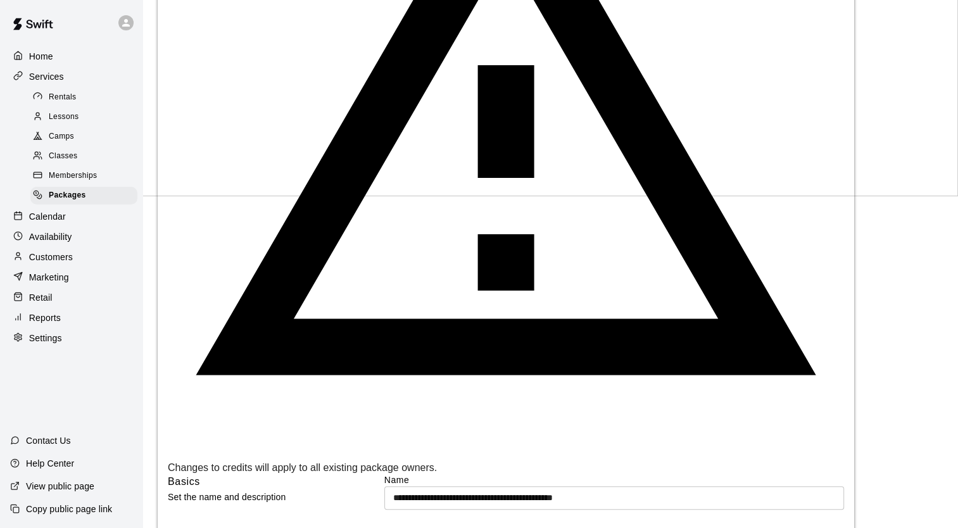
type textarea "**********"
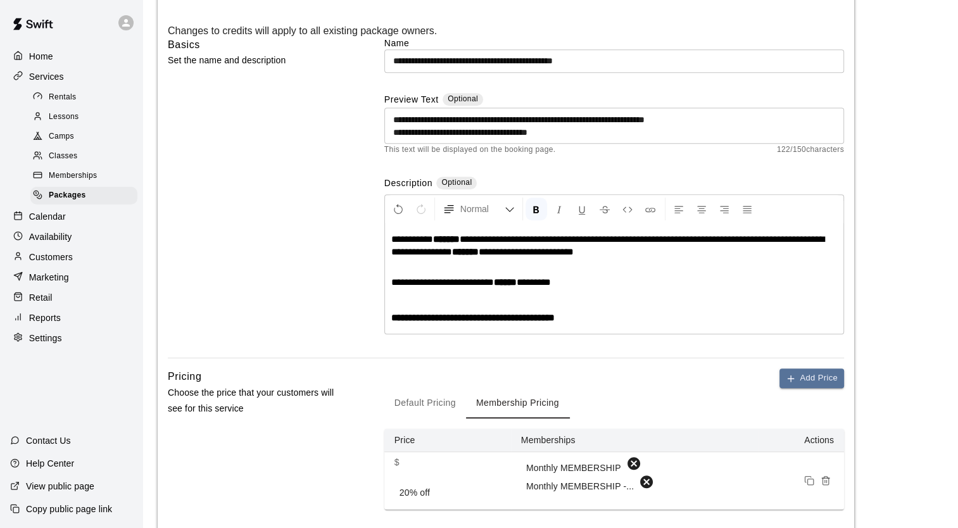
scroll to position [822, 0]
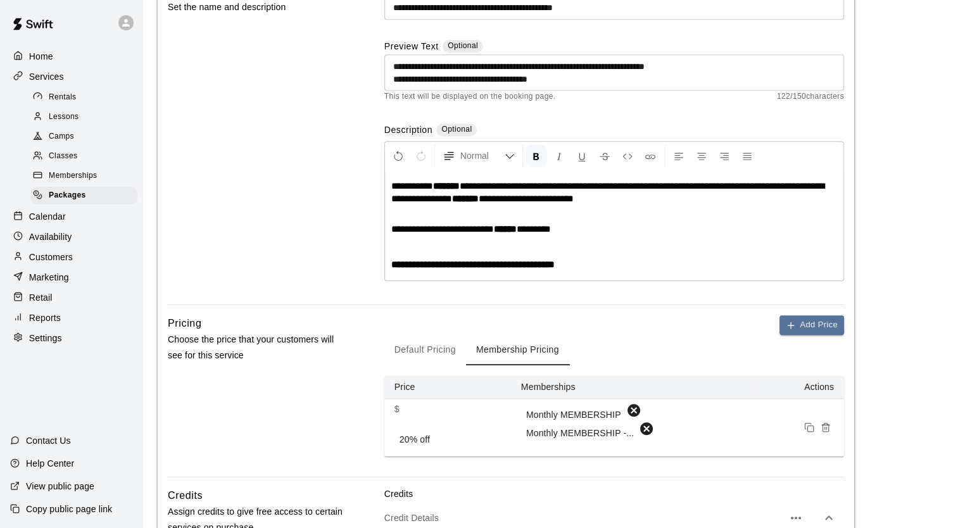
type input "**"
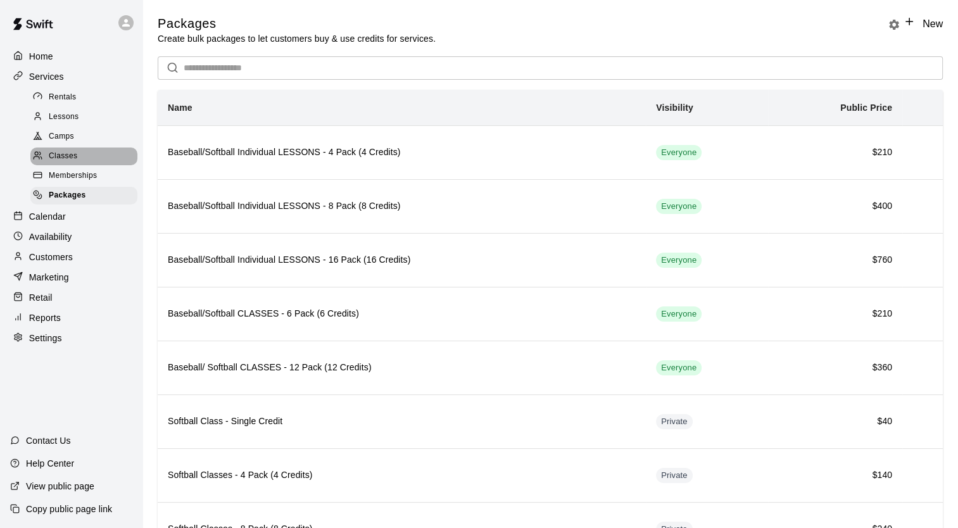
click at [73, 163] on span "Classes" at bounding box center [63, 156] width 28 height 13
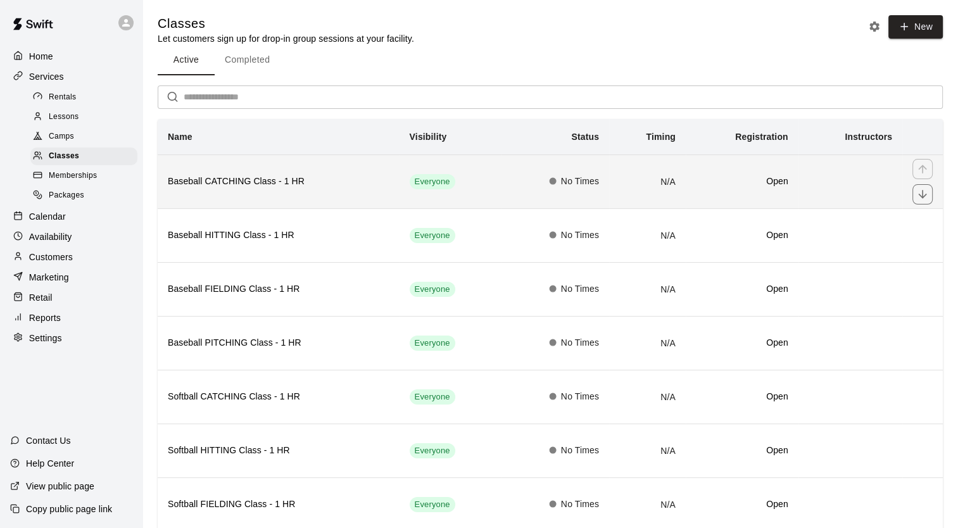
click at [258, 186] on h6 "Baseball CATCHING Class - 1 HR" at bounding box center [279, 182] width 222 height 14
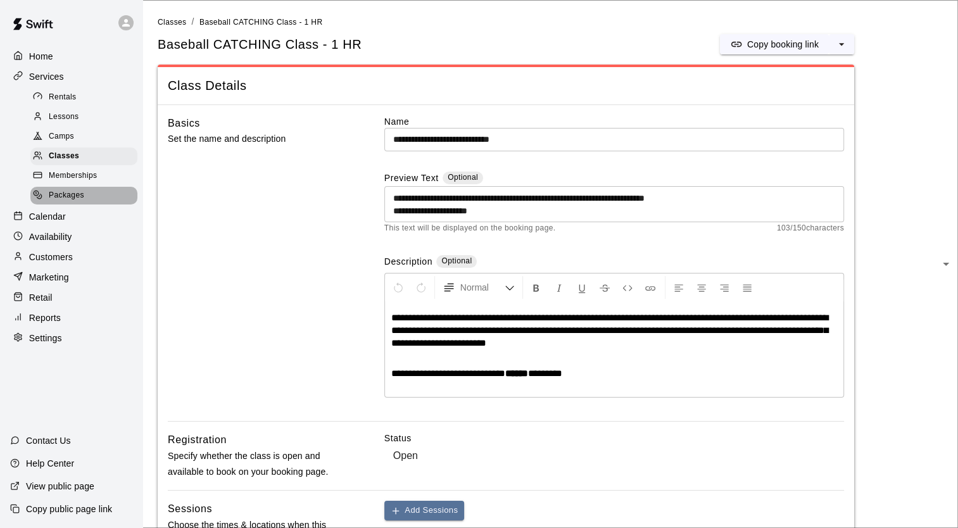
click at [70, 202] on span "Packages" at bounding box center [66, 195] width 35 height 13
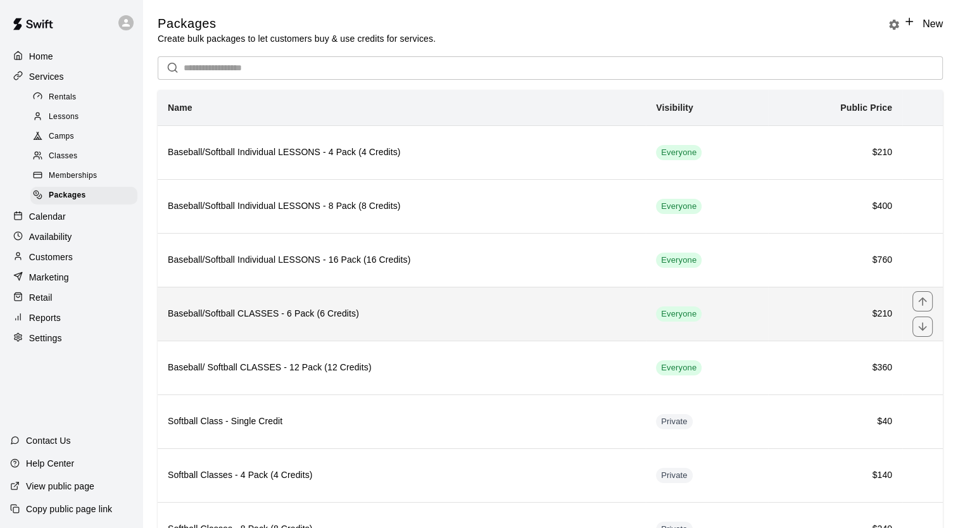
click at [281, 309] on h6 "Baseball/Softball CLASSES - 6 Pack (6 Credits)" at bounding box center [402, 314] width 468 height 14
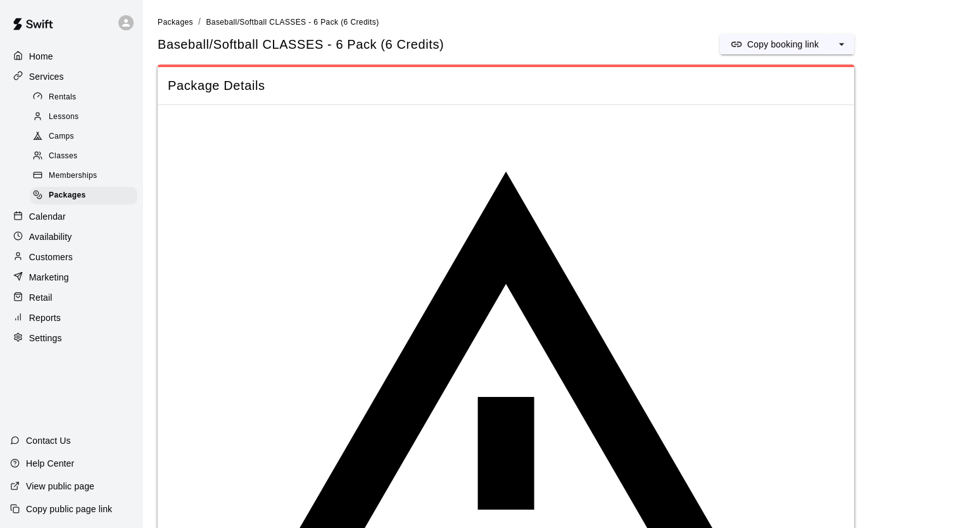
drag, startPoint x: 489, startPoint y: 386, endPoint x: 384, endPoint y: 357, distance: 109.3
copy div "**********"
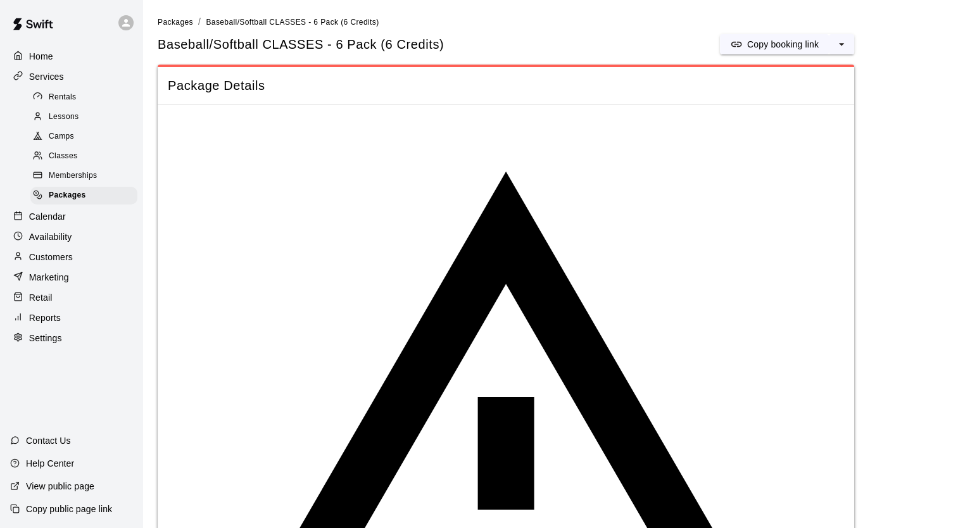
drag, startPoint x: 384, startPoint y: 357, endPoint x: 310, endPoint y: 371, distance: 75.5
drag, startPoint x: 502, startPoint y: 387, endPoint x: 390, endPoint y: 358, distance: 115.0
copy div "**********"
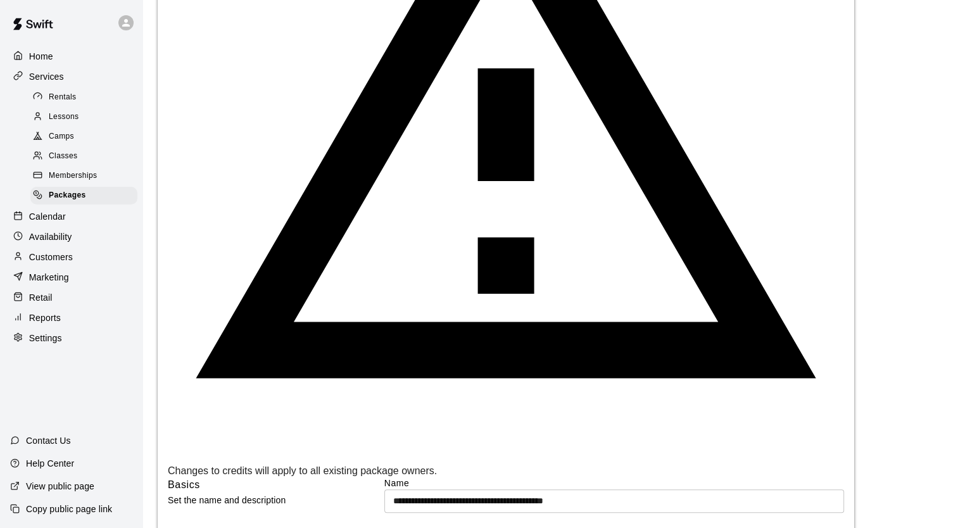
scroll to position [377, 0]
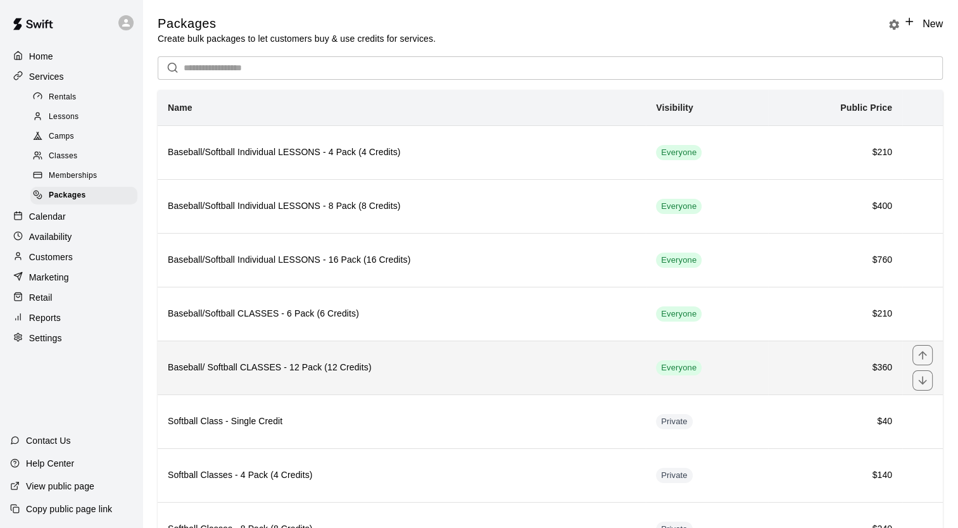
click at [256, 356] on th "Baseball/ Softball CLASSES - 12 Pack (12 Credits)" at bounding box center [402, 368] width 488 height 54
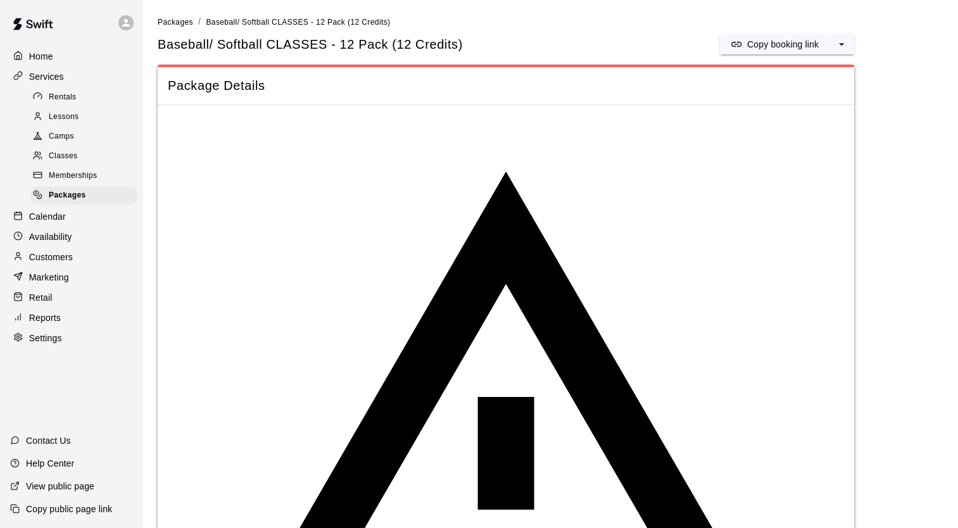
drag, startPoint x: 645, startPoint y: 374, endPoint x: 390, endPoint y: 362, distance: 255.5
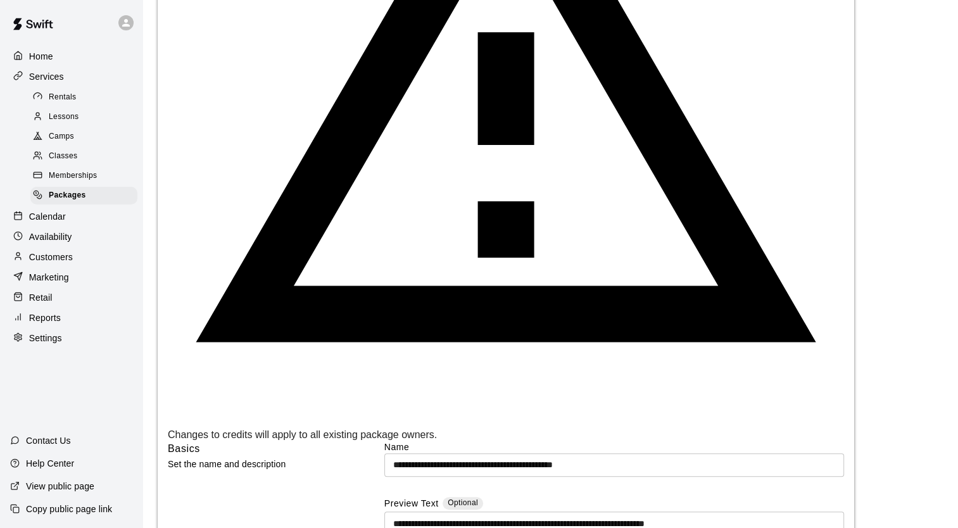
scroll to position [390, 0]
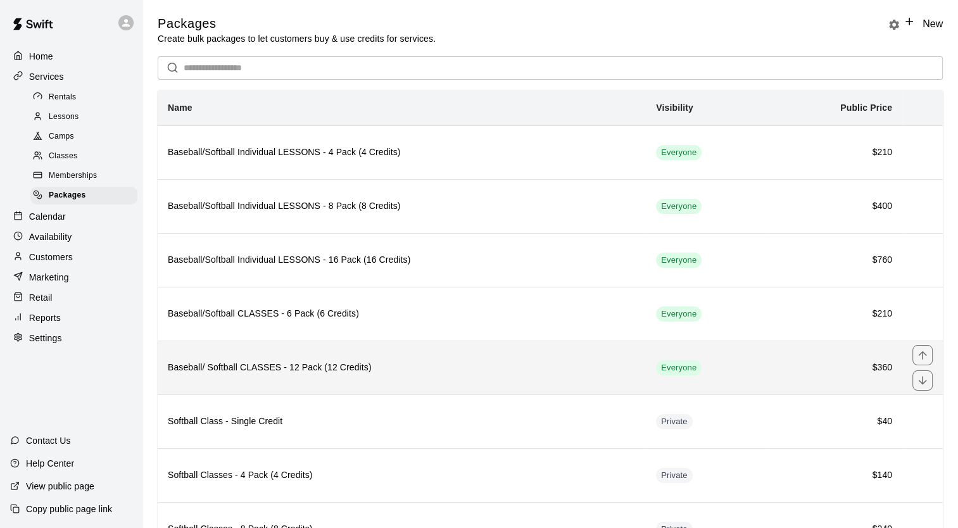
click at [299, 372] on h6 "Baseball/ Softball CLASSES - 12 Pack (12 Credits)" at bounding box center [402, 368] width 468 height 14
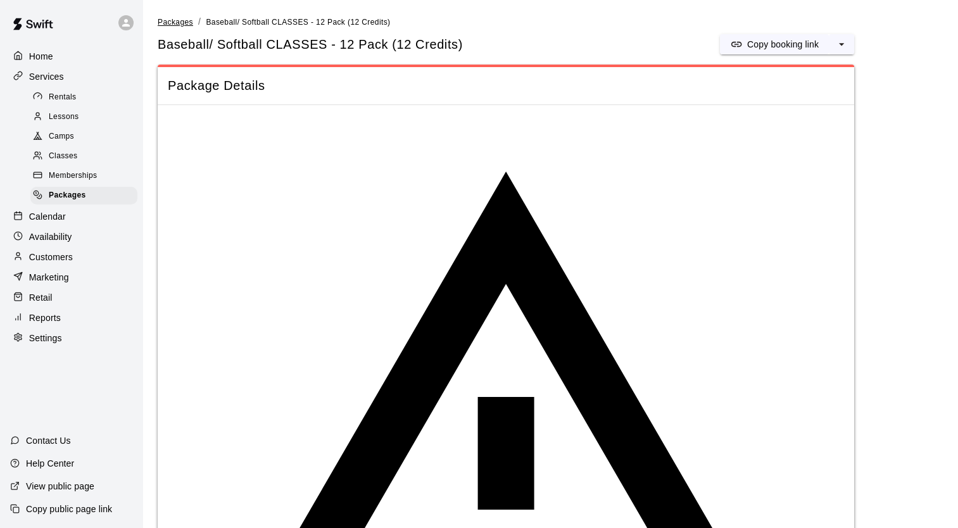
click at [180, 26] on span "Packages" at bounding box center [175, 22] width 35 height 9
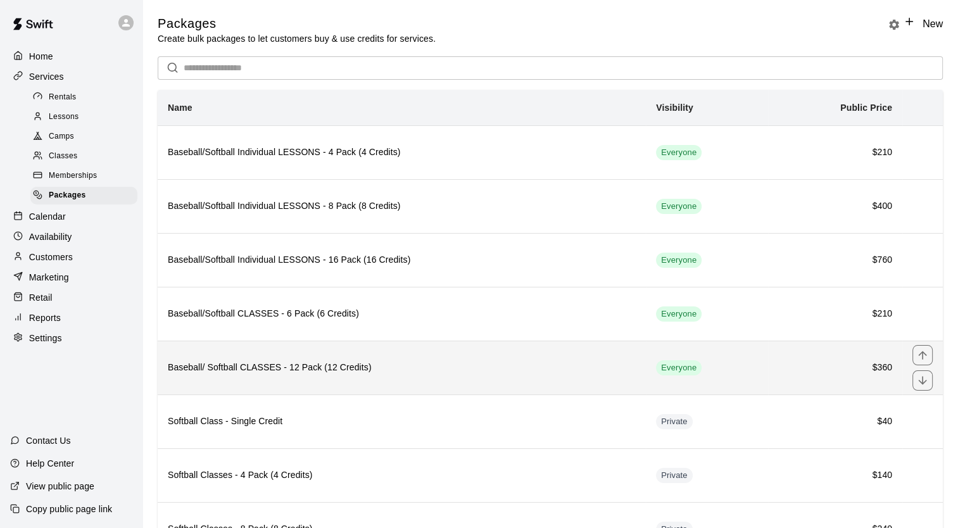
click at [327, 374] on th "Baseball/ Softball CLASSES - 12 Pack (12 Credits)" at bounding box center [402, 368] width 488 height 54
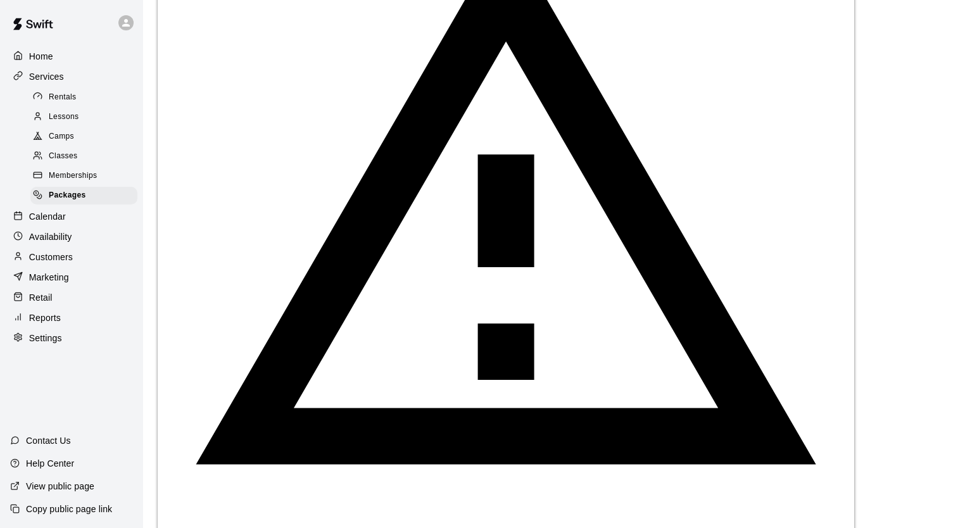
scroll to position [244, 0]
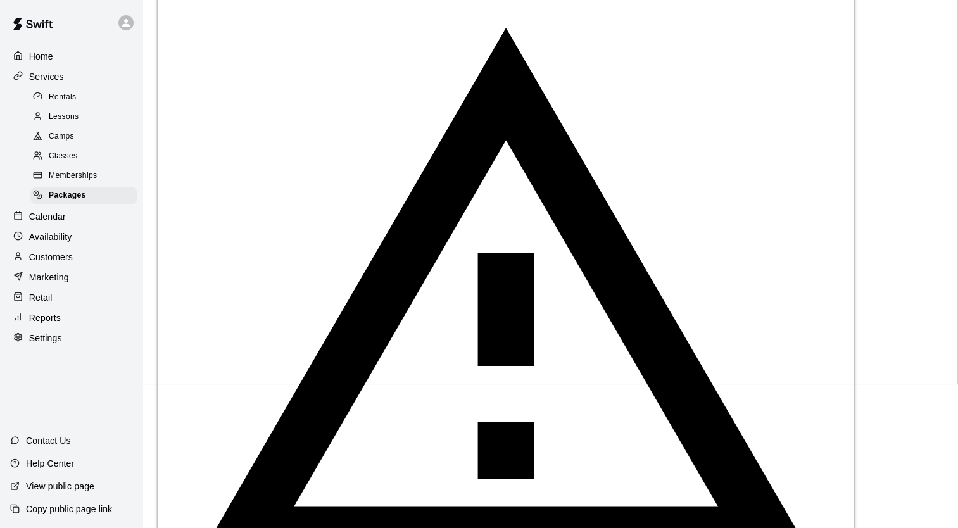
scroll to position [0, 0]
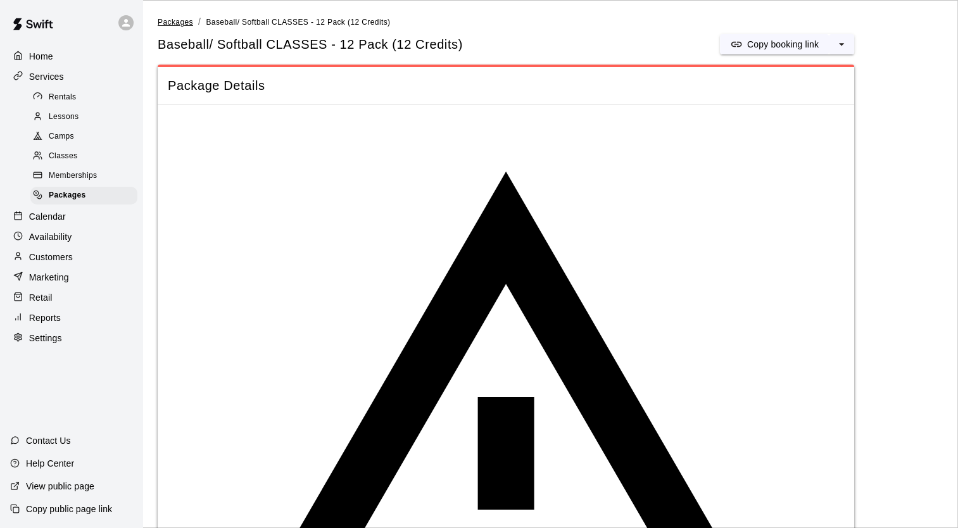
click at [179, 22] on span "Packages" at bounding box center [175, 22] width 35 height 9
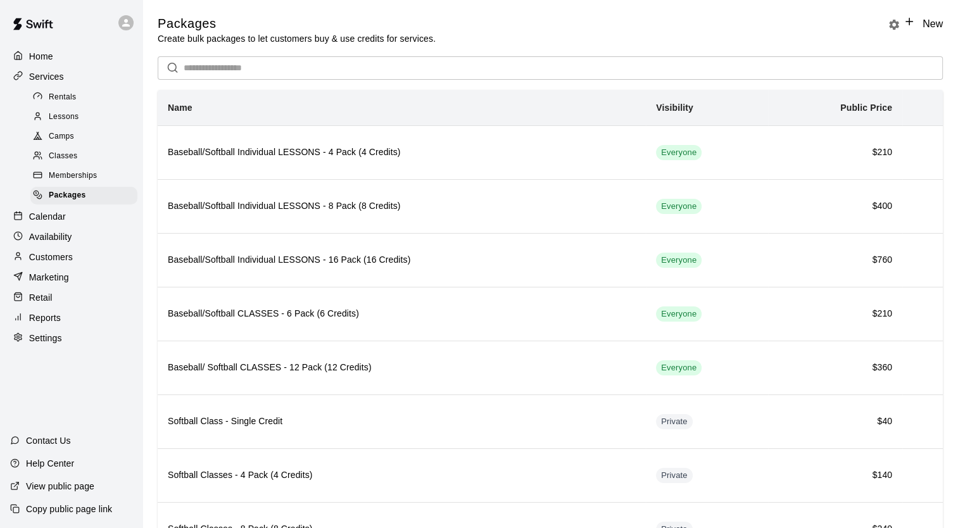
click at [905, 27] on icon at bounding box center [909, 21] width 11 height 11
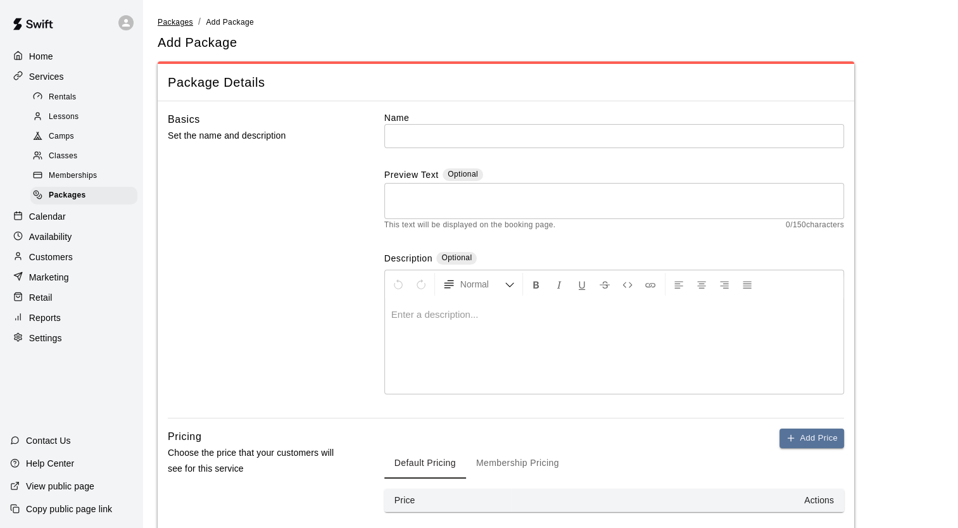
click at [175, 24] on span "Packages" at bounding box center [175, 22] width 35 height 9
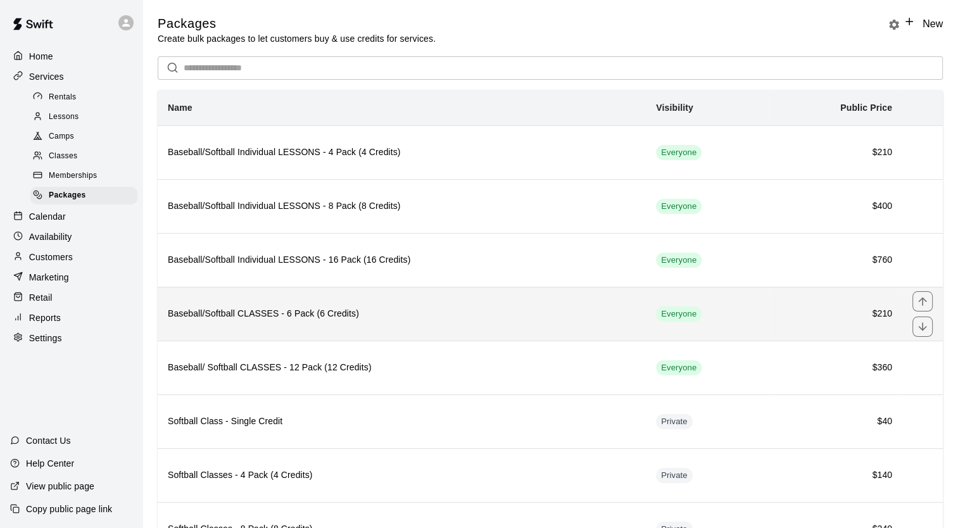
click at [426, 327] on th "Baseball/Softball CLASSES - 6 Pack (6 Credits)" at bounding box center [402, 314] width 488 height 54
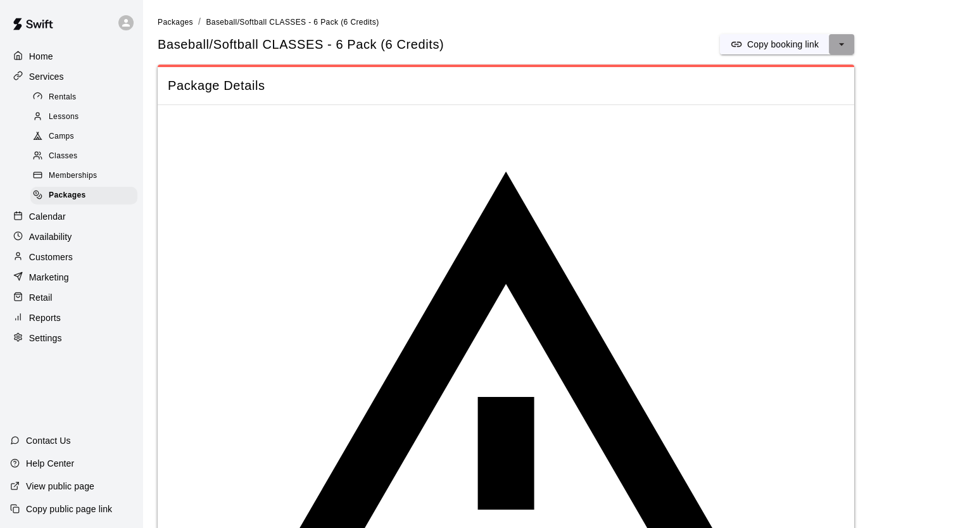
click at [837, 44] on icon "select merge strategy" at bounding box center [841, 44] width 13 height 13
click at [790, 85] on h6 "Duplicate package" at bounding box center [811, 87] width 74 height 14
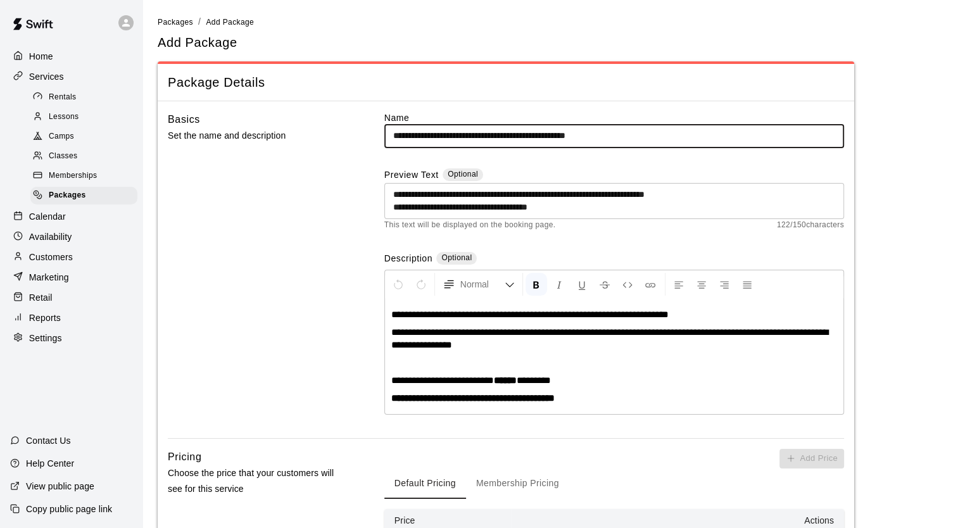
drag, startPoint x: 636, startPoint y: 138, endPoint x: 518, endPoint y: 141, distance: 117.8
click at [518, 141] on input "**********" at bounding box center [614, 135] width 460 height 23
type input "**********"
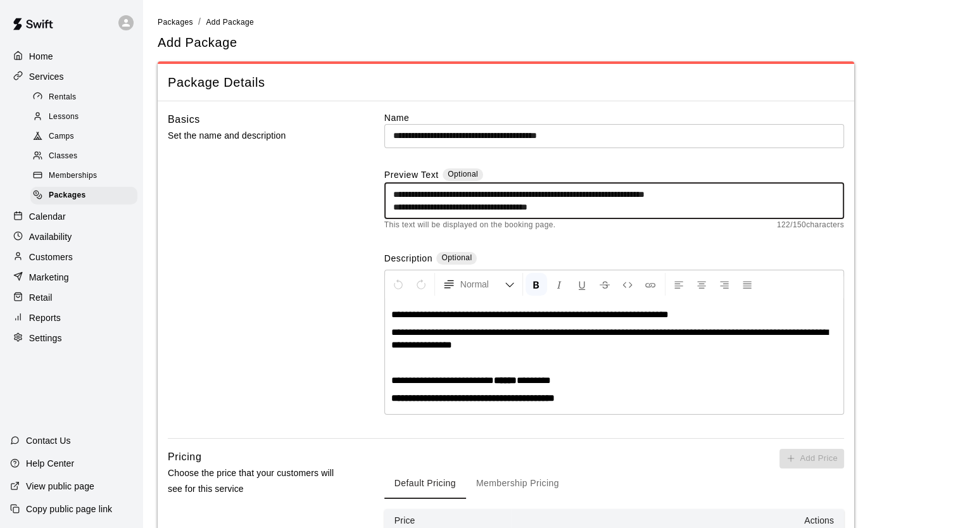
drag, startPoint x: 574, startPoint y: 210, endPoint x: 478, endPoint y: 211, distance: 95.6
click at [478, 211] on textarea "**********" at bounding box center [614, 200] width 442 height 25
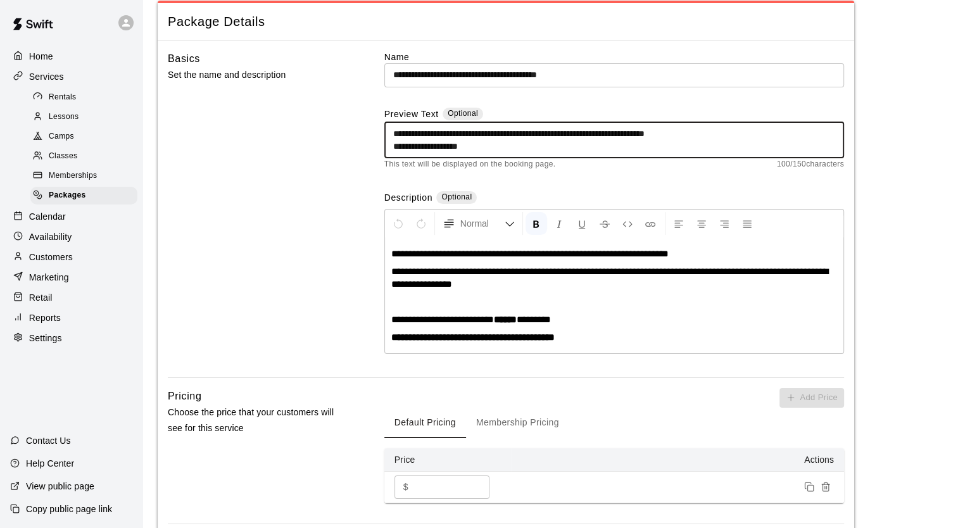
scroll to position [61, 0]
type textarea "**********"
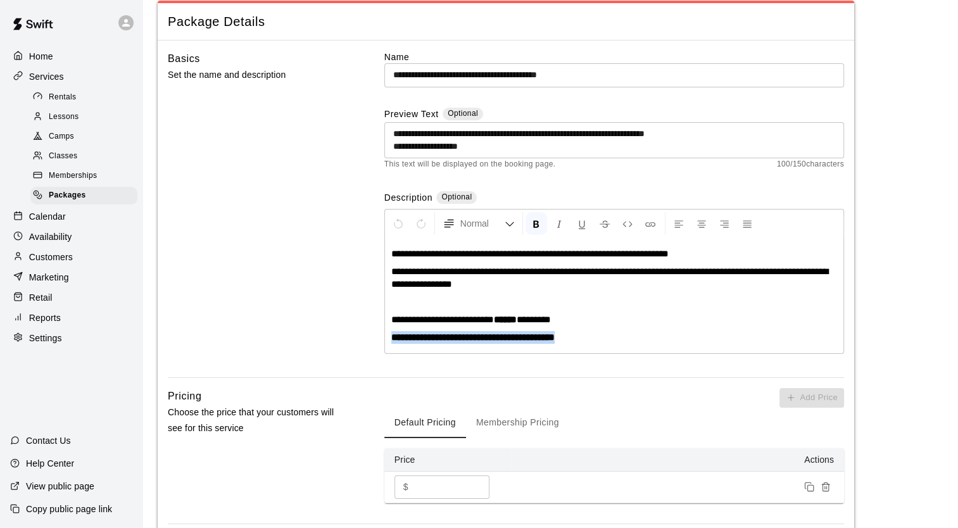
drag, startPoint x: 593, startPoint y: 336, endPoint x: 388, endPoint y: 348, distance: 205.5
click at [388, 348] on div "**********" at bounding box center [614, 295] width 458 height 115
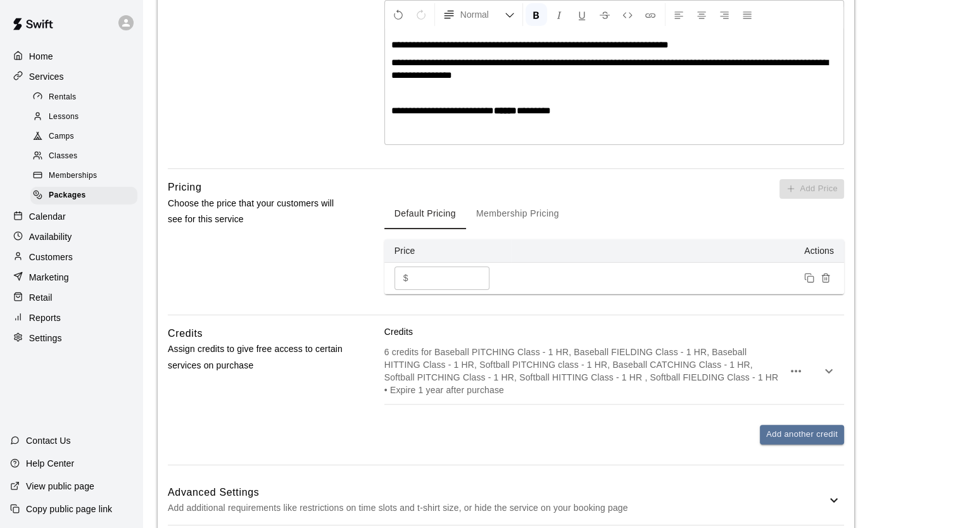
scroll to position [270, 0]
click at [433, 282] on input "***" at bounding box center [452, 277] width 76 height 23
type input "*"
type input "***"
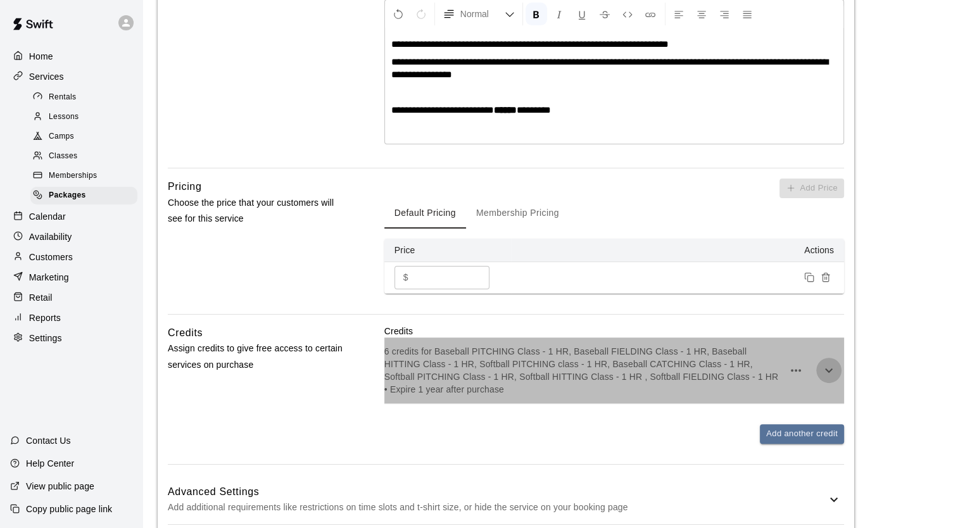
click at [826, 369] on icon "button" at bounding box center [829, 370] width 8 height 4
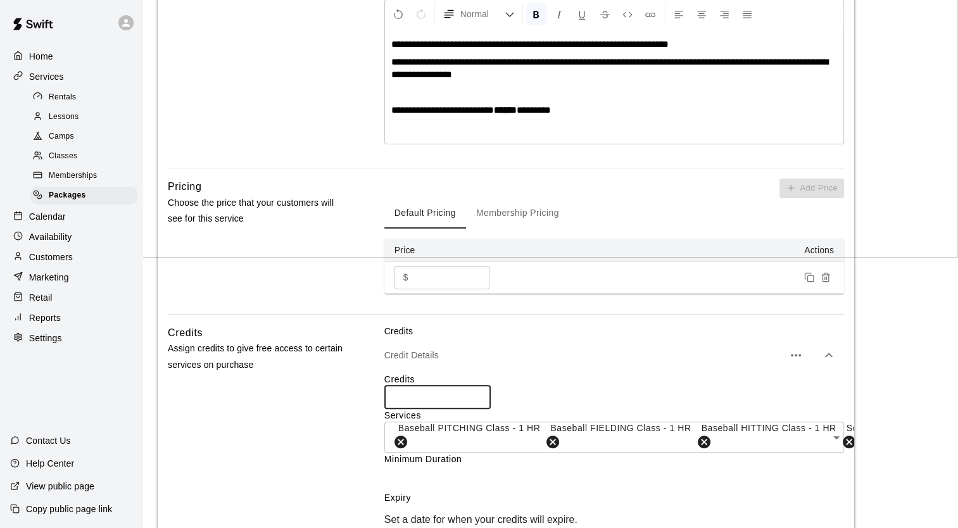
click at [405, 401] on input "*" at bounding box center [437, 397] width 106 height 23
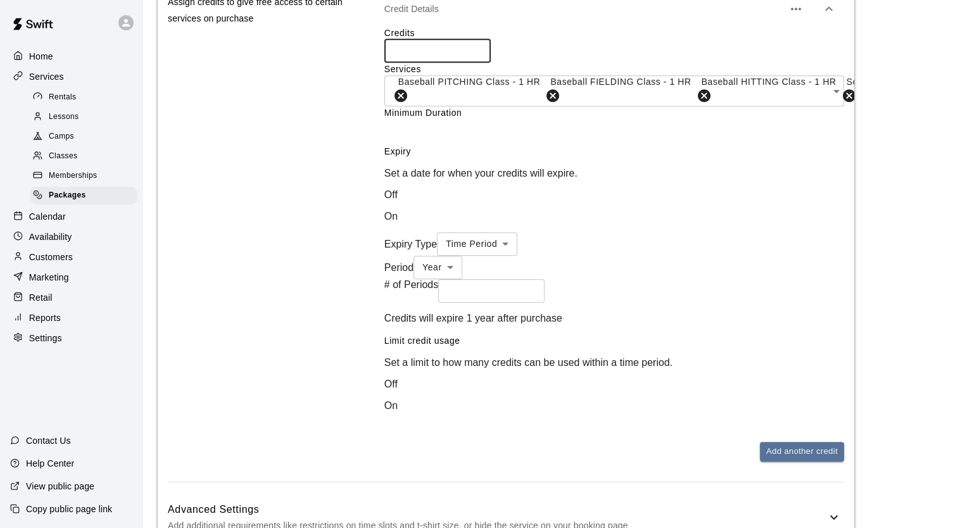
scroll to position [617, 0]
type input "**"
click at [319, 391] on div "Credits Assign credits to give free access to certain services on purchase" at bounding box center [256, 229] width 176 height 503
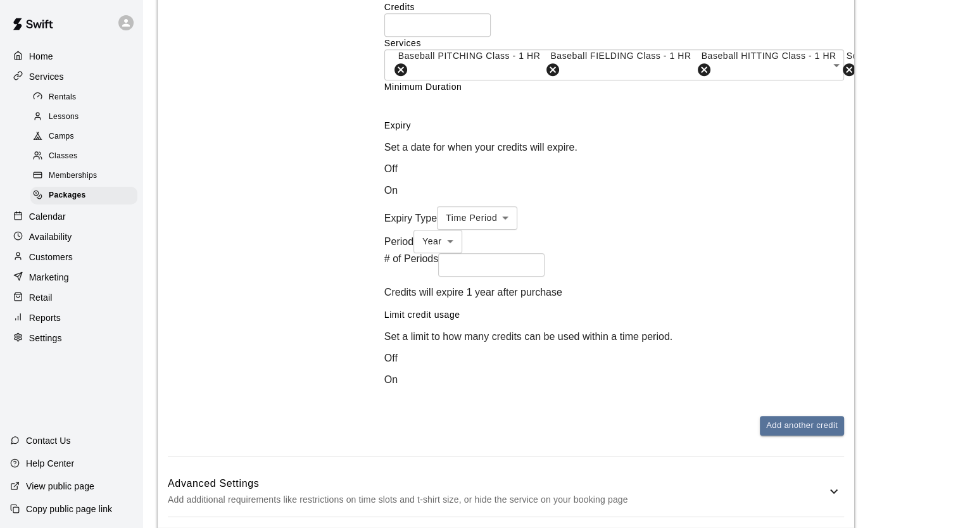
scroll to position [783, 0]
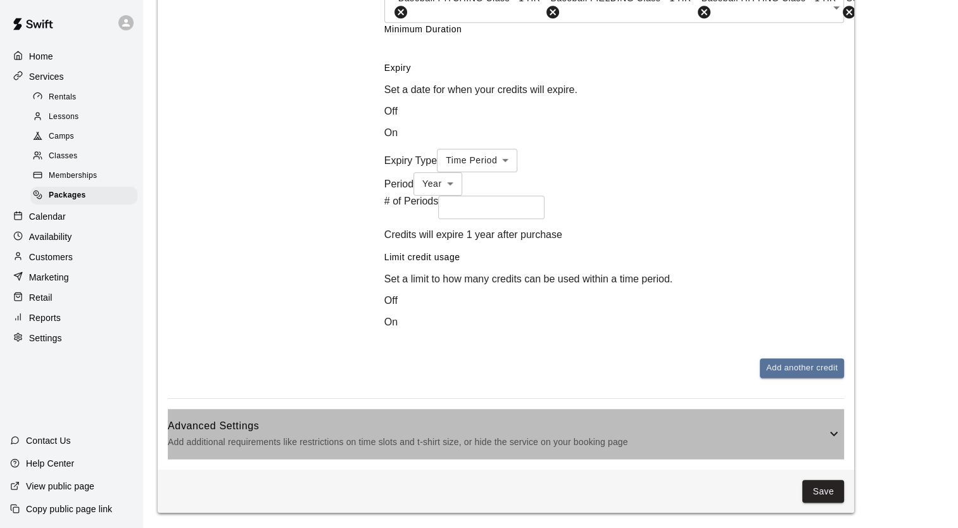
click at [545, 434] on h6 "Advanced Settings" at bounding box center [497, 426] width 659 height 16
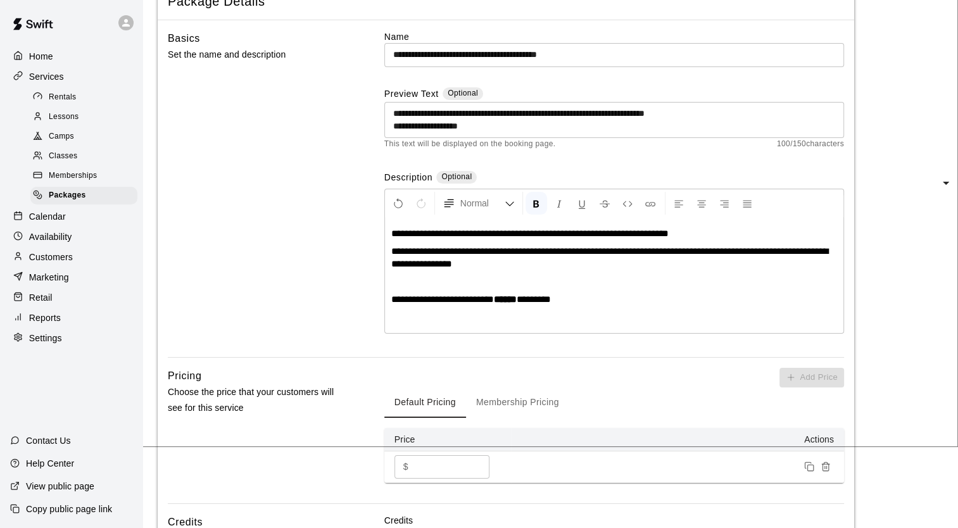
scroll to position [0, 0]
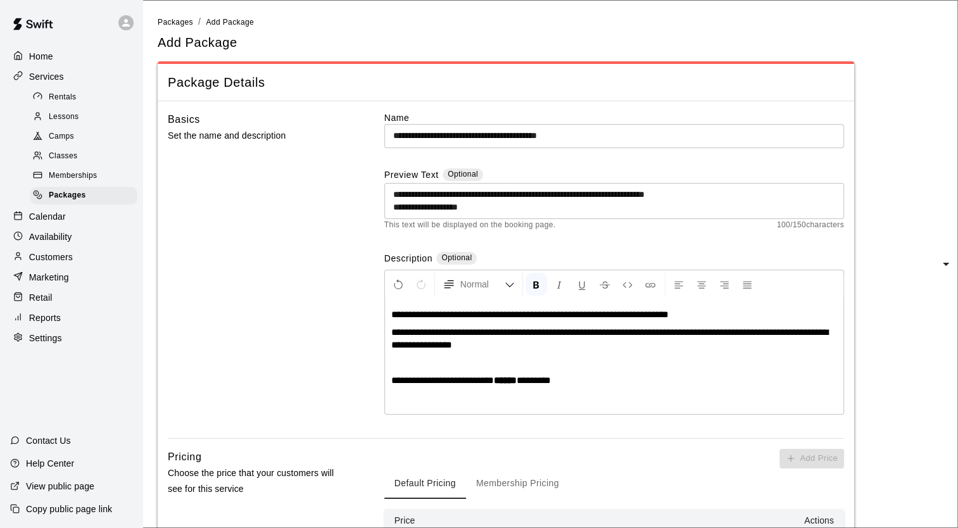
click at [168, 27] on li "Packages" at bounding box center [175, 22] width 35 height 14
click at [182, 22] on span "Packages" at bounding box center [175, 22] width 35 height 9
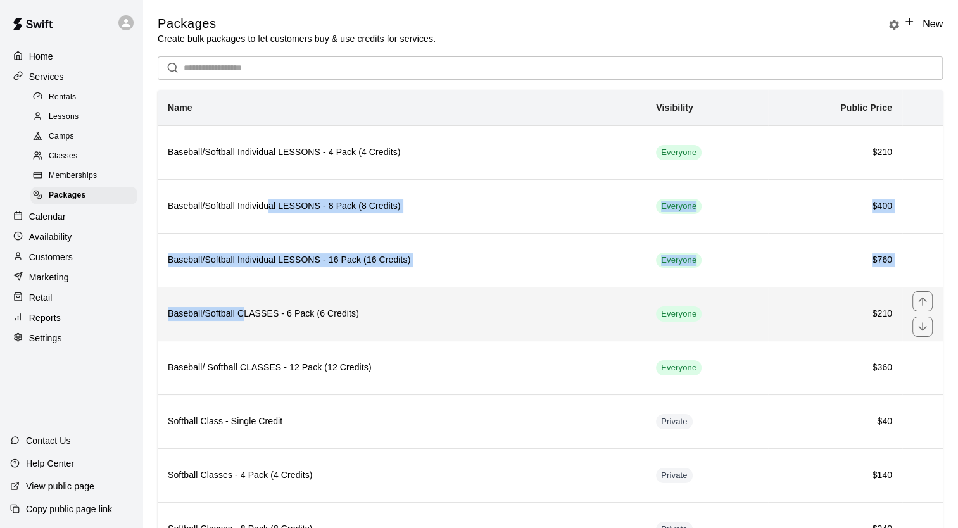
drag, startPoint x: 270, startPoint y: 194, endPoint x: 246, endPoint y: 303, distance: 112.2
click at [246, 303] on tbody "Baseball/Softball Individual LESSONS - 4 Pack (4 Credits) Everyone $210 Basebal…" at bounding box center [550, 448] width 785 height 646
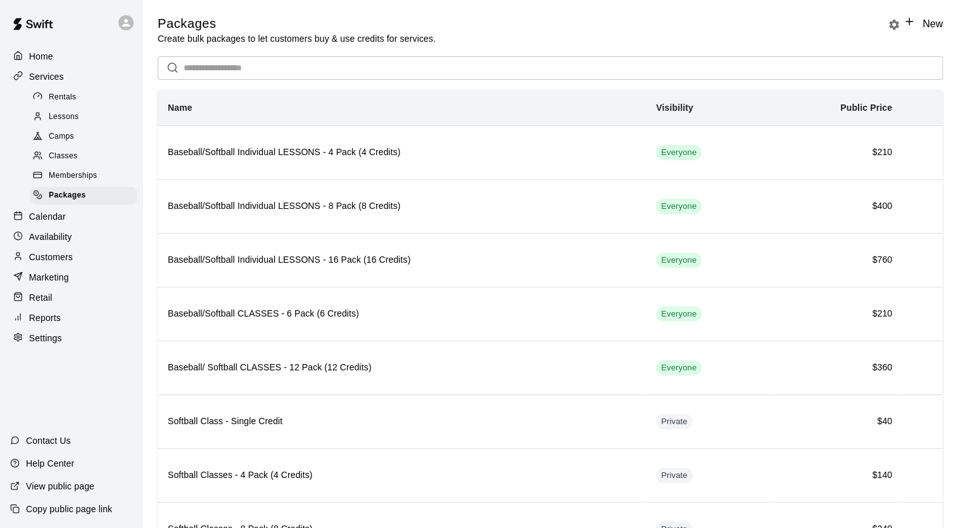
drag, startPoint x: 246, startPoint y: 303, endPoint x: 277, endPoint y: 101, distance: 205.0
click at [277, 101] on th "Name" at bounding box center [402, 108] width 488 height 36
click at [87, 181] on span "Memberships" at bounding box center [73, 176] width 48 height 13
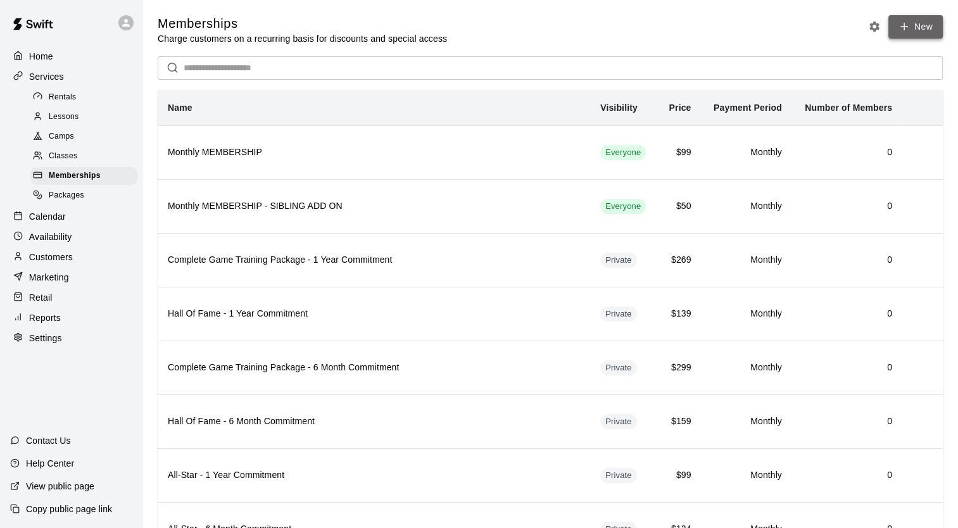
click at [897, 32] on link "New" at bounding box center [915, 26] width 54 height 23
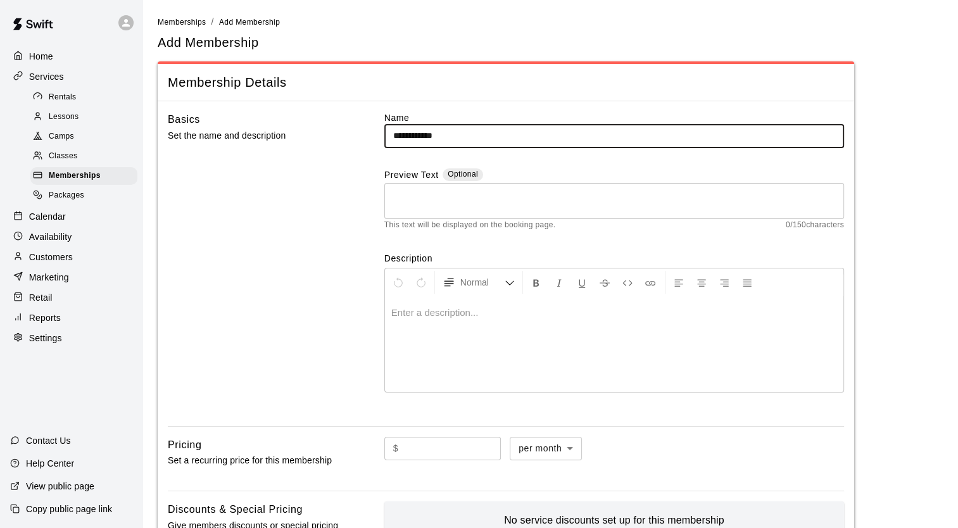
type input "**********"
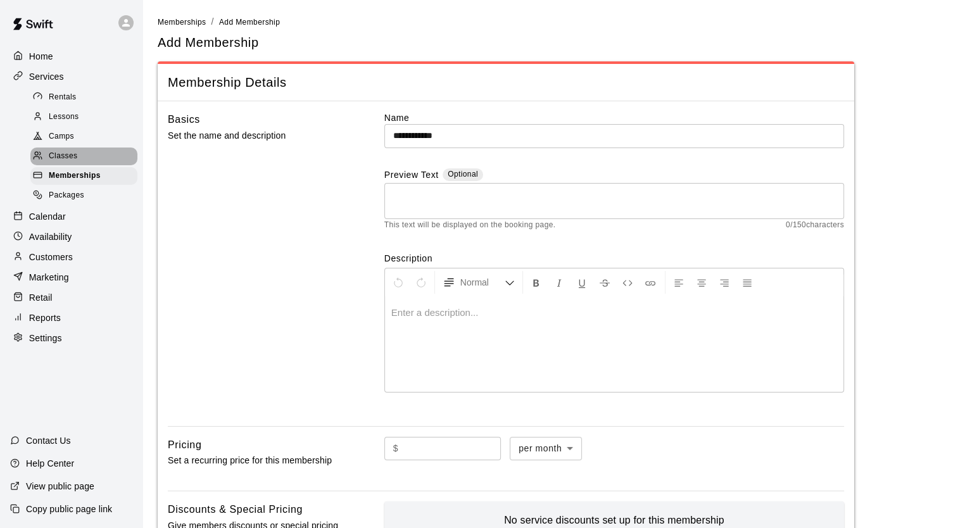
click at [72, 163] on span "Classes" at bounding box center [63, 156] width 28 height 13
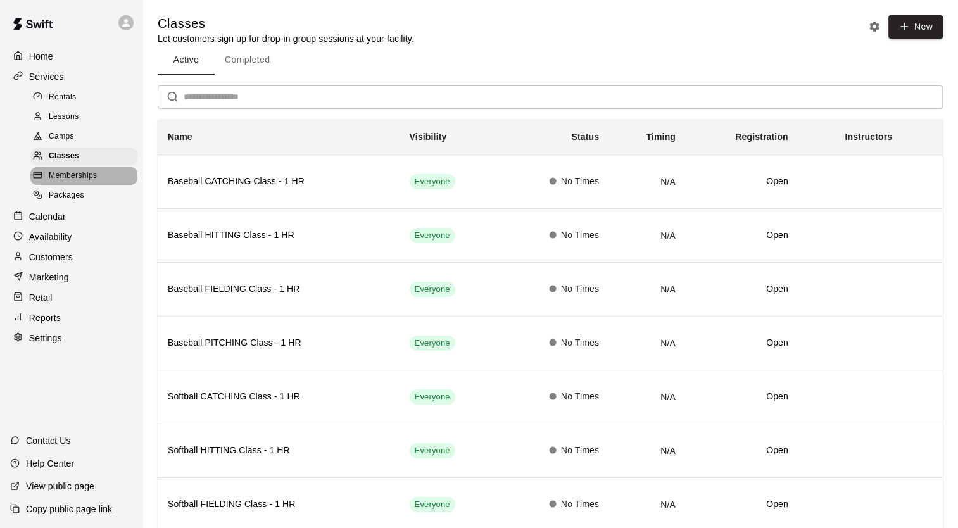
click at [77, 182] on span "Memberships" at bounding box center [73, 176] width 48 height 13
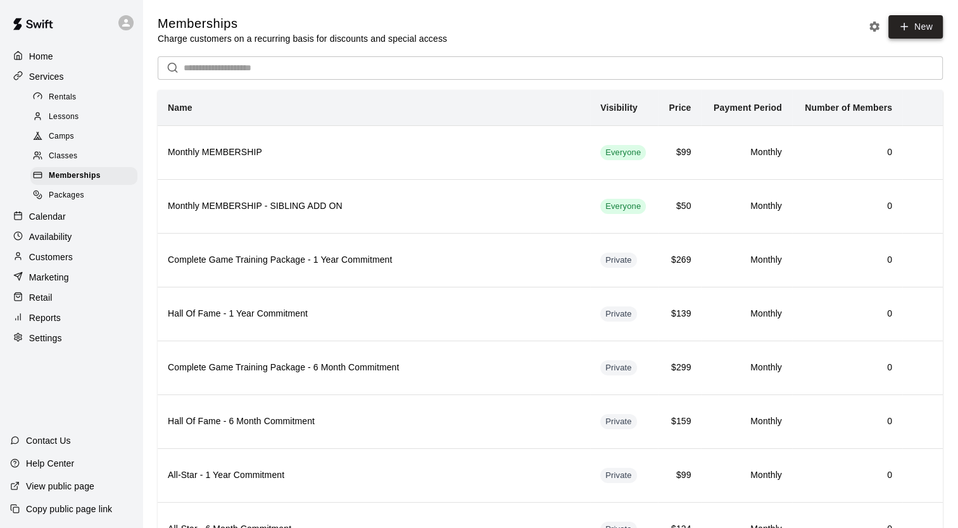
click at [905, 29] on icon at bounding box center [904, 26] width 11 height 11
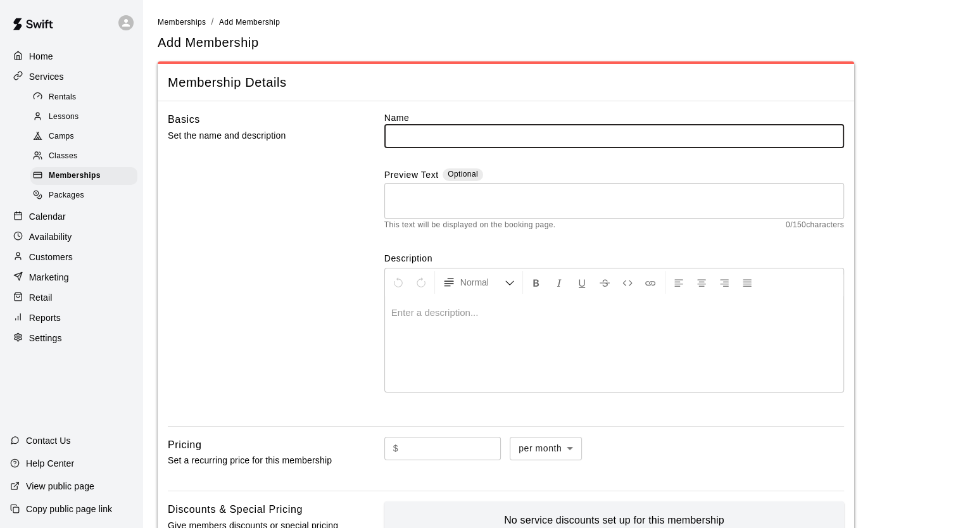
click at [447, 139] on input "text" at bounding box center [614, 135] width 460 height 23
type input "**********"
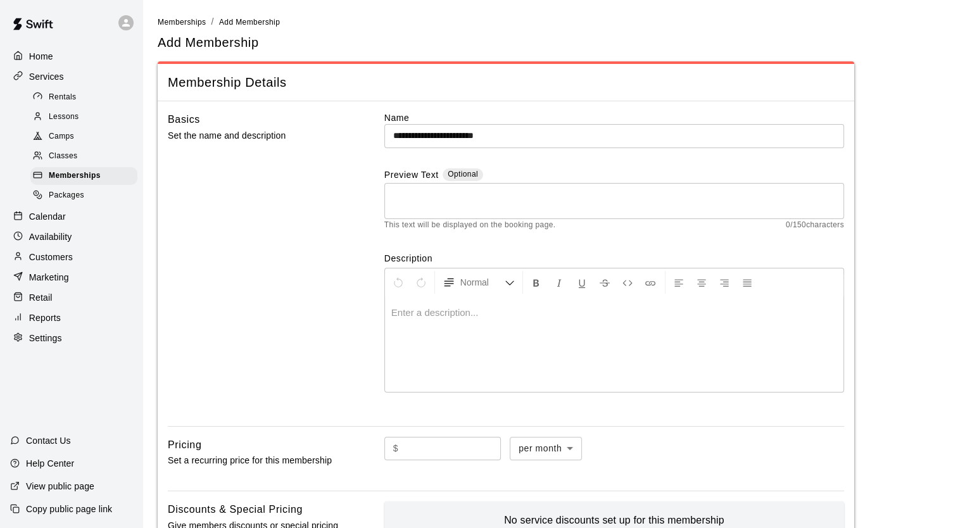
click at [332, 235] on div "Basics Set the name and description" at bounding box center [256, 263] width 176 height 305
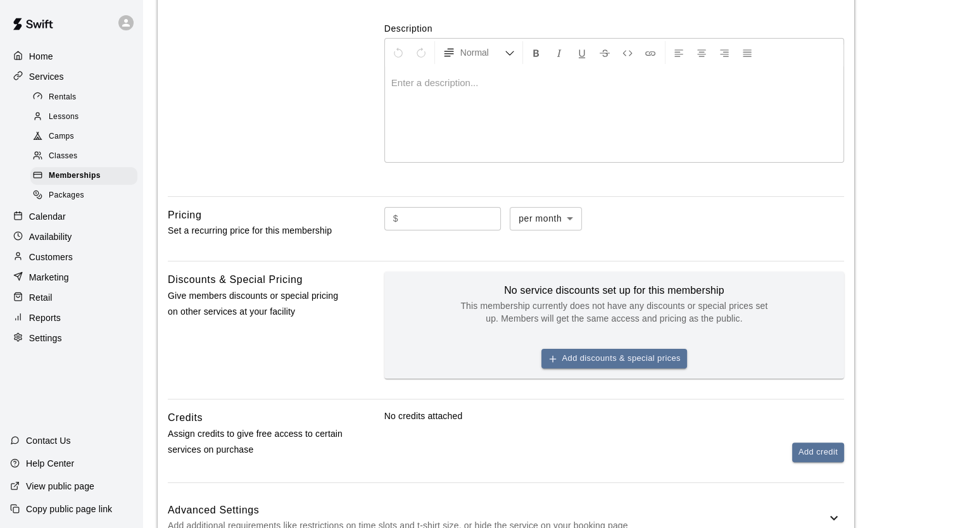
scroll to position [231, 0]
click at [429, 228] on input "text" at bounding box center [452, 217] width 98 height 23
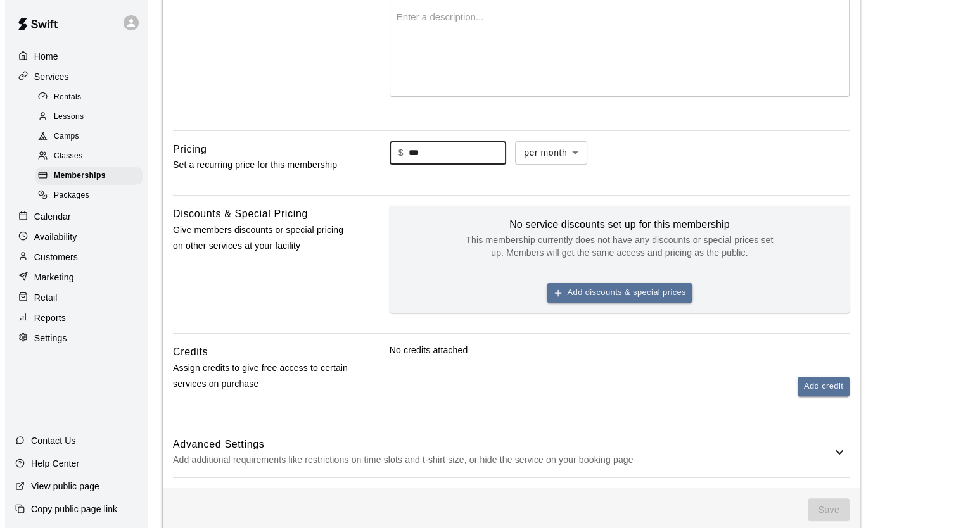
scroll to position [296, 0]
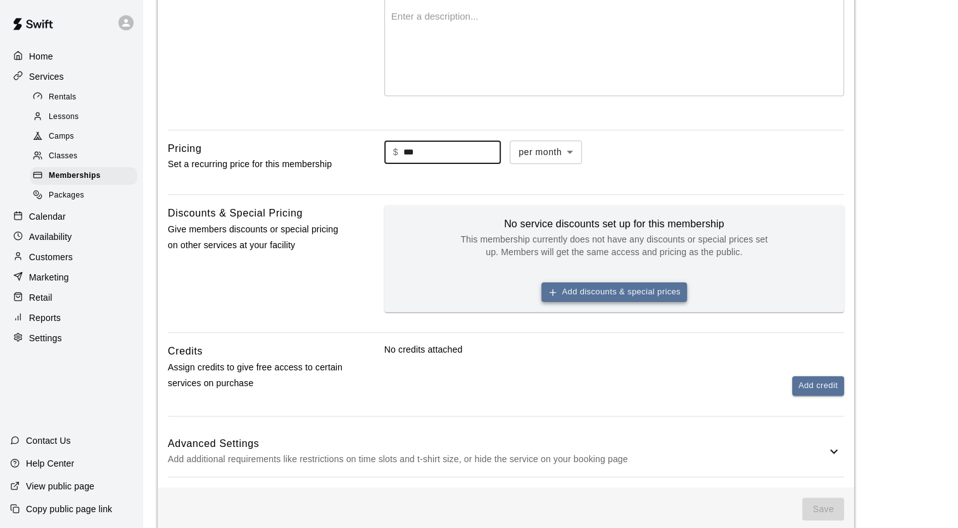
type input "***"
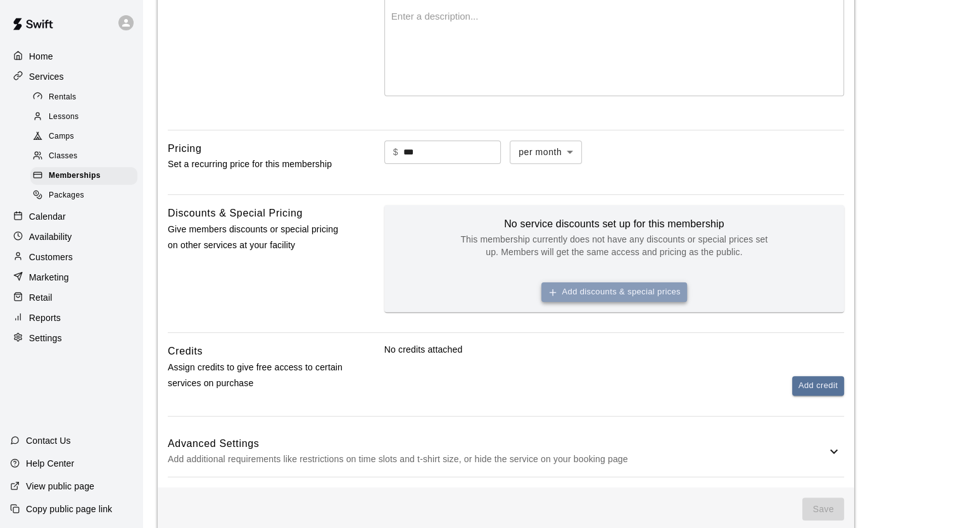
click at [546, 290] on button "Add discounts & special prices" at bounding box center [614, 292] width 146 height 20
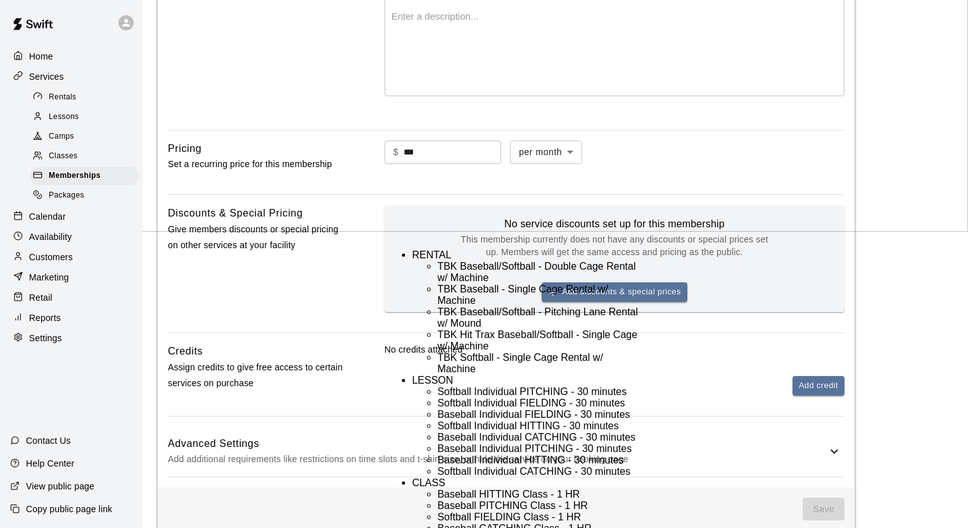
scroll to position [361, 0]
click at [471, 489] on li "Baseball HITTING Class - 1 HR" at bounding box center [538, 494] width 203 height 11
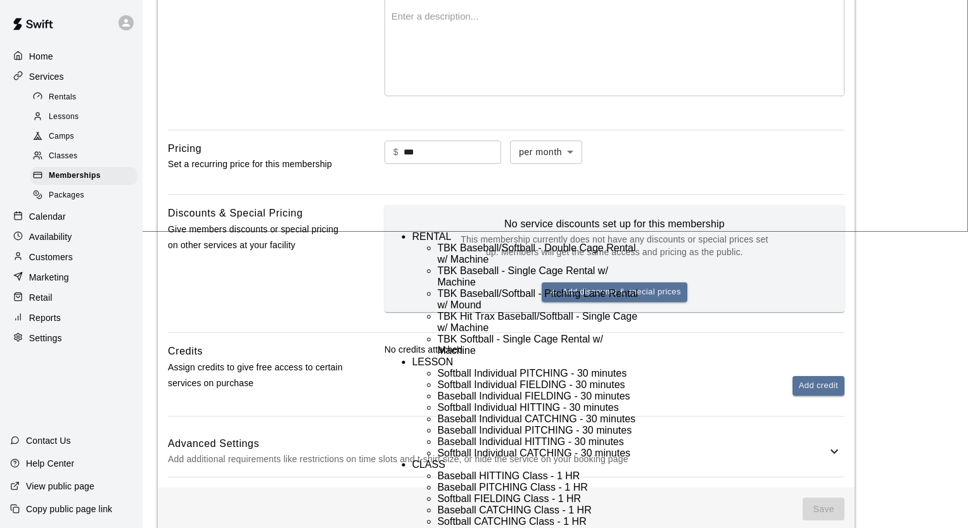
scroll to position [217, 0]
click at [531, 402] on li "Softball Individual HITTING - 30 minutes" at bounding box center [538, 407] width 203 height 11
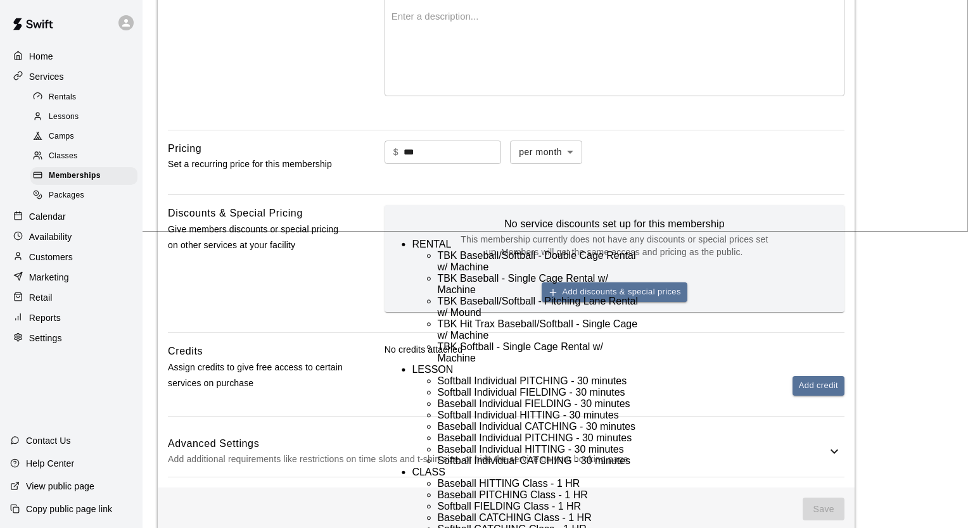
scroll to position [328, 0]
click at [480, 490] on li "Baseball PITCHING Class - 1 HR" at bounding box center [538, 495] width 203 height 11
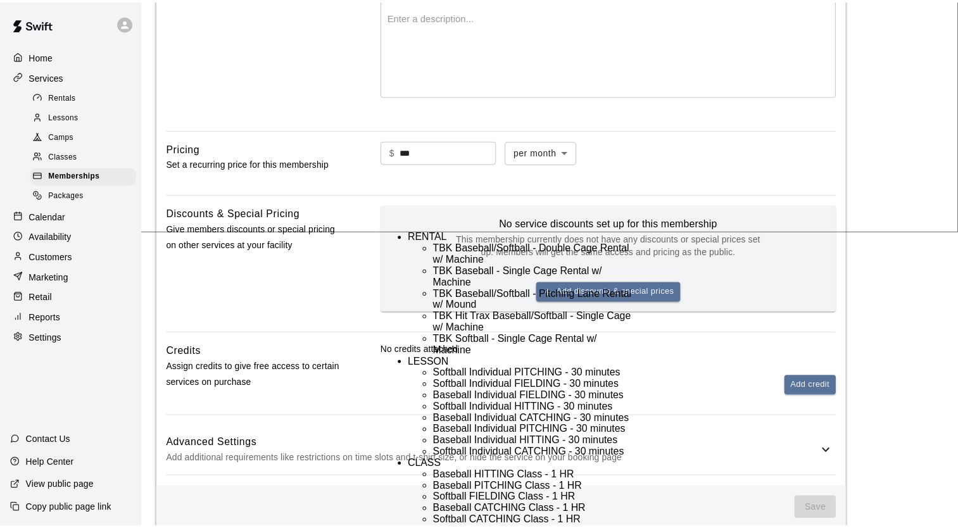
scroll to position [384, 0]
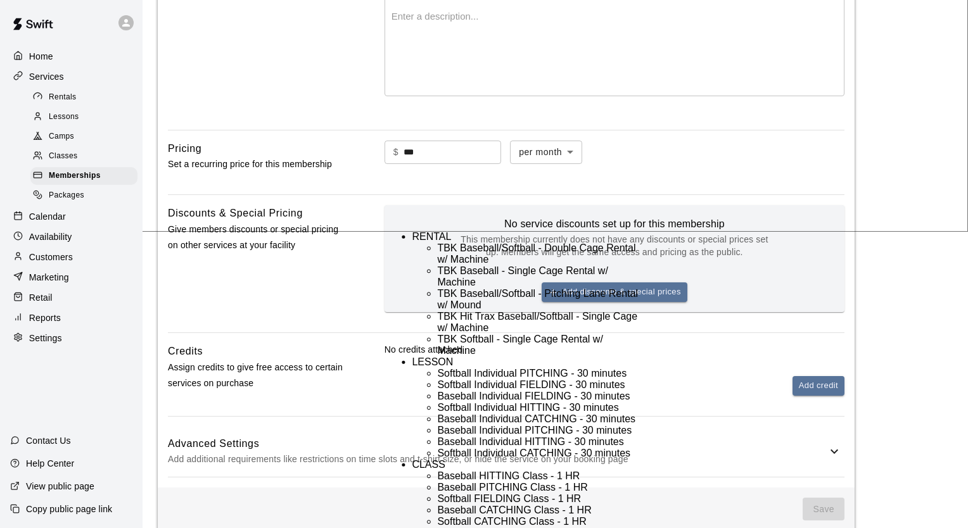
click at [491, 493] on li "Softball FIELDING Class - 1 HR" at bounding box center [538, 498] width 203 height 11
type input "**********"
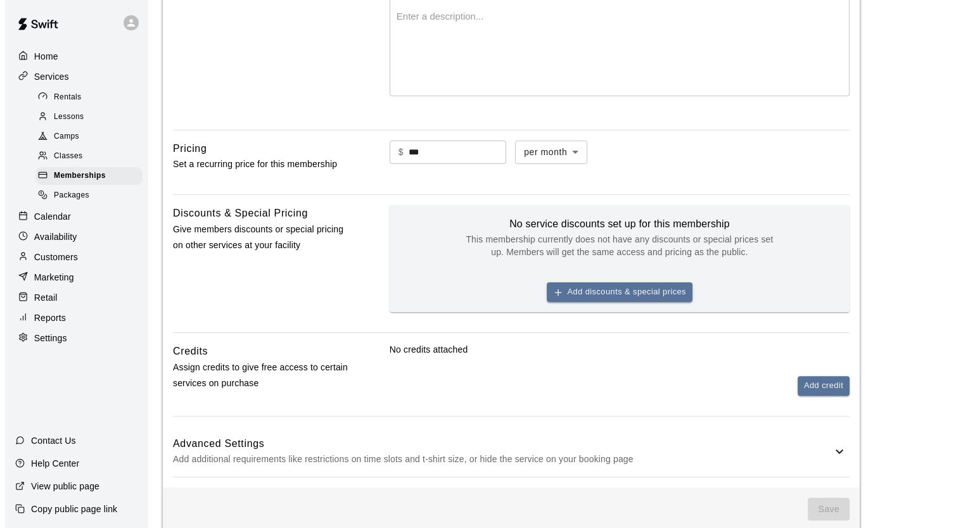
scroll to position [322, 0]
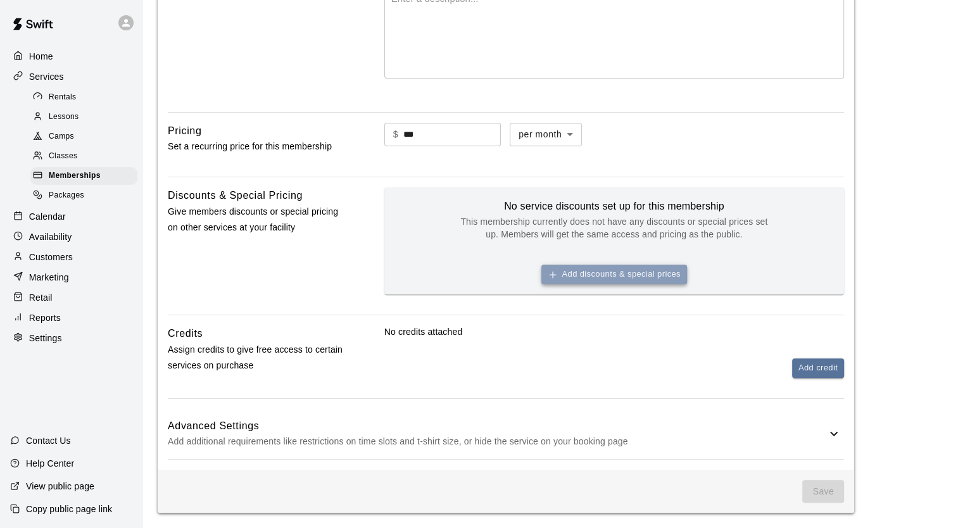
click at [569, 269] on button "Add discounts & special prices" at bounding box center [614, 275] width 146 height 20
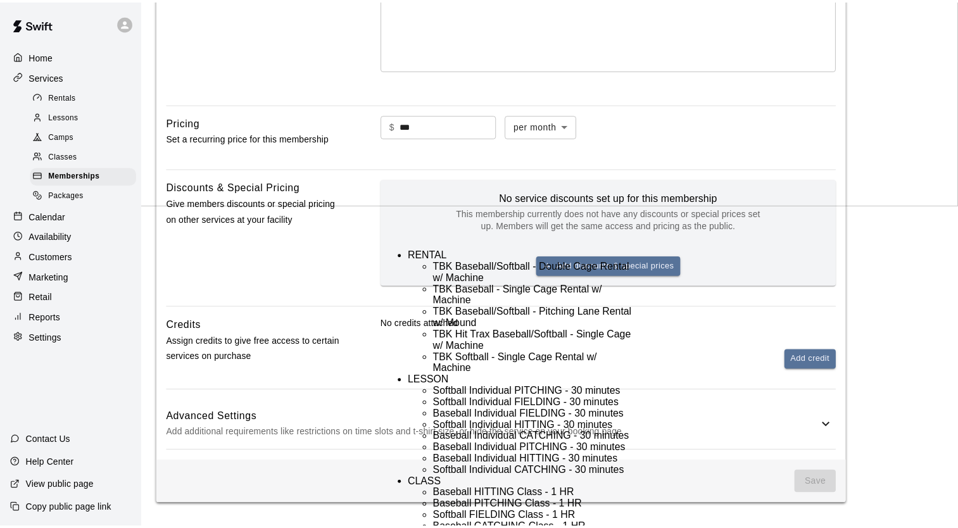
scroll to position [360, 0]
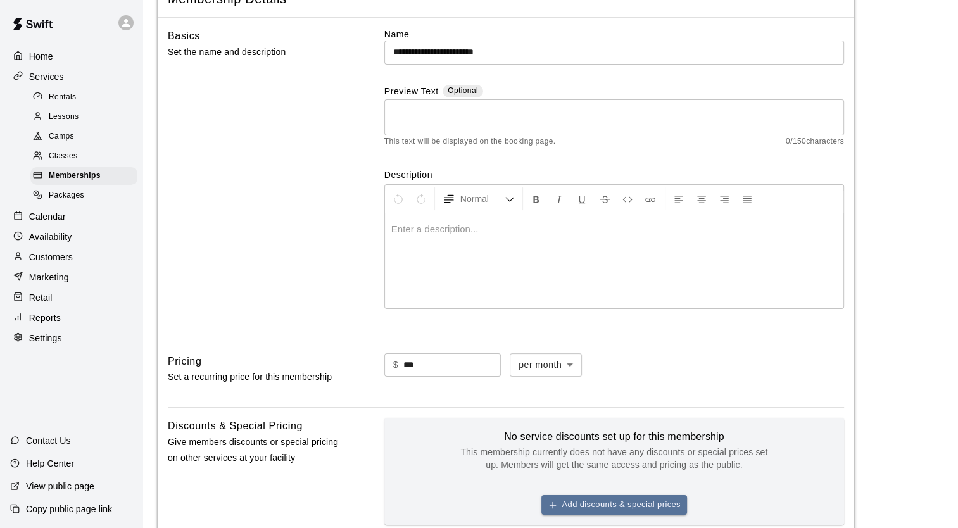
scroll to position [0, 0]
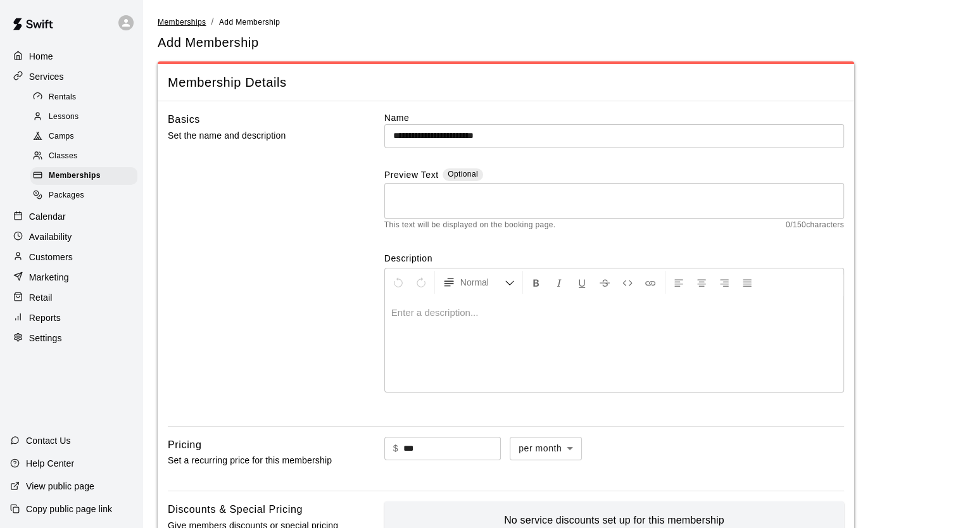
click at [193, 20] on span "Memberships" at bounding box center [182, 22] width 48 height 9
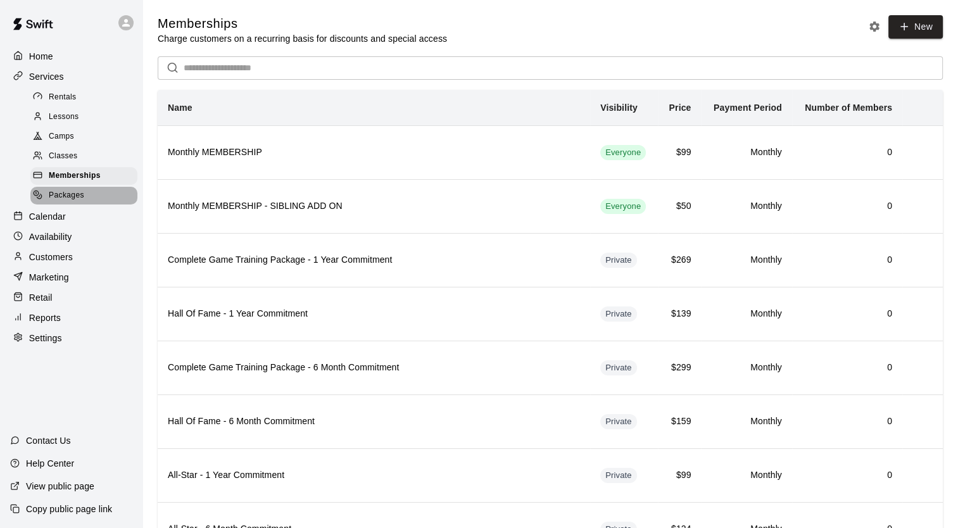
click at [79, 202] on span "Packages" at bounding box center [66, 195] width 35 height 13
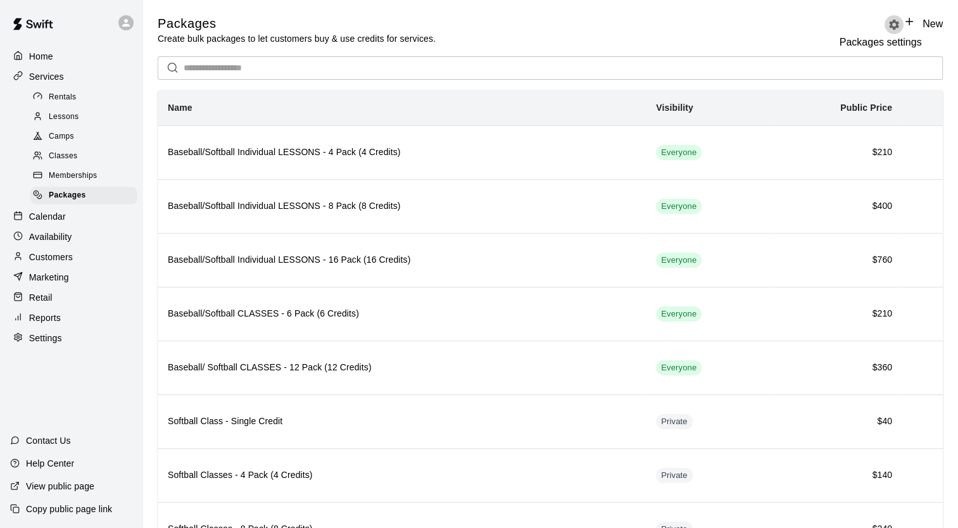
click at [888, 25] on icon "Packages settings" at bounding box center [894, 24] width 13 height 13
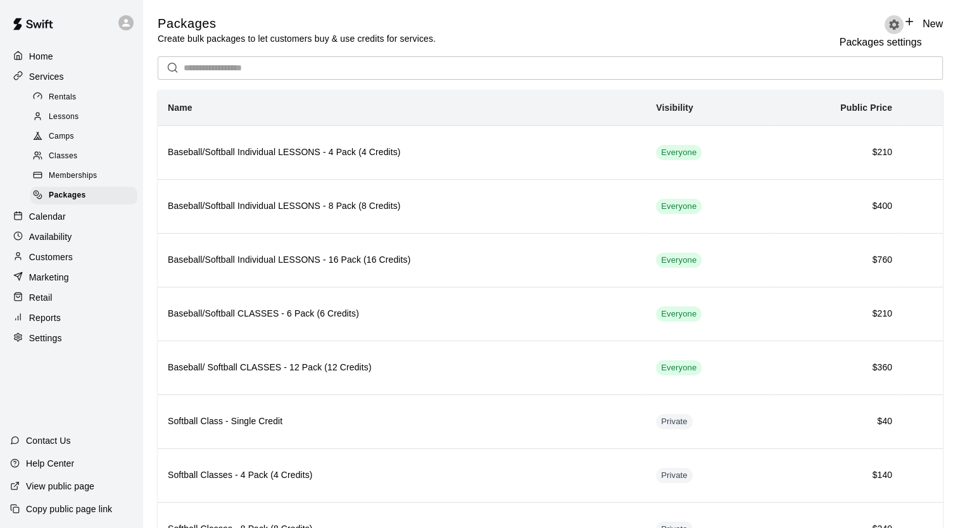
click at [888, 23] on icon "Packages settings" at bounding box center [894, 24] width 13 height 13
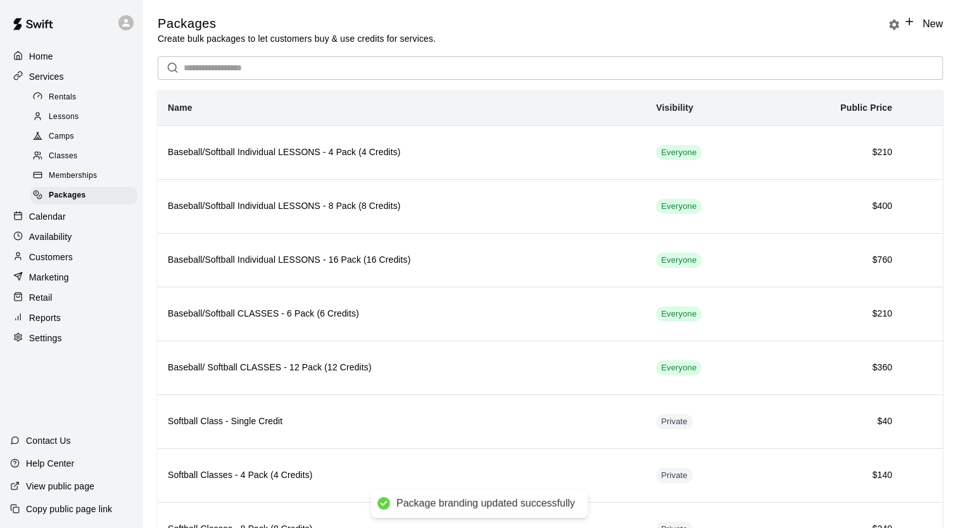
click at [904, 29] on link "New" at bounding box center [923, 23] width 39 height 11
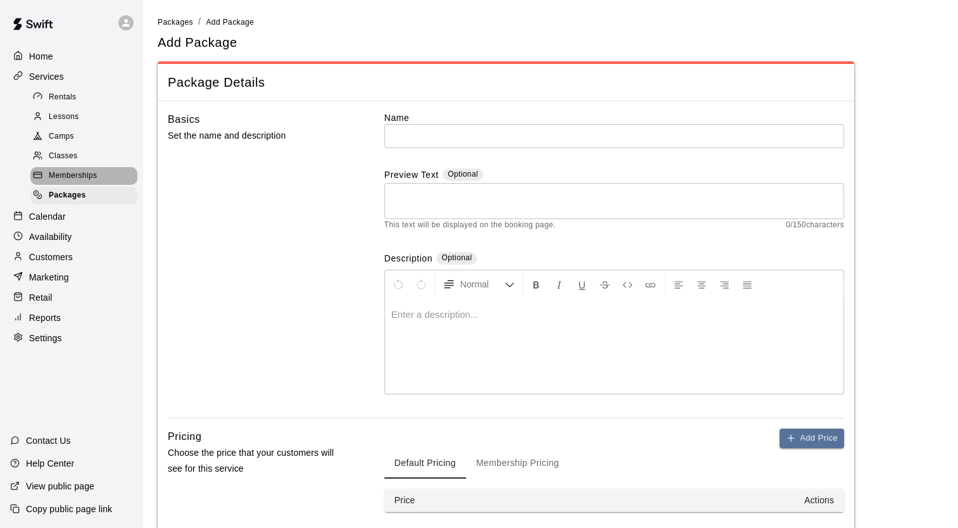
click at [77, 182] on span "Memberships" at bounding box center [73, 176] width 48 height 13
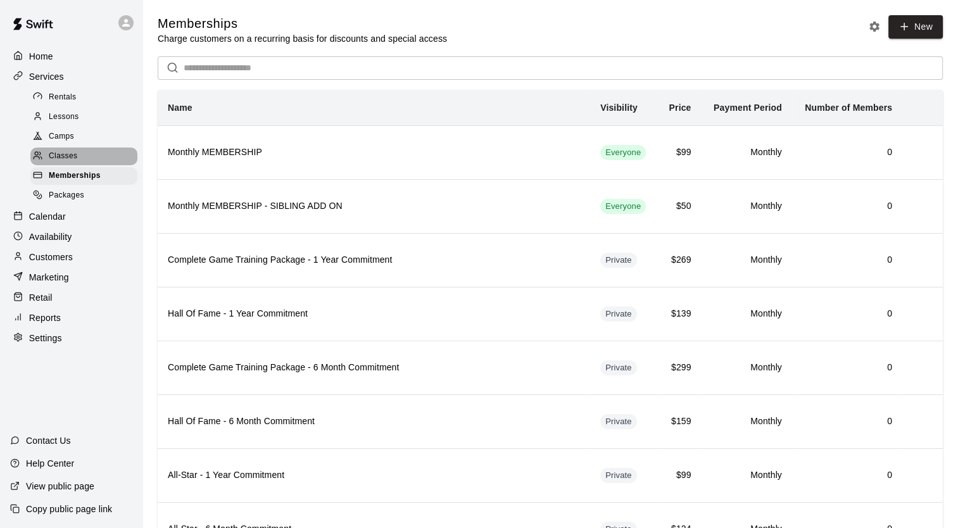
click at [72, 163] on span "Classes" at bounding box center [63, 156] width 28 height 13
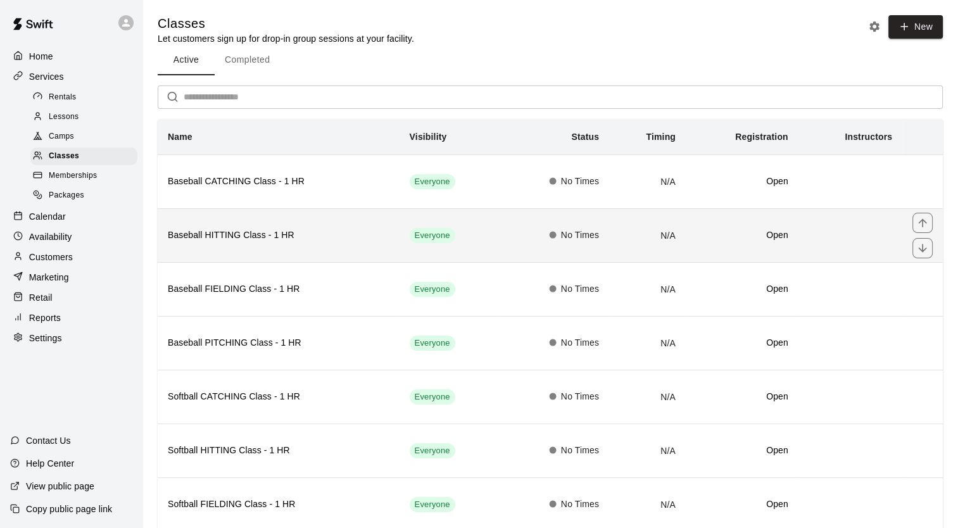
click at [234, 243] on h6 "Baseball HITTING Class - 1 HR" at bounding box center [279, 236] width 222 height 14
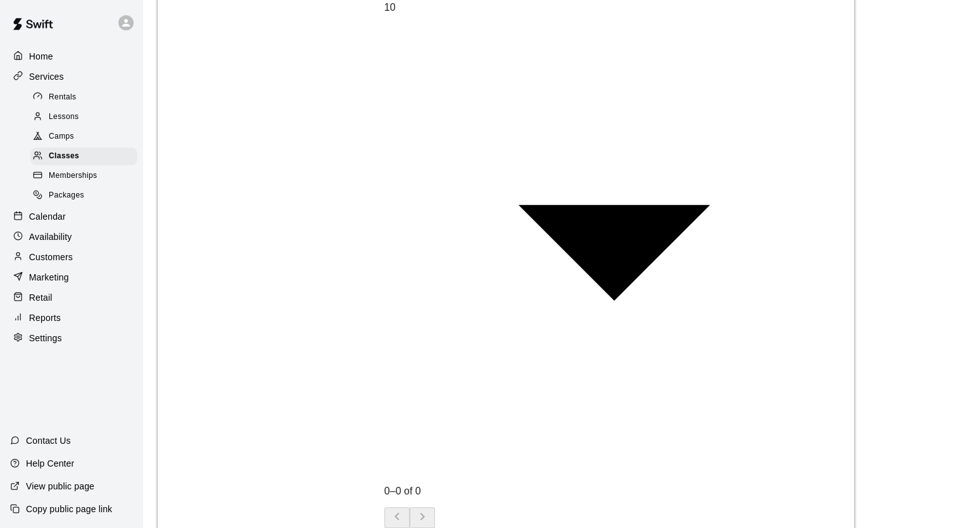
scroll to position [769, 0]
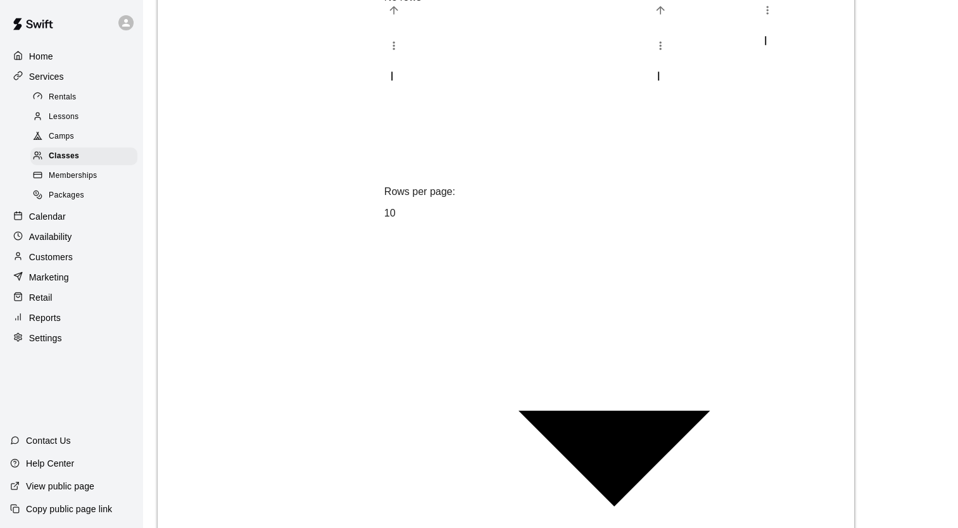
scroll to position [565, 0]
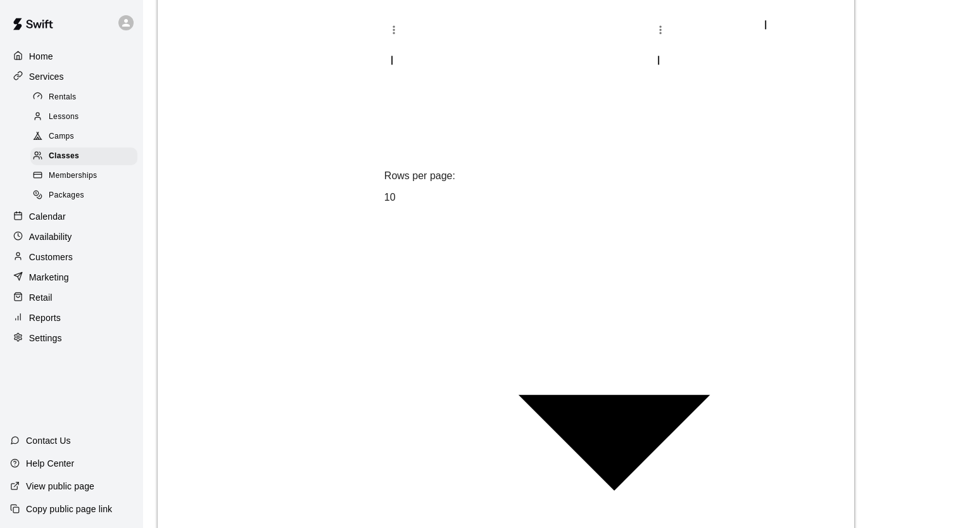
scroll to position [701, 0]
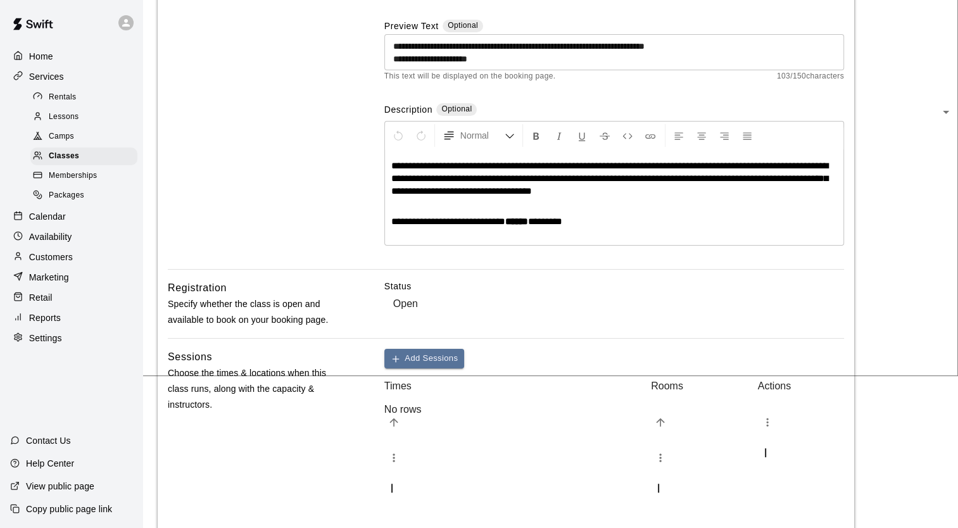
scroll to position [0, 0]
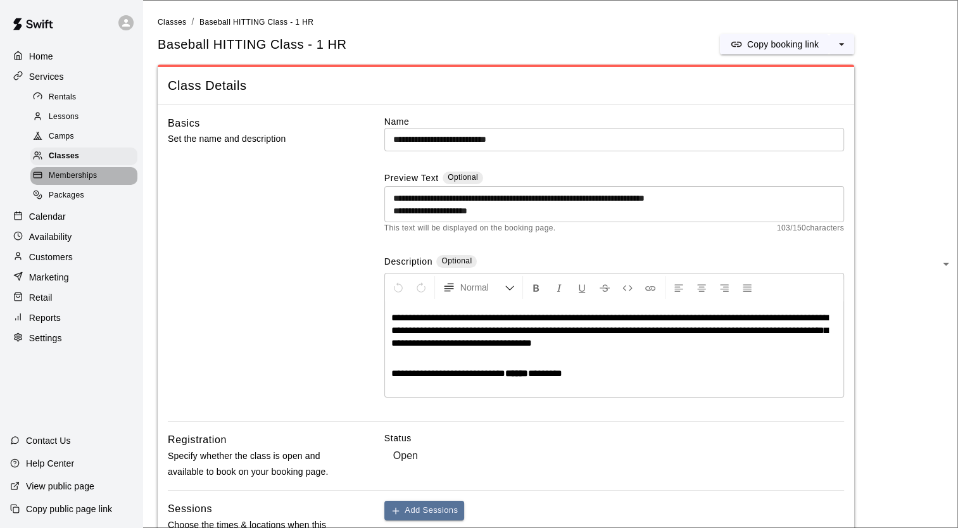
click at [79, 180] on span "Memberships" at bounding box center [73, 176] width 48 height 13
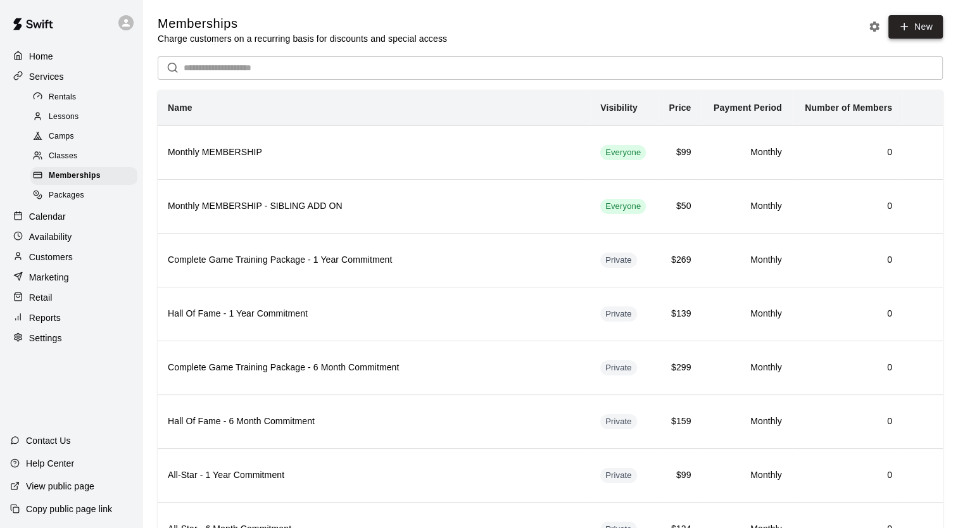
click at [902, 21] on icon at bounding box center [904, 26] width 11 height 11
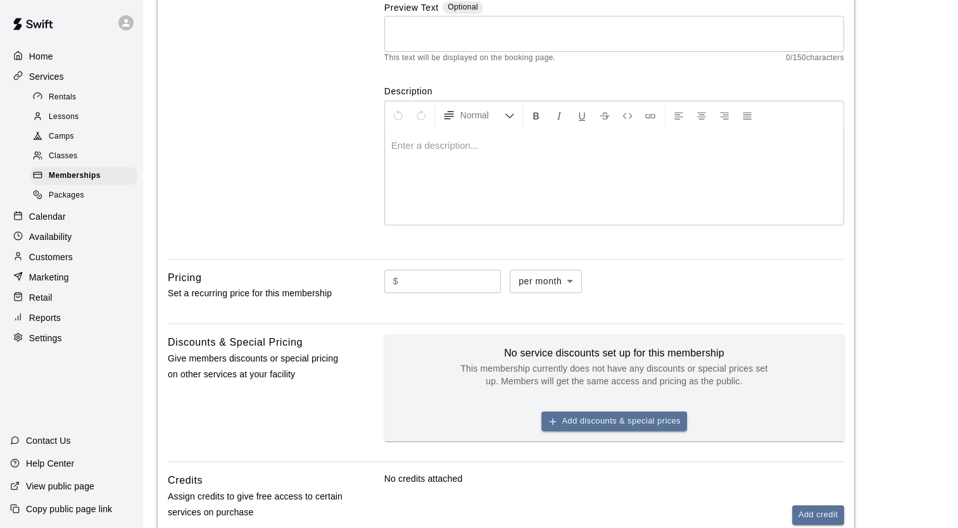
scroll to position [171, 0]
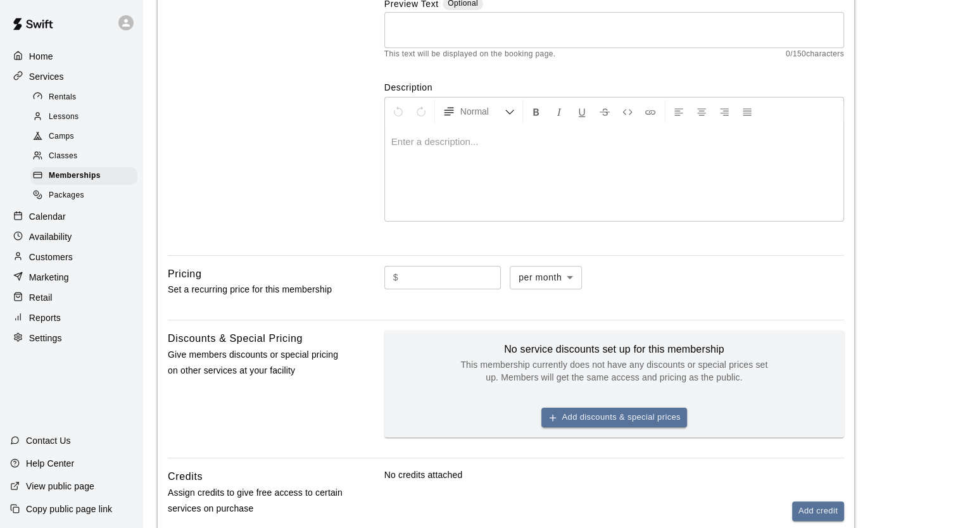
type input "**********"
click at [455, 280] on input "text" at bounding box center [452, 277] width 98 height 23
drag, startPoint x: 455, startPoint y: 280, endPoint x: 405, endPoint y: 303, distance: 54.7
click at [405, 303] on div "$ ​ per month ******* ​" at bounding box center [614, 288] width 460 height 44
type input "***"
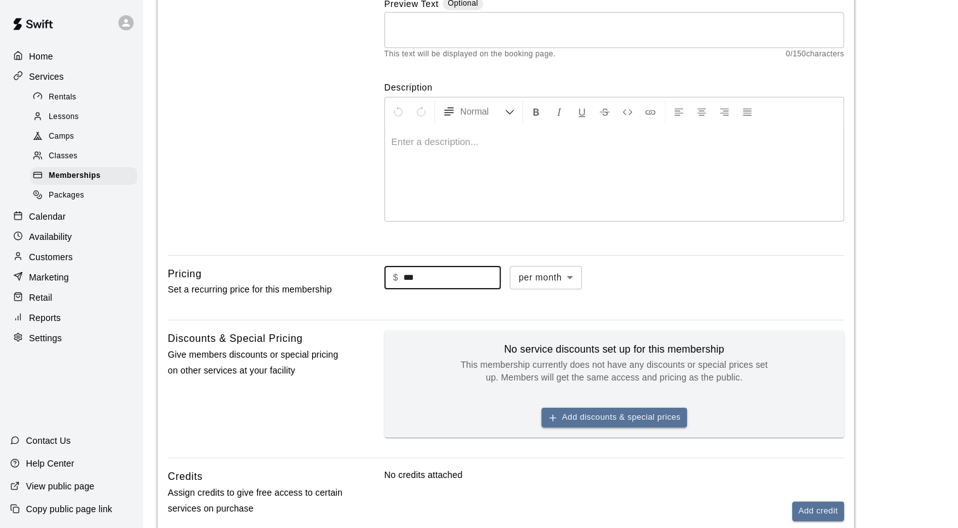
click at [653, 284] on div "$ *** ​ per month ******* ​" at bounding box center [614, 278] width 460 height 24
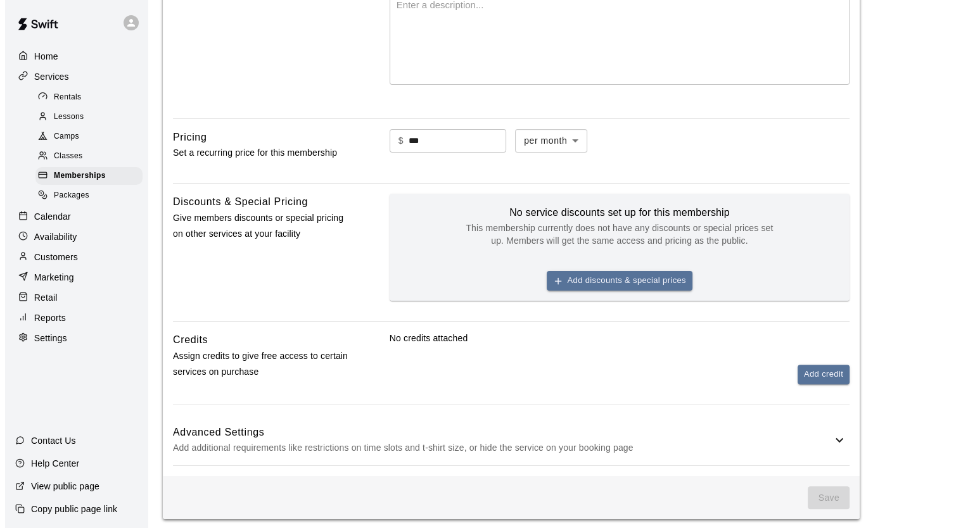
scroll to position [310, 0]
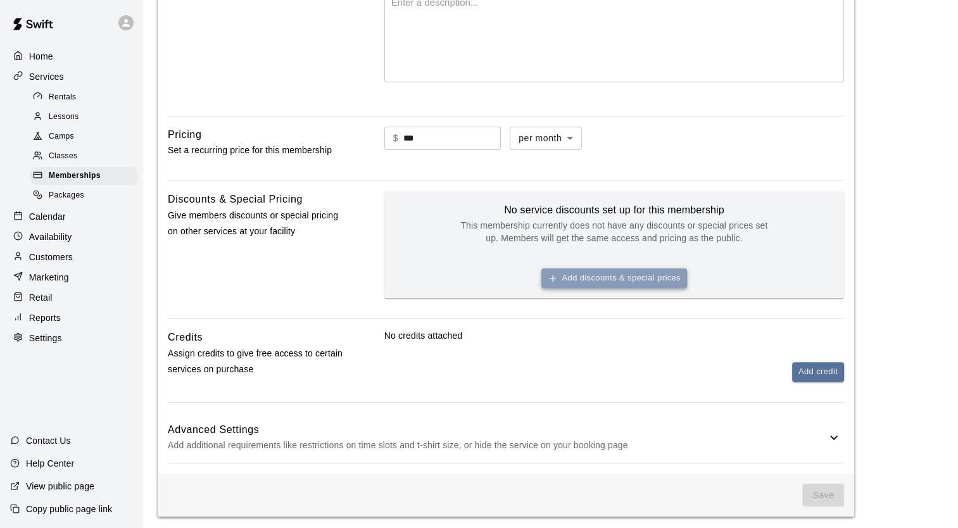
click at [548, 277] on icon "button" at bounding box center [553, 279] width 10 height 10
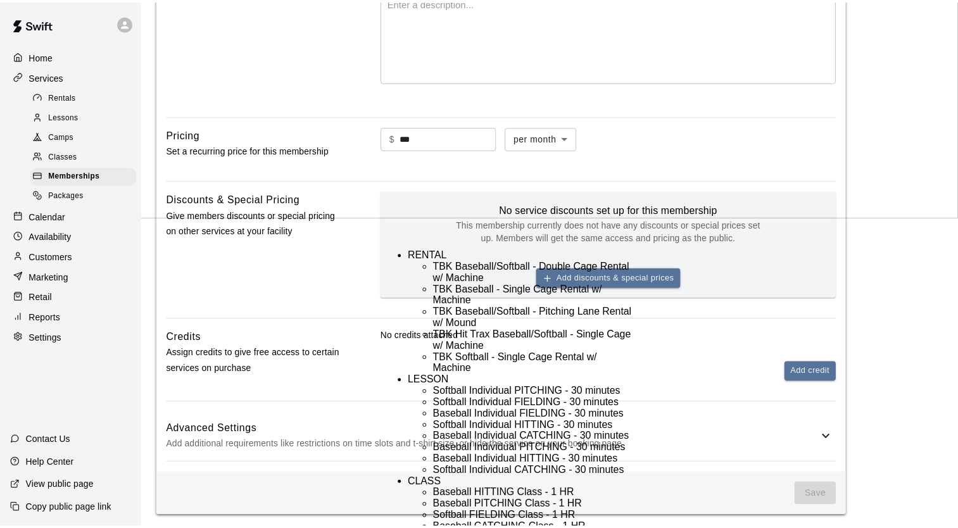
scroll to position [80, 0]
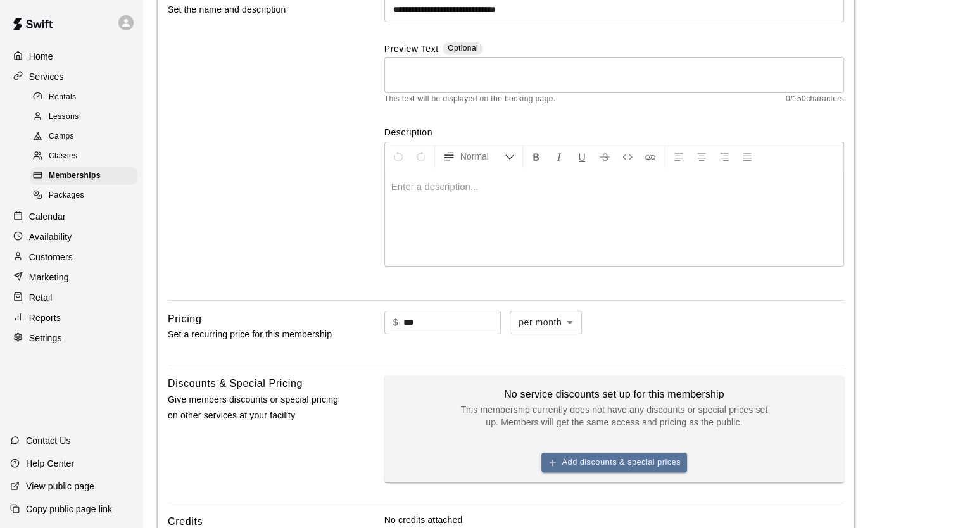
scroll to position [0, 0]
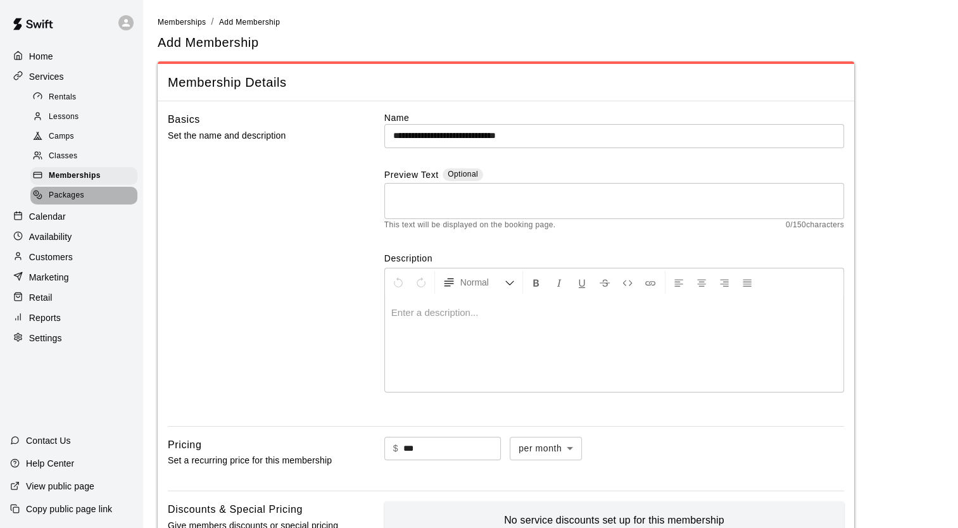
click at [58, 202] on span "Packages" at bounding box center [66, 195] width 35 height 13
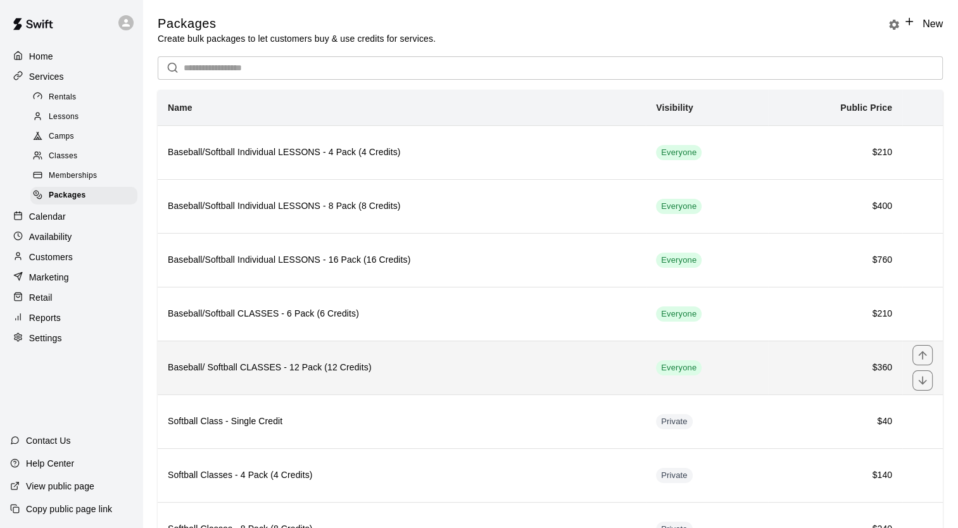
click at [274, 369] on h6 "Baseball/ Softball CLASSES - 12 Pack (12 Credits)" at bounding box center [402, 368] width 468 height 14
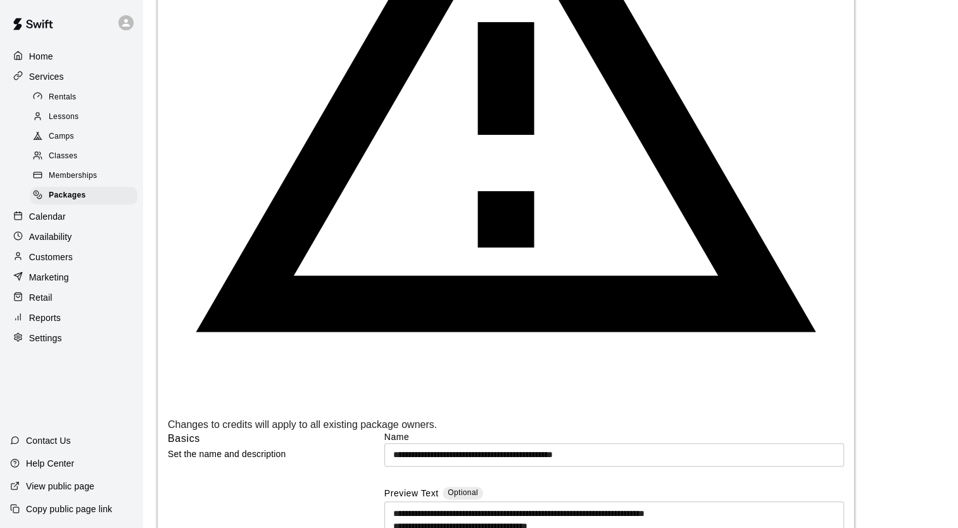
scroll to position [390, 0]
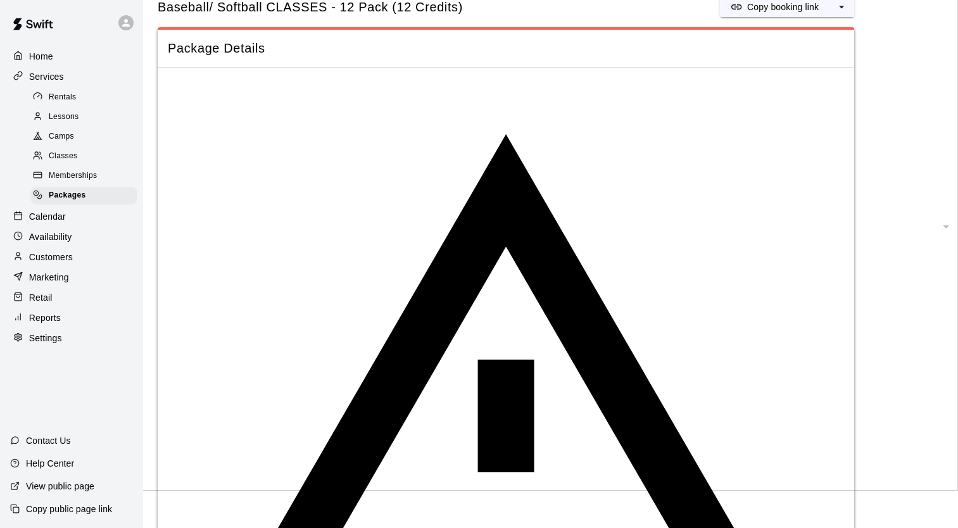
scroll to position [37, 0]
click at [76, 160] on span "Classes" at bounding box center [63, 156] width 28 height 13
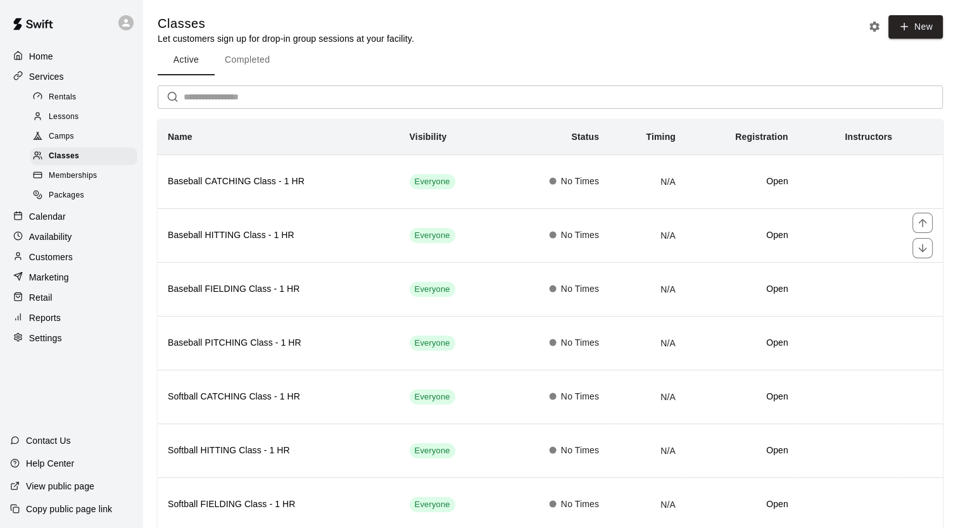
scroll to position [97, 0]
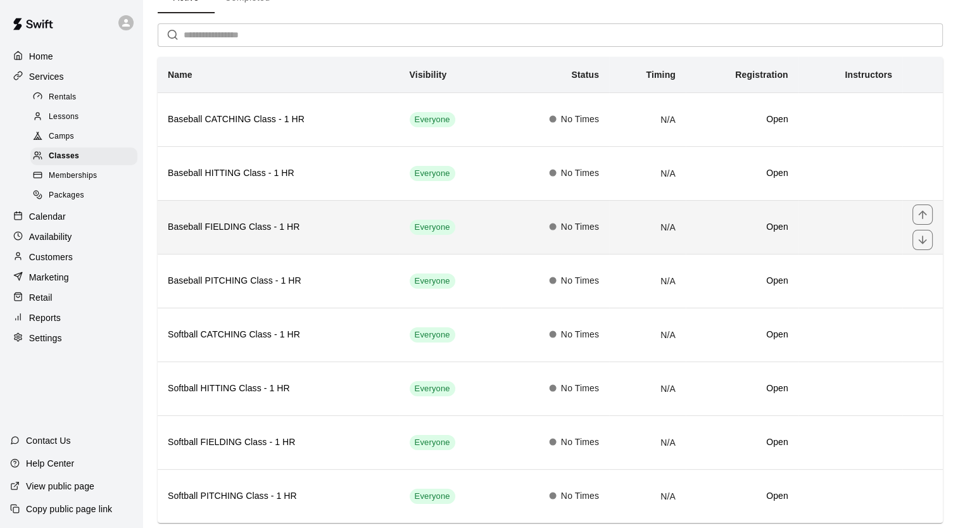
click at [253, 220] on h6 "Baseball FIELDING Class - 1 HR" at bounding box center [279, 227] width 222 height 14
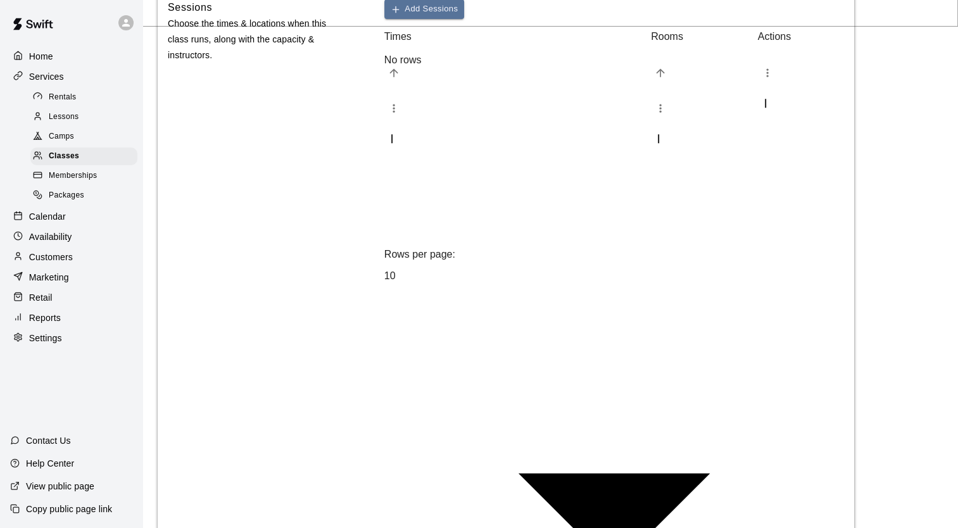
scroll to position [514, 0]
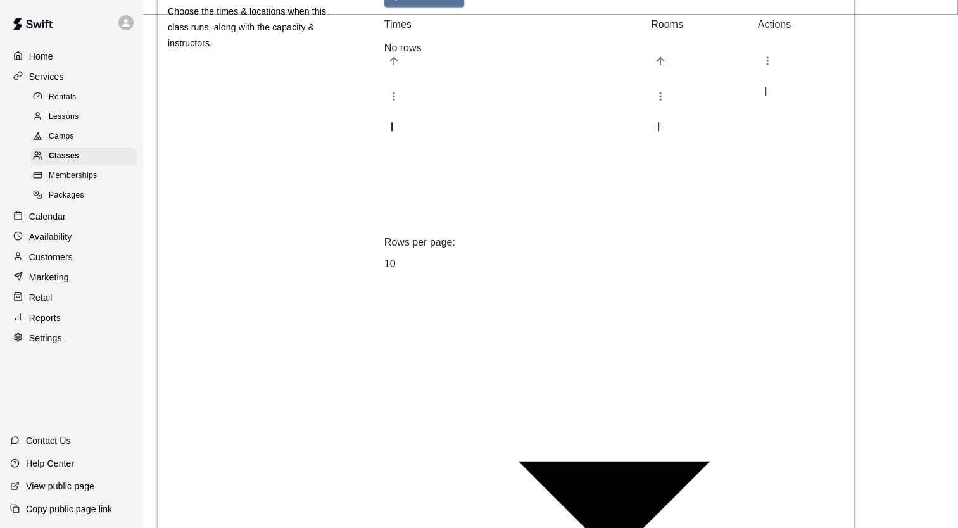
click at [82, 179] on span "Memberships" at bounding box center [73, 176] width 48 height 13
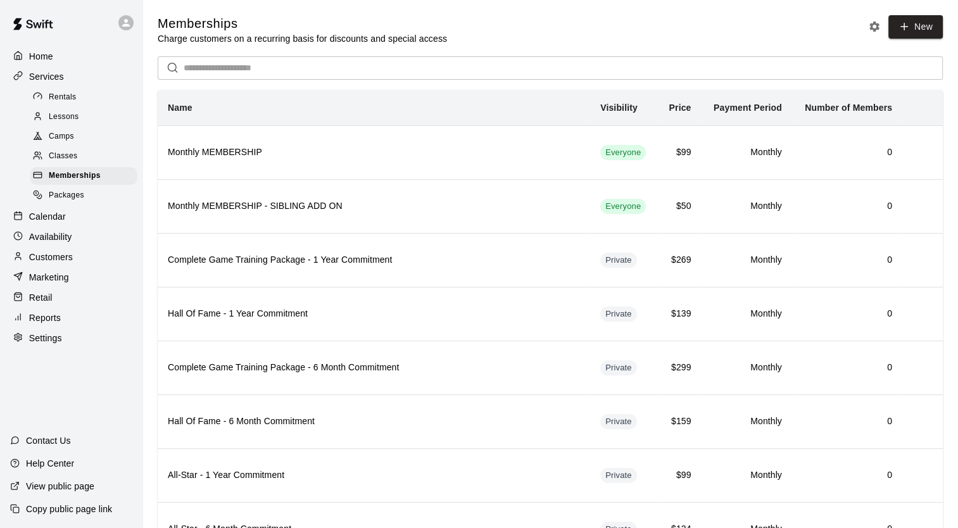
click at [458, 11] on main "Memberships Charge customers on a recurring basis for discounts and special acc…" at bounding box center [550, 484] width 816 height 968
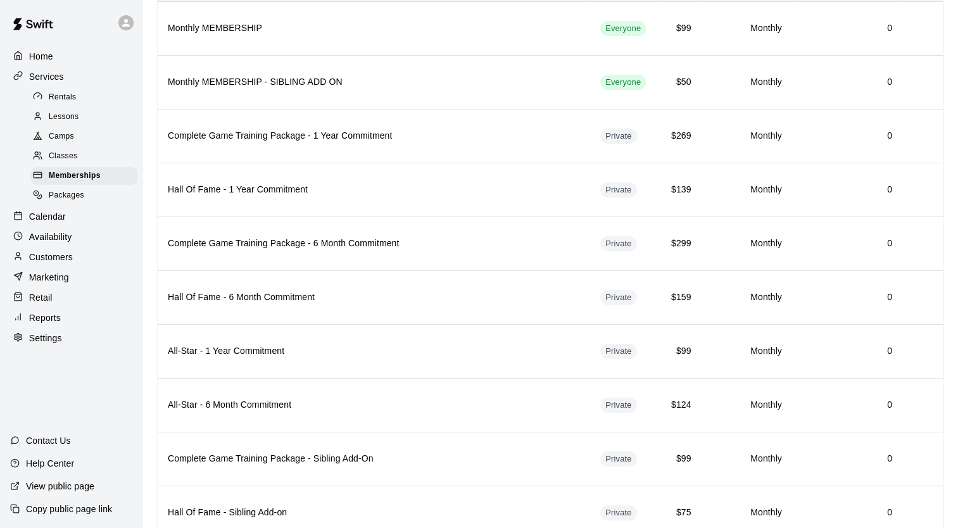
scroll to position [133, 0]
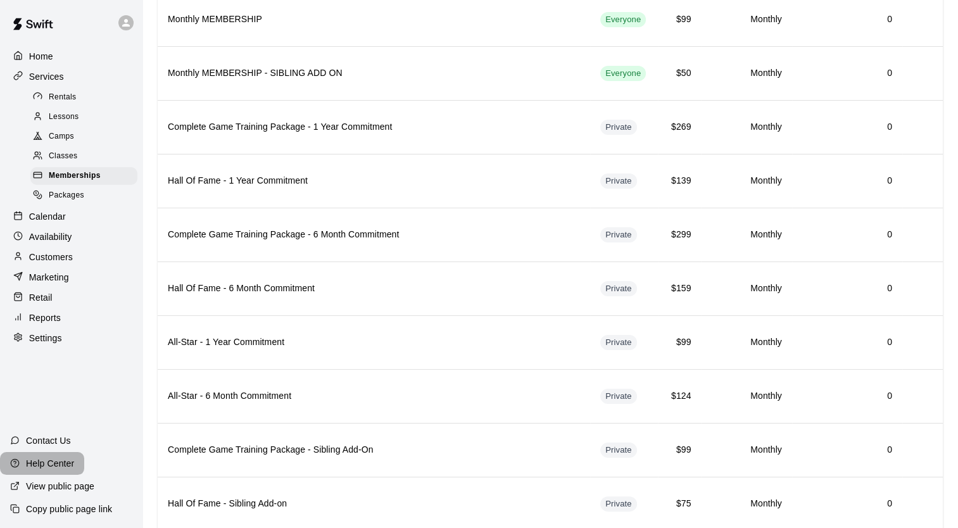
click at [54, 464] on p "Help Center" at bounding box center [50, 463] width 48 height 13
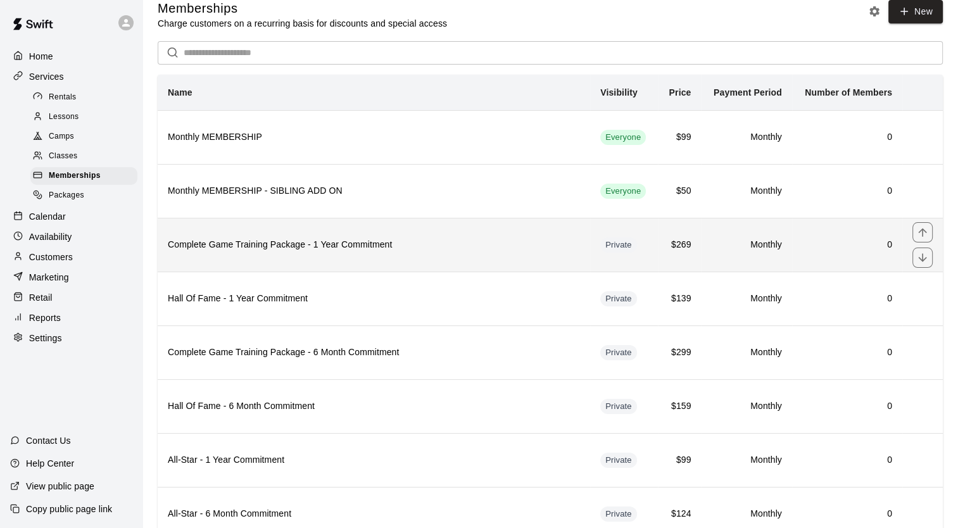
scroll to position [15, 0]
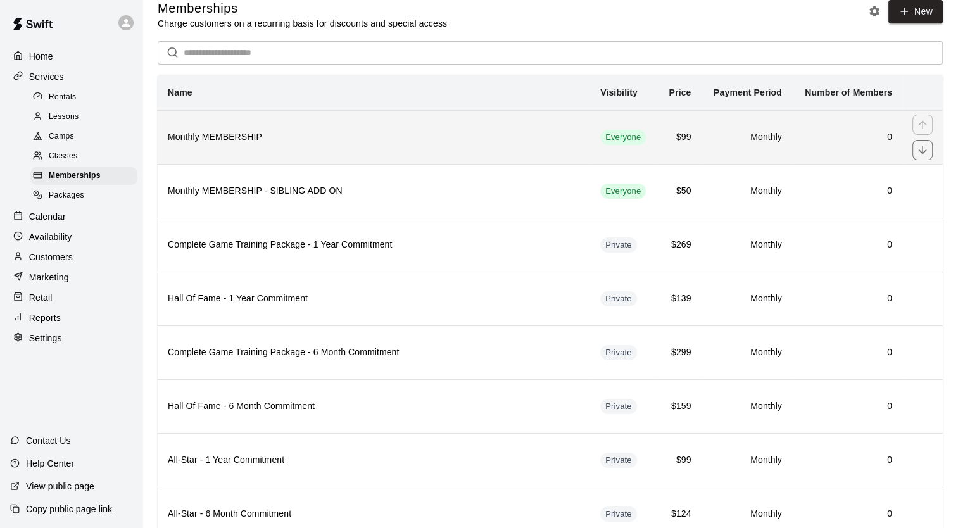
click at [238, 144] on h6 "Monthly MEMBERSHIP" at bounding box center [374, 137] width 412 height 14
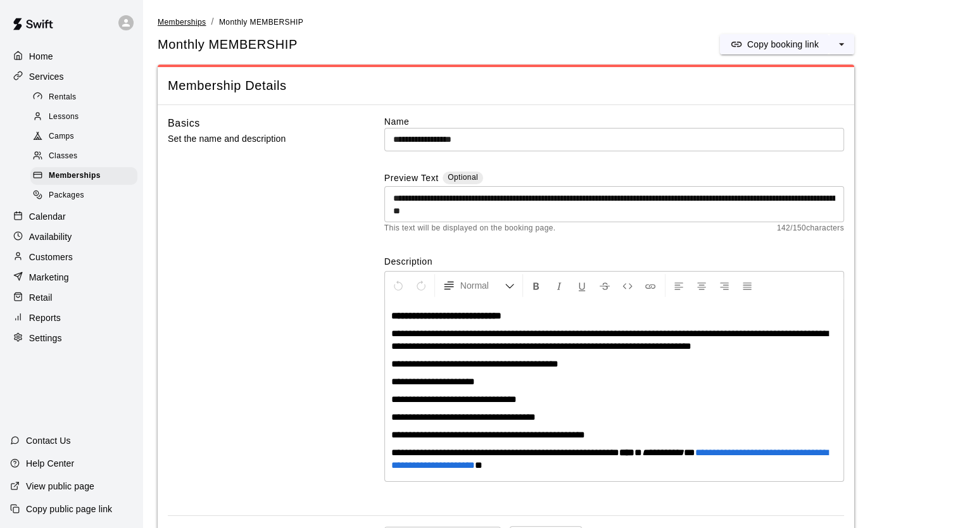
click at [177, 25] on span "Memberships" at bounding box center [182, 22] width 48 height 9
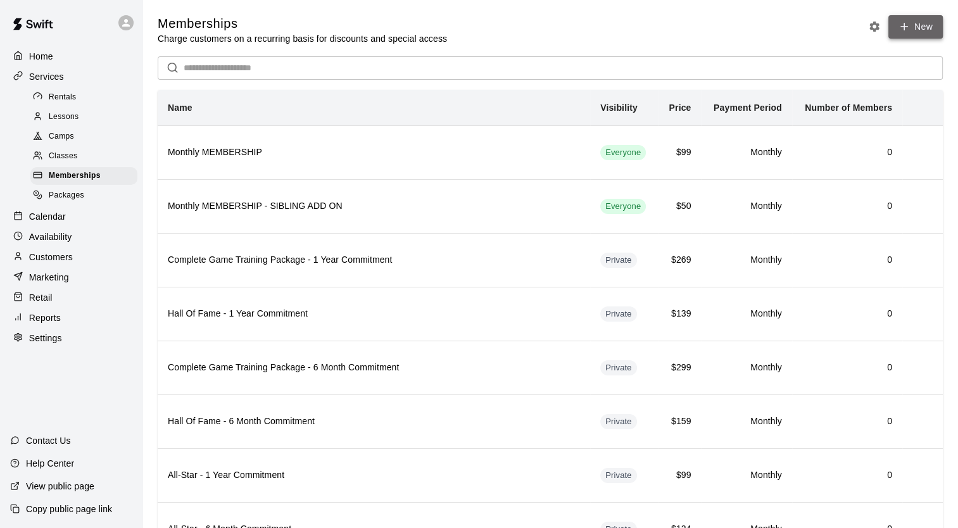
click at [906, 24] on icon at bounding box center [904, 26] width 11 height 11
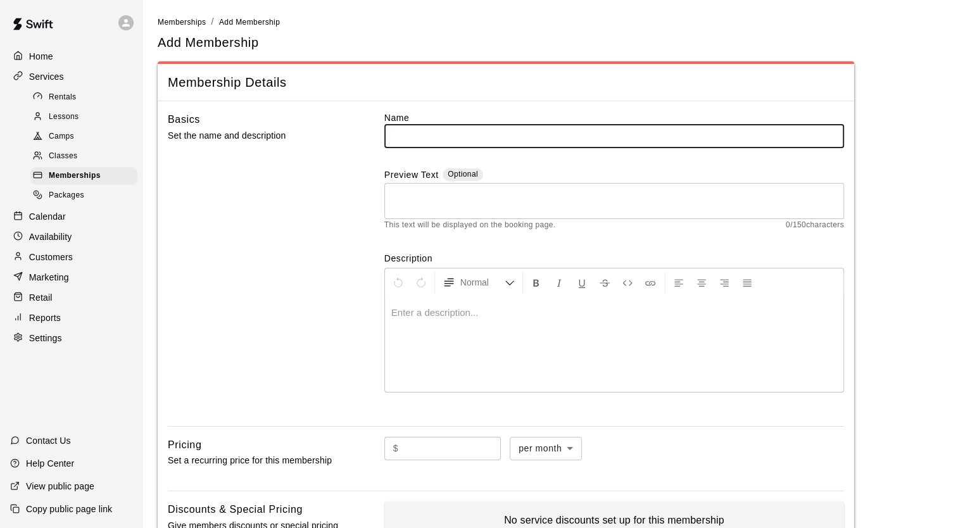
type input "*"
type input "**********"
type input "***"
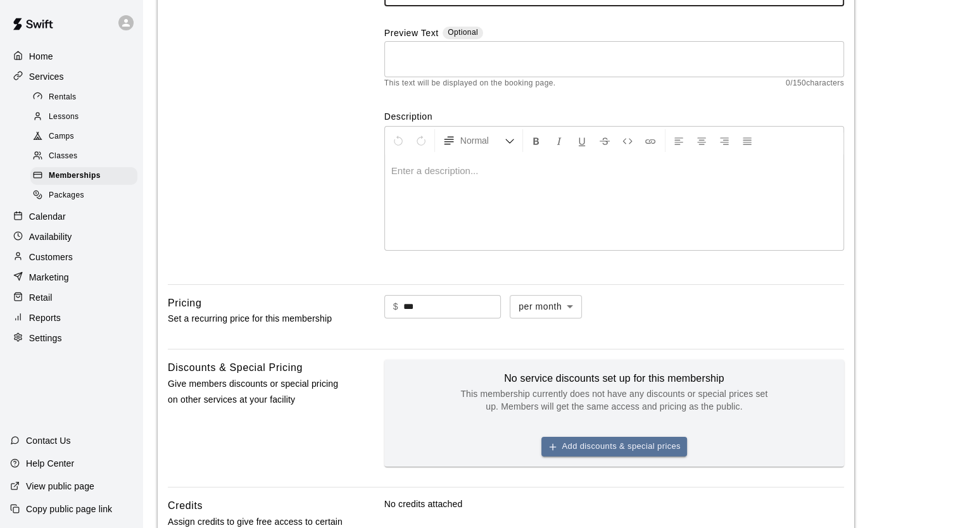
scroll to position [147, 0]
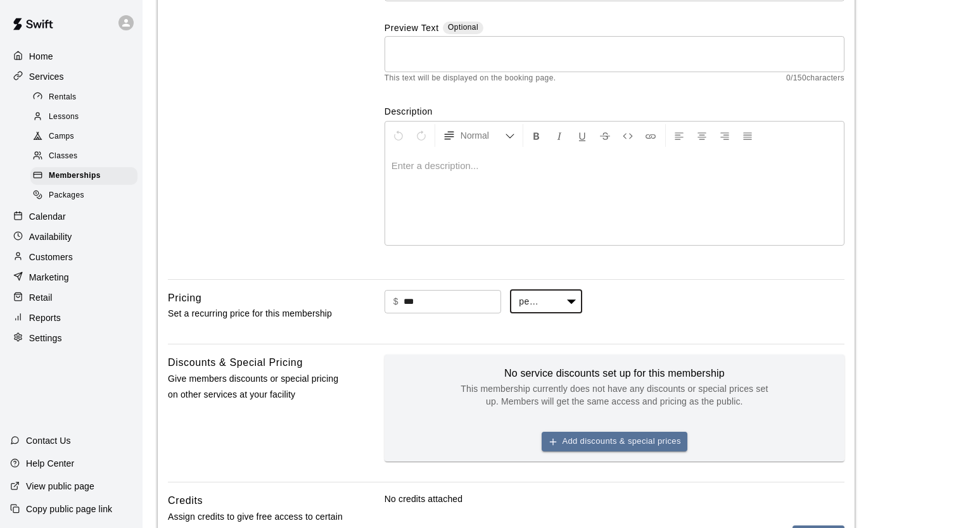
click at [581, 301] on body "**********" at bounding box center [484, 296] width 968 height 887
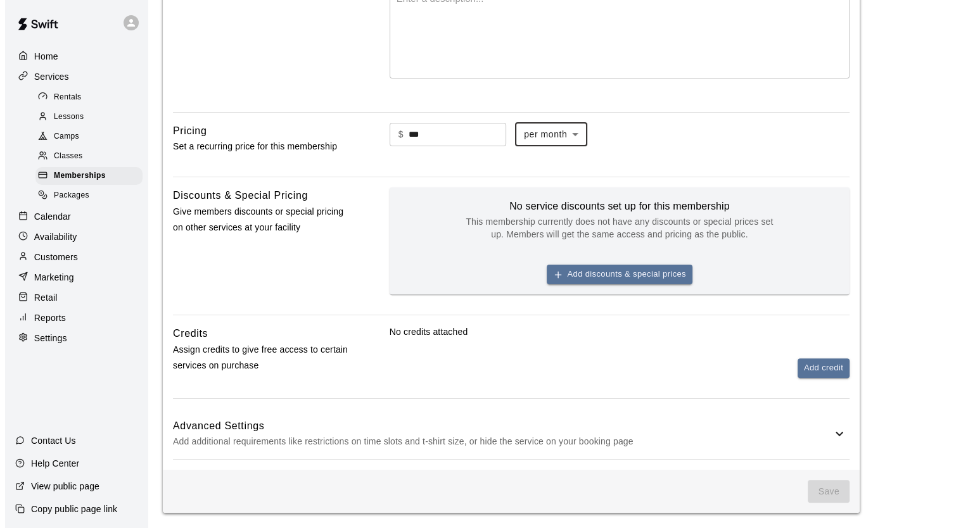
scroll to position [319, 0]
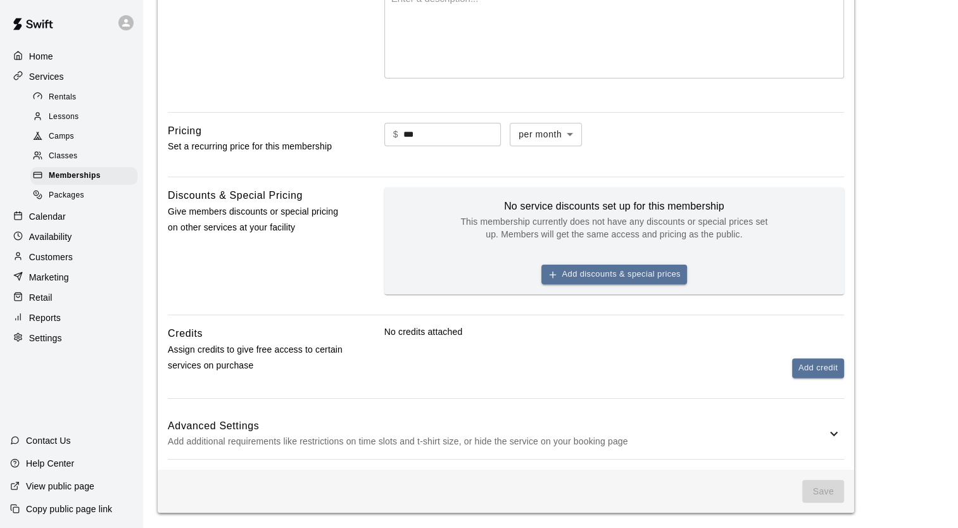
click at [553, 279] on div "Add discounts & special prices" at bounding box center [614, 275] width 156 height 30
click at [556, 272] on icon "button" at bounding box center [553, 275] width 10 height 10
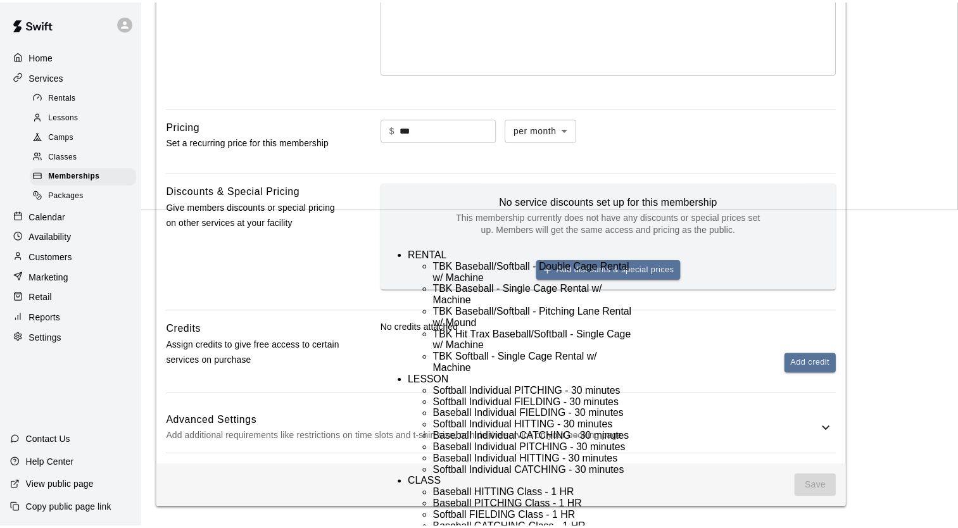
scroll to position [237, 0]
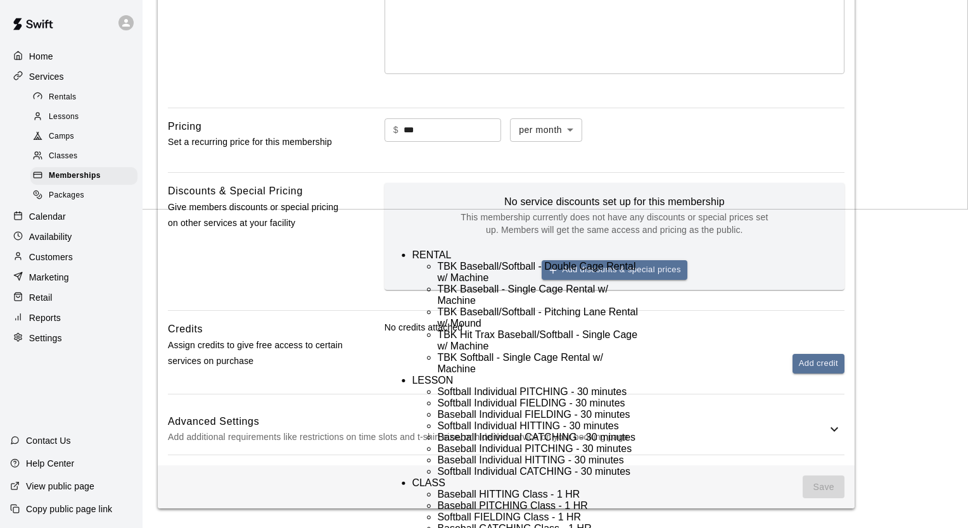
click at [512, 443] on li "Baseball Individual PITCHING - 30 minutes" at bounding box center [538, 448] width 203 height 11
type input "**********"
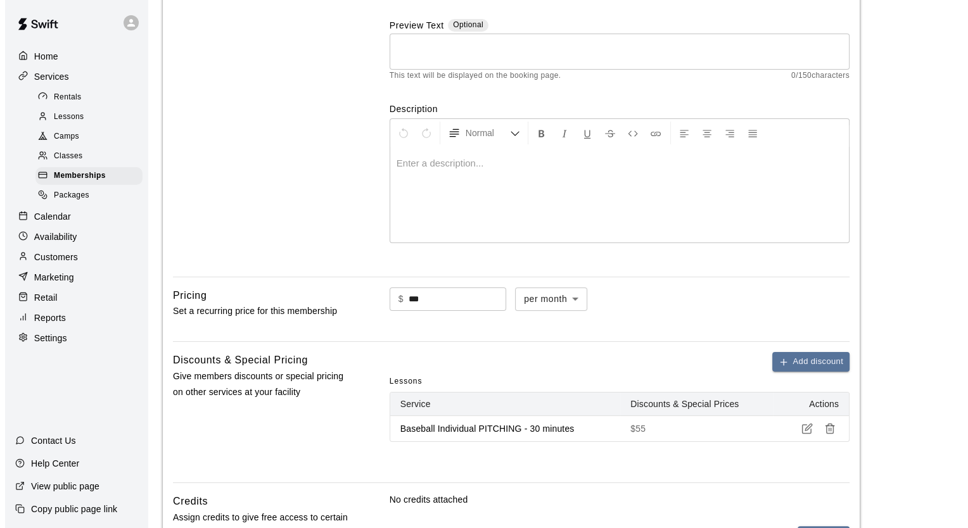
scroll to position [149, 0]
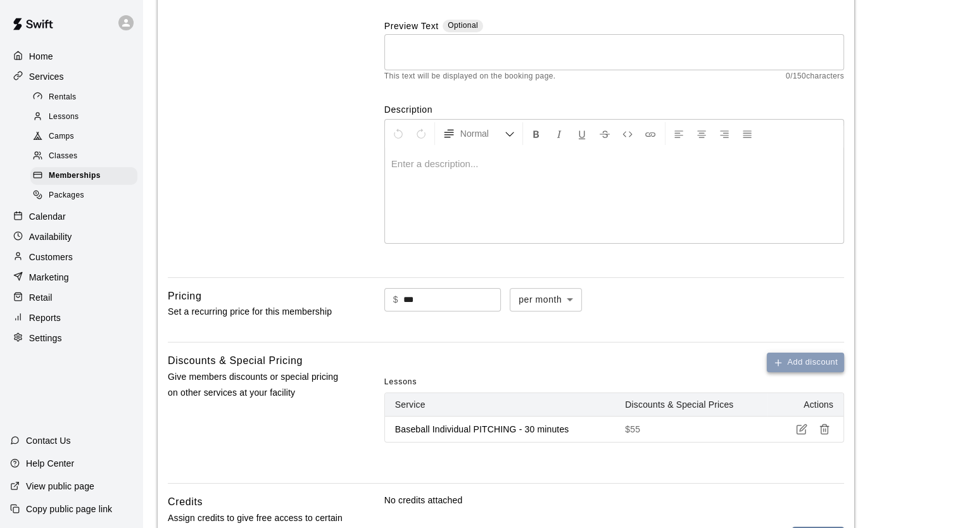
click at [774, 363] on icon "button" at bounding box center [778, 363] width 10 height 10
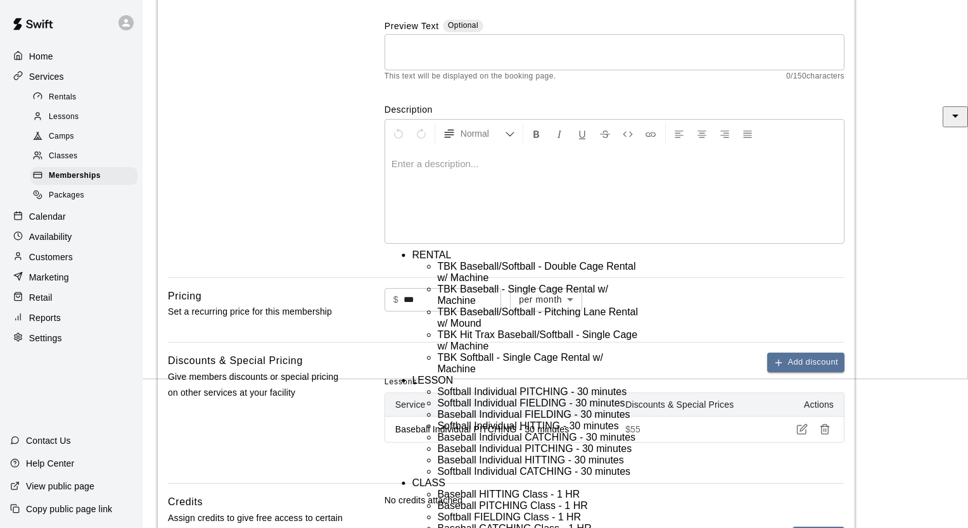
click at [412, 477] on div "CLASS" at bounding box center [526, 482] width 228 height 11
click at [455, 489] on li "Baseball HITTING Class - 1 HR" at bounding box center [538, 494] width 203 height 11
type input "**********"
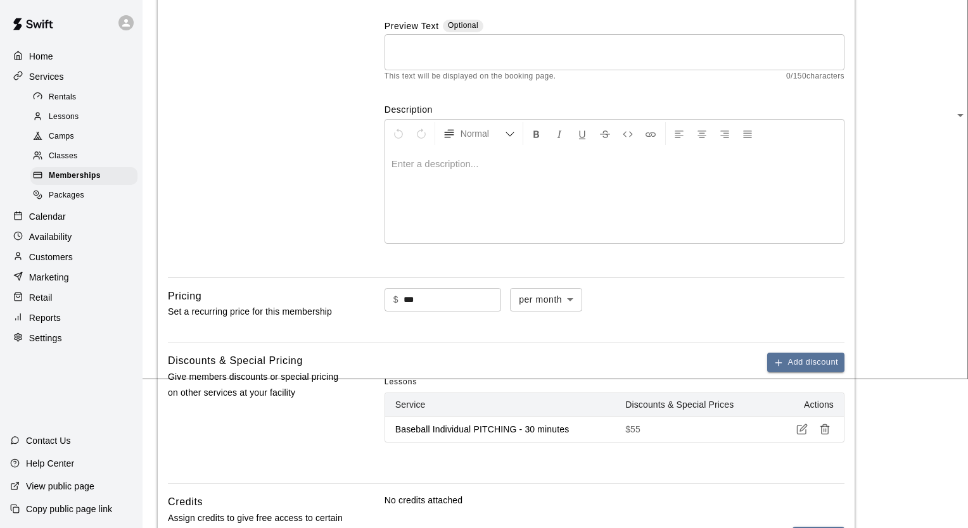
click at [937, 122] on icon "Clear" at bounding box center [943, 115] width 13 height 13
click at [952, 123] on icon "Open" at bounding box center [959, 115] width 15 height 15
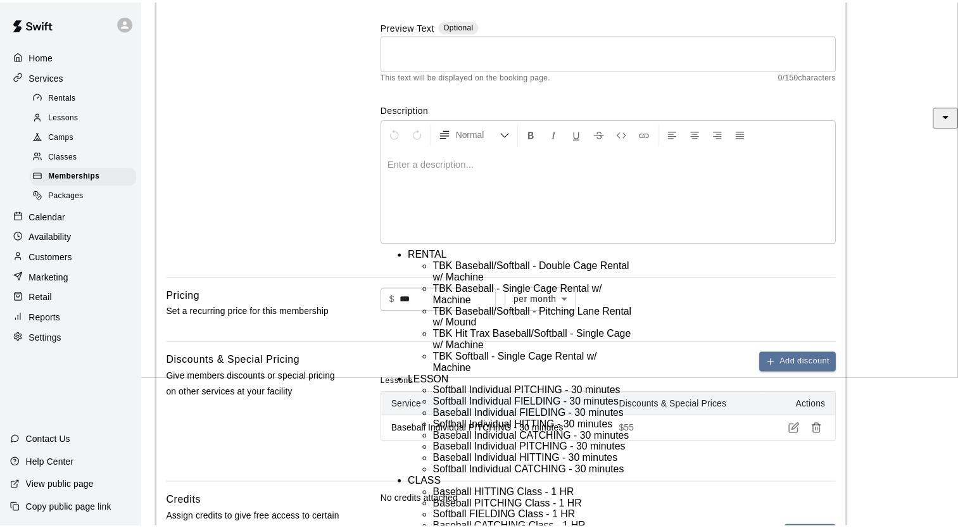
scroll to position [342, 0]
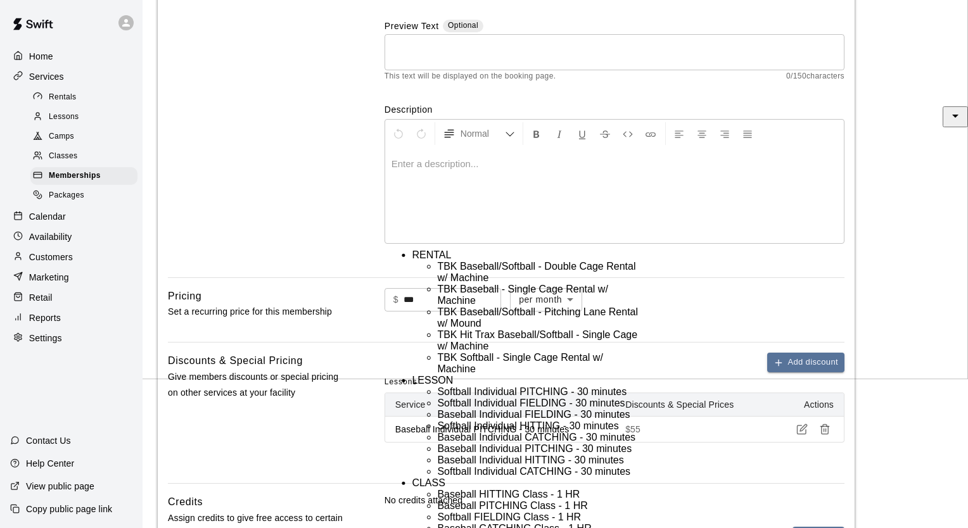
click at [460, 512] on li "Softball FIELDING Class - 1 HR" at bounding box center [538, 517] width 203 height 11
type input "**********"
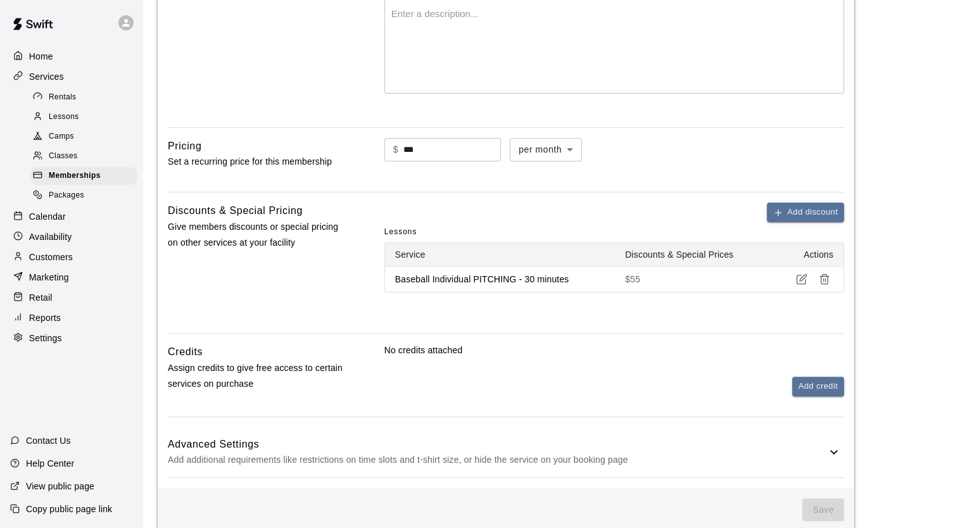
scroll to position [326, 0]
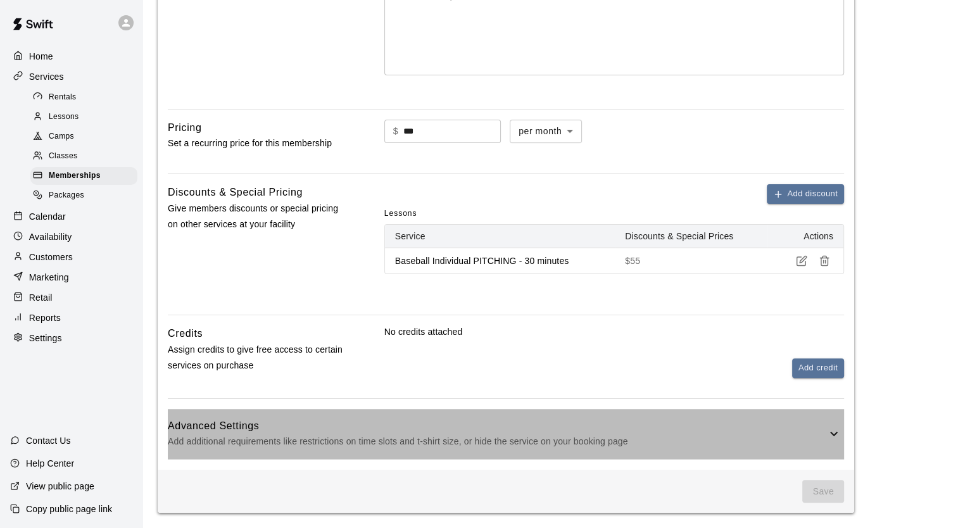
click at [279, 409] on div "Advanced Settings Add additional requirements like restrictions on time slots a…" at bounding box center [506, 434] width 676 height 50
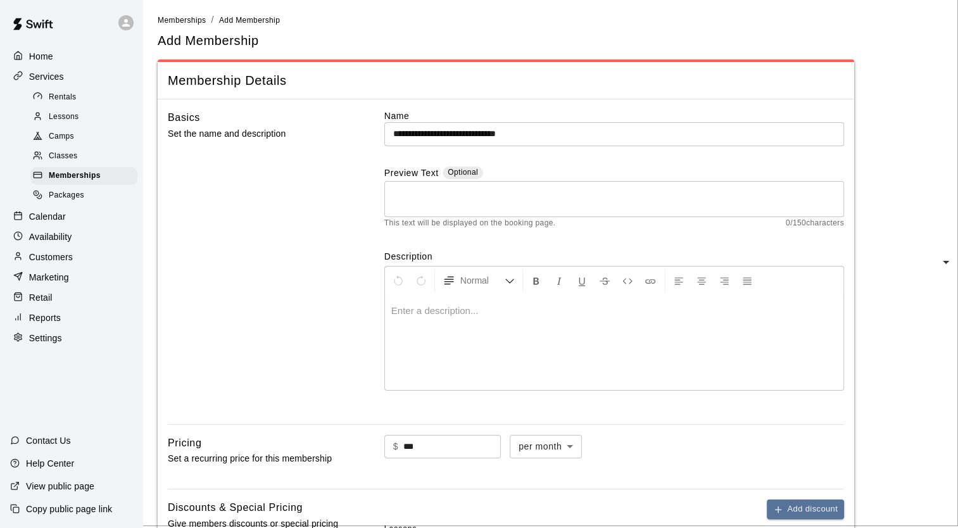
scroll to position [0, 0]
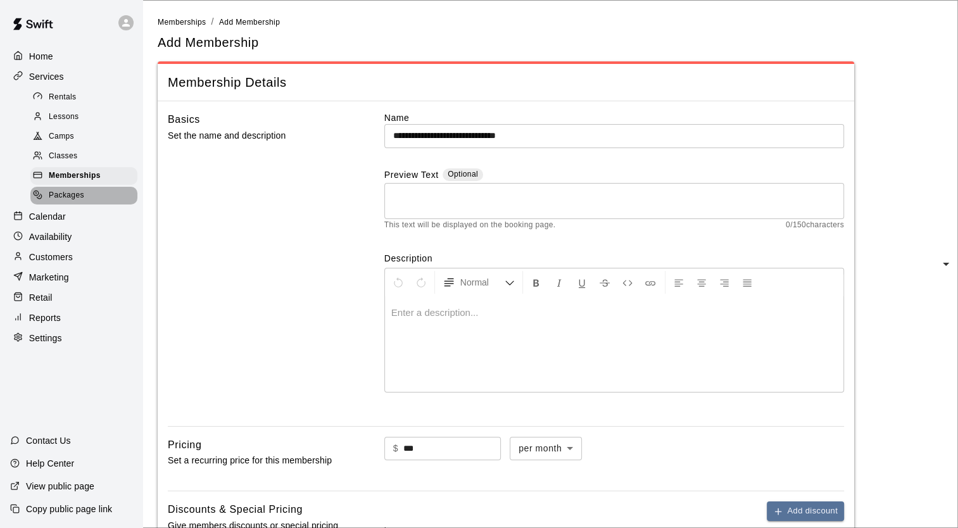
click at [71, 202] on span "Packages" at bounding box center [66, 195] width 35 height 13
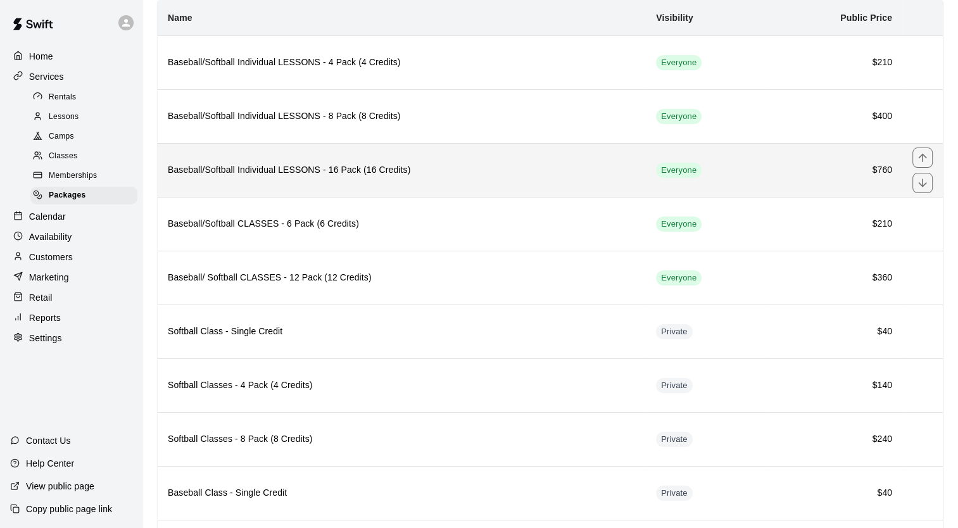
scroll to position [91, 0]
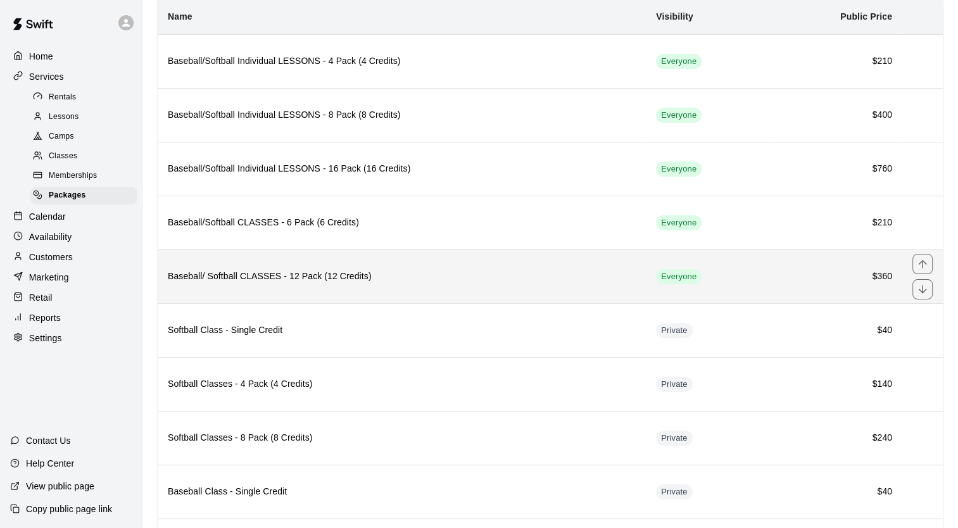
click at [279, 270] on h6 "Baseball/ Softball CLASSES - 12 Pack (12 Credits)" at bounding box center [402, 277] width 468 height 14
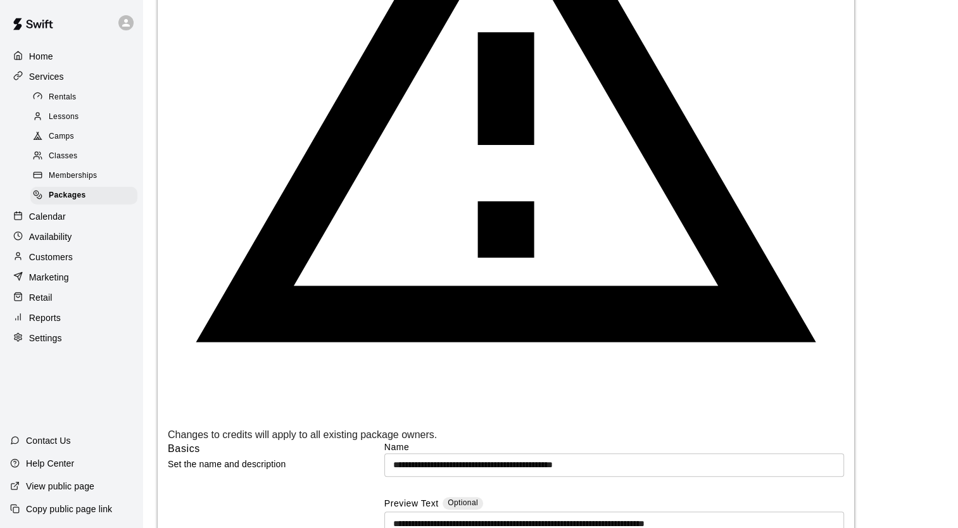
scroll to position [390, 0]
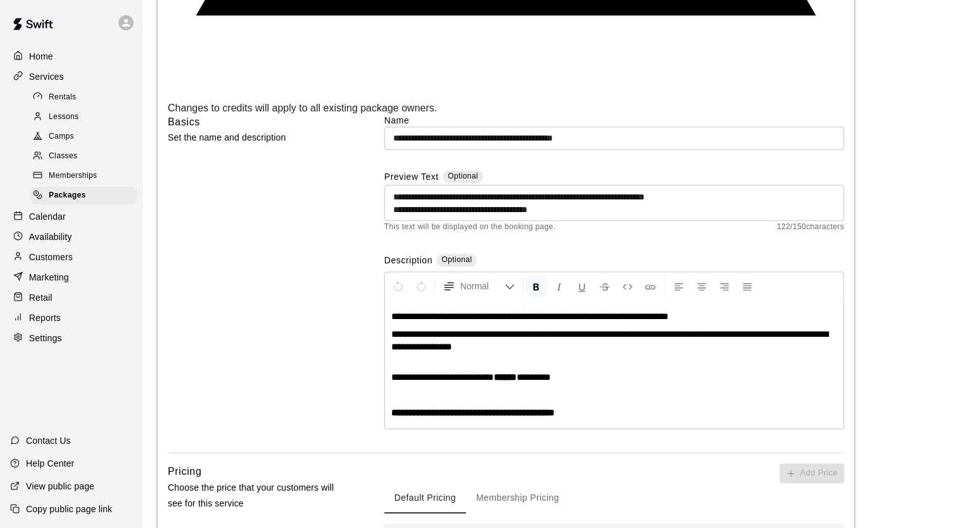
scroll to position [697, 0]
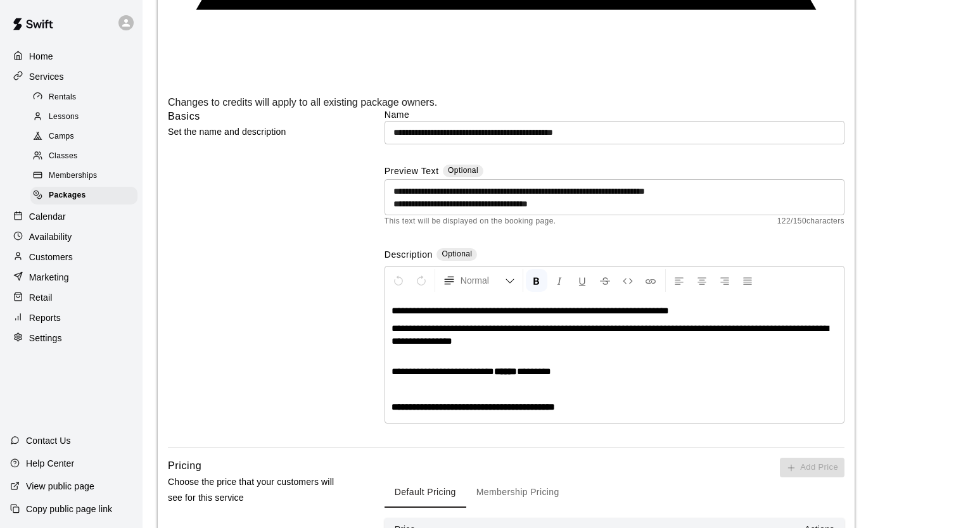
click at [516, 377] on body "**********" at bounding box center [484, 288] width 968 height 1970
click at [588, 375] on body "**********" at bounding box center [484, 270] width 968 height 1935
drag, startPoint x: 697, startPoint y: 434, endPoint x: 646, endPoint y: 442, distance: 51.3
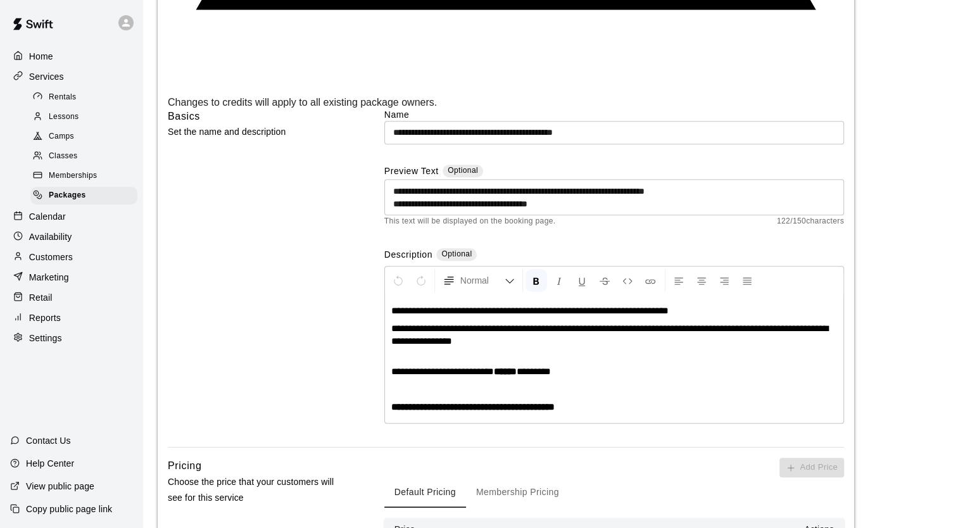
scroll to position [816, 0]
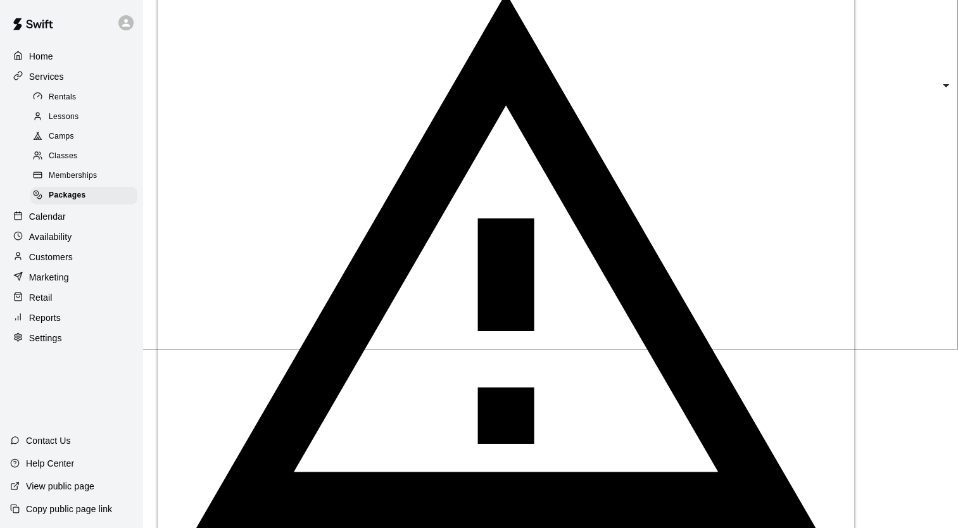
scroll to position [0, 0]
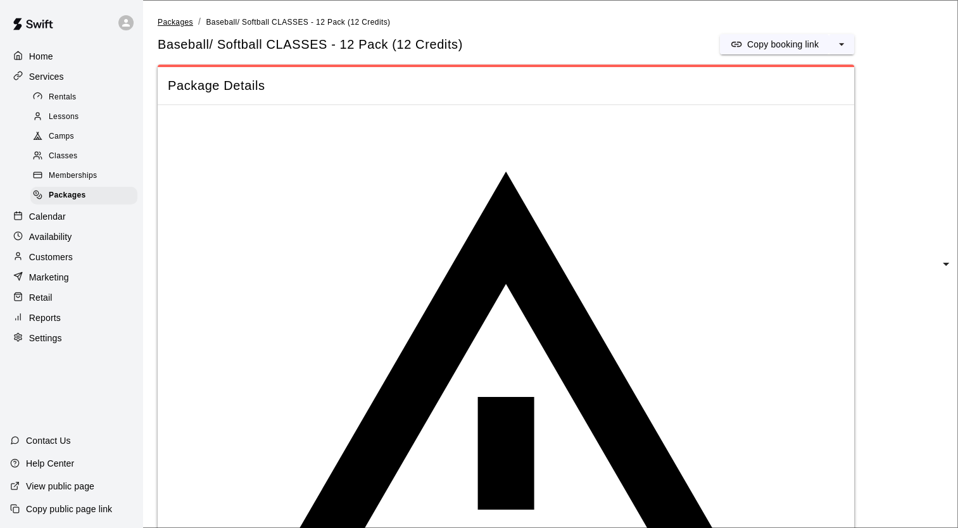
click at [177, 24] on span "Packages" at bounding box center [175, 22] width 35 height 9
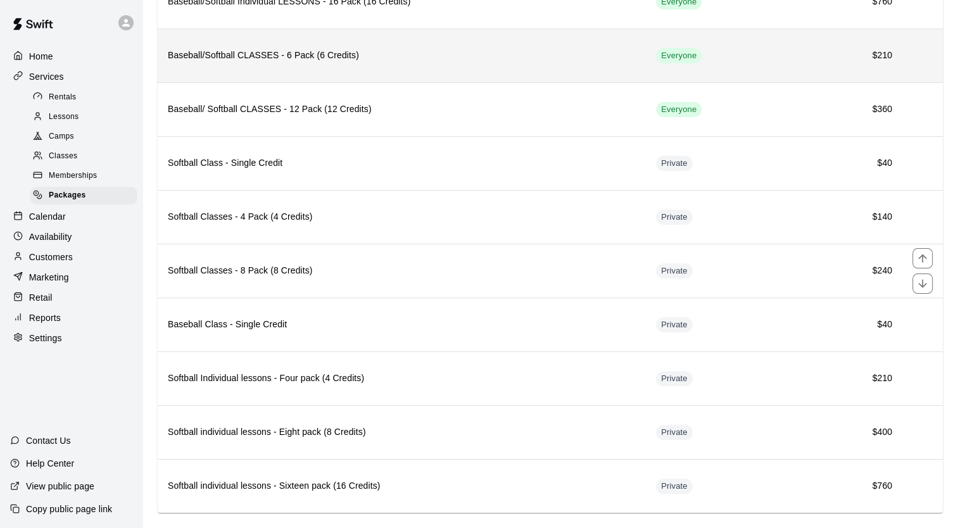
scroll to position [273, 0]
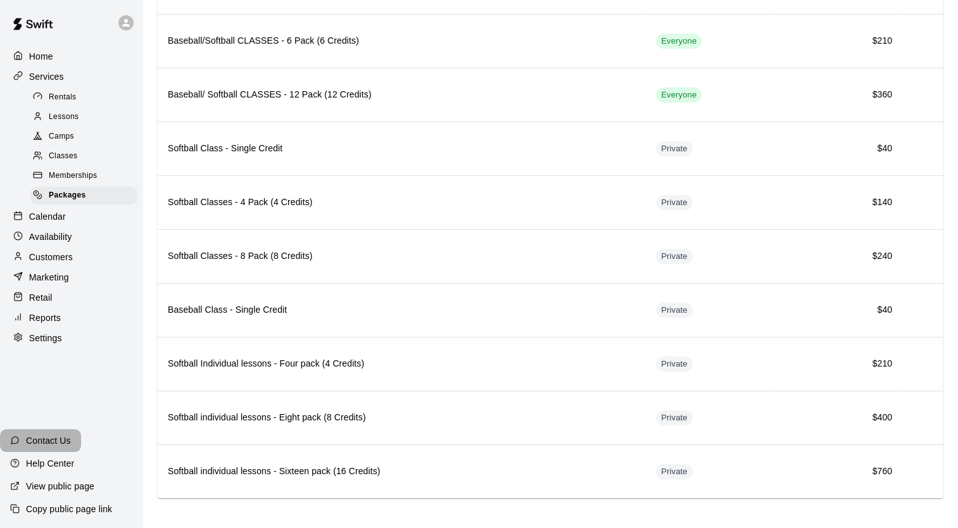
click at [53, 441] on p "Contact Us" at bounding box center [48, 440] width 45 height 13
type textarea "**********"
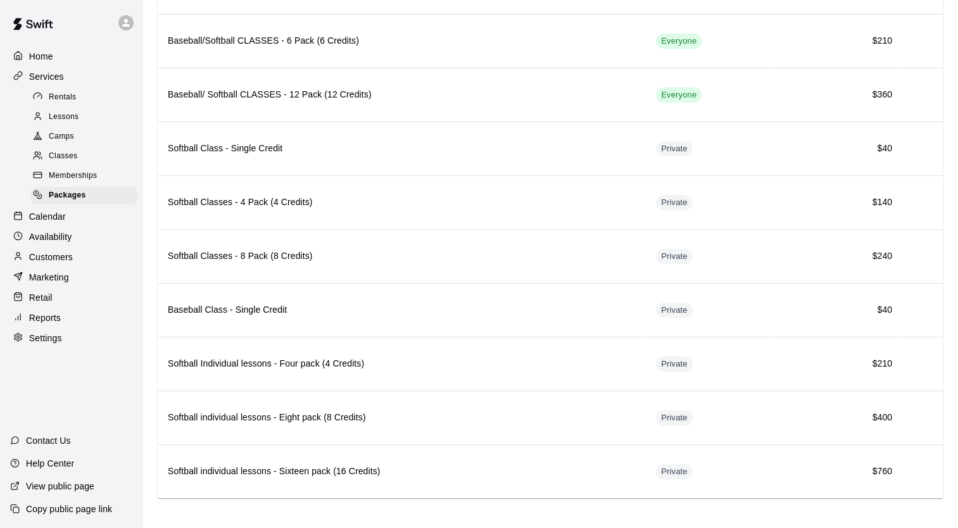
click at [72, 163] on span "Classes" at bounding box center [63, 156] width 28 height 13
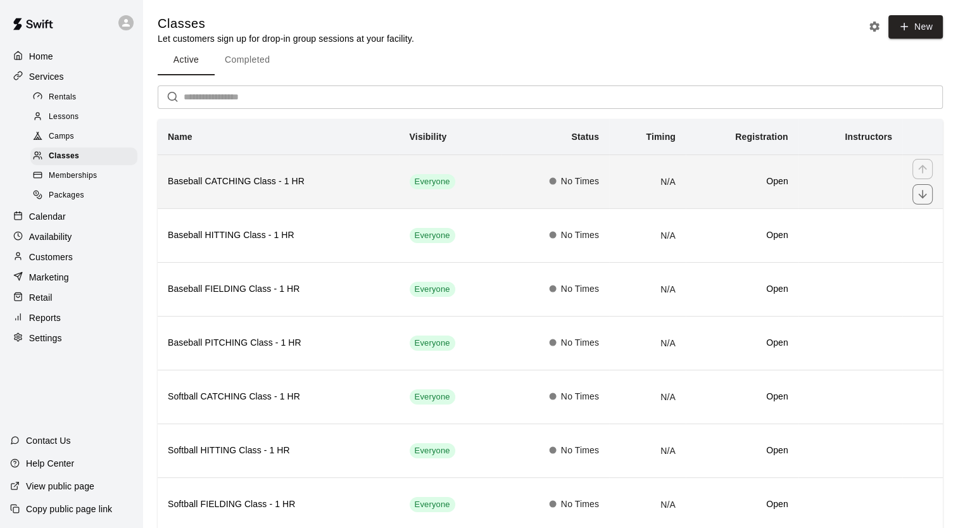
click at [248, 208] on th "Baseball CATCHING Class - 1 HR" at bounding box center [279, 182] width 242 height 54
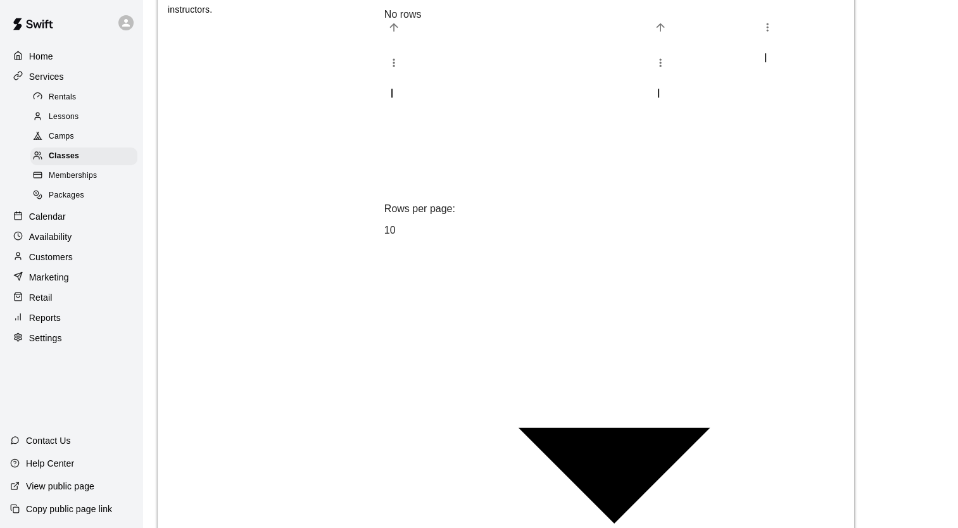
scroll to position [547, 0]
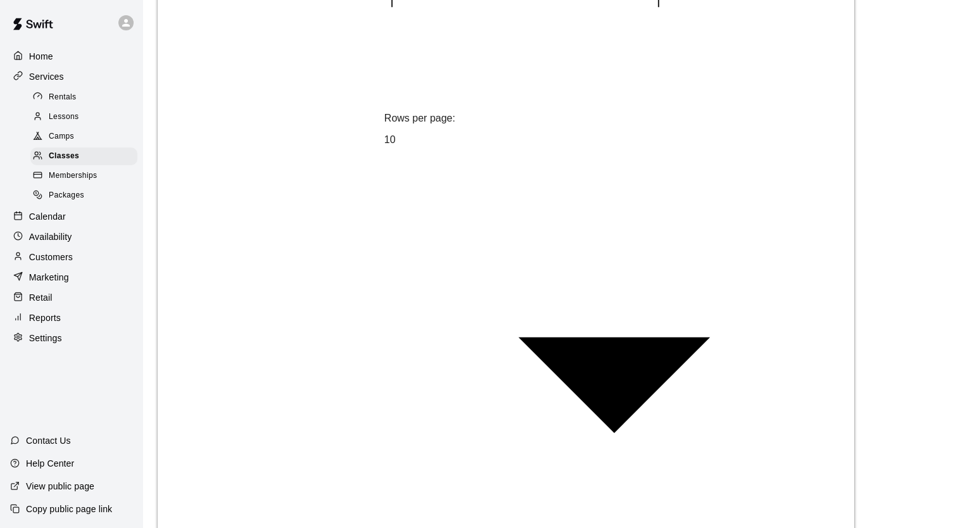
scroll to position [638, 0]
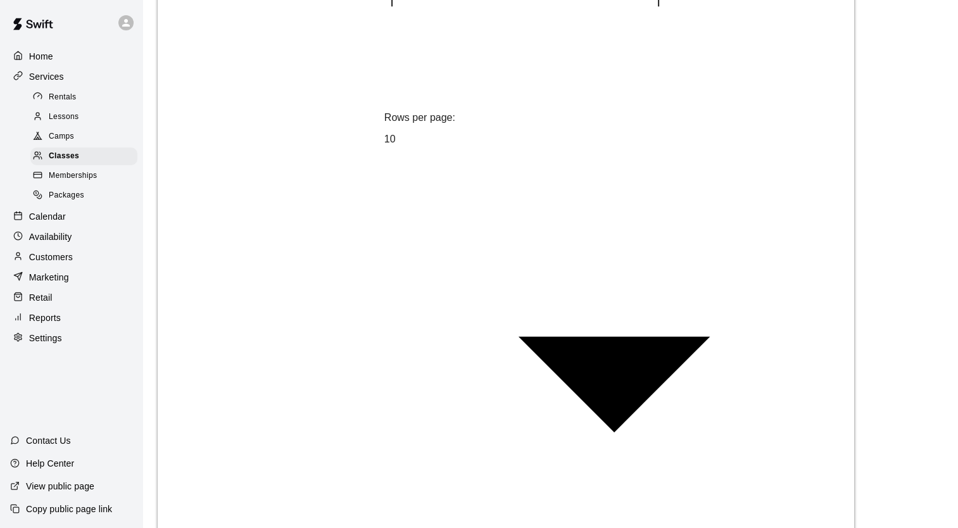
scroll to position [357, 0]
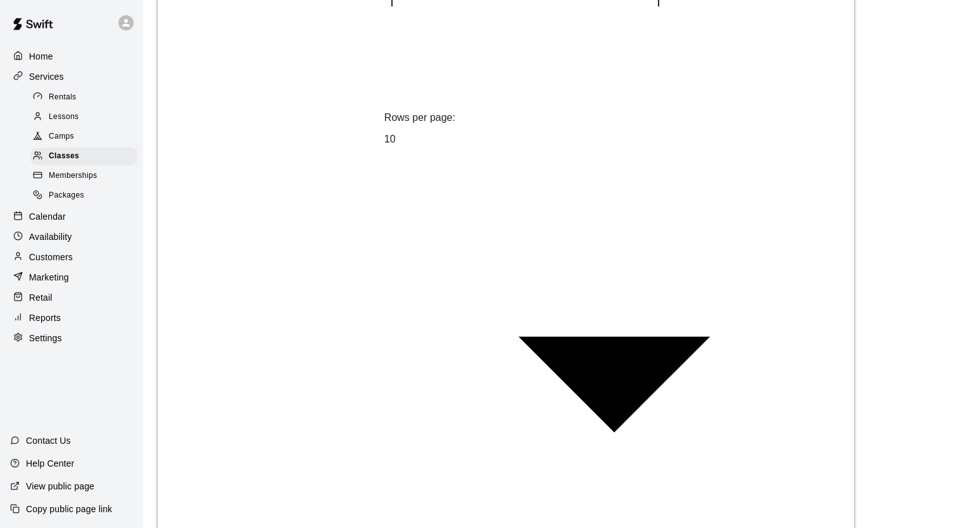
type input "*"
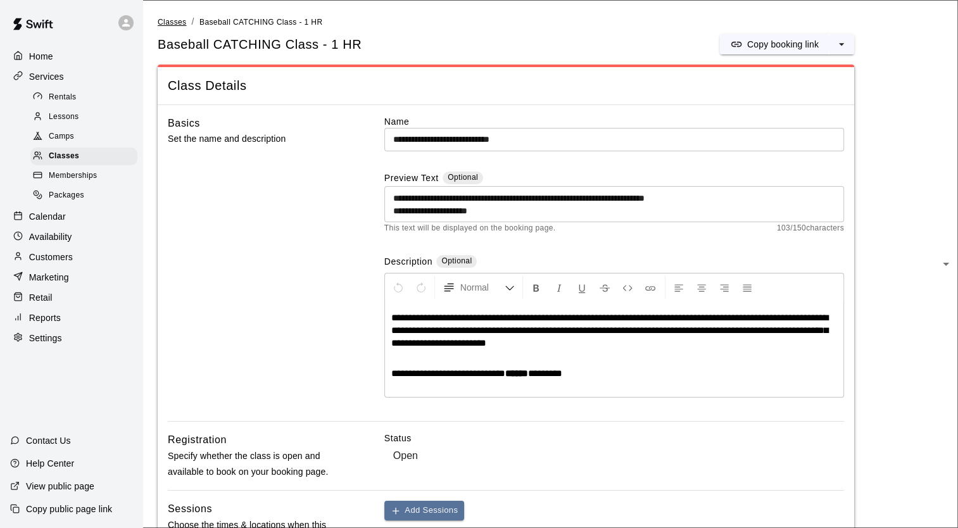
click at [174, 20] on span "Classes" at bounding box center [172, 22] width 28 height 9
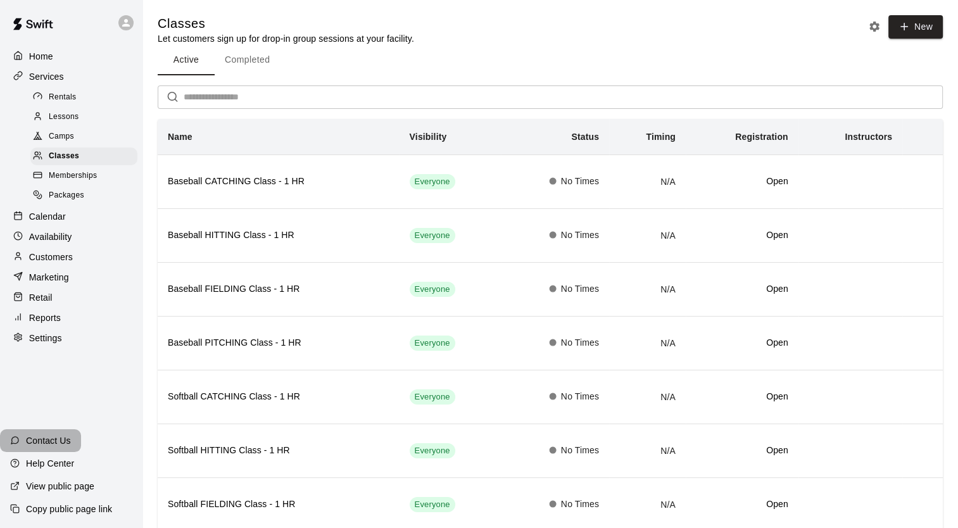
click at [44, 441] on p "Contact Us" at bounding box center [48, 440] width 45 height 13
click at [68, 205] on div "Packages" at bounding box center [83, 196] width 107 height 18
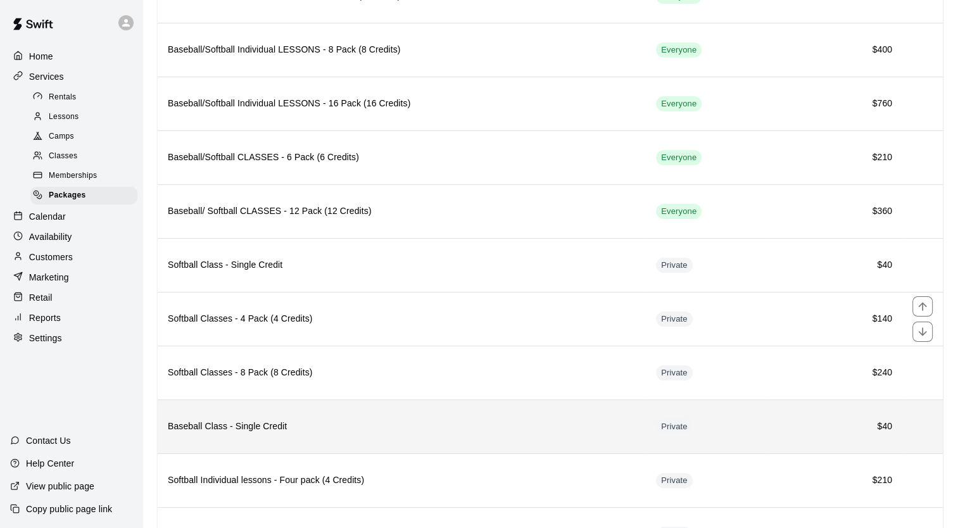
scroll to position [156, 0]
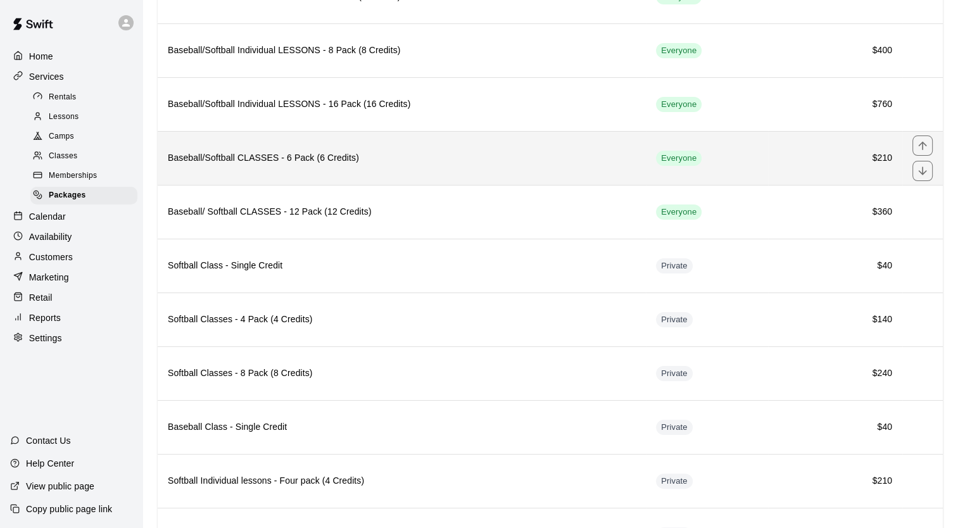
click at [271, 168] on th "Baseball/Softball CLASSES - 6 Pack (6 Credits)" at bounding box center [402, 158] width 488 height 54
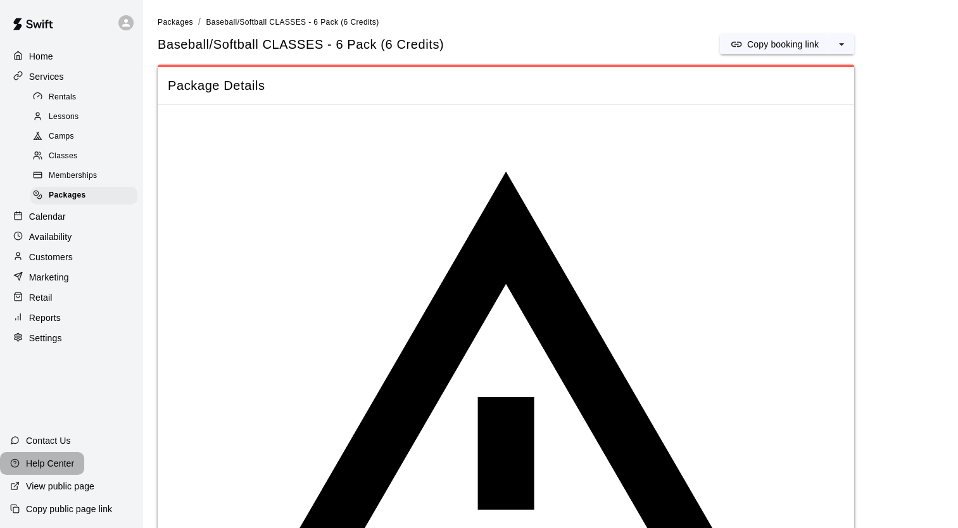
click at [58, 465] on p "Help Center" at bounding box center [50, 463] width 48 height 13
click at [177, 19] on span "Packages" at bounding box center [175, 22] width 35 height 9
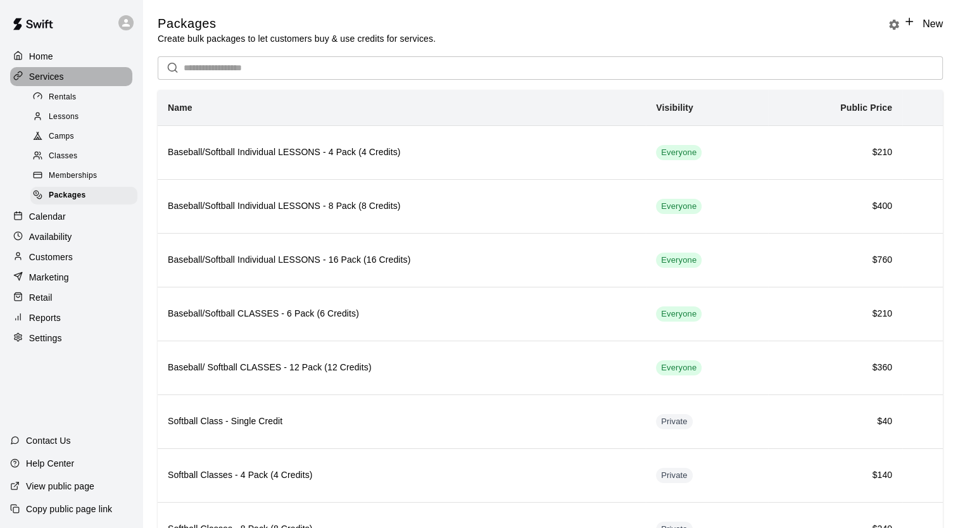
click at [49, 78] on p "Services" at bounding box center [46, 76] width 35 height 13
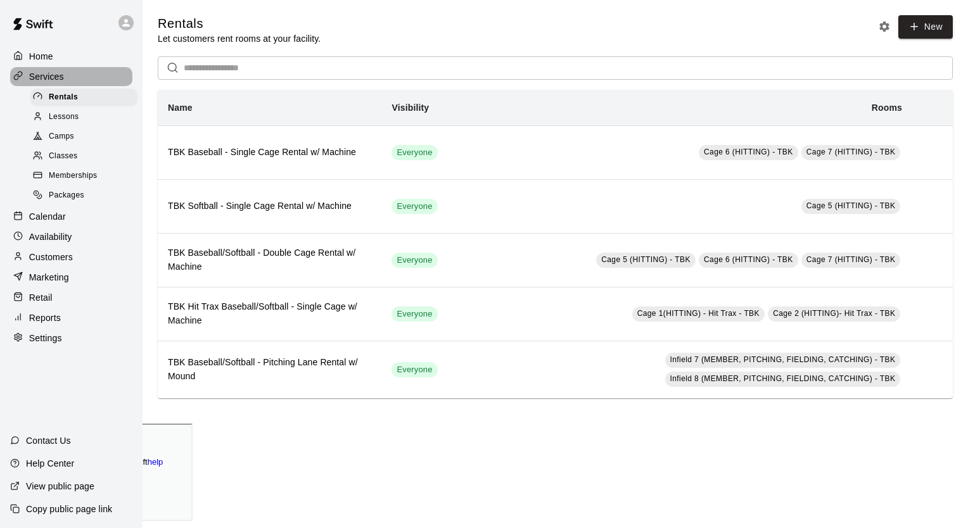
click at [51, 77] on p "Services" at bounding box center [46, 76] width 35 height 13
click at [20, 77] on icon at bounding box center [19, 74] width 4 height 5
click at [35, 59] on p "Home" at bounding box center [41, 56] width 24 height 13
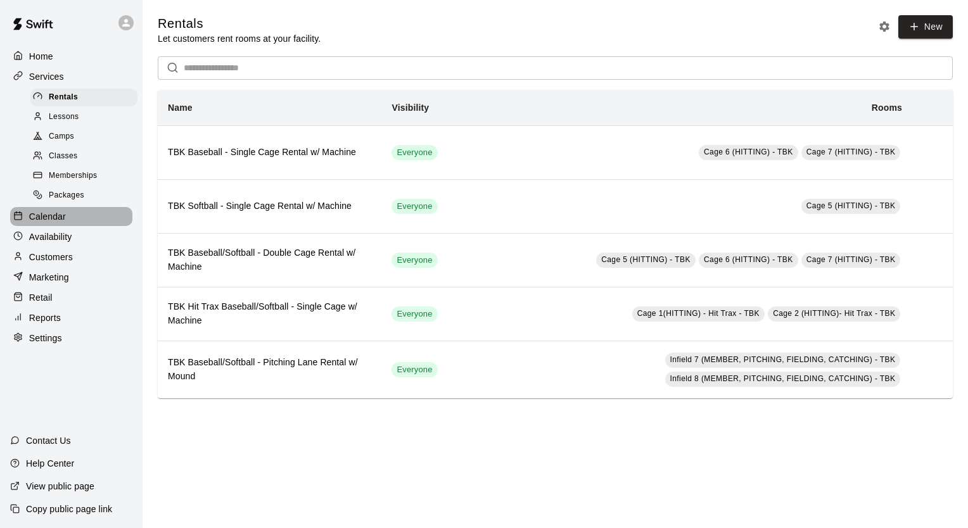
click at [61, 222] on p "Calendar" at bounding box center [47, 216] width 37 height 13
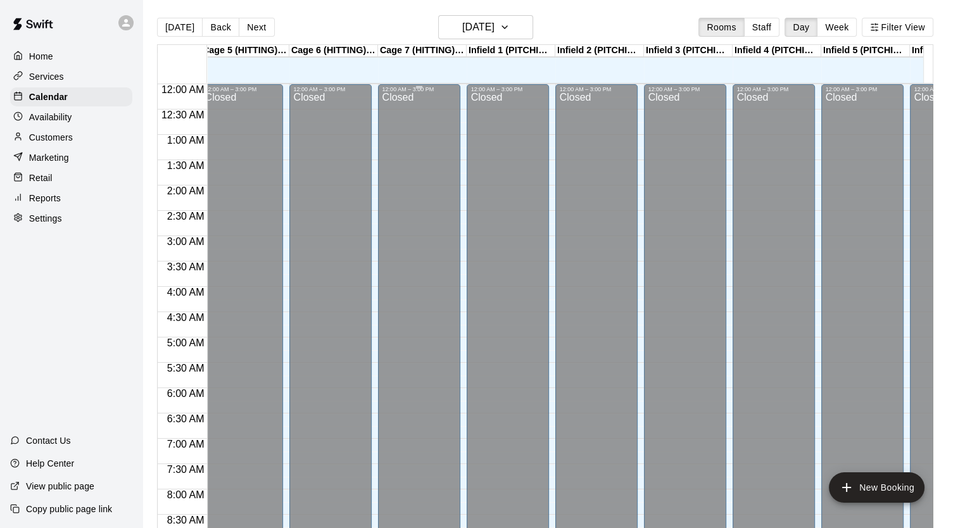
scroll to position [0, 360]
click at [680, 136] on div "Closed" at bounding box center [686, 470] width 75 height 756
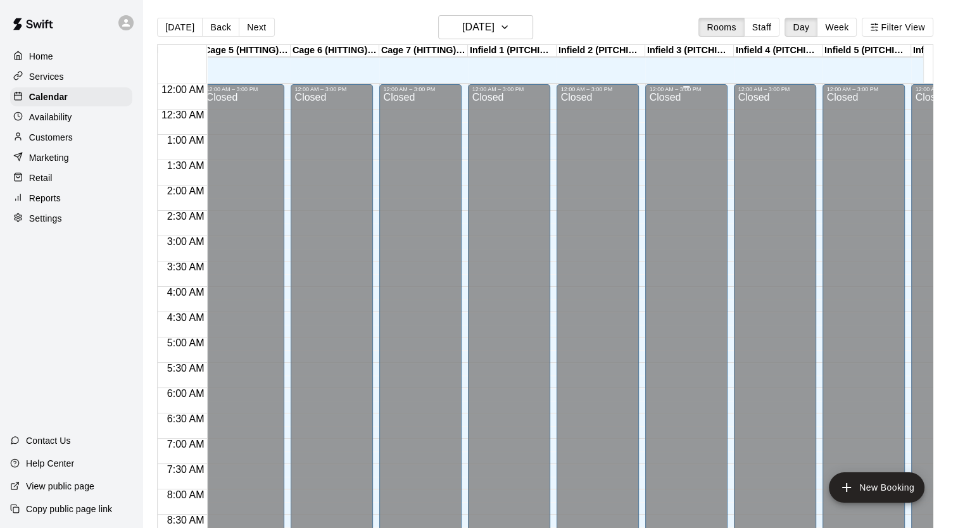
click at [680, 136] on div "Closed" at bounding box center [686, 470] width 75 height 756
drag, startPoint x: 680, startPoint y: 136, endPoint x: 679, endPoint y: 195, distance: 59.5
click at [679, 195] on div "Closed" at bounding box center [686, 470] width 75 height 756
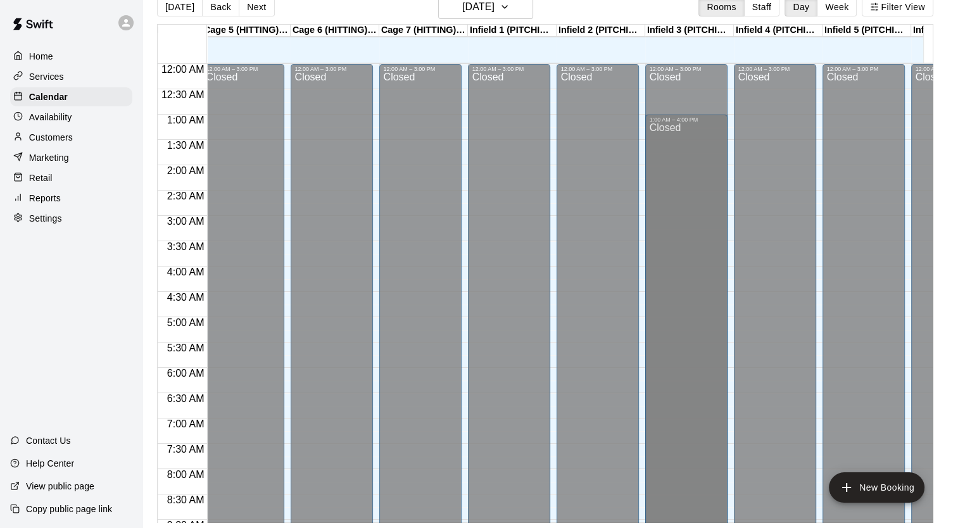
scroll to position [0, 0]
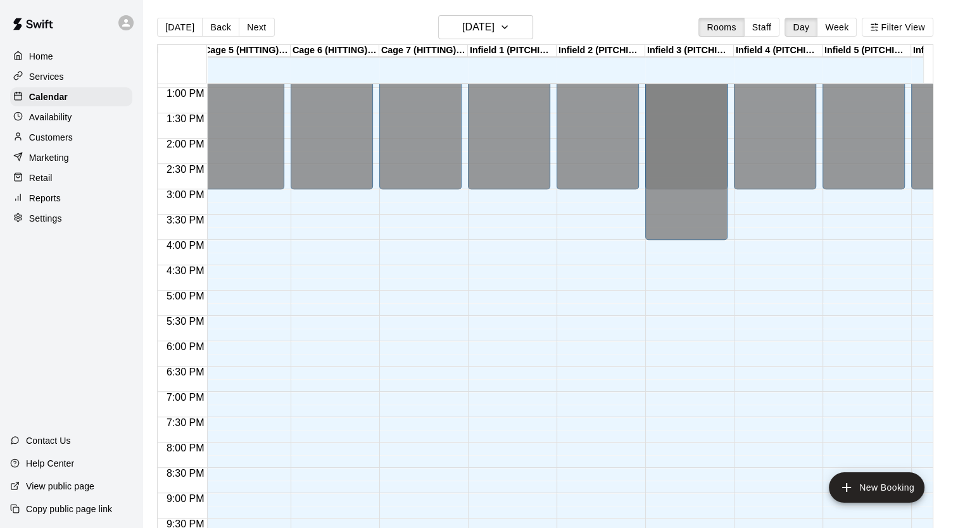
click at [682, 250] on div "12:00 AM – 3:00 PM Closed 10:00 PM – 11:59 PM Closed 1:00 AM – 4:00 PM Closed" at bounding box center [686, 37] width 82 height 1216
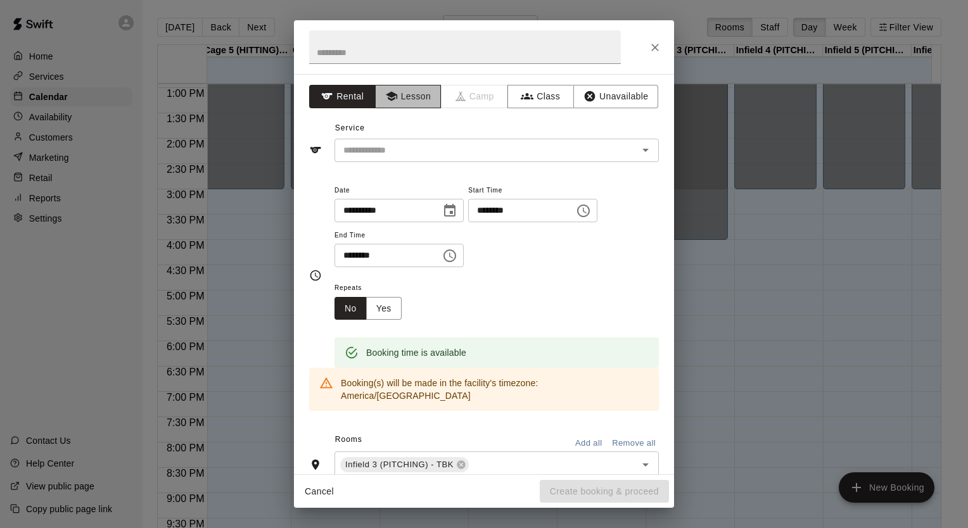
click at [401, 92] on button "Lesson" at bounding box center [408, 96] width 66 height 23
click at [355, 47] on input "text" at bounding box center [465, 47] width 312 height 34
click at [654, 46] on icon "Close" at bounding box center [655, 48] width 8 height 8
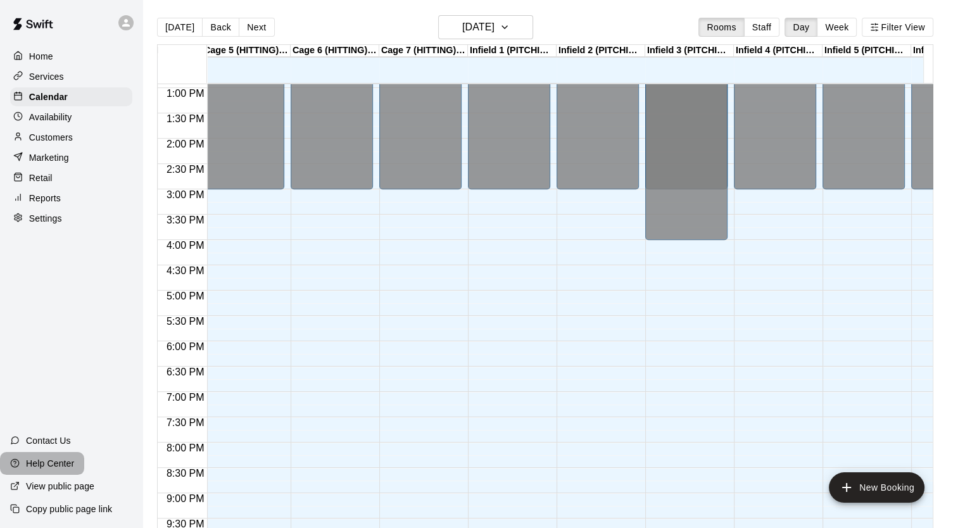
click at [58, 460] on p "Help Center" at bounding box center [50, 463] width 48 height 13
click at [62, 226] on div "Settings" at bounding box center [71, 218] width 122 height 19
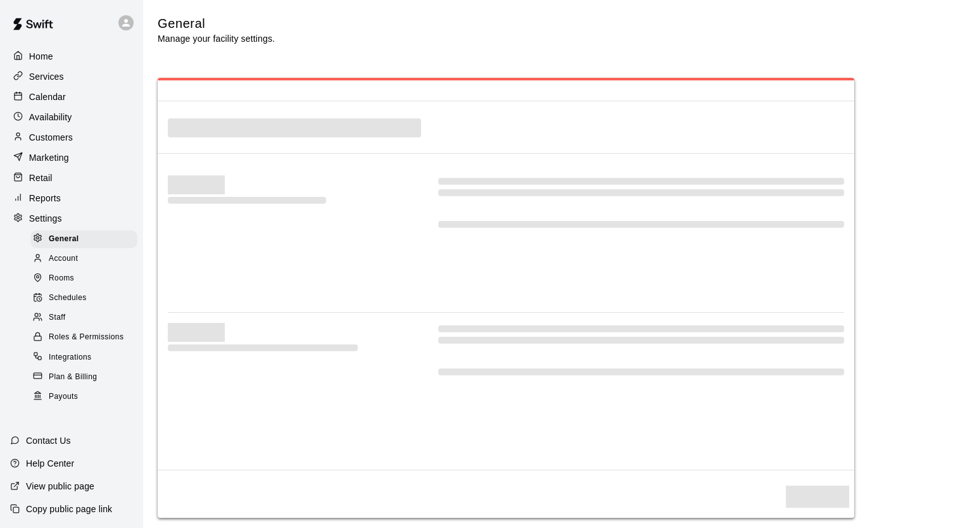
select select "**"
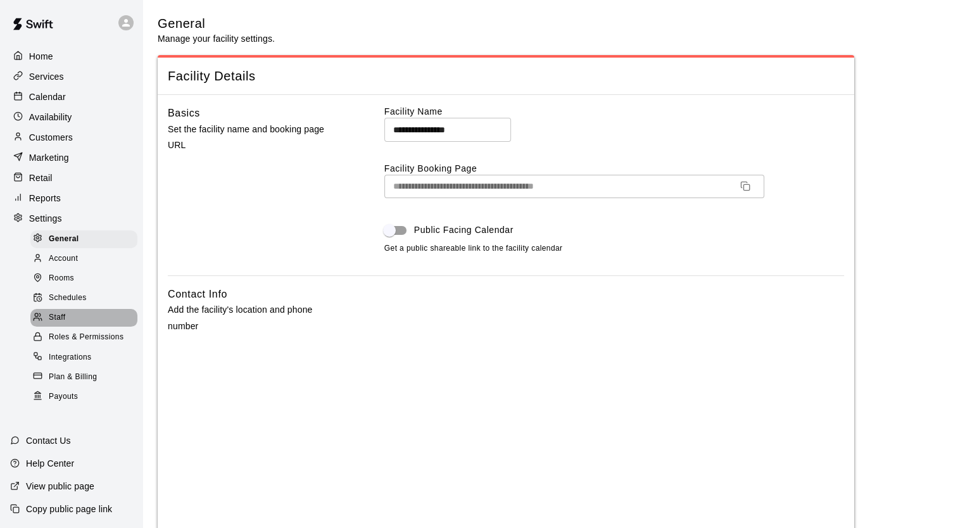
click at [54, 324] on span "Staff" at bounding box center [57, 318] width 16 height 13
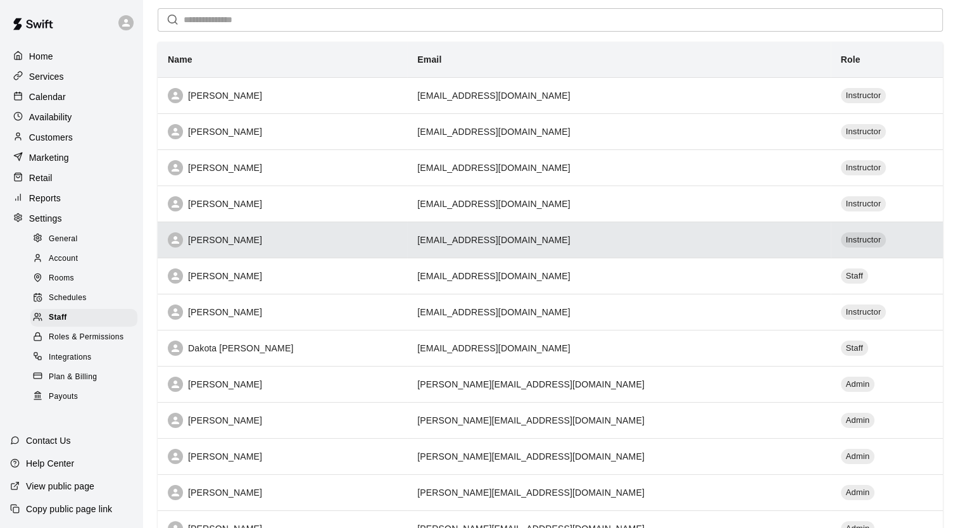
scroll to position [90, 0]
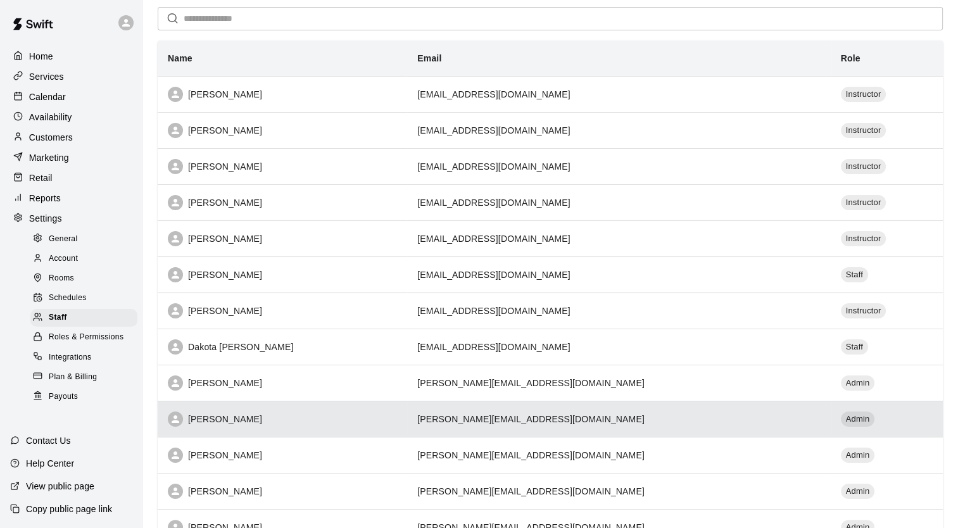
click at [215, 423] on div "[PERSON_NAME]" at bounding box center [282, 419] width 229 height 15
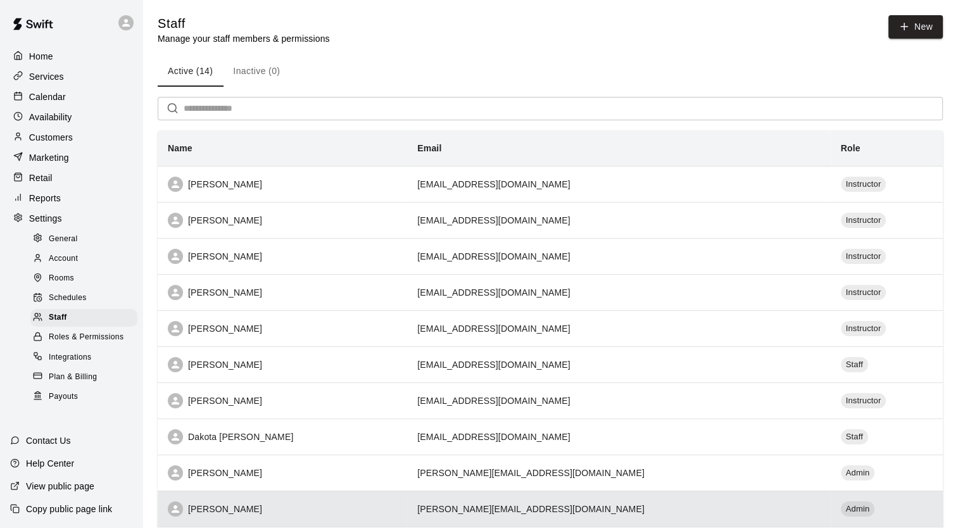
select select "**"
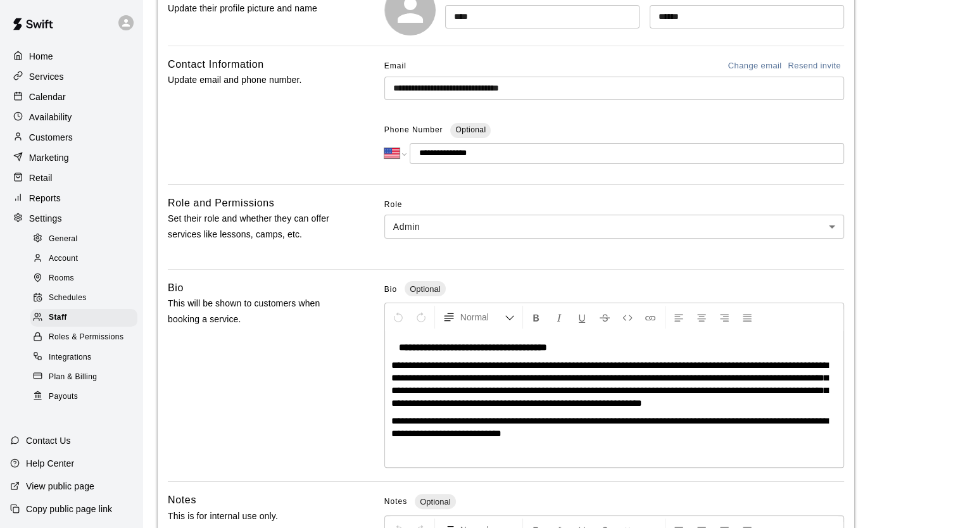
scroll to position [236, 0]
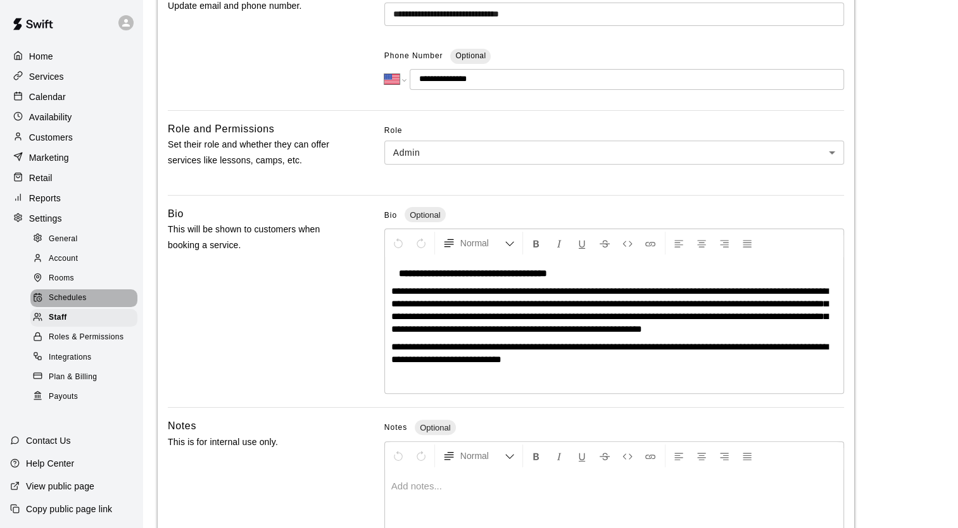
click at [85, 305] on span "Schedules" at bounding box center [68, 298] width 38 height 13
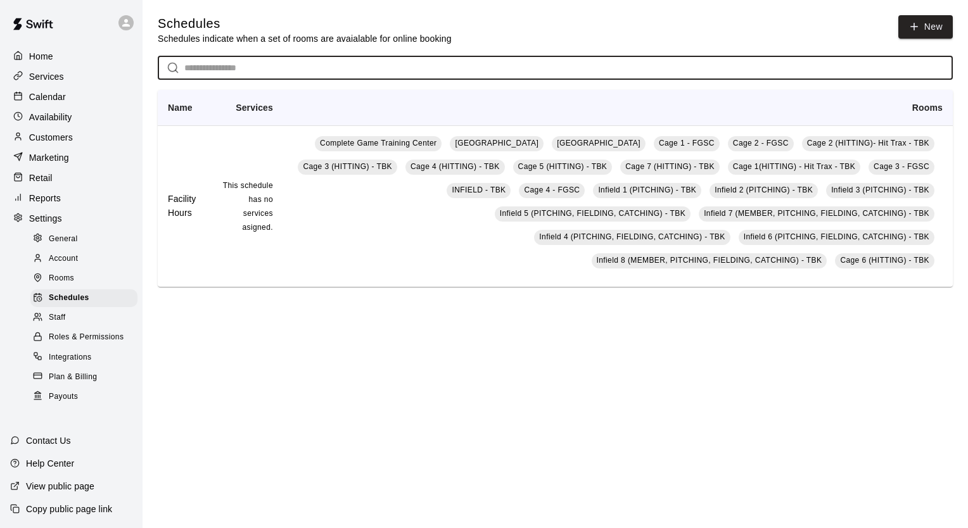
click at [294, 76] on input "text" at bounding box center [568, 67] width 768 height 23
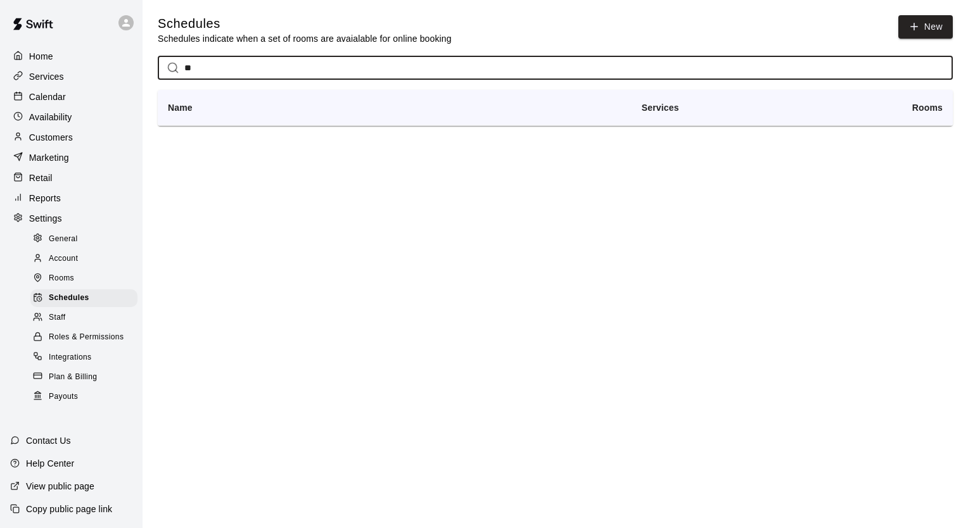
type input "*"
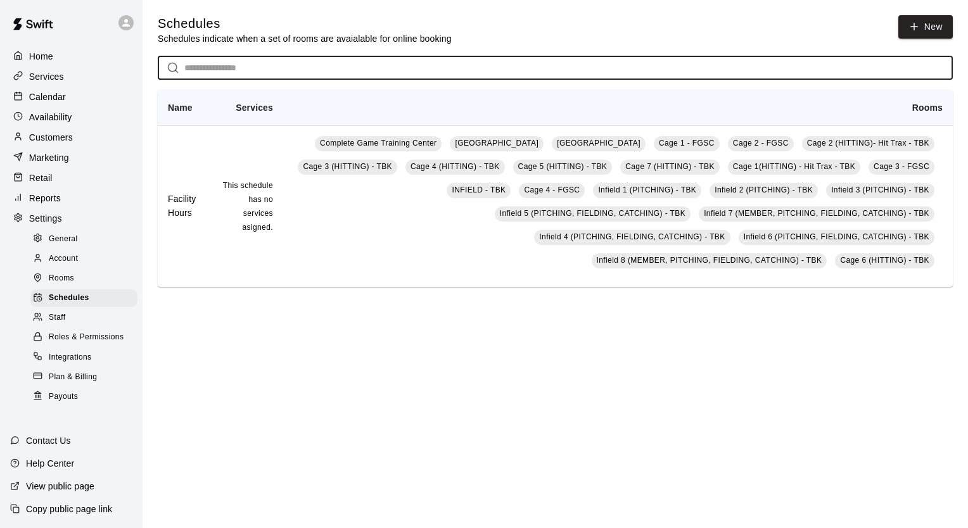
click at [66, 95] on div "Calendar" at bounding box center [71, 96] width 122 height 19
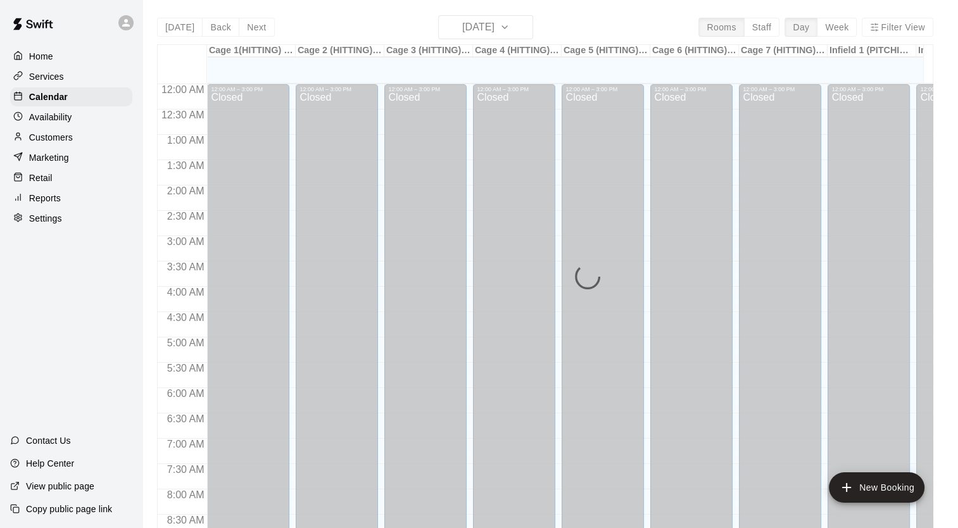
scroll to position [592, 0]
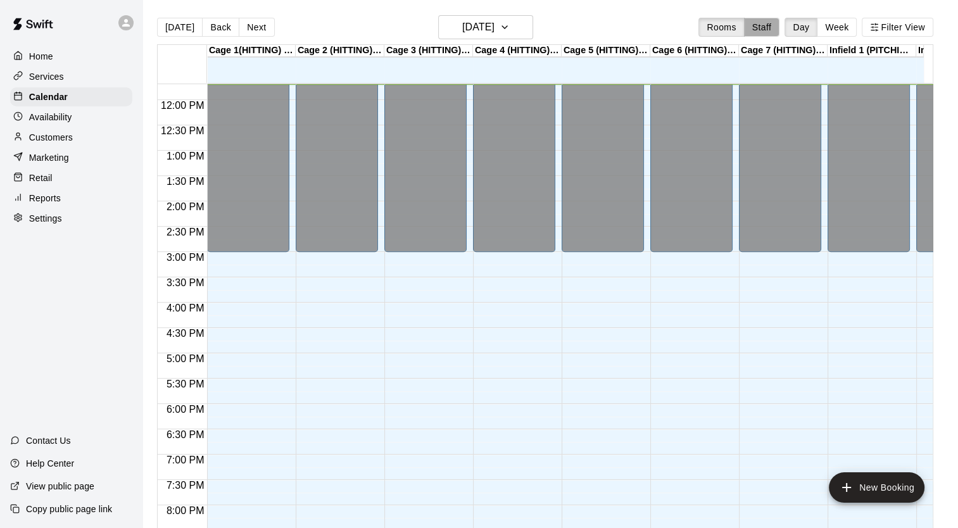
click at [773, 24] on button "Staff" at bounding box center [762, 27] width 36 height 19
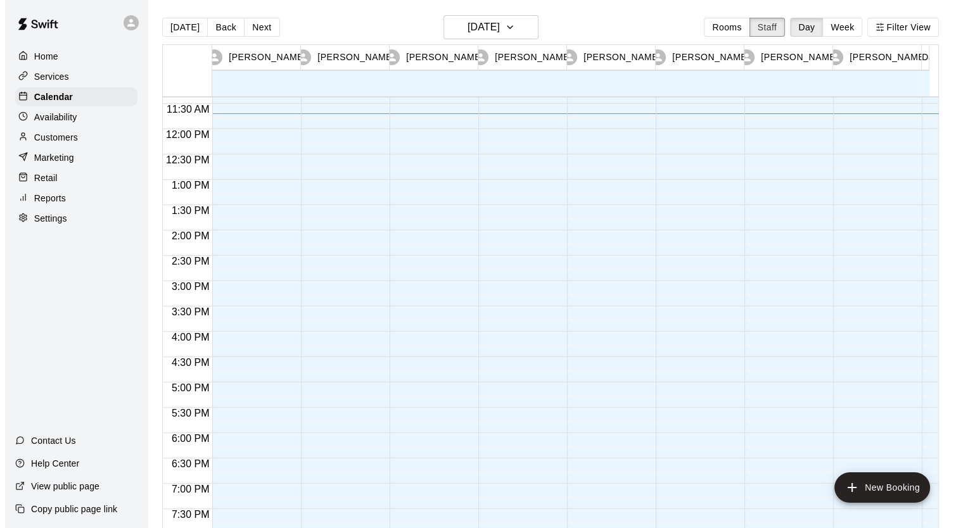
scroll to position [575, 0]
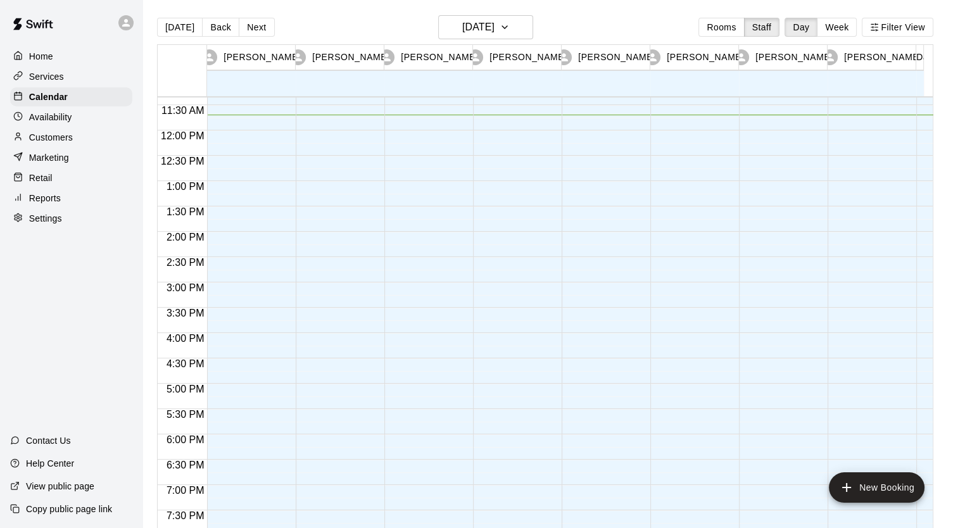
click at [243, 295] on div at bounding box center [248, 131] width 82 height 1216
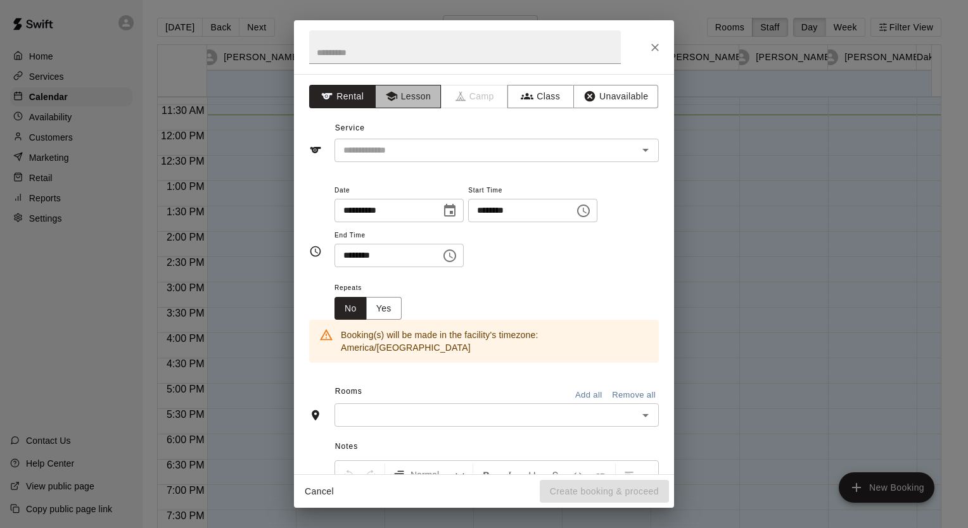
click at [405, 100] on button "Lesson" at bounding box center [408, 96] width 66 height 23
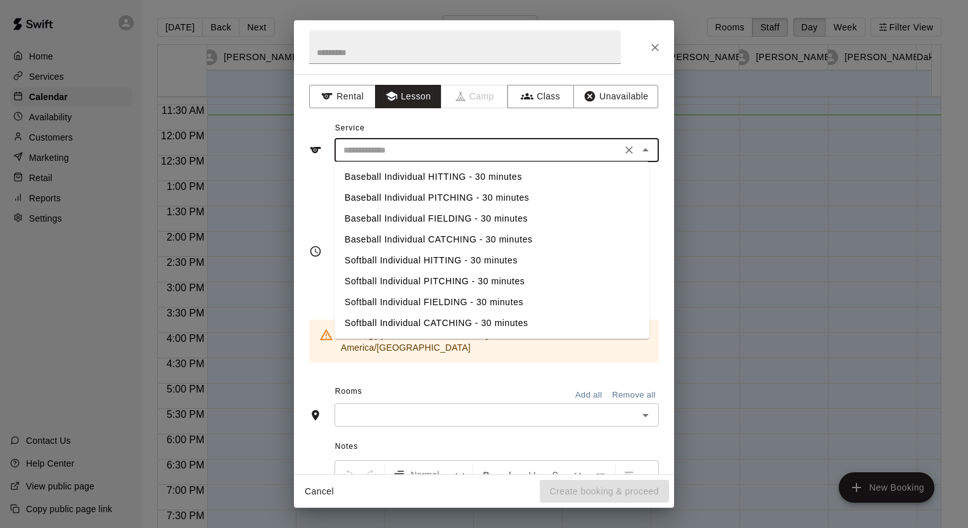
click at [414, 152] on input "text" at bounding box center [477, 150] width 279 height 16
click at [490, 183] on li "Baseball Individual HITTING - 30 minutes" at bounding box center [491, 177] width 315 height 21
type input "**********"
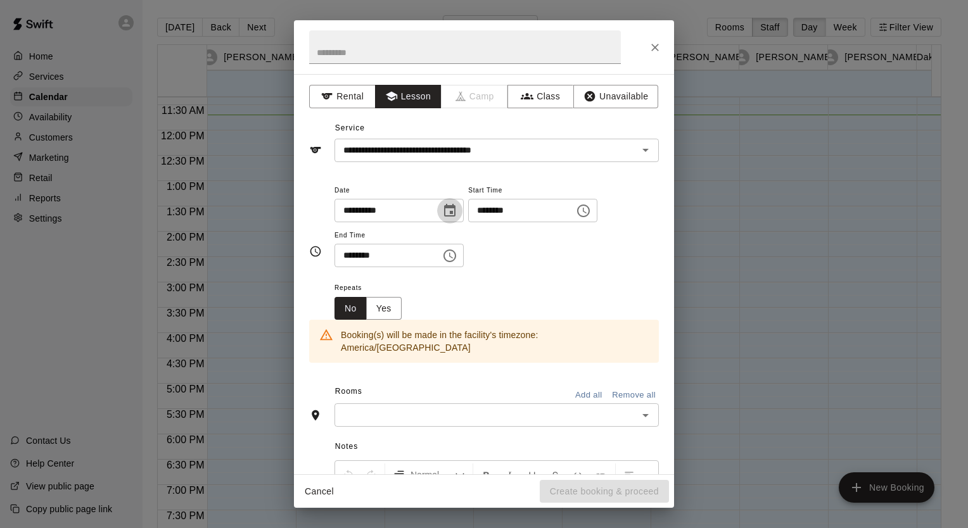
click at [457, 212] on icon "Choose date, selected date is Sep 9, 2025" at bounding box center [449, 210] width 15 height 15
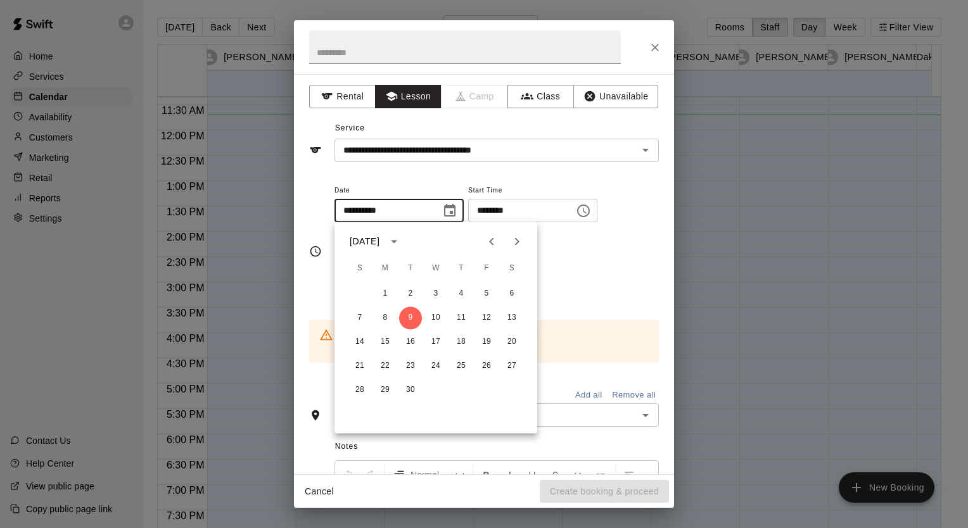
click at [567, 241] on div "**********" at bounding box center [496, 224] width 324 height 85
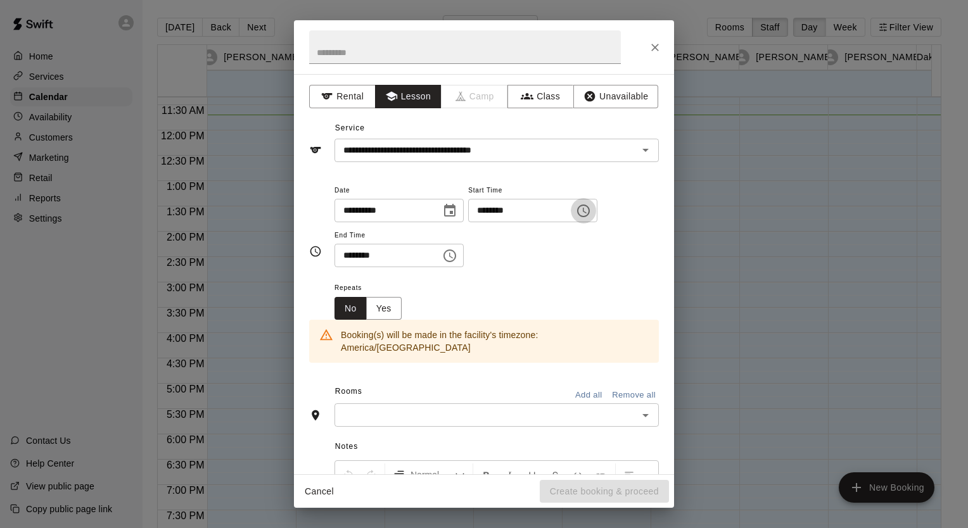
click at [591, 208] on icon "Choose time, selected time is 3:15 PM" at bounding box center [583, 210] width 15 height 15
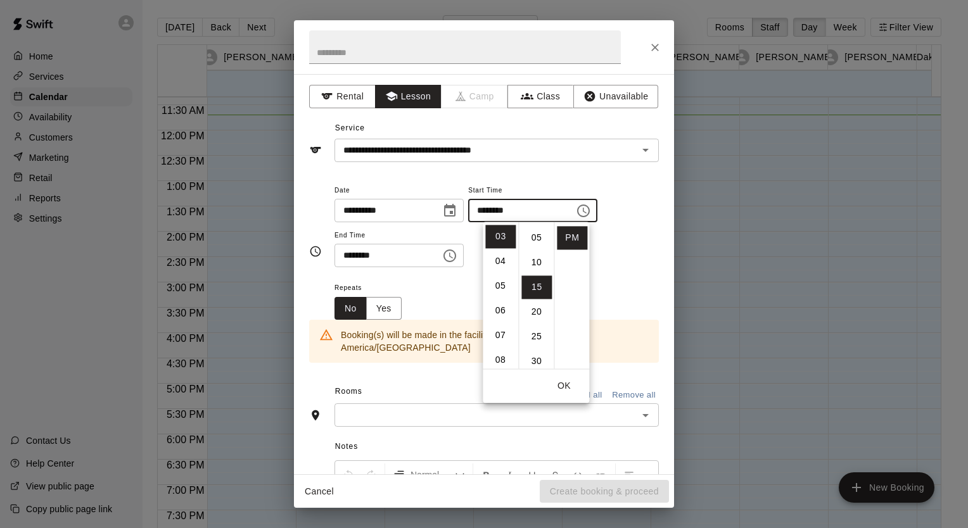
scroll to position [0, 0]
click at [534, 236] on li "00" at bounding box center [536, 235] width 30 height 23
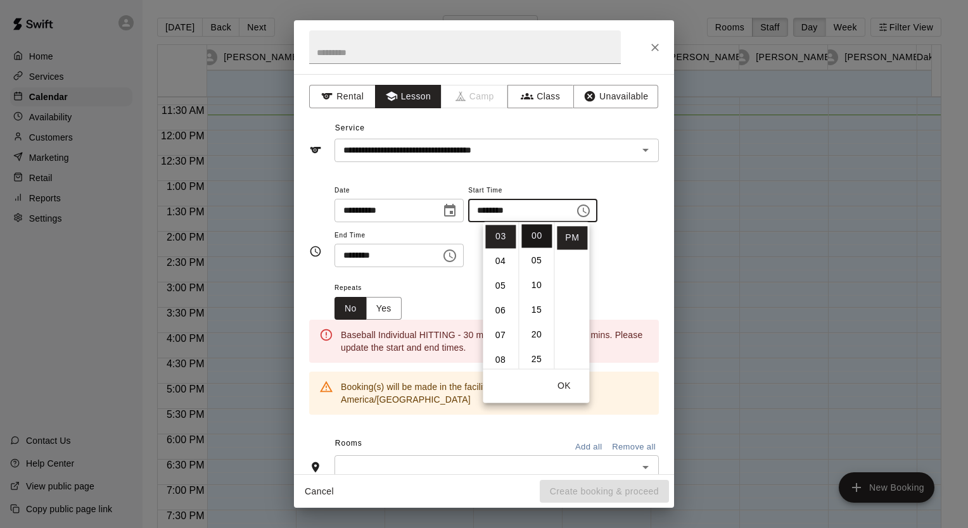
type input "********"
click at [441, 286] on div "Repeats No Yes" at bounding box center [496, 300] width 324 height 40
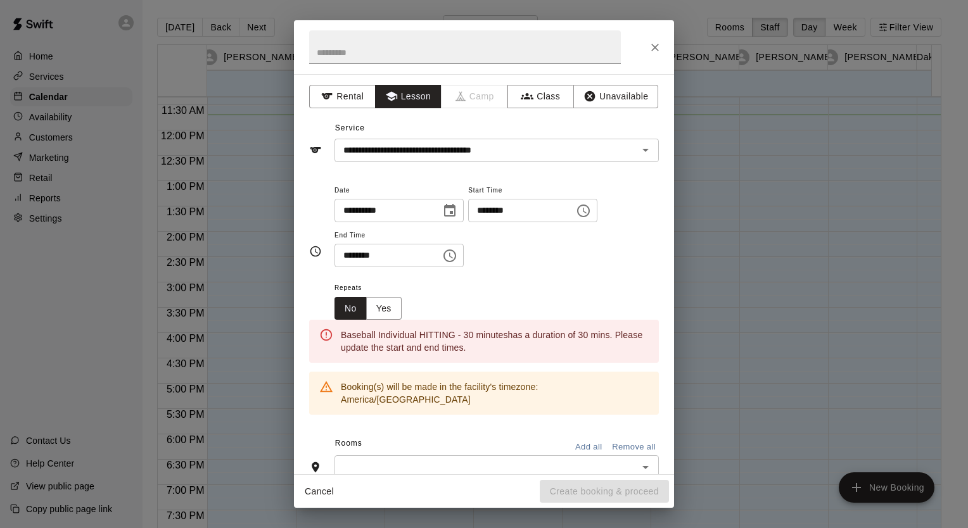
click at [457, 262] on icon "Choose time, selected time is 3:45 PM" at bounding box center [449, 255] width 15 height 15
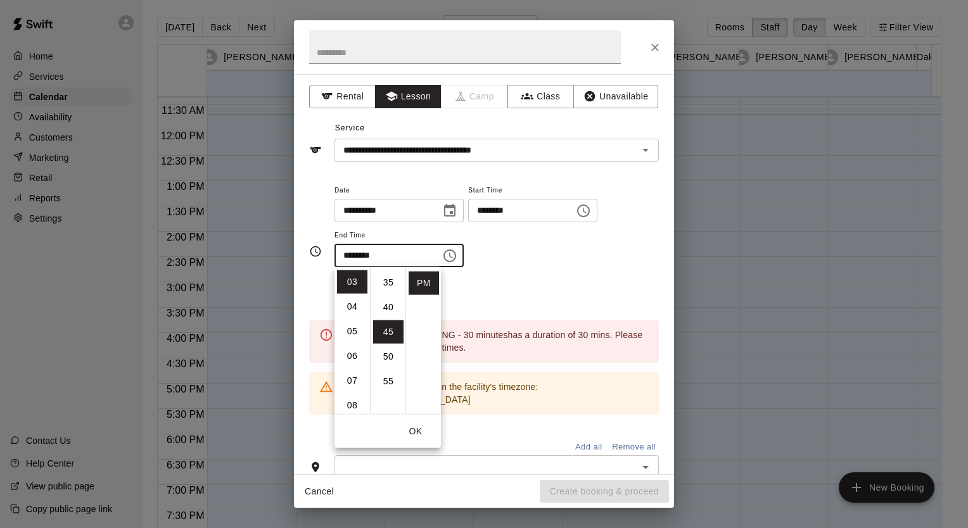
scroll to position [146, 0]
click at [390, 282] on li "30" at bounding box center [388, 283] width 30 height 23
type input "********"
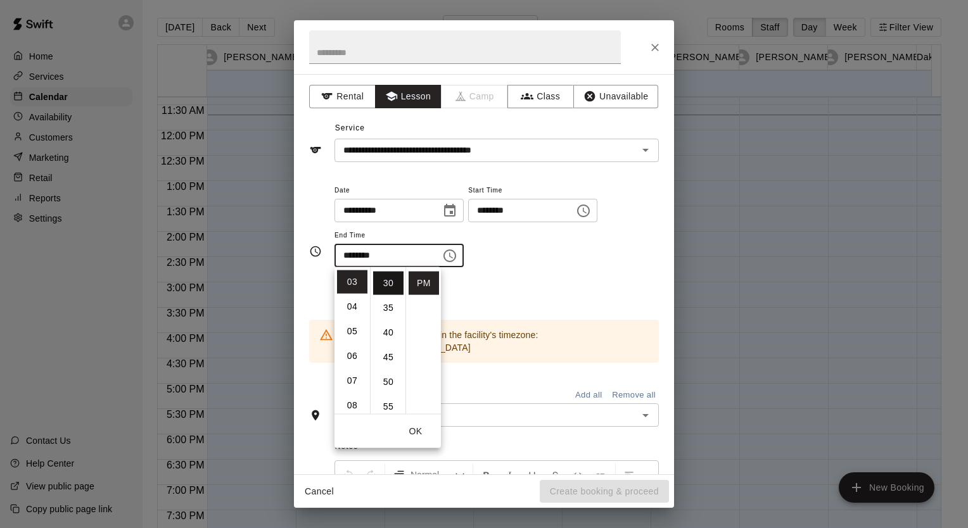
scroll to position [148, 0]
click at [527, 285] on div "Repeats No Yes" at bounding box center [496, 300] width 324 height 40
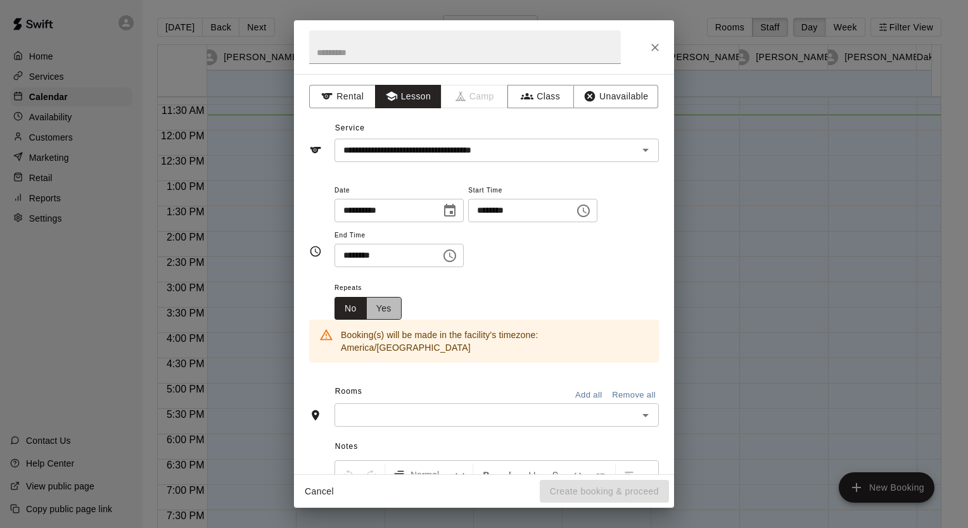
click at [382, 307] on button "Yes" at bounding box center [383, 308] width 35 height 23
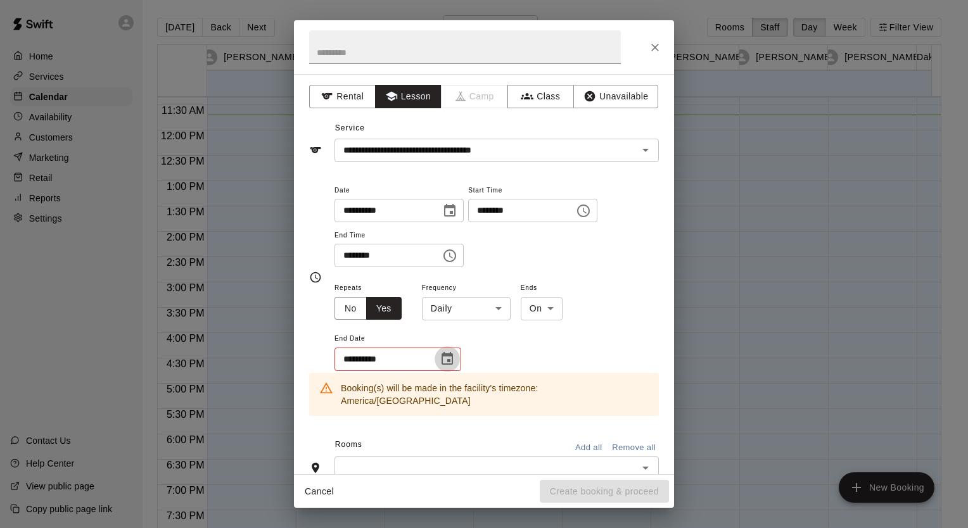
click at [450, 358] on icon "Choose date" at bounding box center [446, 358] width 15 height 15
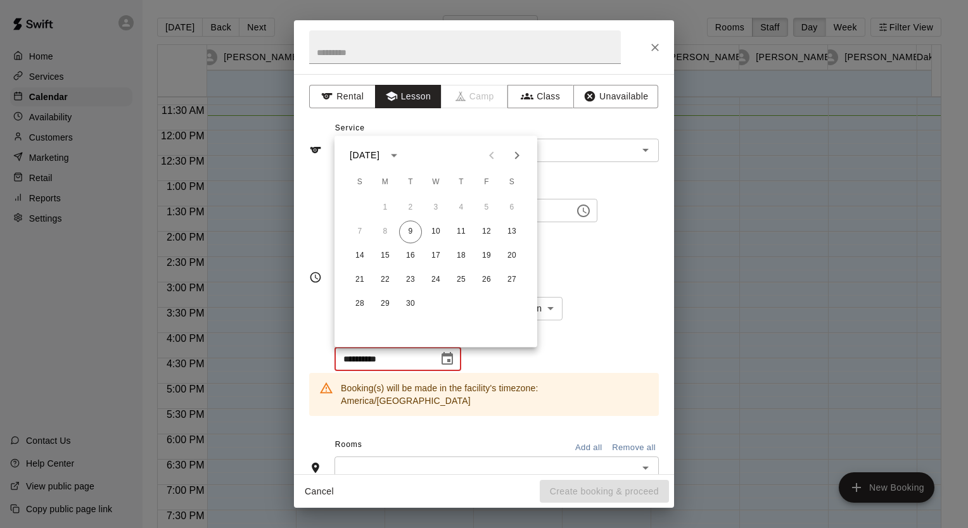
click at [517, 160] on icon "Next month" at bounding box center [516, 155] width 15 height 15
click at [408, 304] on button "28" at bounding box center [410, 304] width 23 height 23
type input "**********"
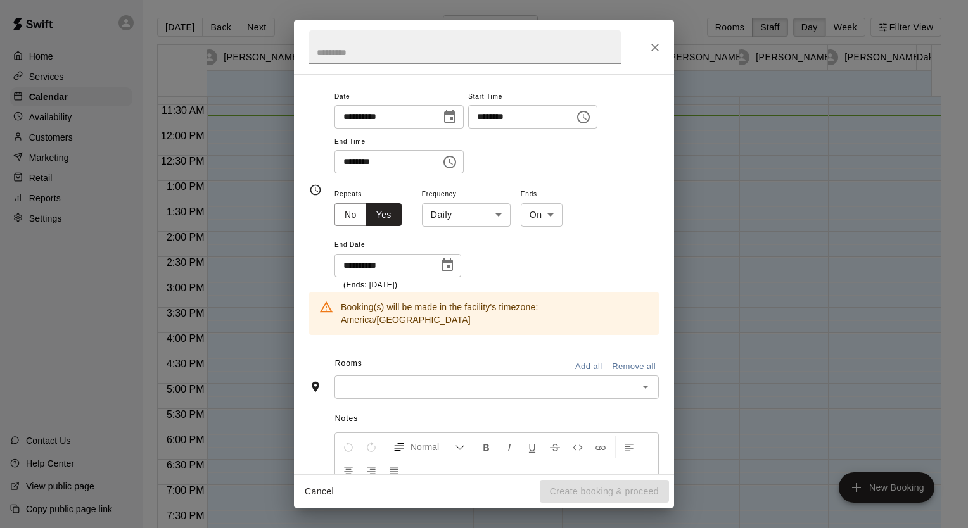
scroll to position [94, 0]
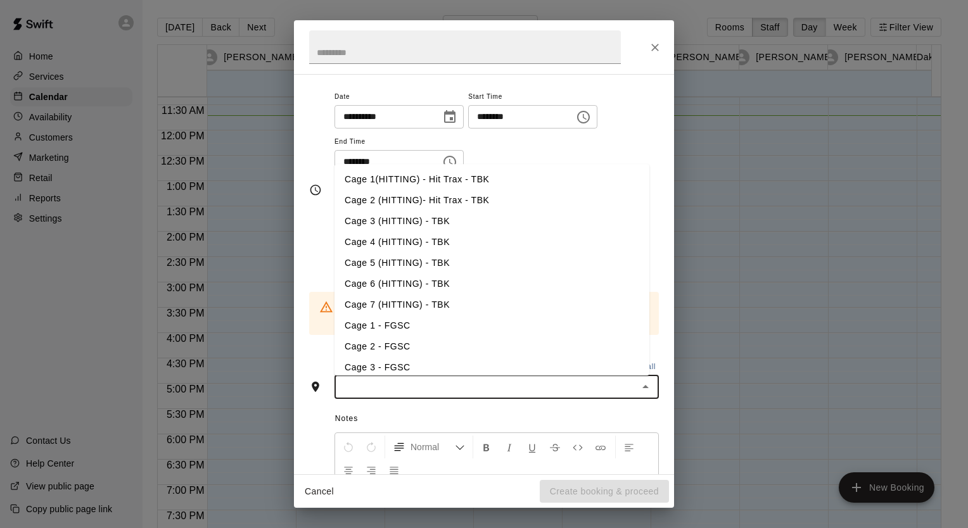
click at [415, 379] on input "text" at bounding box center [486, 387] width 296 height 16
click at [393, 212] on li "Cage 3 (HITTING) - TBK" at bounding box center [491, 221] width 315 height 21
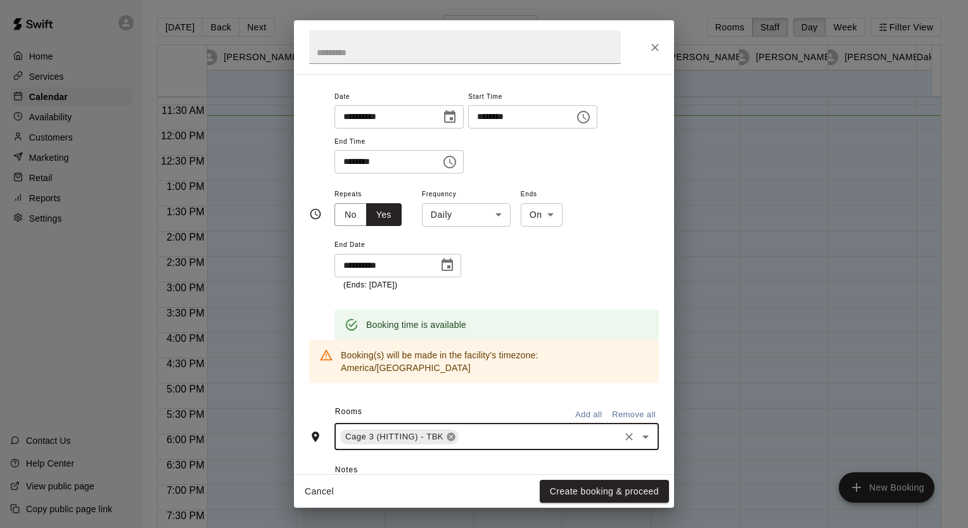
click at [447, 432] on icon at bounding box center [451, 437] width 10 height 10
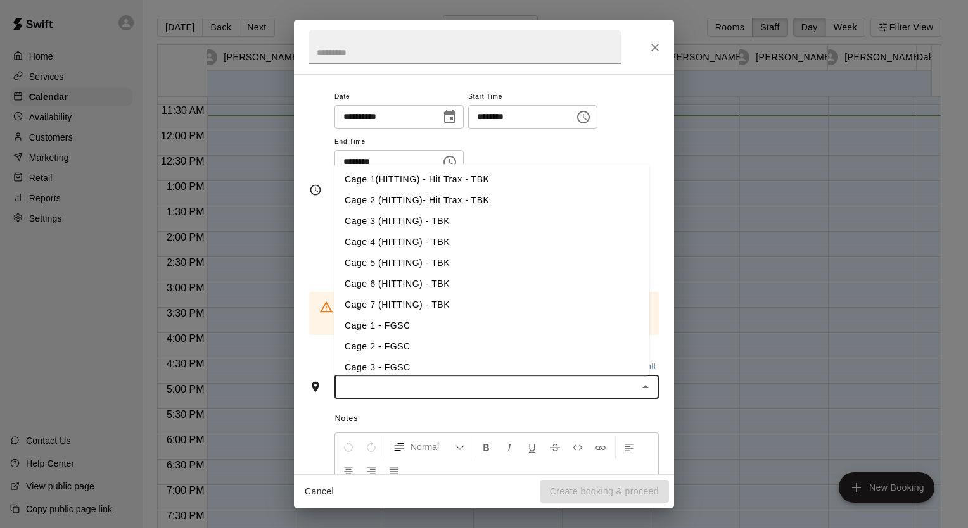
click at [477, 379] on input "text" at bounding box center [486, 387] width 296 height 16
click at [402, 232] on li "Cage 4 (HITTING) - TBK" at bounding box center [491, 242] width 315 height 21
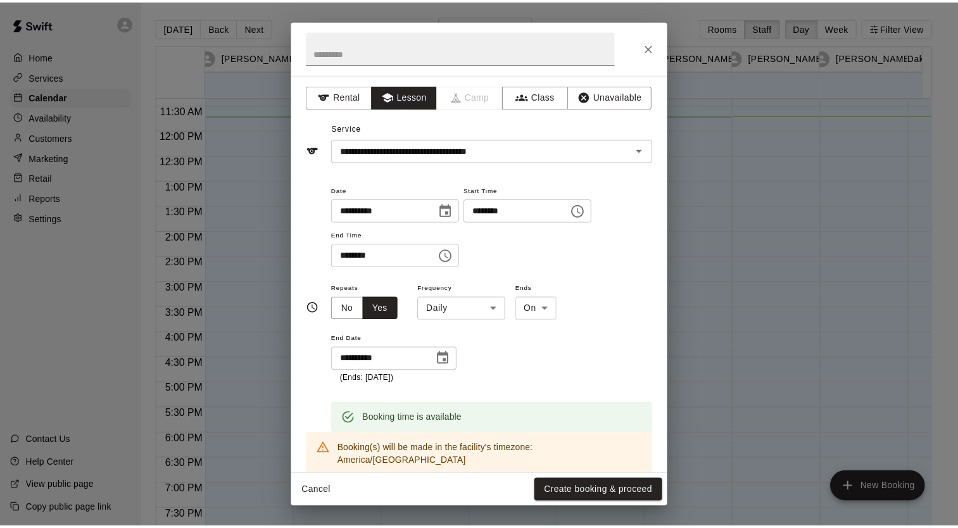
scroll to position [0, 0]
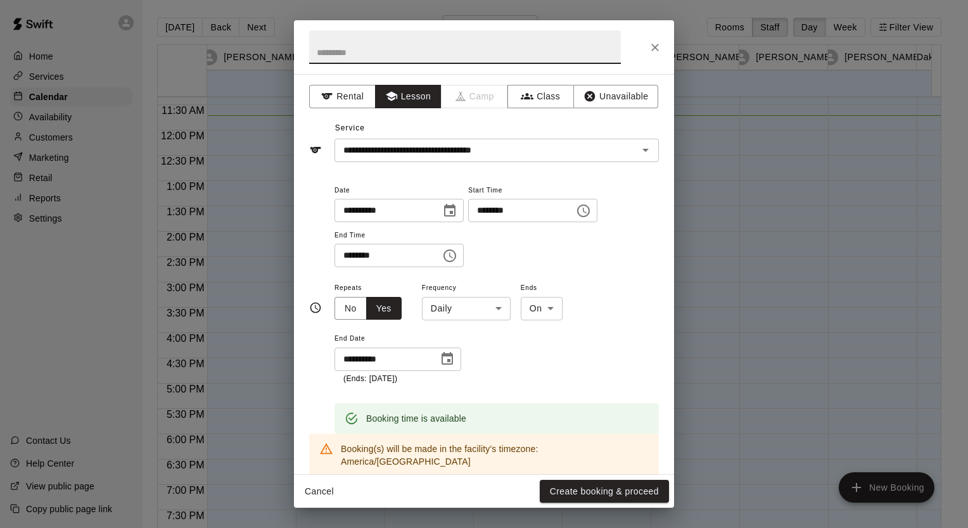
click at [407, 49] on input "text" at bounding box center [465, 47] width 312 height 34
type input "********"
click at [653, 49] on icon "Close" at bounding box center [654, 47] width 13 height 13
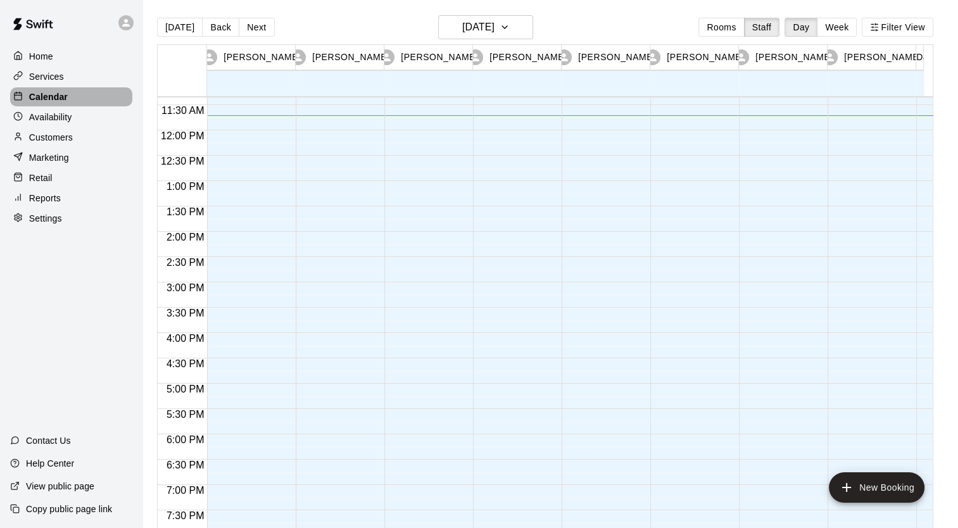
click at [55, 103] on p "Calendar" at bounding box center [48, 97] width 39 height 13
click at [53, 457] on div "Help Center" at bounding box center [42, 463] width 84 height 23
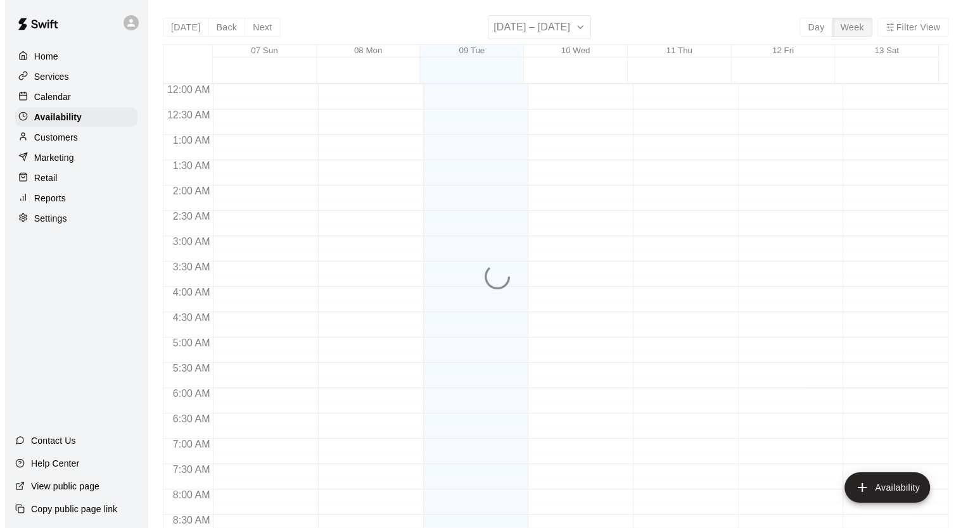
scroll to position [595, 0]
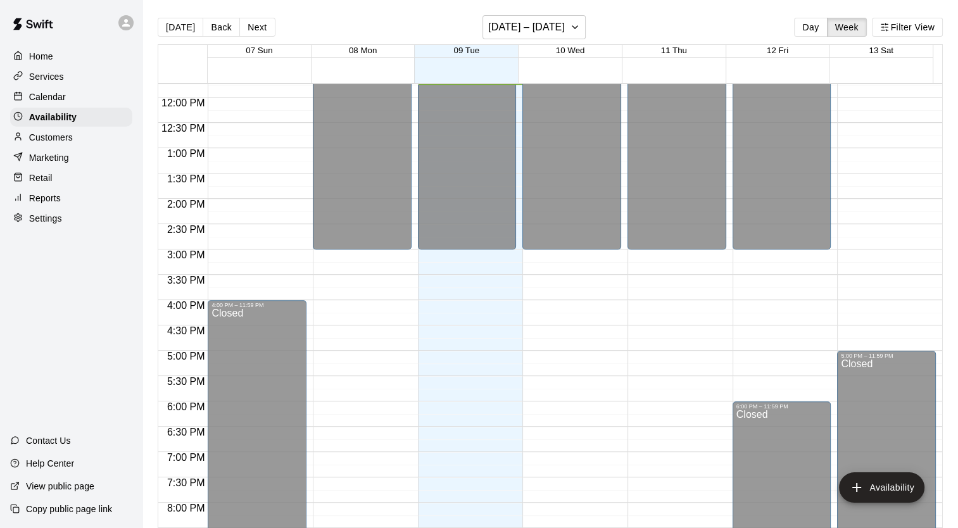
click at [446, 267] on div "12:00 AM – 3:00 PM Closed 10:00 PM – 11:59 PM Closed" at bounding box center [467, 98] width 99 height 1216
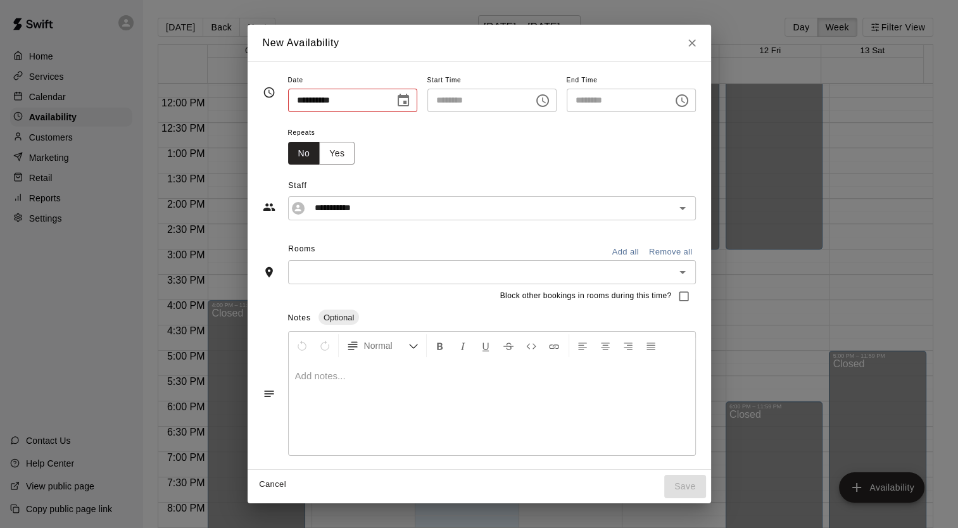
type input "**********"
type input "********"
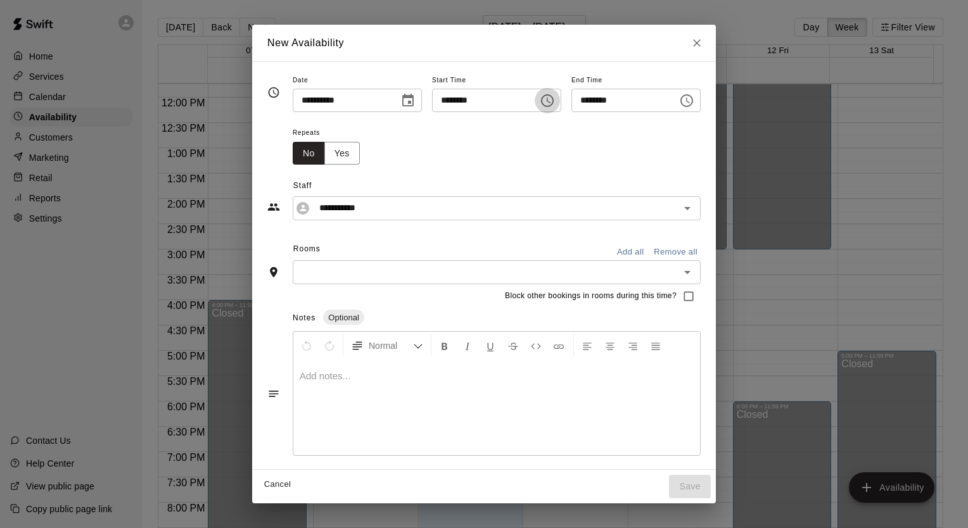
click at [553, 99] on icon "Choose time, selected time is 3:15 PM" at bounding box center [547, 100] width 15 height 15
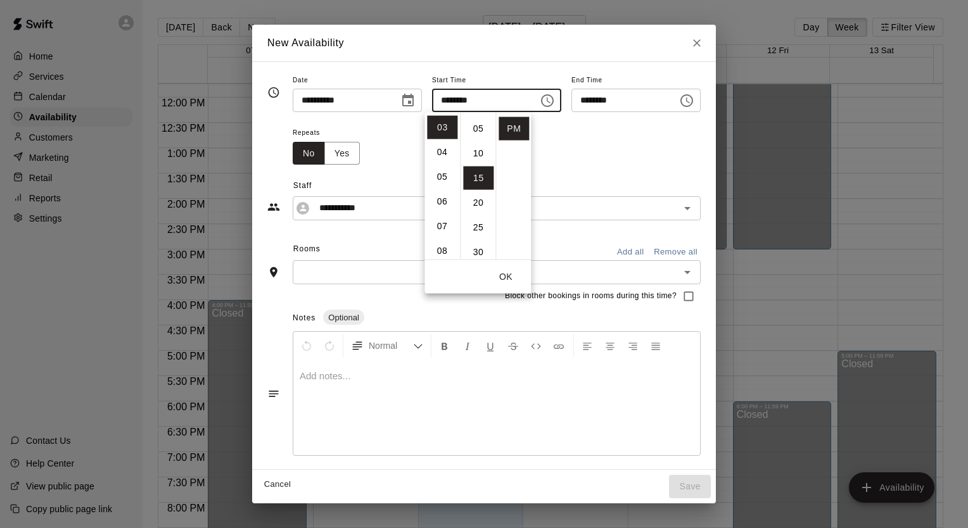
scroll to position [0, 0]
click at [476, 129] on li "00" at bounding box center [478, 126] width 30 height 23
type input "********"
click at [694, 95] on icon "Choose time, selected time is 3:45 PM" at bounding box center [686, 100] width 15 height 15
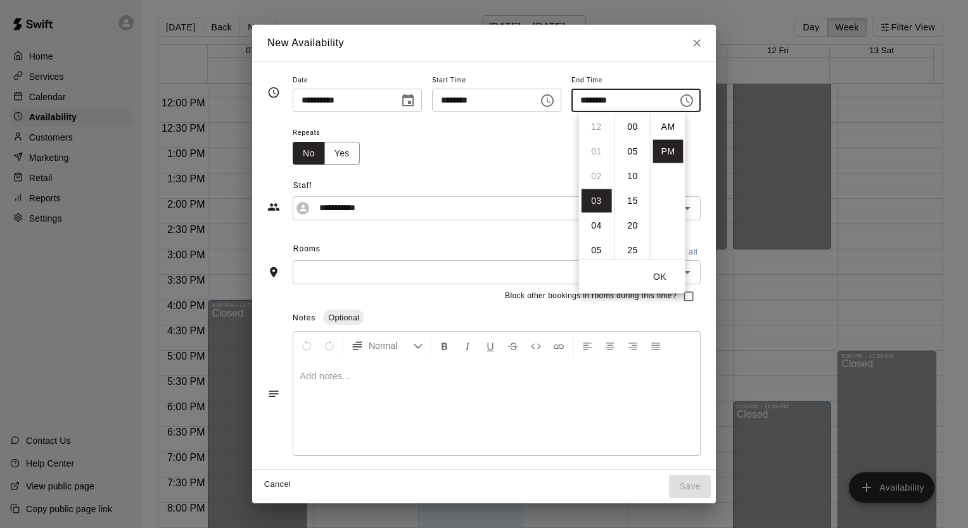
scroll to position [23, 0]
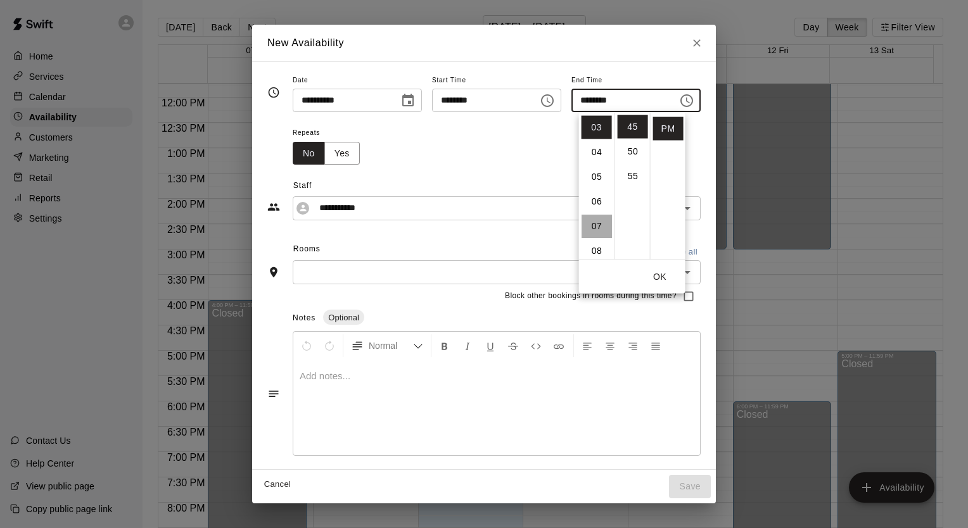
click at [602, 224] on li "07" at bounding box center [596, 226] width 30 height 23
click at [635, 125] on li "00" at bounding box center [632, 126] width 30 height 23
type input "********"
click at [661, 280] on button "OK" at bounding box center [660, 276] width 41 height 23
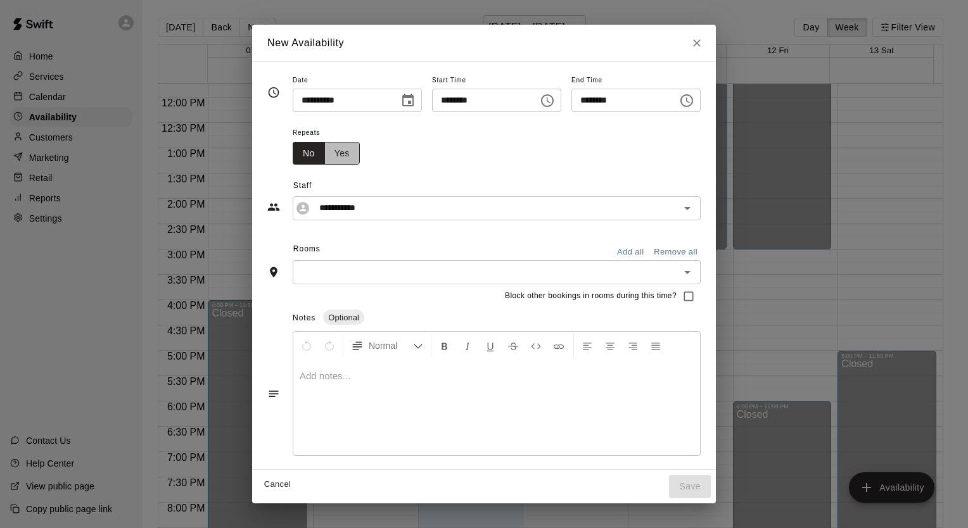
click at [324, 156] on button "Yes" at bounding box center [341, 153] width 35 height 23
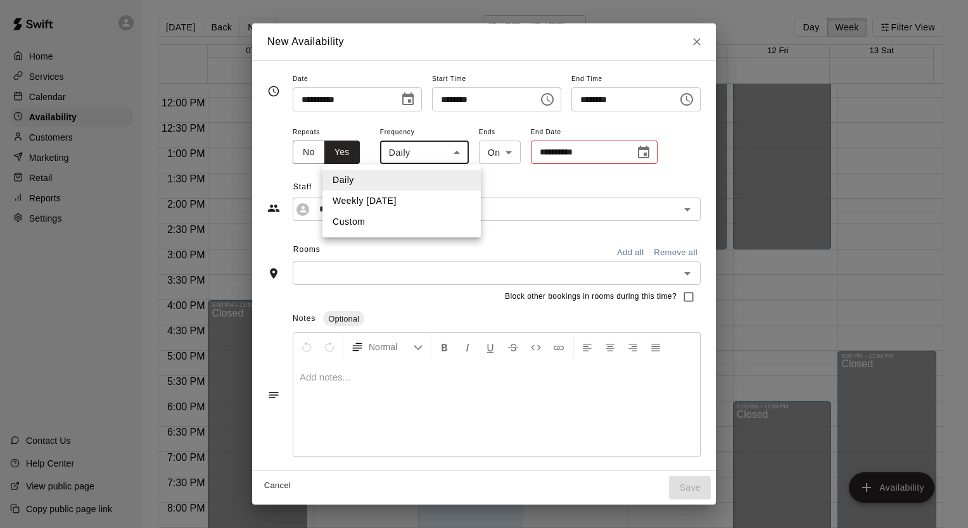
click at [429, 153] on body "Home Services Calendar Availability Customers Marketing Retail Reports Settings…" at bounding box center [484, 274] width 968 height 548
click at [382, 194] on li "Weekly [DATE]" at bounding box center [401, 201] width 158 height 21
type input "******"
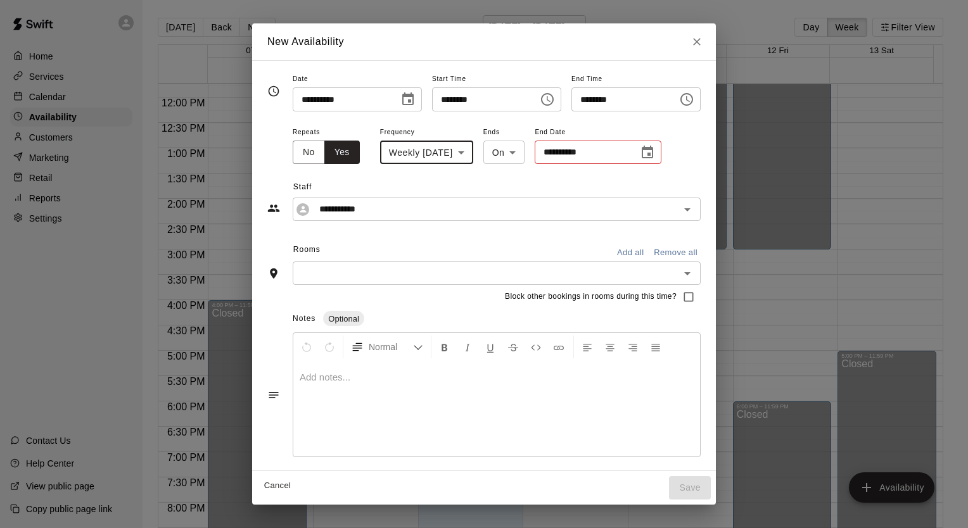
click at [643, 151] on icon "Choose date" at bounding box center [647, 152] width 15 height 15
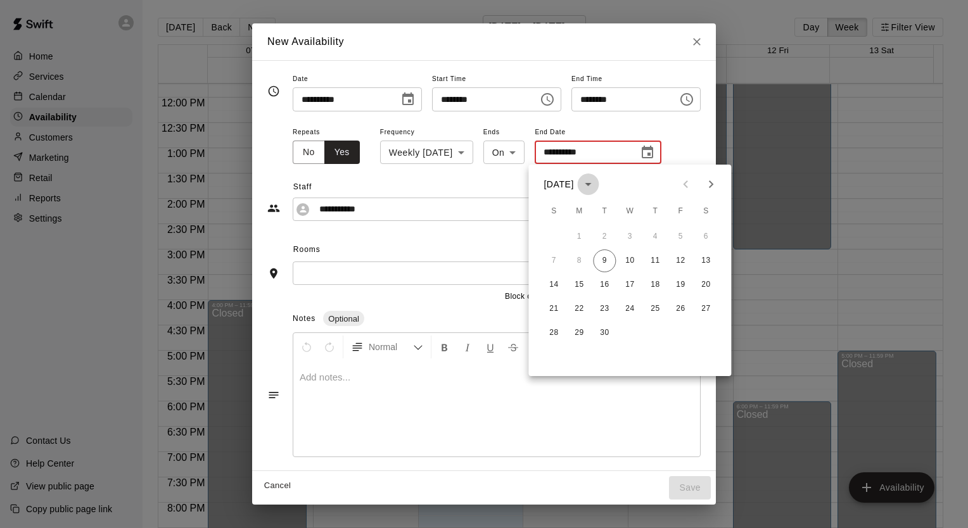
click at [596, 186] on icon "calendar view is open, switch to year view" at bounding box center [588, 184] width 15 height 15
click at [640, 156] on icon "Choose date" at bounding box center [647, 152] width 15 height 15
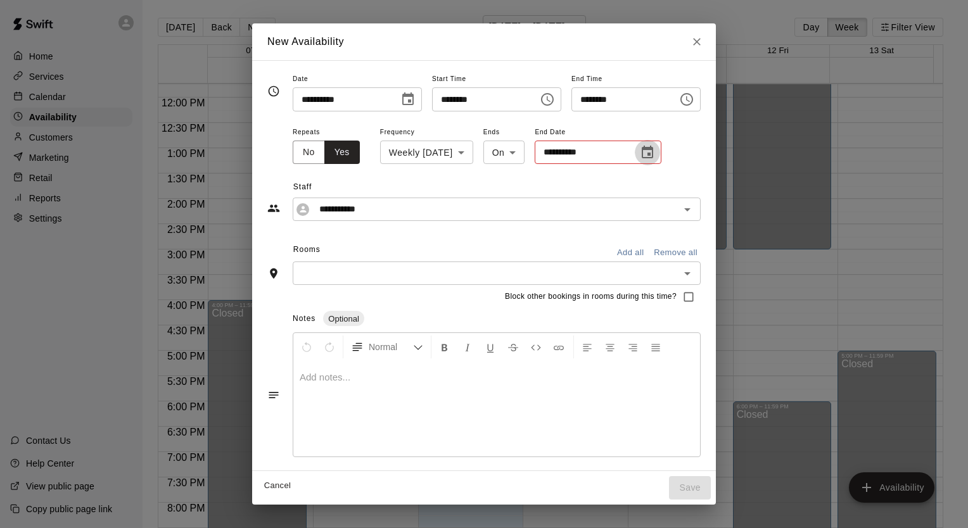
click at [642, 152] on icon "Choose date" at bounding box center [647, 152] width 11 height 13
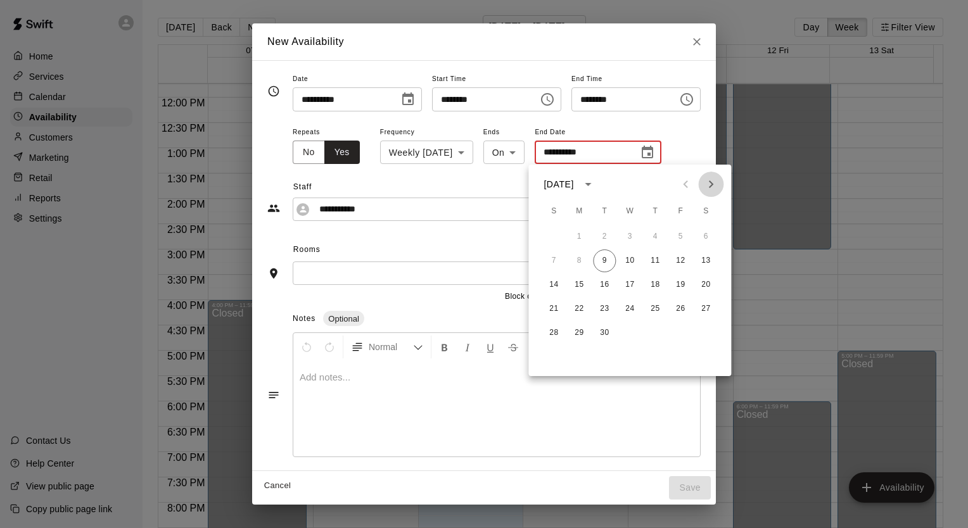
click at [711, 182] on icon "Next month" at bounding box center [711, 184] width 4 height 8
click at [605, 262] on button "7" at bounding box center [604, 261] width 23 height 23
type input "**********"
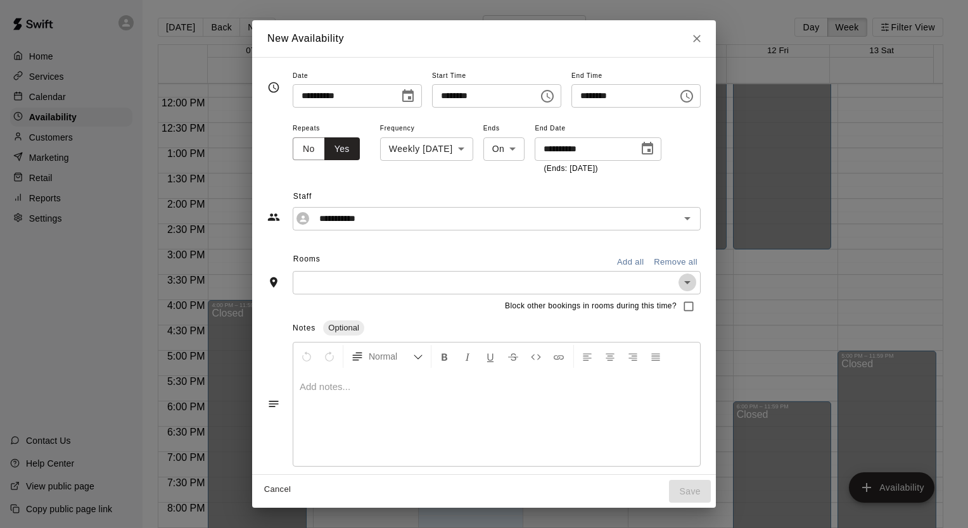
click at [695, 286] on icon "Open" at bounding box center [687, 282] width 15 height 15
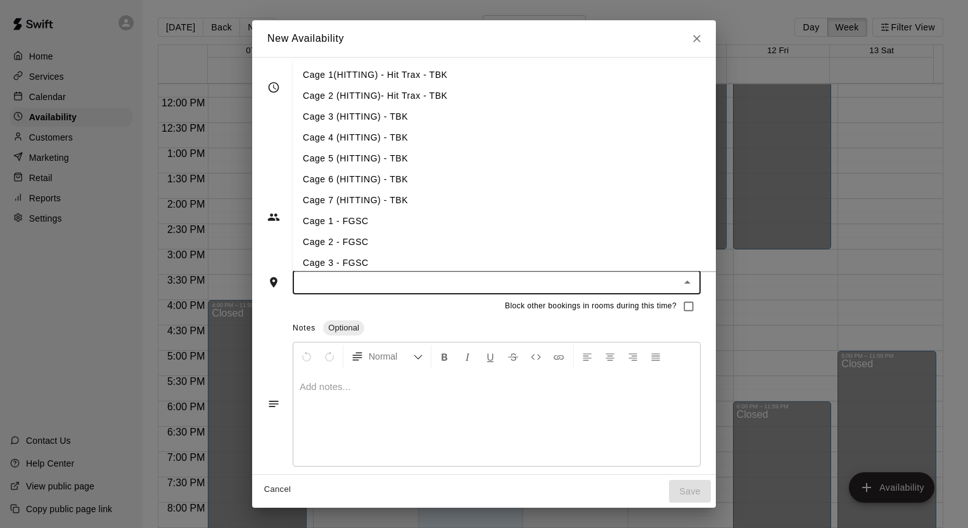
click at [364, 142] on li "Cage 4 (HITTING) - TBK" at bounding box center [519, 138] width 452 height 21
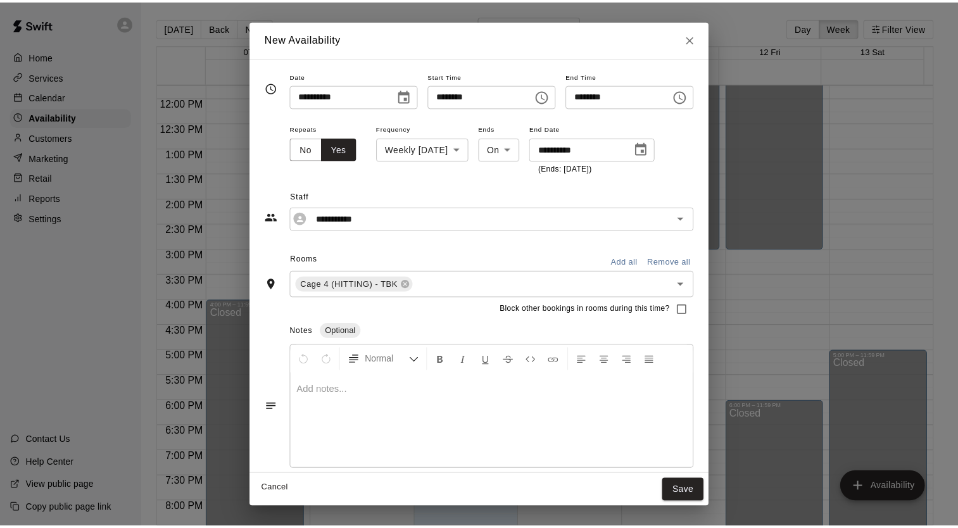
scroll to position [8, 0]
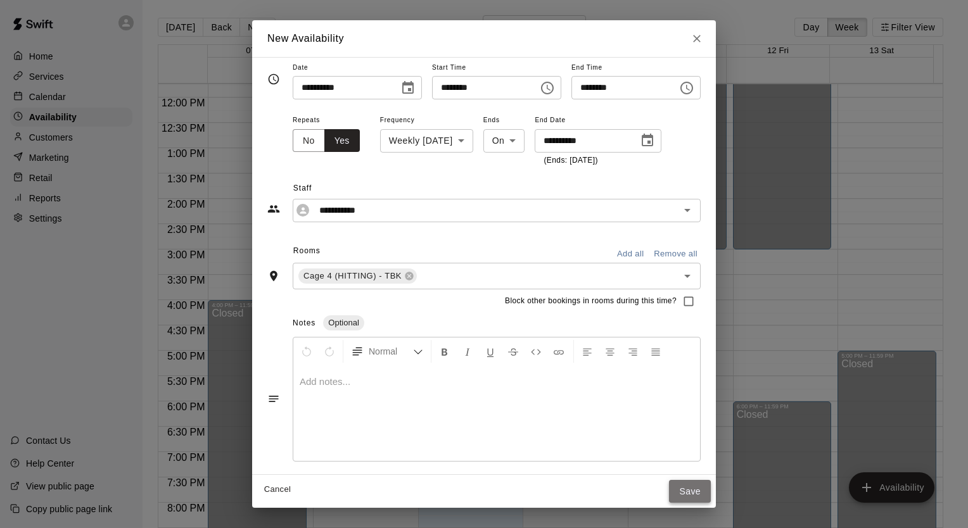
click at [707, 488] on button "Save" at bounding box center [690, 491] width 42 height 23
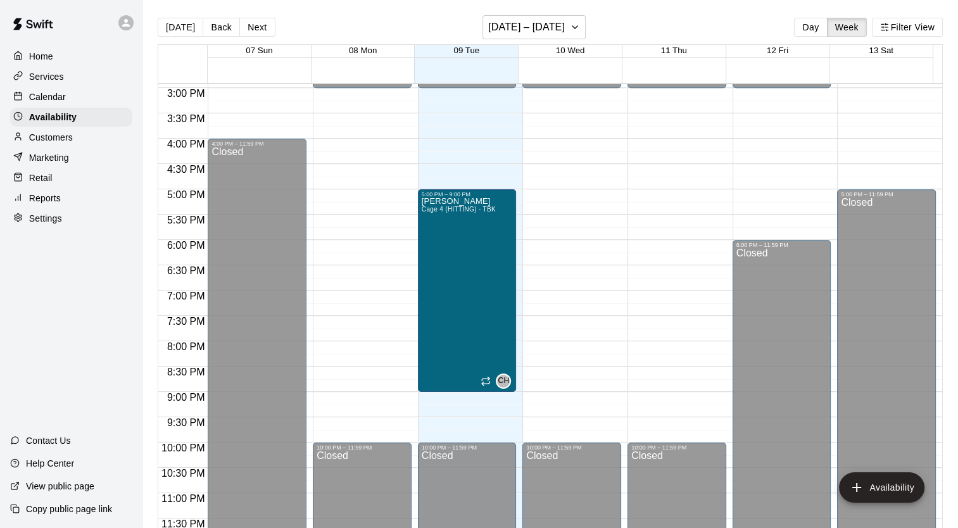
scroll to position [20, 0]
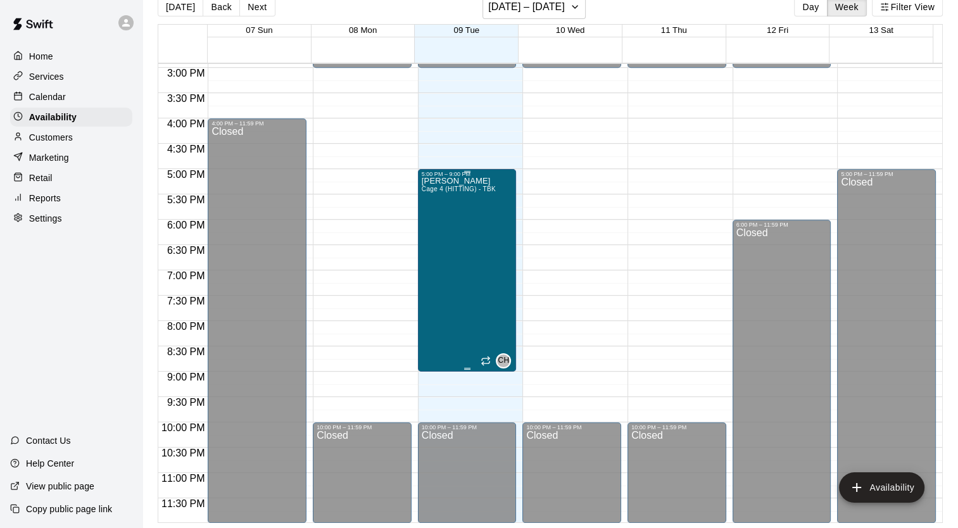
click at [472, 186] on span "Cage 4 (HITTING) - TBK" at bounding box center [459, 189] width 74 height 7
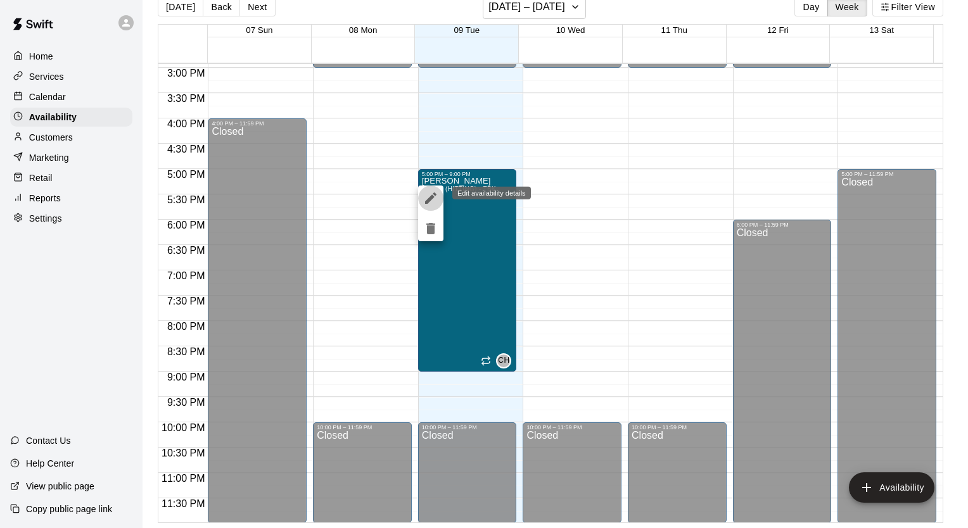
click at [431, 196] on icon "edit" at bounding box center [430, 198] width 11 height 11
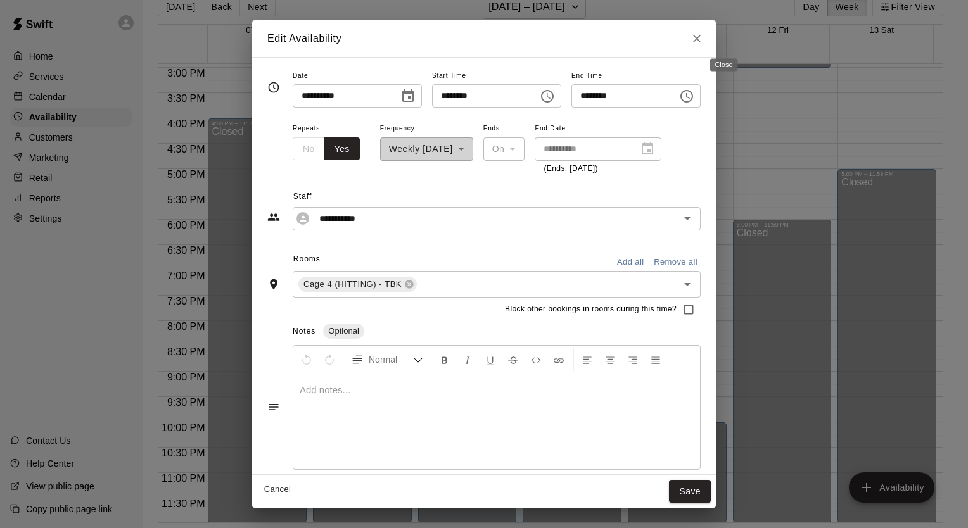
click at [700, 37] on icon "Close" at bounding box center [697, 39] width 8 height 8
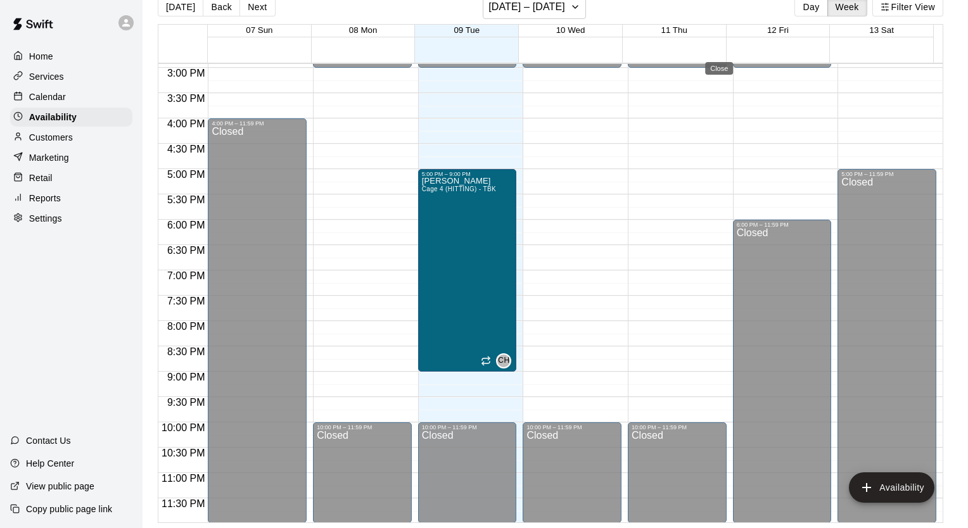
type input "**********"
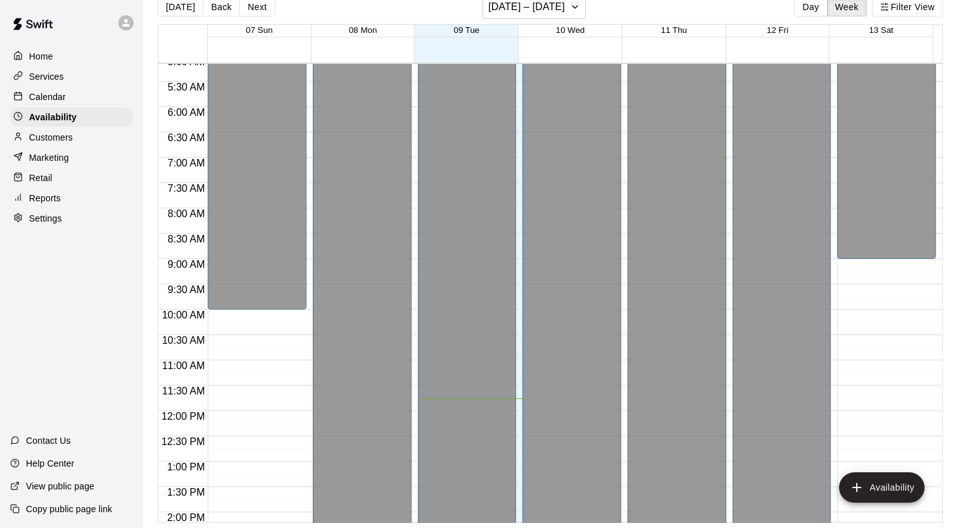
scroll to position [254, 0]
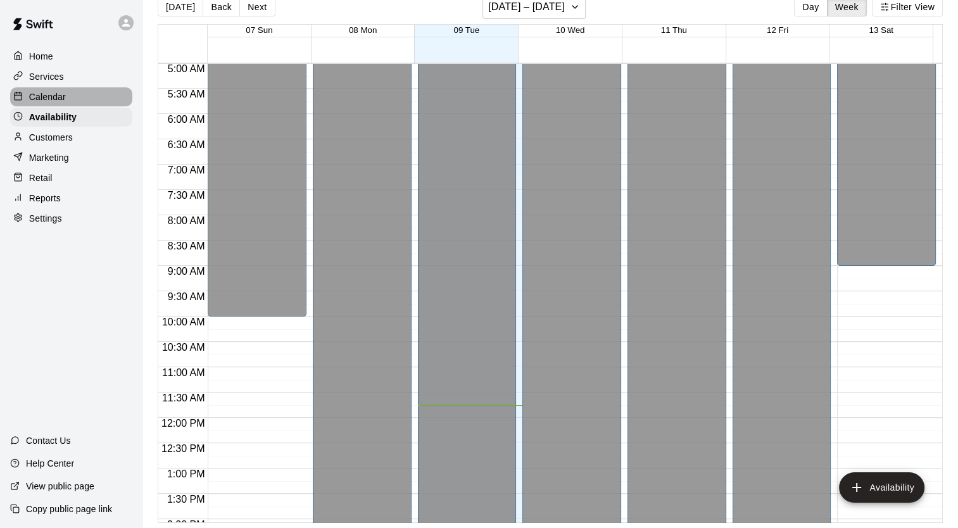
click at [54, 103] on p "Calendar" at bounding box center [47, 97] width 37 height 13
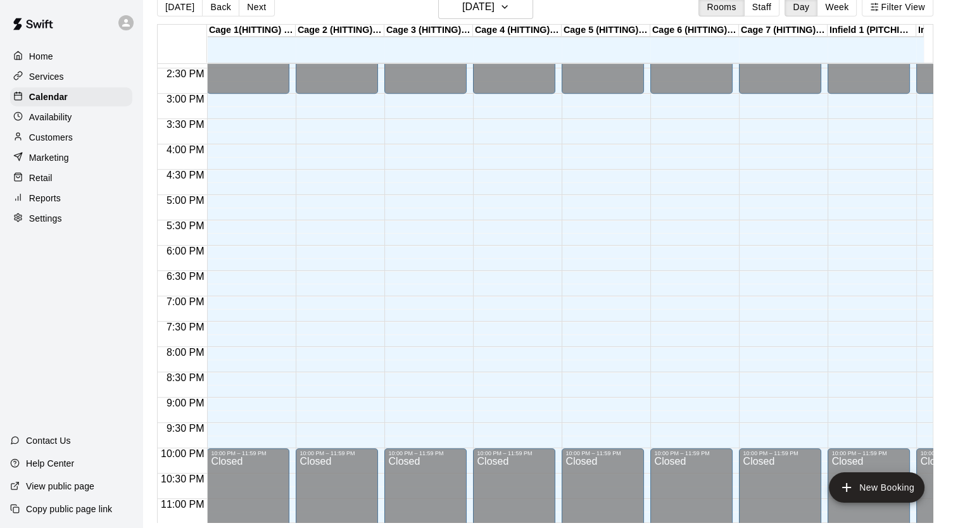
scroll to position [673, 0]
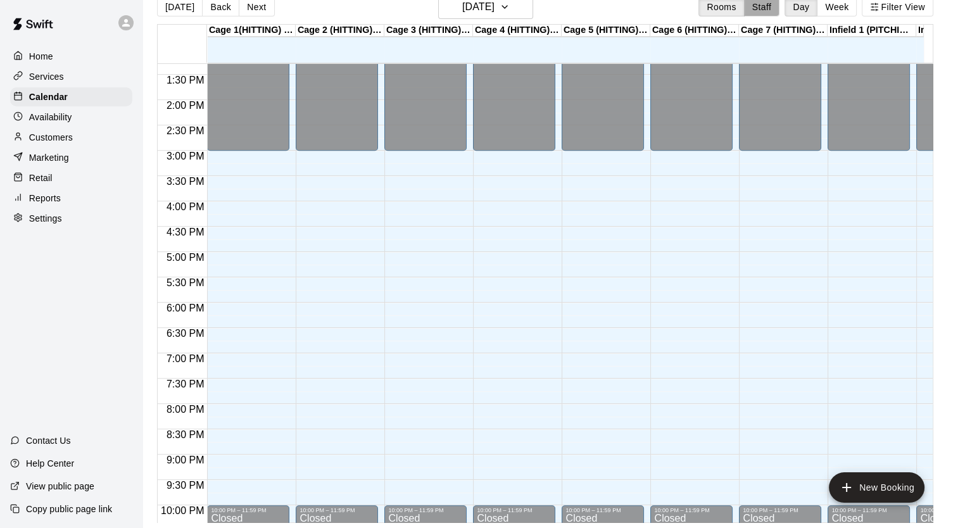
click at [768, 6] on button "Staff" at bounding box center [762, 6] width 36 height 19
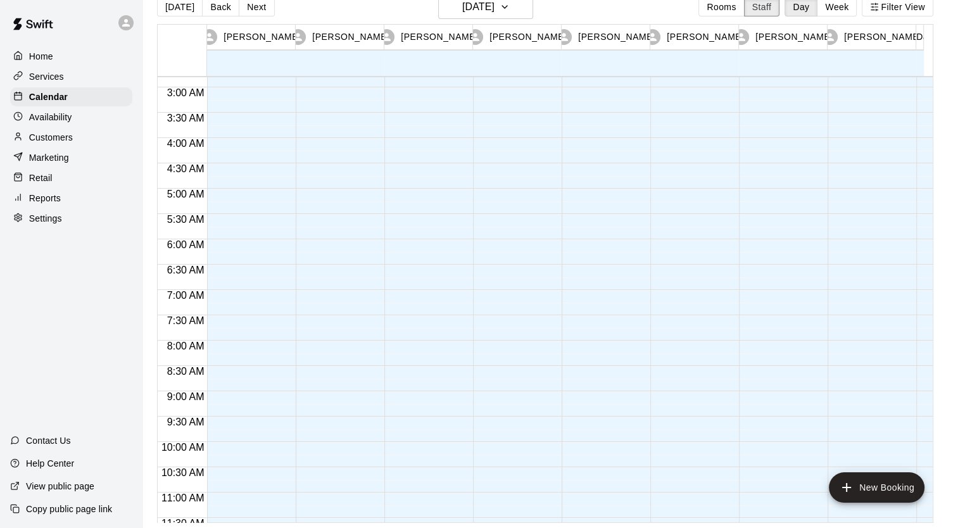
scroll to position [129, 0]
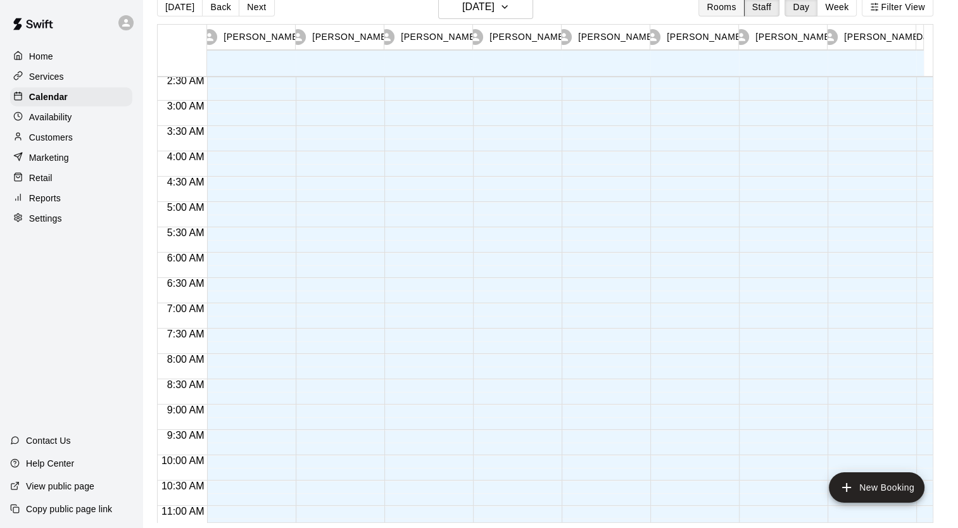
click at [732, 7] on button "Rooms" at bounding box center [721, 6] width 46 height 19
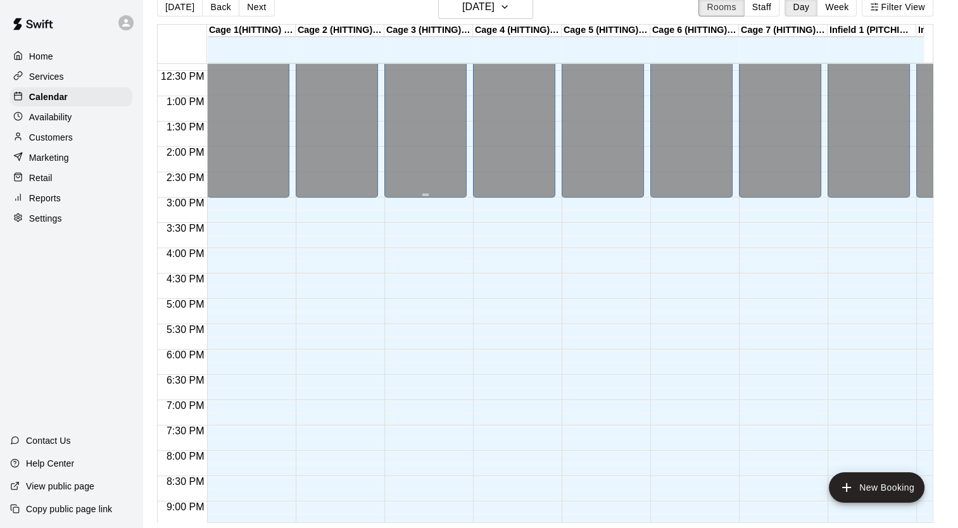
scroll to position [766, 0]
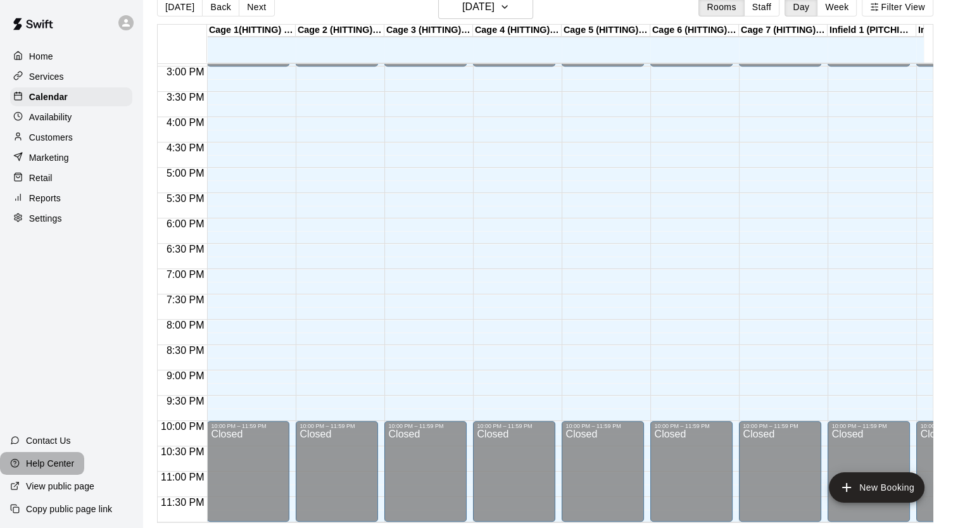
click at [48, 458] on p "Help Center" at bounding box center [50, 463] width 48 height 13
